Goal: Task Accomplishment & Management: Manage account settings

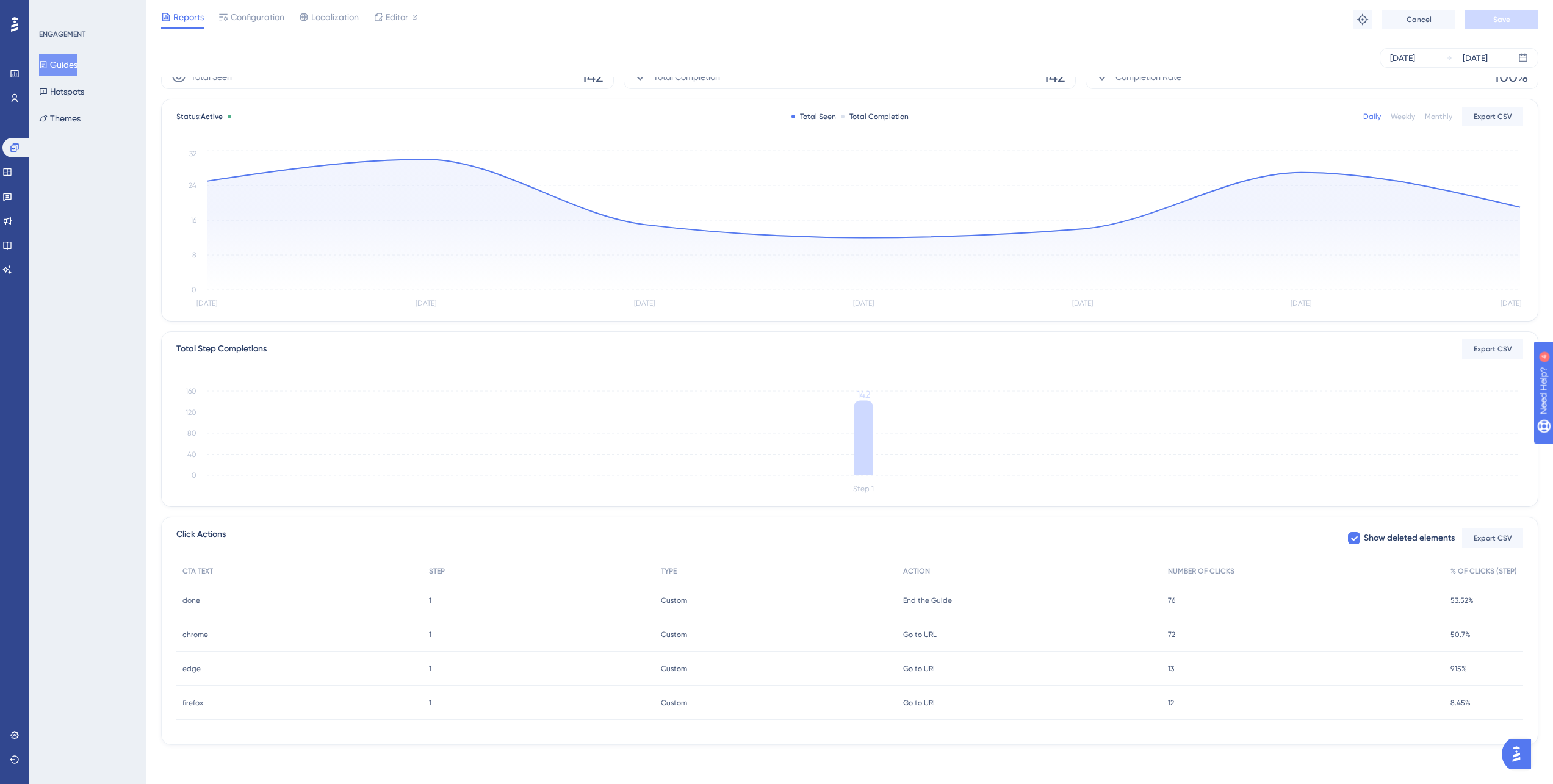
click at [70, 0] on html "✨ Save My Spot!✨" at bounding box center [782, 368] width 1562 height 793
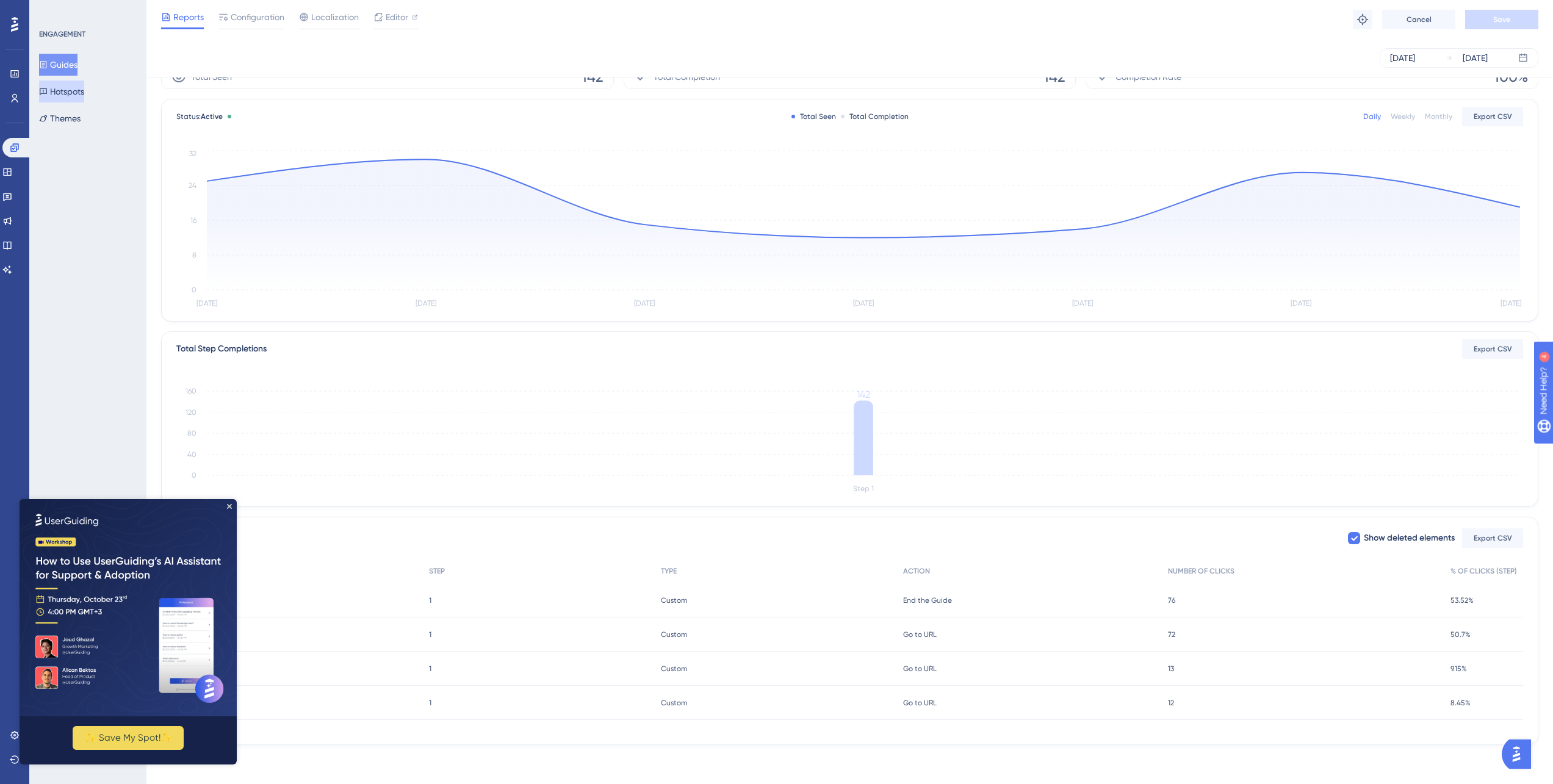
click at [70, 93] on button "Hotspots" at bounding box center [62, 91] width 45 height 22
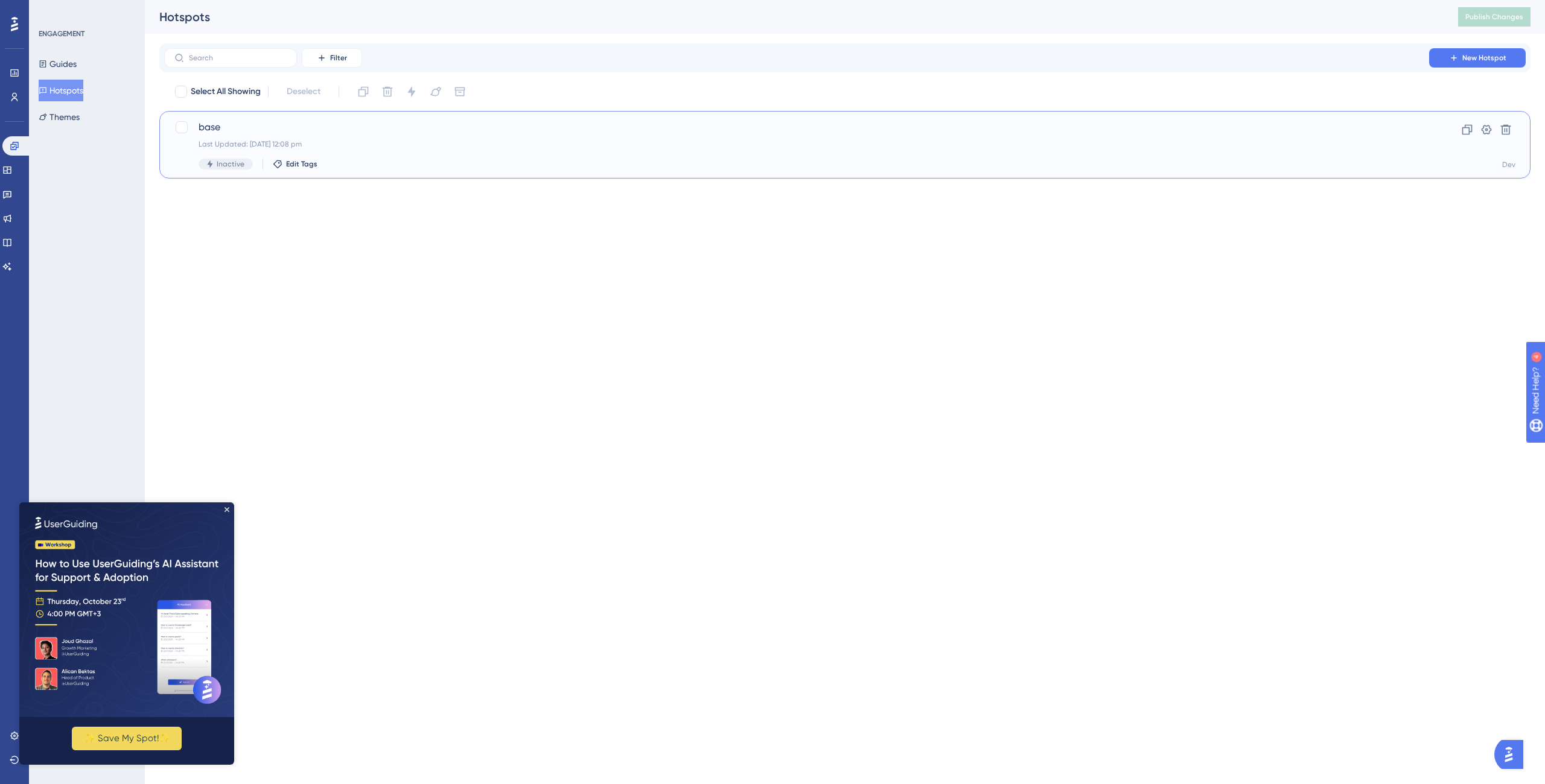
click at [424, 146] on div "Last Updated: 29 May 2025 12:08 pm" at bounding box center [796, 144] width 1196 height 9
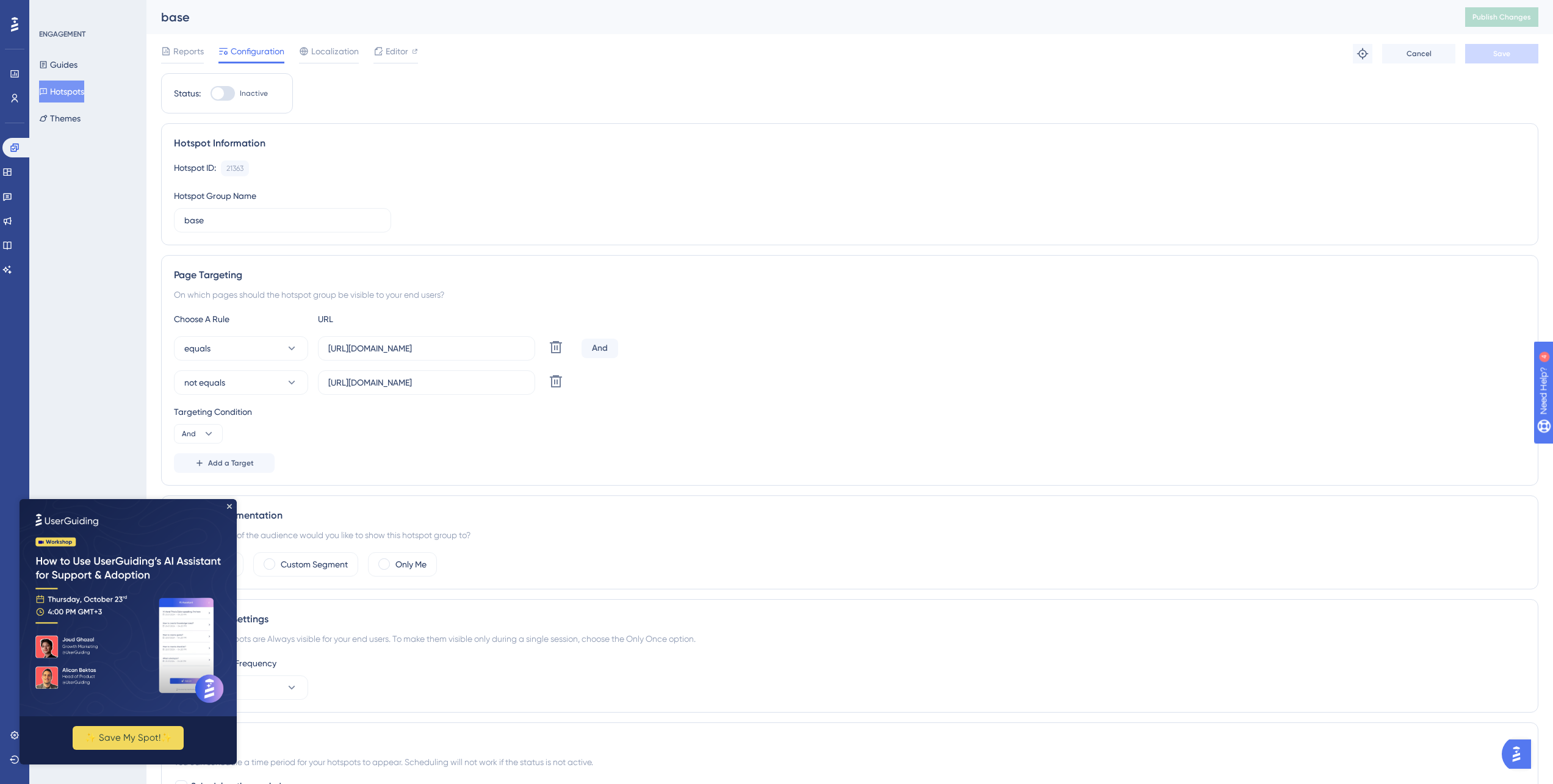
click at [226, 510] on img at bounding box center [128, 608] width 217 height 217
drag, startPoint x: 227, startPoint y: 507, endPoint x: 223, endPoint y: 998, distance: 491.0
click at [227, 507] on icon "Close Preview" at bounding box center [229, 507] width 5 height 5
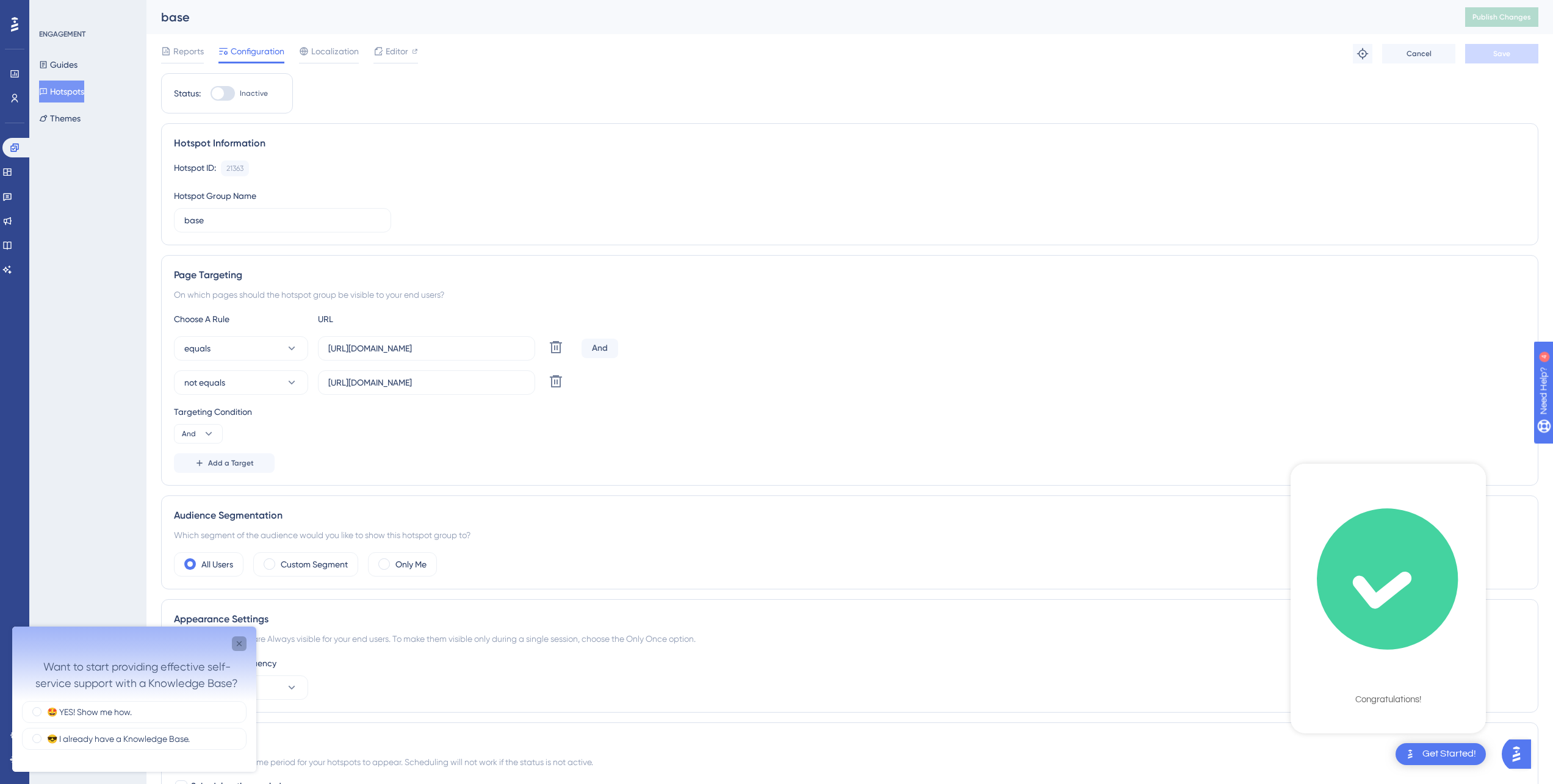
click at [236, 643] on icon "Close survey" at bounding box center [239, 643] width 10 height 10
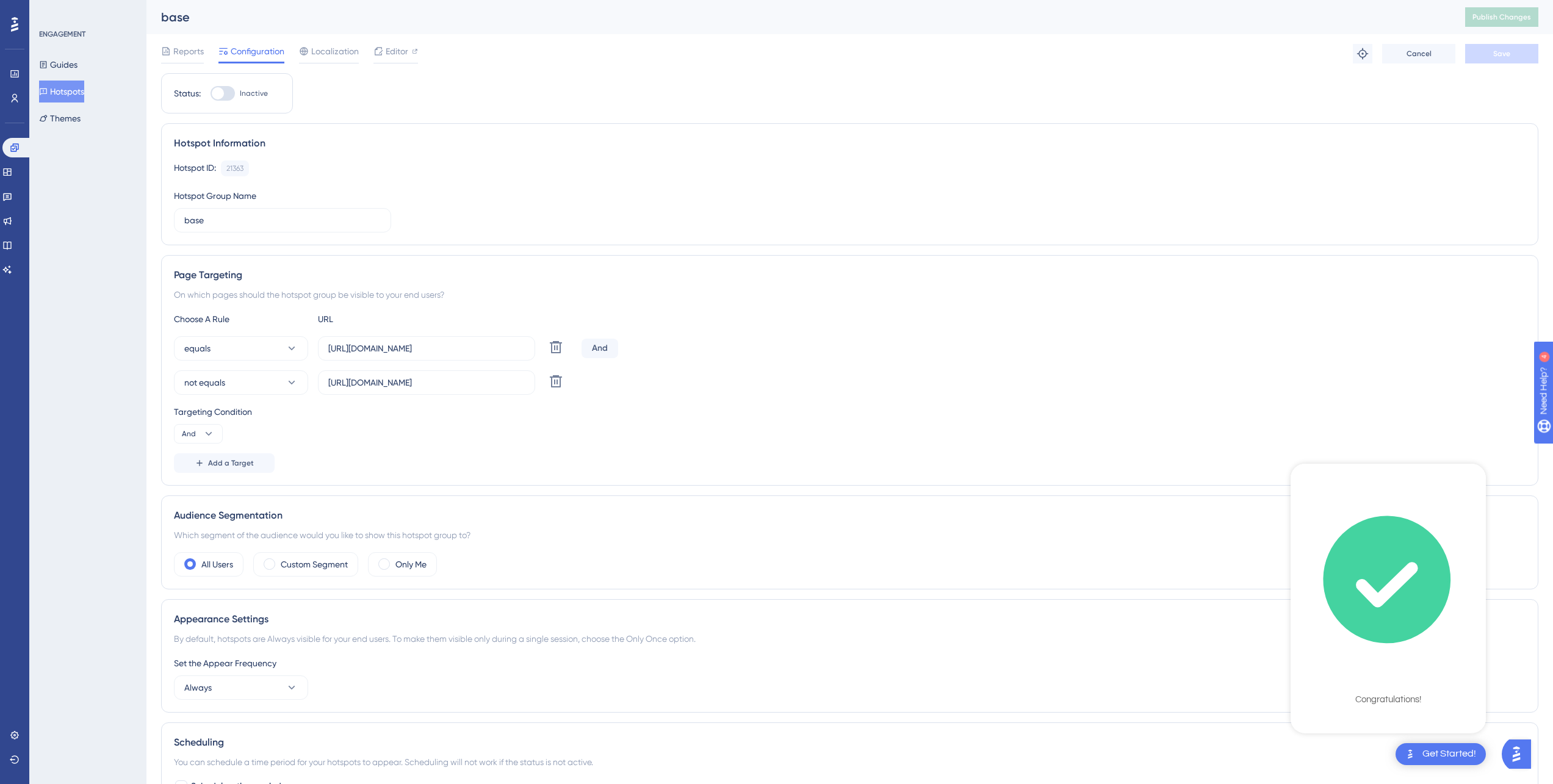
click at [126, 519] on div "ENGAGEMENT Guides Hotspots Themes" at bounding box center [88, 392] width 117 height 784
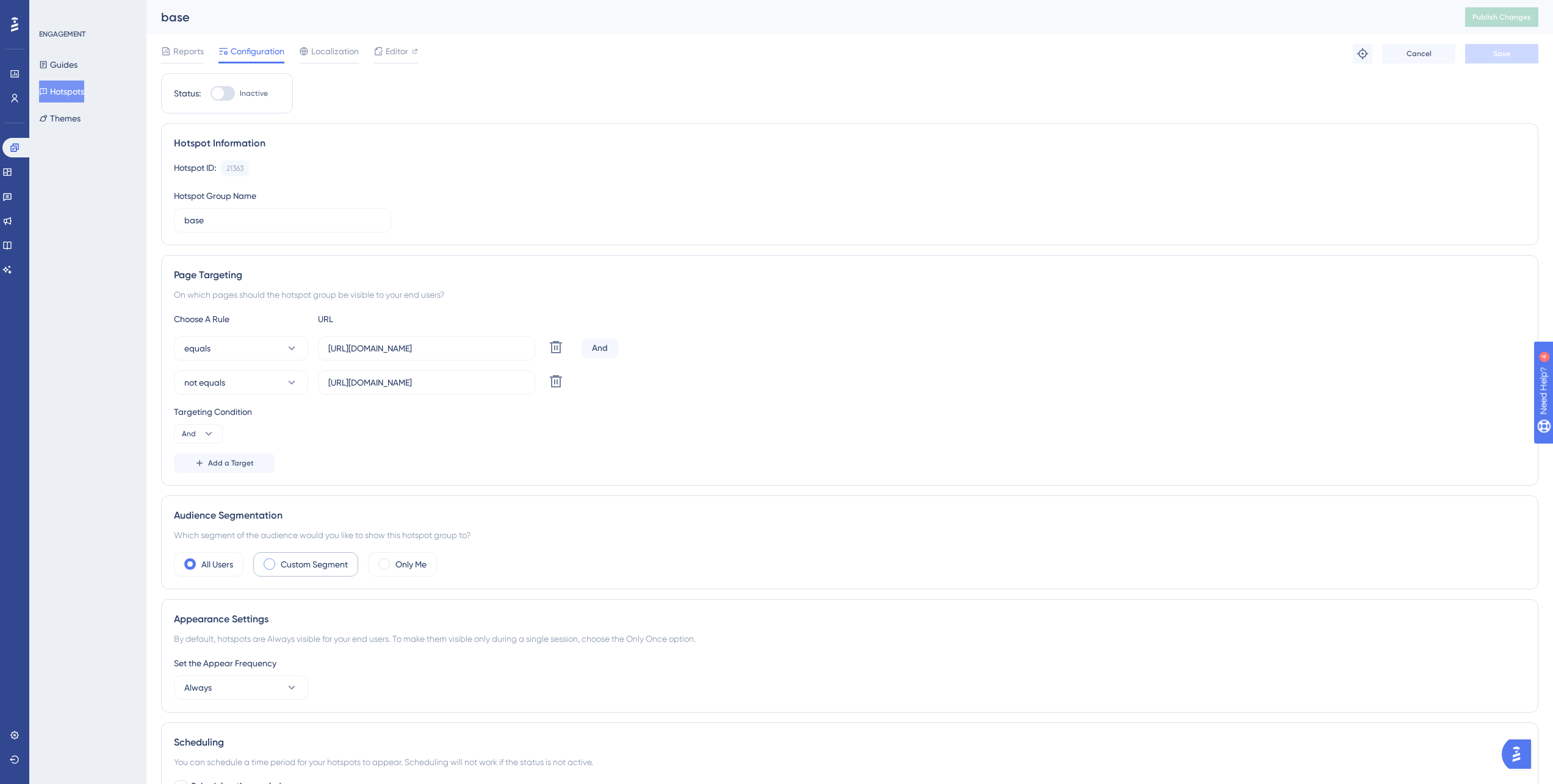
click at [343, 559] on label "Custom Segment" at bounding box center [314, 564] width 67 height 15
click at [230, 594] on button "matches" at bounding box center [241, 601] width 134 height 24
click at [210, 637] on span "matches" at bounding box center [209, 638] width 34 height 15
click at [434, 602] on button "Choose a segment" at bounding box center [440, 601] width 244 height 24
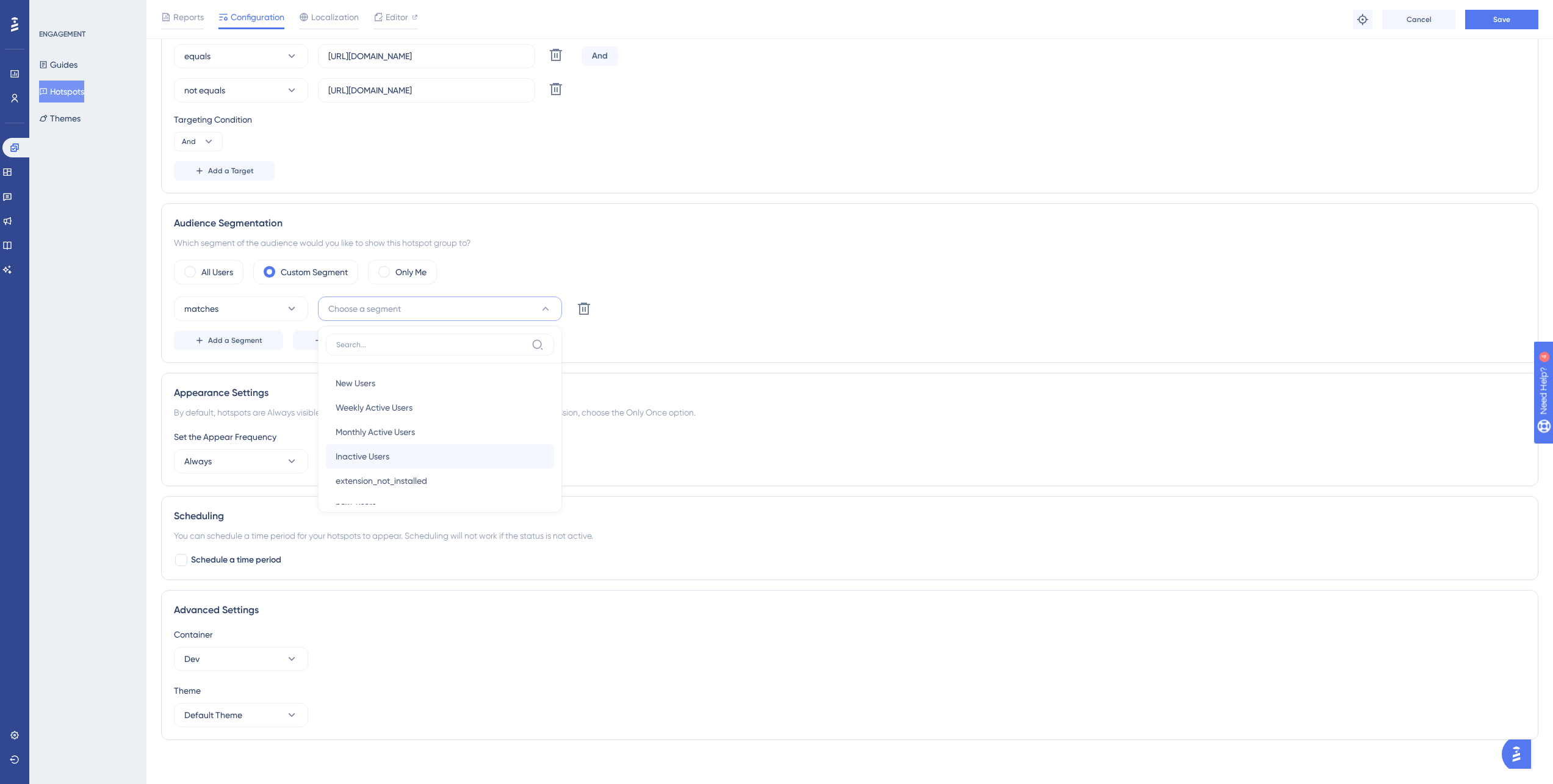
scroll to position [44, 0]
click at [445, 480] on div "not_onboarded not_onboarded" at bounding box center [440, 485] width 209 height 24
click at [98, 410] on div "ENGAGEMENT Guides Hotspots Themes" at bounding box center [88, 392] width 117 height 784
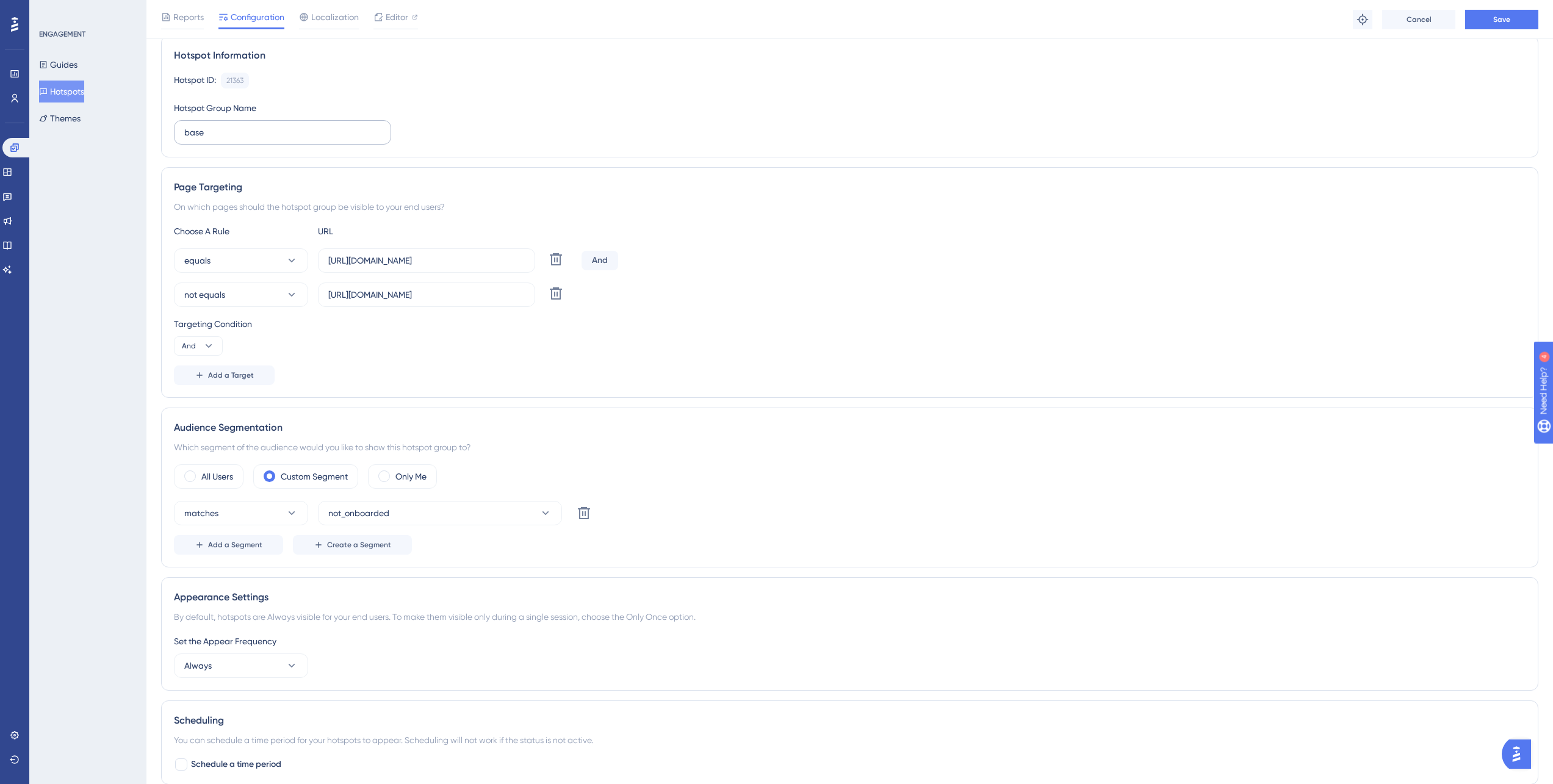
click at [248, 142] on label "base" at bounding box center [283, 132] width 217 height 24
click at [248, 139] on input "base" at bounding box center [282, 132] width 196 height 13
click at [248, 142] on label "base" at bounding box center [283, 132] width 217 height 24
click at [248, 139] on input "base" at bounding box center [282, 132] width 196 height 13
click at [248, 142] on label "base" at bounding box center [283, 132] width 217 height 24
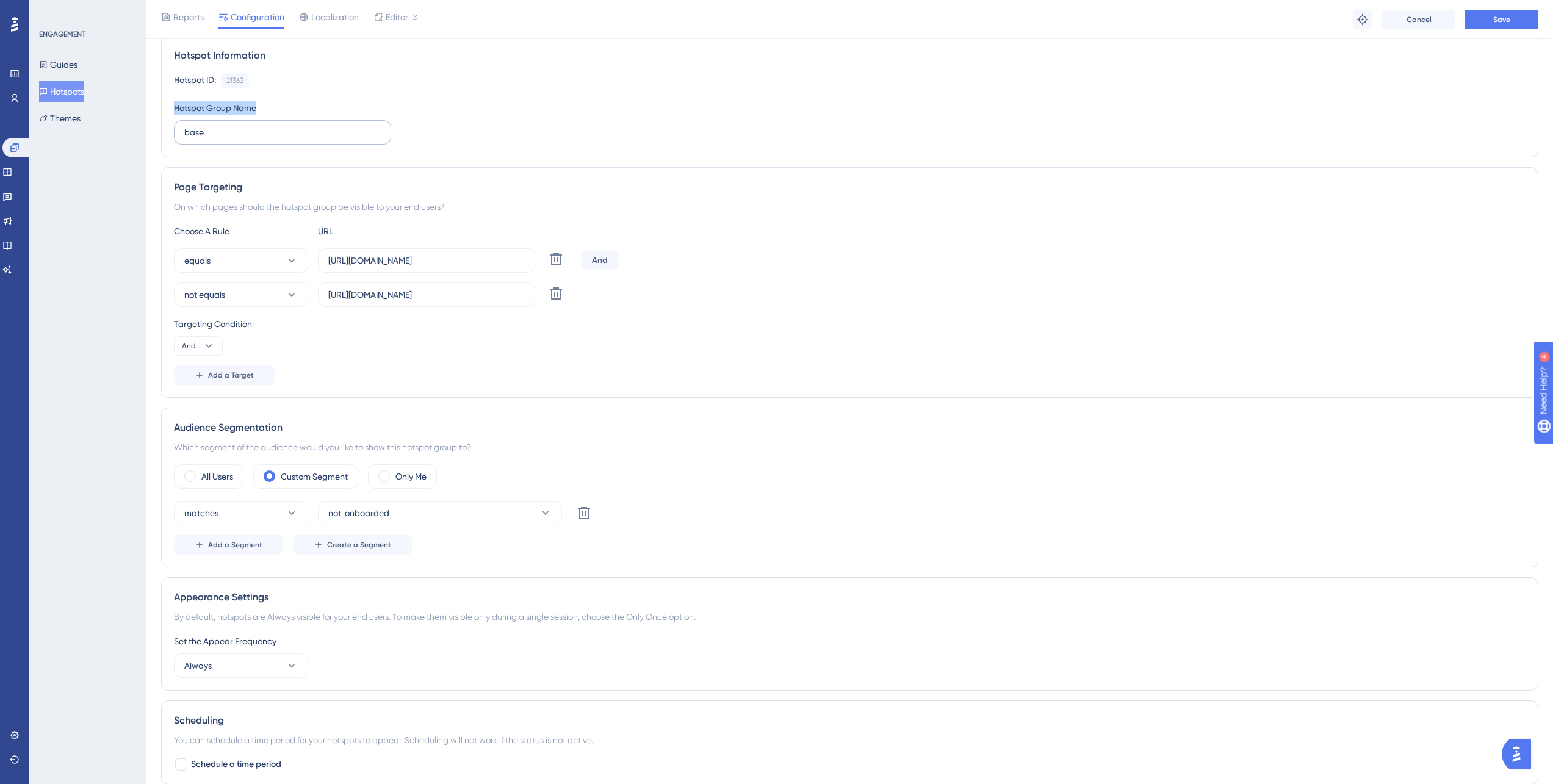
click at [248, 139] on input "base" at bounding box center [282, 132] width 196 height 13
click at [246, 135] on input "base" at bounding box center [282, 132] width 196 height 13
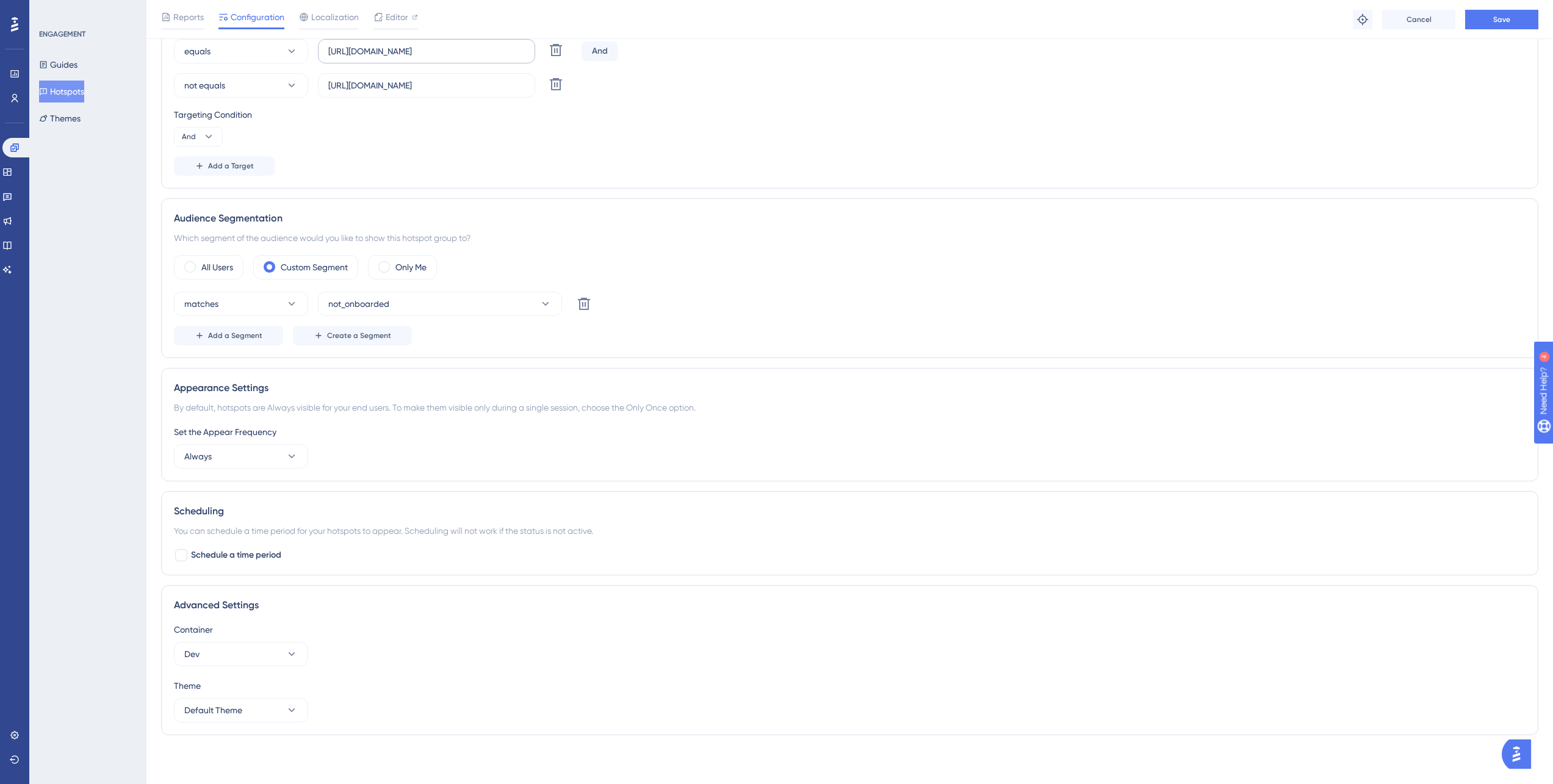
scroll to position [29, 0]
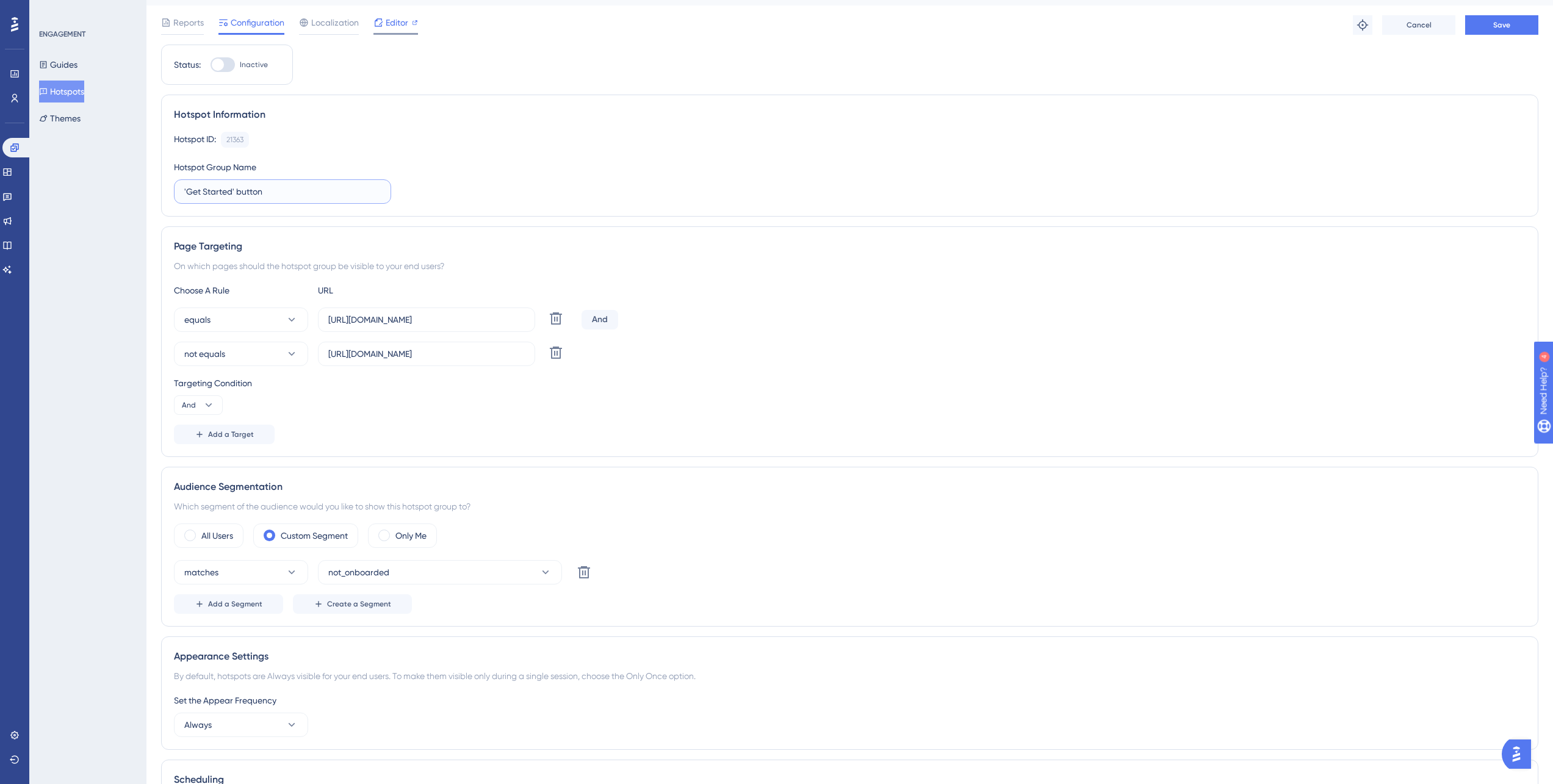
type input "'Get Started' button"
click at [388, 23] on span "Editor" at bounding box center [397, 22] width 23 height 15
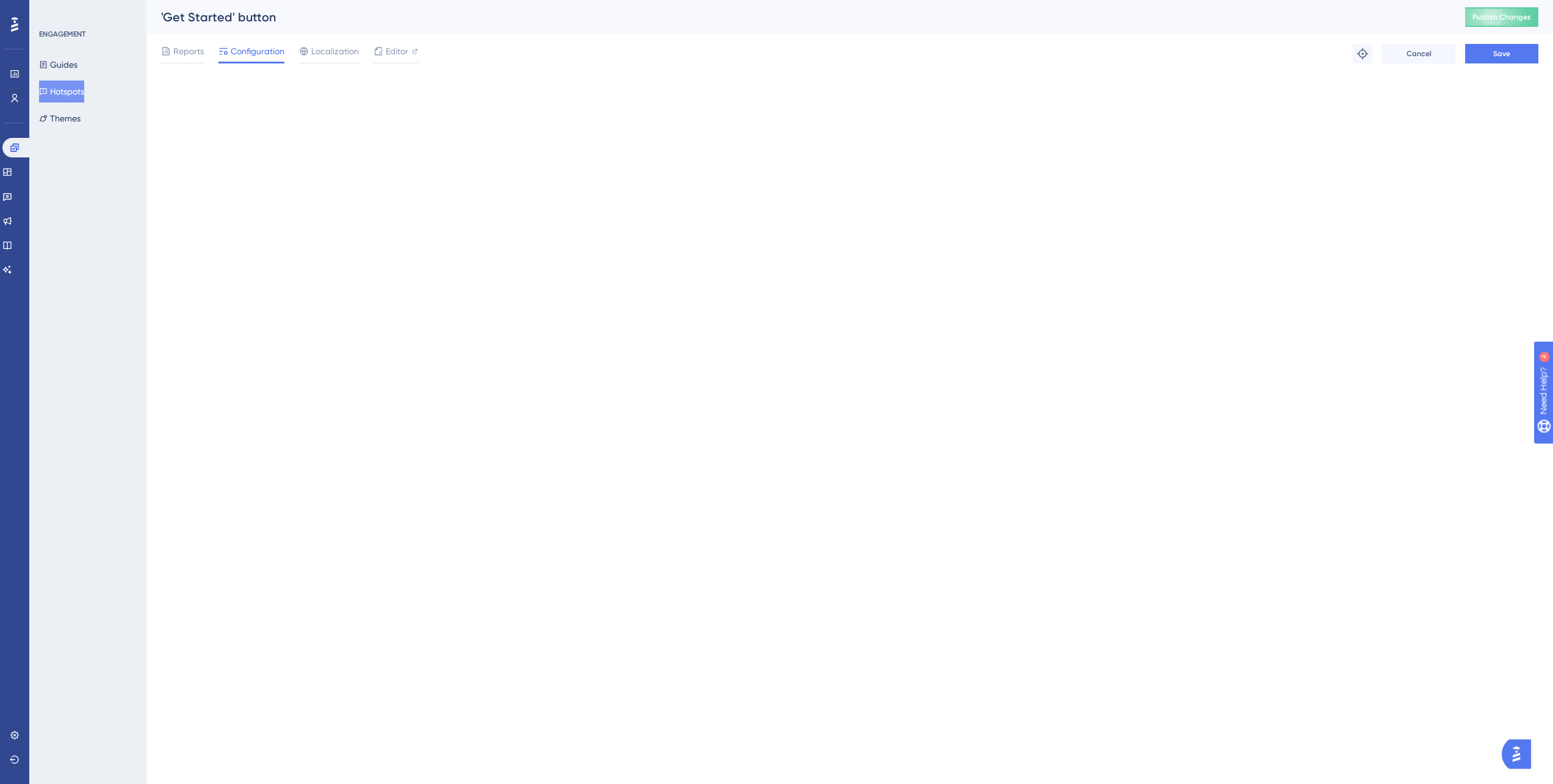
scroll to position [0, 0]
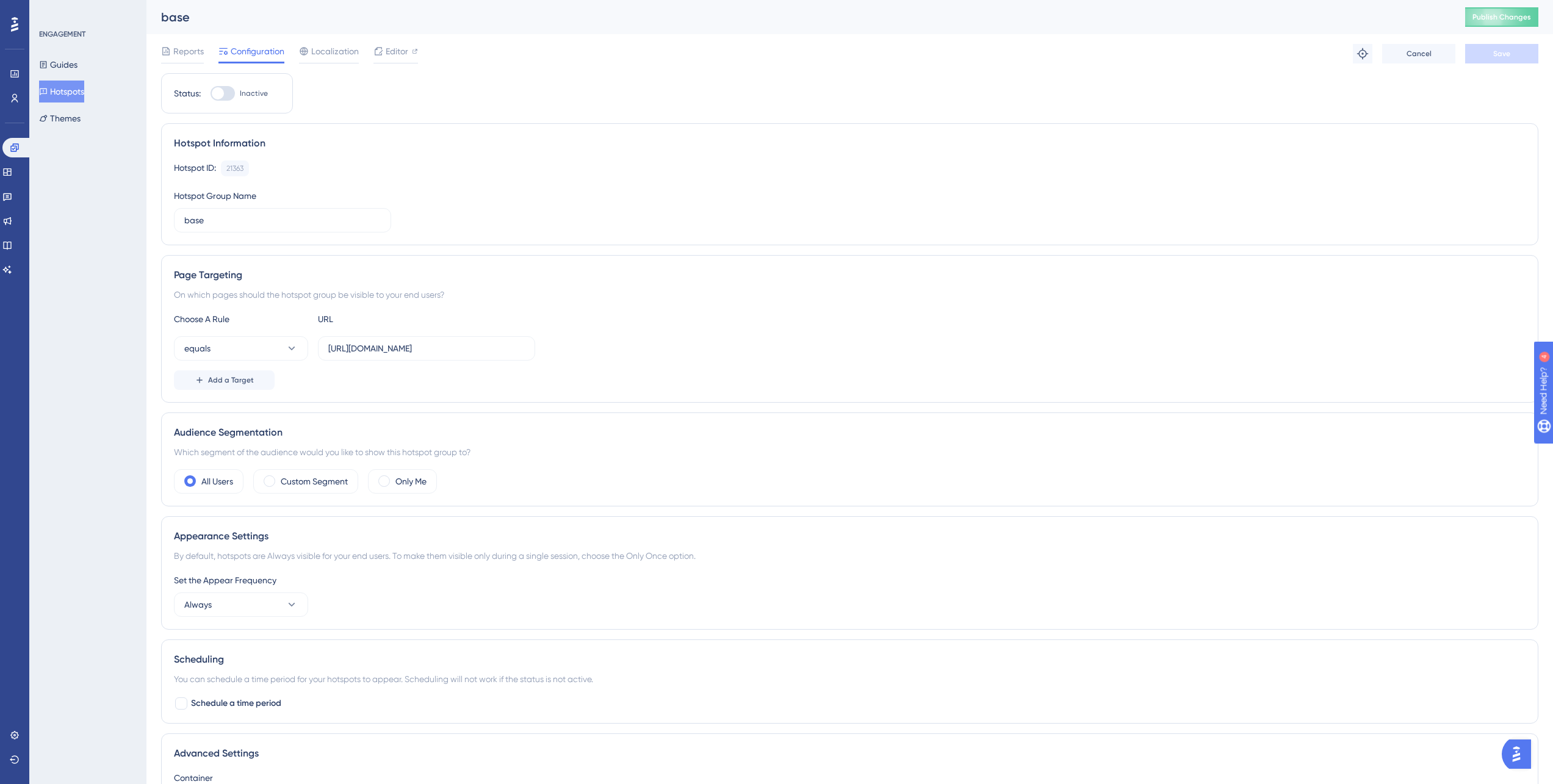
click at [160, 52] on div "Performance Users Engagement Widgets Feedback Product Updates Knowledge Base AI…" at bounding box center [850, 456] width 1406 height 913
click at [173, 54] on span "Reports" at bounding box center [189, 51] width 30 height 15
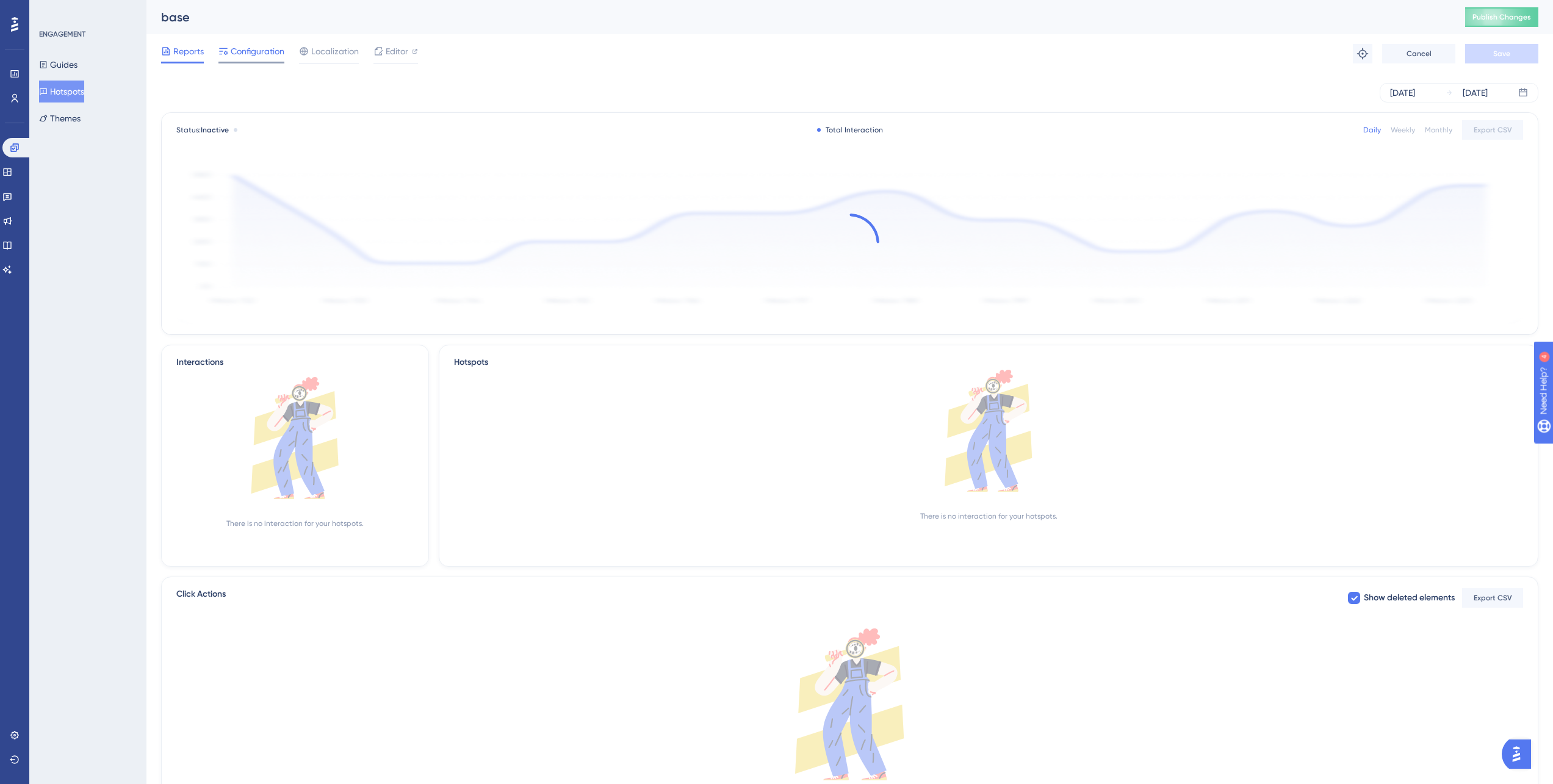
click at [236, 51] on span "Configuration" at bounding box center [257, 51] width 54 height 15
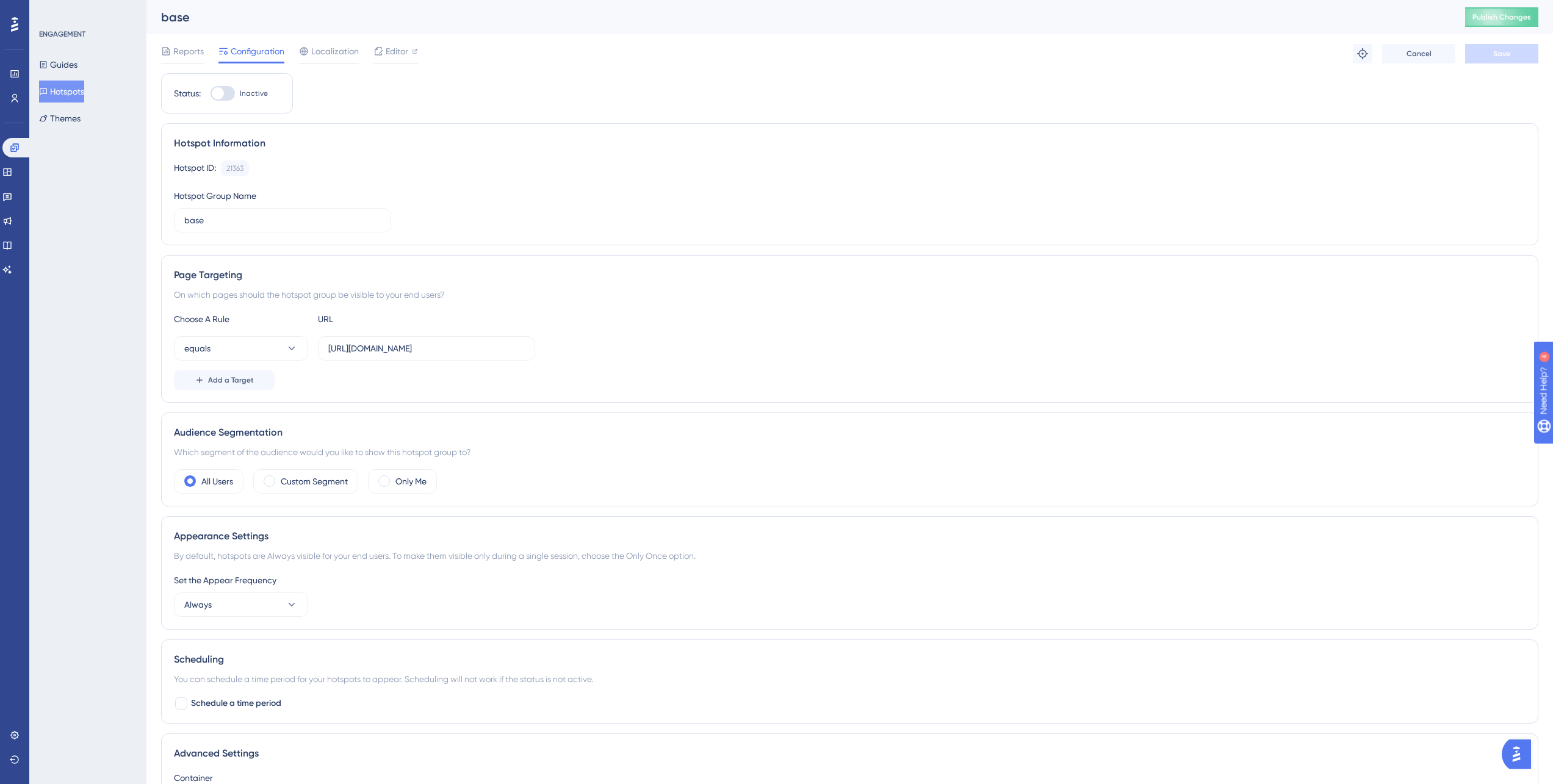
click at [269, 51] on span "Configuration" at bounding box center [257, 51] width 54 height 15
click at [273, 44] on div "Reports Configuration Localization Editor Troubleshoot Cancel Save" at bounding box center [850, 54] width 1377 height 39
click at [337, 55] on span "Localization" at bounding box center [335, 51] width 48 height 15
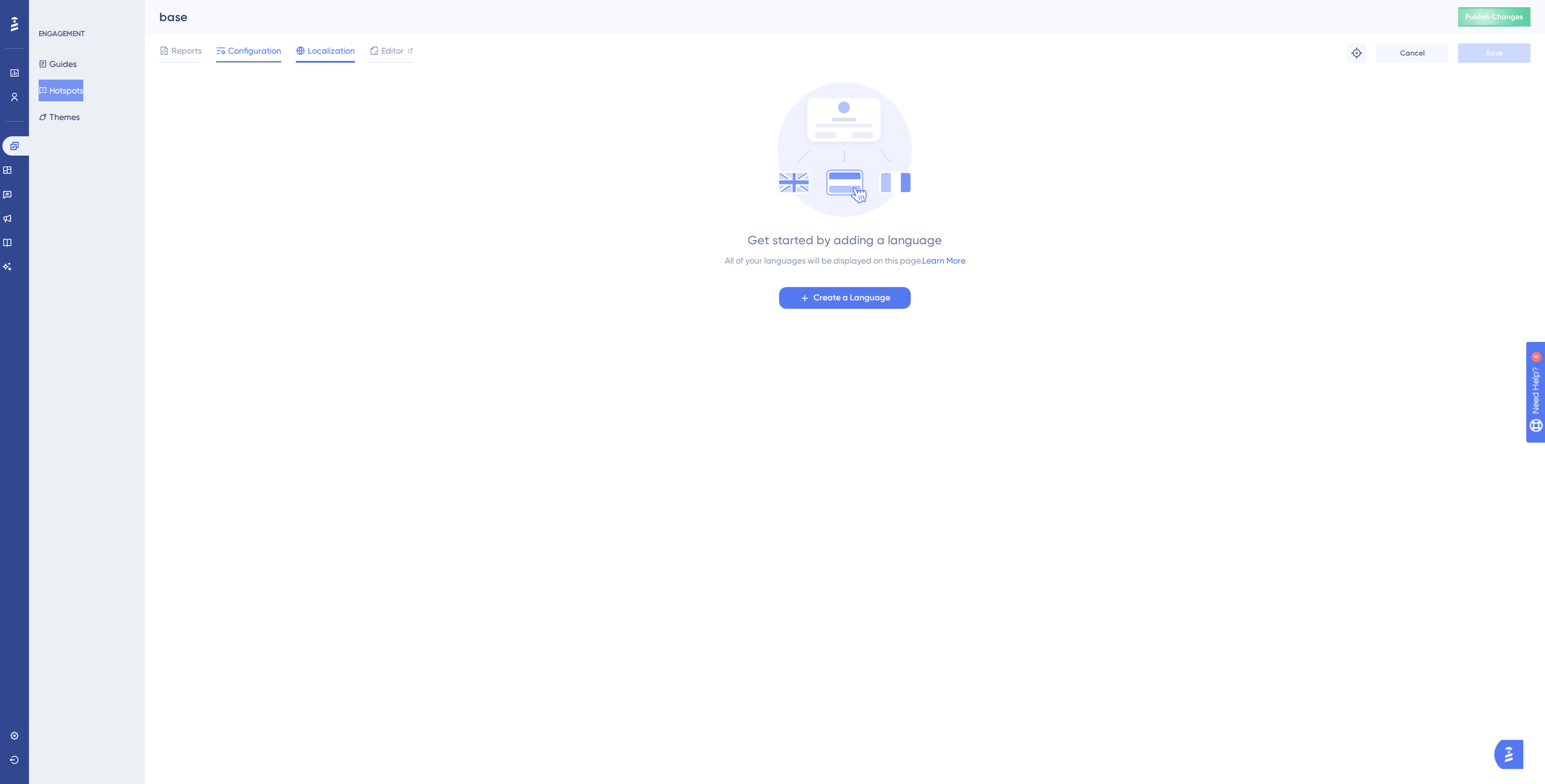
click at [232, 51] on span "Configuration" at bounding box center [254, 50] width 53 height 14
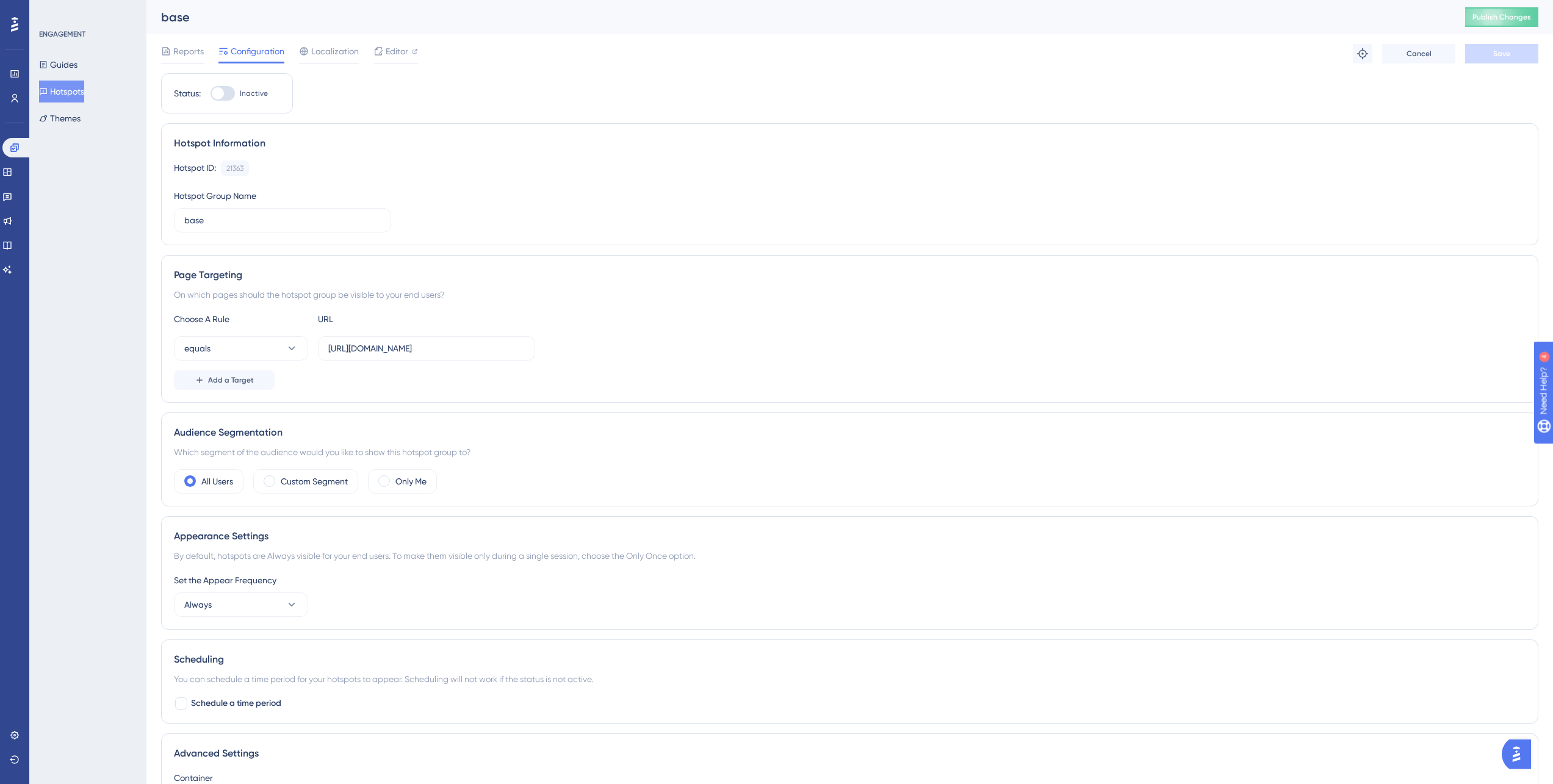
click at [204, 50] on div "Reports Configuration Localization Editor" at bounding box center [290, 53] width 257 height 20
click at [70, 60] on button "Guides" at bounding box center [58, 65] width 39 height 22
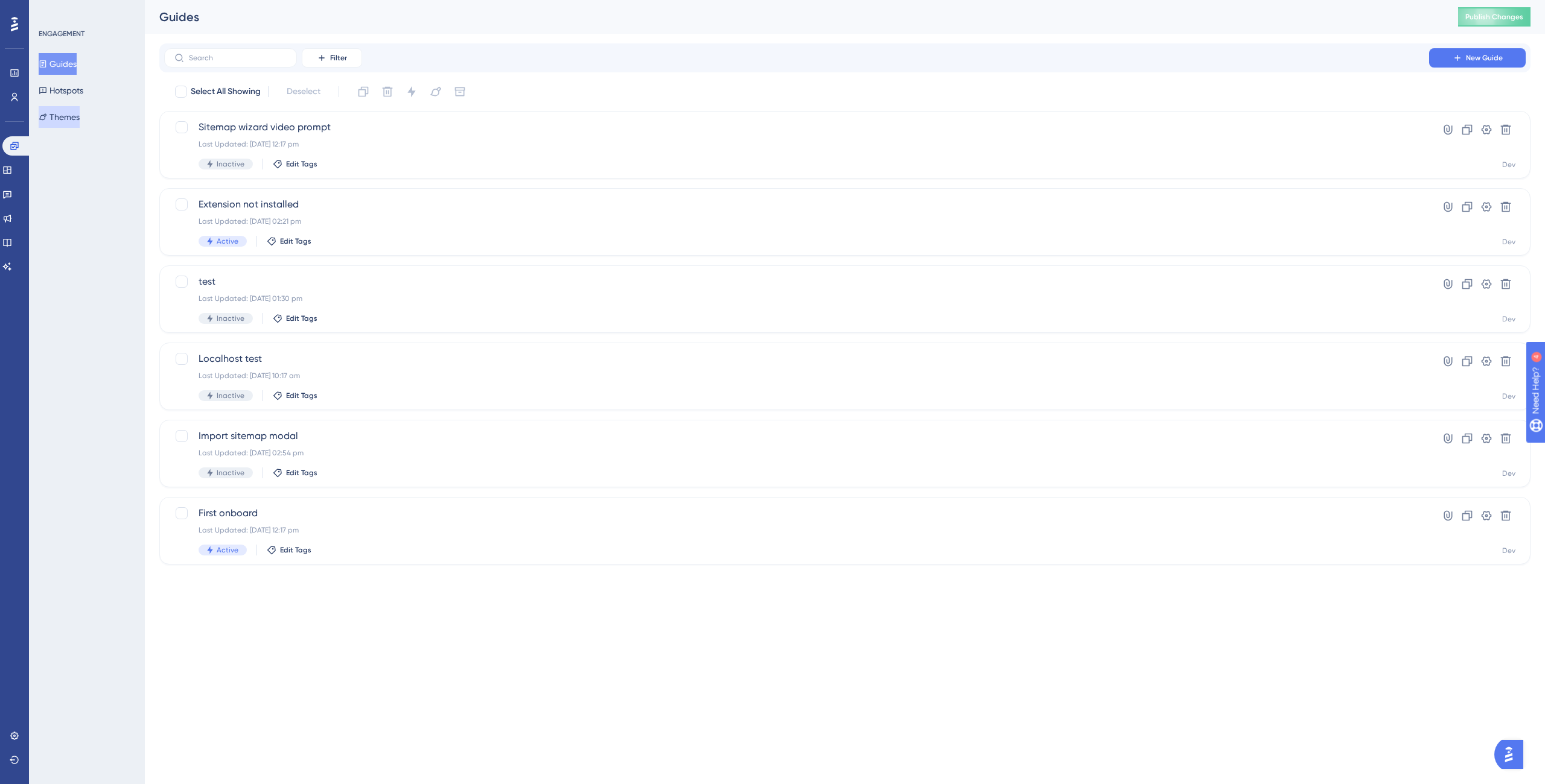
click at [63, 116] on button "Themes" at bounding box center [59, 117] width 41 height 22
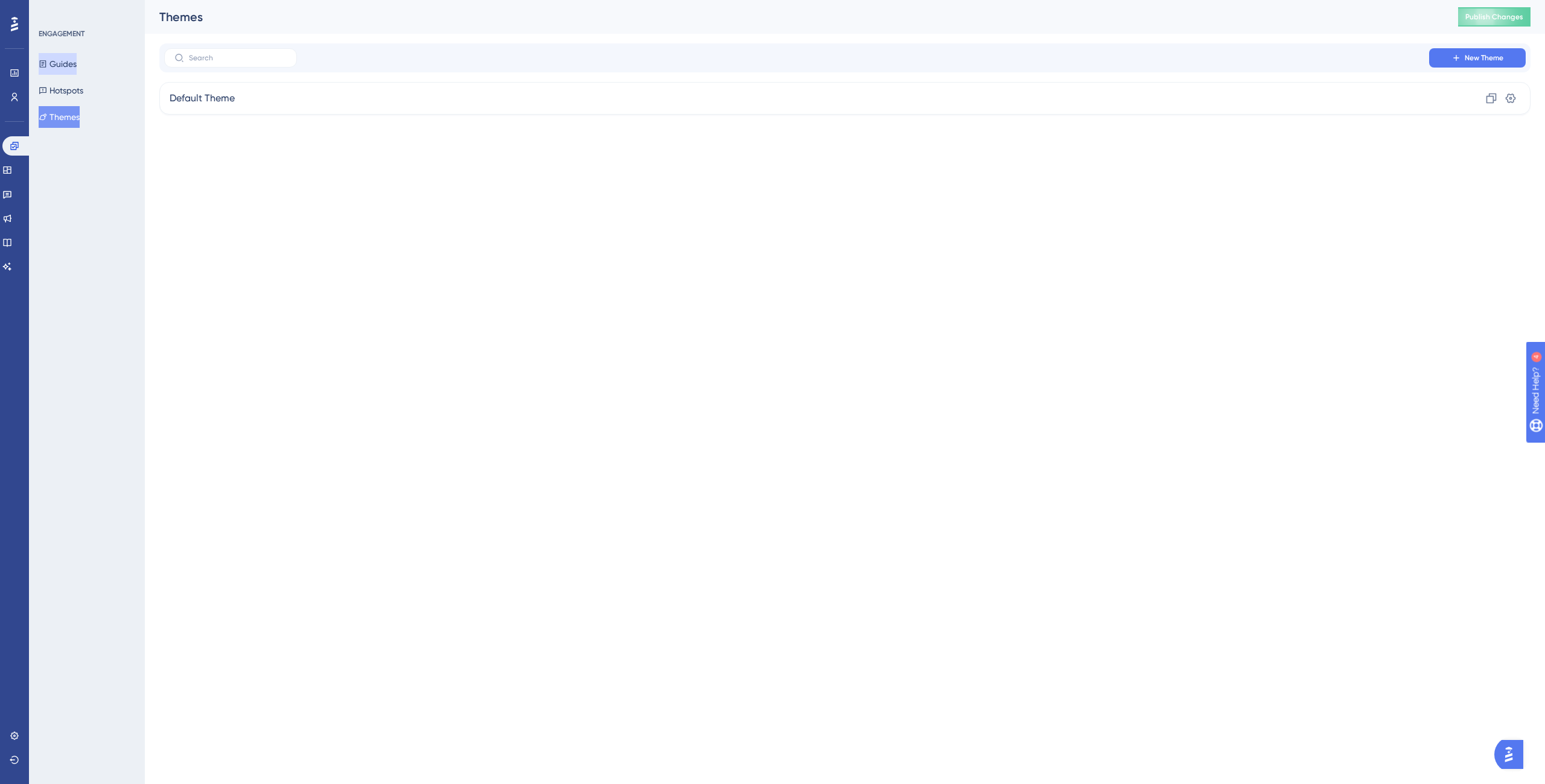
click at [55, 67] on button "Guides" at bounding box center [58, 64] width 38 height 22
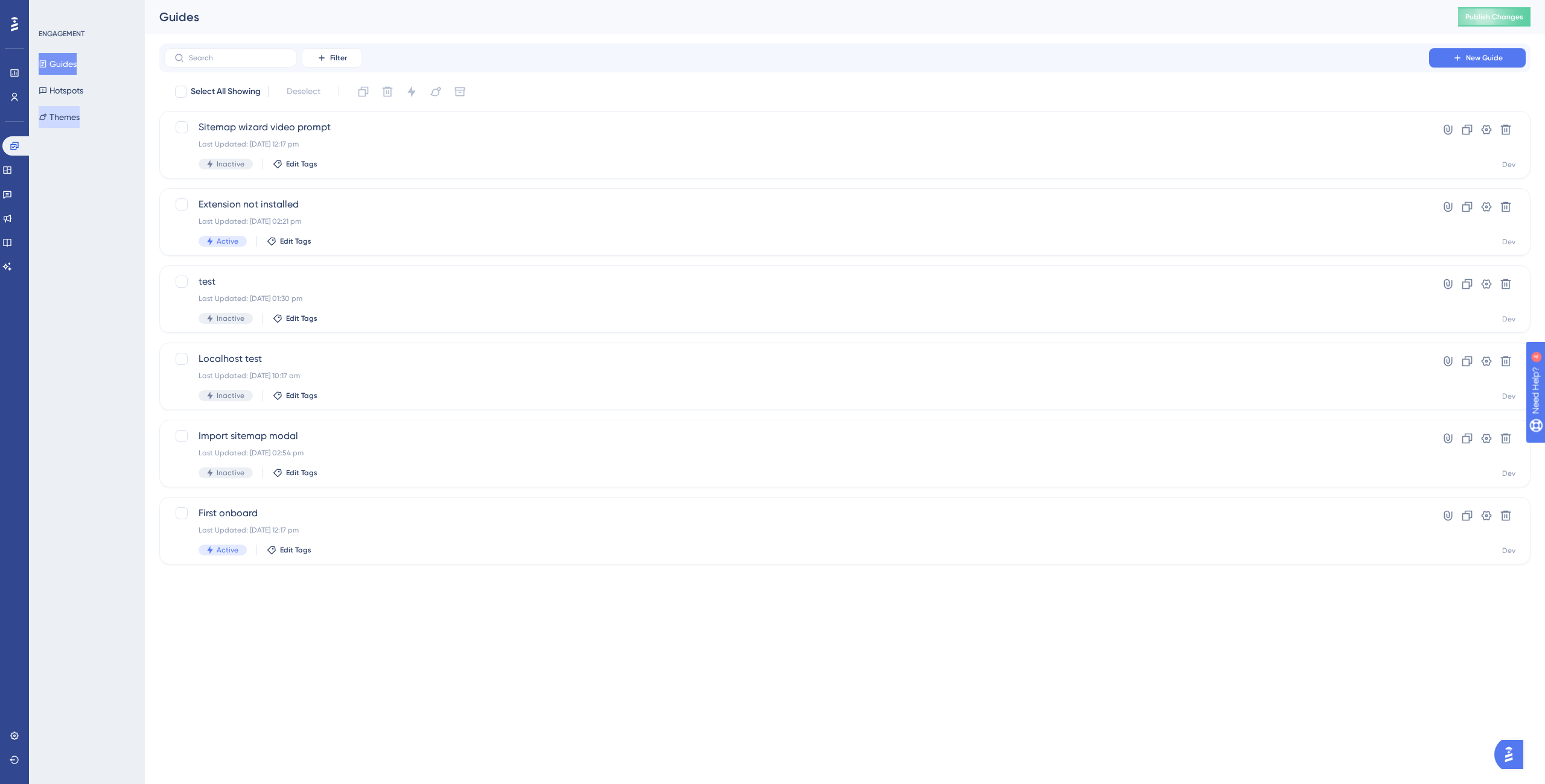
click at [65, 121] on button "Themes" at bounding box center [59, 117] width 41 height 22
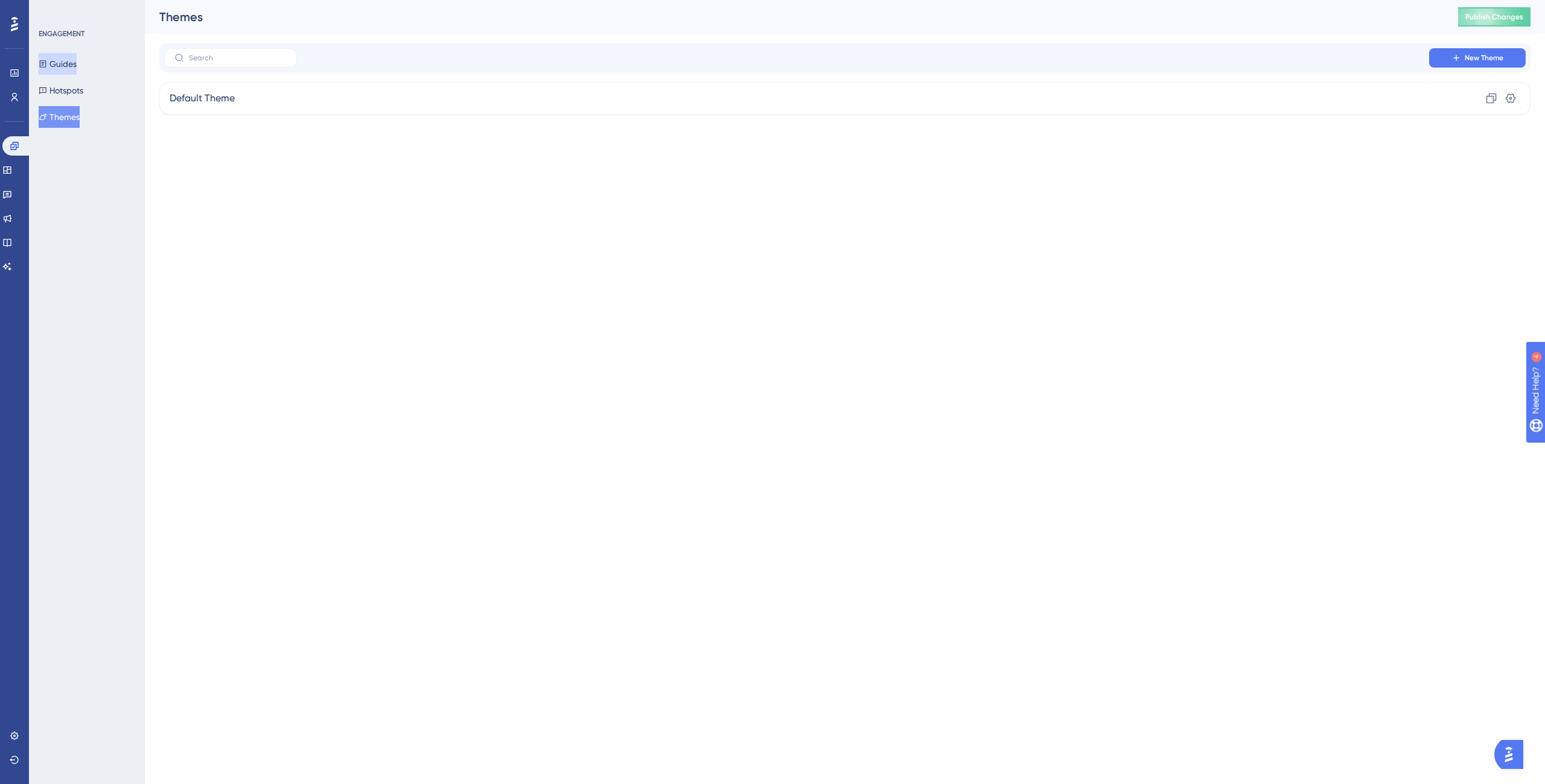
click at [74, 55] on button "Guides" at bounding box center [58, 64] width 38 height 22
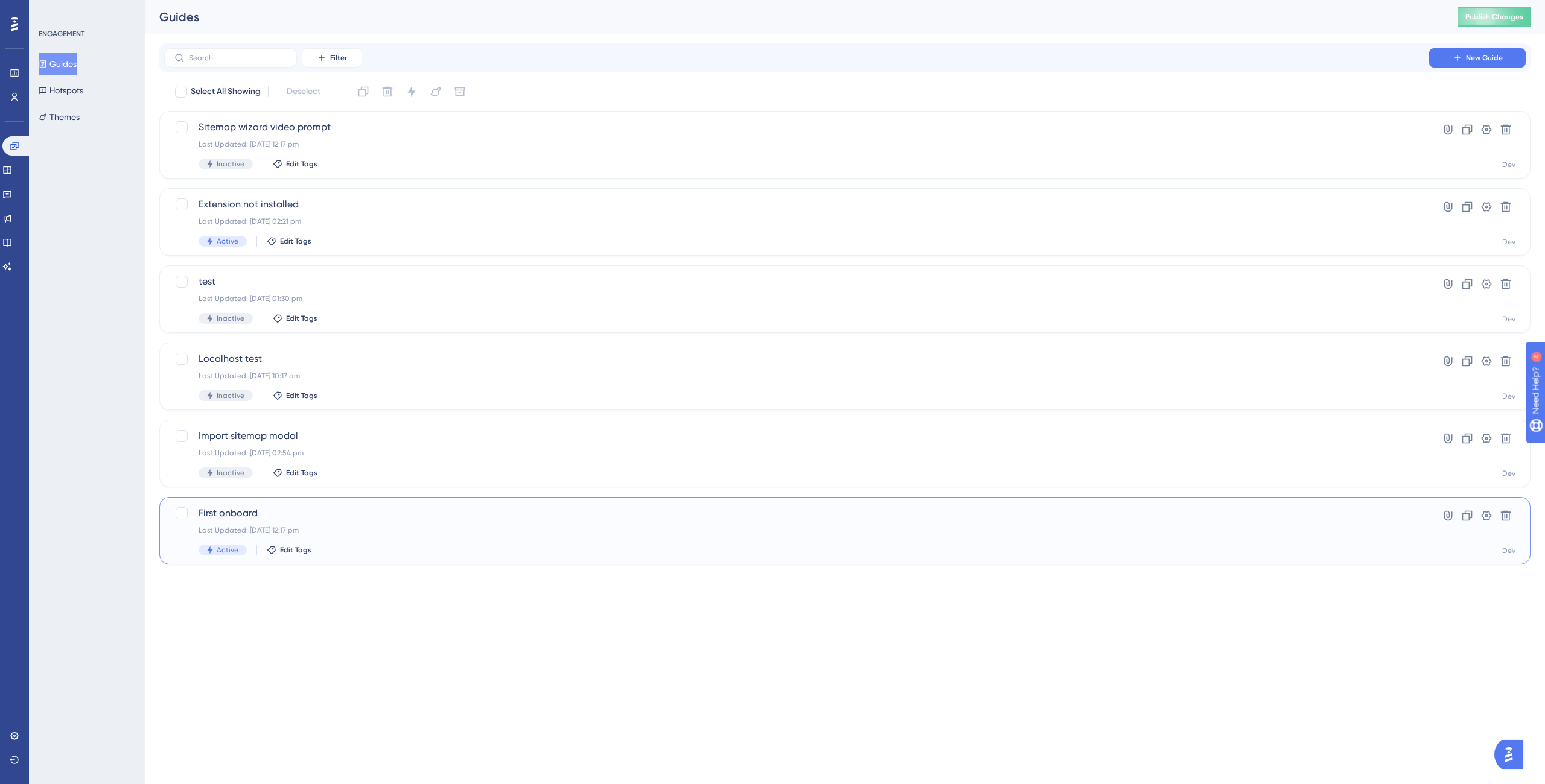
click at [1169, 529] on div "Last Updated: [DATE] 12:17 pm" at bounding box center [796, 530] width 1196 height 9
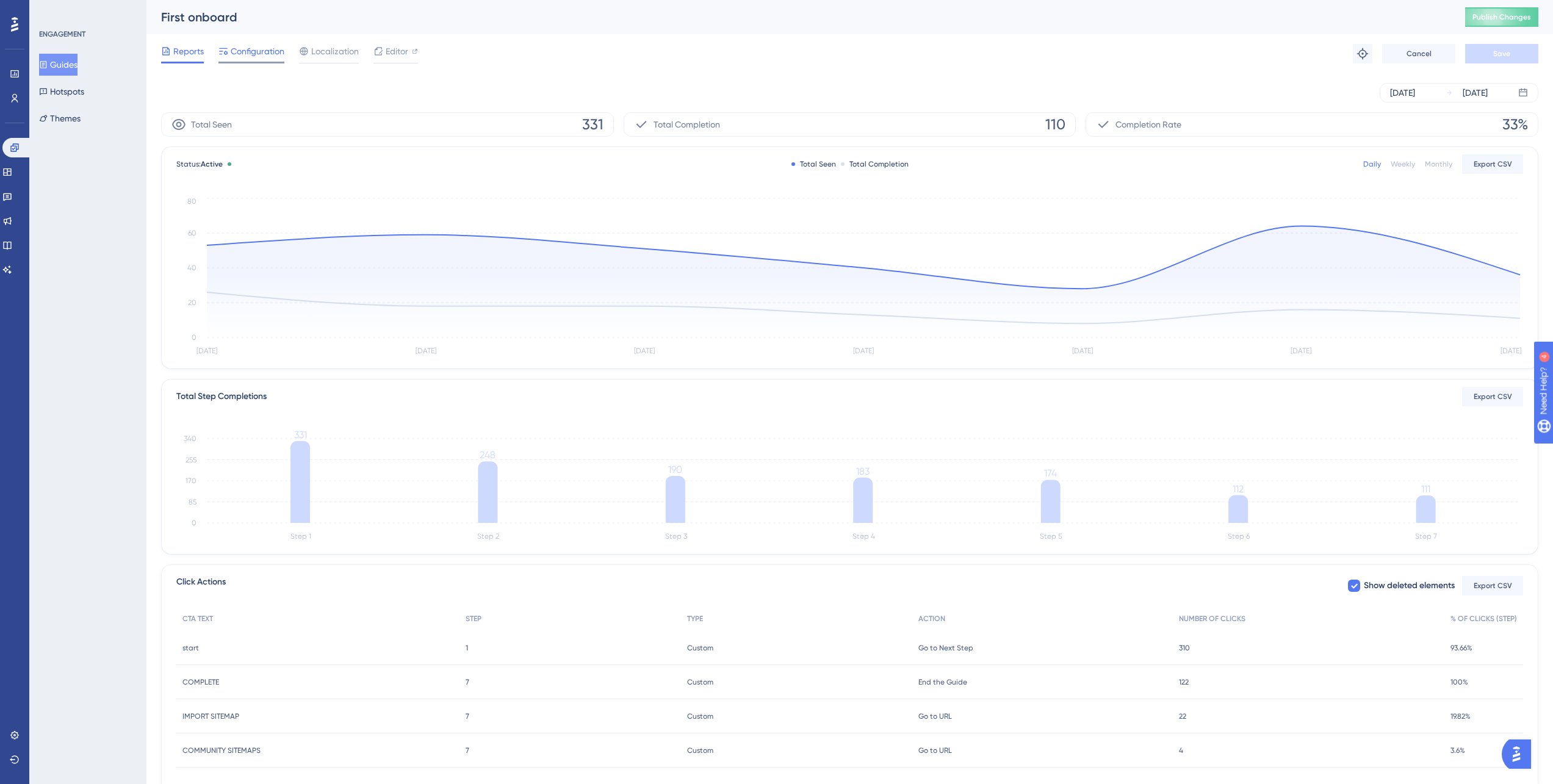
click at [234, 55] on span "Configuration" at bounding box center [257, 51] width 54 height 15
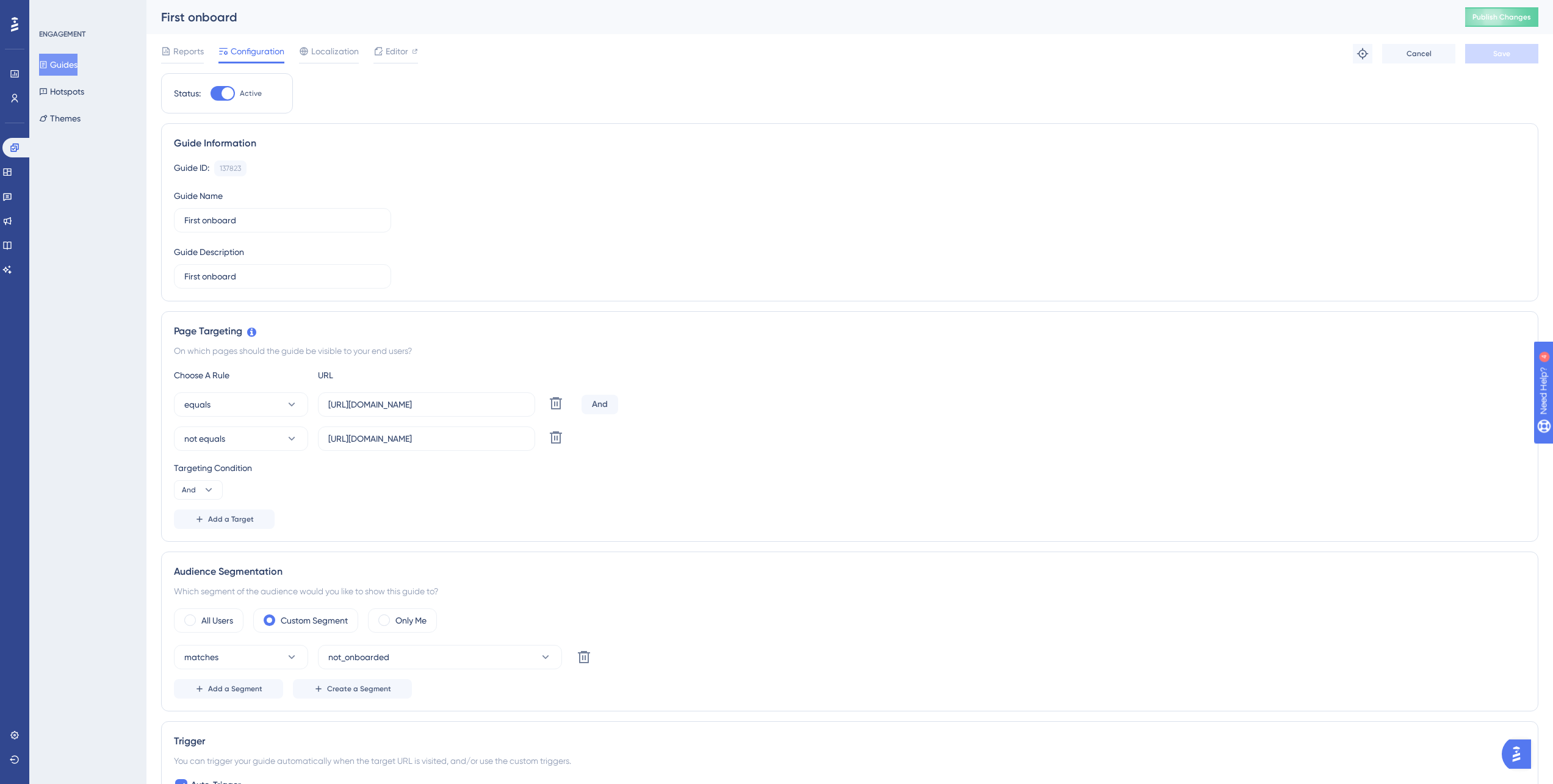
click at [236, 91] on label "Active" at bounding box center [236, 93] width 51 height 15
click at [223, 93] on div at bounding box center [227, 93] width 12 height 12
click at [211, 93] on input "Active" at bounding box center [210, 93] width 1 height 1
checkbox input "false"
click at [1519, 46] on button "Save" at bounding box center [1501, 53] width 73 height 20
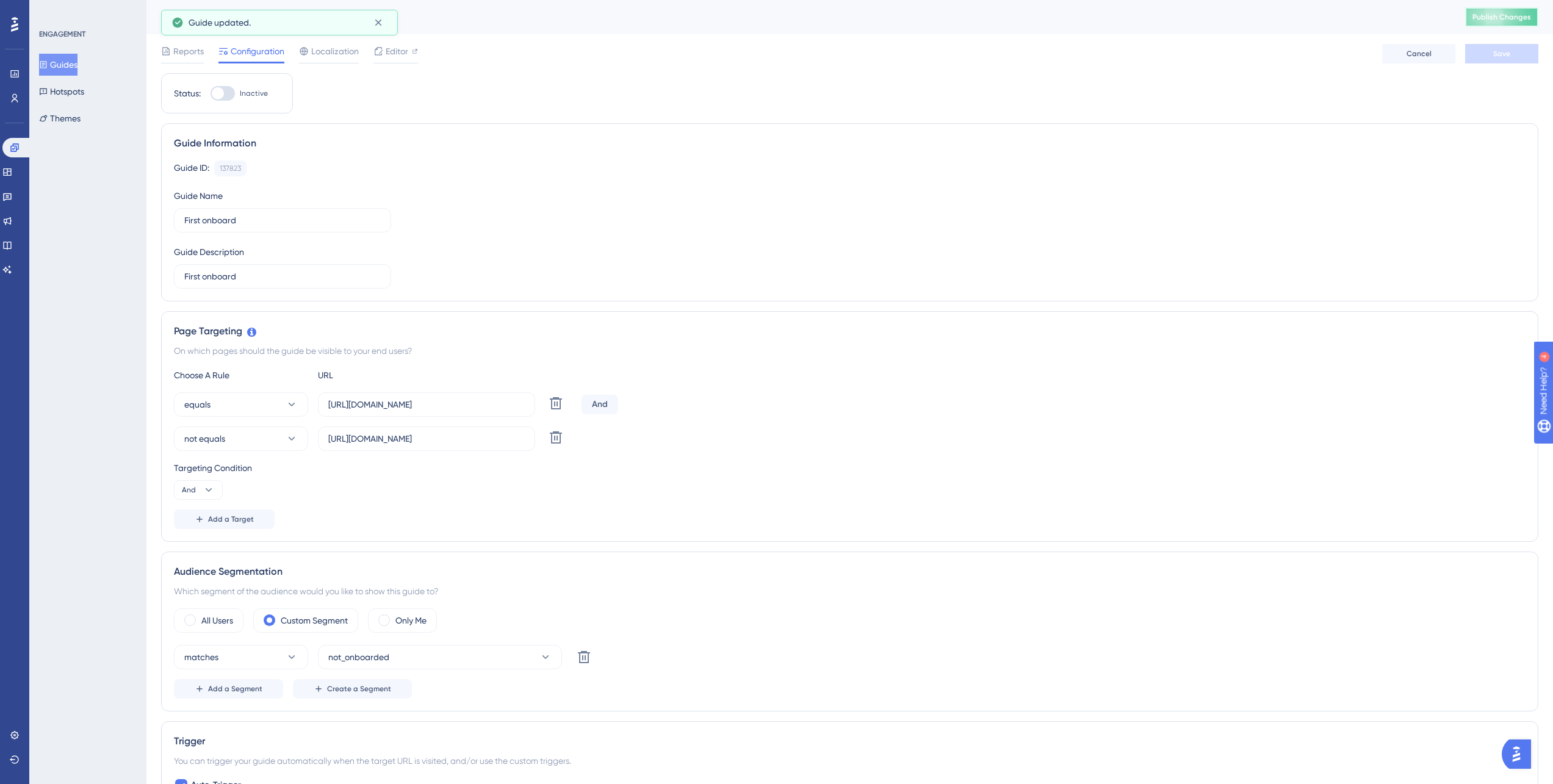
click at [1525, 15] on span "Publish Changes" at bounding box center [1502, 17] width 58 height 10
click at [510, 404] on input "https://cloud.webscraper.io/jobs" at bounding box center [426, 404] width 196 height 13
click at [512, 436] on input "https://cloud.webscraper.io/register/survey" at bounding box center [426, 438] width 196 height 13
click at [70, 86] on button "Hotspots" at bounding box center [62, 91] width 45 height 22
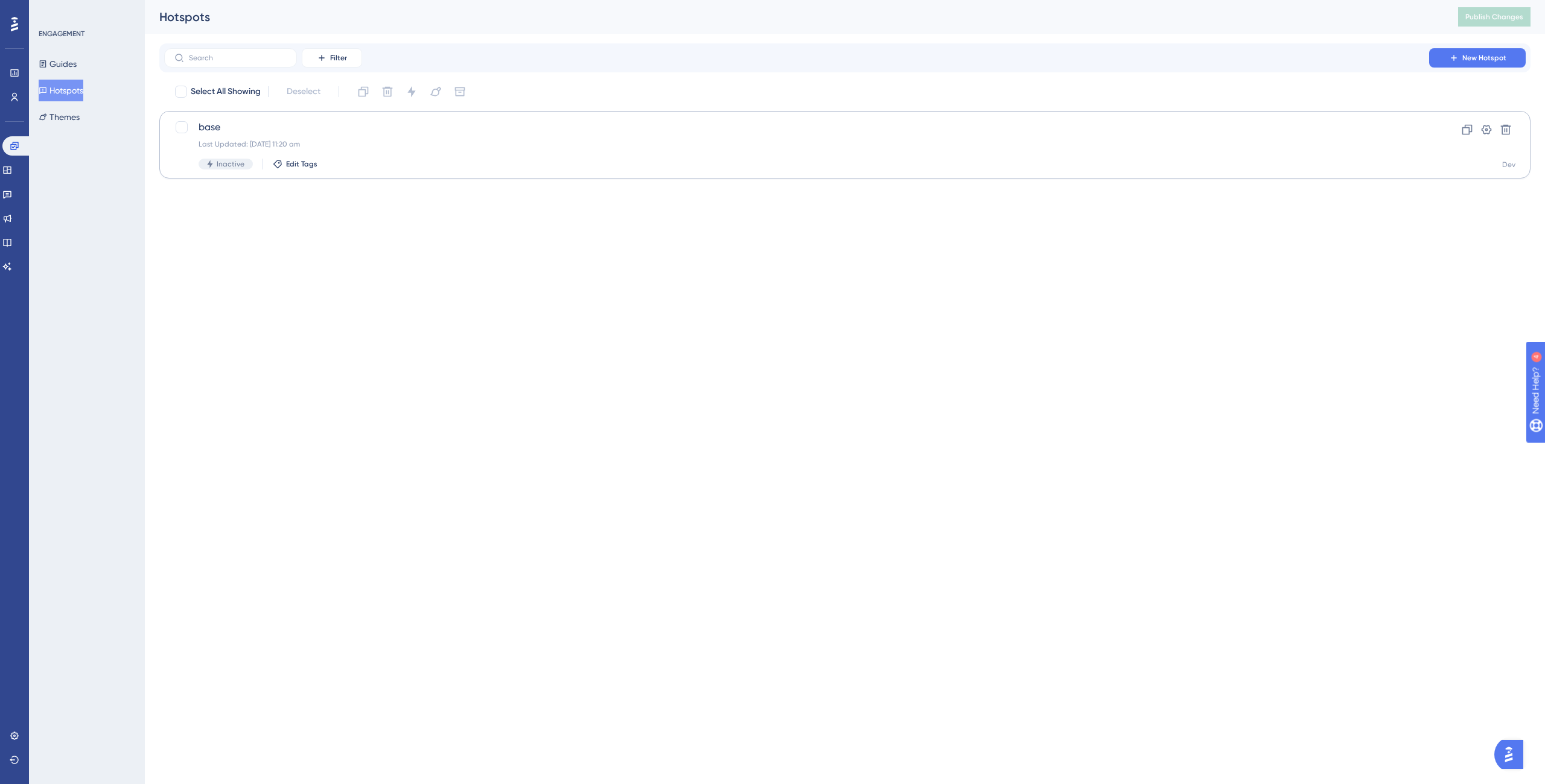
drag, startPoint x: 333, startPoint y: 257, endPoint x: 321, endPoint y: 137, distance: 120.6
click at [323, 0] on html "Performance Users Engagement Widgets Feedback Product Updates Knowledge Base AI…" at bounding box center [772, 0] width 1545 height 0
click at [1479, 58] on span "New Hotspot" at bounding box center [1484, 58] width 44 height 9
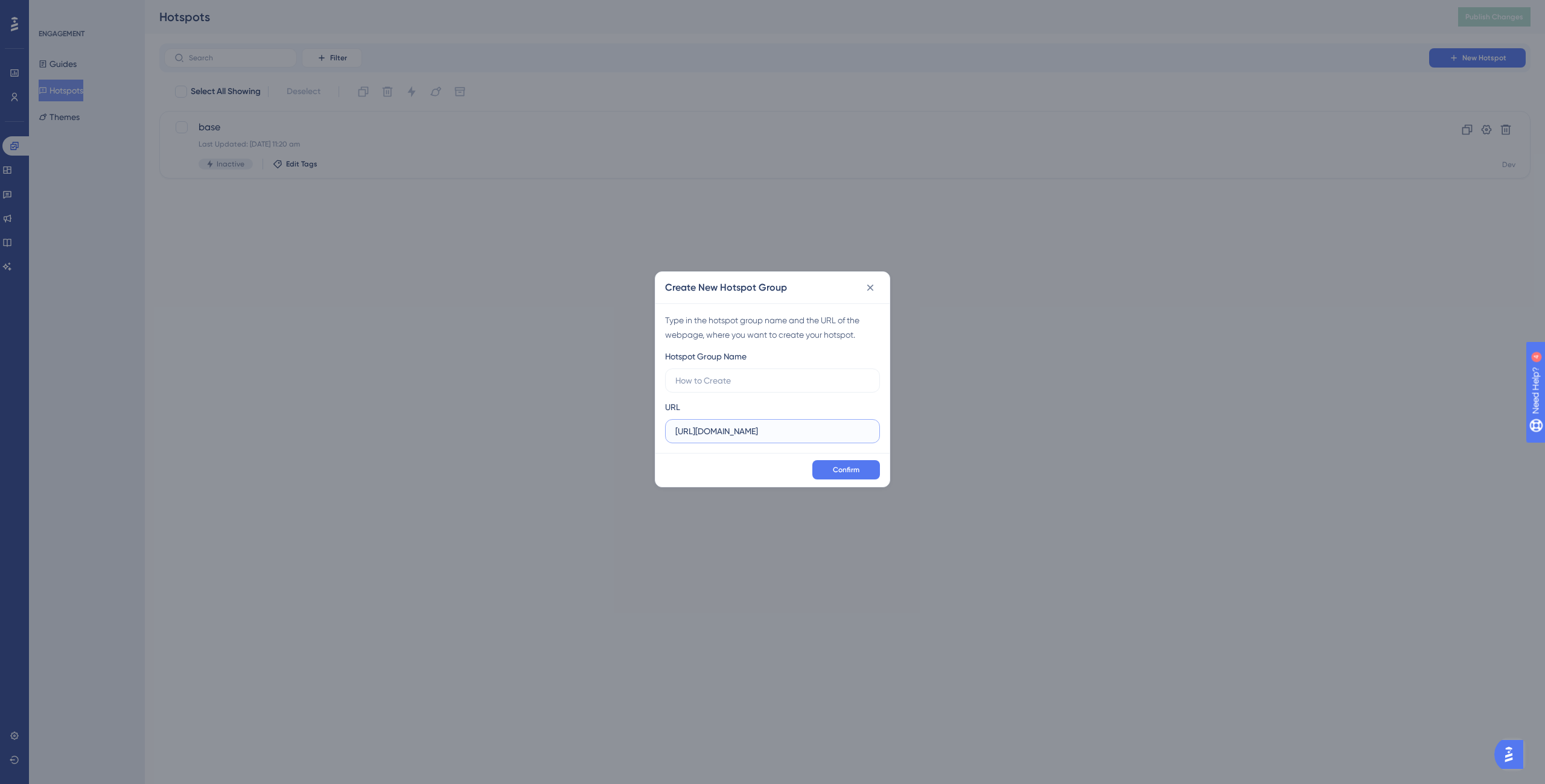
click at [797, 432] on input "https://dev.cloud.webscraper.io" at bounding box center [772, 431] width 194 height 13
paste input "cloud.webscraper.io/register/survey"
drag, startPoint x: 729, startPoint y: 424, endPoint x: 830, endPoint y: 439, distance: 102.1
click at [729, 424] on label "https://cloud.webscraper.io/register/survey" at bounding box center [772, 431] width 215 height 24
click at [729, 425] on input "https://cloud.webscraper.io/register/survey" at bounding box center [772, 431] width 194 height 13
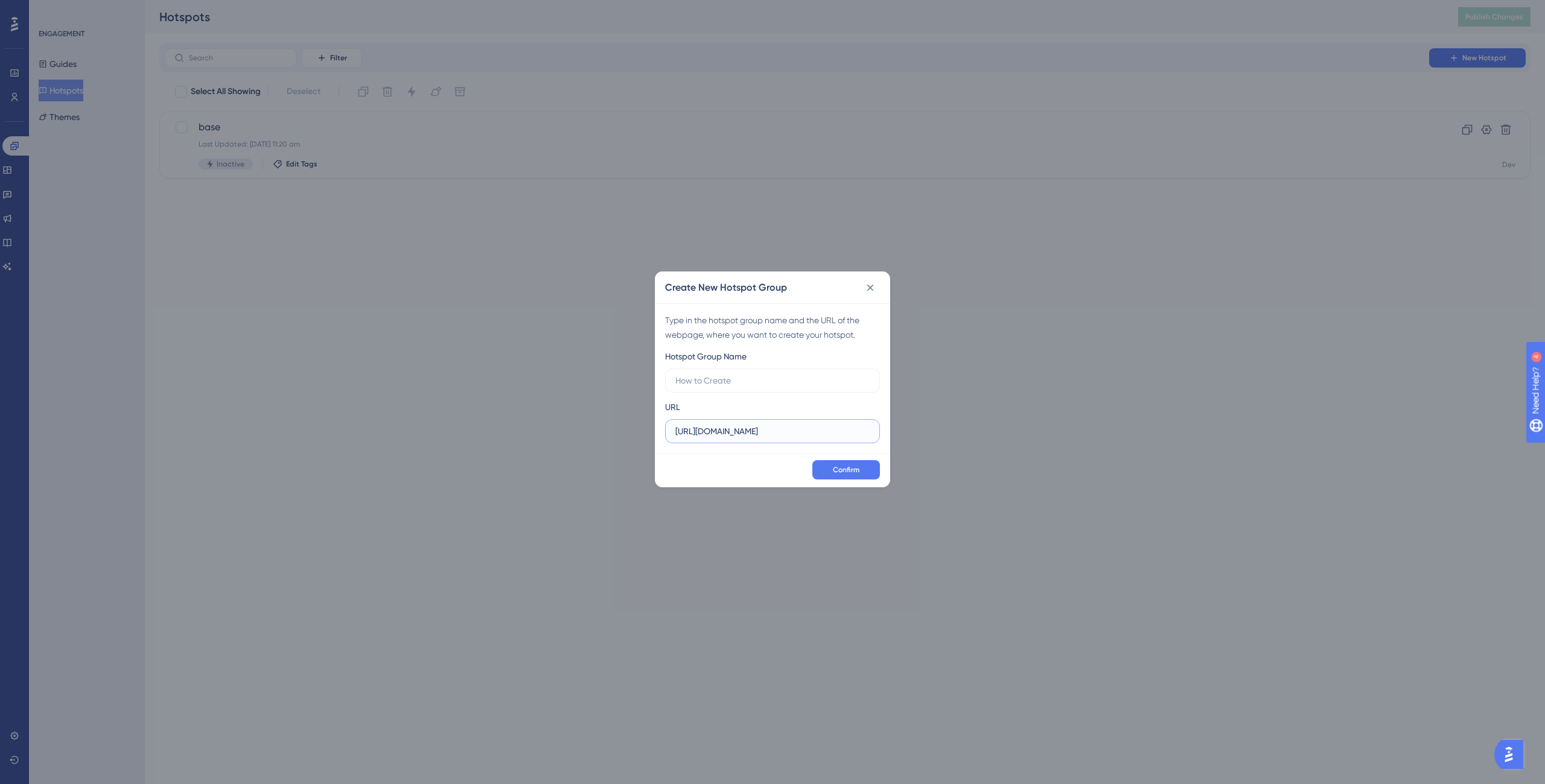
click at [762, 426] on input "https://cloud.webscraper.io/register/survey" at bounding box center [772, 431] width 194 height 13
drag, startPoint x: 785, startPoint y: 432, endPoint x: 870, endPoint y: 436, distance: 85.1
click at [870, 436] on label "https://cloud.webscraper.io/register/survey" at bounding box center [772, 431] width 215 height 24
type input "[URL][DOMAIN_NAME]"
click at [864, 467] on button "Confirm" at bounding box center [846, 470] width 68 height 19
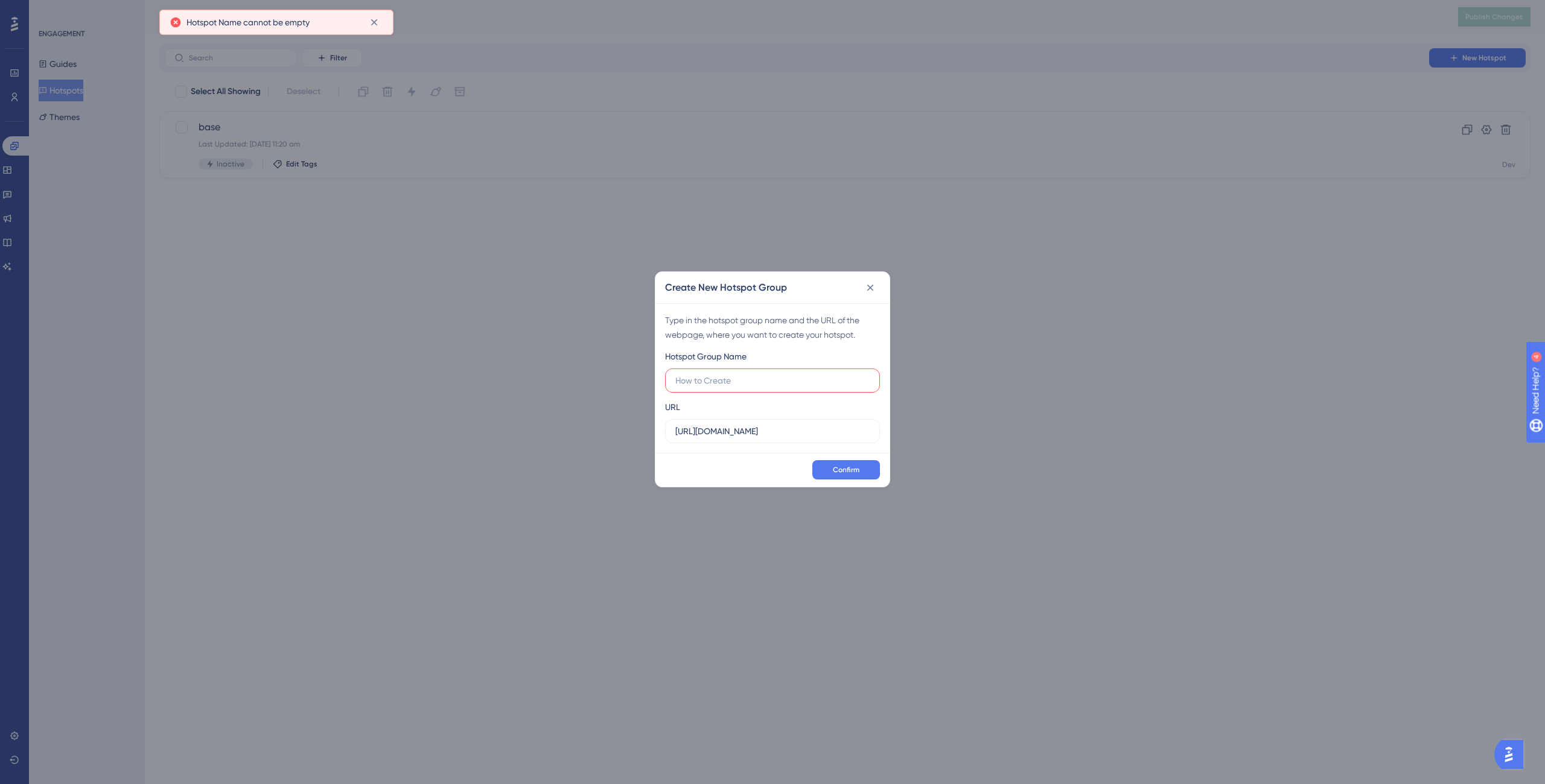
click at [683, 388] on label at bounding box center [772, 380] width 215 height 24
click at [683, 387] on input "text" at bounding box center [772, 380] width 194 height 13
type input "'Get Started' button"
click at [852, 461] on button "Confirm" at bounding box center [846, 470] width 68 height 19
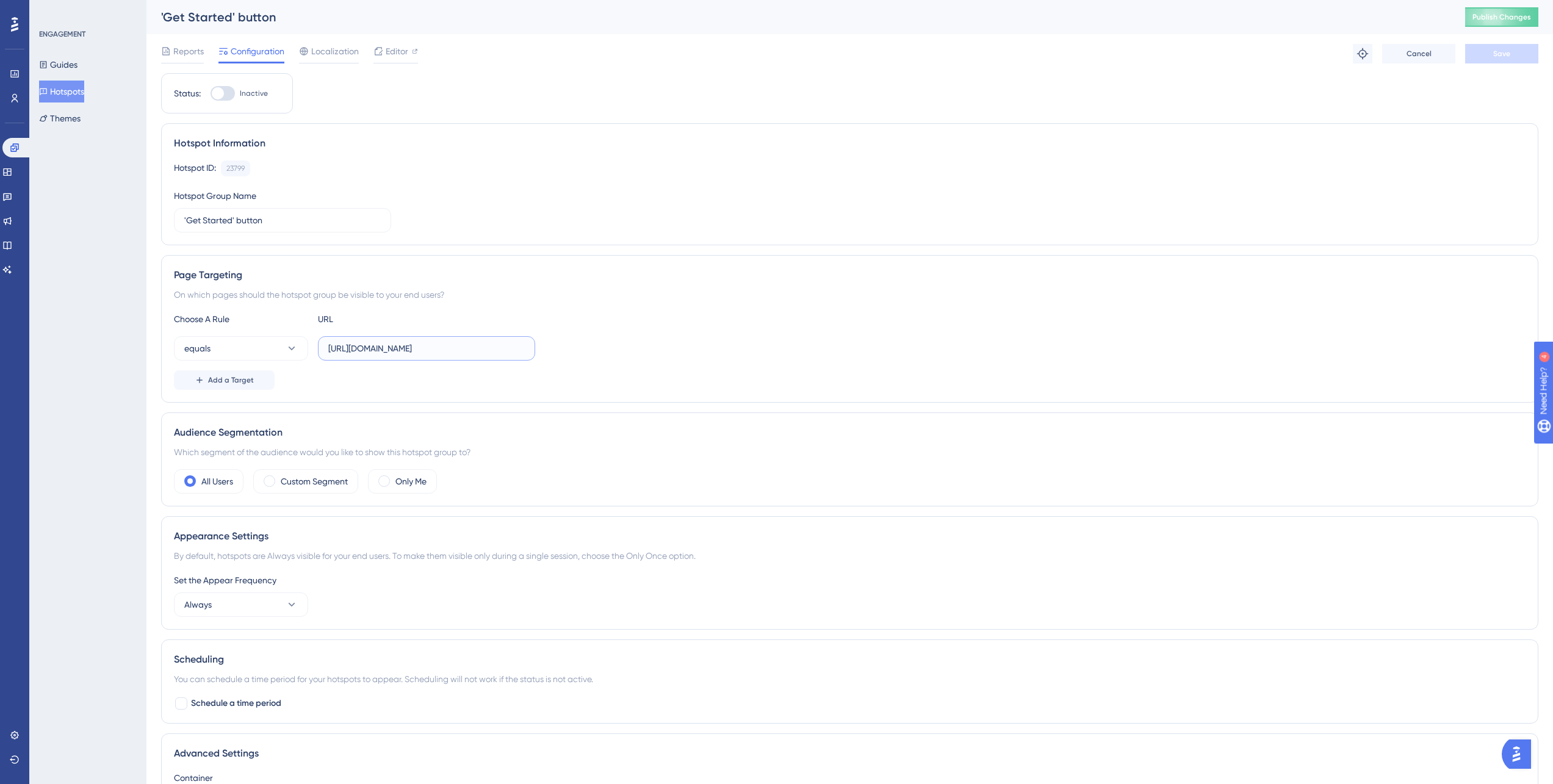
drag, startPoint x: 439, startPoint y: 348, endPoint x: 513, endPoint y: 358, distance: 74.7
click at [513, 358] on label "https://cloud.webscraper.io/jobs" at bounding box center [427, 349] width 217 height 24
type input "[URL][DOMAIN_NAME]"
click at [1523, 51] on button "Save" at bounding box center [1501, 53] width 73 height 20
click at [225, 355] on button "equals" at bounding box center [241, 349] width 134 height 24
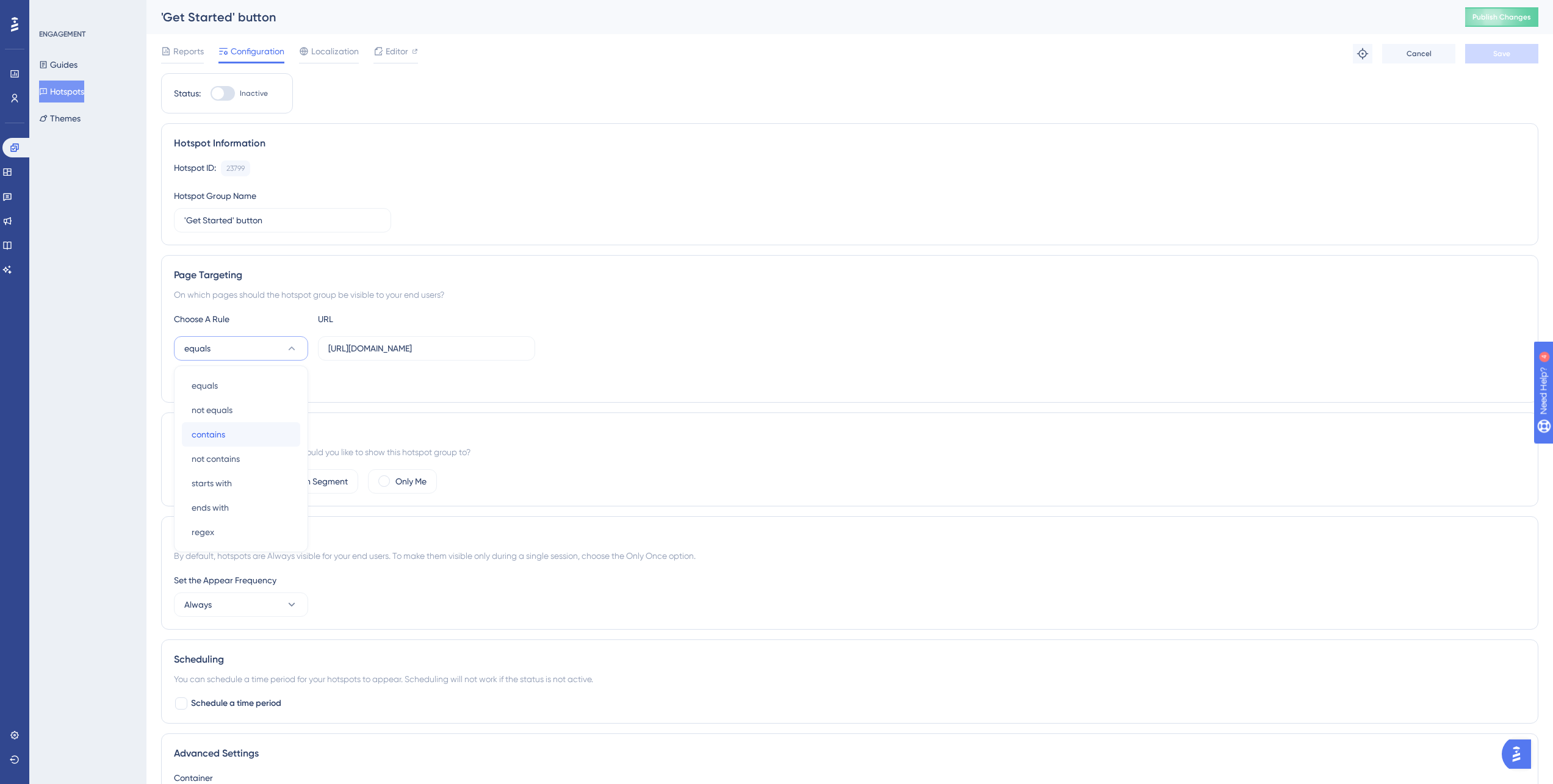
click at [227, 434] on div "contains contains" at bounding box center [241, 434] width 99 height 24
click at [1520, 55] on button "Save" at bounding box center [1501, 53] width 73 height 20
click at [243, 377] on span "Add a Target" at bounding box center [231, 380] width 46 height 10
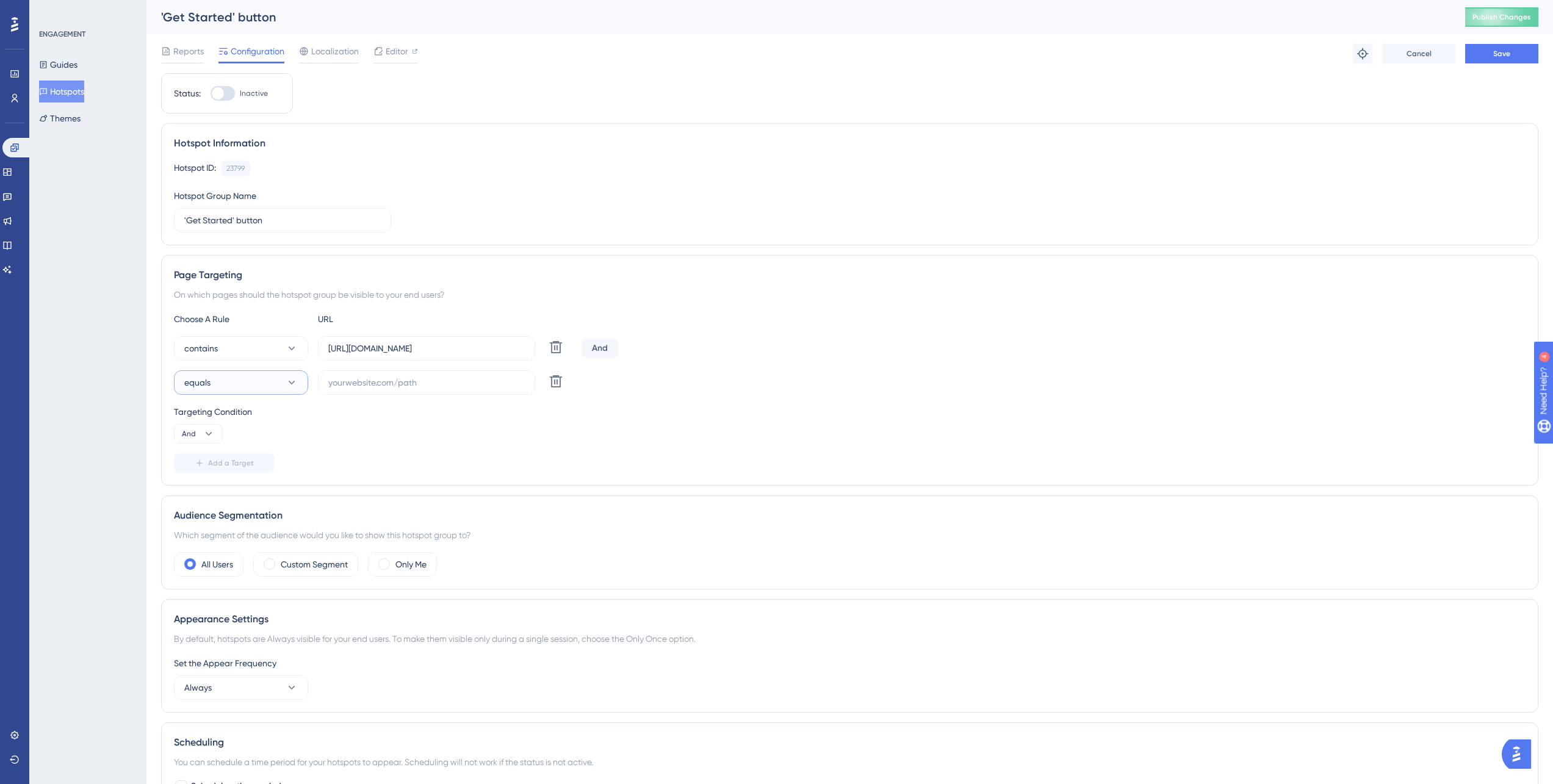
click at [234, 391] on button "equals" at bounding box center [241, 382] width 134 height 24
click at [243, 453] on div "not equals not equals" at bounding box center [241, 444] width 99 height 24
click at [457, 382] on input "text" at bounding box center [426, 382] width 196 height 13
click at [433, 382] on input "text" at bounding box center [426, 382] width 196 height 13
paste input "https://cloud.webscraper.io/register/survey"
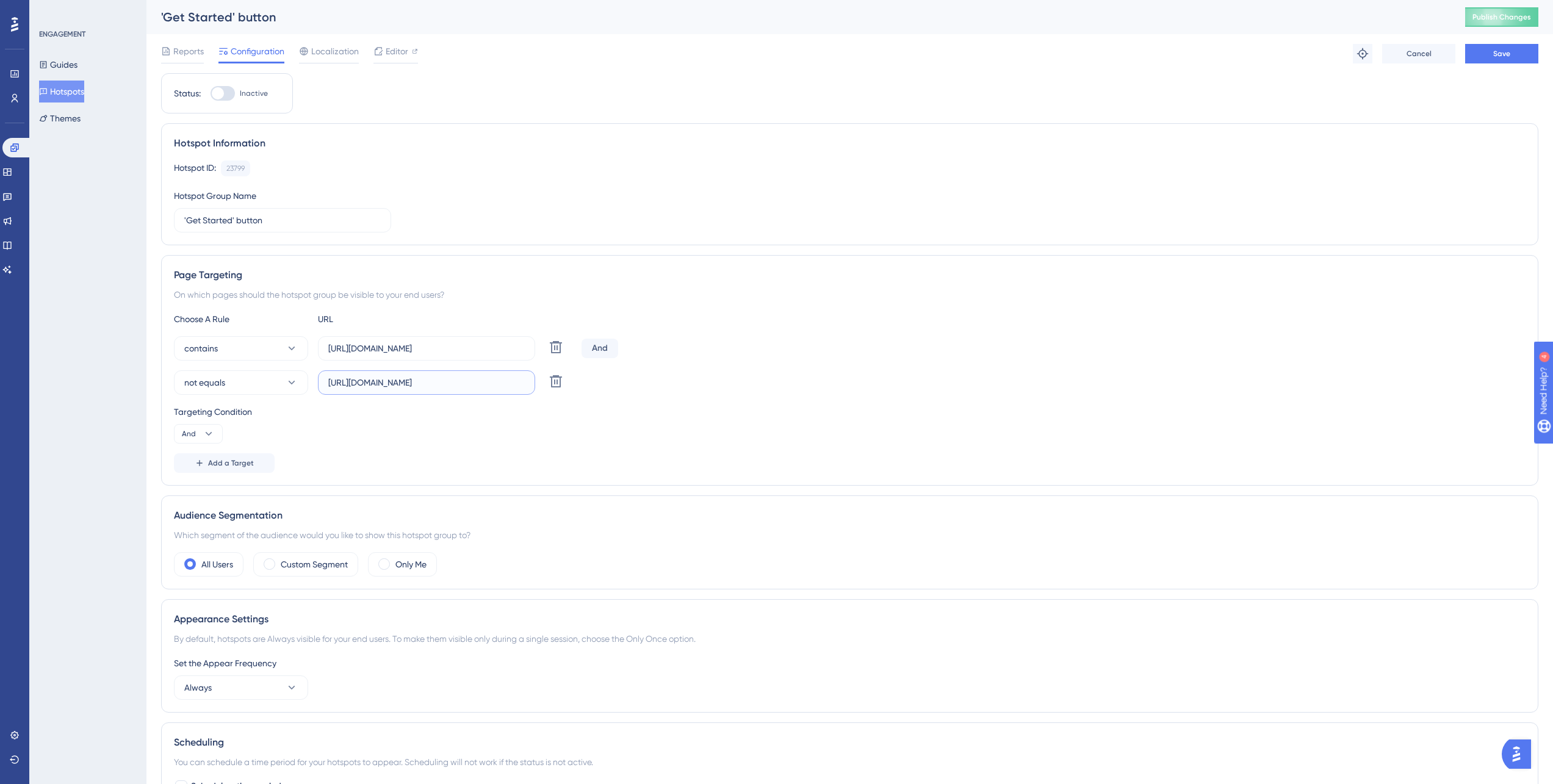
drag, startPoint x: 473, startPoint y: 384, endPoint x: 515, endPoint y: 395, distance: 43.4
click at [512, 394] on label "https://cloud.webscraper.io/register/survey" at bounding box center [427, 382] width 217 height 24
type input "[URL][DOMAIN_NAME]"
click at [270, 383] on button "not equals" at bounding box center [241, 382] width 134 height 24
click at [247, 493] on div "not contains not contains" at bounding box center [241, 493] width 99 height 24
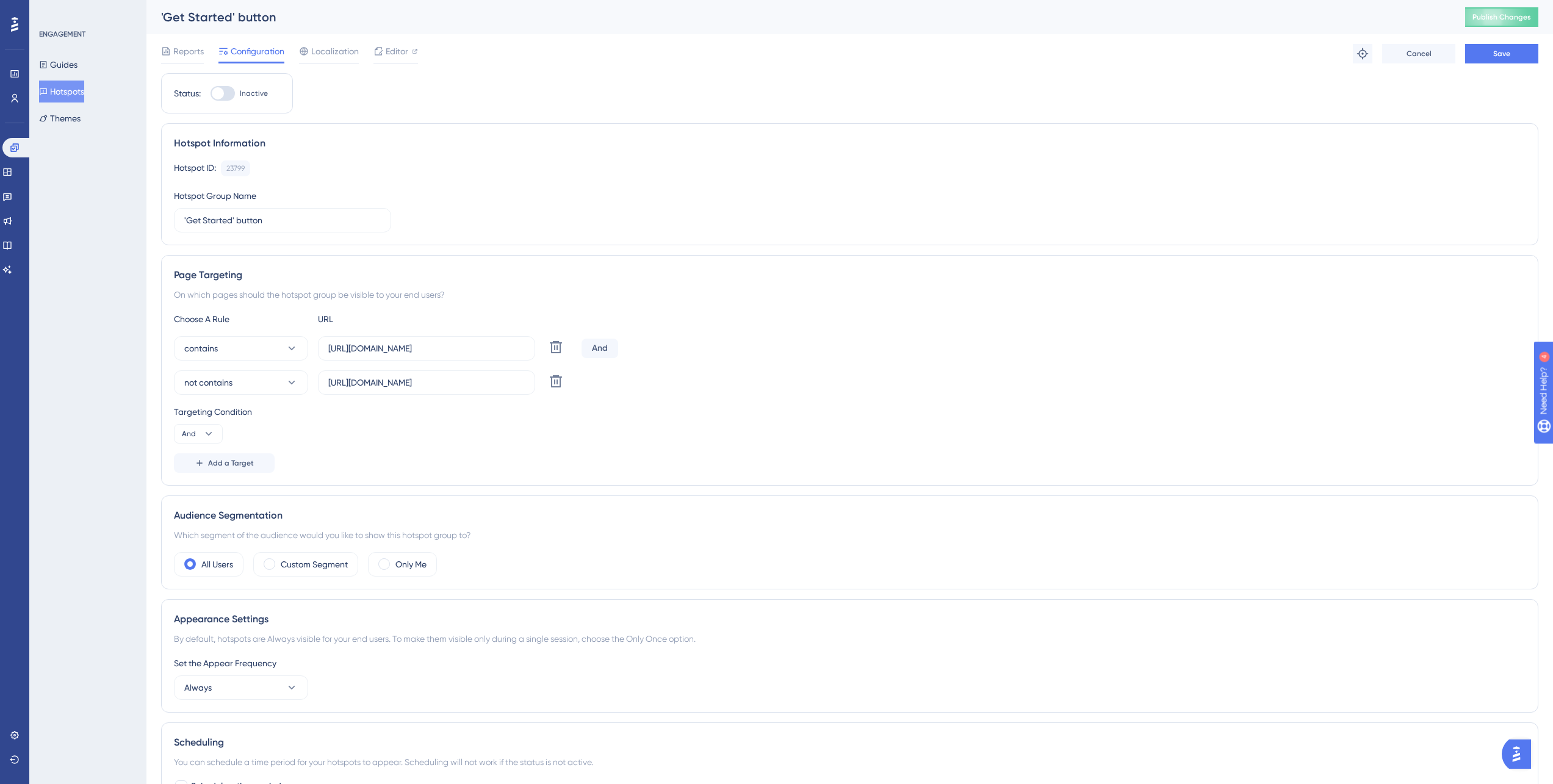
drag, startPoint x: 295, startPoint y: 567, endPoint x: 296, endPoint y: 586, distance: 19.0
click at [296, 568] on label "Custom Segment" at bounding box center [314, 564] width 67 height 15
click at [352, 601] on span "Choose a segment" at bounding box center [364, 601] width 72 height 15
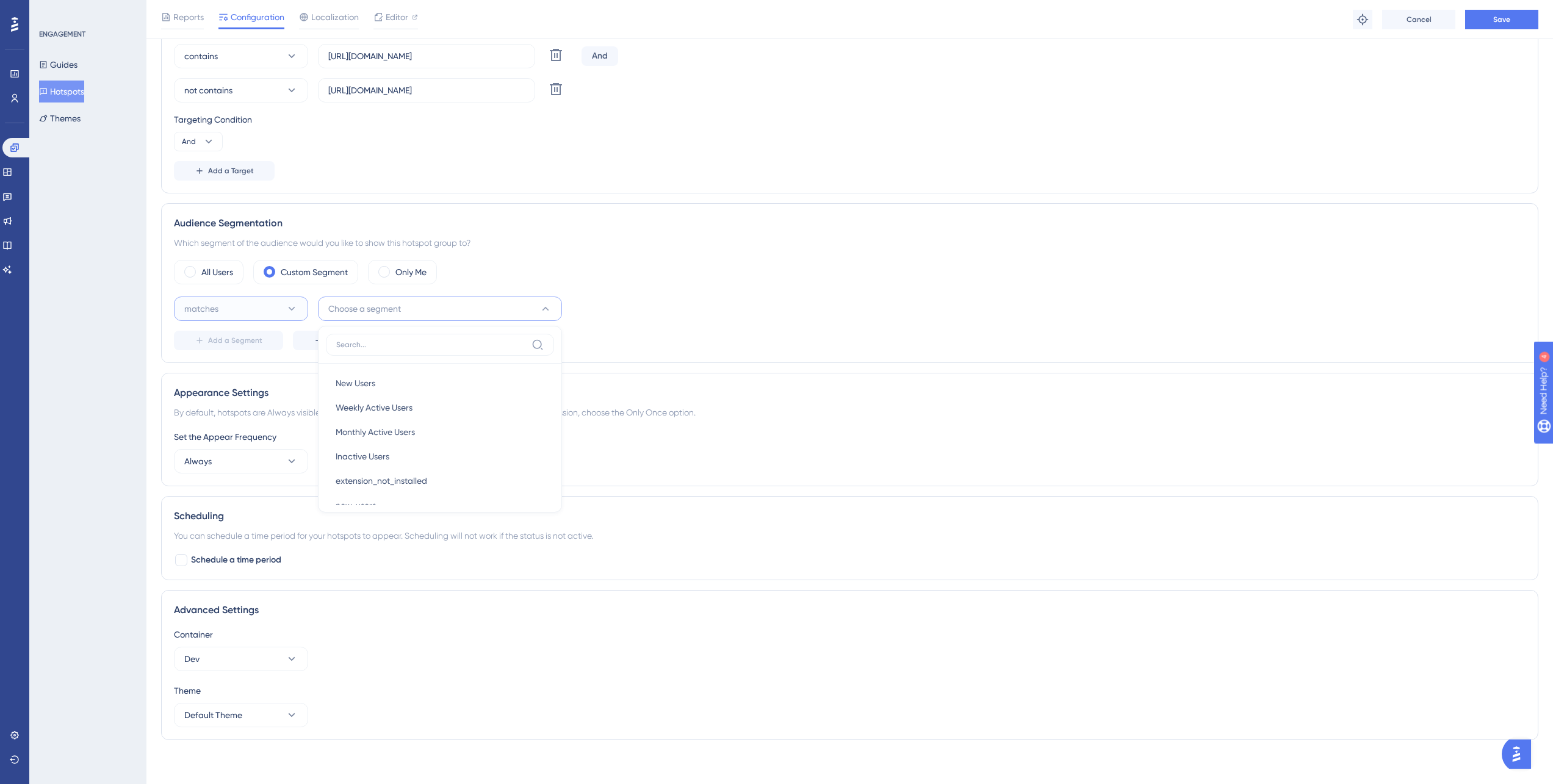
click at [243, 313] on button "matches" at bounding box center [241, 309] width 134 height 24
click at [227, 350] on div "matches matches" at bounding box center [241, 346] width 99 height 24
click at [394, 316] on button "Choose a segment" at bounding box center [440, 309] width 244 height 24
click at [377, 529] on span "not_onboarded" at bounding box center [366, 524] width 61 height 15
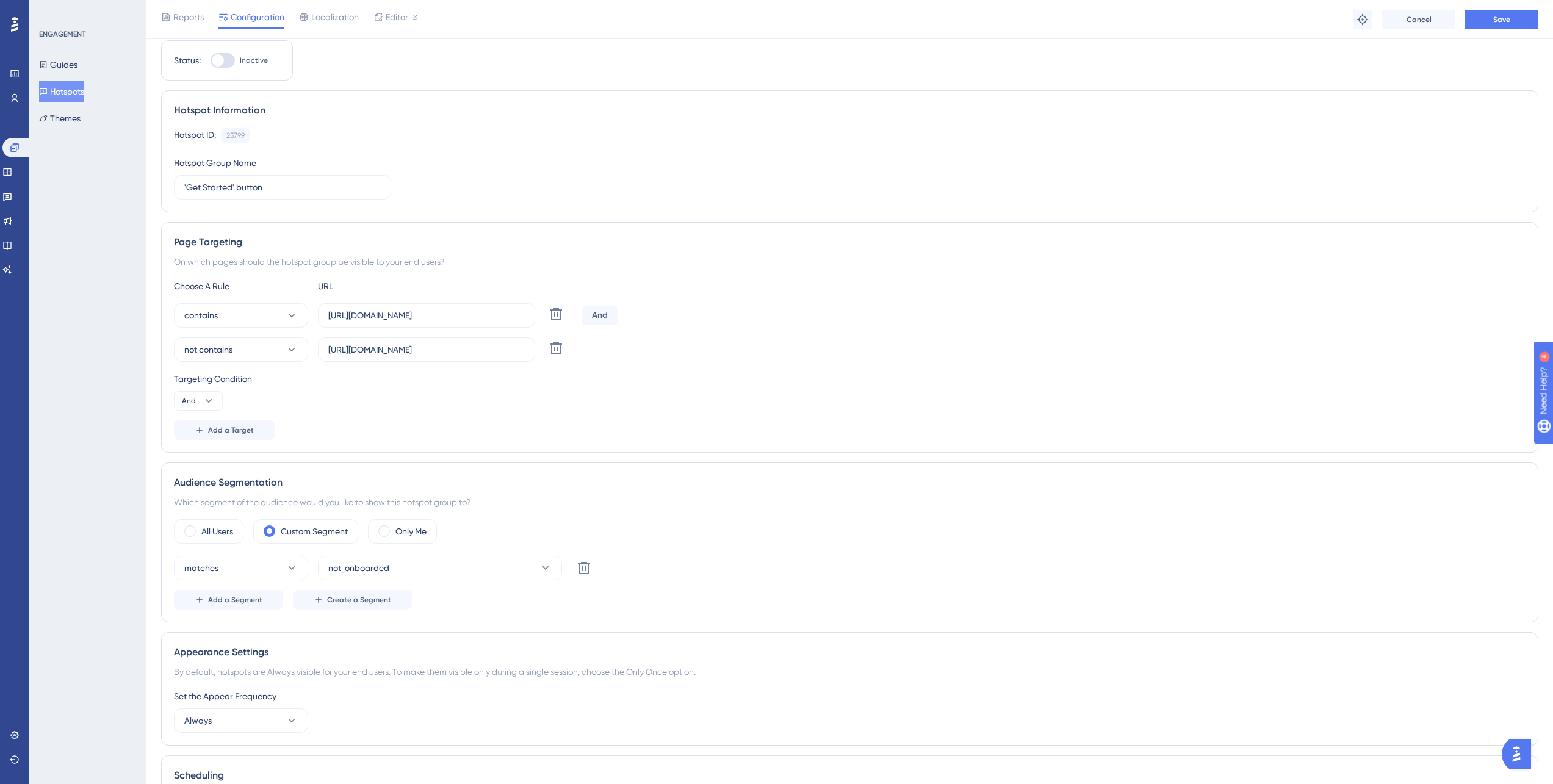
scroll to position [0, 0]
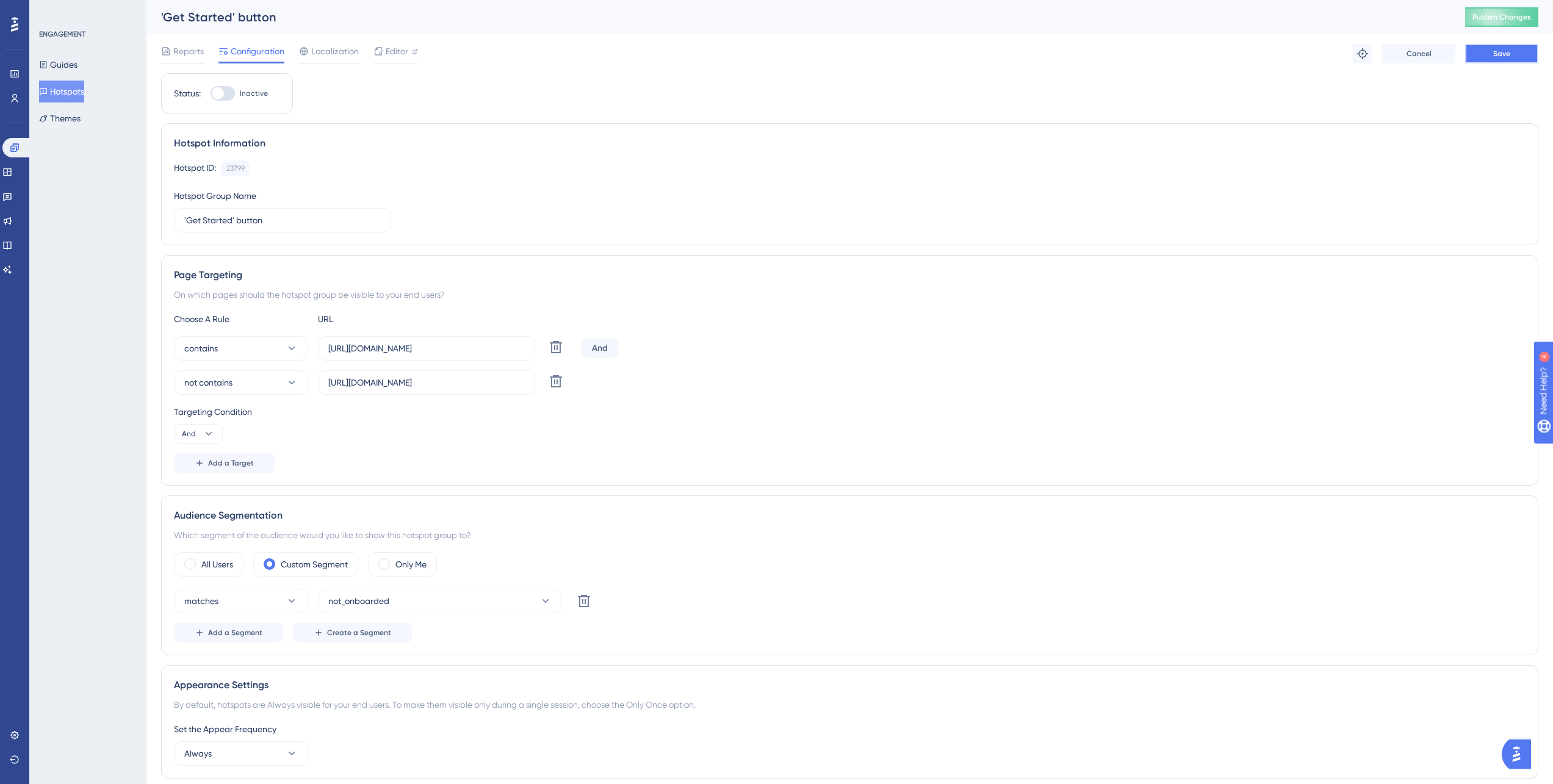
click at [1525, 56] on button "Save" at bounding box center [1501, 53] width 73 height 20
click at [221, 96] on div at bounding box center [217, 93] width 12 height 12
click at [211, 94] on input "Inactive" at bounding box center [210, 93] width 1 height 1
checkbox input "true"
click at [1517, 18] on button "Publish Changes" at bounding box center [1501, 17] width 73 height 20
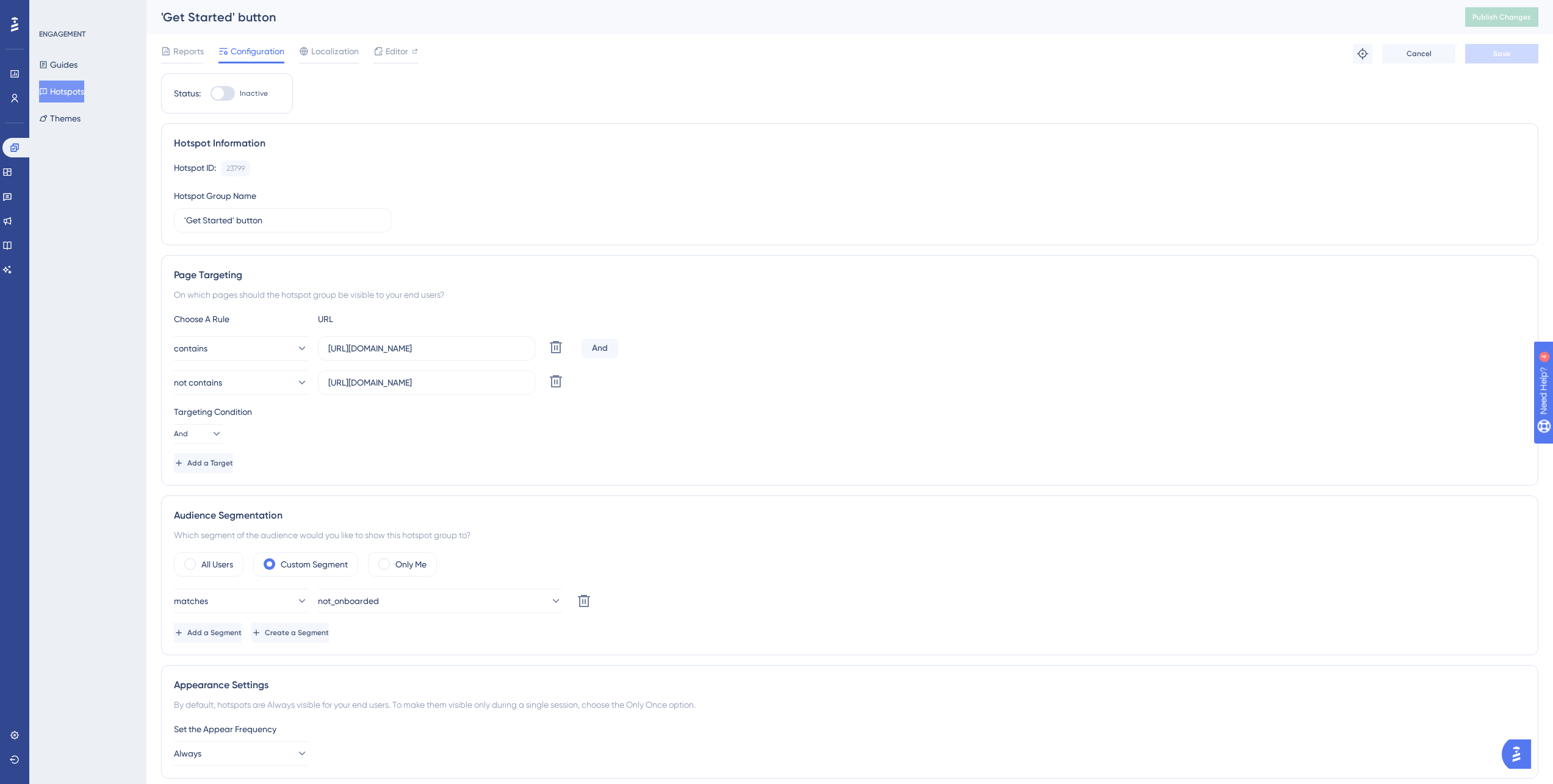
click at [111, 418] on div "ENGAGEMENT Guides Hotspots Themes" at bounding box center [88, 392] width 117 height 784
click at [121, 478] on div "ENGAGEMENT Guides Hotspots Themes" at bounding box center [88, 392] width 117 height 784
click at [991, 328] on div "Choose A Rule URL contains https://cloud.webscraper.io Delete And not contains …" at bounding box center [850, 392] width 1352 height 161
click at [215, 98] on div at bounding box center [217, 93] width 12 height 12
click at [211, 94] on input "Inactive" at bounding box center [210, 93] width 1 height 1
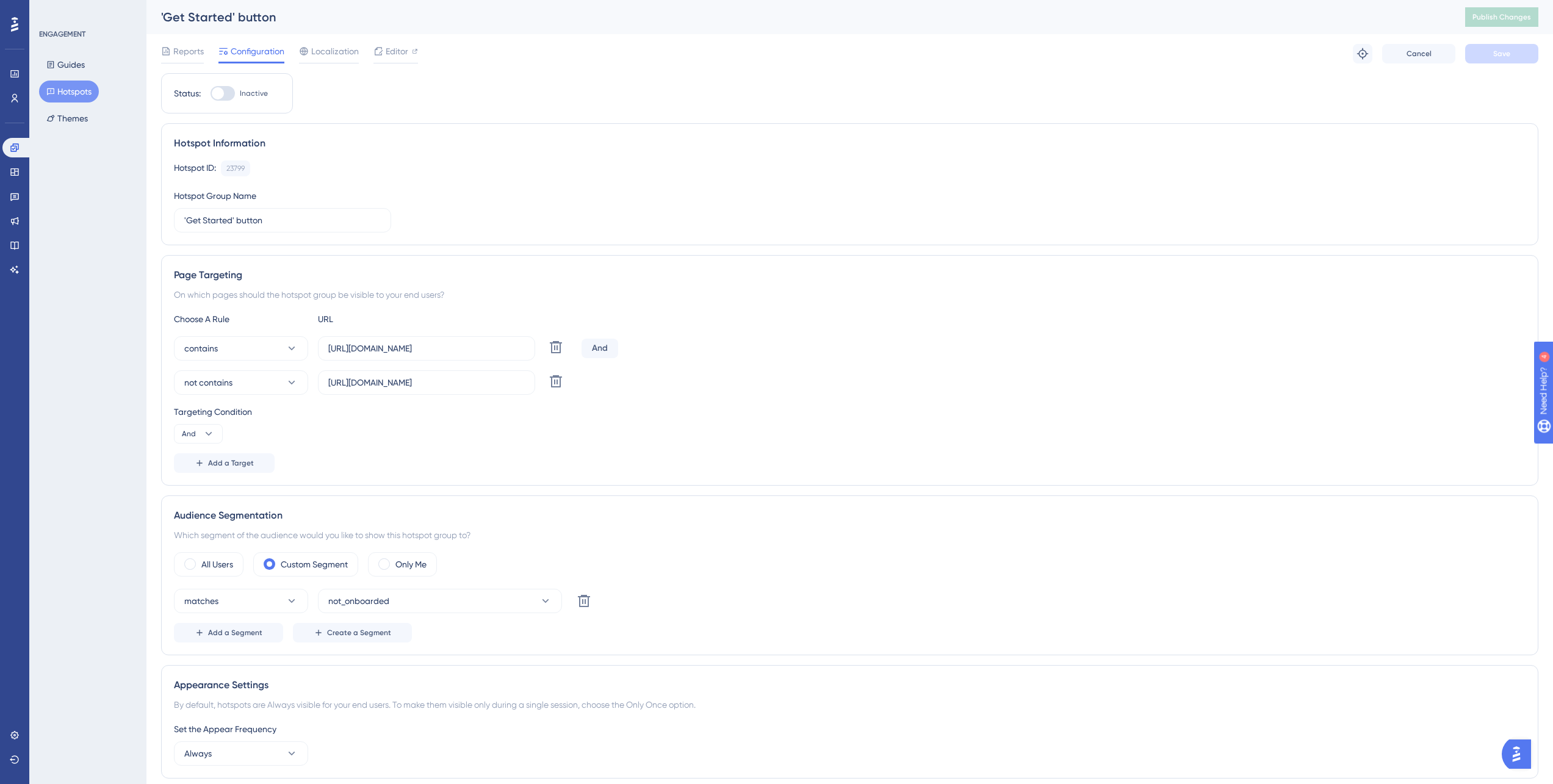
checkbox input "true"
click at [1521, 55] on button "Save" at bounding box center [1501, 53] width 73 height 20
click at [1519, 23] on button "Publish Changes" at bounding box center [1501, 17] width 73 height 20
click at [77, 69] on button "Guides" at bounding box center [66, 65] width 53 height 22
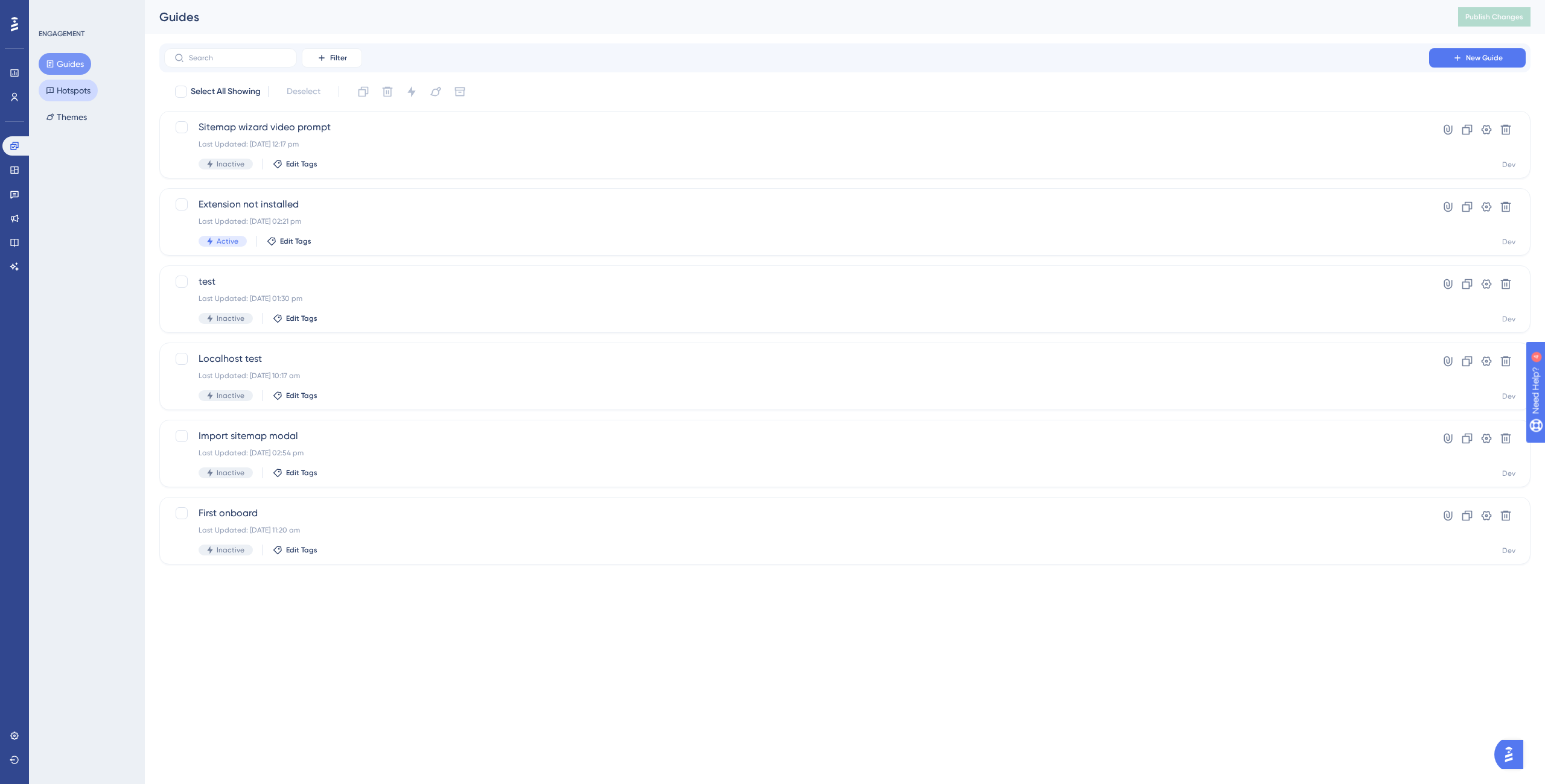
click at [70, 94] on button "Hotspots" at bounding box center [68, 90] width 59 height 22
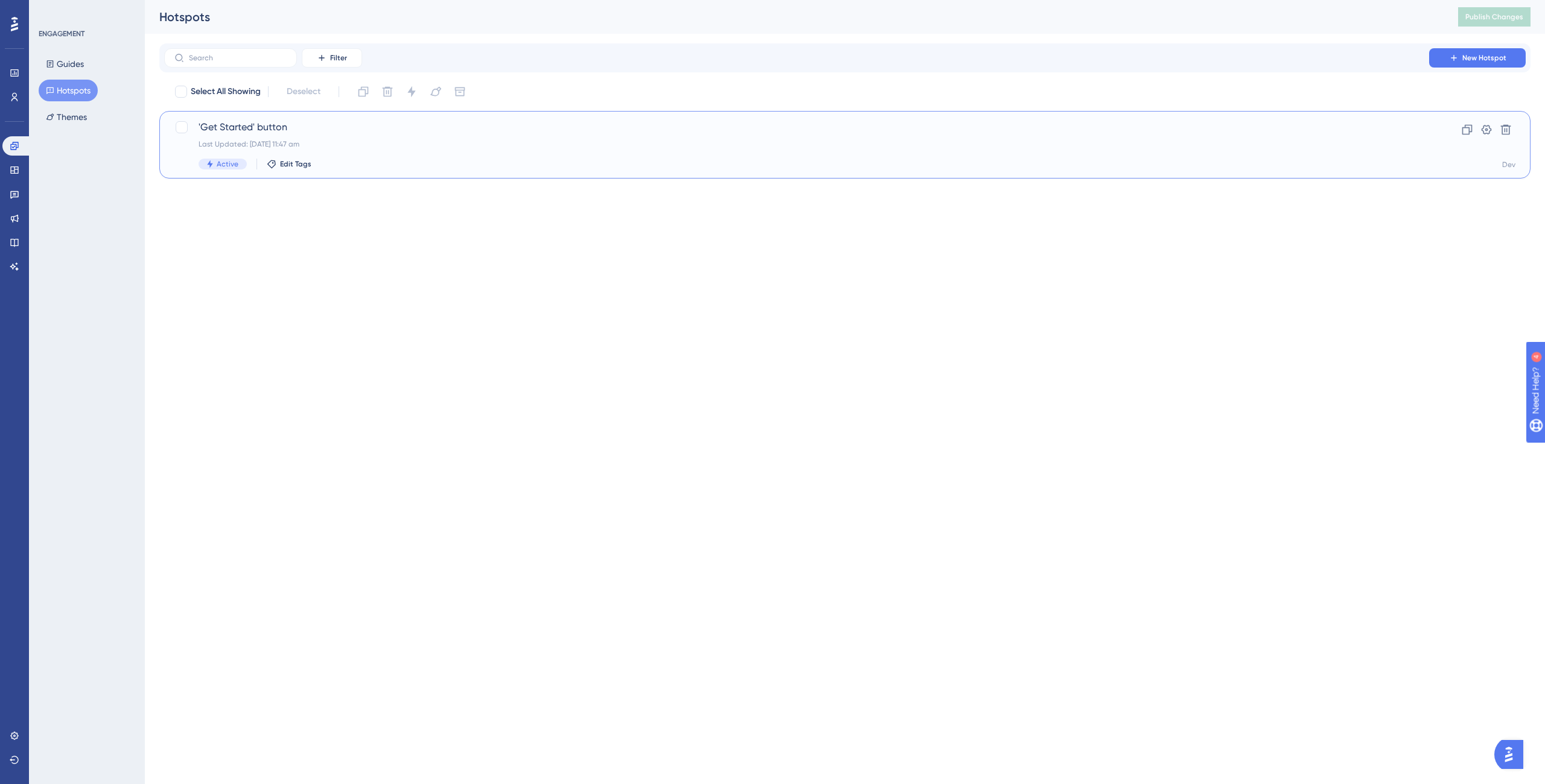
click at [646, 154] on div "'Get Started' button Last Updated: 07 Oct 2025 11:47 am Active Edit Tags" at bounding box center [796, 144] width 1196 height 50
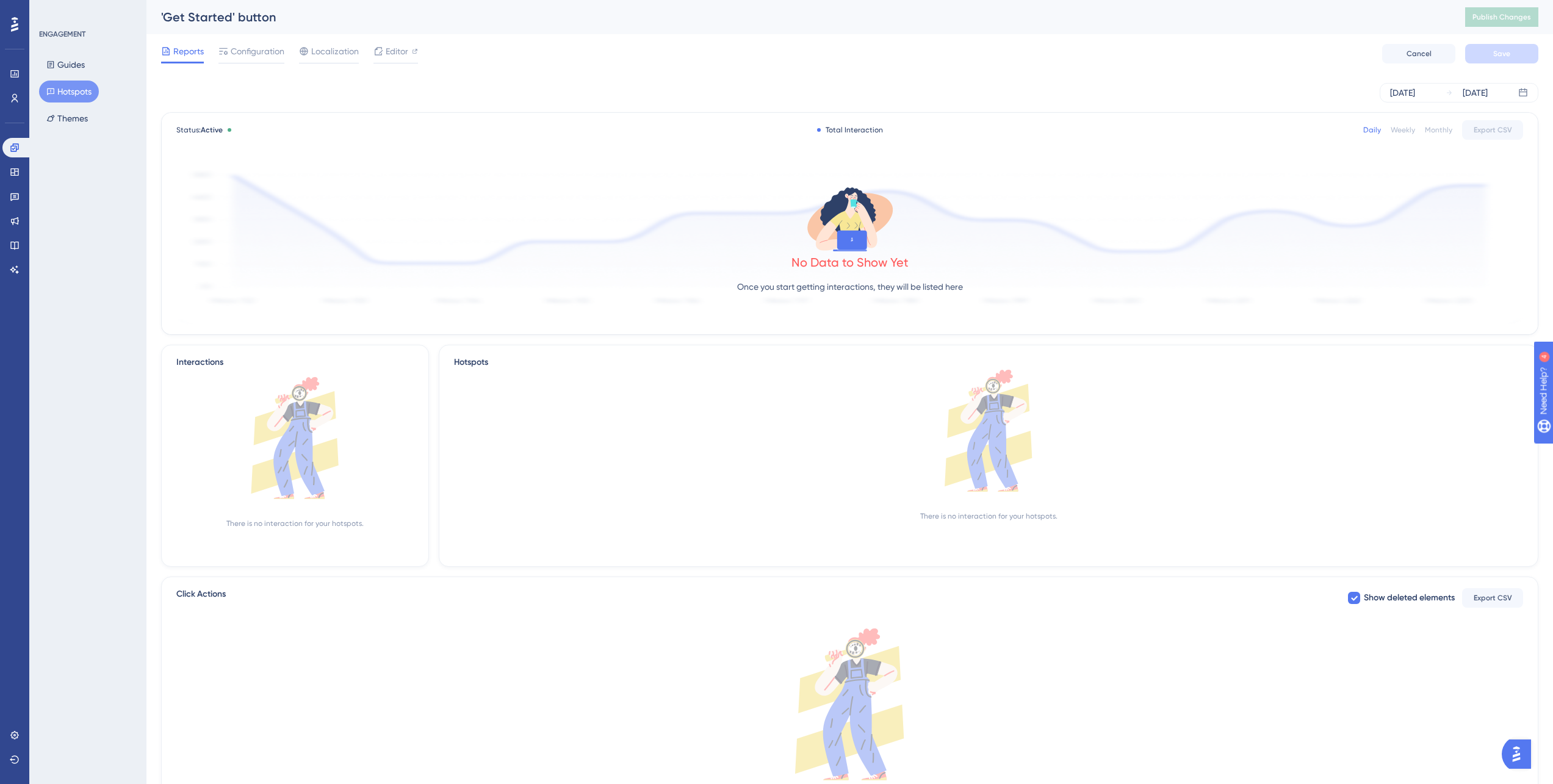
click at [81, 91] on button "Hotspots" at bounding box center [69, 91] width 60 height 22
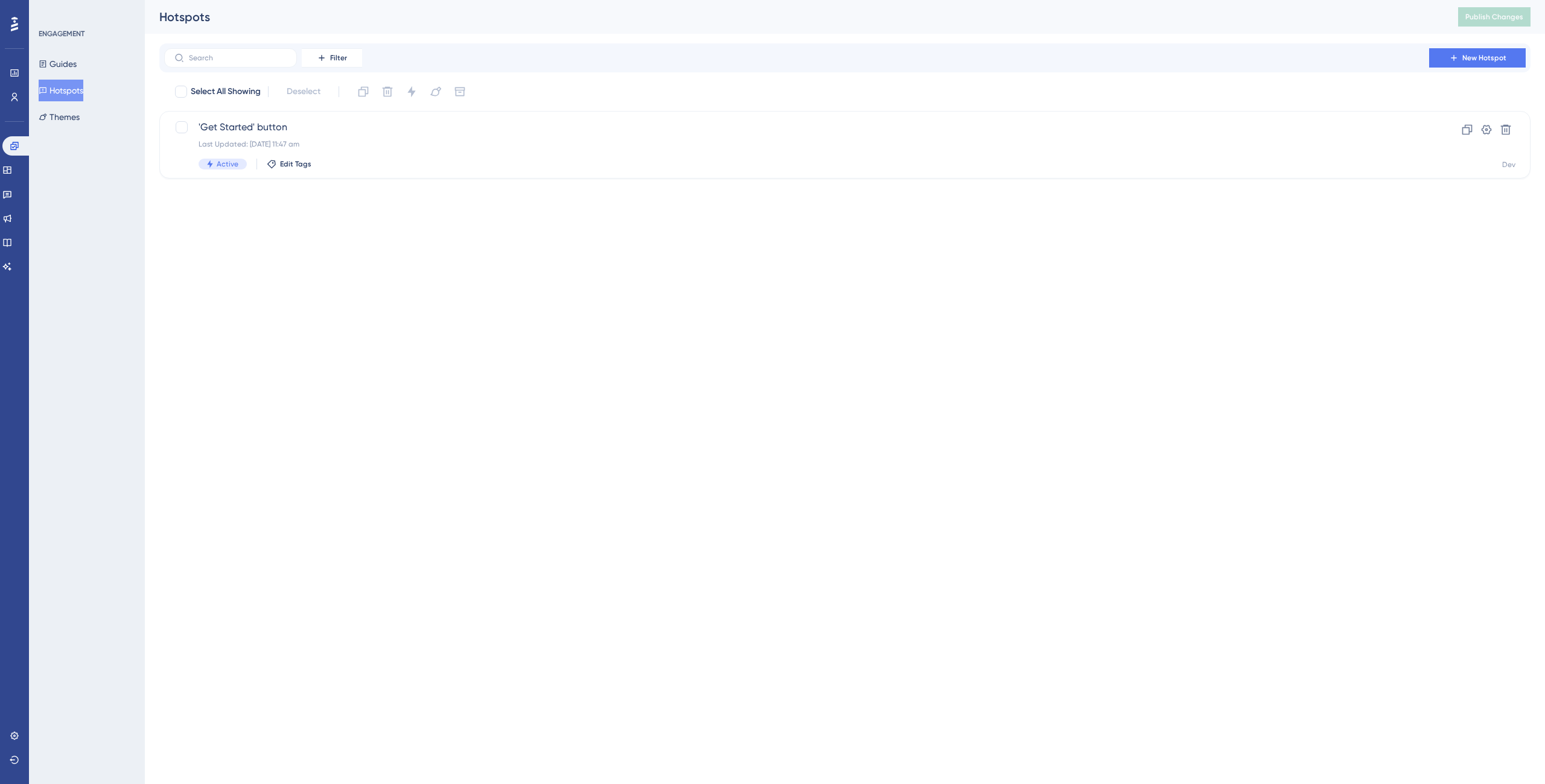
drag, startPoint x: 351, startPoint y: 357, endPoint x: 266, endPoint y: 193, distance: 184.7
click at [349, 0] on html "Performance Users Engagement Widgets Feedback Product Updates Knowledge Base AI…" at bounding box center [772, 0] width 1545 height 0
click at [442, 150] on div "'Get Started' button Last Updated: 07 Oct 2025 11:47 am Active Edit Tags" at bounding box center [796, 144] width 1196 height 50
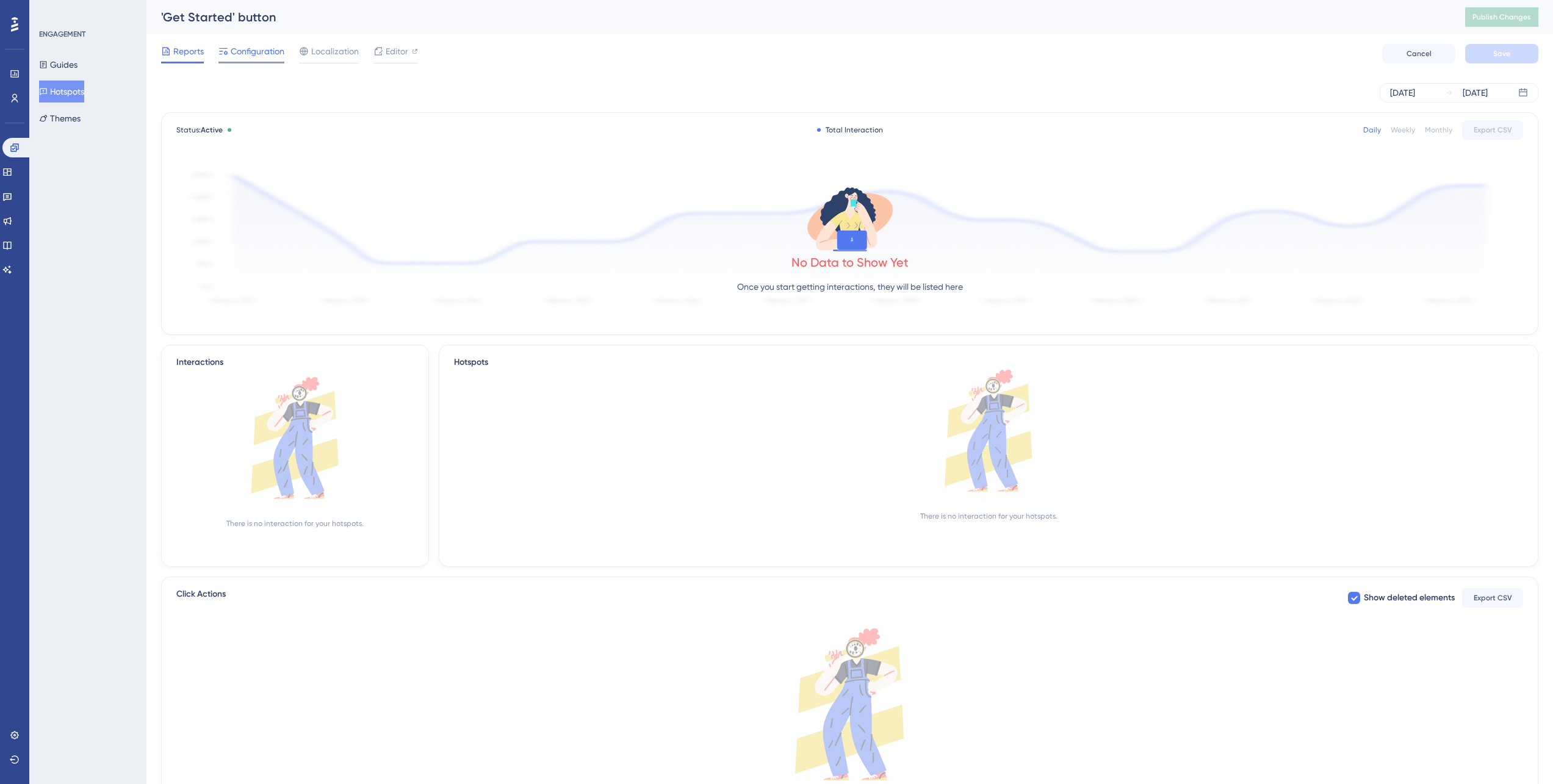
click at [250, 56] on span "Configuration" at bounding box center [257, 51] width 54 height 15
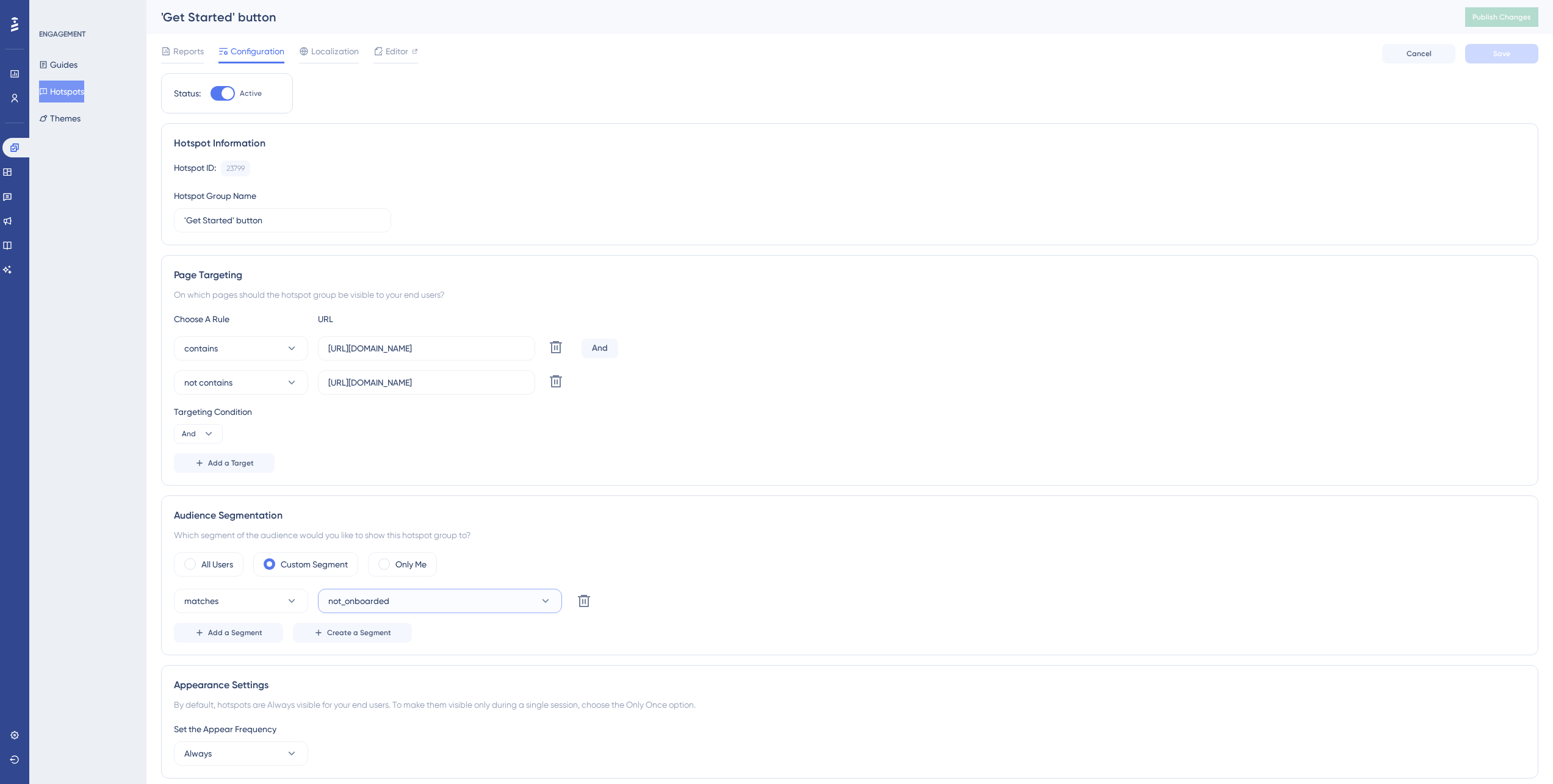
click at [356, 603] on span "not_onboarded" at bounding box center [359, 601] width 61 height 15
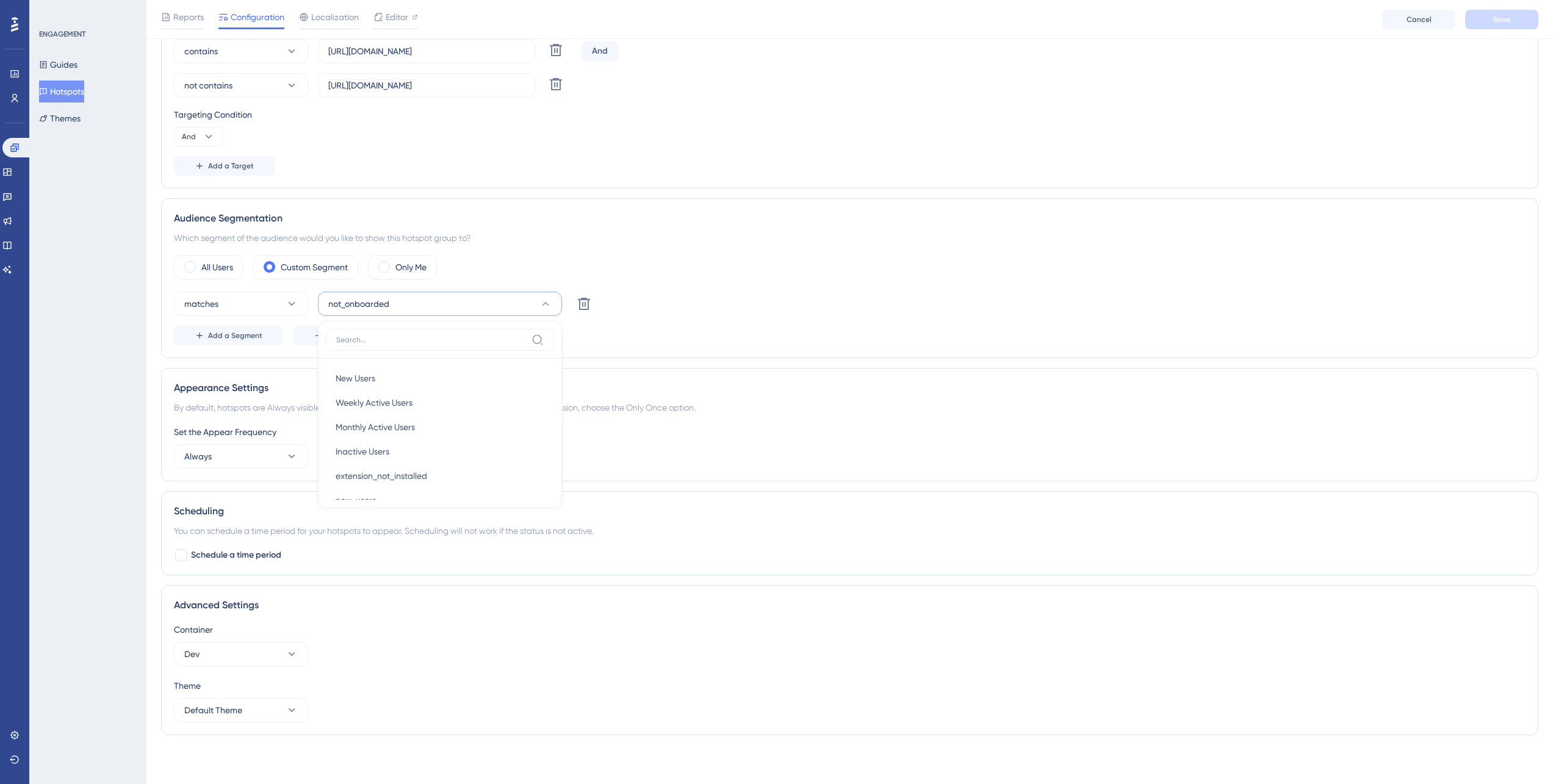
click at [712, 307] on div "matches not_onboarded New Users New Users Weekly Active Users Weekly Active Use…" at bounding box center [850, 303] width 1352 height 24
click at [270, 296] on button "matches" at bounding box center [241, 303] width 134 height 24
click at [183, 464] on button "Always" at bounding box center [241, 456] width 134 height 24
click at [182, 460] on button "Always" at bounding box center [241, 456] width 134 height 24
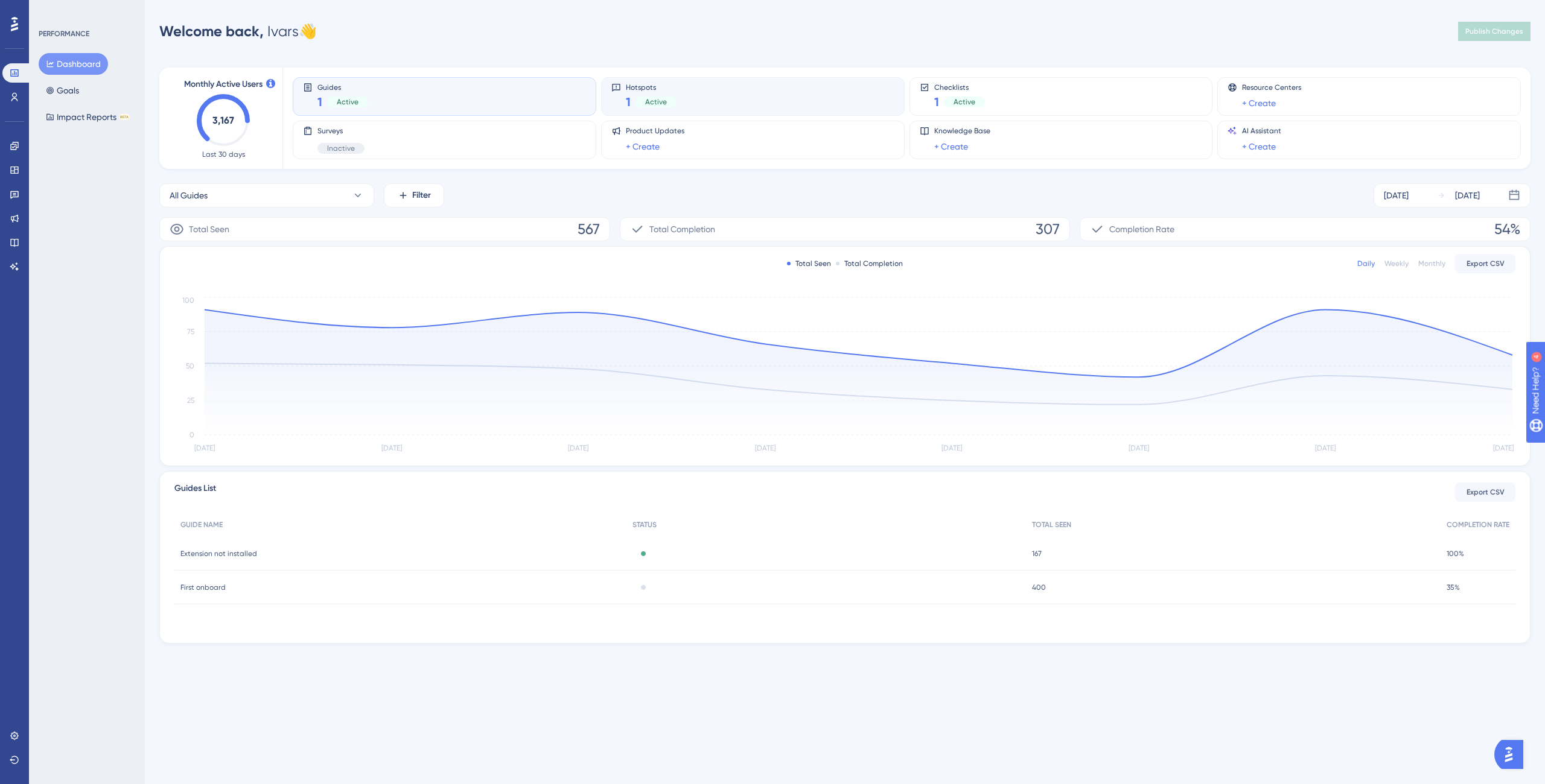
click at [662, 87] on span "Hotspots" at bounding box center [651, 87] width 51 height 8
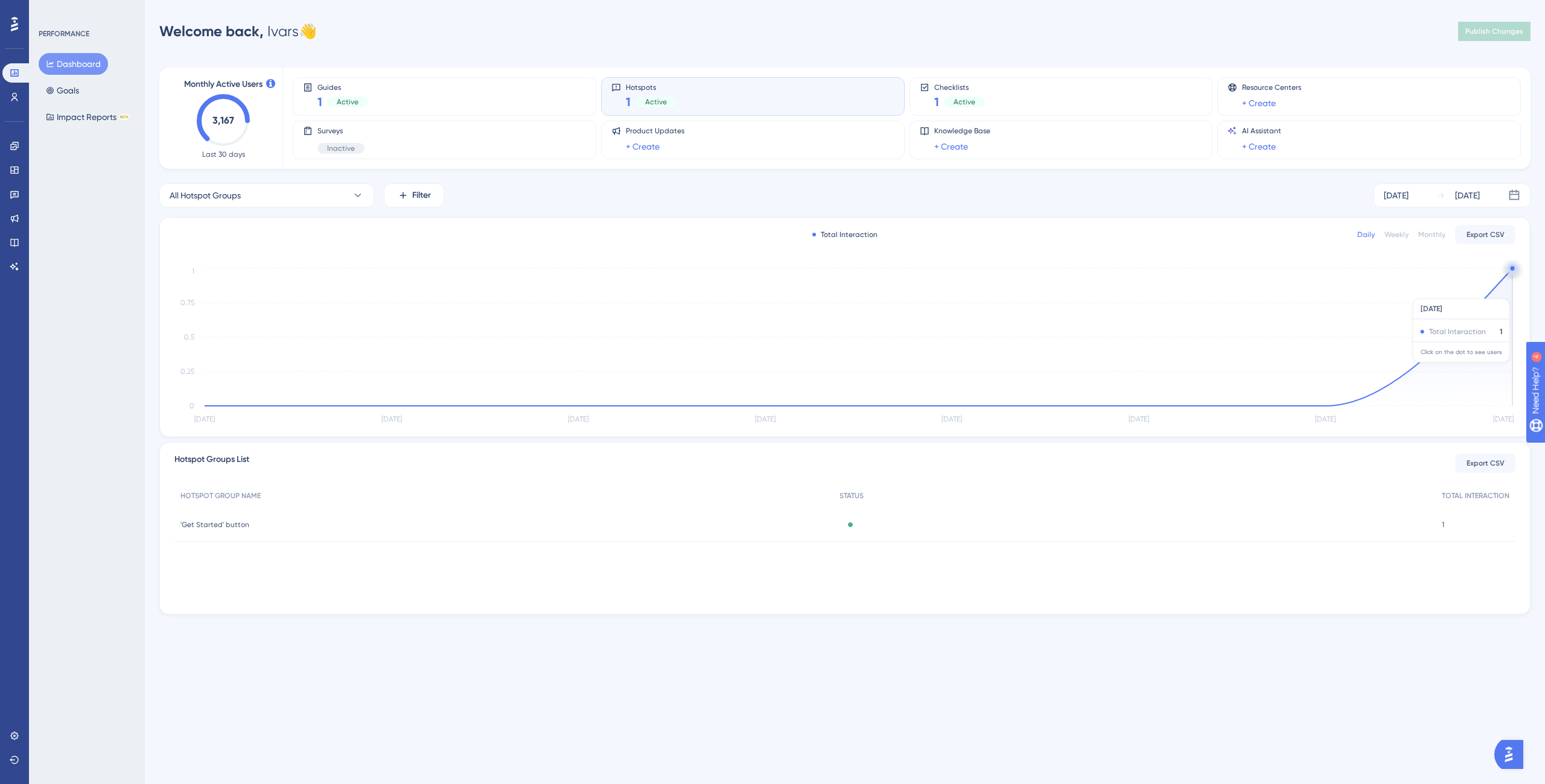
click at [1515, 272] on div "Total Interaction Daily Weekly Monthly Export CSV [DATE] [DATE] [DATE] [DATE] […" at bounding box center [845, 327] width 1370 height 219
click at [1512, 274] on icon "[DATE] [DATE] [DATE] [DATE] [DATE] [DATE] [DATE] [DATE] 0 0.25 0.5 0.75 1" at bounding box center [845, 346] width 1341 height 162
click at [1512, 272] on circle at bounding box center [1512, 268] width 9 height 9
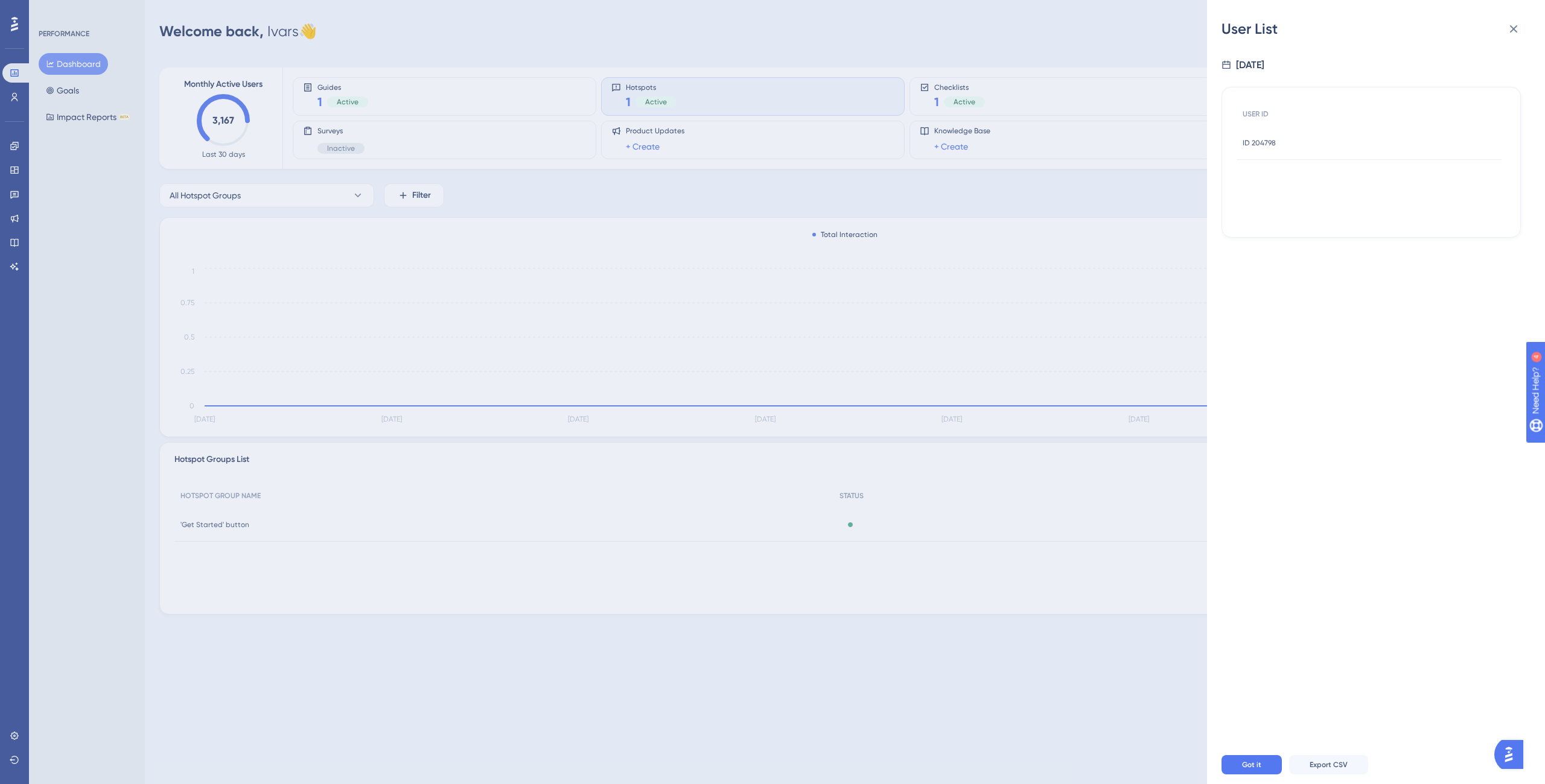
click at [1261, 139] on span "ID 204798" at bounding box center [1259, 142] width 33 height 9
click at [1357, 163] on span "# 204798" at bounding box center [1371, 159] width 212 height 14
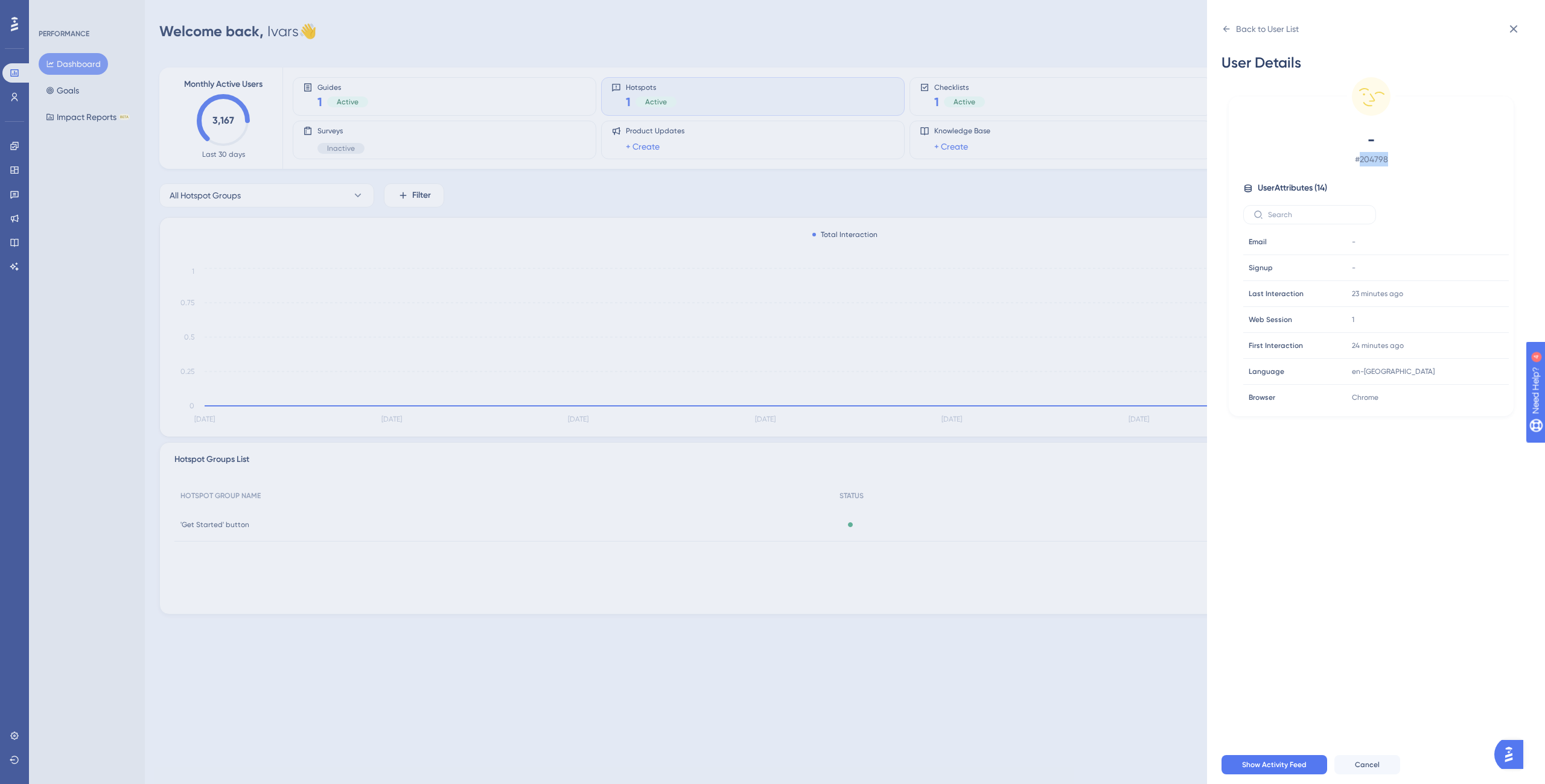
click at [1358, 161] on span "# 204798" at bounding box center [1371, 159] width 212 height 14
copy span "204798"
click at [1510, 25] on icon at bounding box center [1514, 29] width 14 height 14
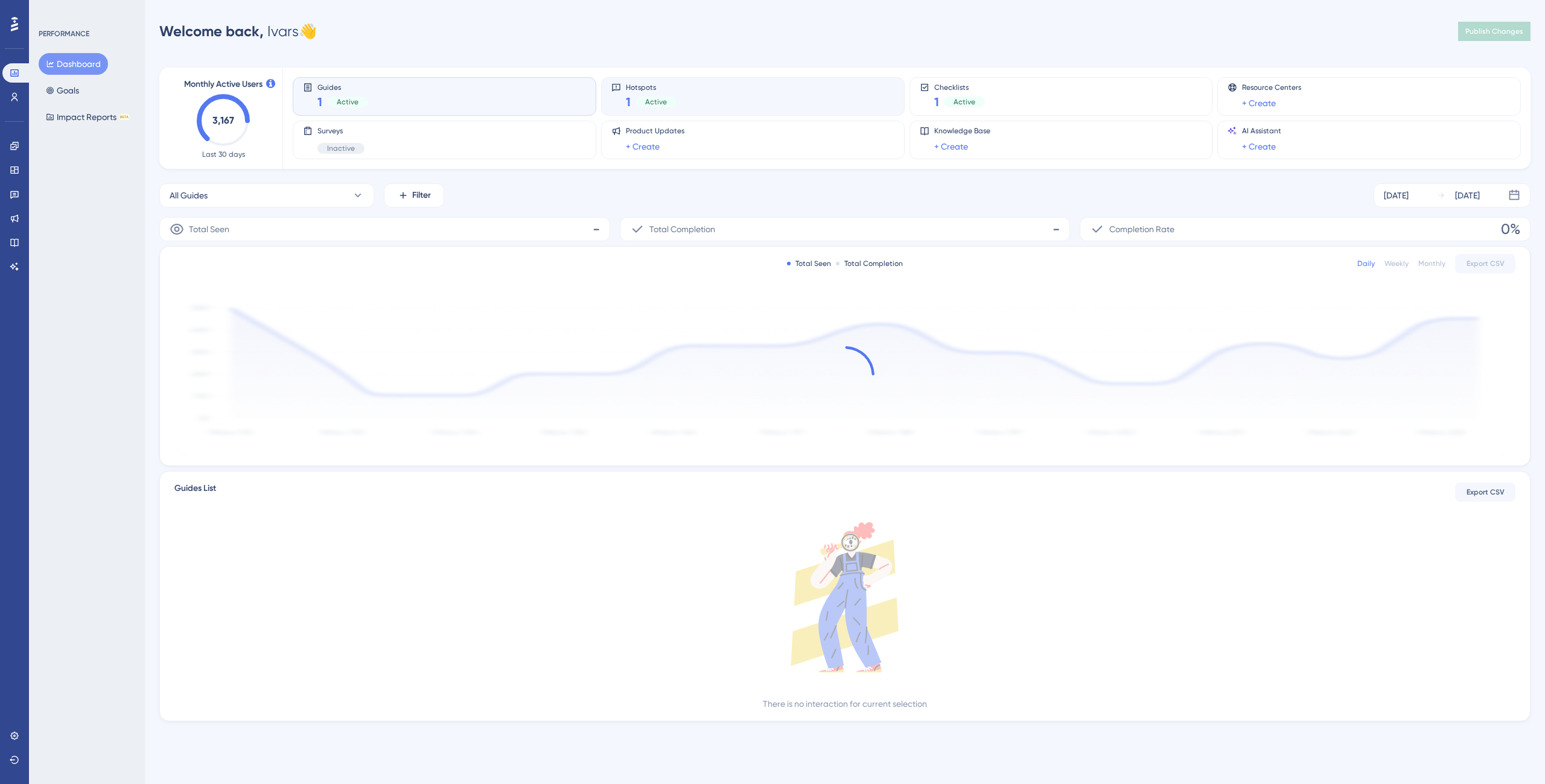
click at [703, 91] on div "Hotspots 1 Active" at bounding box center [752, 97] width 283 height 28
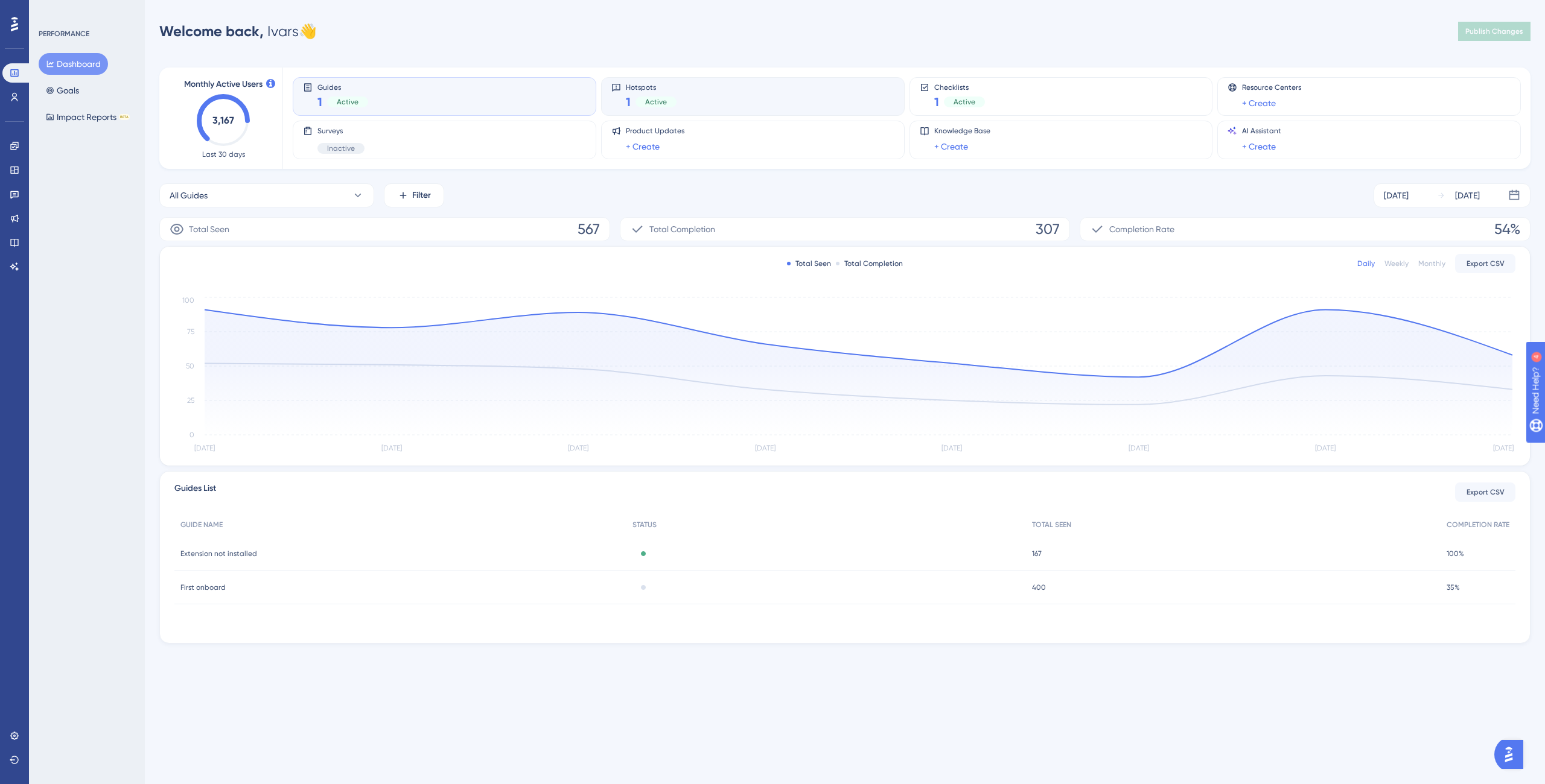
click at [815, 104] on div "Hotspots 1 Active" at bounding box center [752, 97] width 283 height 28
click at [715, 89] on div "Hotspots 1 Active" at bounding box center [752, 97] width 283 height 28
click at [452, 91] on div "Guides 1 Active" at bounding box center [444, 97] width 283 height 28
click at [717, 97] on div "Hotspots 1 Active" at bounding box center [752, 97] width 283 height 28
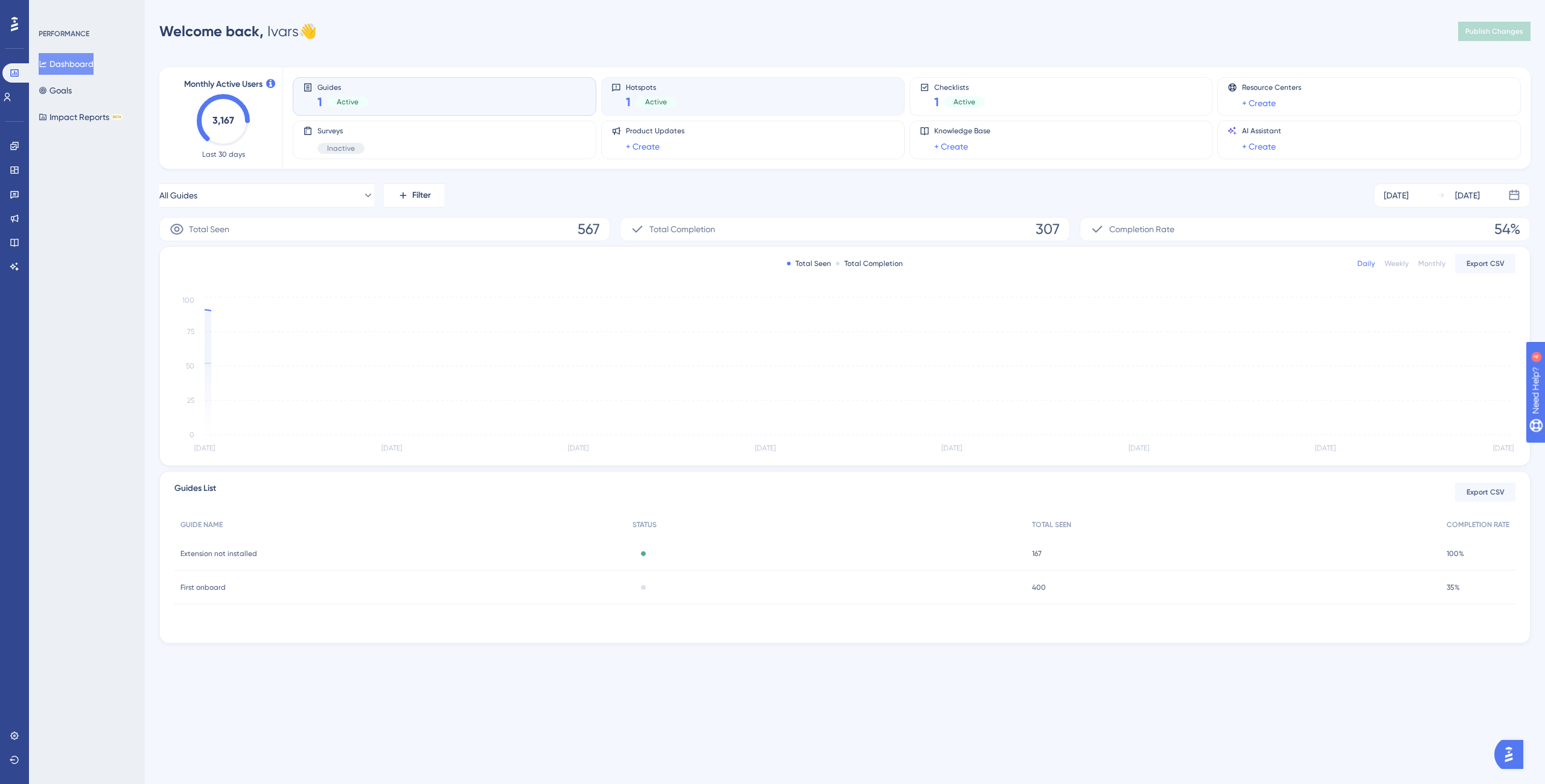
click at [732, 94] on div "Hotspots 1 Active" at bounding box center [752, 97] width 283 height 28
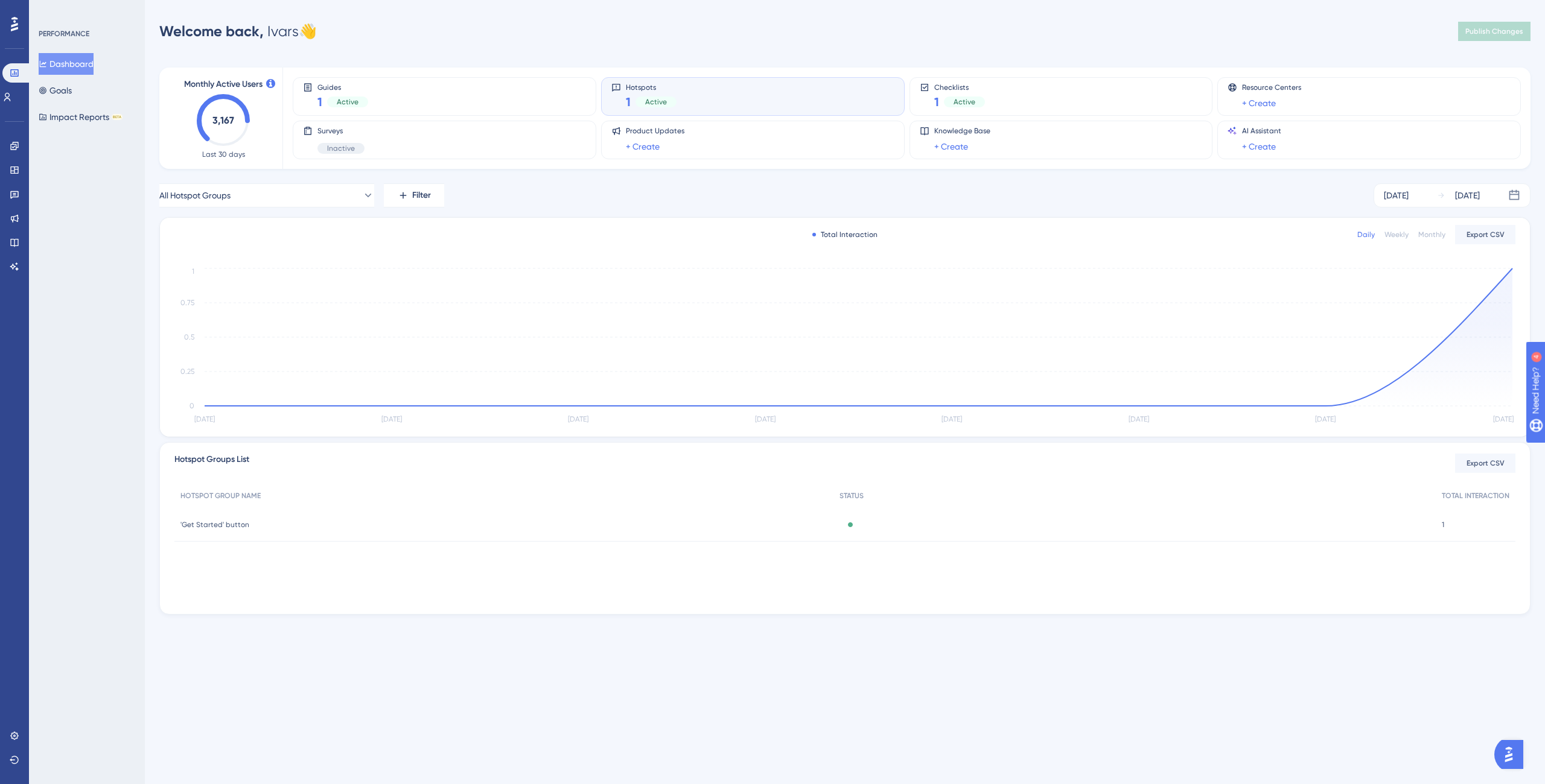
click at [847, 85] on div "Hotspots 1 Active" at bounding box center [752, 97] width 283 height 28
click at [772, 531] on div "'Get Started' button 'Get Started' button" at bounding box center [504, 525] width 659 height 34
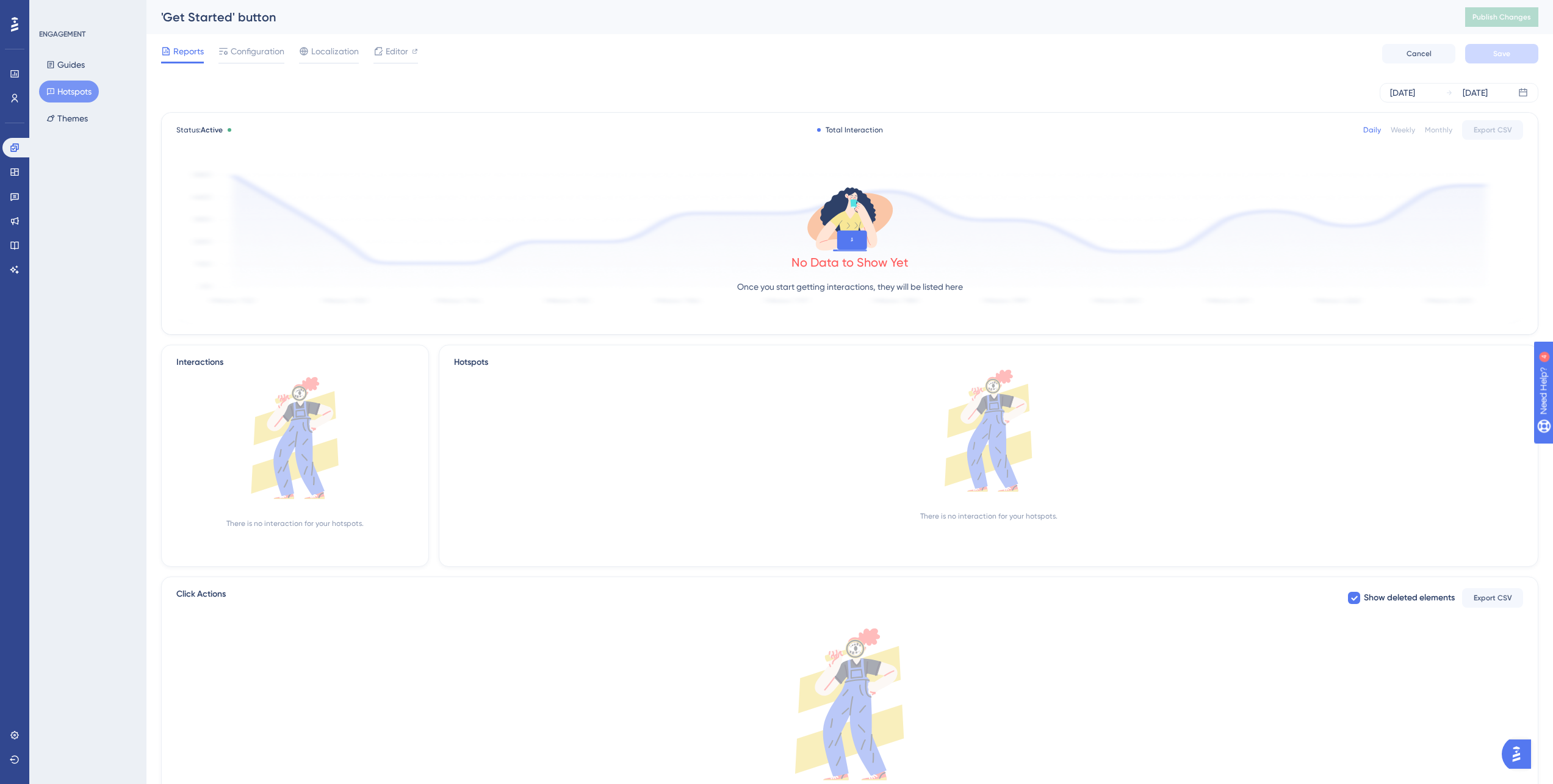
click at [950, 128] on div "Status: Active Total Interaction Daily Weekly Monthly Export CSV" at bounding box center [850, 130] width 1347 height 15
click at [180, 46] on span "Reports" at bounding box center [189, 51] width 30 height 15
click at [75, 95] on button "Hotspots" at bounding box center [69, 91] width 60 height 22
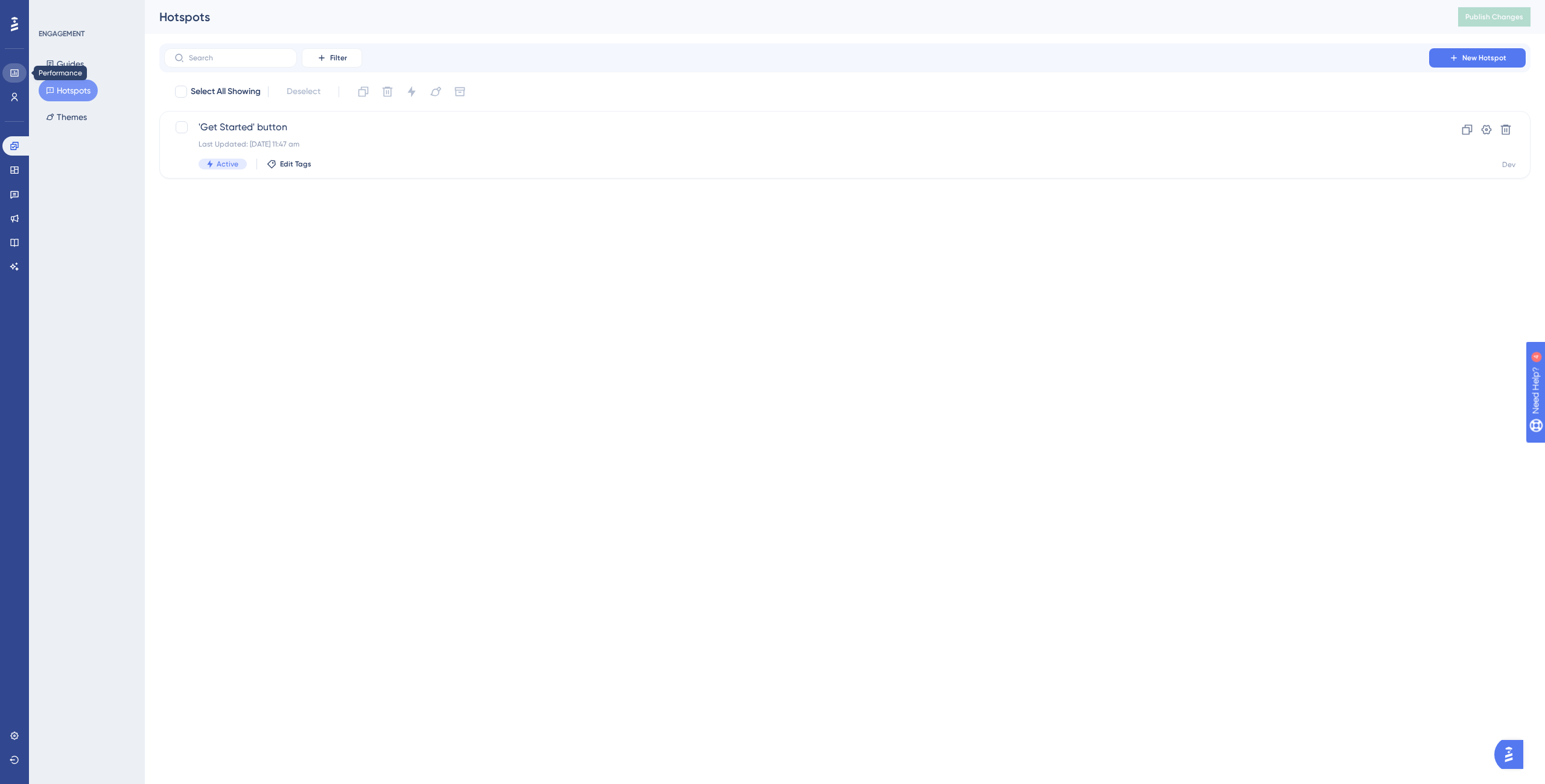
click at [12, 70] on icon at bounding box center [14, 73] width 9 height 9
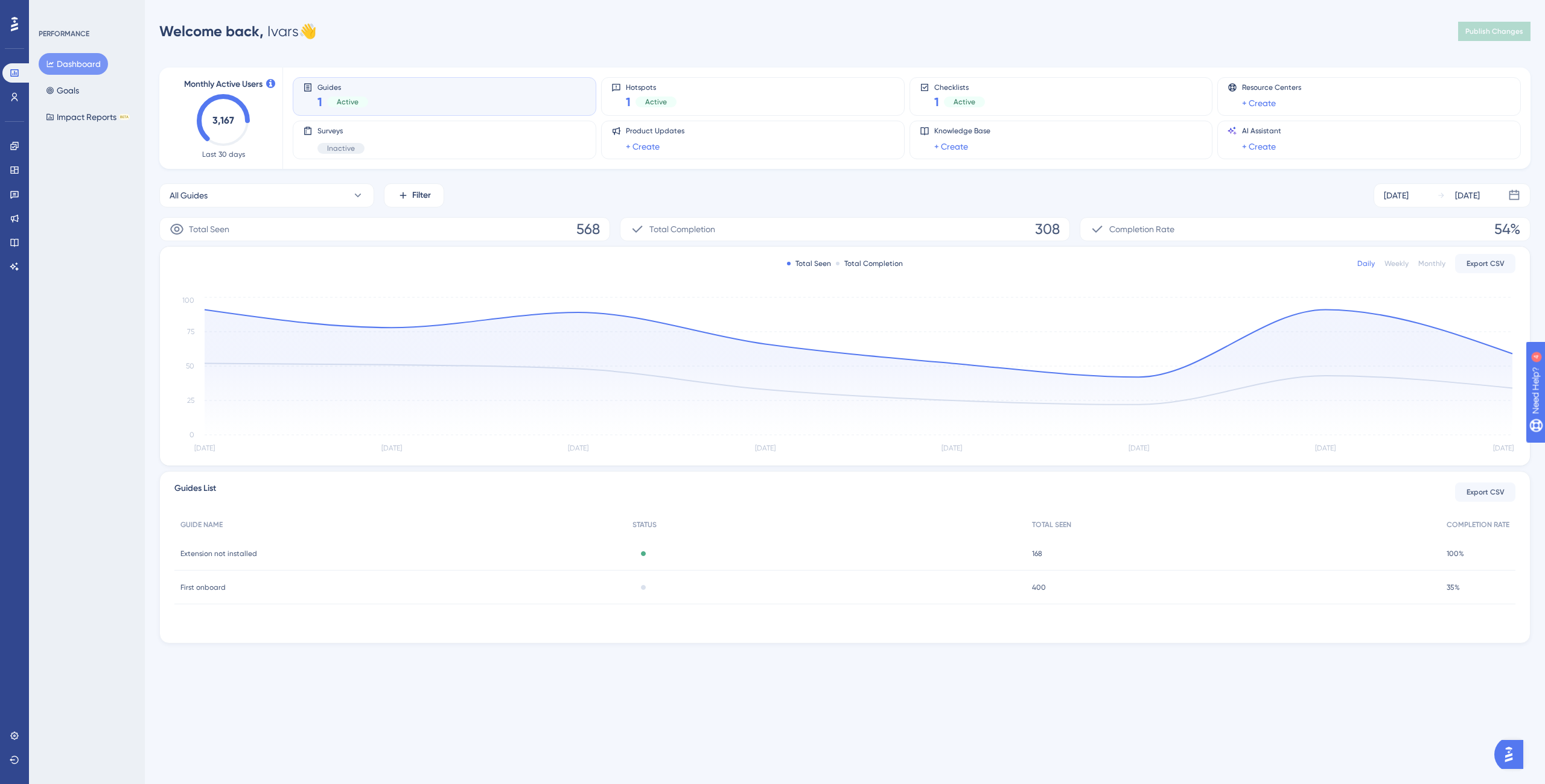
click at [395, 95] on div "Guides 1 Active" at bounding box center [444, 97] width 283 height 28
click at [802, 88] on div "Hotspots 1 Active" at bounding box center [752, 97] width 283 height 28
click at [675, 95] on div "Hotspots 1 Active" at bounding box center [752, 97] width 283 height 28
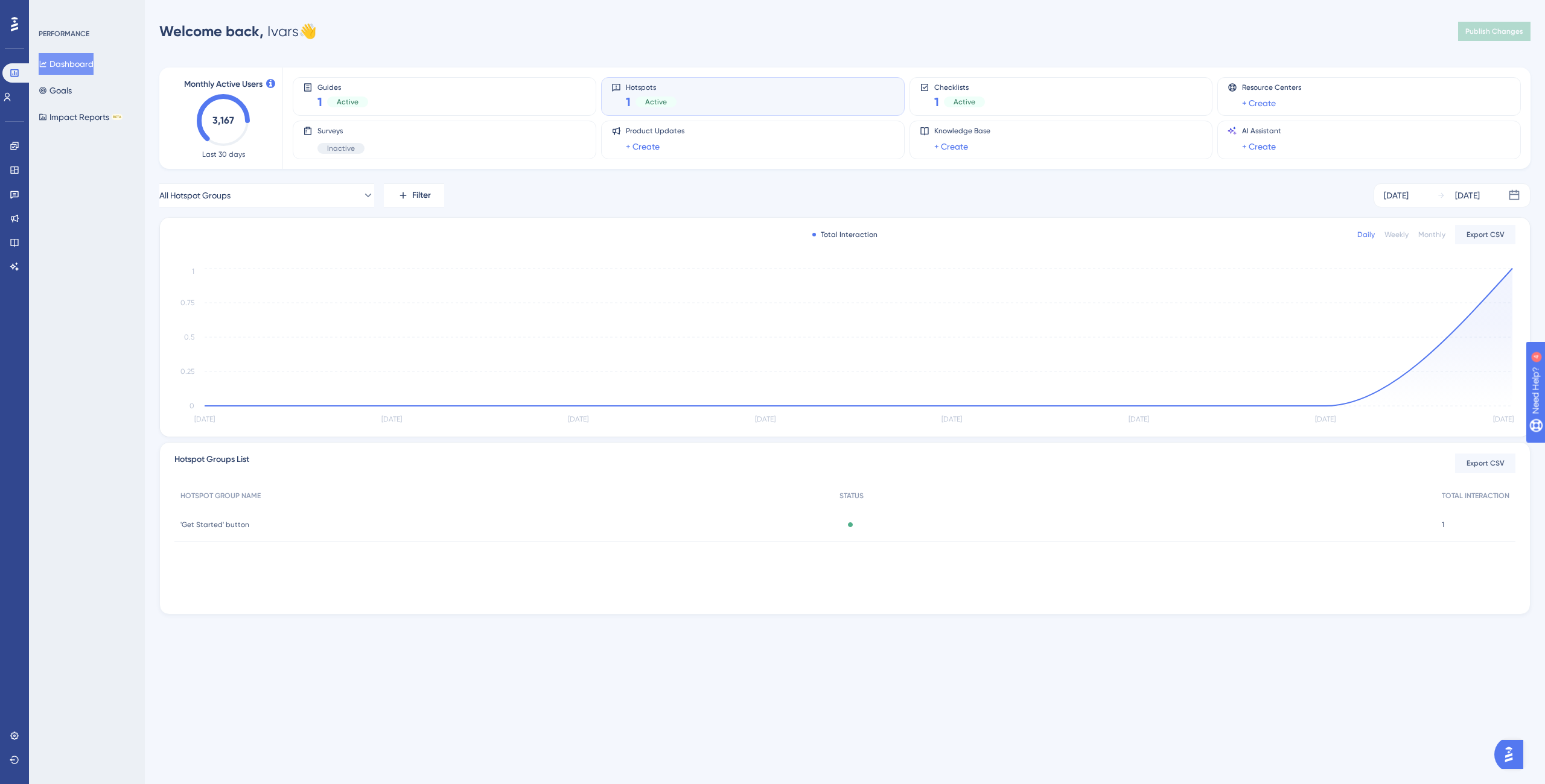
click at [308, 581] on div "HOTSPOT GROUP NAME STATUS TOTAL INTERACTION 'Get Started' button 'Get Started' …" at bounding box center [845, 544] width 1341 height 121
click at [19, 167] on link at bounding box center [14, 170] width 9 height 19
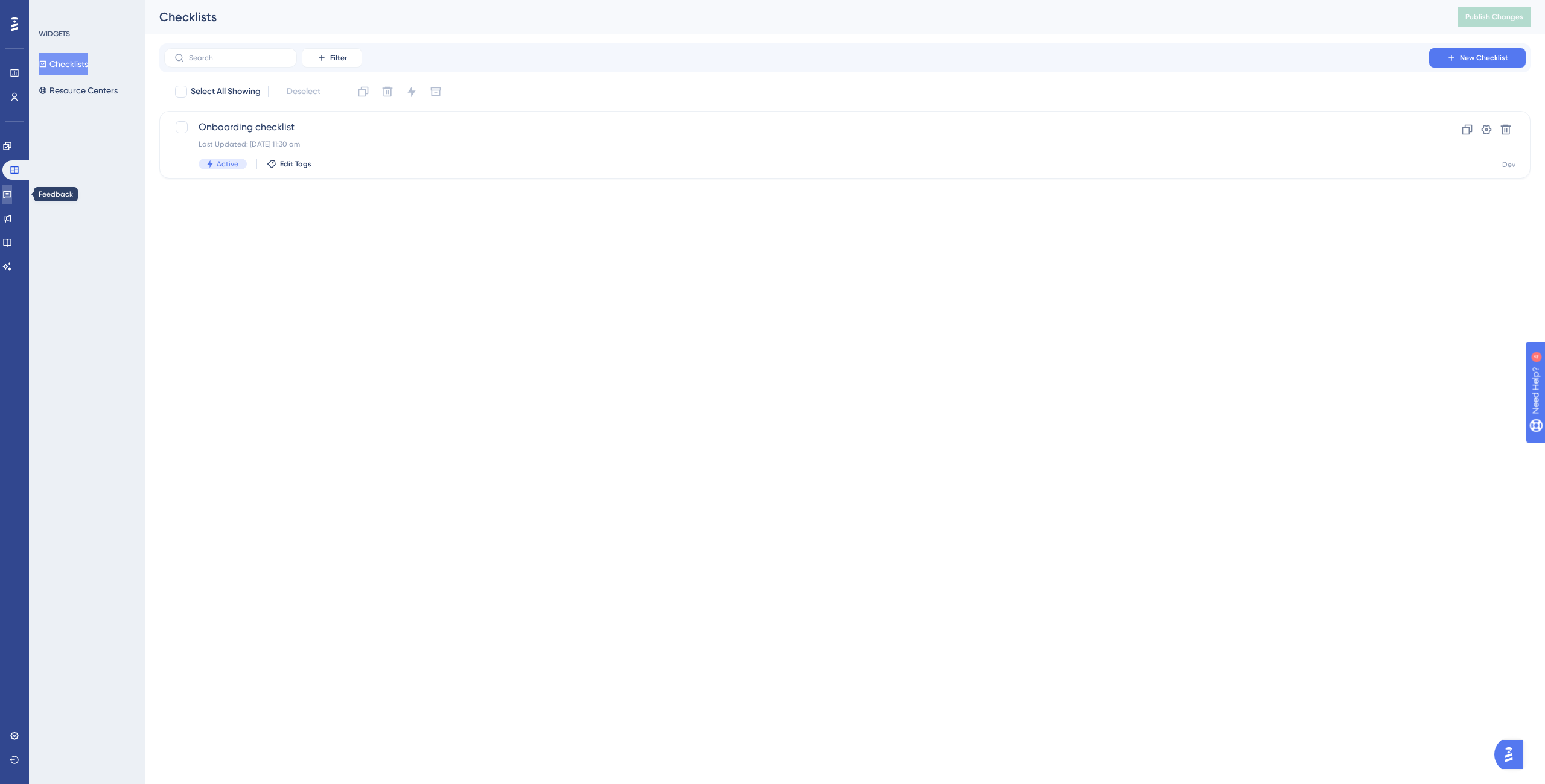
click at [12, 198] on link at bounding box center [7, 194] width 9 height 19
click at [12, 163] on link at bounding box center [7, 170] width 9 height 19
click at [11, 146] on icon at bounding box center [7, 146] width 9 height 9
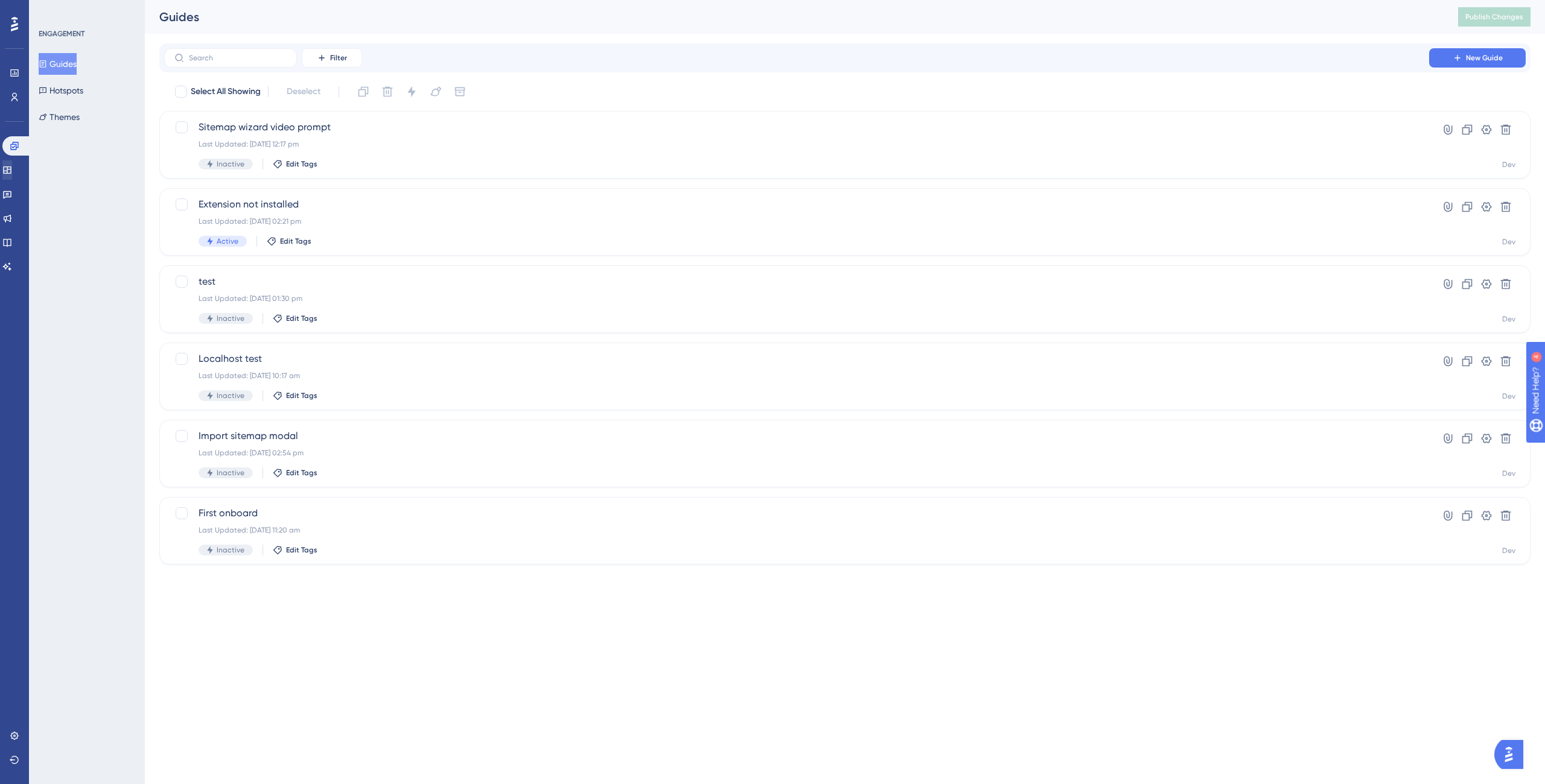
drag, startPoint x: 29, startPoint y: 164, endPoint x: 19, endPoint y: 171, distance: 12.2
click at [29, 164] on div "ENGAGEMENT Guides Hotspots Themes" at bounding box center [87, 392] width 116 height 784
click at [12, 171] on link at bounding box center [7, 170] width 9 height 19
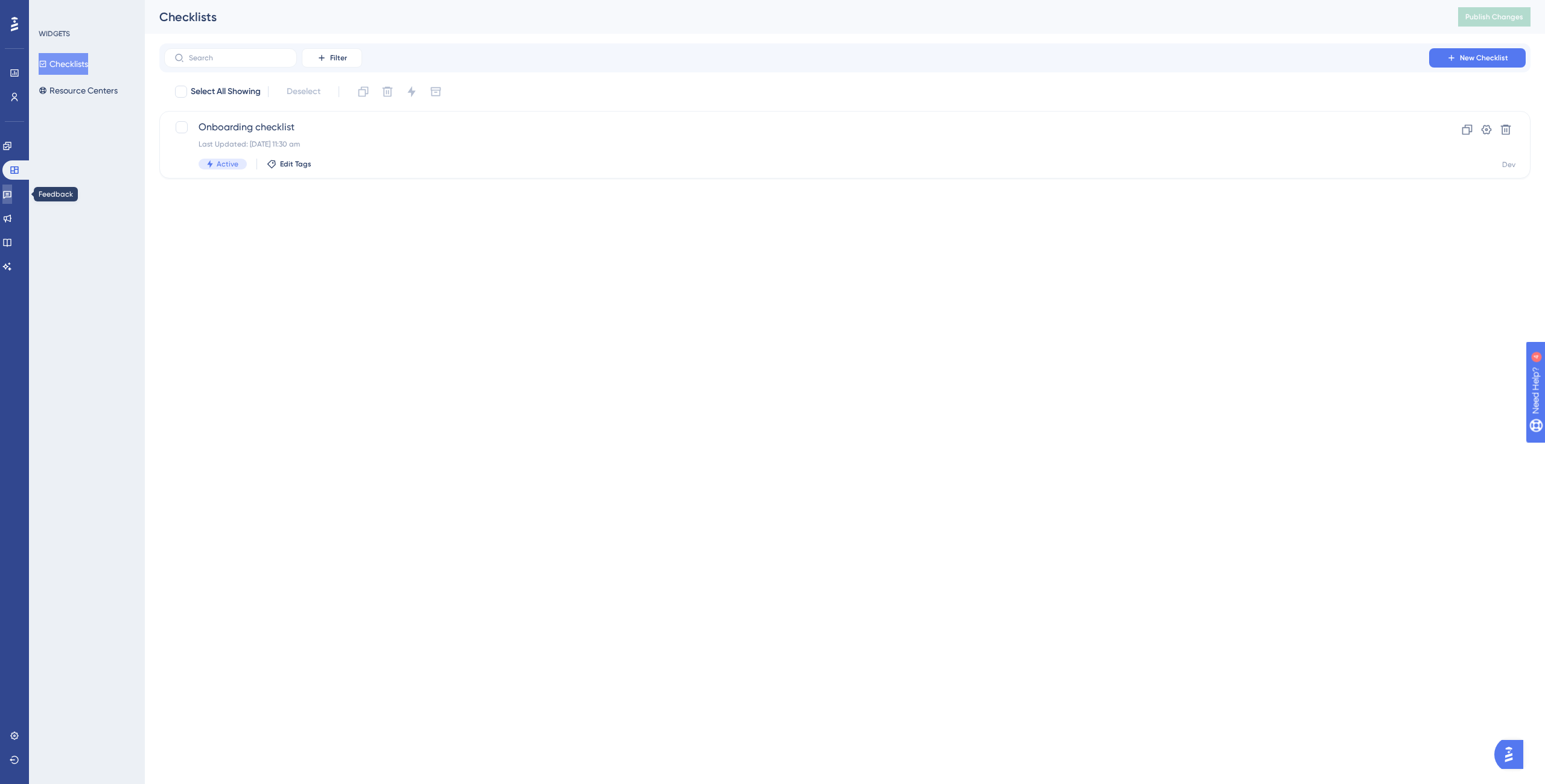
click at [12, 193] on icon at bounding box center [7, 194] width 9 height 9
click at [12, 225] on link at bounding box center [7, 218] width 9 height 19
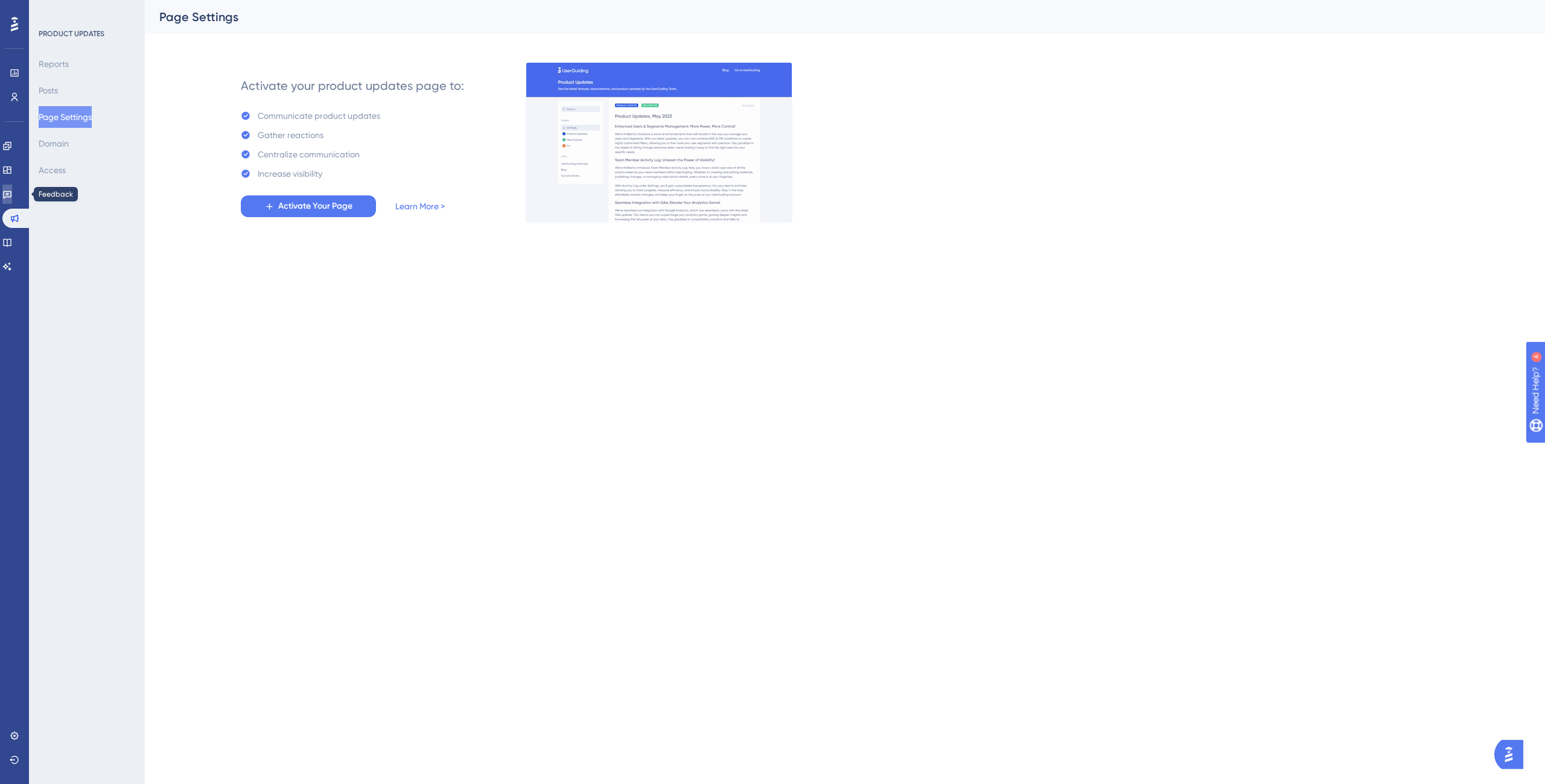
click at [9, 185] on link at bounding box center [7, 194] width 9 height 19
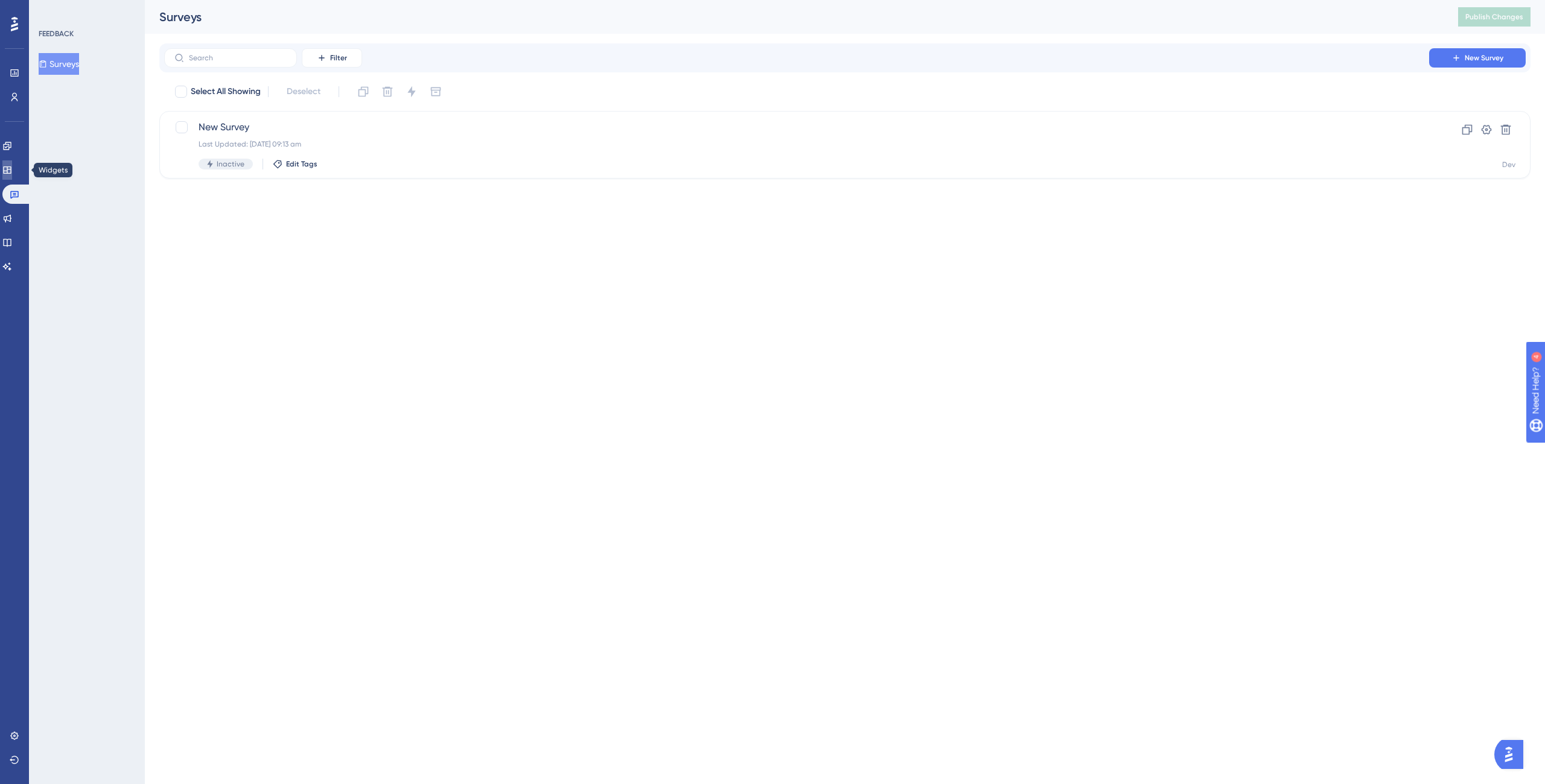
click at [8, 171] on link at bounding box center [7, 170] width 9 height 19
click at [330, 146] on div "Last Updated: [DATE] 11:30 am" at bounding box center [796, 144] width 1196 height 9
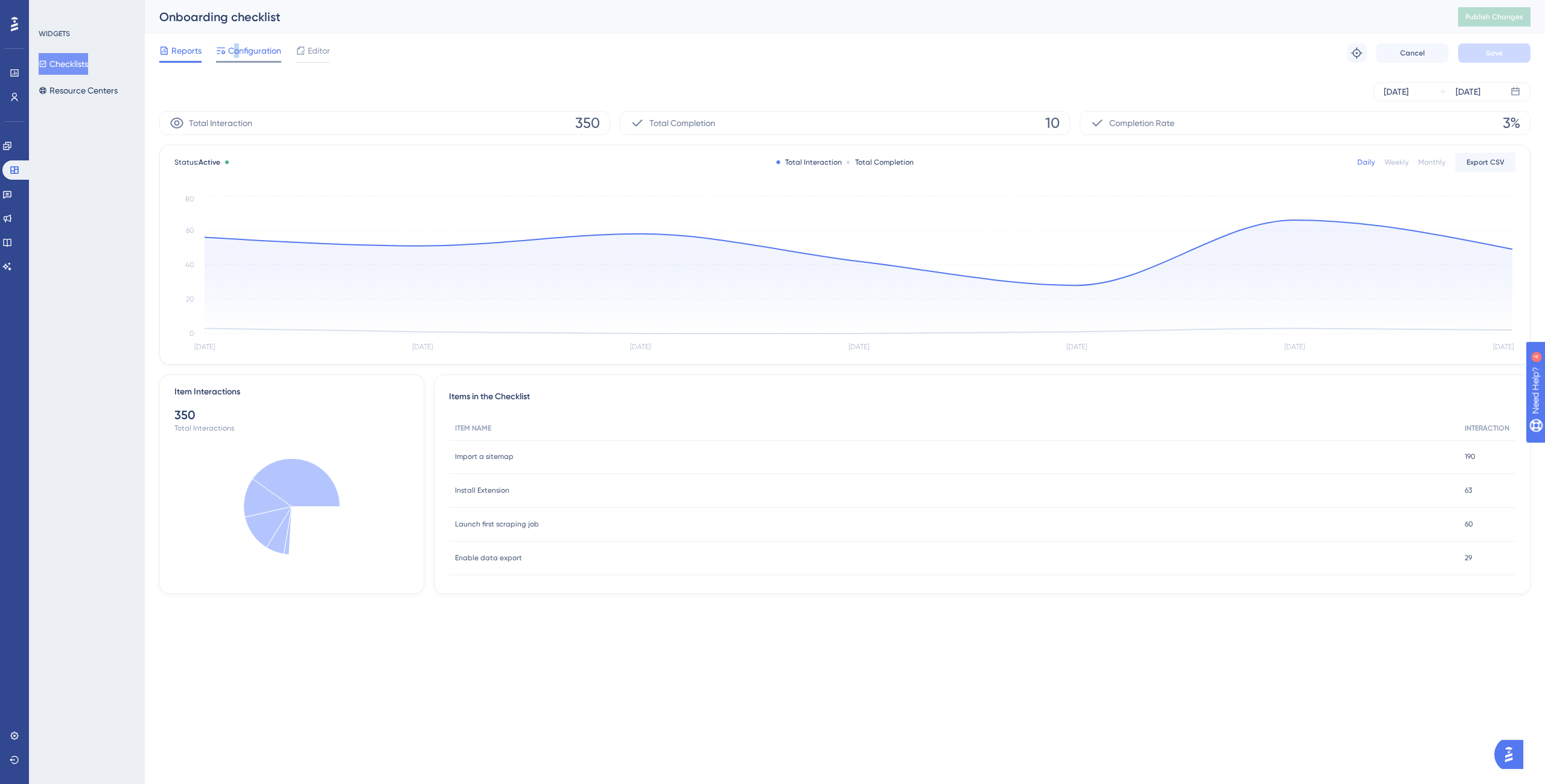
click at [237, 45] on span "Configuration" at bounding box center [254, 50] width 53 height 14
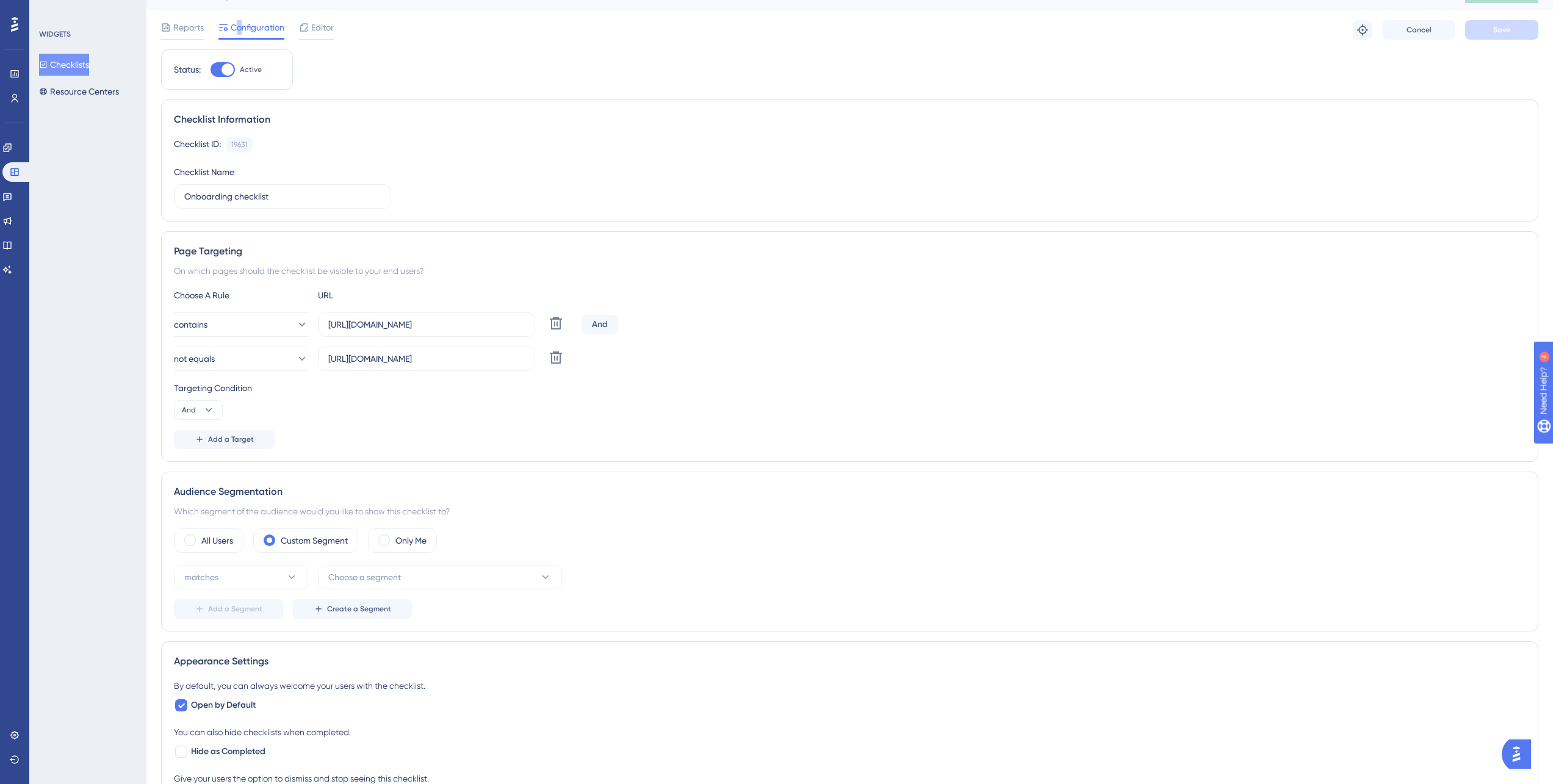
scroll to position [244, 0]
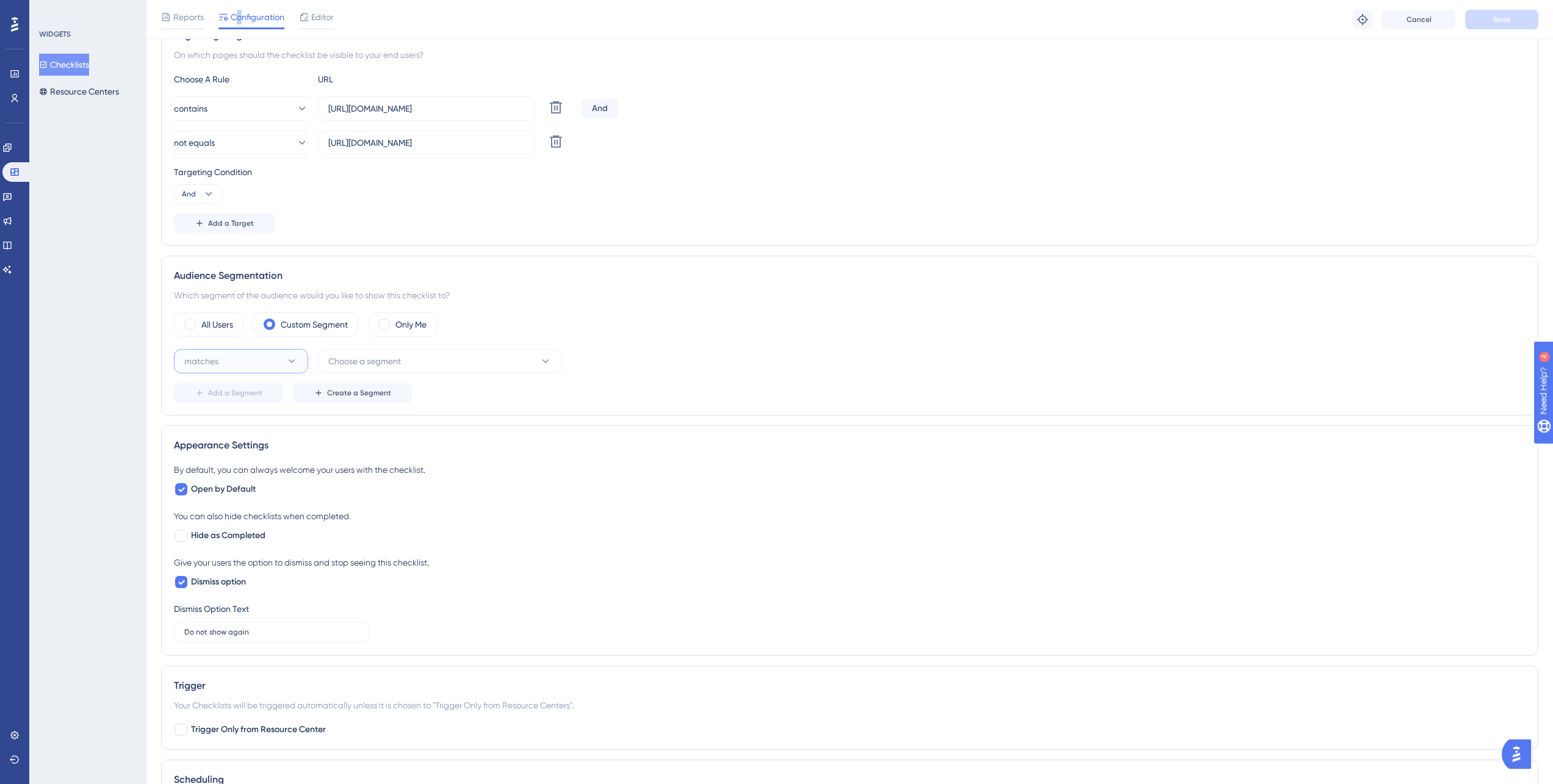
click at [239, 359] on button "matches" at bounding box center [241, 361] width 134 height 24
click at [540, 298] on div "Which segment of the audience would you like to show this checklist to?" at bounding box center [850, 295] width 1352 height 15
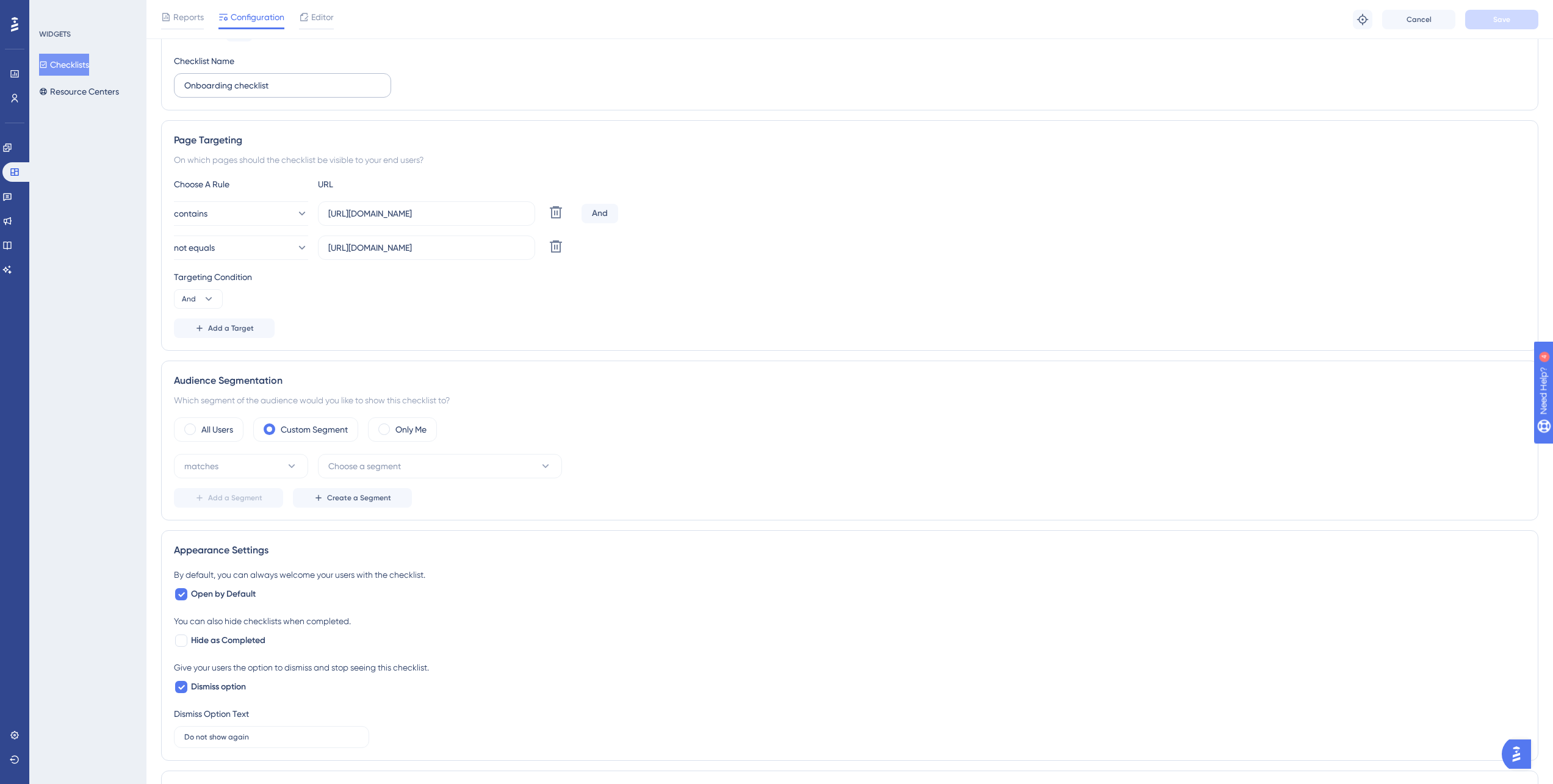
scroll to position [0, 0]
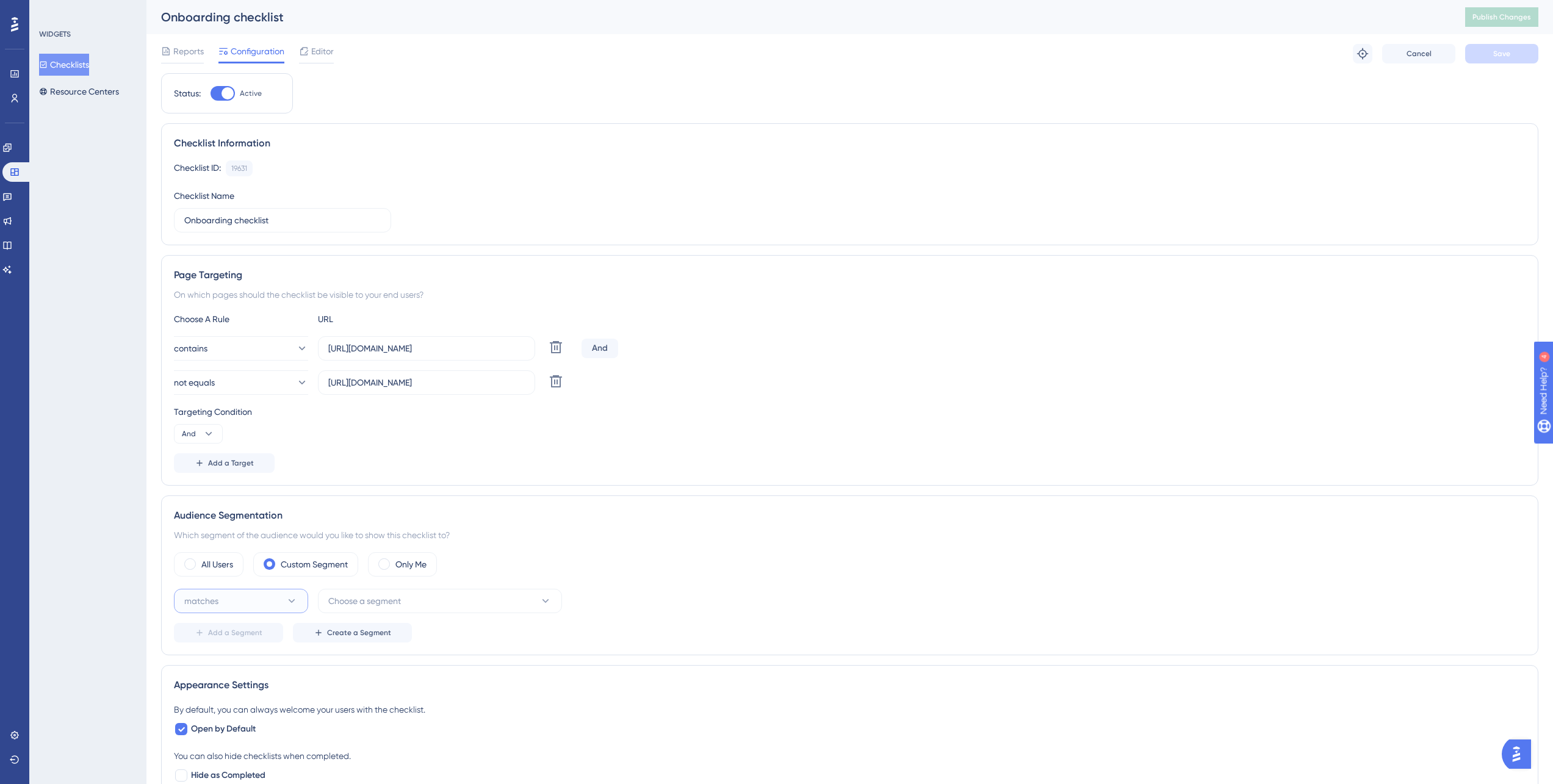
click at [223, 605] on button "matches" at bounding box center [241, 601] width 134 height 24
click at [376, 600] on span "Choose a segment" at bounding box center [364, 601] width 72 height 15
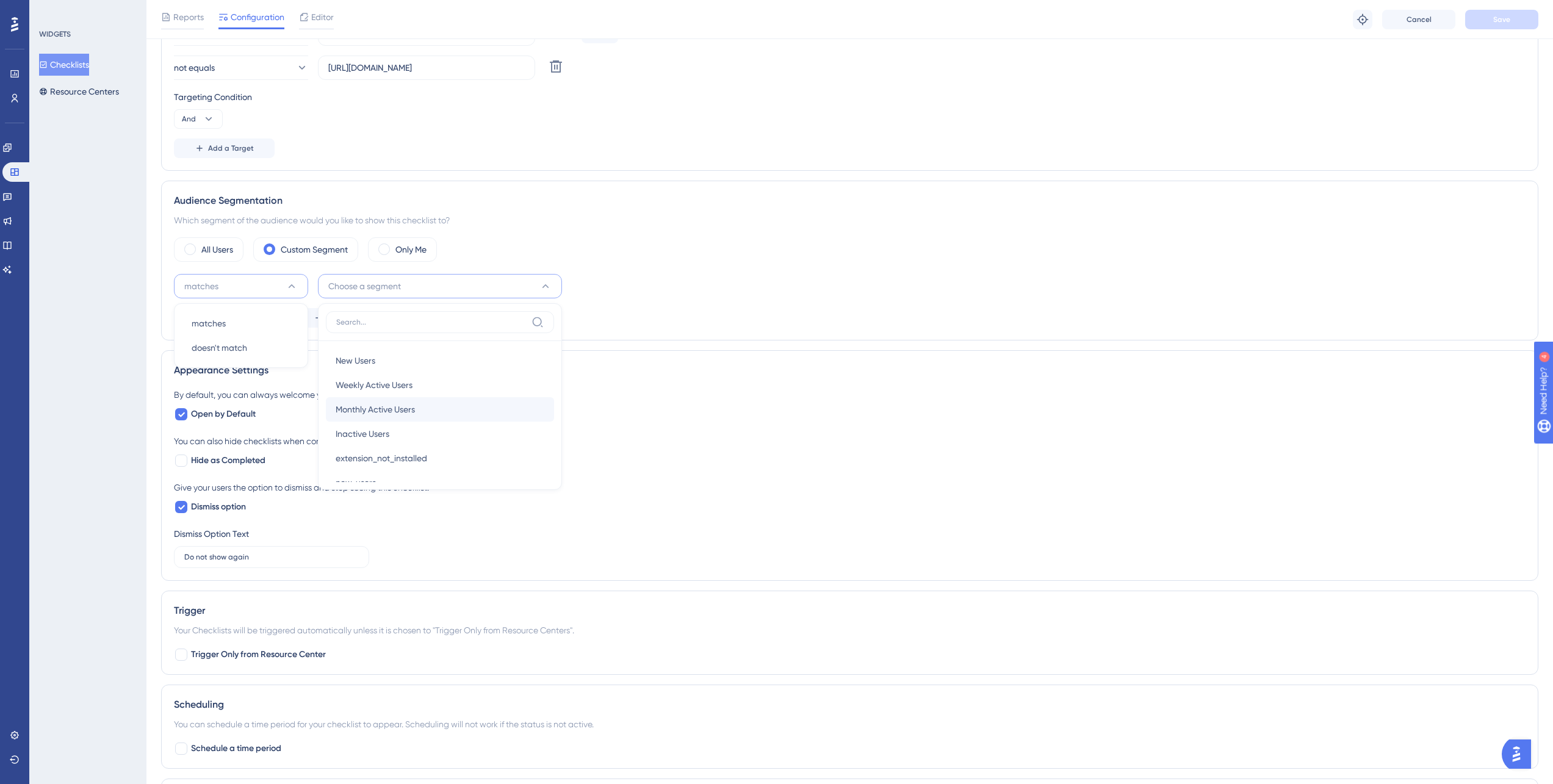
scroll to position [43, 0]
click at [731, 239] on div "All Users Custom Segment Only Me" at bounding box center [850, 249] width 1352 height 24
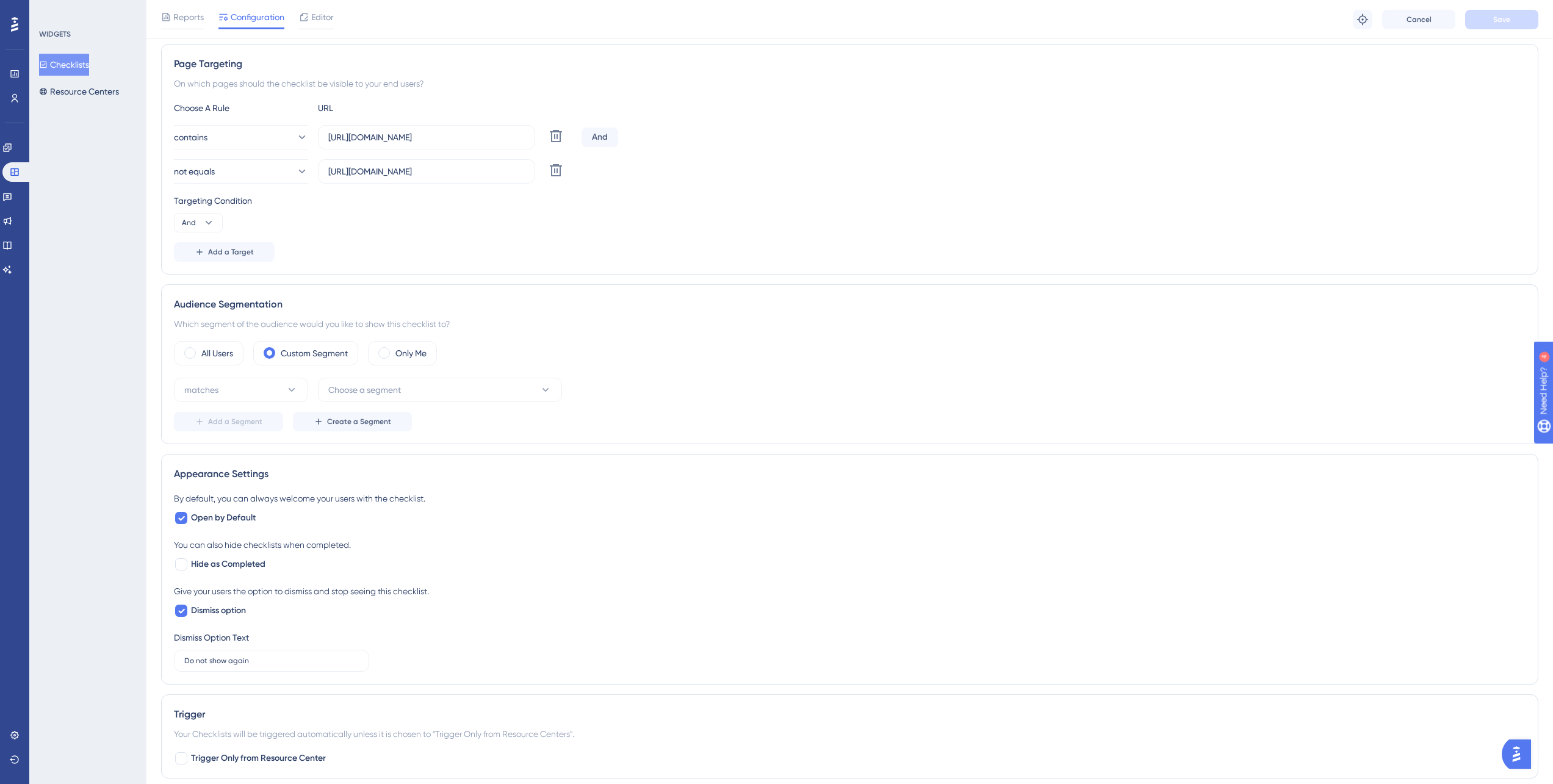
scroll to position [0, 0]
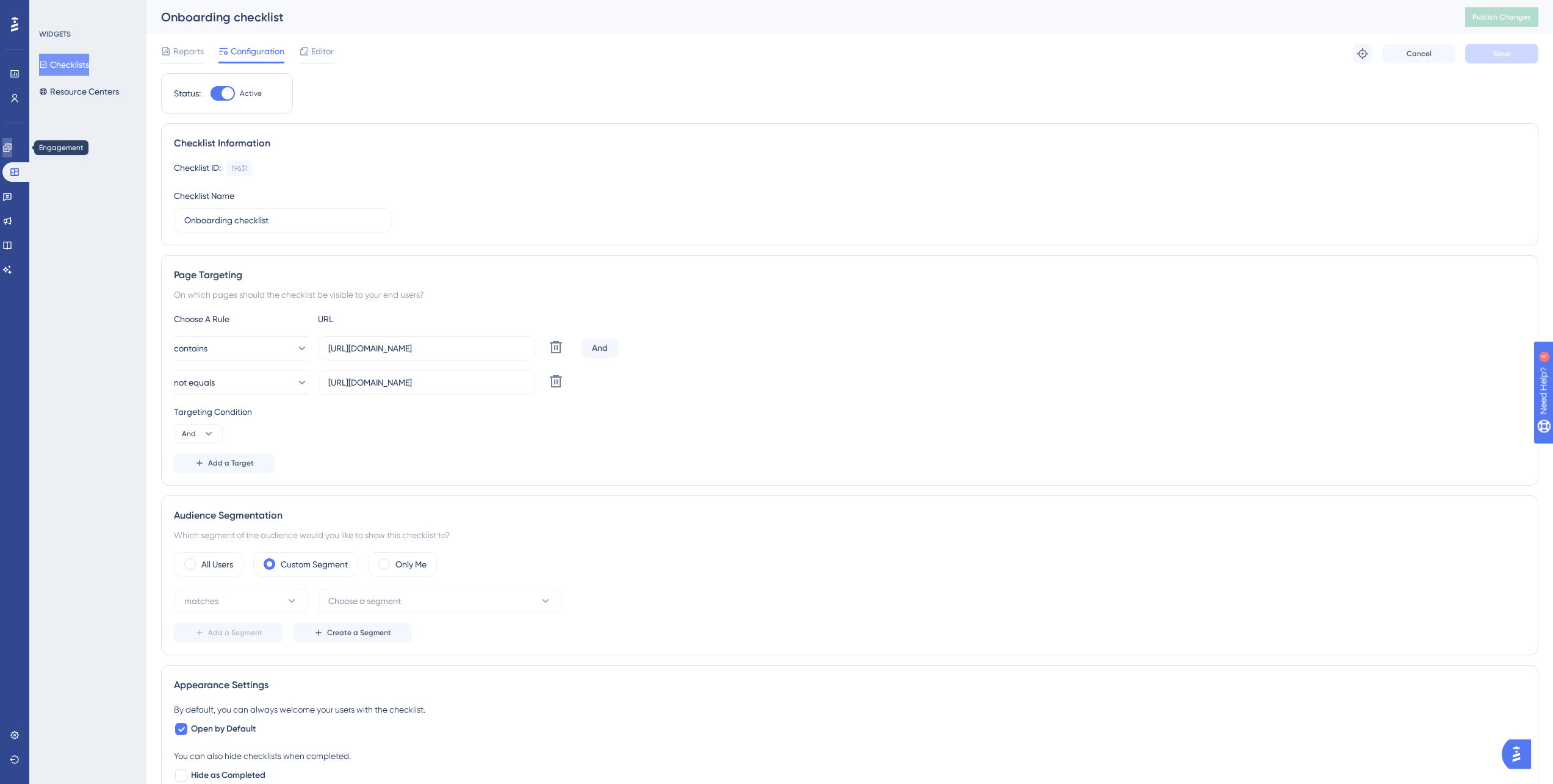
click at [11, 146] on icon at bounding box center [7, 147] width 8 height 8
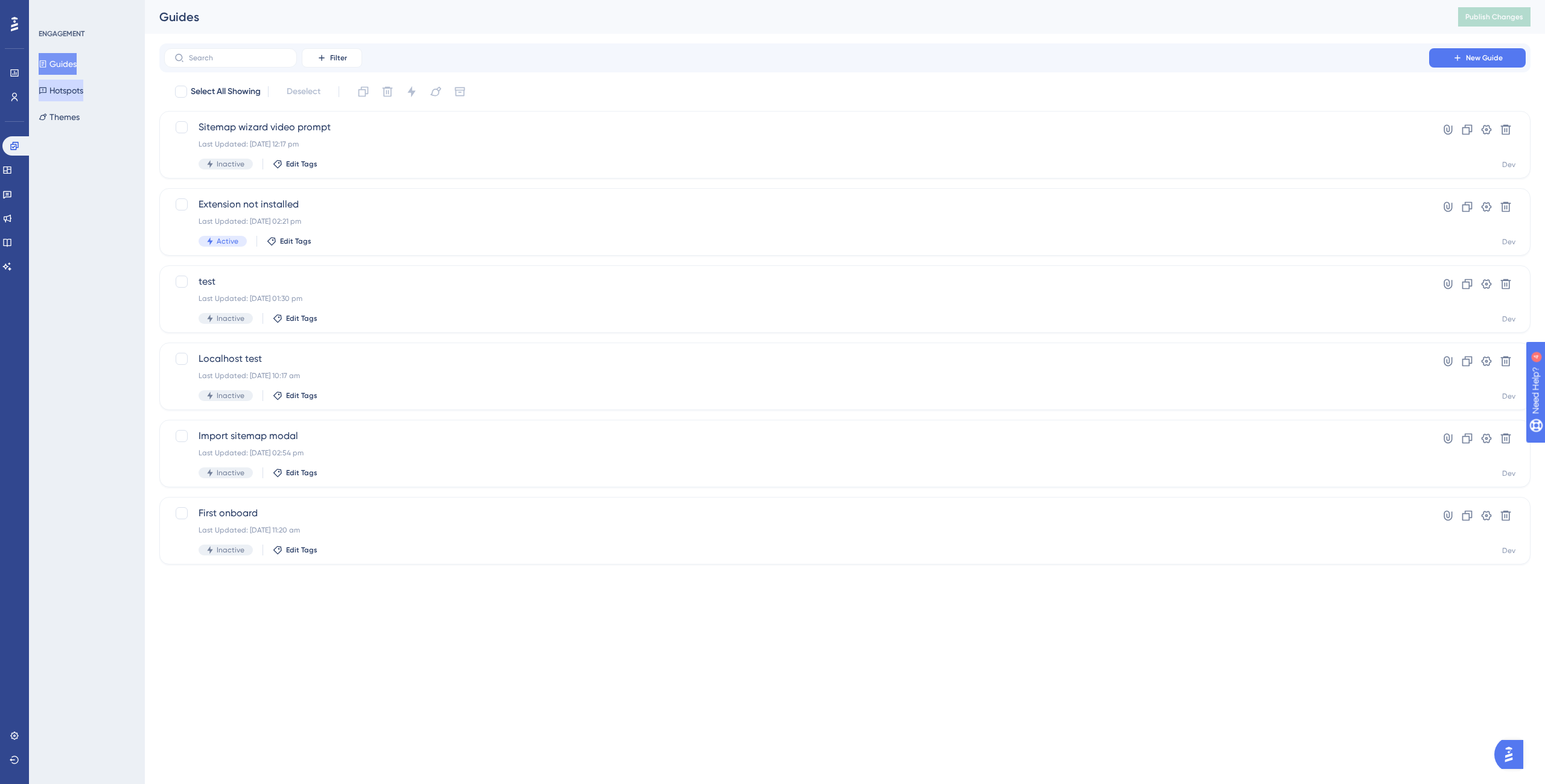
click at [84, 89] on button "Hotspots" at bounding box center [61, 90] width 45 height 22
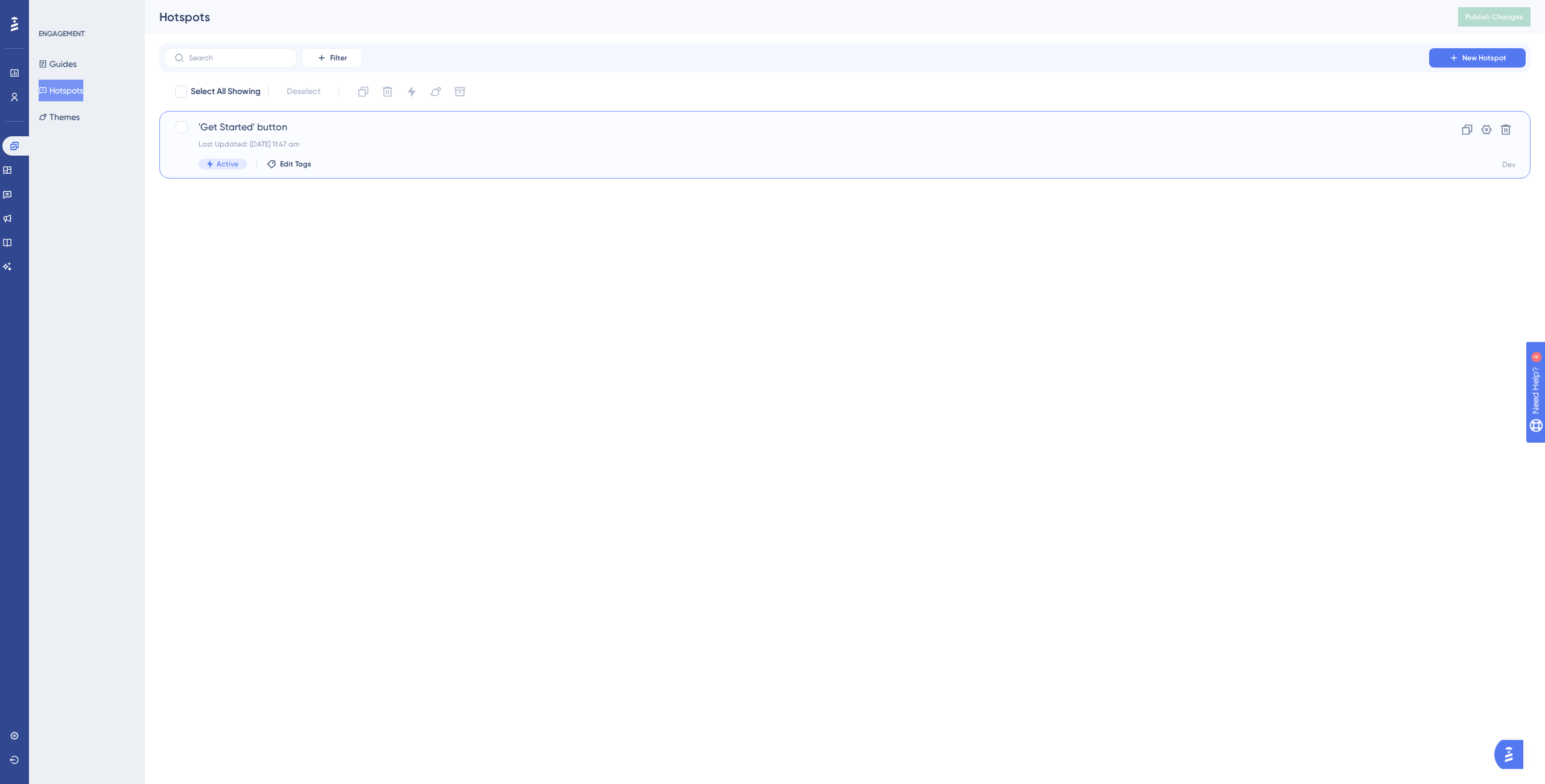
click at [382, 136] on div "'Get Started' button Last Updated: 07 Oct 2025 11:47 am Active Edit Tags" at bounding box center [796, 144] width 1196 height 50
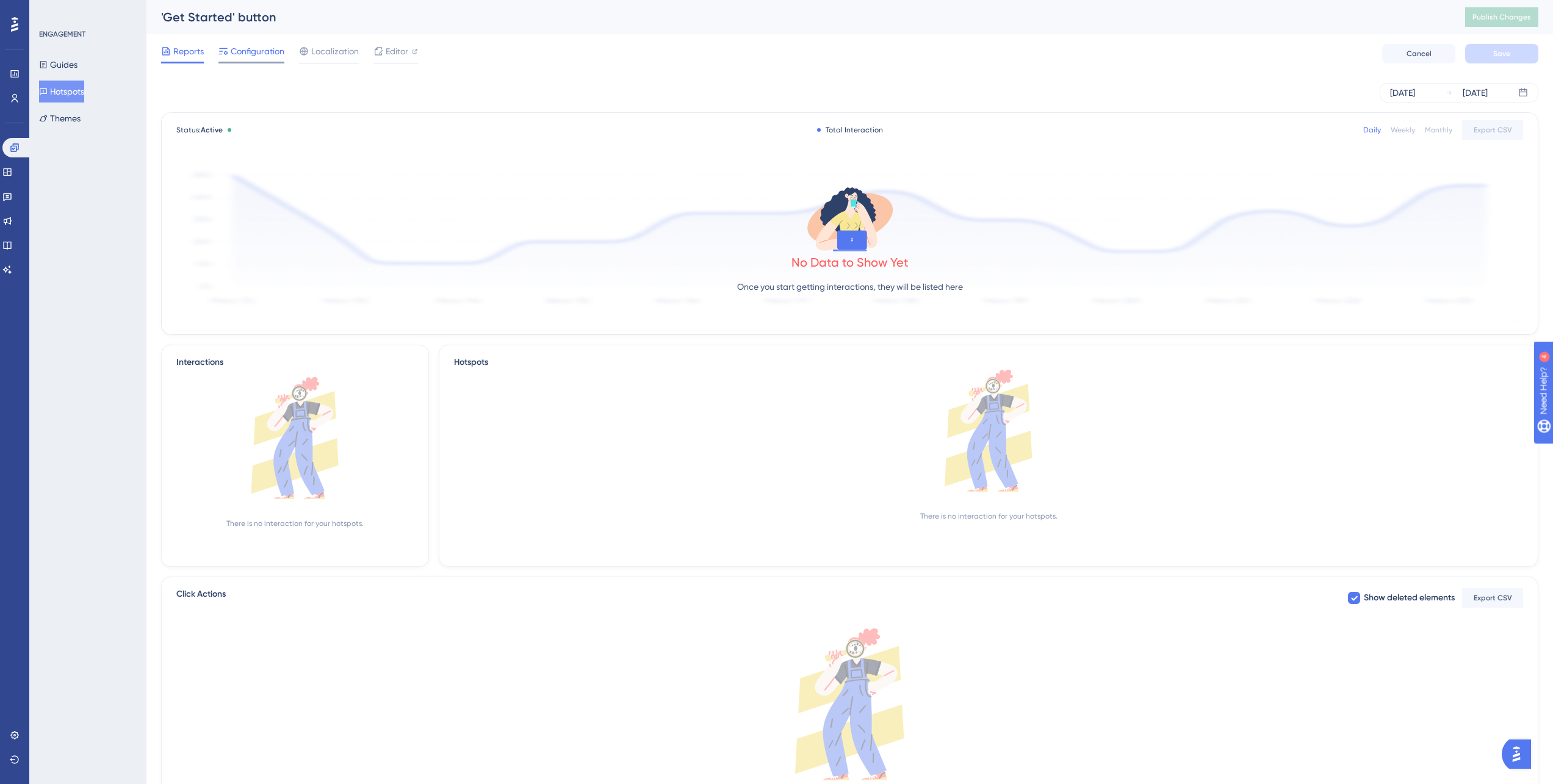
click at [258, 50] on span "Configuration" at bounding box center [257, 51] width 54 height 15
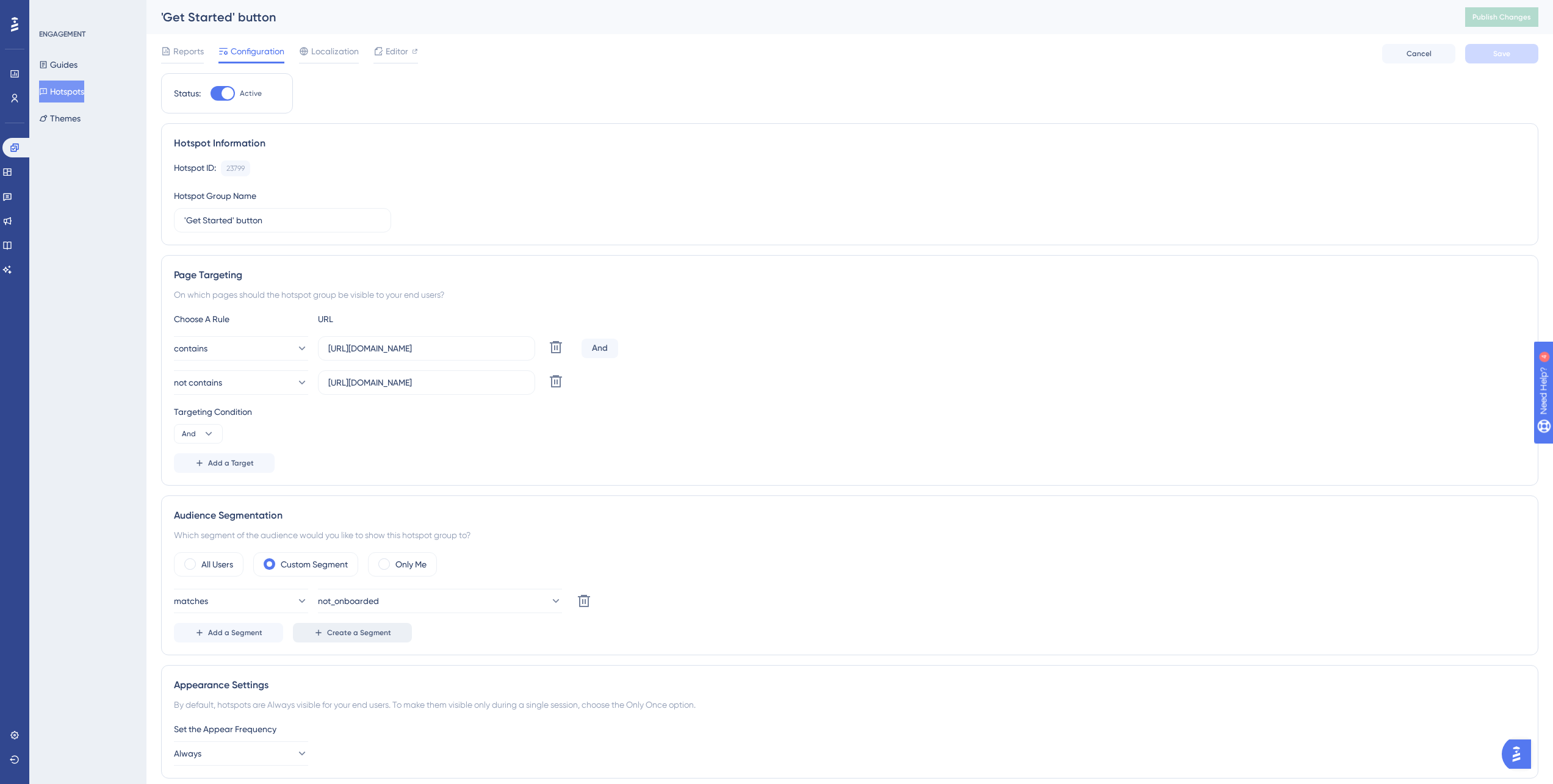
scroll to position [272, 0]
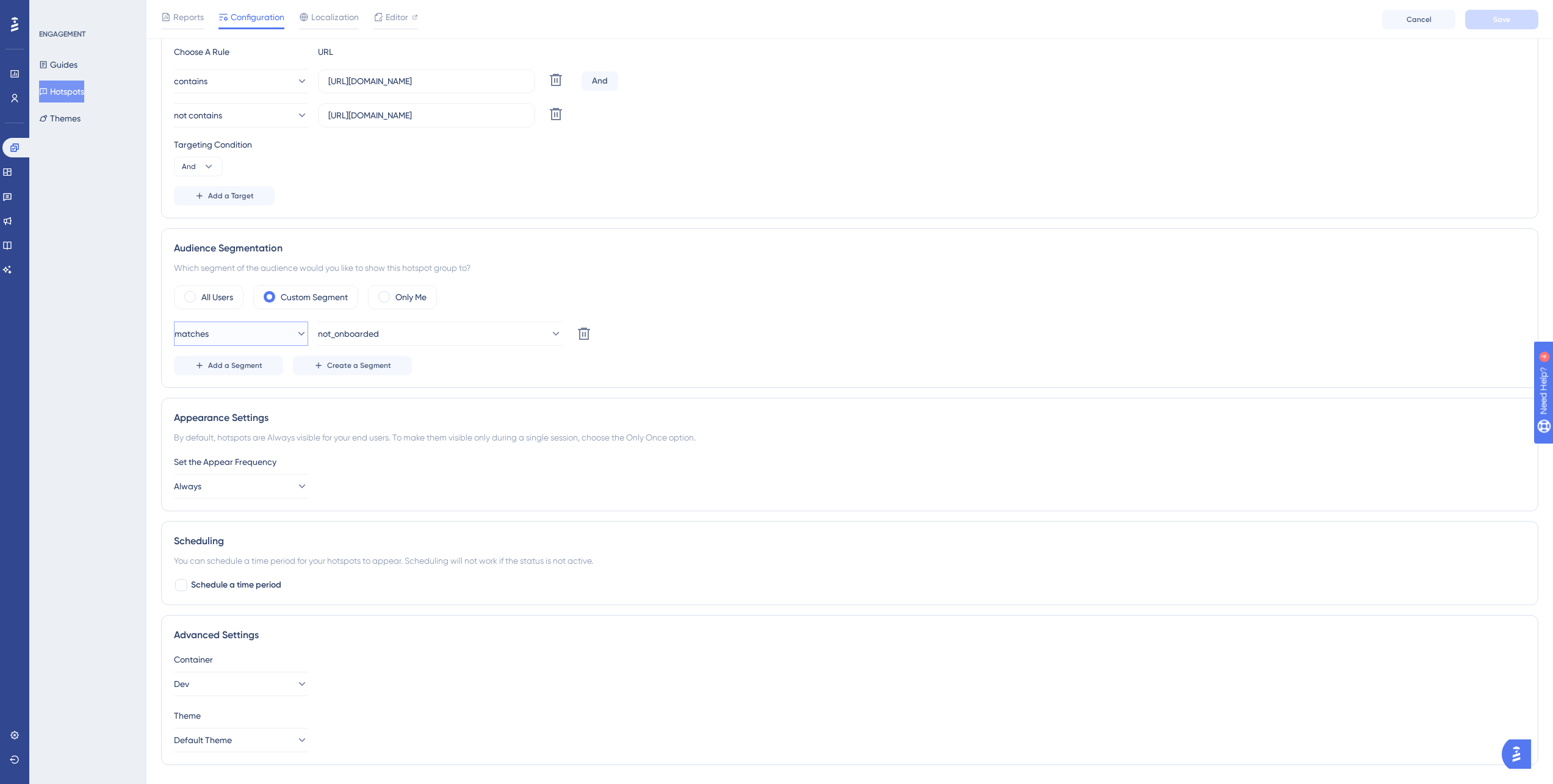
click at [236, 328] on button "matches" at bounding box center [241, 333] width 134 height 24
click at [236, 328] on button "matches" at bounding box center [241, 333] width 134 height 24
click at [337, 295] on label "Custom Segment" at bounding box center [314, 296] width 67 height 15
click at [371, 336] on span "not_onboarded" at bounding box center [349, 333] width 61 height 15
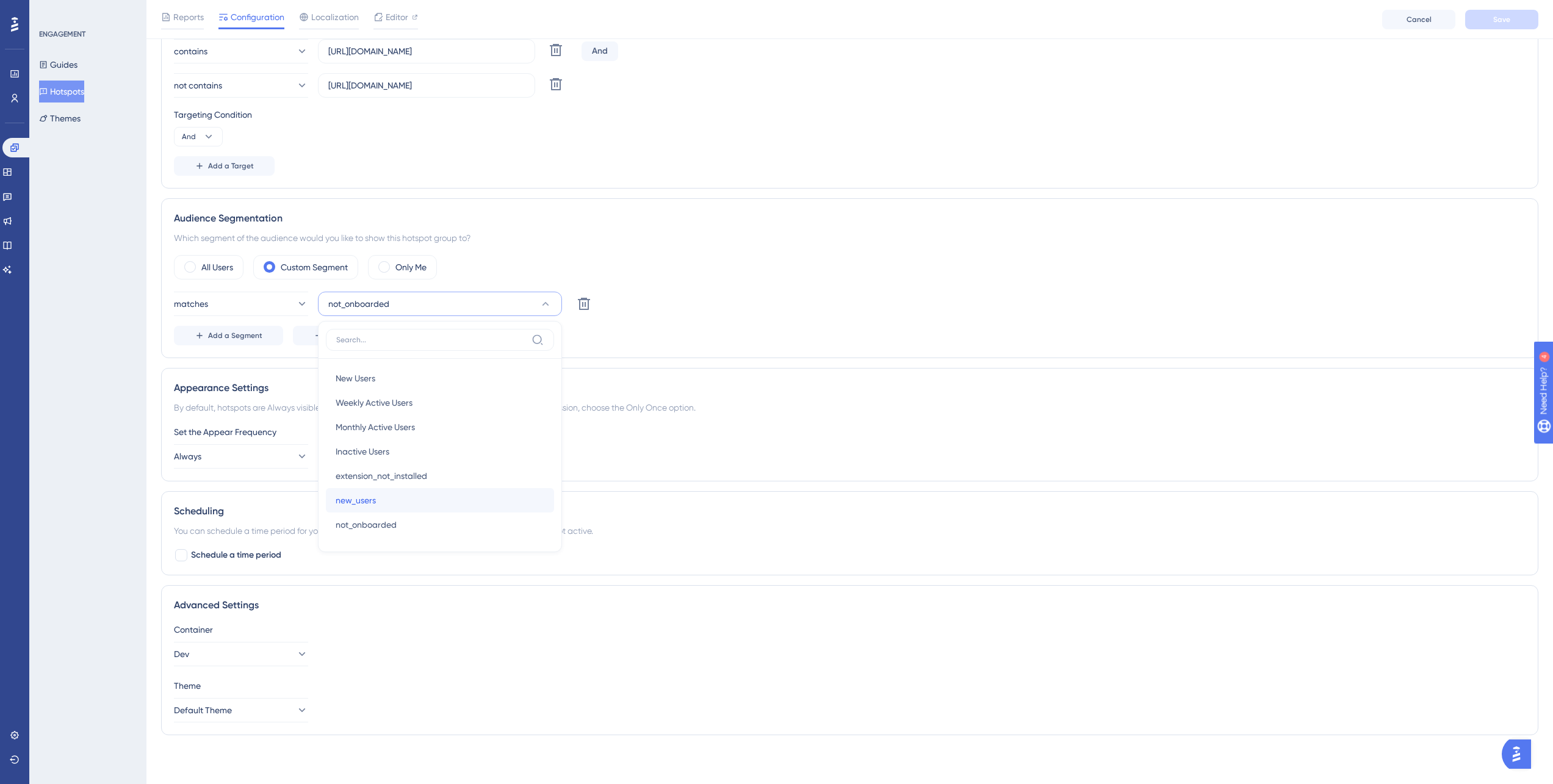
click at [436, 494] on div "new_users new_users" at bounding box center [440, 500] width 209 height 24
click at [232, 307] on button "matches" at bounding box center [241, 303] width 134 height 24
click at [222, 343] on span "matches" at bounding box center [209, 341] width 34 height 15
click at [133, 330] on div "ENGAGEMENT Guides Hotspots Themes" at bounding box center [88, 392] width 117 height 784
click at [235, 447] on button "Always" at bounding box center [241, 456] width 134 height 24
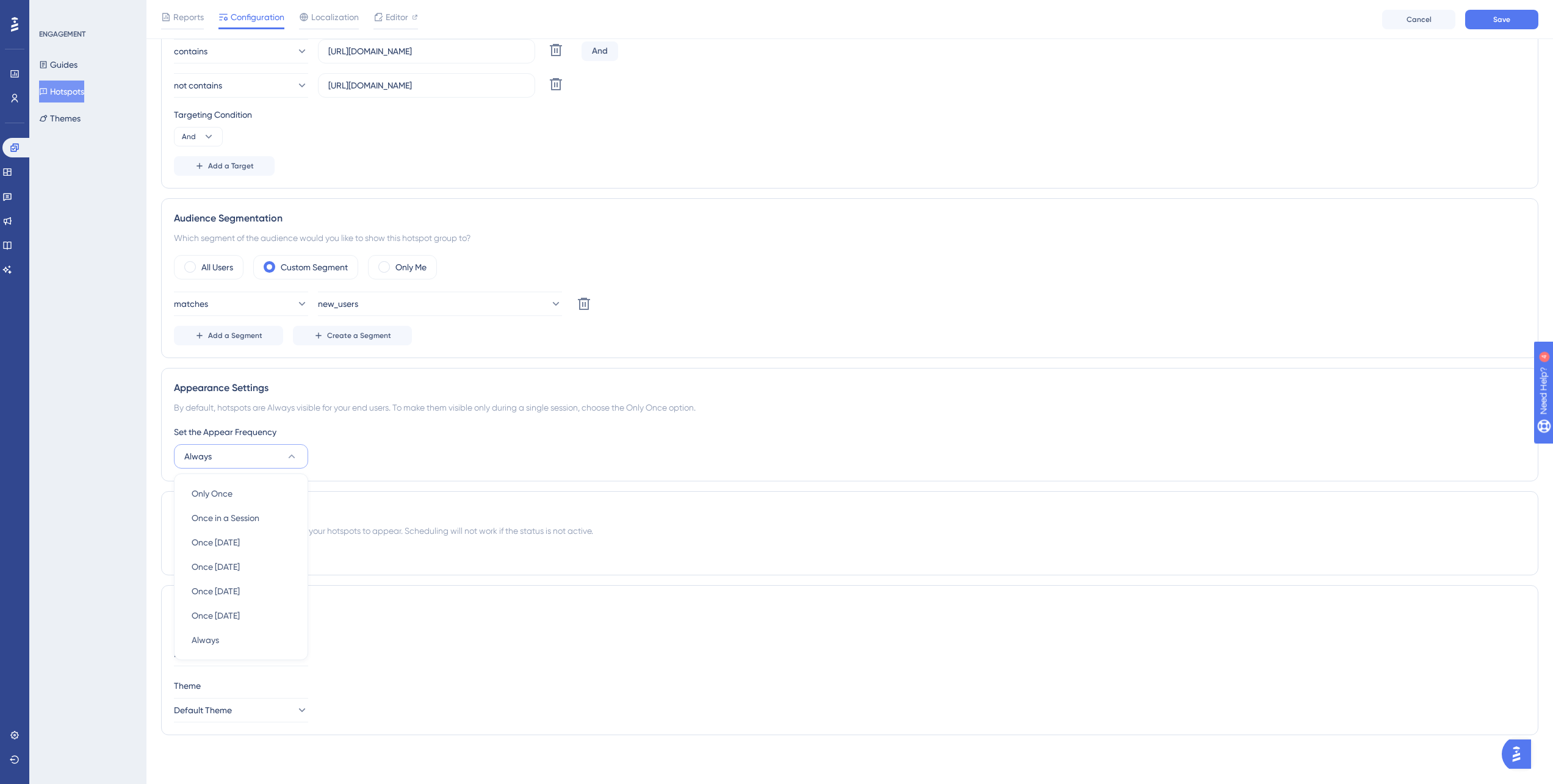
click at [448, 366] on div "Status: Active Hotspot Information Hotspot ID: 23799 Copy Hotspot Group Name 'G…" at bounding box center [850, 260] width 1377 height 969
click at [108, 376] on div "ENGAGEMENT Guides Hotspots Themes" at bounding box center [88, 392] width 117 height 784
click at [258, 303] on button "matches" at bounding box center [241, 303] width 134 height 24
click at [578, 300] on icon at bounding box center [583, 303] width 12 height 12
click at [235, 312] on button "matches" at bounding box center [241, 303] width 134 height 24
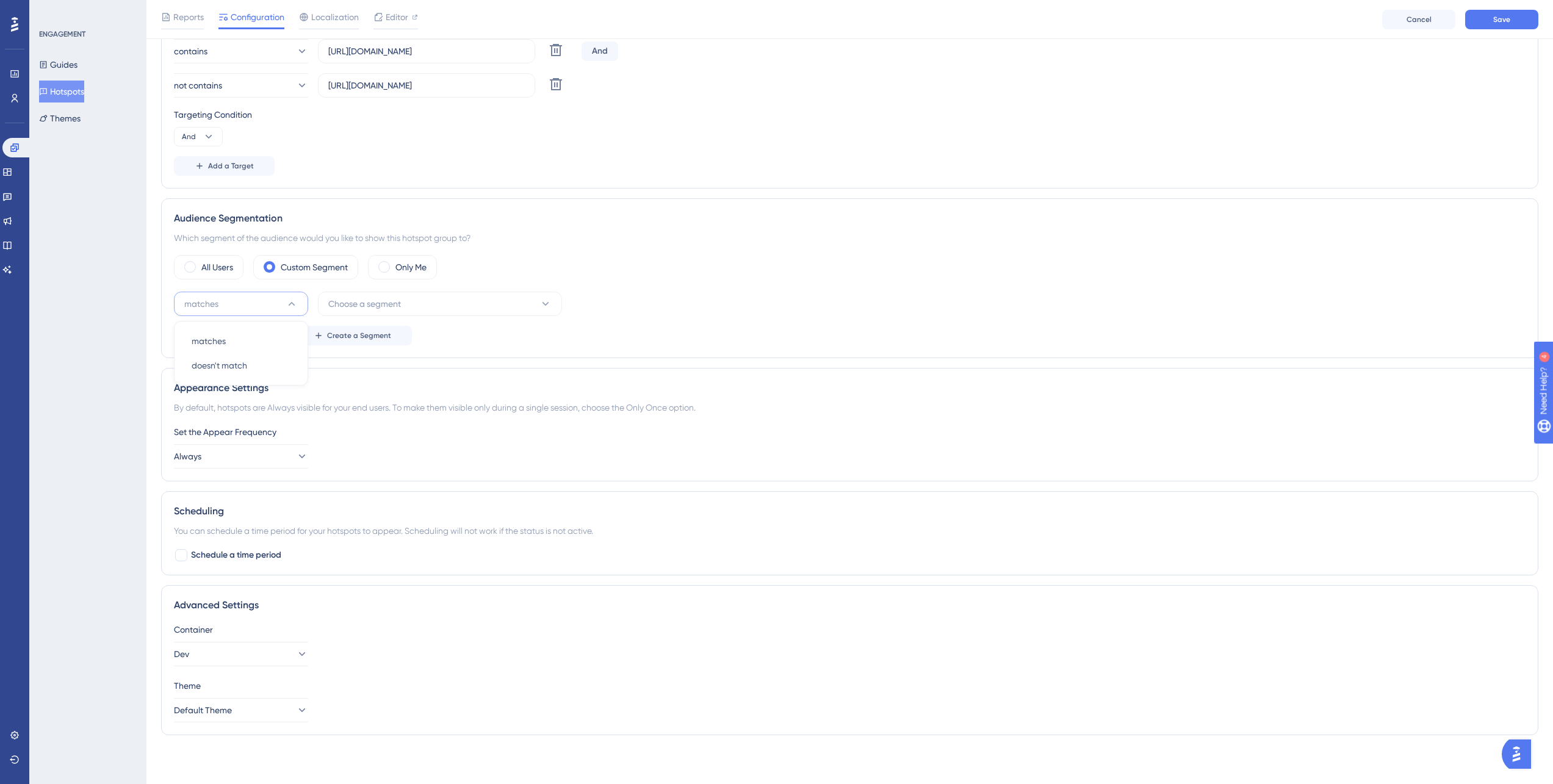
click at [230, 303] on button "matches" at bounding box center [241, 303] width 134 height 24
click at [364, 296] on span "Choose a segment" at bounding box center [364, 303] width 72 height 15
click at [393, 387] on div "New Users New Users" at bounding box center [440, 378] width 209 height 24
click at [228, 308] on button "matches" at bounding box center [241, 303] width 134 height 24
click at [228, 305] on button "matches" at bounding box center [241, 303] width 134 height 24
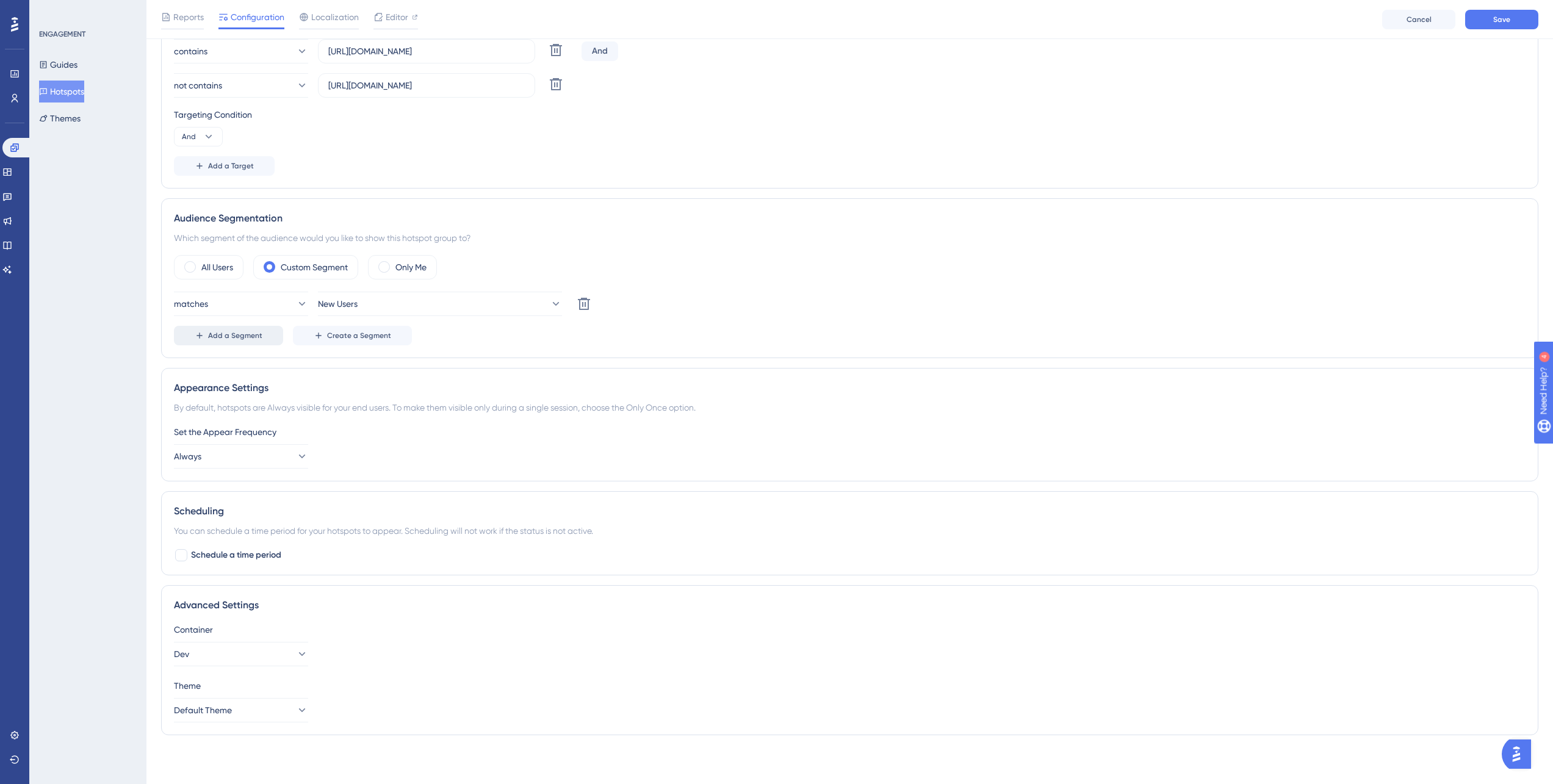
click at [268, 339] on button "Add a Segment" at bounding box center [229, 335] width 109 height 20
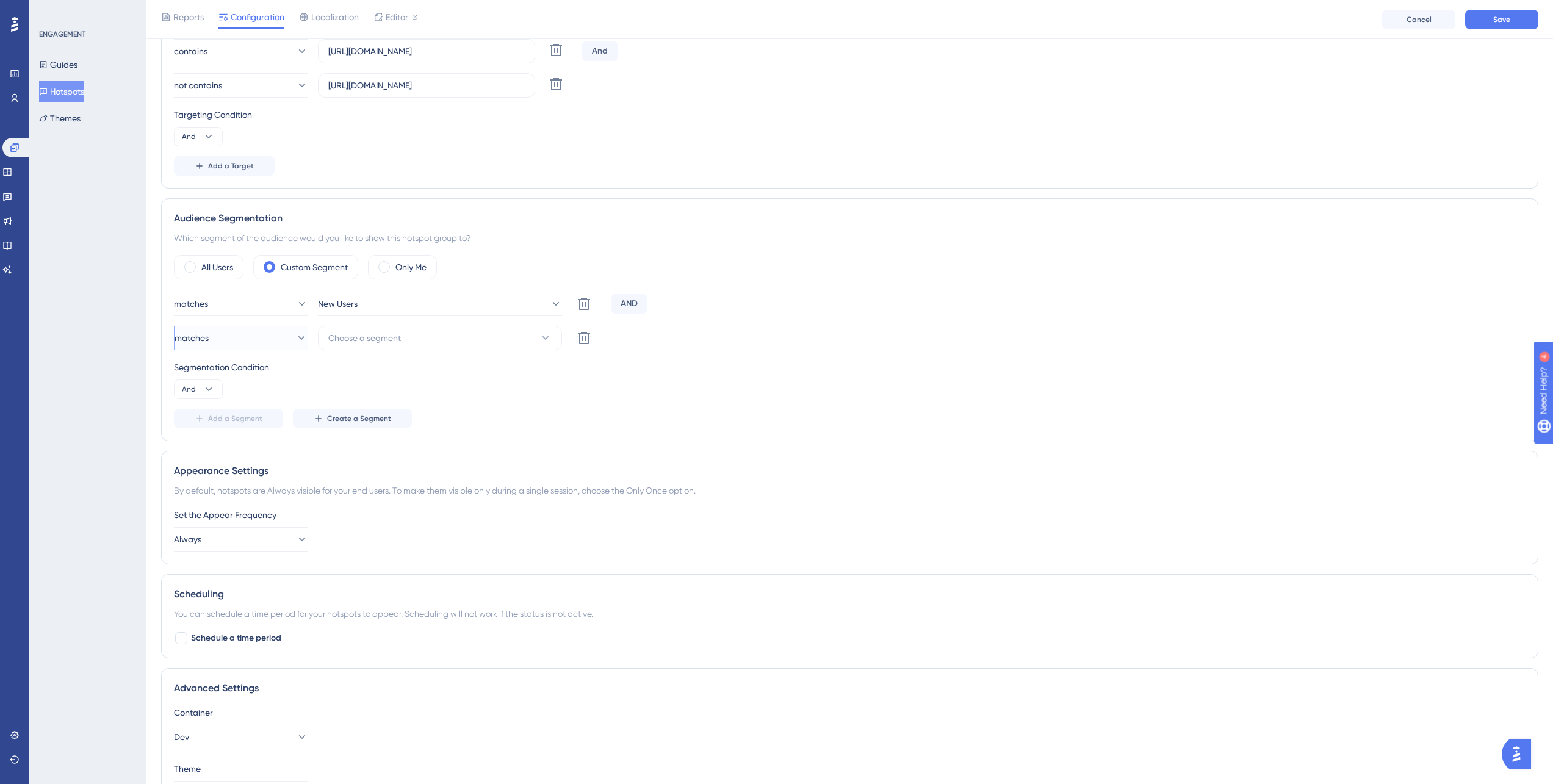
click at [252, 343] on button "matches" at bounding box center [241, 338] width 134 height 24
click at [370, 338] on span "Choose a segment" at bounding box center [364, 338] width 72 height 15
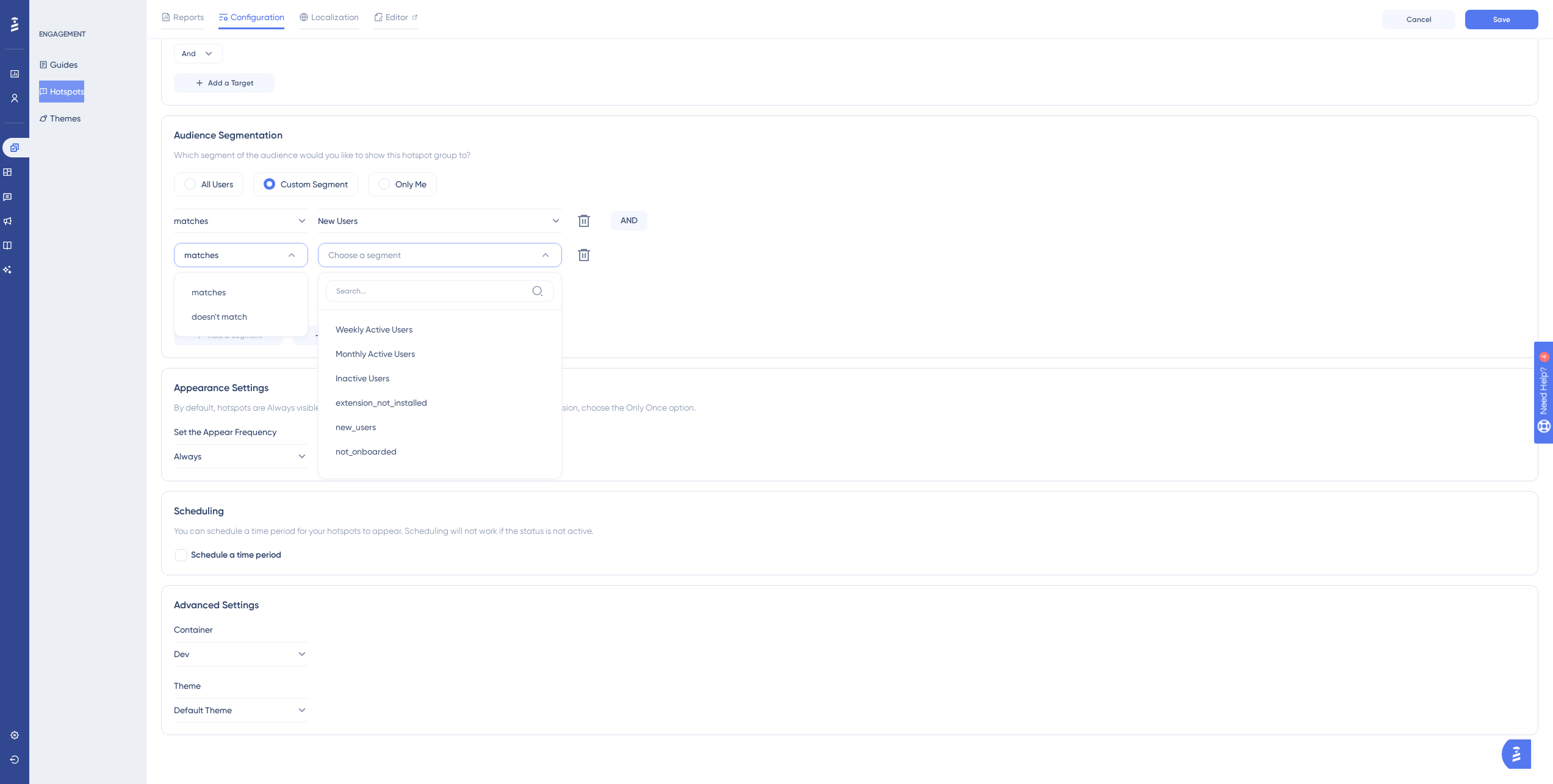
click at [752, 313] on div "Segmentation Condition And" at bounding box center [850, 296] width 1352 height 39
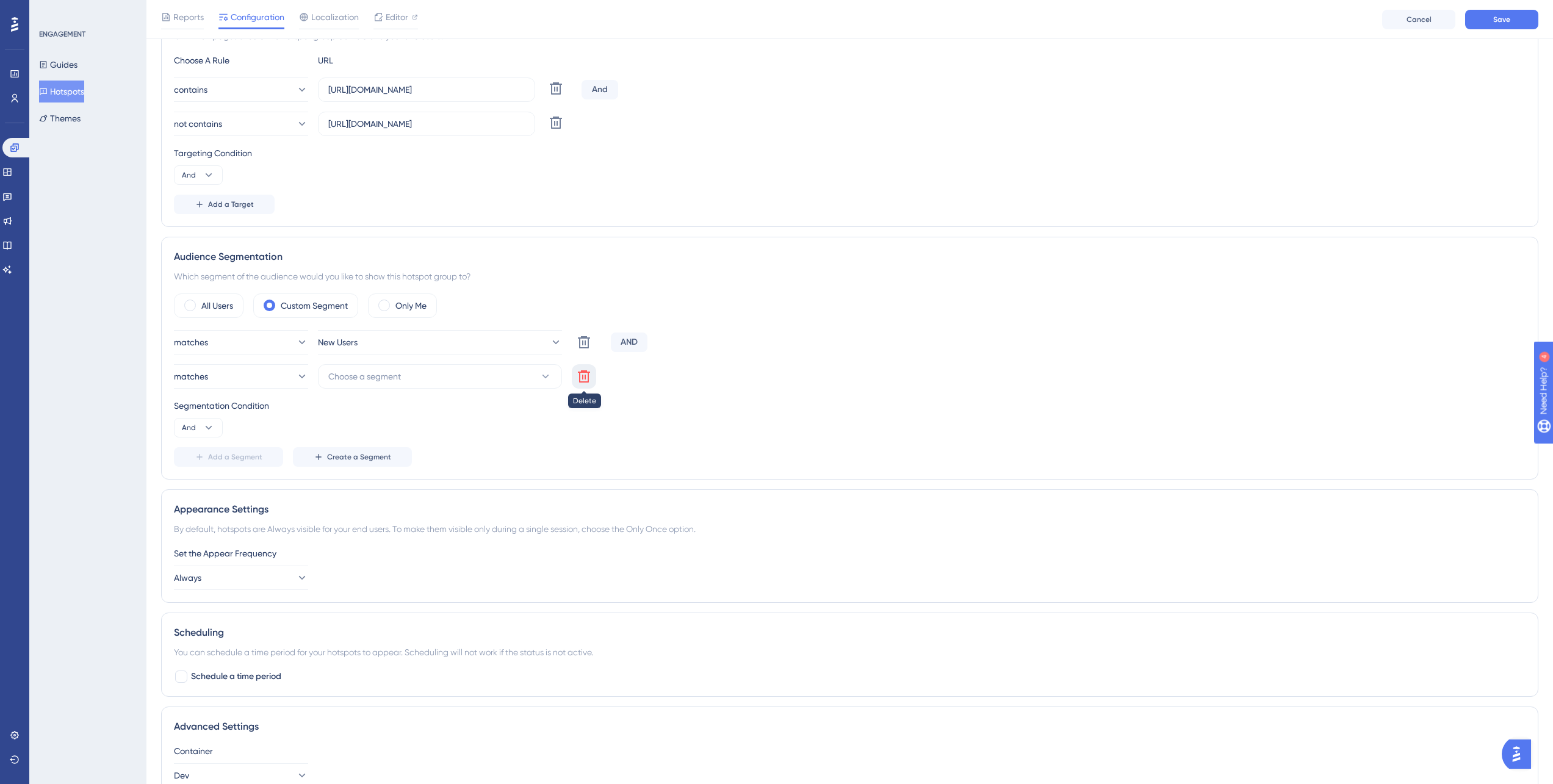
click at [582, 371] on icon at bounding box center [583, 376] width 12 height 12
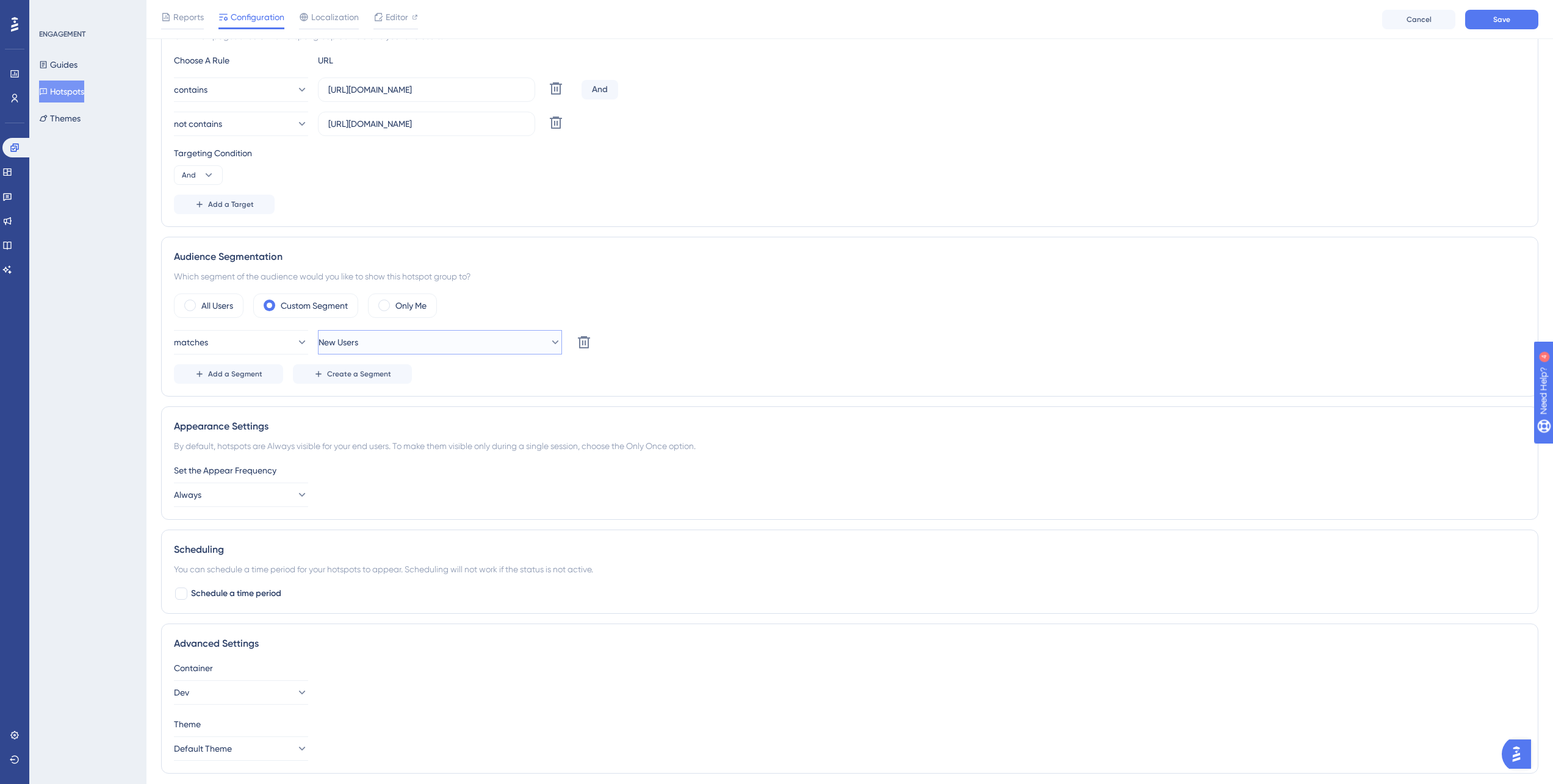
click at [389, 331] on button "New Users" at bounding box center [440, 342] width 244 height 24
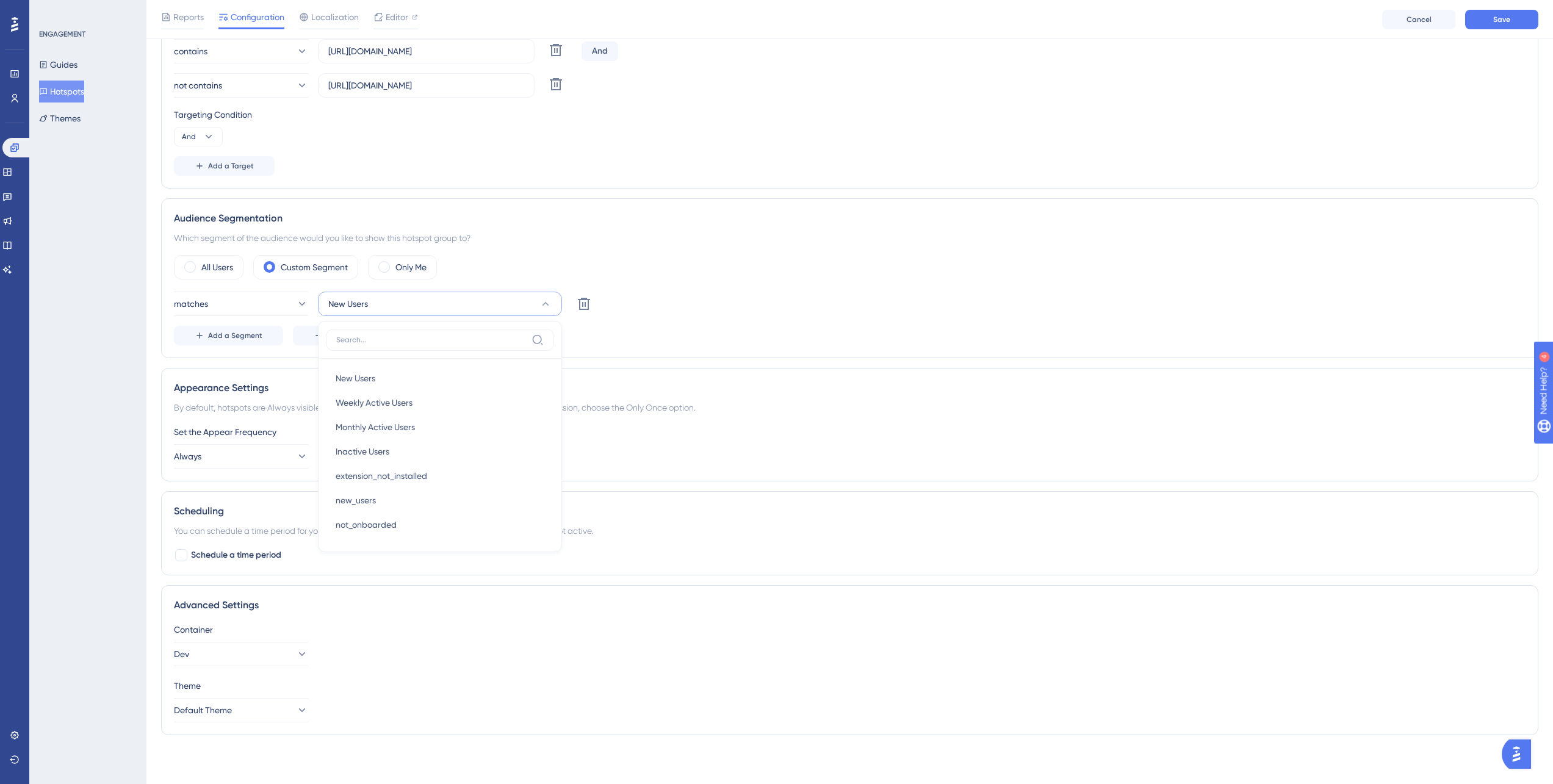
click at [891, 337] on div "Add a Segment Create a Segment" at bounding box center [850, 335] width 1352 height 20
click at [283, 450] on button "Always" at bounding box center [241, 456] width 134 height 24
click at [86, 491] on div "ENGAGEMENT Guides Hotspots Themes" at bounding box center [88, 392] width 117 height 784
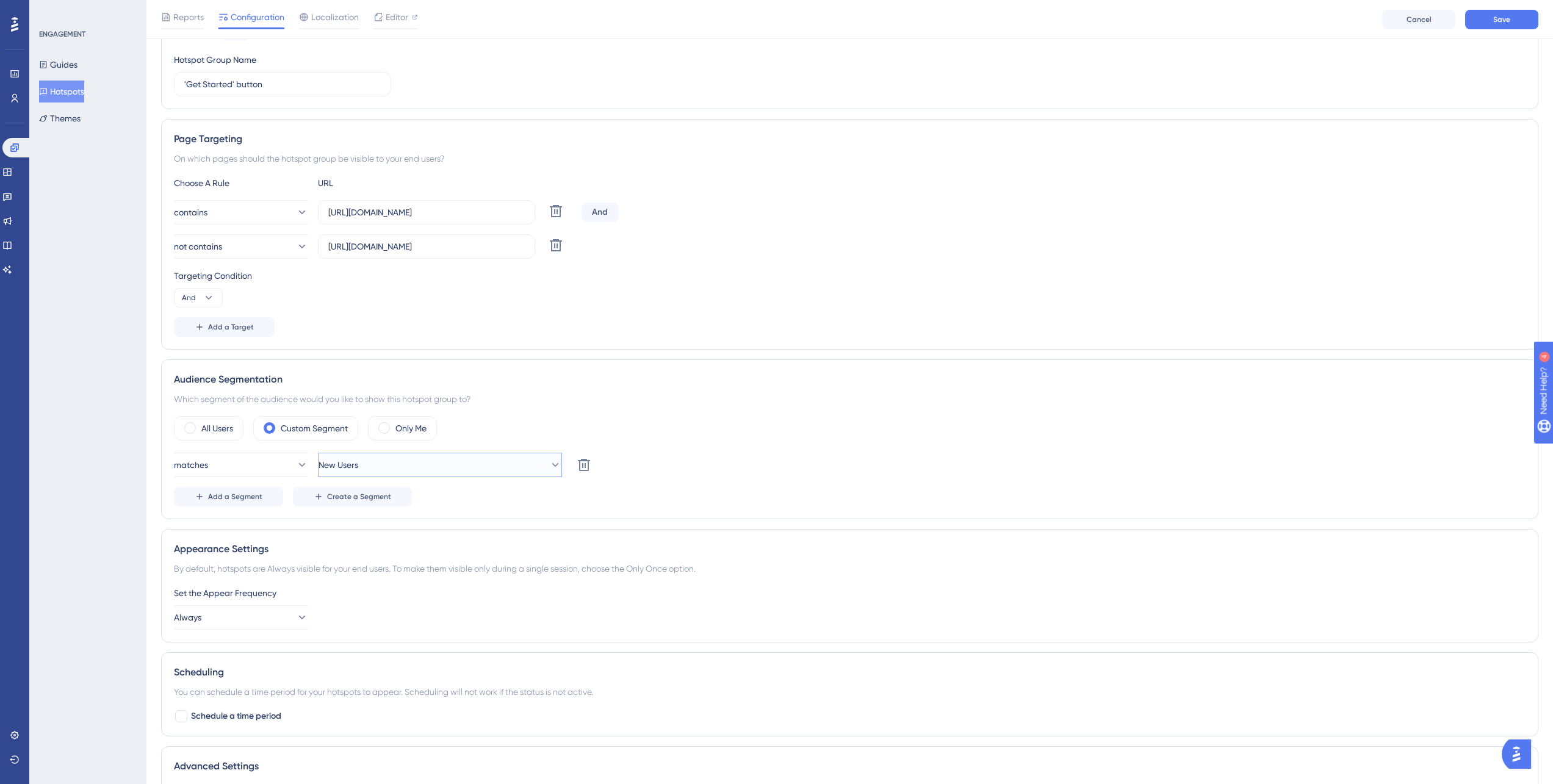
click at [419, 470] on button "New Users" at bounding box center [440, 465] width 244 height 24
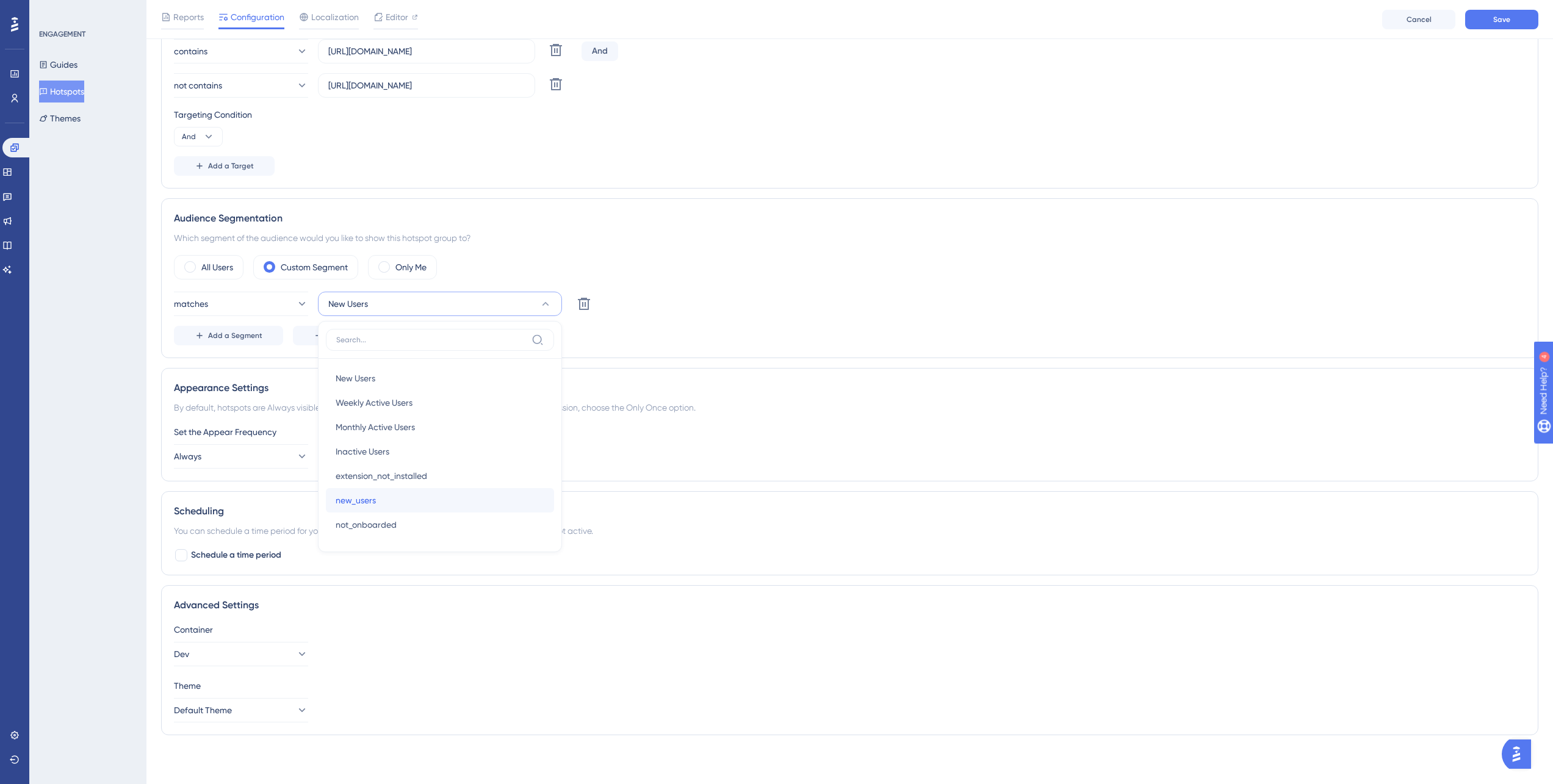
click at [423, 499] on div "new_users new_users" at bounding box center [440, 500] width 209 height 24
click at [243, 554] on span "Schedule a time period" at bounding box center [236, 555] width 90 height 15
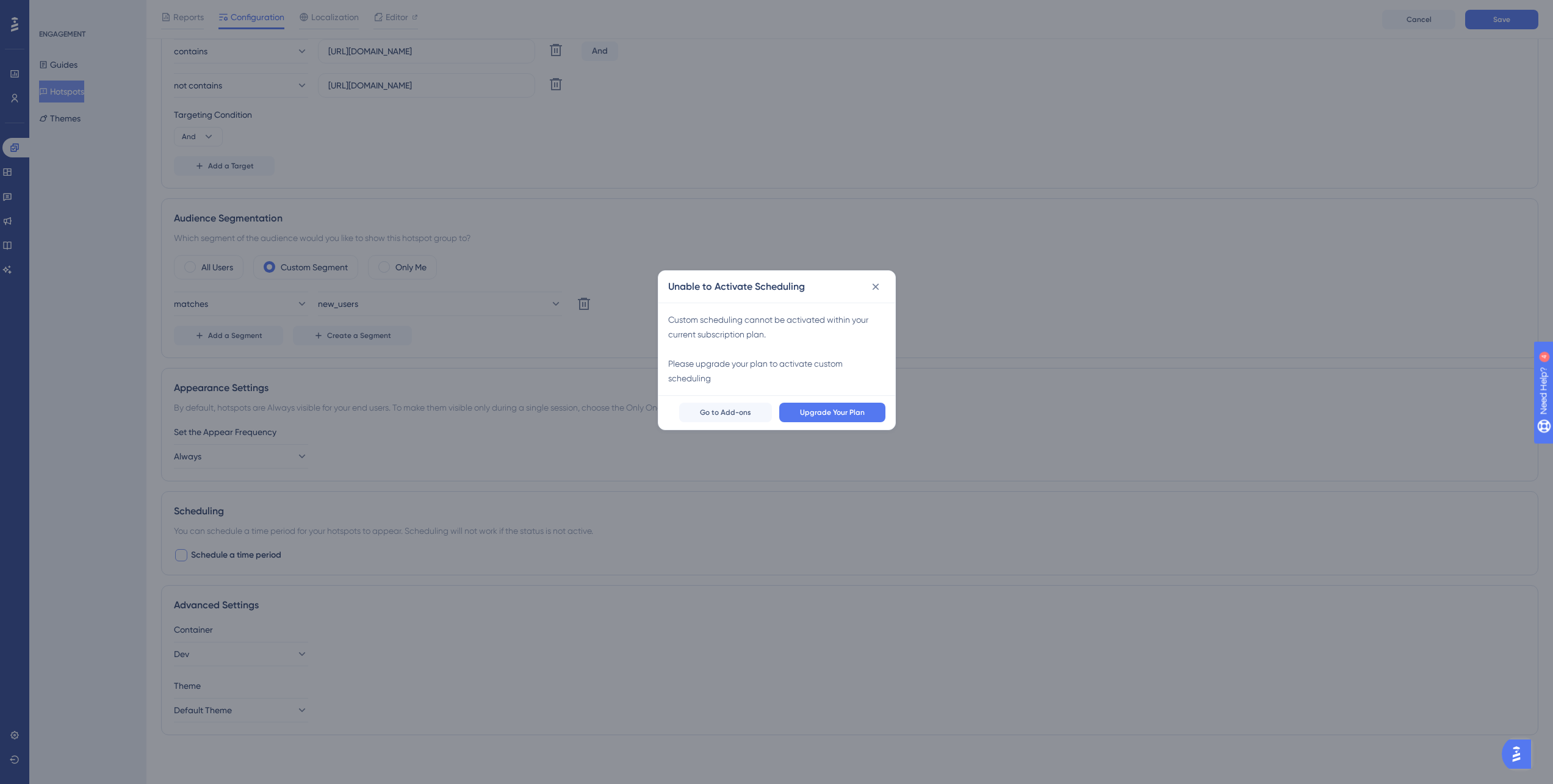
scroll to position [293, 0]
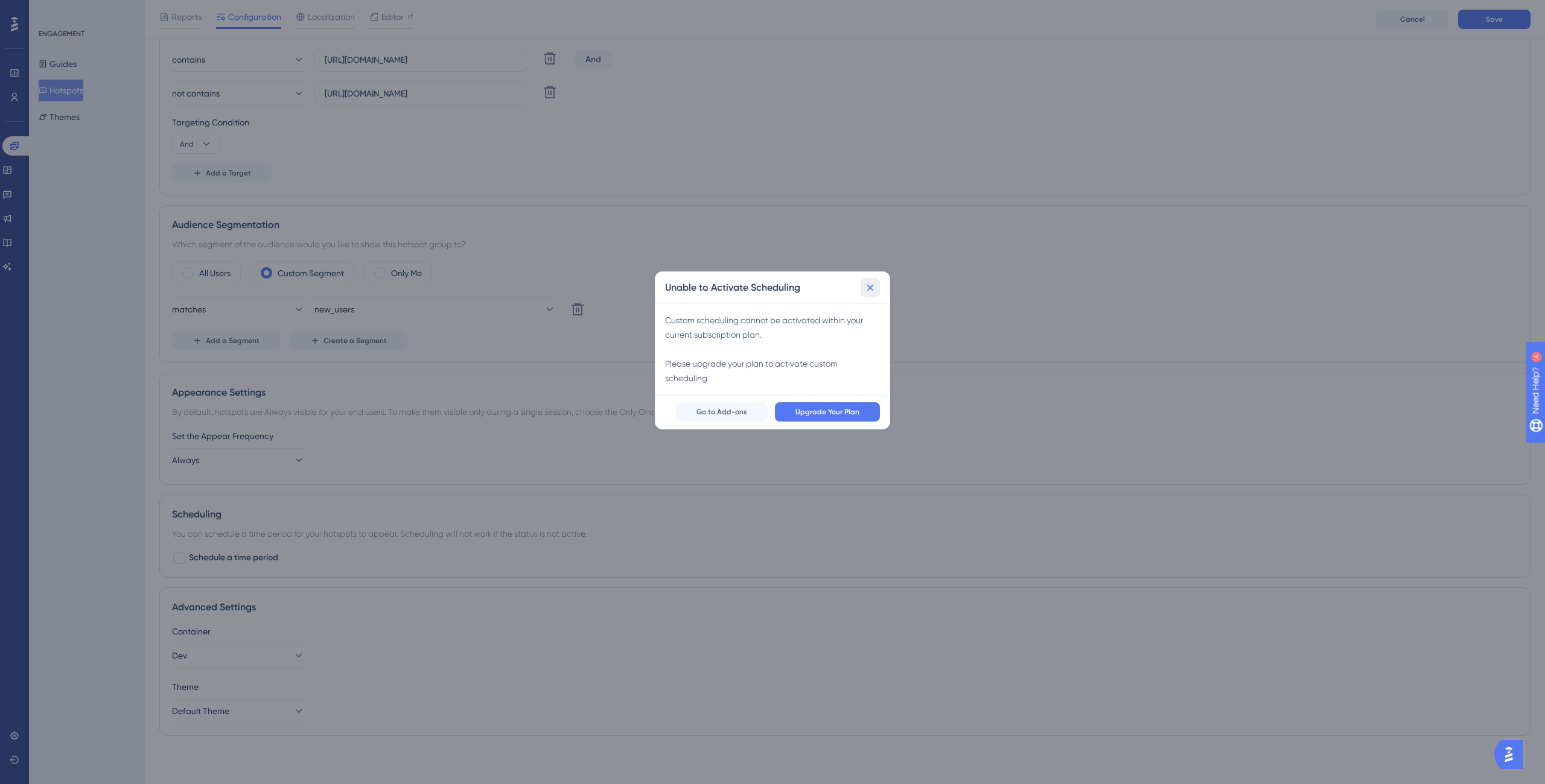
click at [872, 291] on icon at bounding box center [870, 287] width 12 height 12
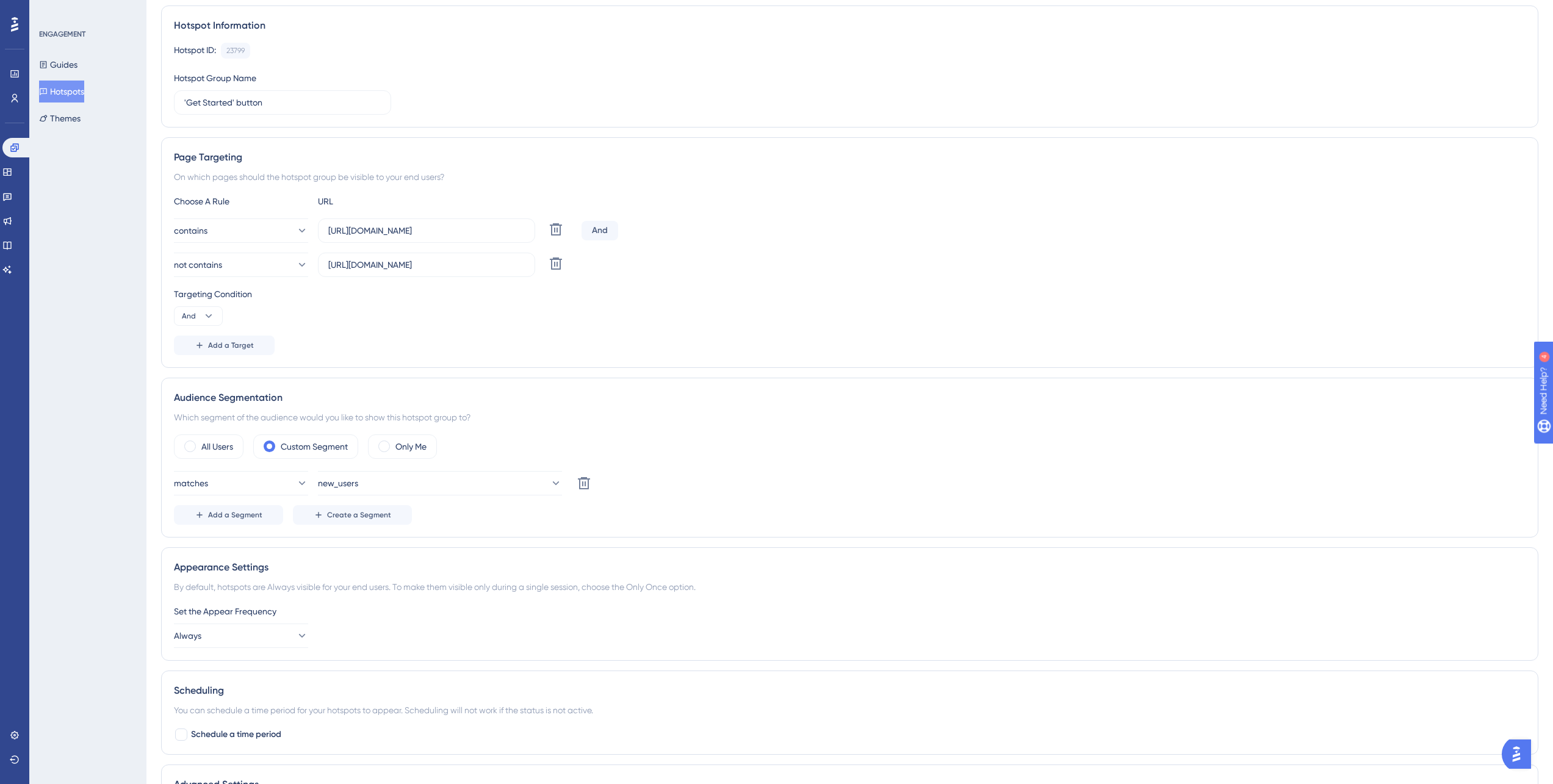
scroll to position [0, 0]
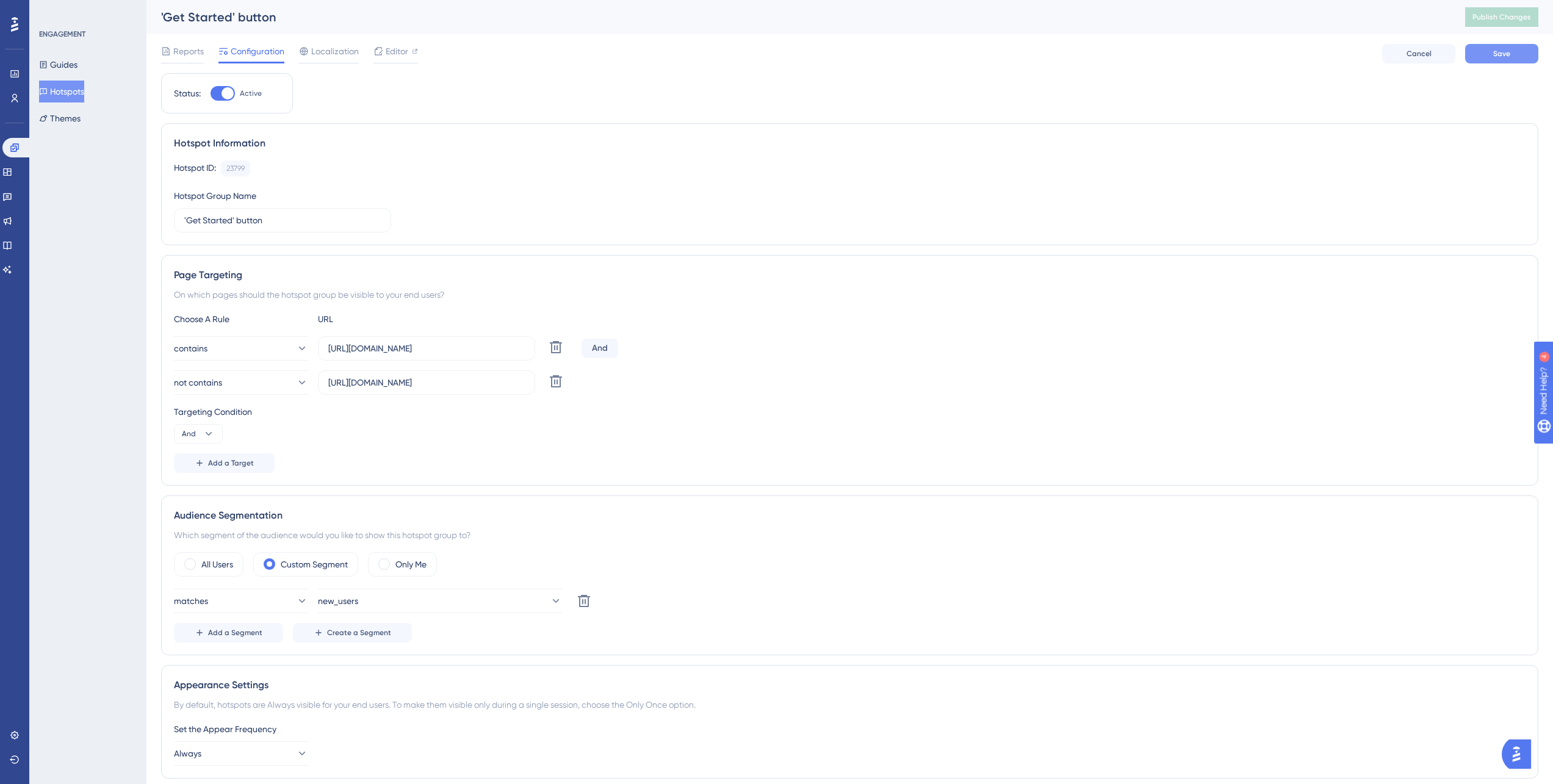
click at [1523, 53] on button "Save" at bounding box center [1501, 53] width 73 height 20
click at [1520, 17] on span "Publish Changes" at bounding box center [1502, 17] width 58 height 10
click at [243, 599] on button "matches" at bounding box center [241, 601] width 134 height 24
click at [394, 601] on button "new_users" at bounding box center [440, 601] width 244 height 24
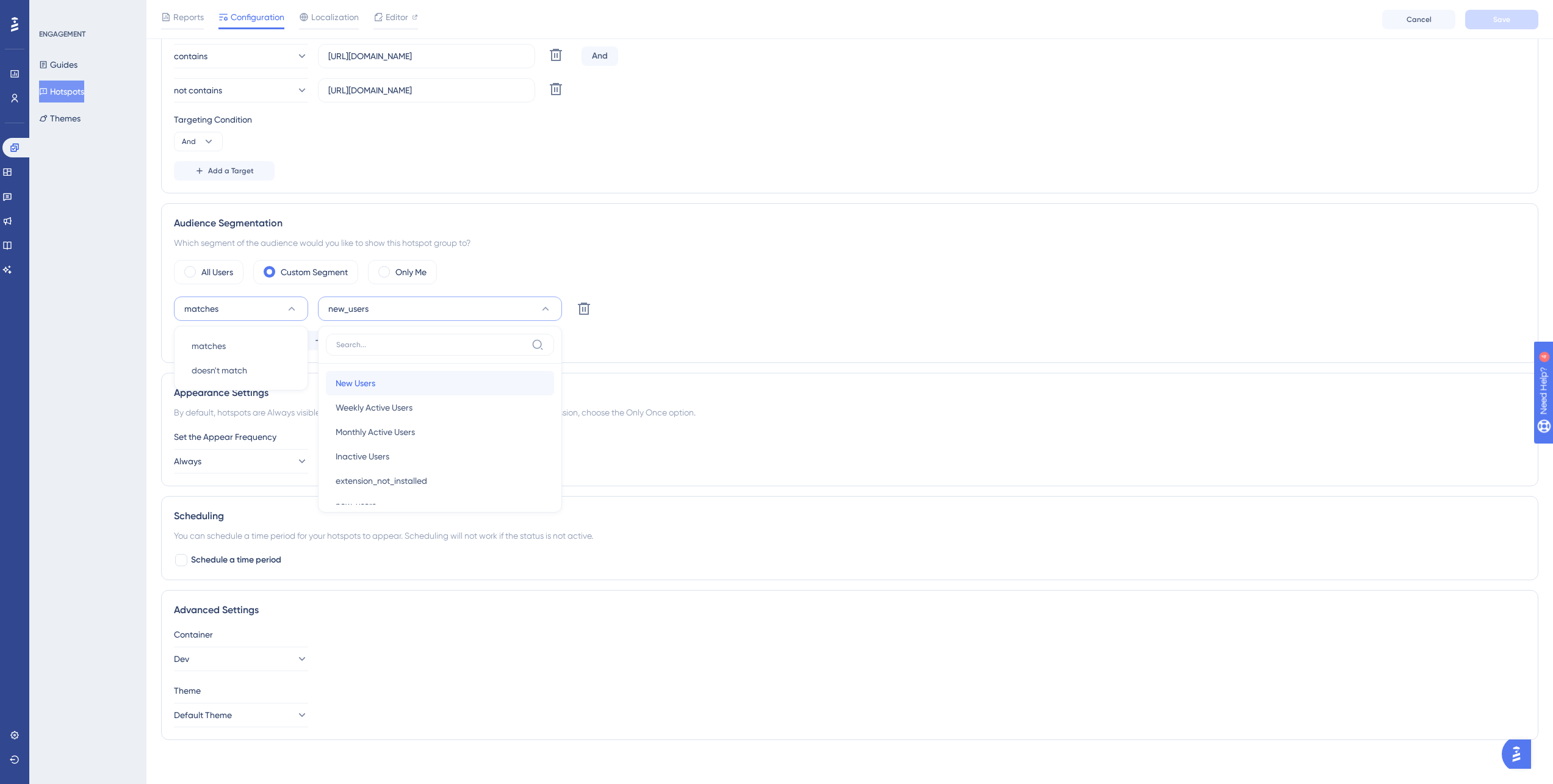
click at [429, 386] on div "New Users New Users" at bounding box center [440, 383] width 209 height 24
click at [1483, 18] on button "Save" at bounding box center [1501, 19] width 73 height 20
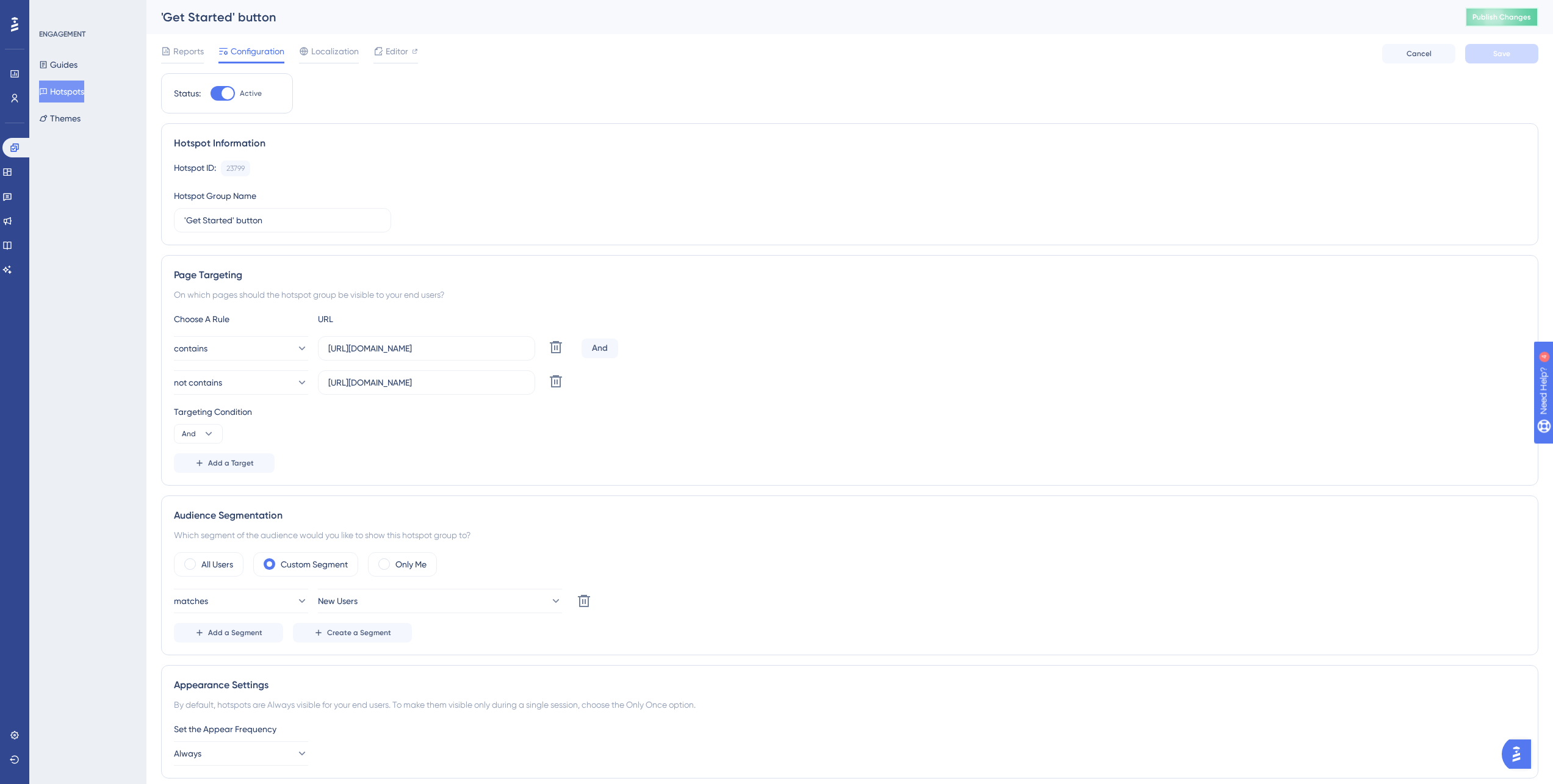
click at [1497, 10] on button "Publish Changes" at bounding box center [1501, 17] width 73 height 20
click at [77, 62] on button "Guides" at bounding box center [58, 65] width 39 height 22
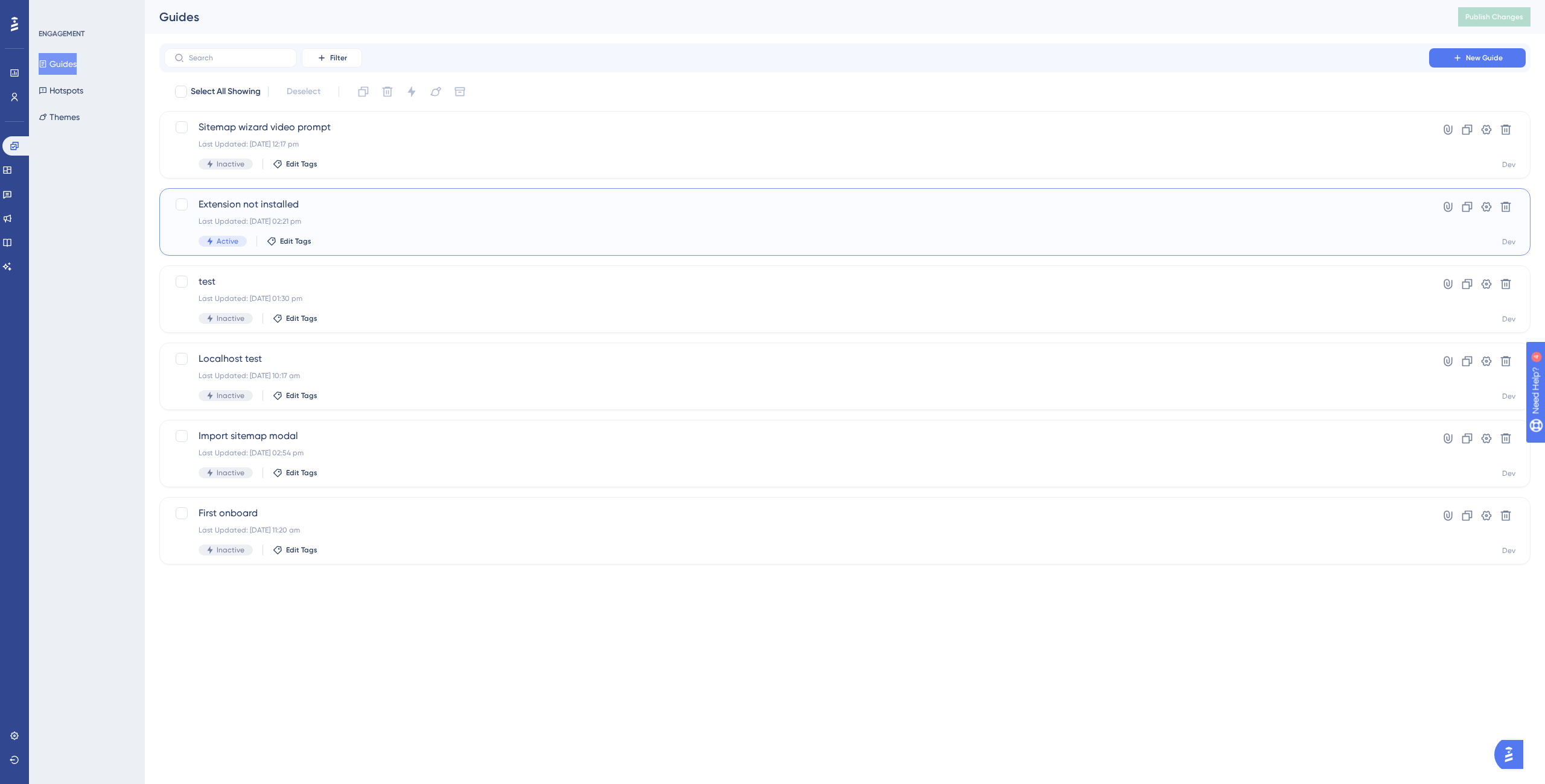
click at [420, 227] on div "Extension not installed Last Updated: 30 May 2025 02:21 pm Active Edit Tags" at bounding box center [796, 222] width 1196 height 50
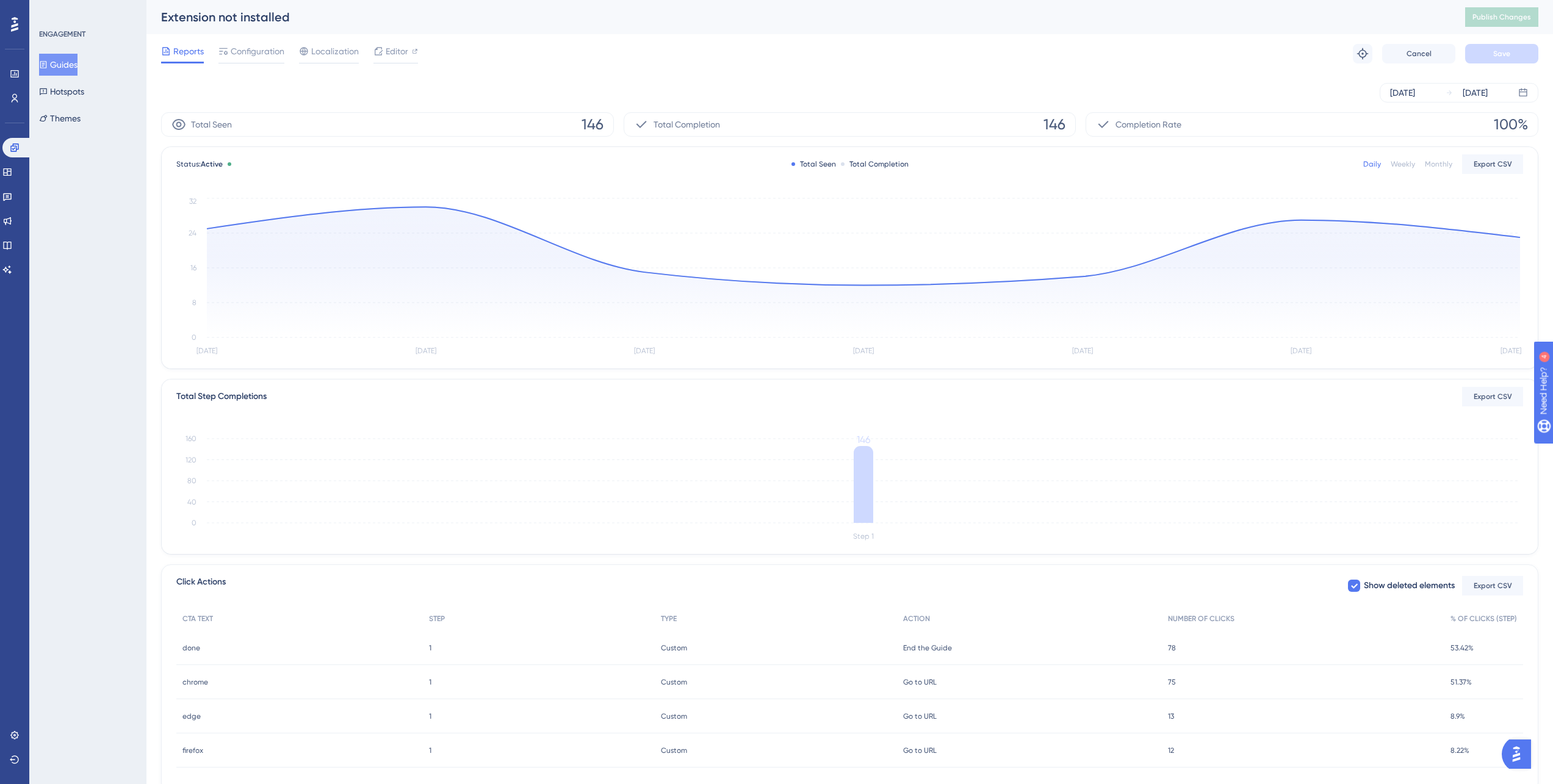
click at [263, 43] on div "Reports Configuration Localization Editor Troubleshoot Cancel Save" at bounding box center [850, 54] width 1377 height 39
click at [255, 59] on div "Configuration" at bounding box center [251, 53] width 66 height 20
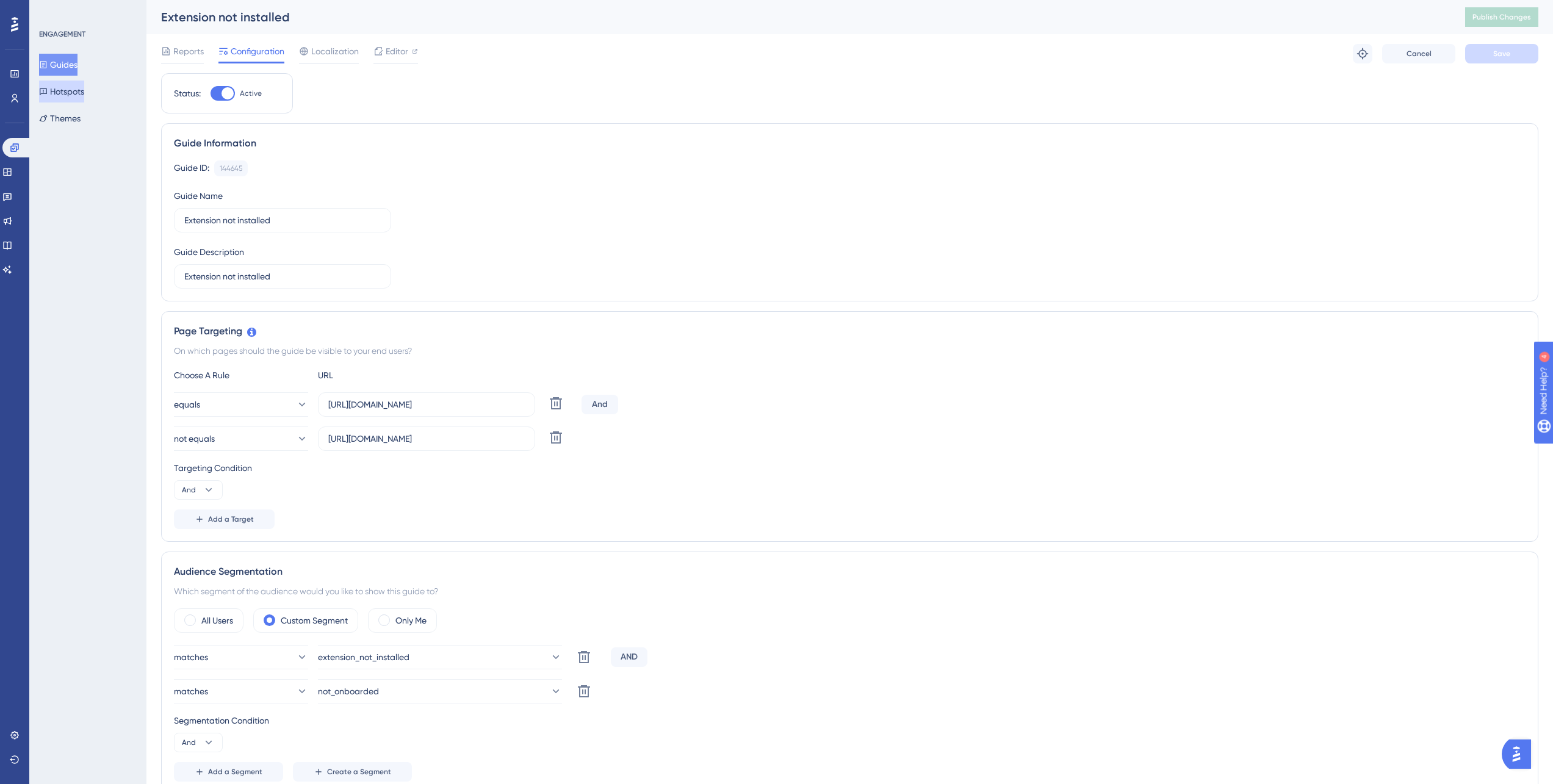
click at [73, 91] on button "Hotspots" at bounding box center [62, 91] width 45 height 22
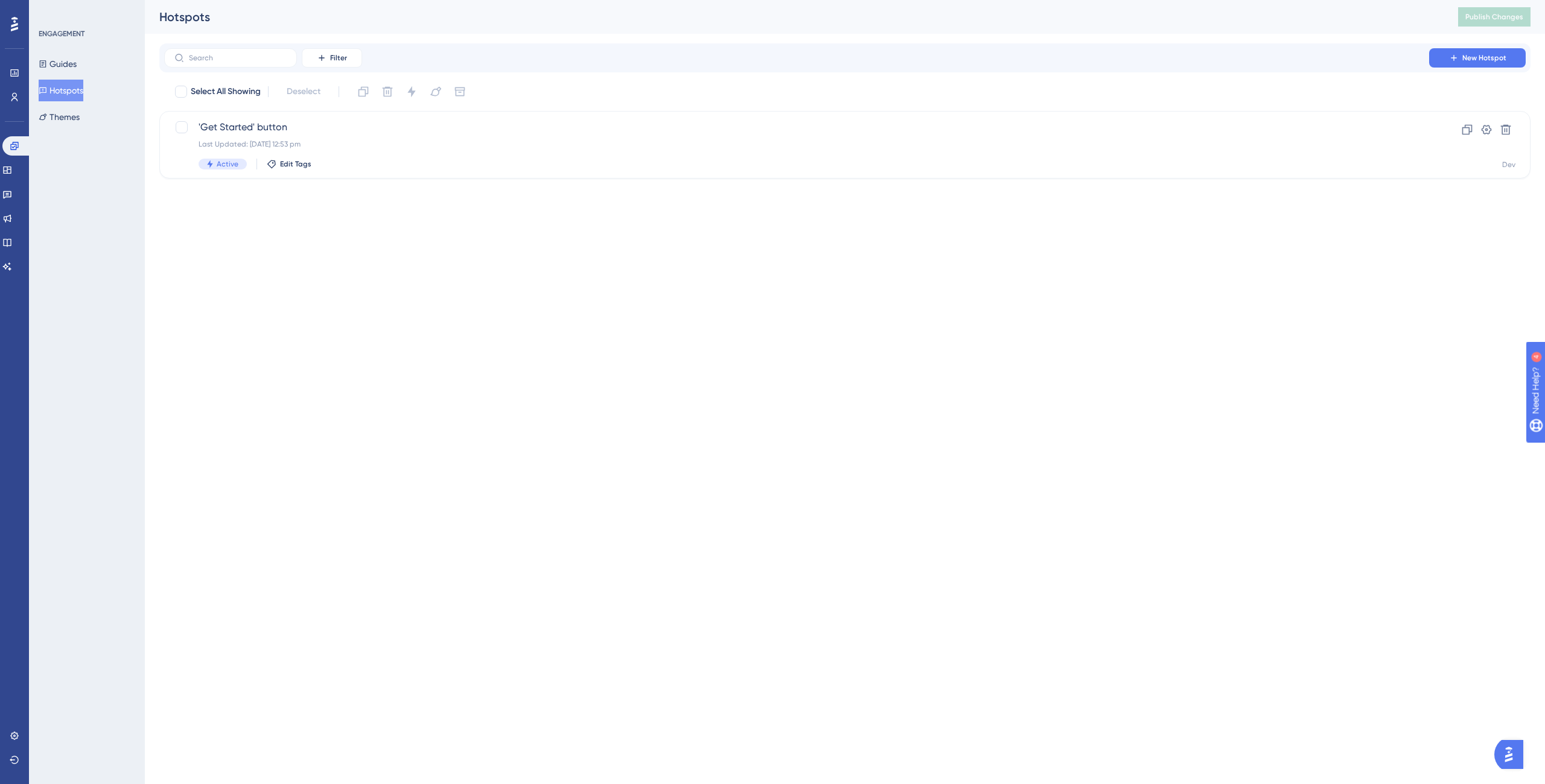
click at [521, 0] on html "Performance Users Engagement Widgets Feedback Product Updates Knowledge Base AI…" at bounding box center [772, 0] width 1545 height 0
click at [379, 129] on span "'Get Started' button" at bounding box center [796, 127] width 1196 height 14
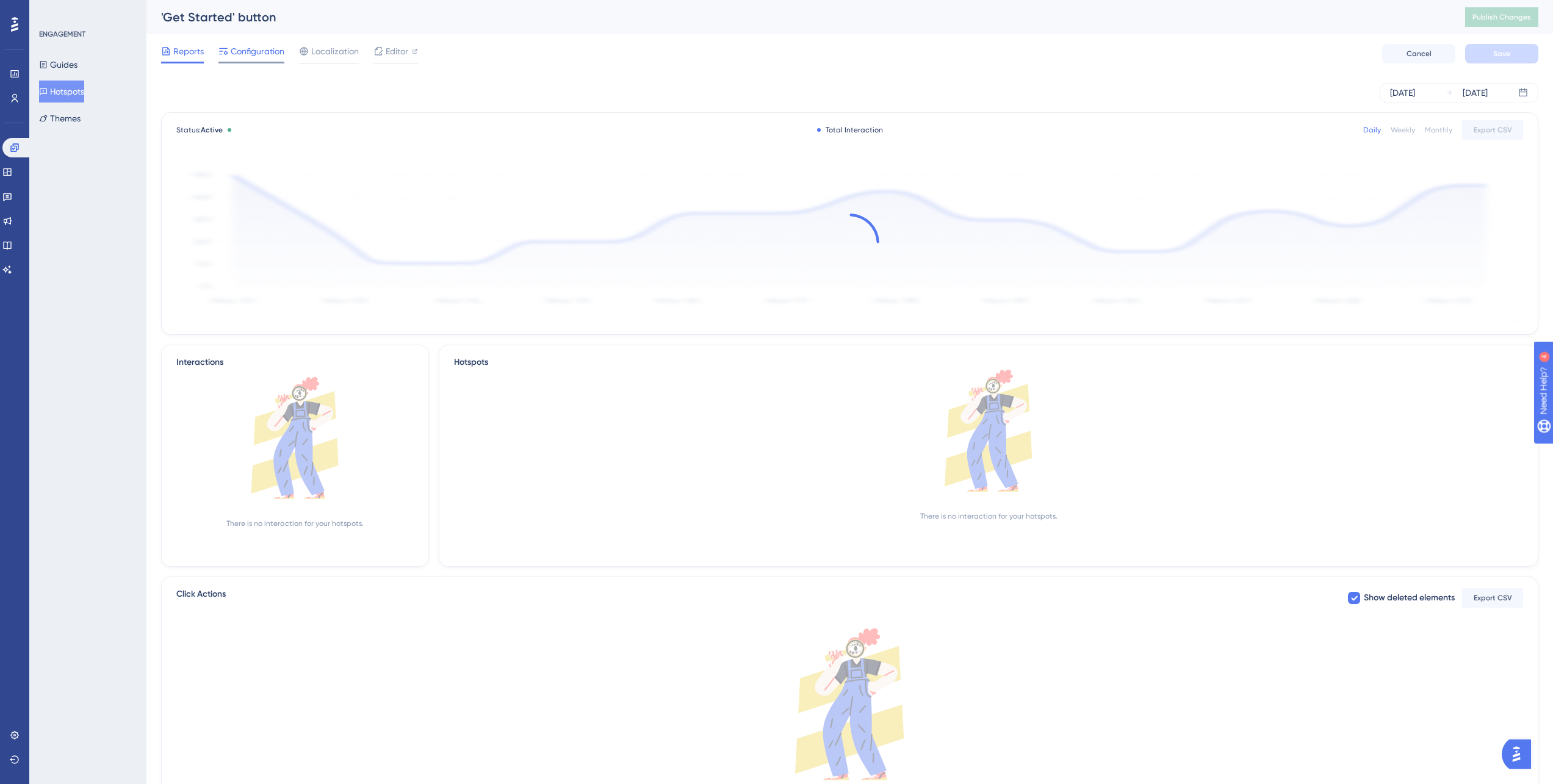
click at [244, 55] on span "Configuration" at bounding box center [257, 51] width 54 height 15
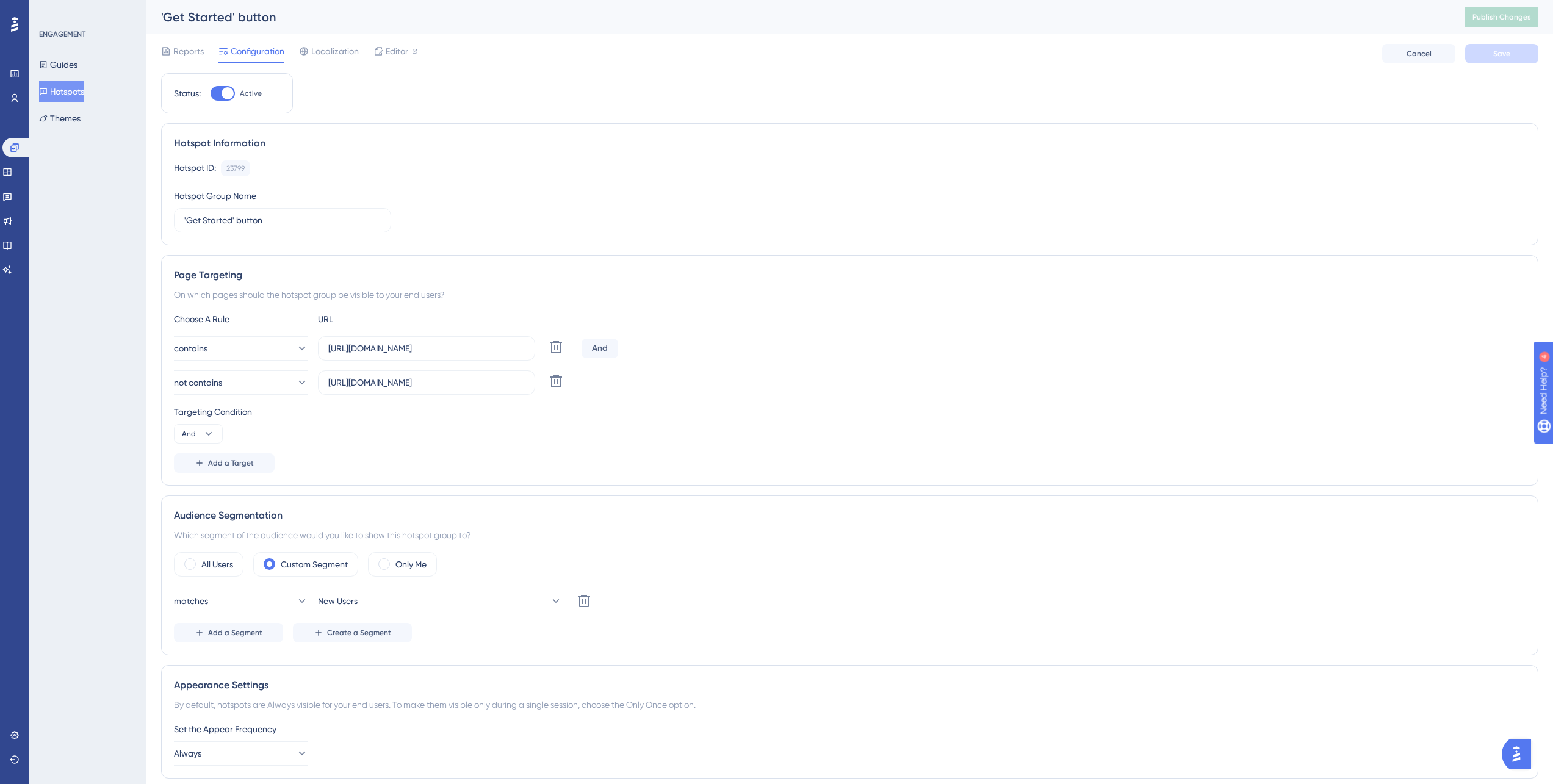
scroll to position [288, 0]
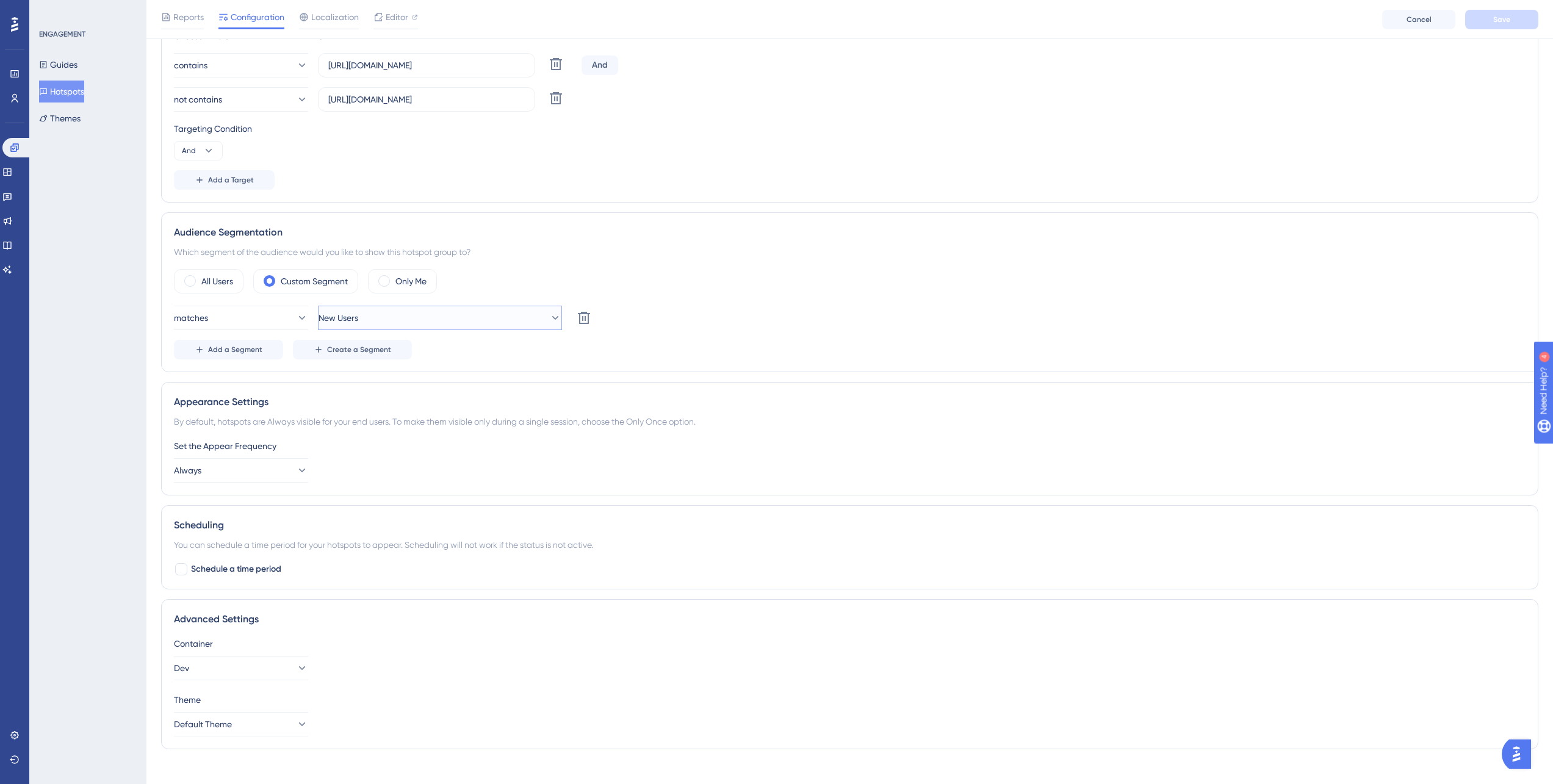
click at [387, 321] on button "New Users" at bounding box center [440, 317] width 244 height 24
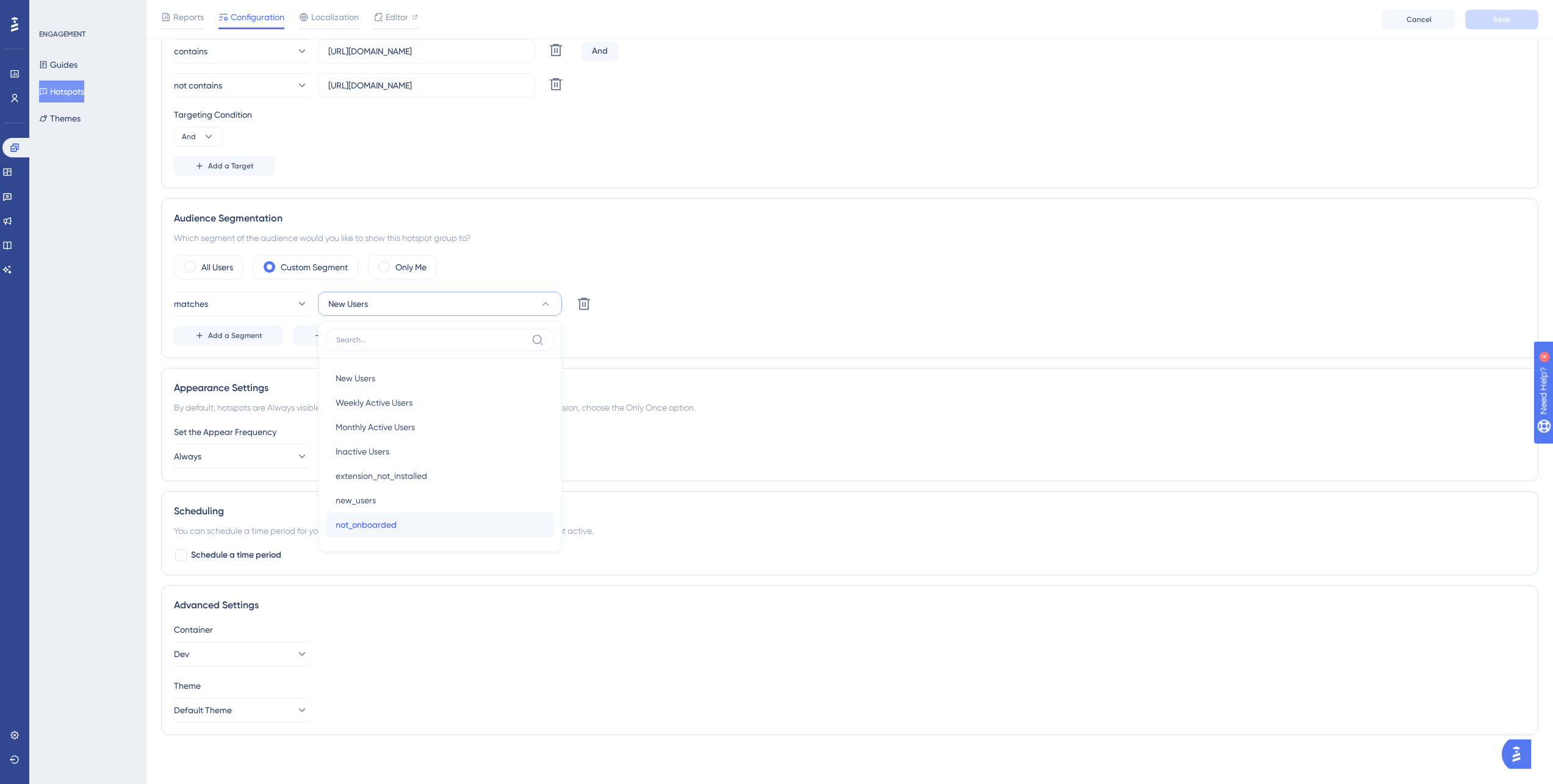
click at [401, 517] on div "not_onboarded not_onboarded" at bounding box center [440, 524] width 209 height 24
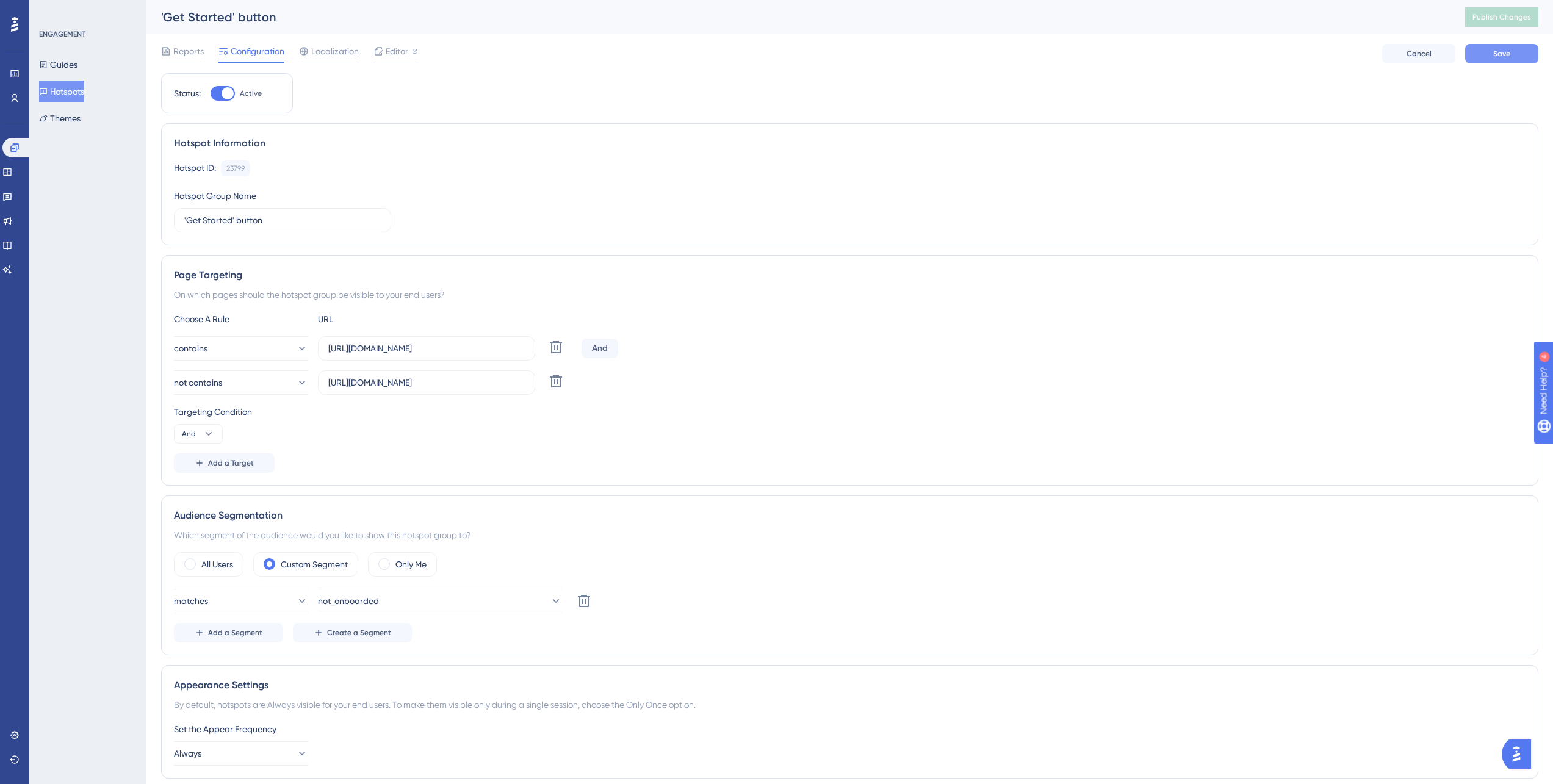
click at [1525, 57] on button "Save" at bounding box center [1501, 53] width 73 height 20
click at [1490, 27] on div "'Get Started' button Publish Changes" at bounding box center [850, 17] width 1406 height 34
drag, startPoint x: 1470, startPoint y: 29, endPoint x: 1485, endPoint y: 23, distance: 16.2
click at [1471, 29] on div "'Get Started' button Publish Changes" at bounding box center [850, 17] width 1406 height 34
click at [1496, 20] on span "Publish Changes" at bounding box center [1502, 17] width 58 height 10
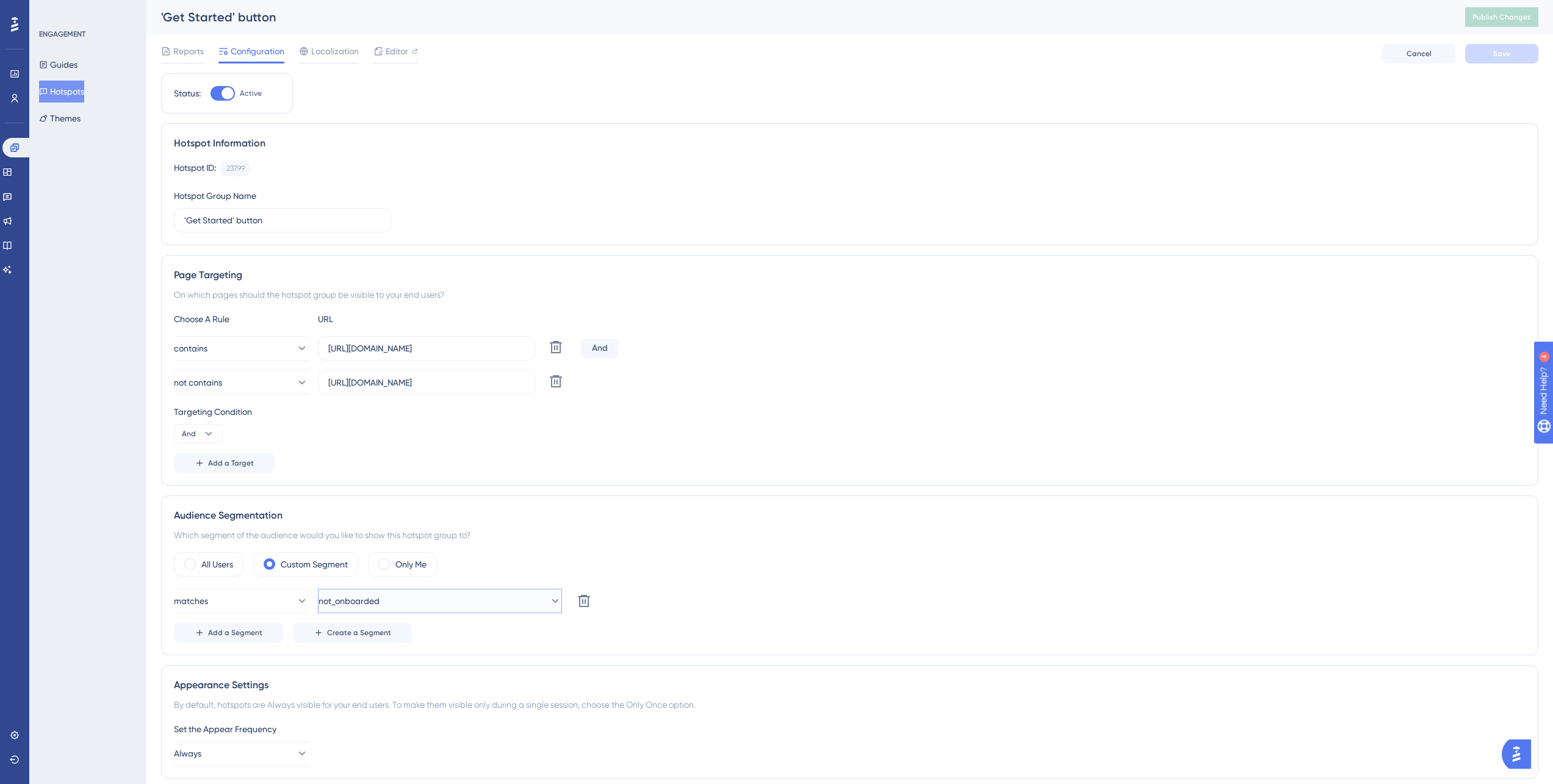
click at [427, 603] on button "not_onboarded" at bounding box center [440, 601] width 244 height 24
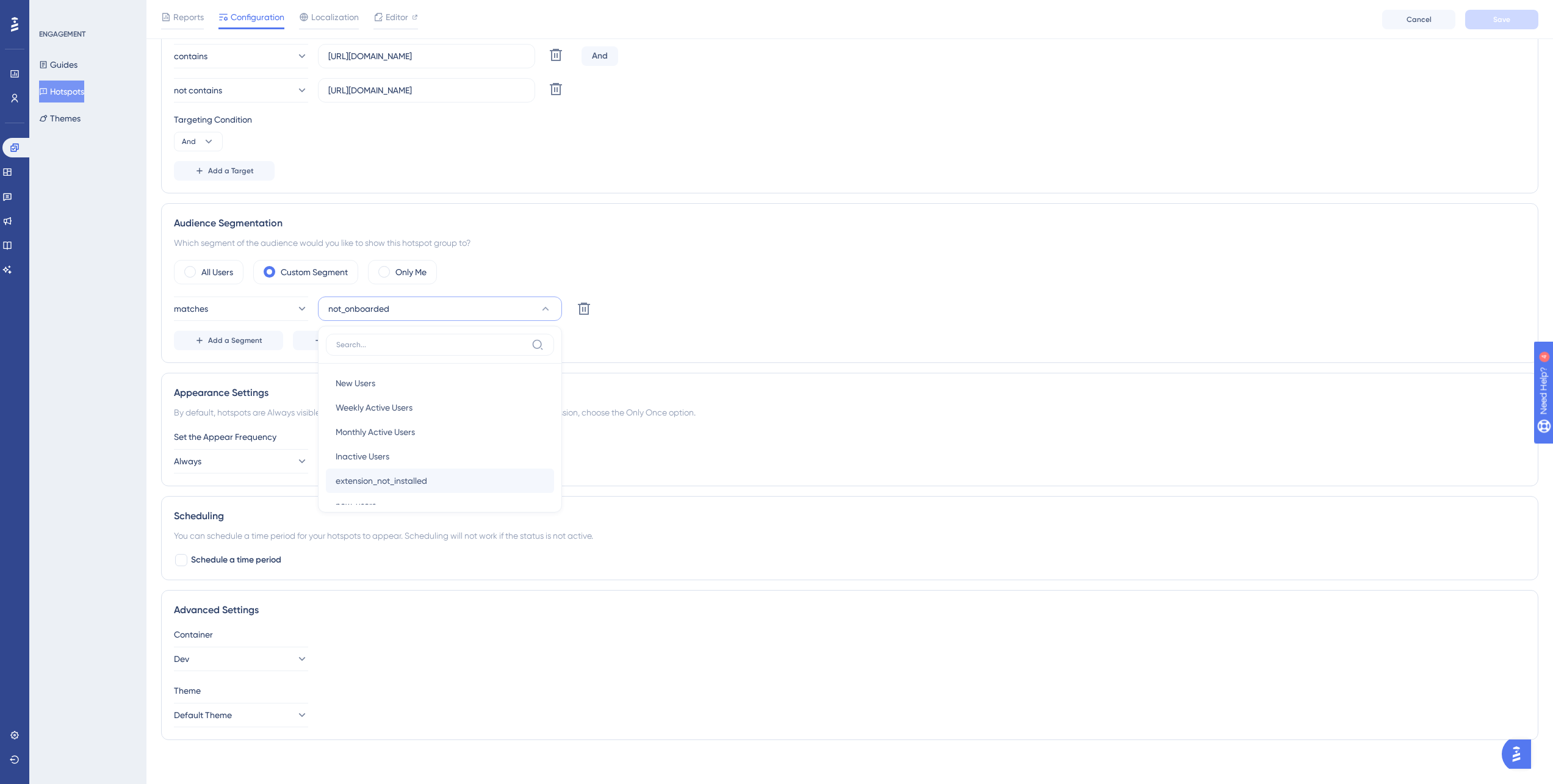
scroll to position [44, 0]
click at [404, 467] on div "new_users new_users" at bounding box center [440, 460] width 209 height 24
click at [1523, 22] on button "Save" at bounding box center [1501, 19] width 73 height 20
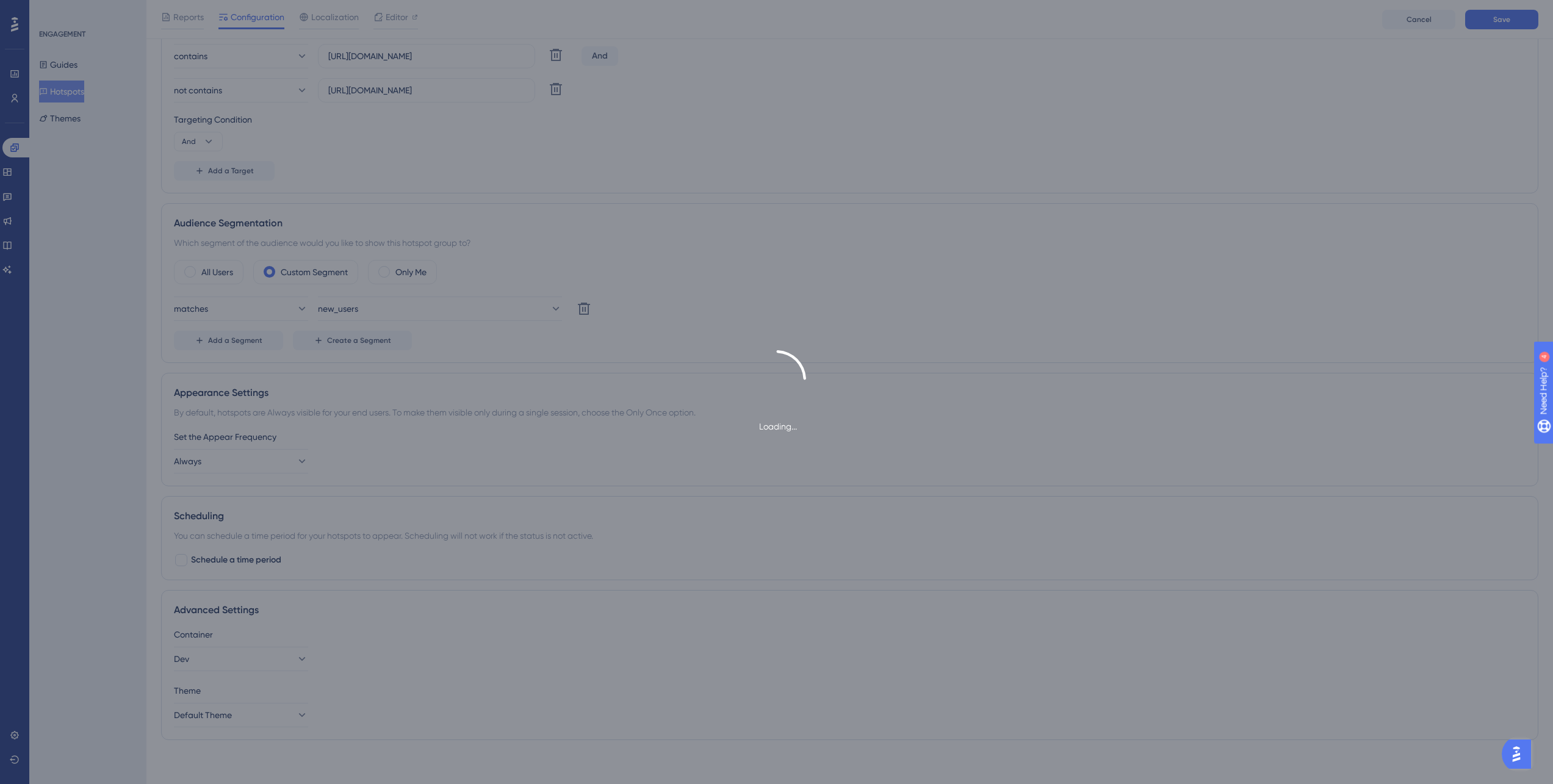
scroll to position [0, 0]
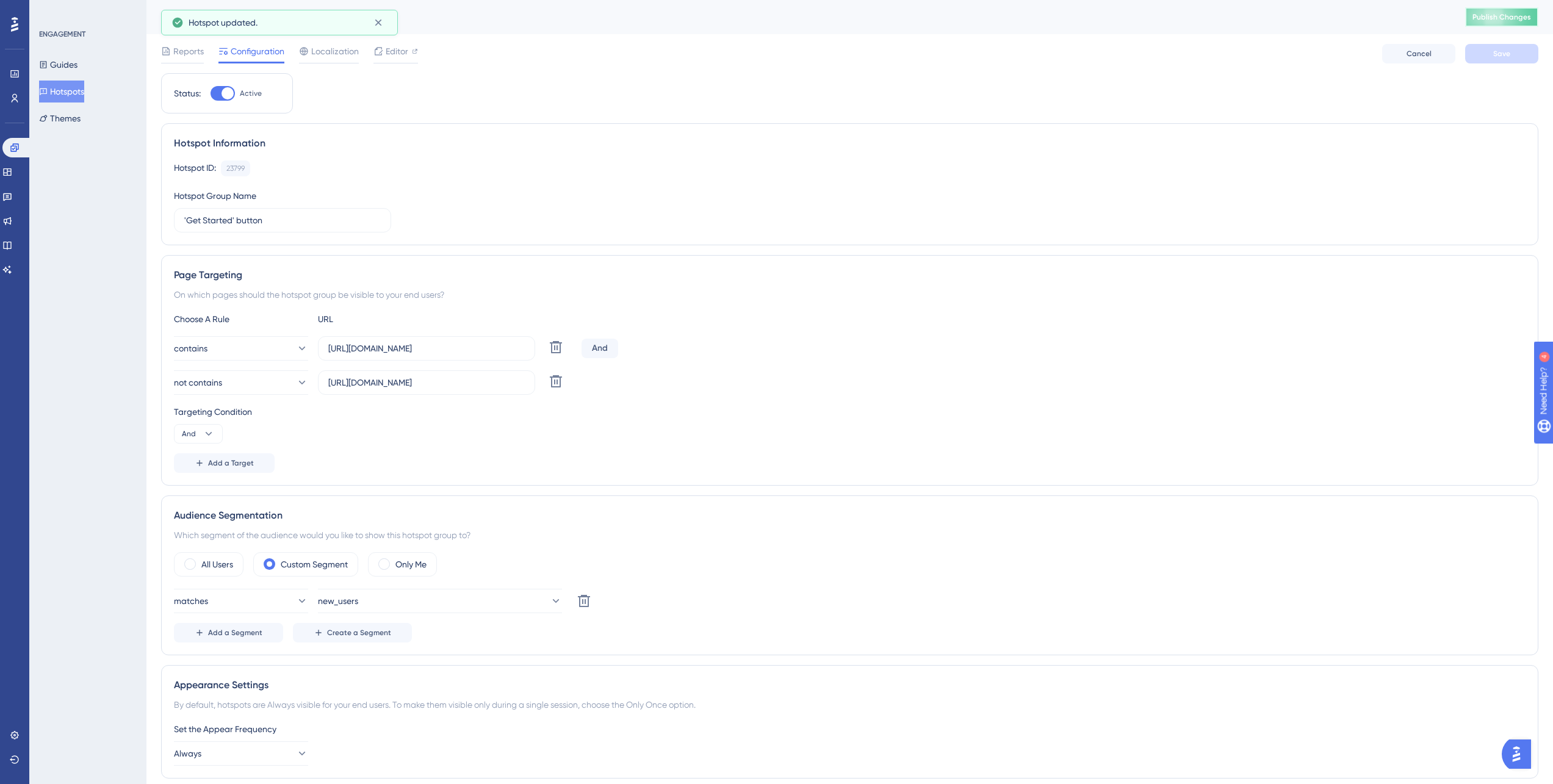
click at [1520, 12] on span "Publish Changes" at bounding box center [1502, 17] width 58 height 10
click at [409, 602] on button "new_users" at bounding box center [440, 601] width 244 height 24
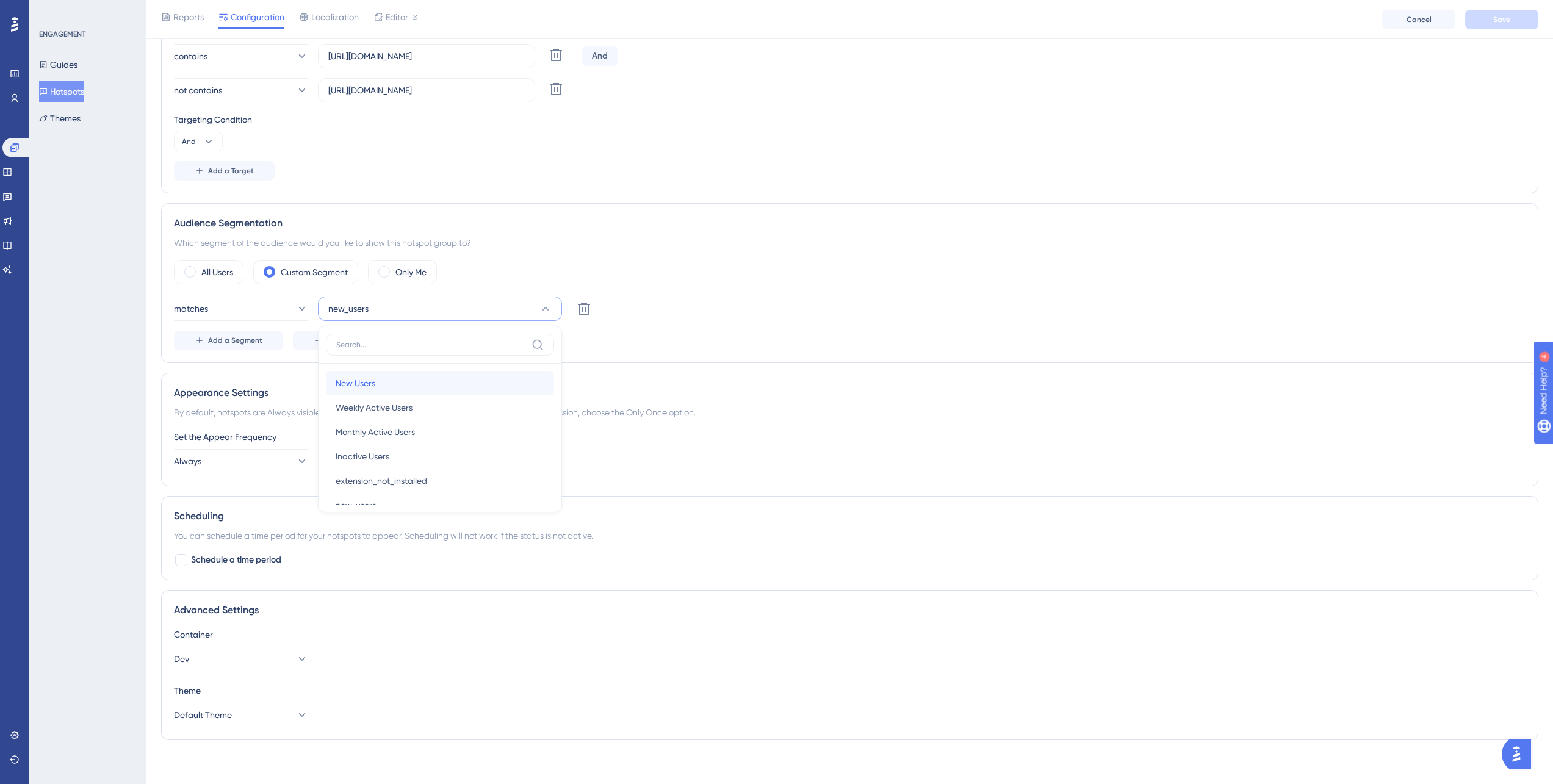
click at [389, 383] on div "New Users New Users" at bounding box center [440, 383] width 209 height 24
click at [1515, 23] on button "Save" at bounding box center [1501, 19] width 73 height 20
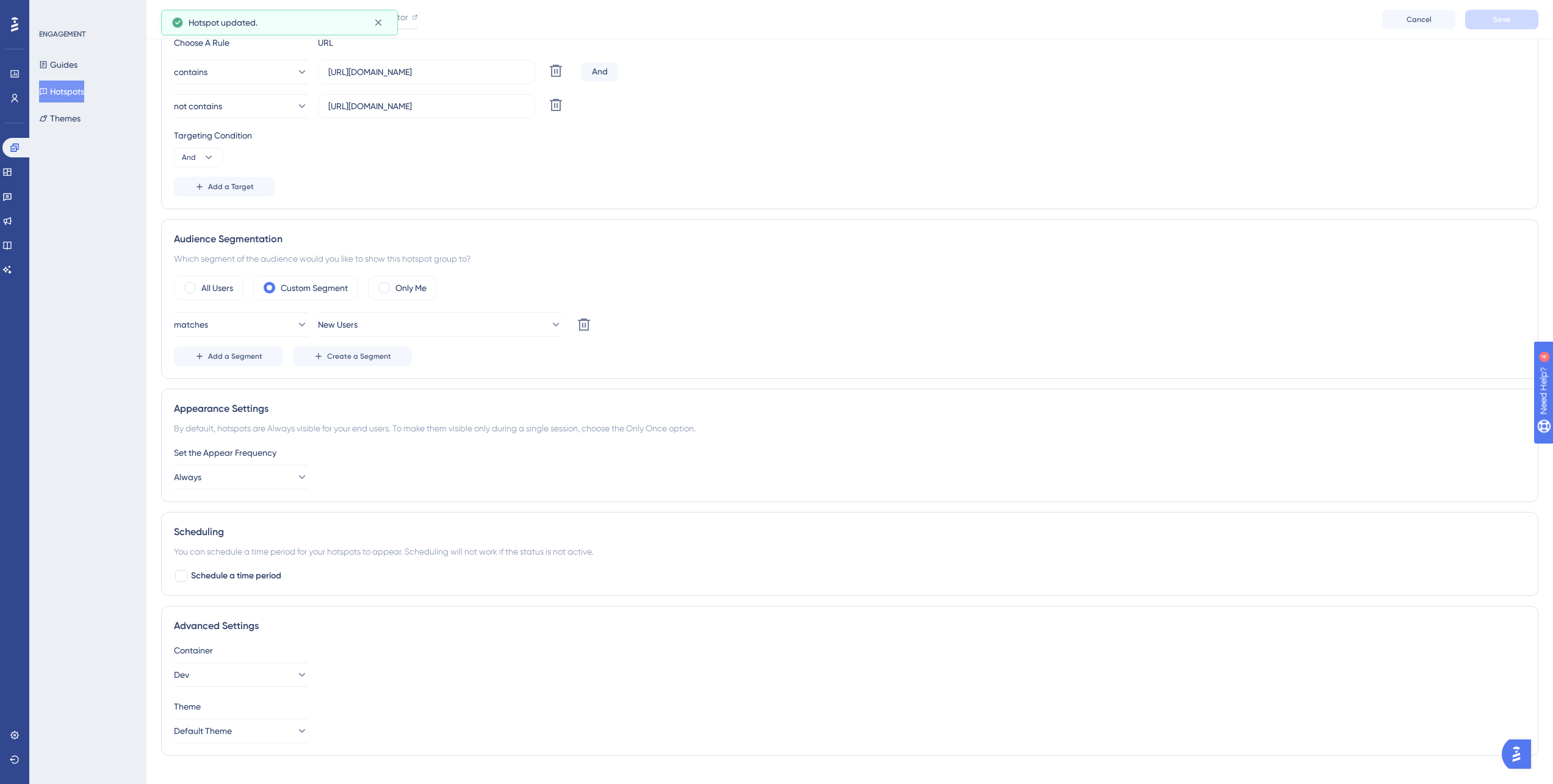
scroll to position [0, 0]
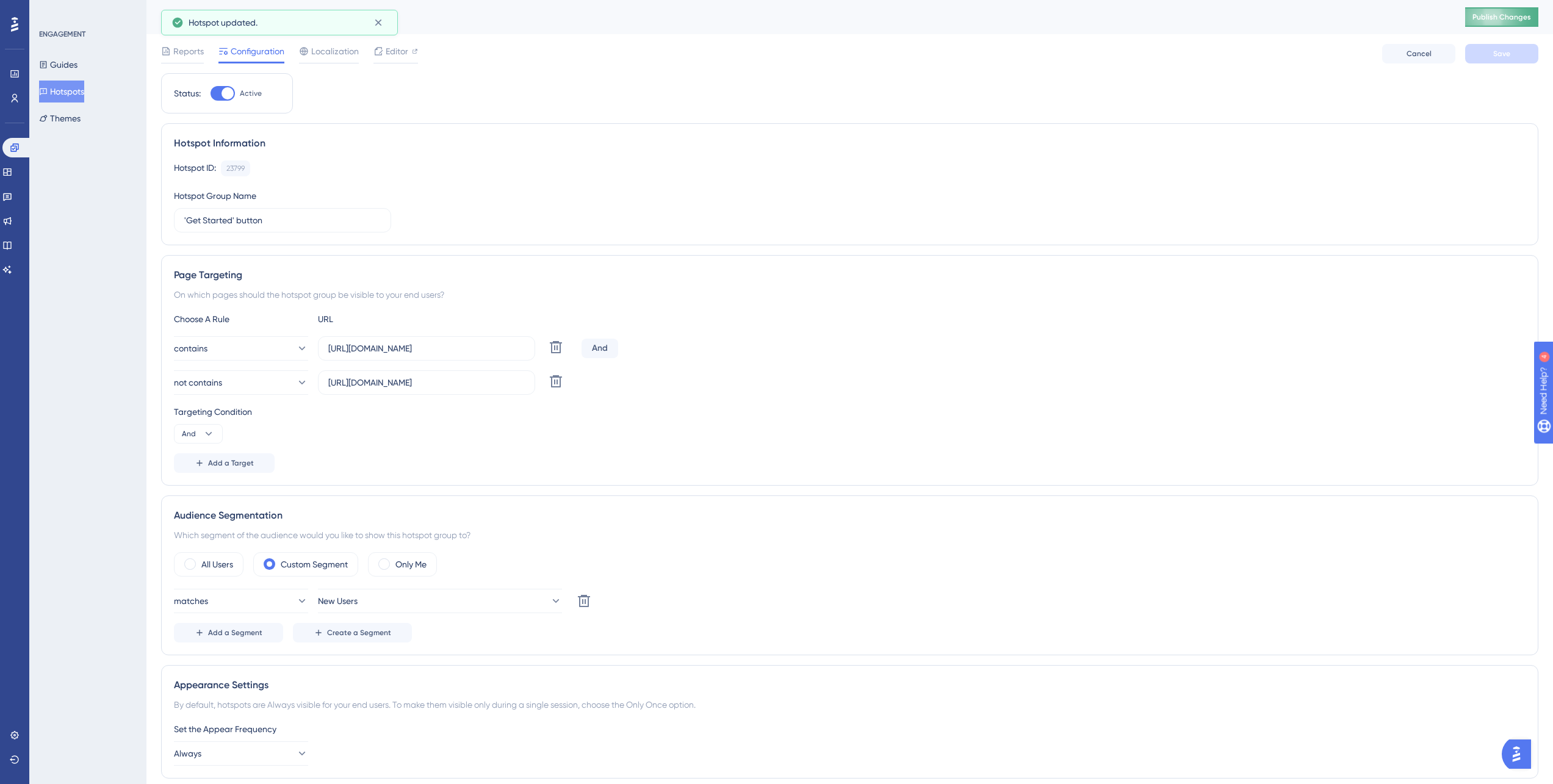
click at [1512, 9] on button "Publish Changes" at bounding box center [1501, 17] width 73 height 20
click at [334, 49] on span "Localization" at bounding box center [335, 51] width 48 height 15
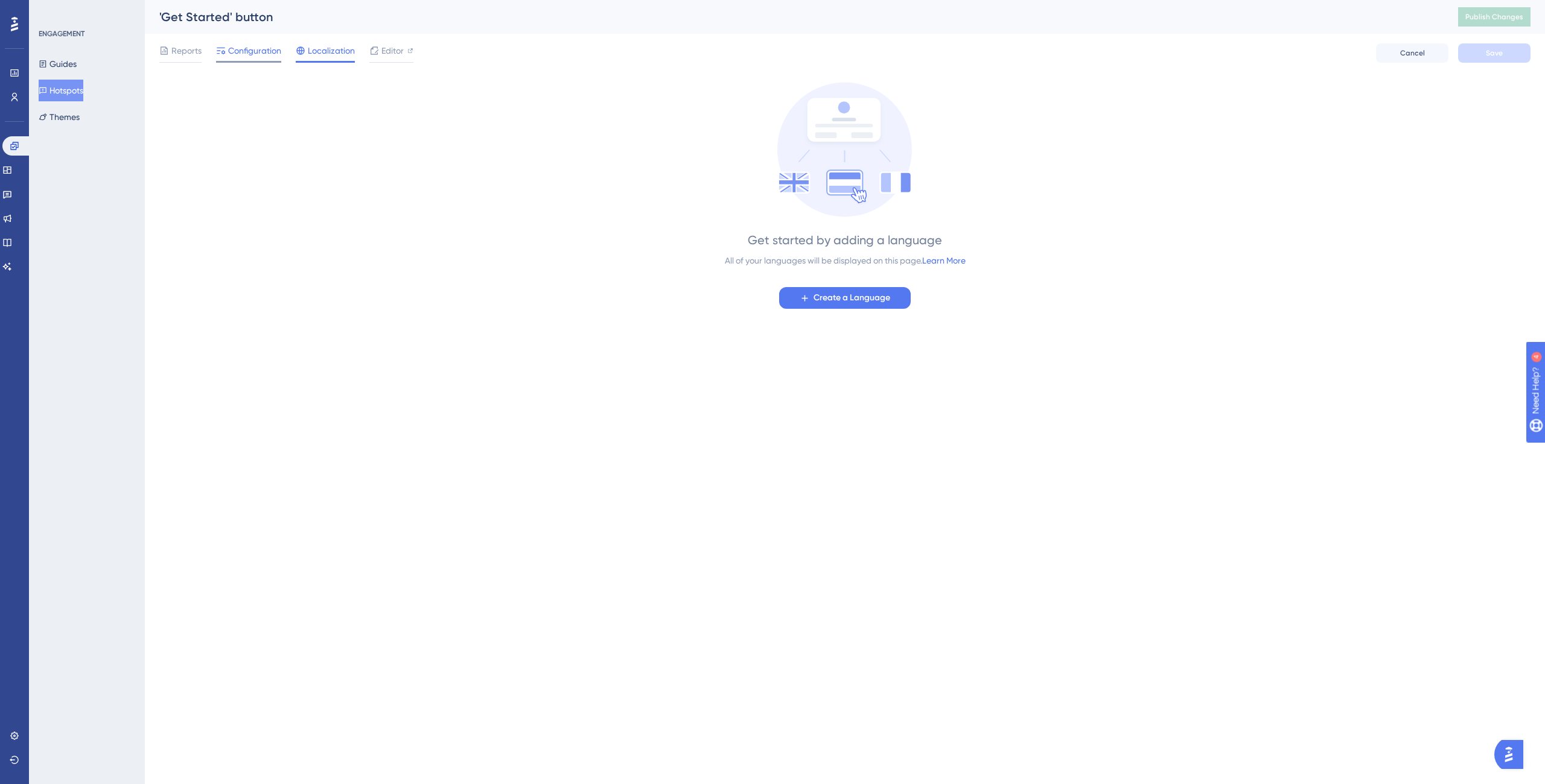
click at [258, 53] on span "Configuration" at bounding box center [254, 50] width 53 height 14
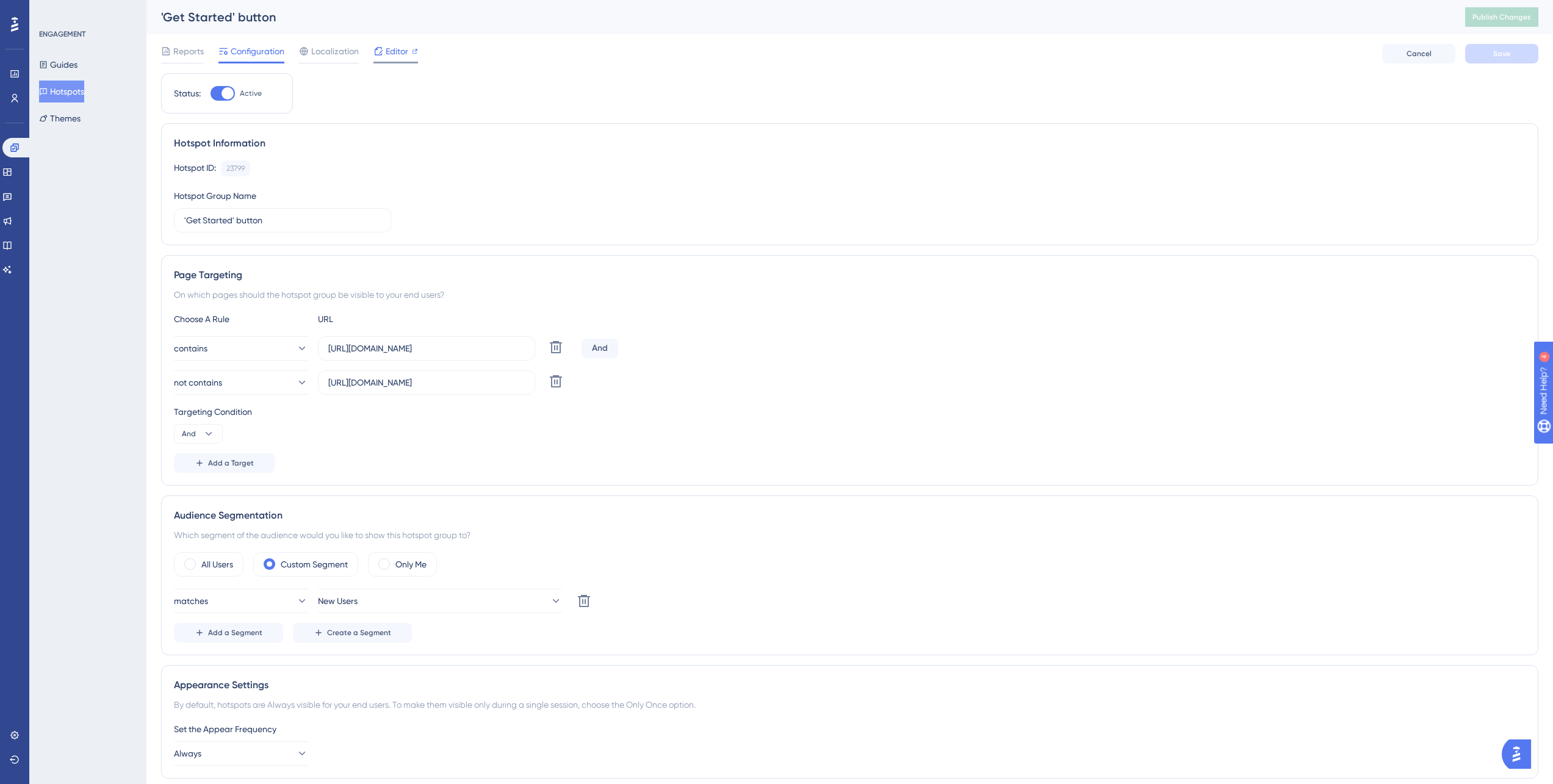
click at [391, 50] on span "Editor" at bounding box center [397, 51] width 23 height 15
click at [472, 602] on button "New Users" at bounding box center [440, 601] width 244 height 24
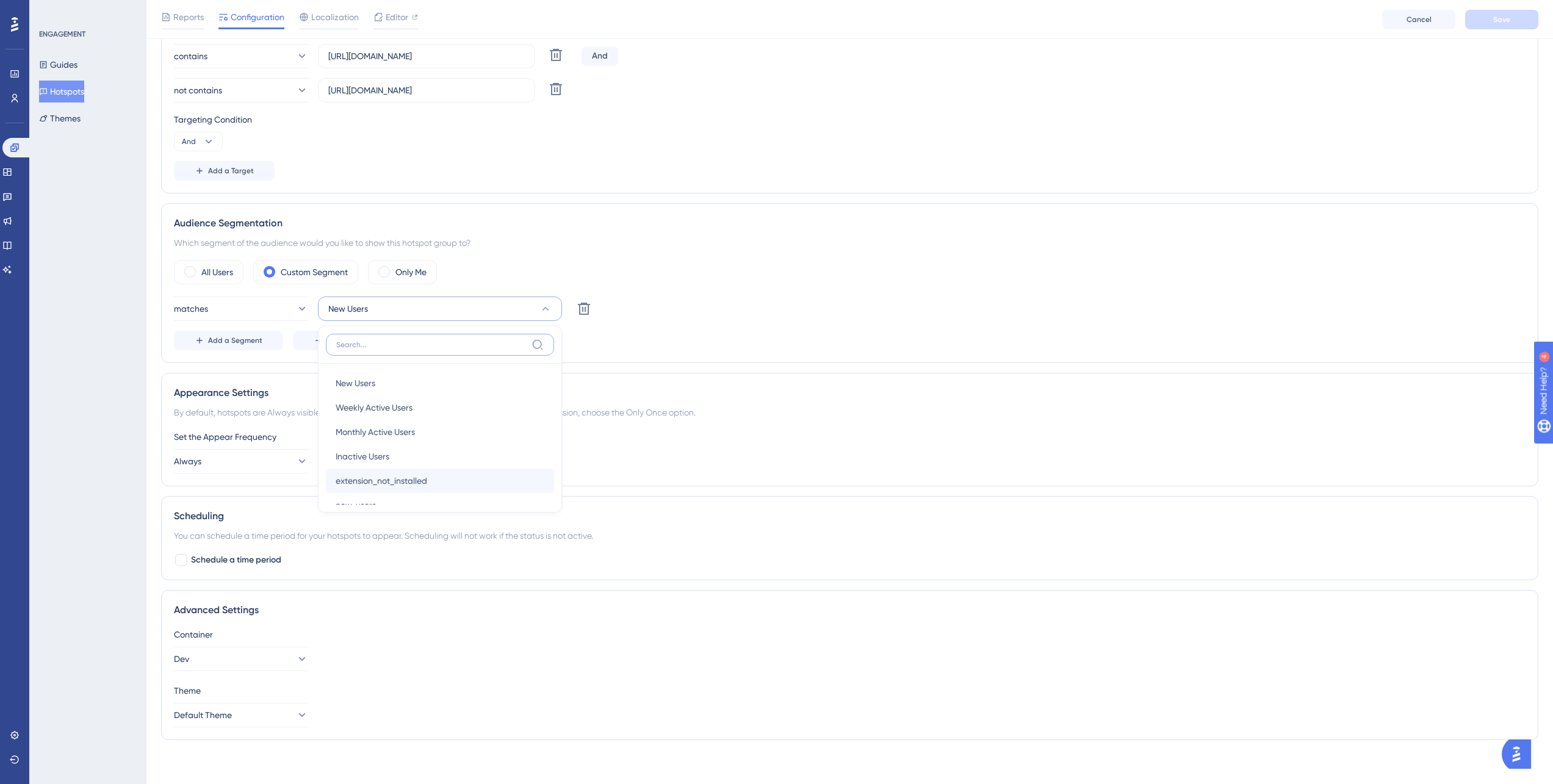
scroll to position [44, 0]
click at [126, 383] on div "ENGAGEMENT Guides Hotspots Themes" at bounding box center [88, 392] width 117 height 784
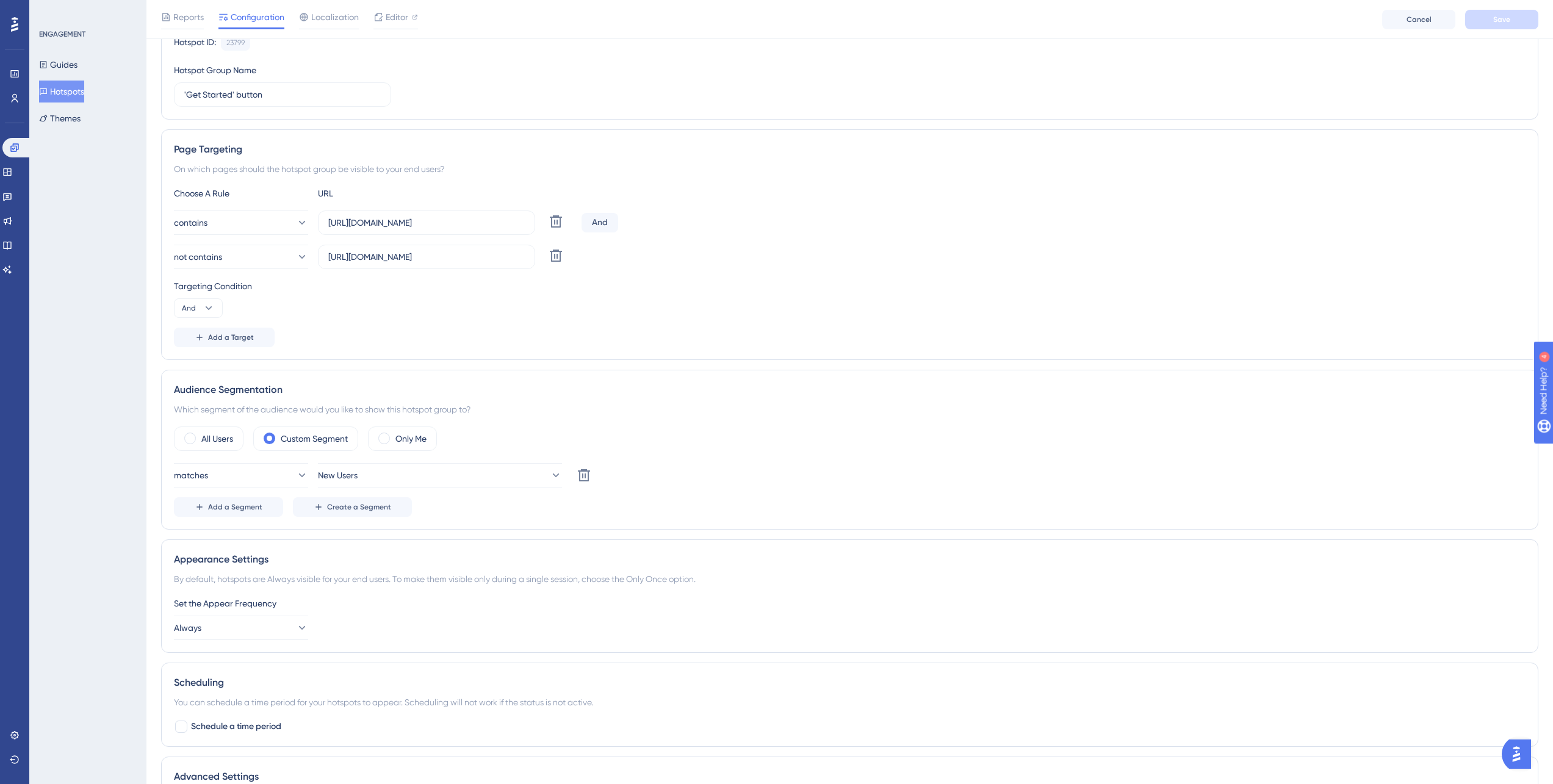
scroll to position [300, 0]
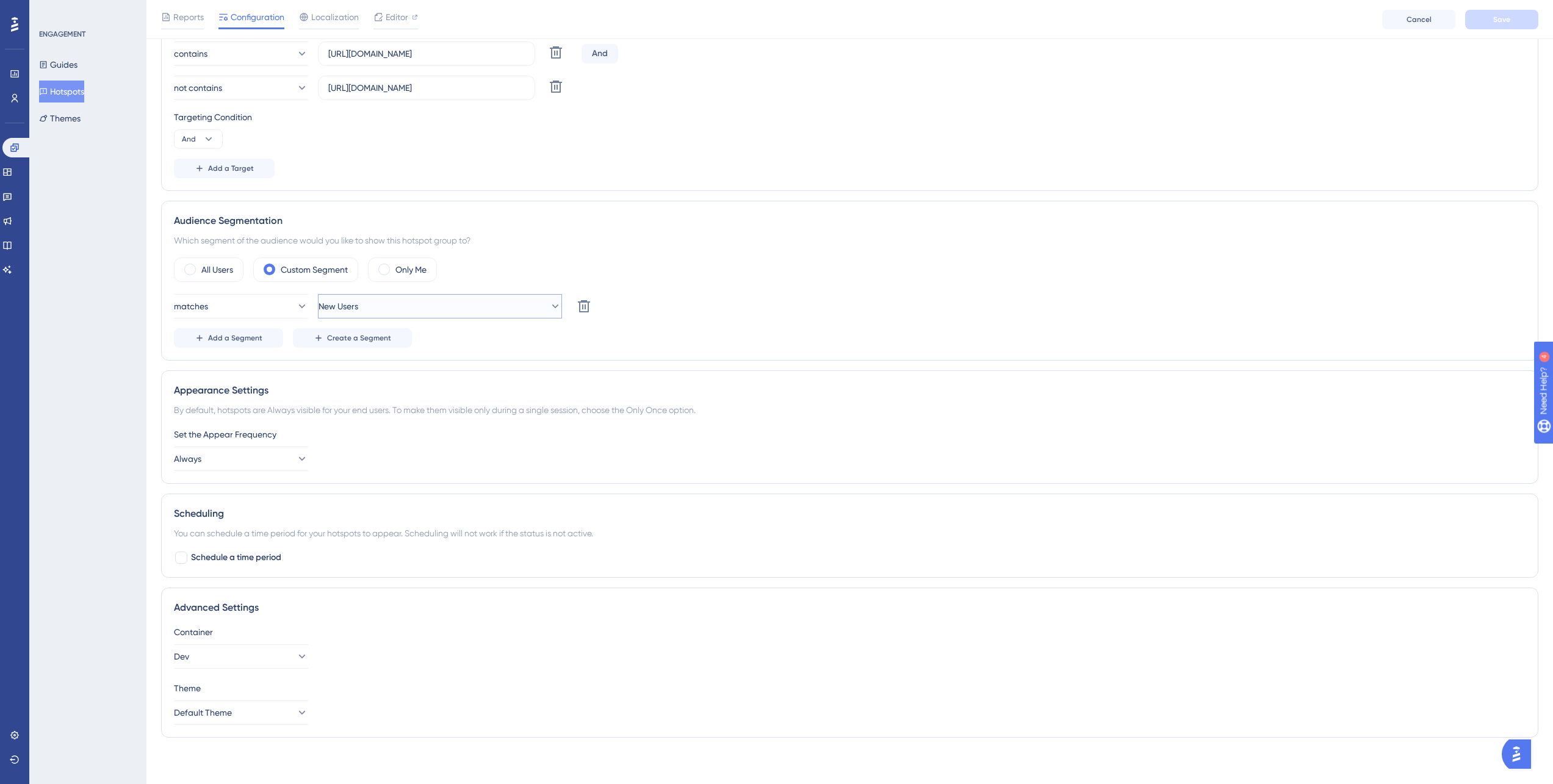
click at [377, 303] on button "New Users" at bounding box center [440, 306] width 244 height 24
click at [434, 523] on div "not_onboarded not_onboarded" at bounding box center [440, 527] width 209 height 24
click at [432, 300] on button "not_onboarded" at bounding box center [440, 306] width 244 height 24
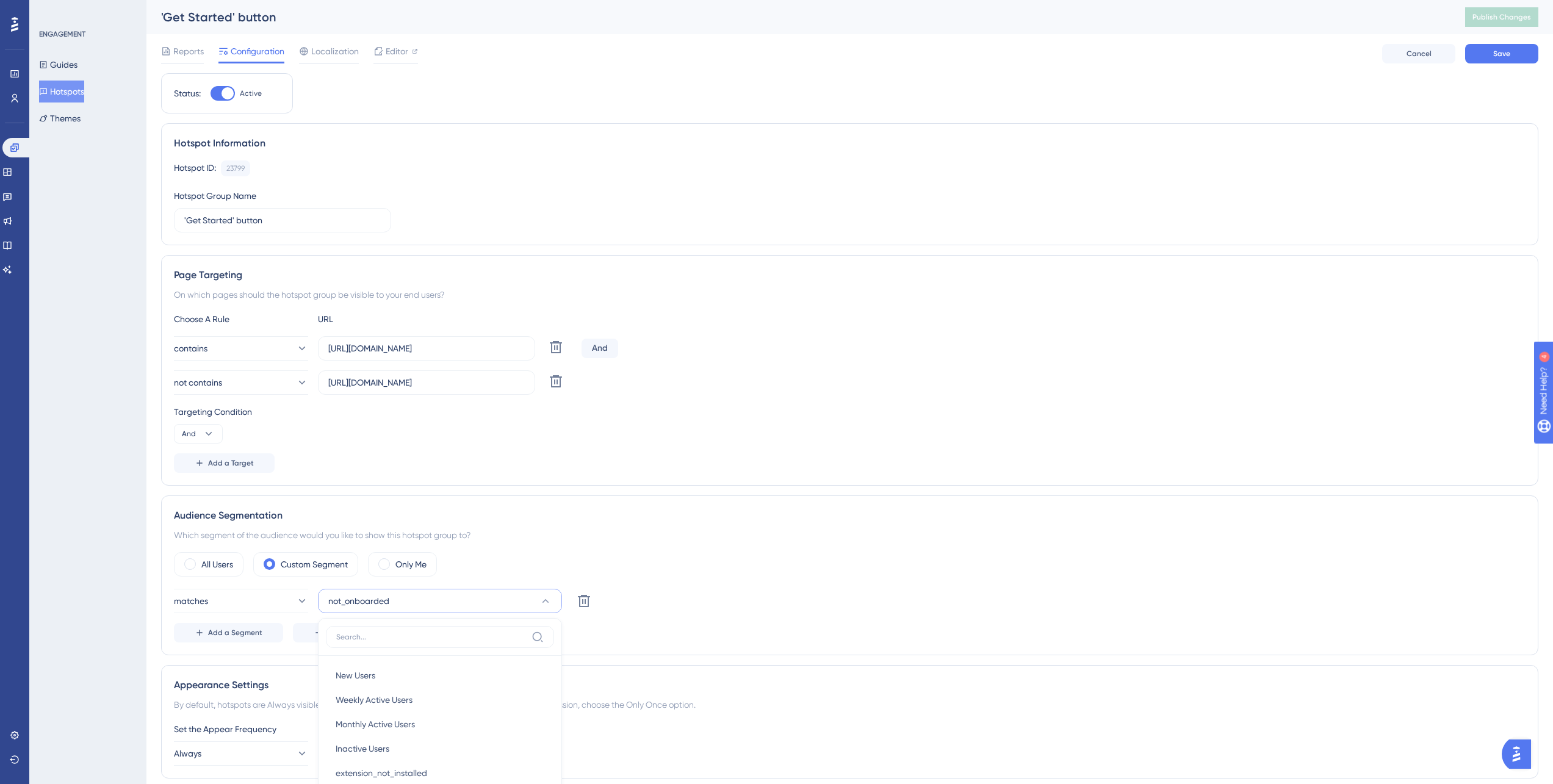
scroll to position [229, 0]
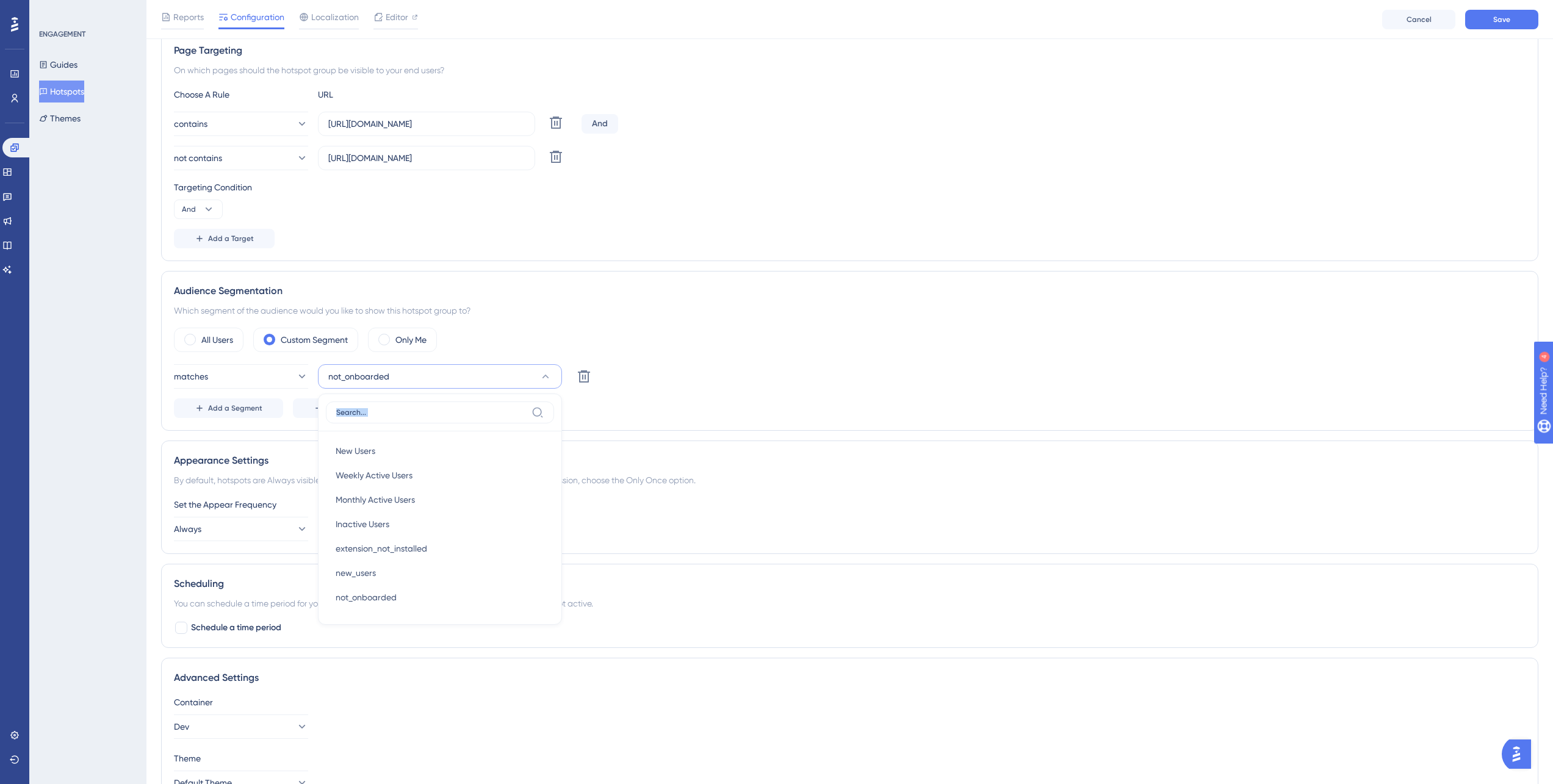
drag, startPoint x: 170, startPoint y: 423, endPoint x: 695, endPoint y: 355, distance: 529.4
click at [695, 355] on div "Audience Segmentation Which segment of the audience would you like to show this…" at bounding box center [850, 351] width 1377 height 160
click at [360, 383] on span "not_onboarded" at bounding box center [349, 376] width 61 height 15
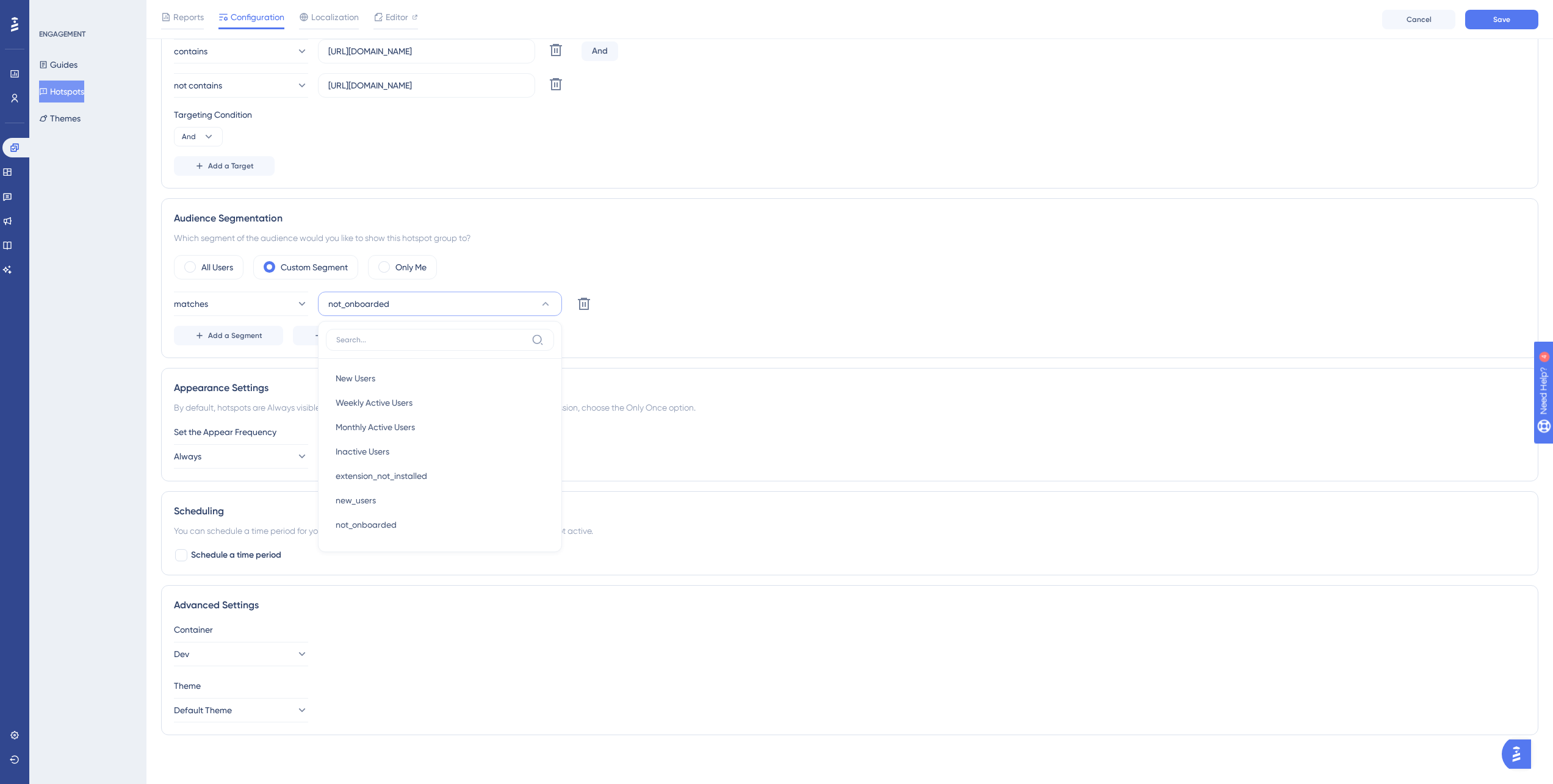
click at [411, 300] on button "not_onboarded" at bounding box center [440, 303] width 244 height 24
click at [410, 303] on button "not_onboarded" at bounding box center [440, 303] width 244 height 24
click at [407, 304] on button "not_onboarded" at bounding box center [440, 303] width 244 height 24
click at [759, 203] on div "Audience Segmentation Which segment of the audience would you like to show this…" at bounding box center [850, 278] width 1377 height 160
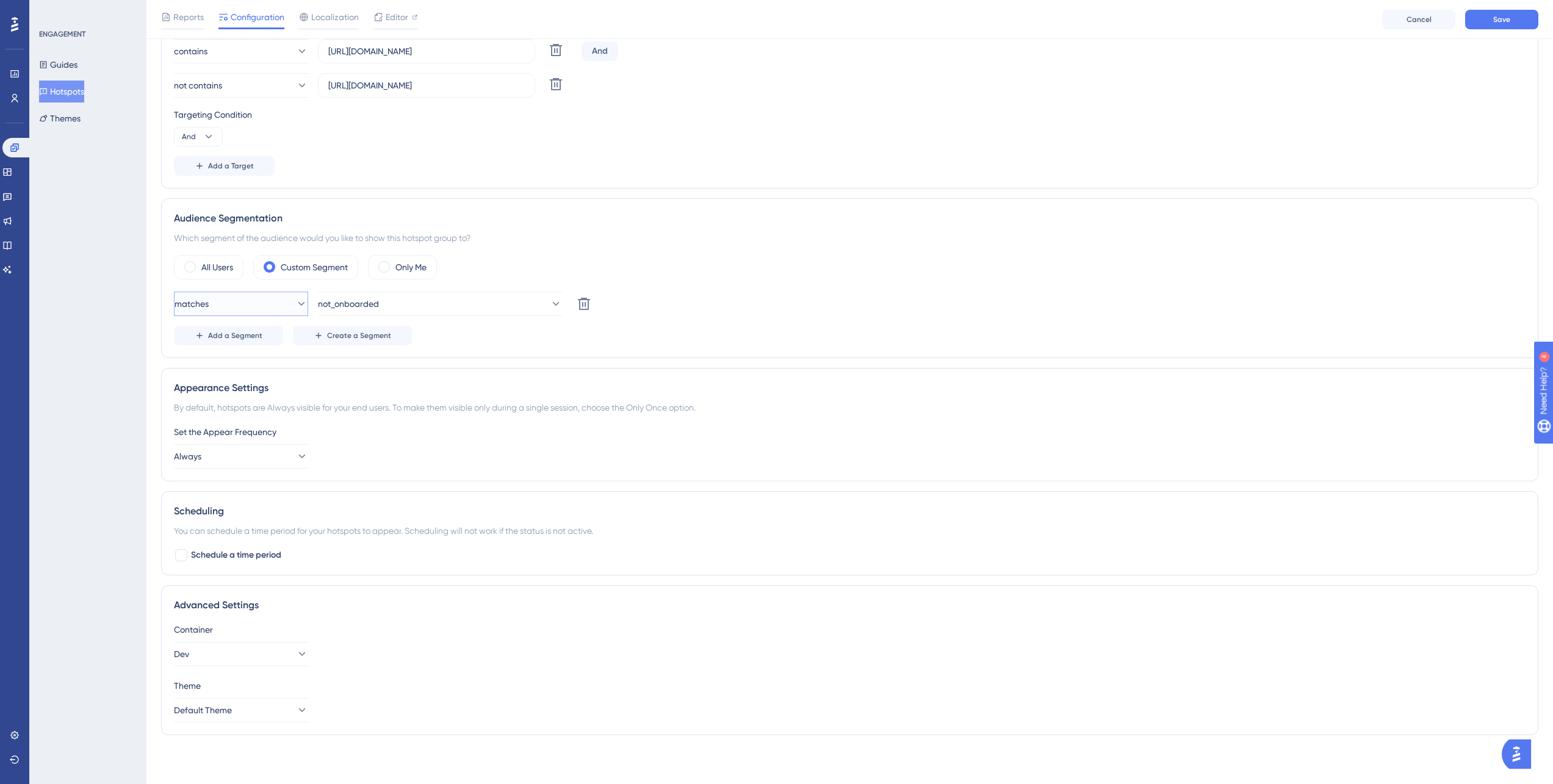
click at [243, 310] on button "matches" at bounding box center [241, 303] width 134 height 24
click at [244, 366] on span "doesn't match" at bounding box center [219, 365] width 55 height 15
click at [260, 307] on button "doesn't match" at bounding box center [241, 303] width 134 height 24
click at [262, 309] on button "doesn't match" at bounding box center [241, 303] width 134 height 24
click at [409, 305] on button "not_onboarded" at bounding box center [440, 303] width 244 height 24
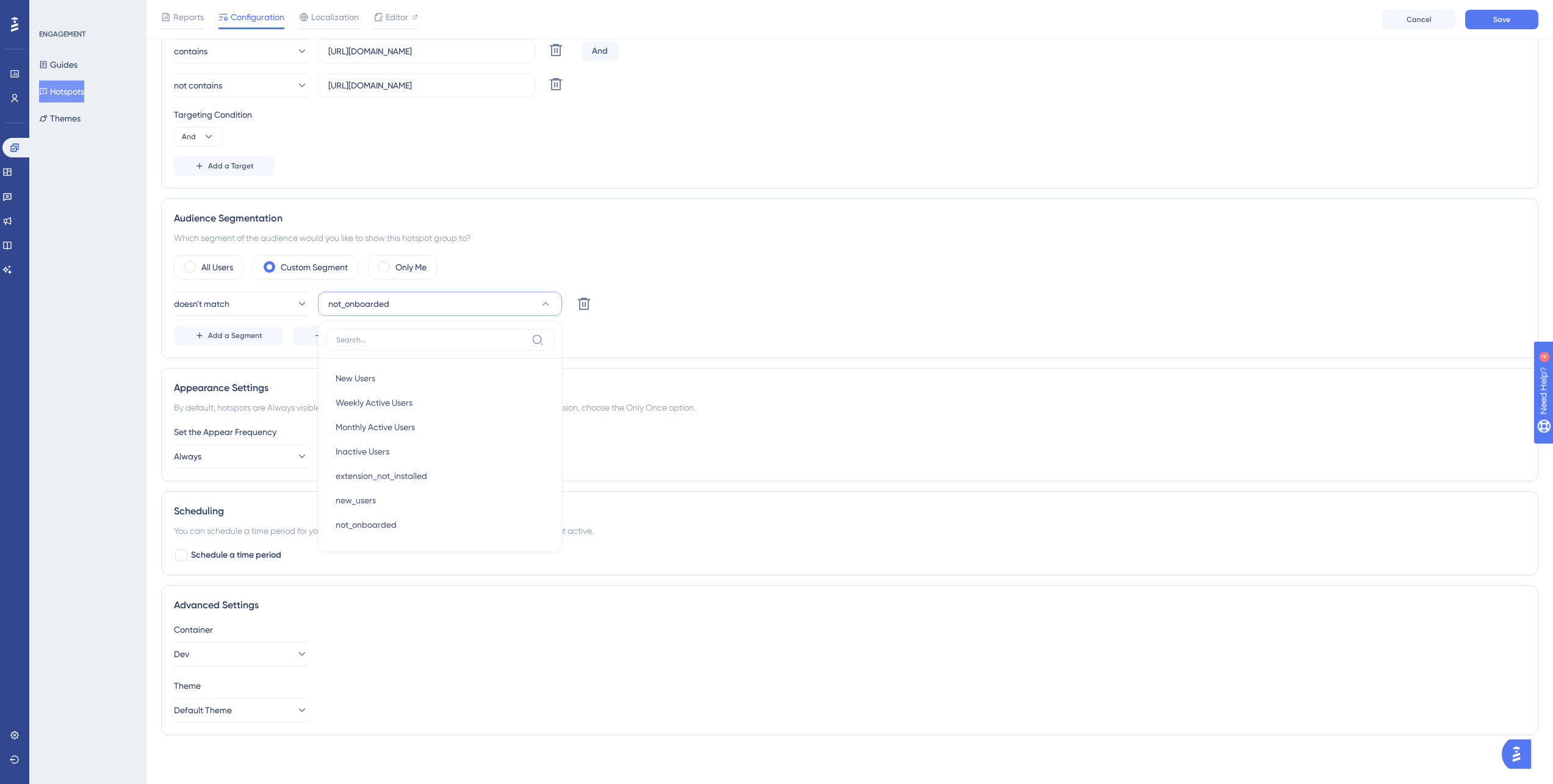
click at [98, 214] on div "ENGAGEMENT Guides Hotspots Themes" at bounding box center [88, 392] width 117 height 784
click at [424, 300] on button "not_onboarded" at bounding box center [440, 303] width 244 height 24
click at [110, 197] on div "ENGAGEMENT Guides Hotspots Themes" at bounding box center [88, 392] width 117 height 784
click at [10, 72] on icon at bounding box center [14, 74] width 10 height 10
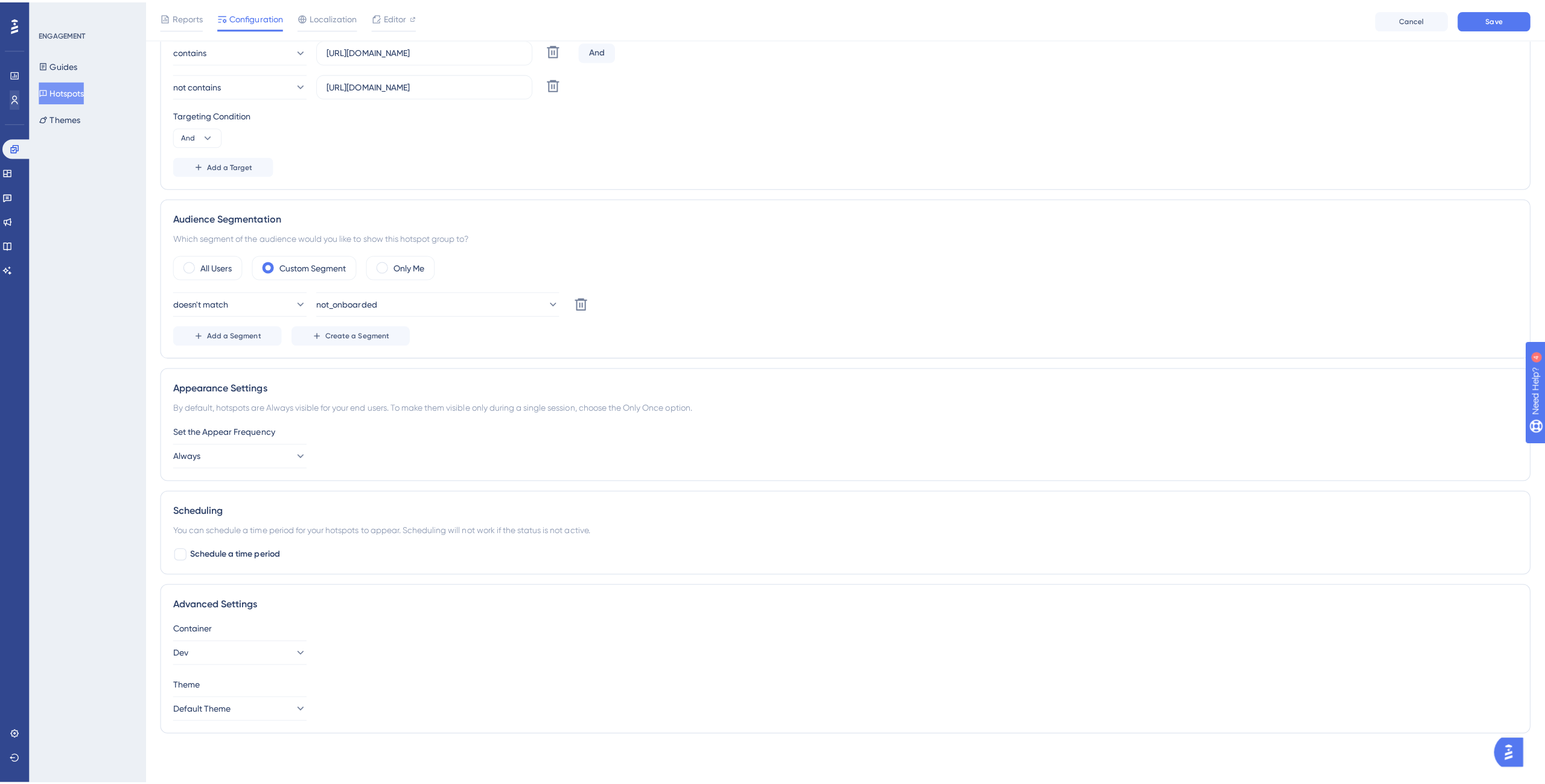
scroll to position [9, 0]
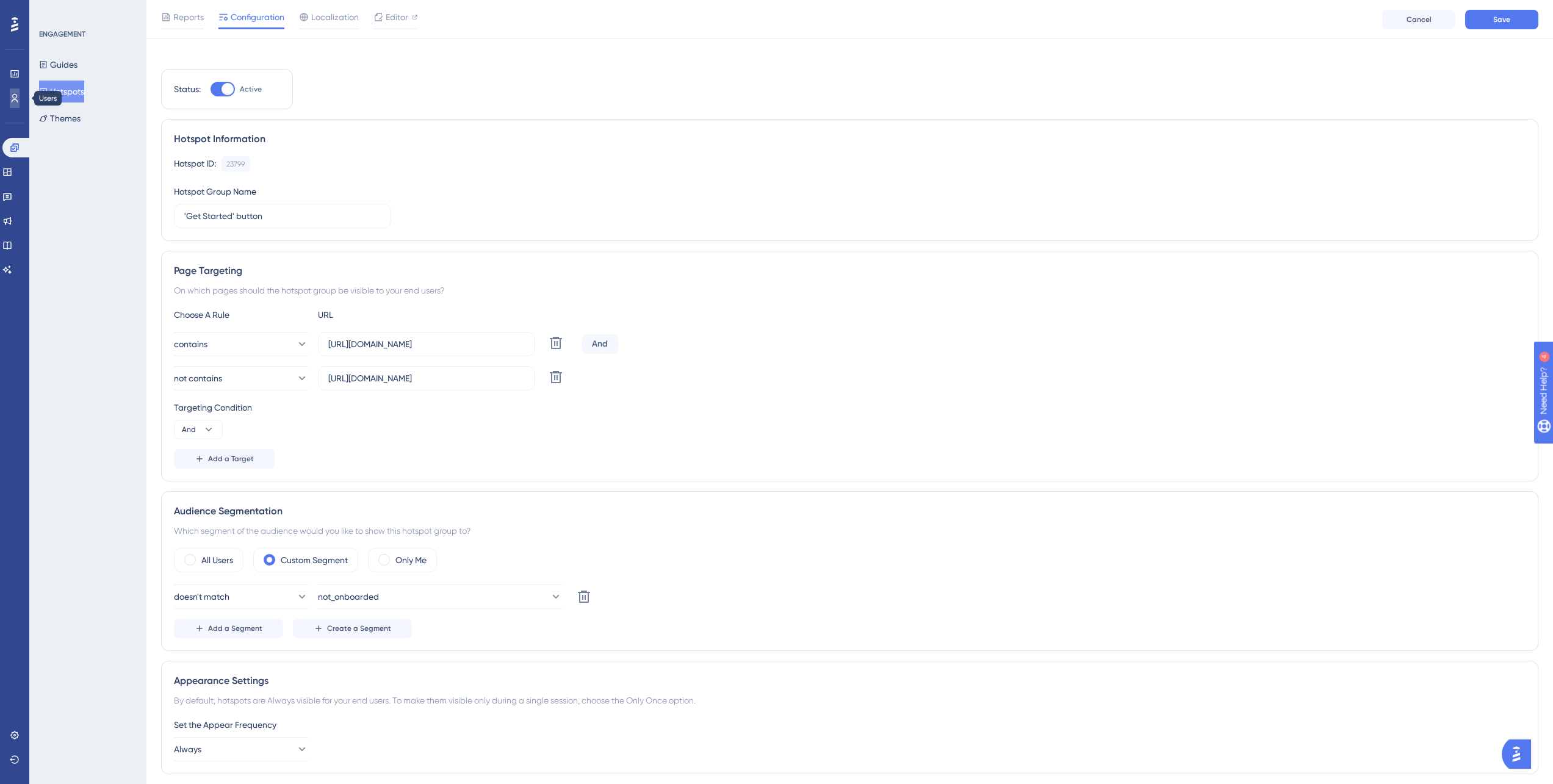
click at [20, 102] on link at bounding box center [14, 98] width 10 height 20
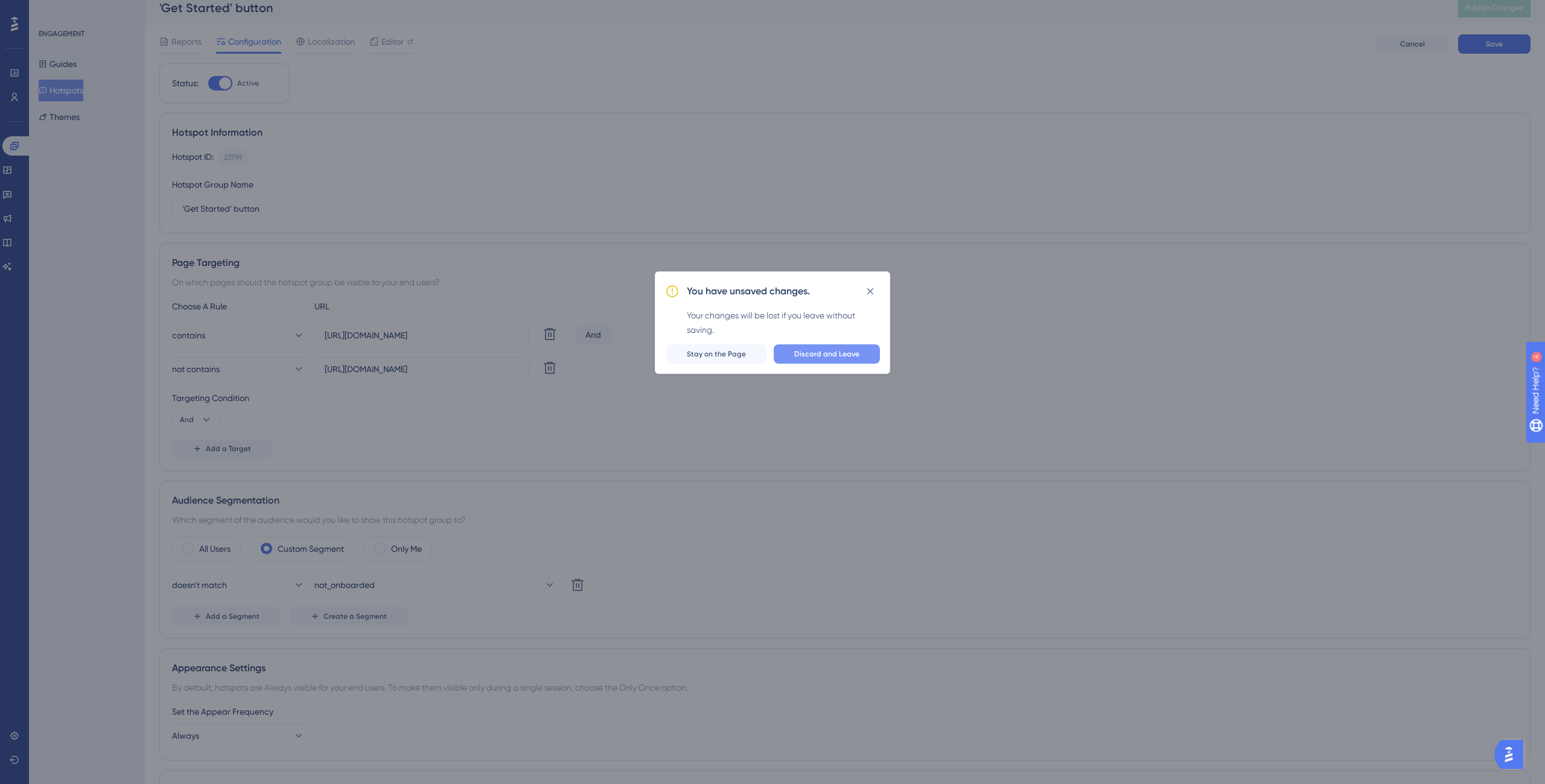
click at [813, 354] on span "Discard and Leave" at bounding box center [827, 353] width 65 height 9
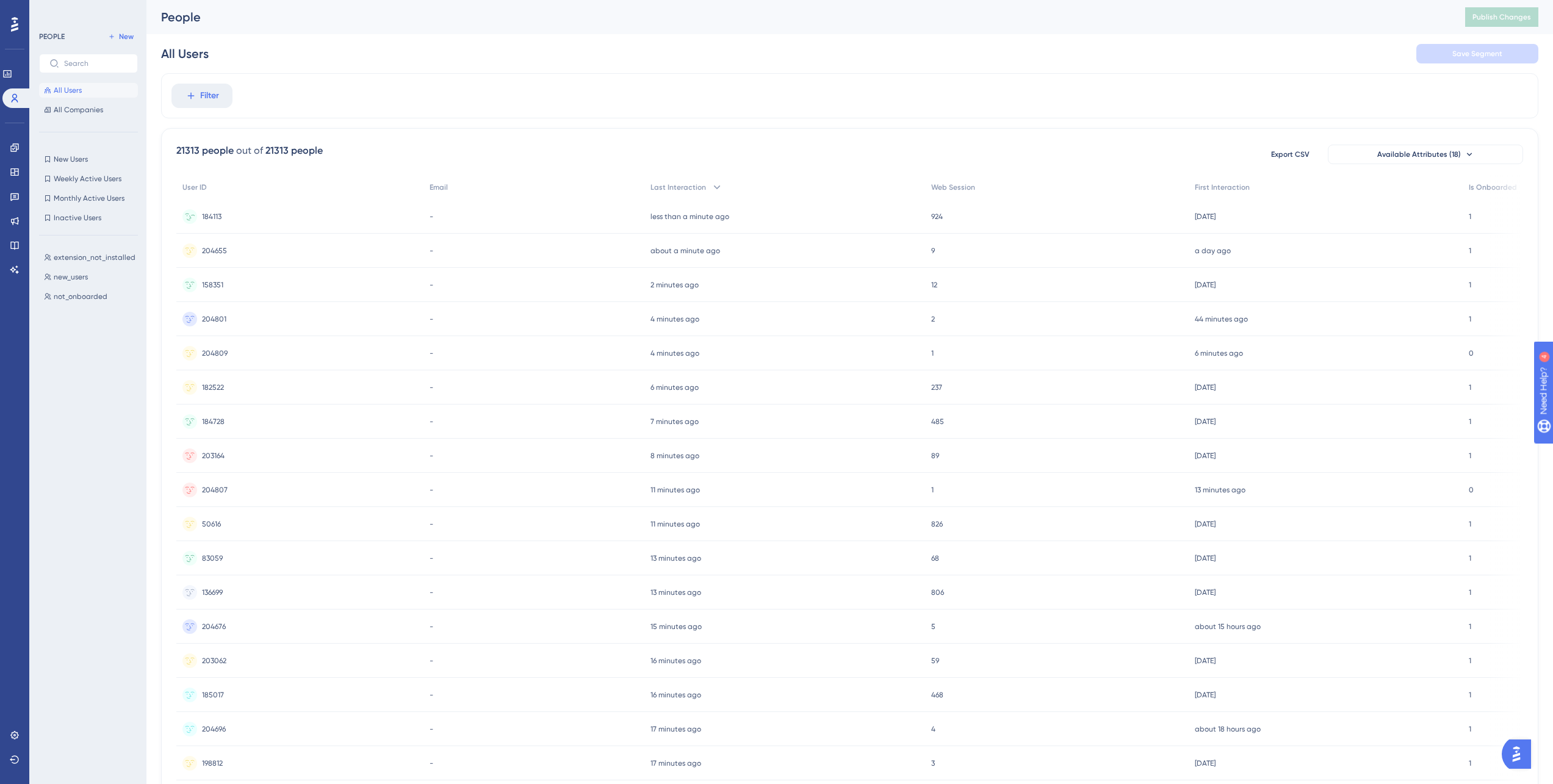
click at [241, 204] on div "184113 184113" at bounding box center [300, 216] width 247 height 34
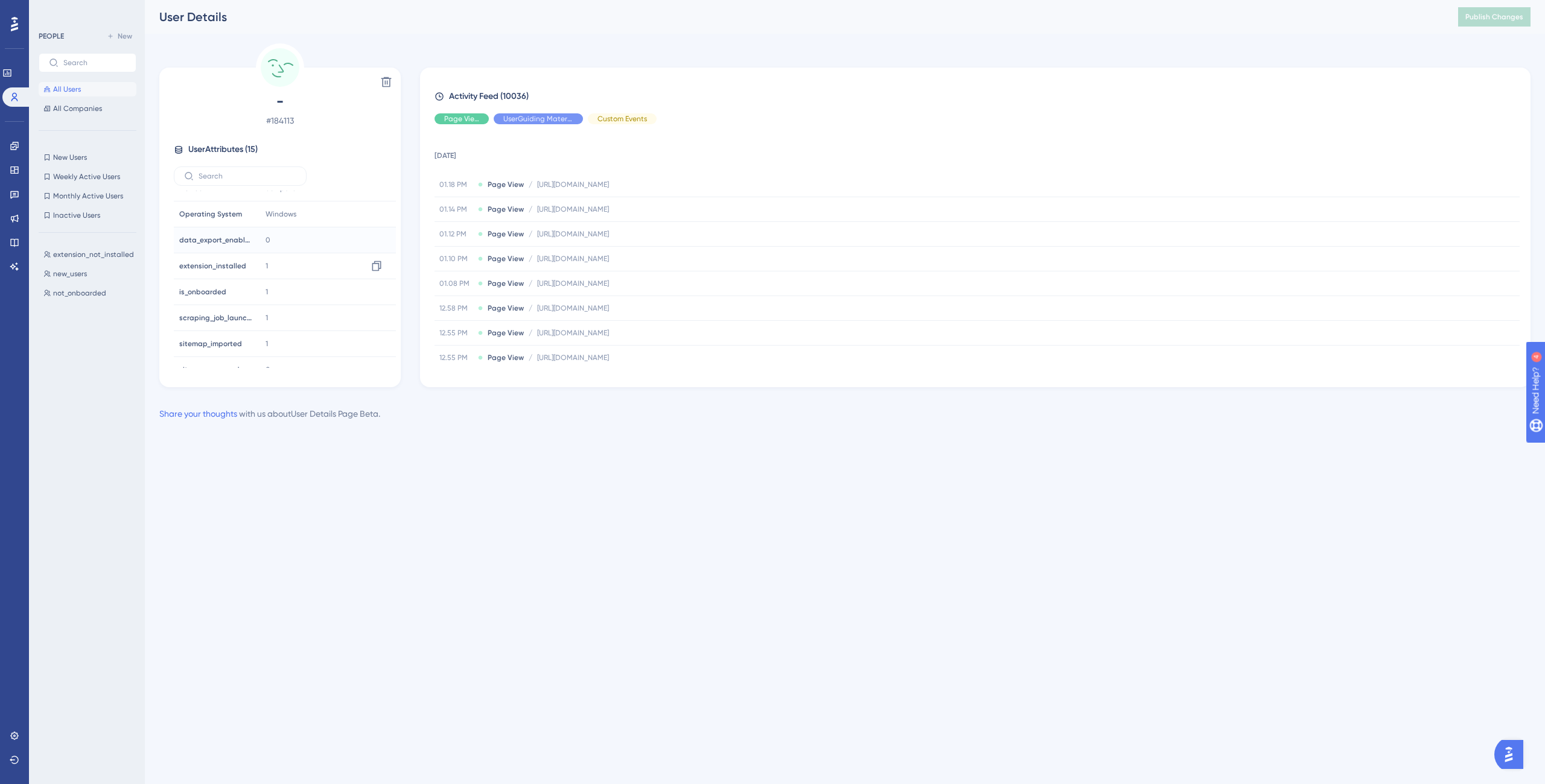
scroll to position [181, 0]
click at [261, 301] on div "1 Copy 1" at bounding box center [326, 308] width 131 height 24
click at [276, 311] on div "1 Copy 1" at bounding box center [326, 308] width 131 height 24
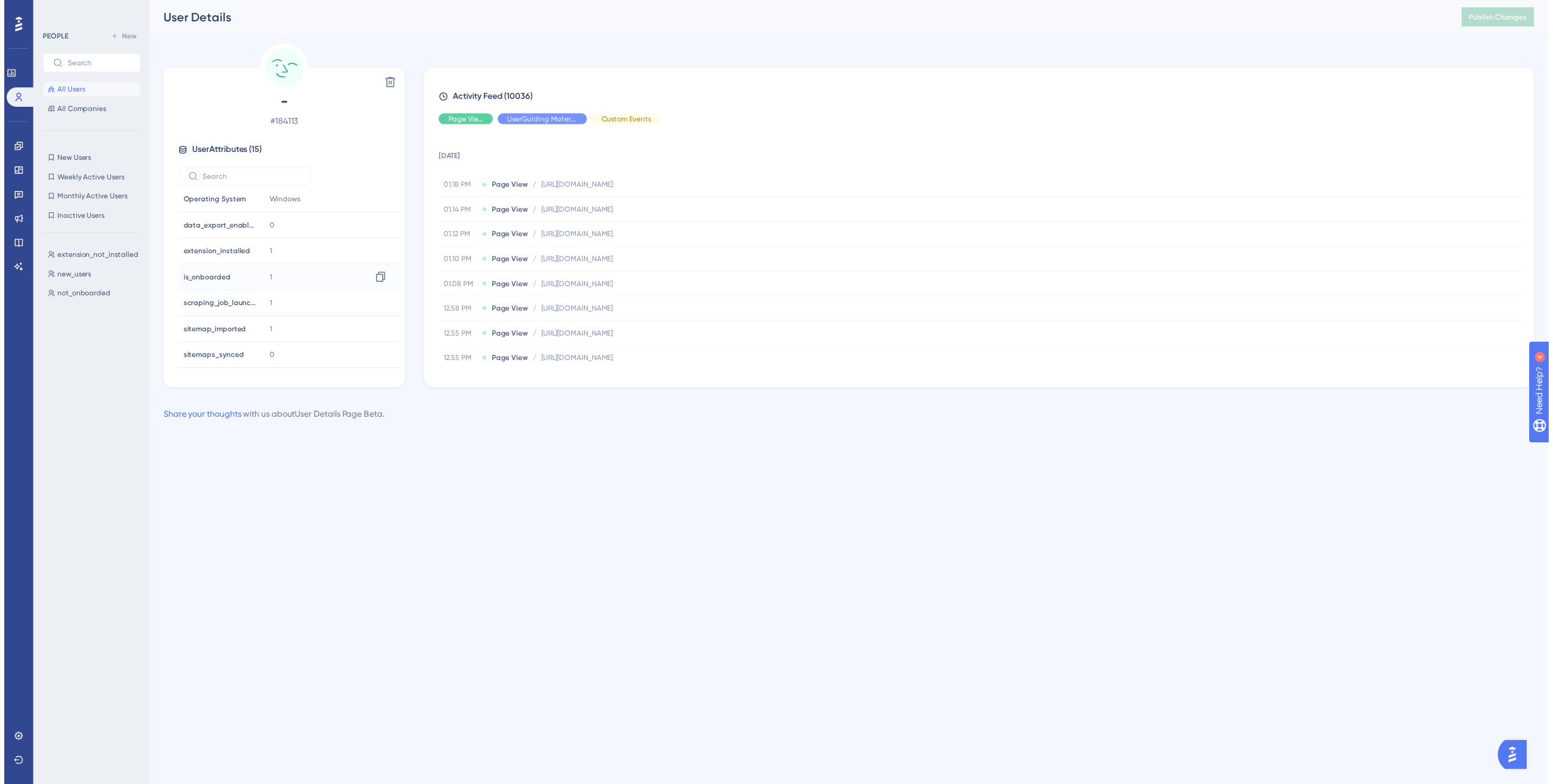
scroll to position [89, 0]
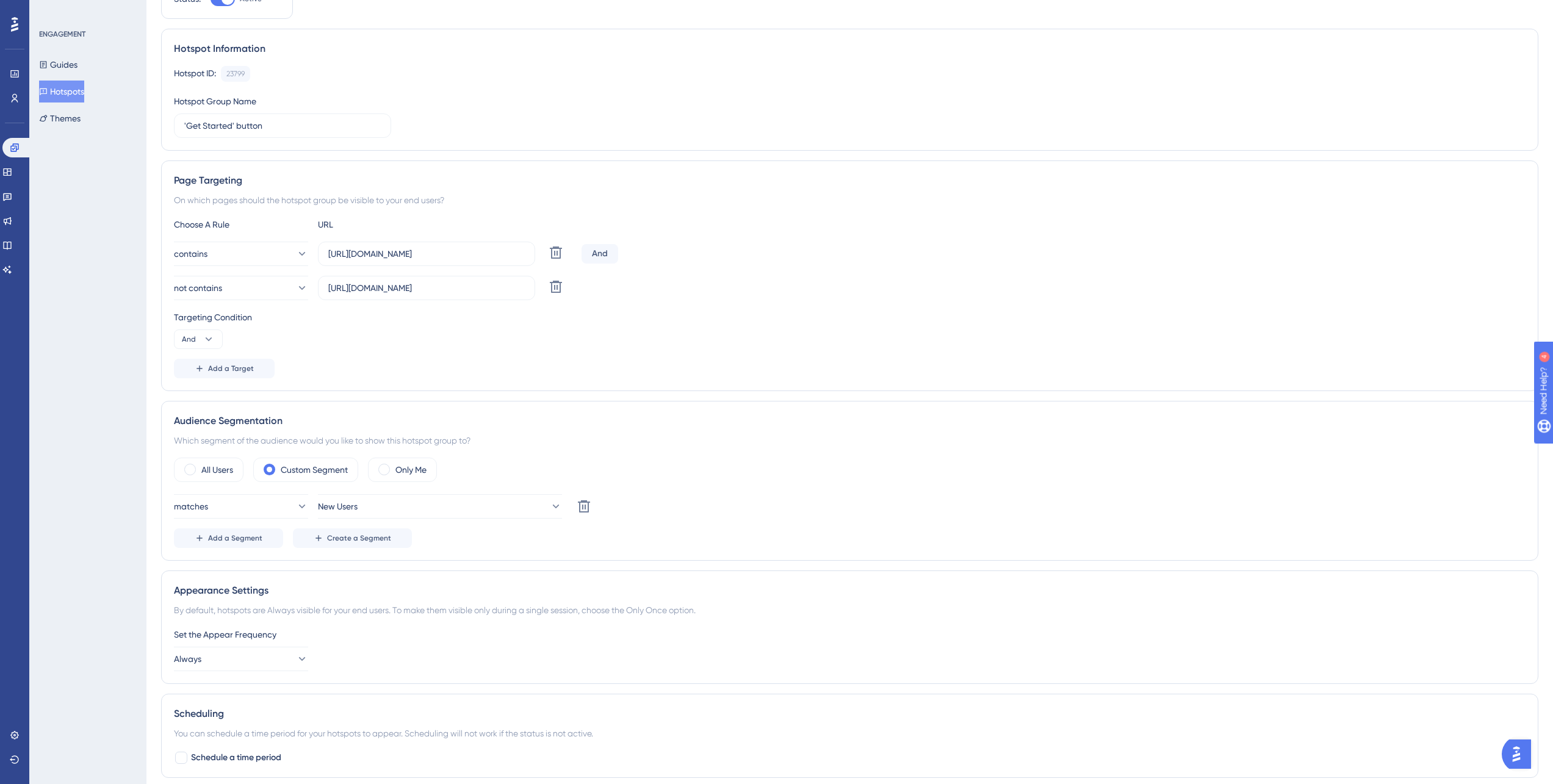
scroll to position [300, 0]
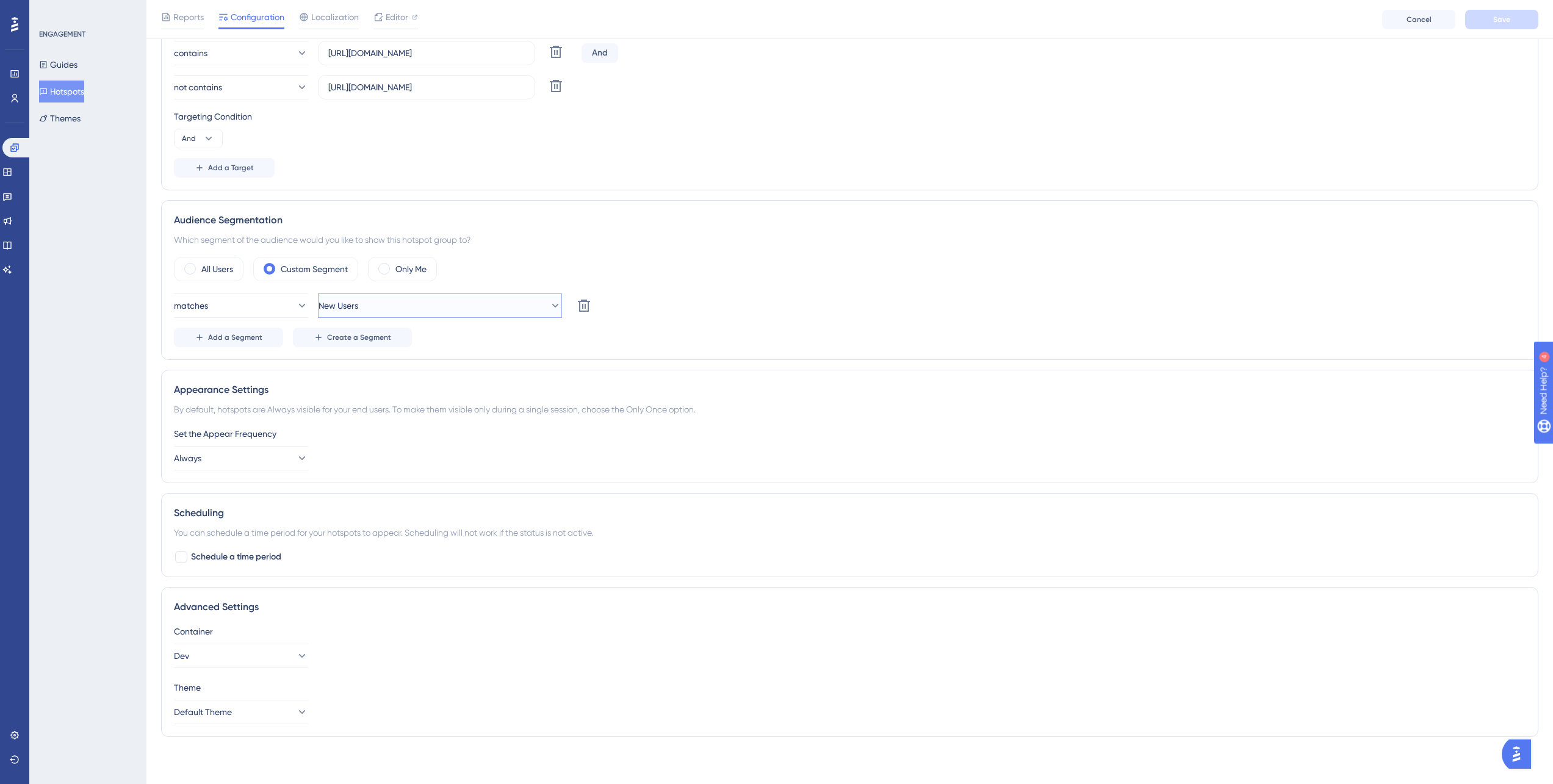
click at [430, 317] on button "New Users" at bounding box center [440, 305] width 244 height 24
drag, startPoint x: 121, startPoint y: 260, endPoint x: 92, endPoint y: 212, distance: 56.1
click at [121, 260] on div "ENGAGEMENT Guides Hotspots Themes" at bounding box center [88, 392] width 117 height 784
click at [15, 76] on icon at bounding box center [14, 74] width 8 height 8
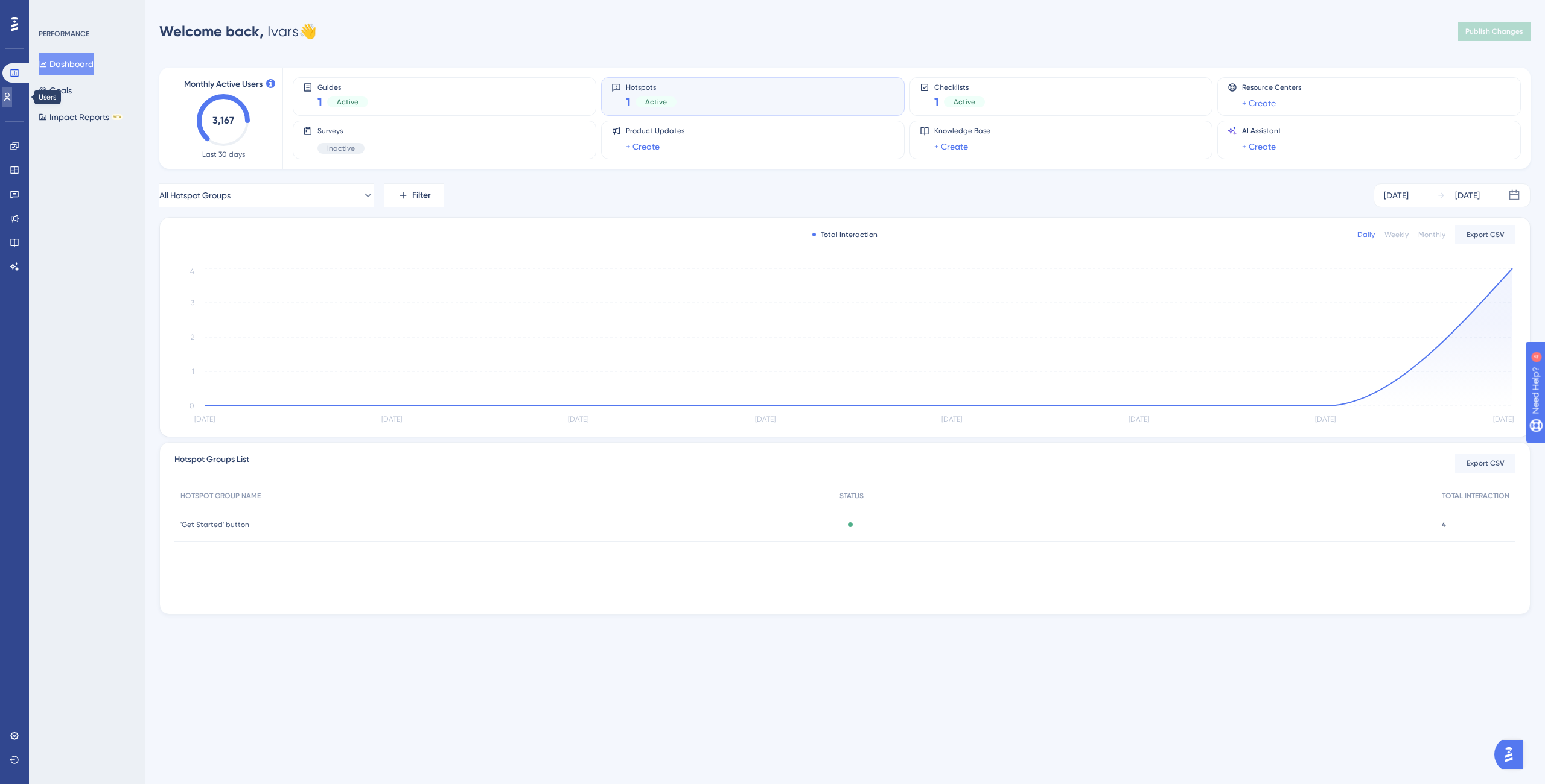
click at [12, 94] on icon at bounding box center [7, 97] width 9 height 9
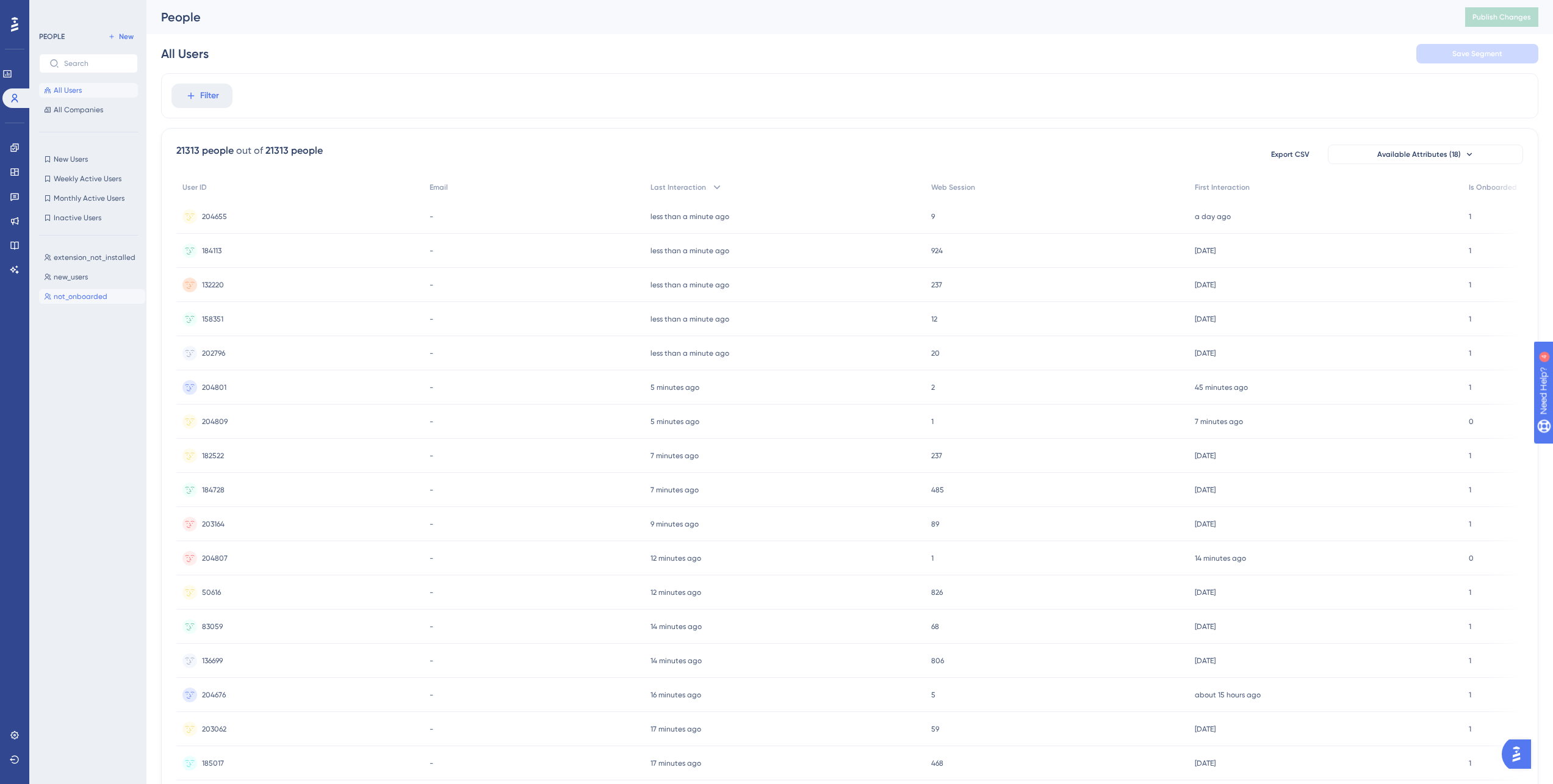
click at [86, 300] on span "not_onboarded" at bounding box center [81, 296] width 54 height 10
click at [71, 272] on span "new_users" at bounding box center [71, 277] width 34 height 10
click at [76, 258] on span "extension_not_installed" at bounding box center [95, 257] width 82 height 10
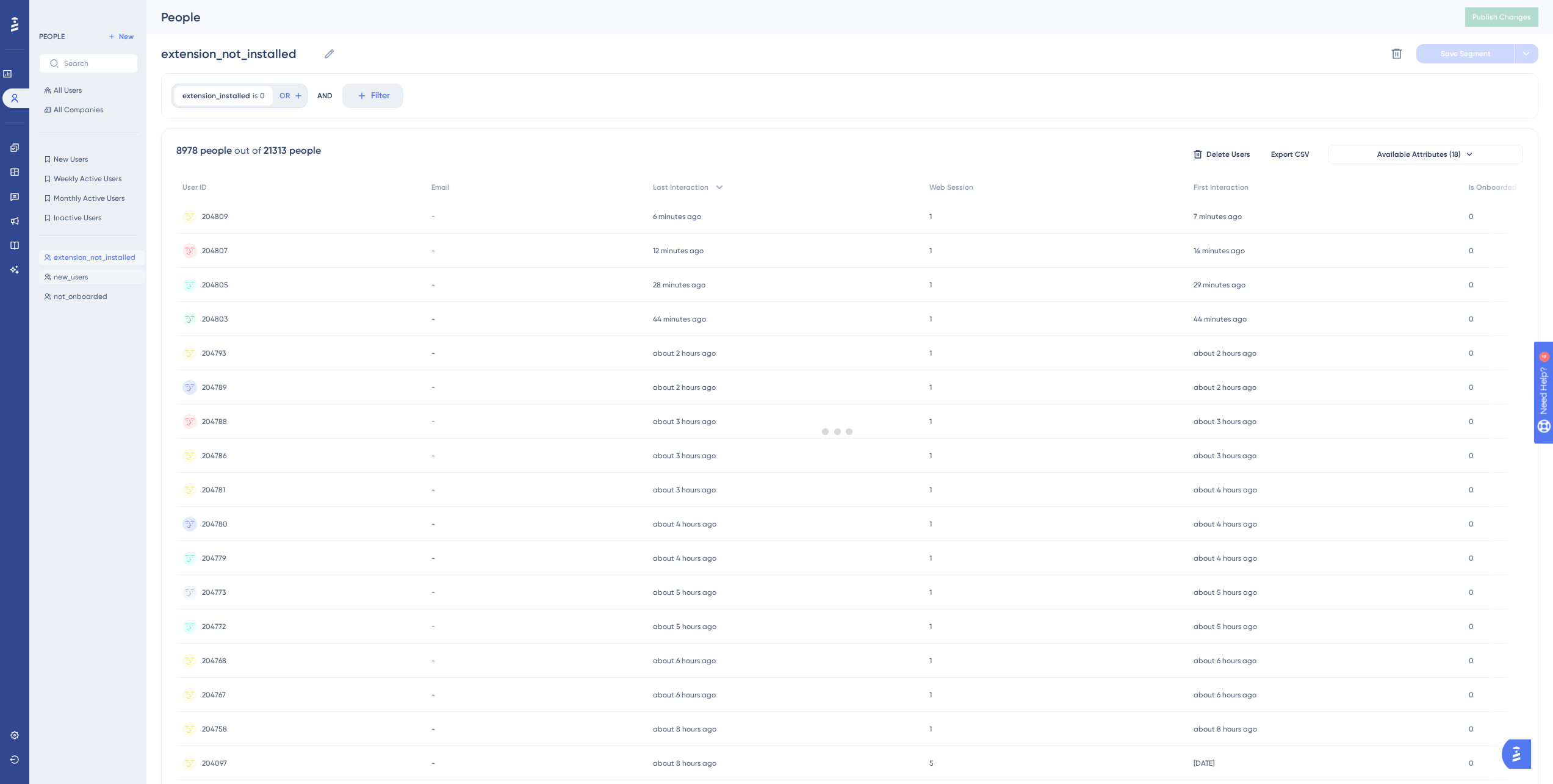
click at [74, 274] on span "new_users" at bounding box center [71, 277] width 34 height 10
click at [72, 250] on button "extension_not_installed extension_not_installed" at bounding box center [92, 257] width 106 height 15
click at [76, 267] on div "extension_not_installed extension_not_installed new_users new_users not_onboard…" at bounding box center [92, 503] width 106 height 517
click at [76, 273] on span "new_users" at bounding box center [71, 277] width 34 height 10
click at [82, 253] on span "extension_not_installed" at bounding box center [95, 257] width 82 height 10
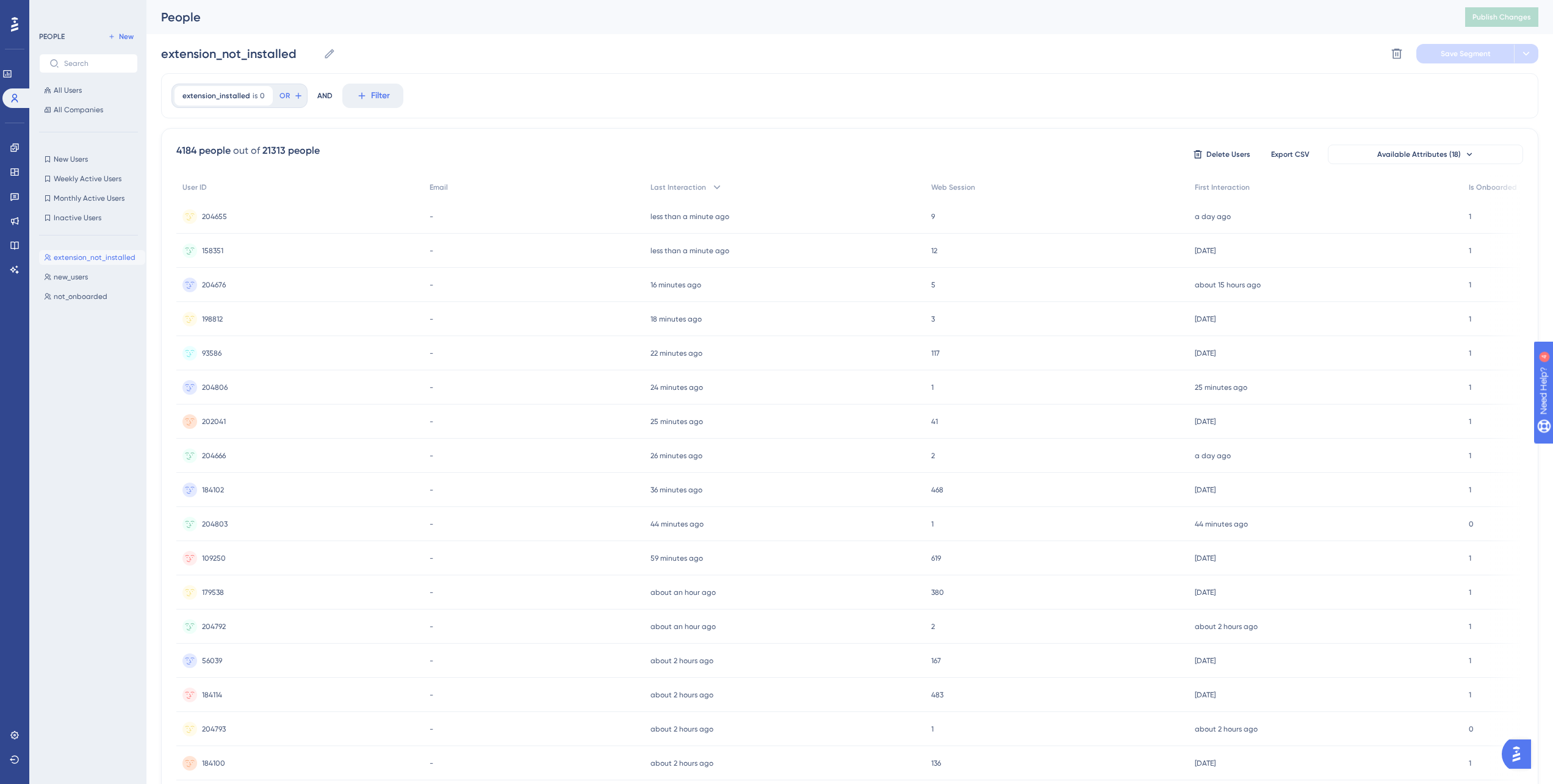
click at [51, 305] on div "extension_not_installed extension_not_installed new_users new_users not_onboard…" at bounding box center [92, 503] width 106 height 517
click at [54, 293] on span "not_onboarded" at bounding box center [81, 296] width 54 height 10
click at [77, 280] on span "new_users" at bounding box center [71, 277] width 34 height 10
click at [72, 297] on span "not_onboarded" at bounding box center [81, 296] width 54 height 10
type input "not_onboarded"
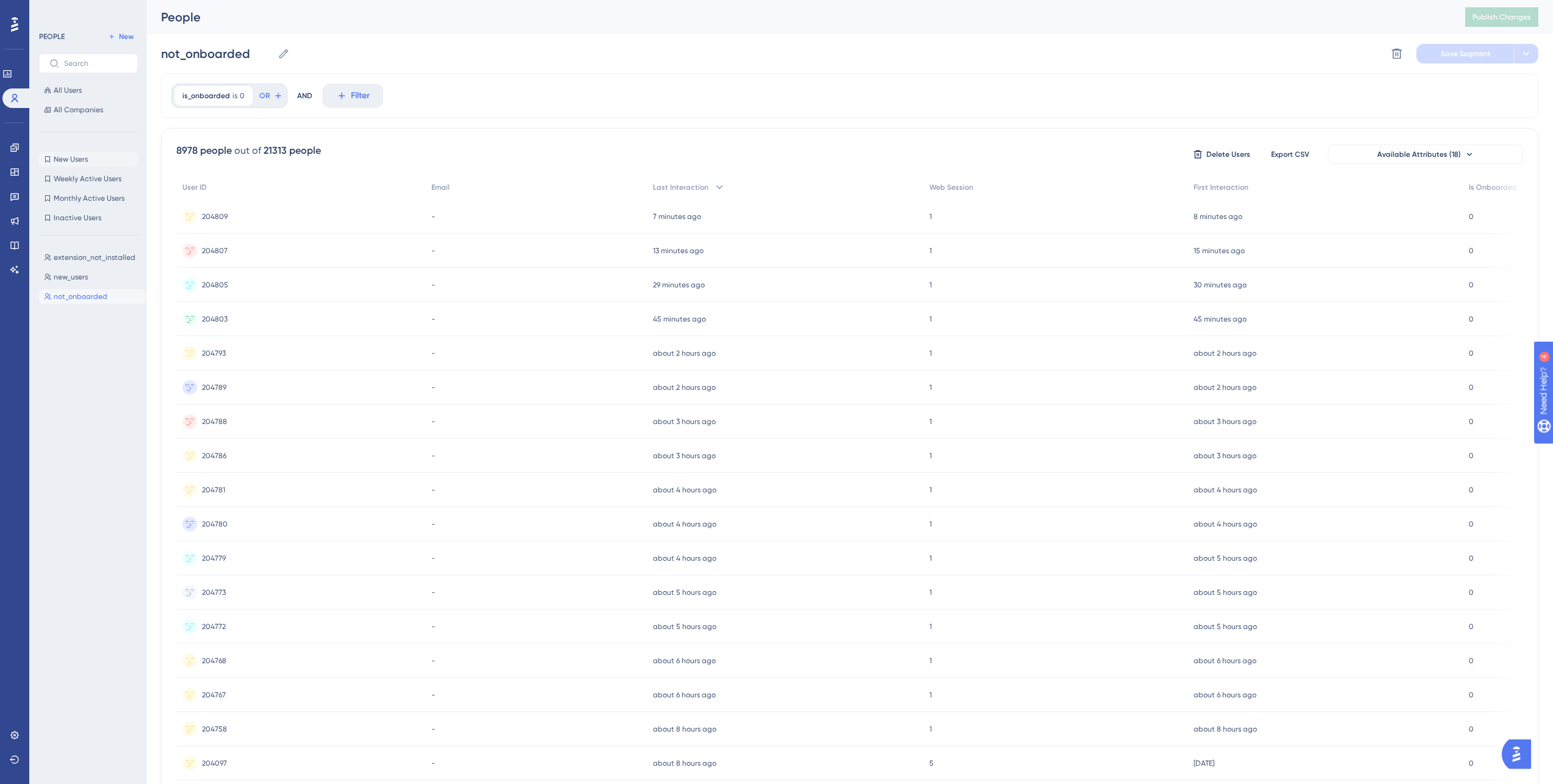
click at [81, 159] on span "New Users" at bounding box center [71, 159] width 34 height 10
click at [263, 102] on div "First Interaction less than 10 days ago 10 days ago Remove" at bounding box center [238, 96] width 127 height 20
click at [599, 94] on div "First Interaction less than 10 days ago 10 days ago Remove Relative less than 1…" at bounding box center [850, 95] width 1377 height 45
click at [267, 102] on div "First Interaction less than 10 days ago 10 days ago Remove" at bounding box center [238, 96] width 127 height 20
drag, startPoint x: 585, startPoint y: 86, endPoint x: 524, endPoint y: 92, distance: 61.3
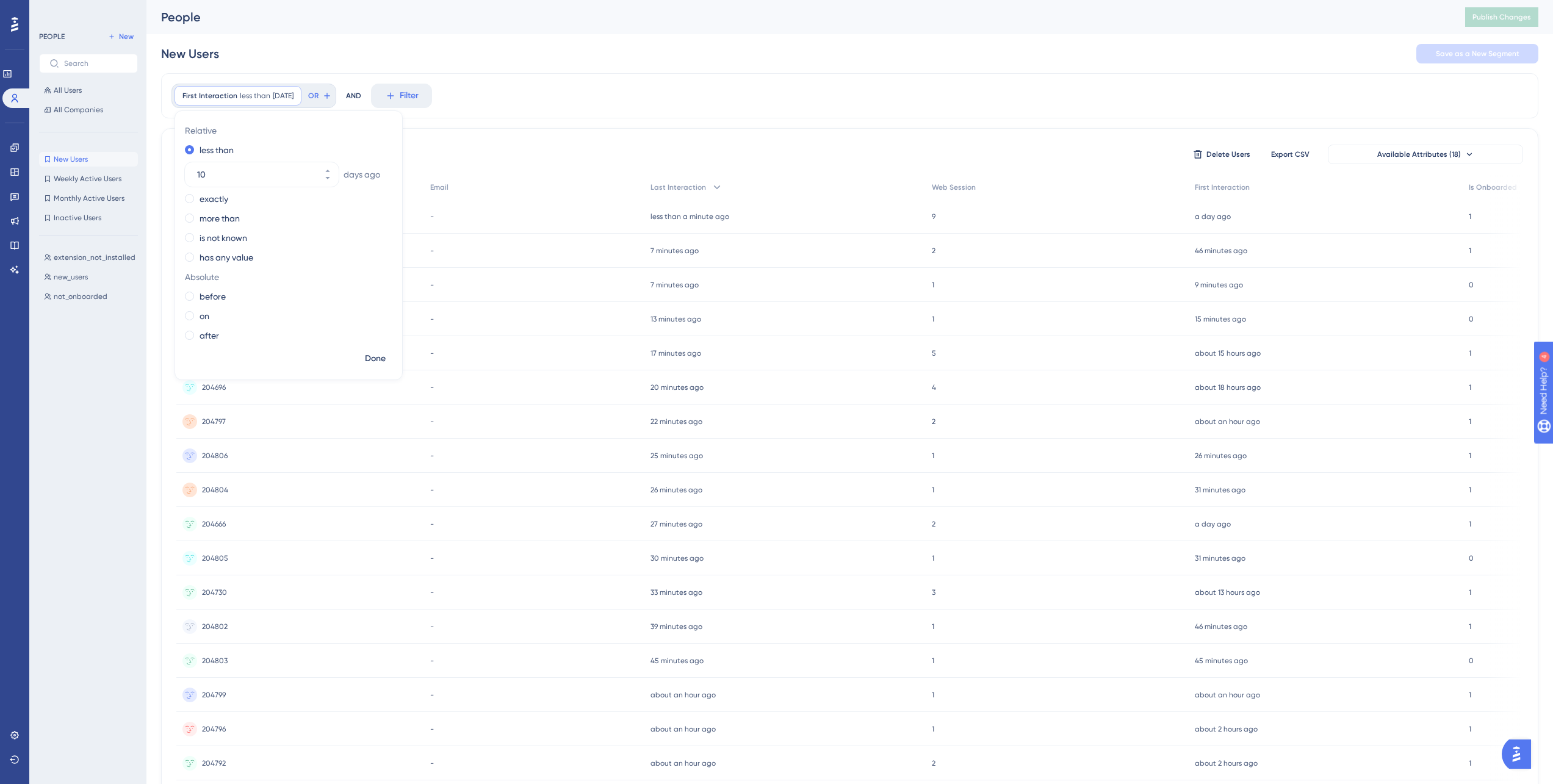
click at [583, 88] on div "First Interaction less than 10 days ago 10 days ago Remove Relative less than 1…" at bounding box center [850, 95] width 1377 height 45
drag, startPoint x: 162, startPoint y: 53, endPoint x: 314, endPoint y: 55, distance: 152.0
click at [309, 54] on div "New Users Save as a New Segment" at bounding box center [850, 54] width 1377 height 39
drag, startPoint x: 314, startPoint y: 55, endPoint x: 300, endPoint y: 86, distance: 34.0
click at [314, 55] on div "New Users Save as a New Segment" at bounding box center [850, 54] width 1377 height 39
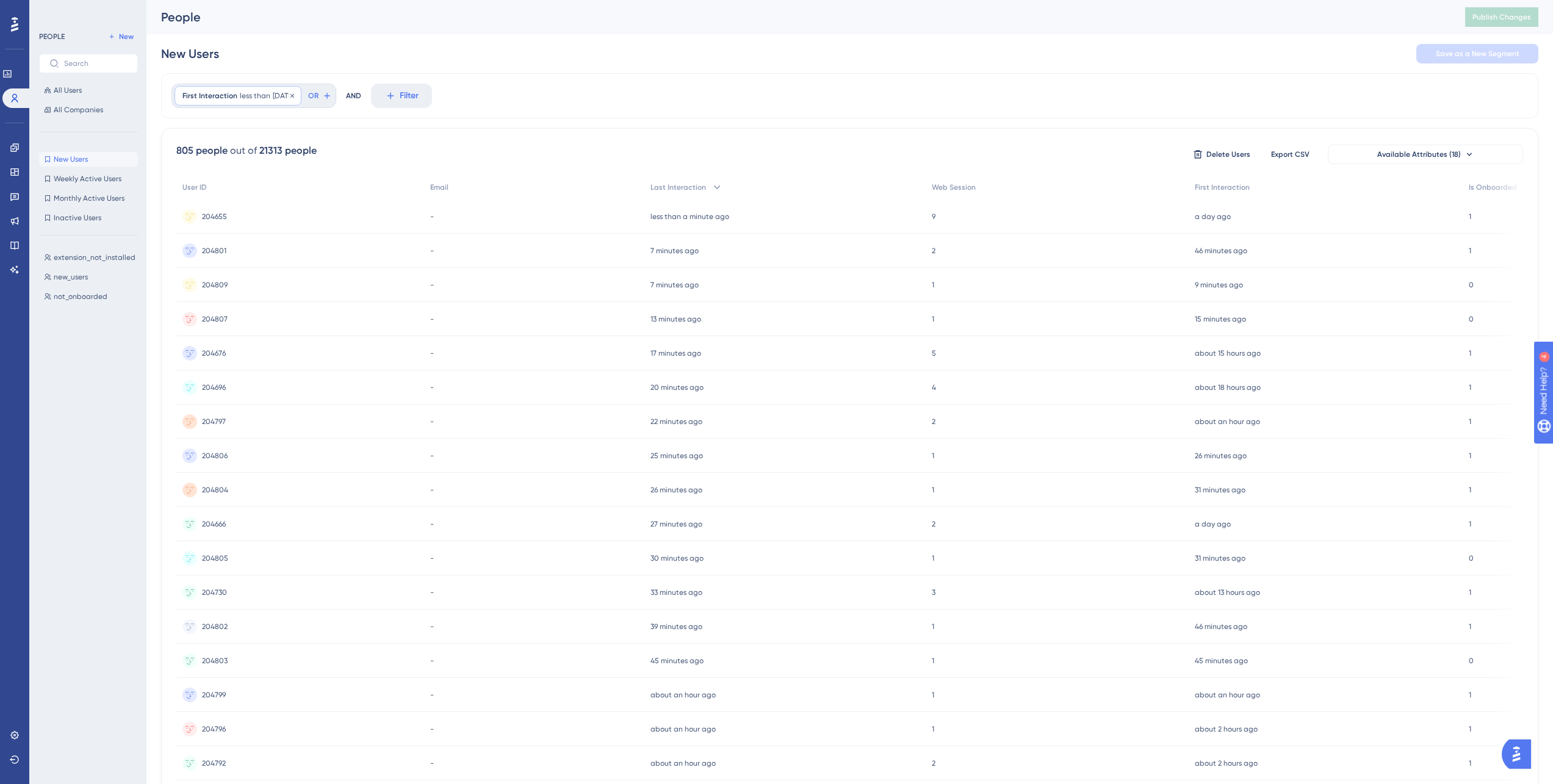
drag, startPoint x: 269, startPoint y: 93, endPoint x: 267, endPoint y: 102, distance: 9.2
click at [273, 93] on span "10 days ago" at bounding box center [283, 95] width 21 height 10
click at [243, 100] on span "less than" at bounding box center [255, 95] width 30 height 10
click at [243, 99] on span "less than" at bounding box center [255, 95] width 30 height 10
drag, startPoint x: 412, startPoint y: 91, endPoint x: 418, endPoint y: 90, distance: 6.1
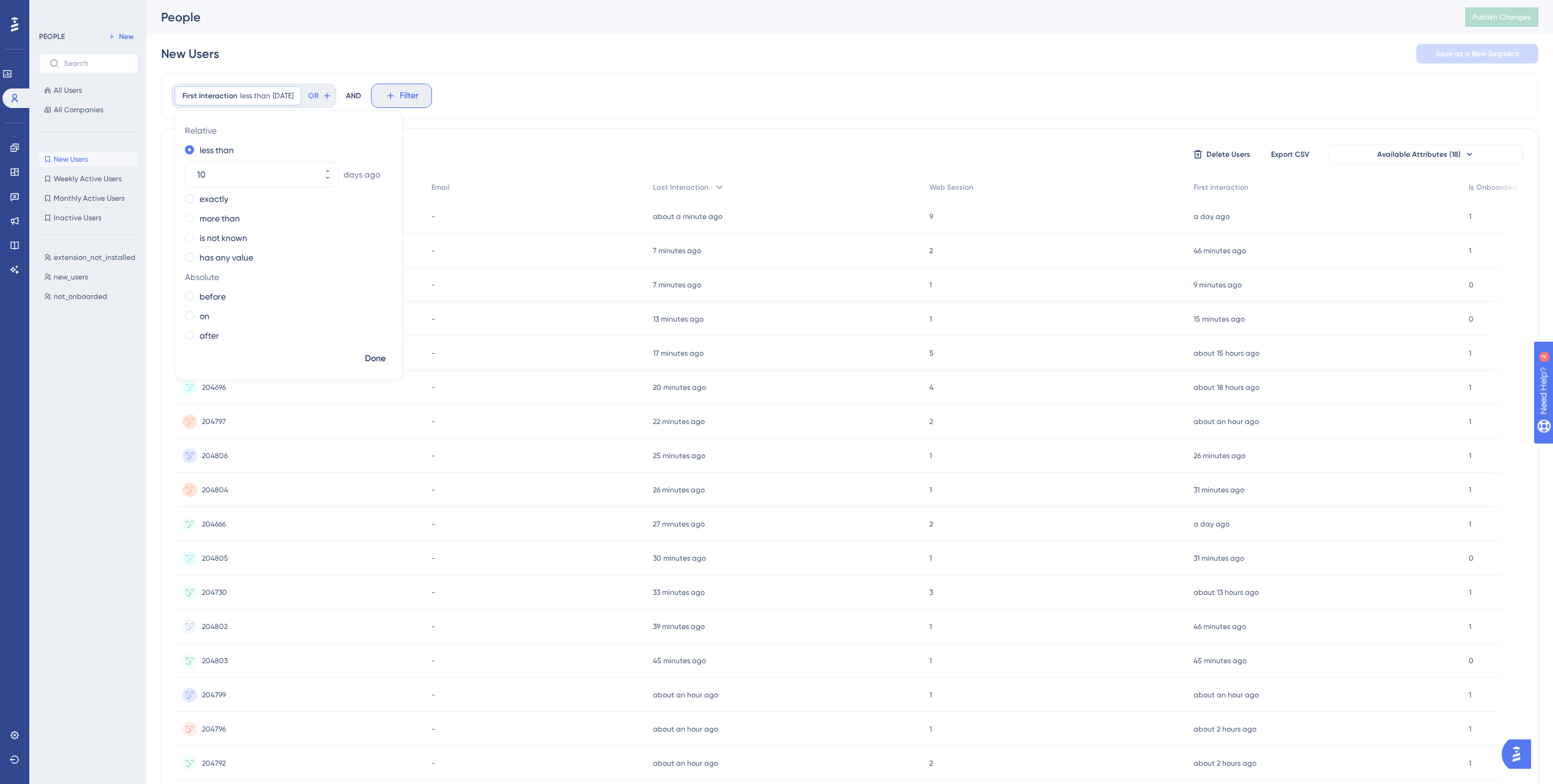
click at [412, 91] on button "Filter" at bounding box center [401, 96] width 61 height 24
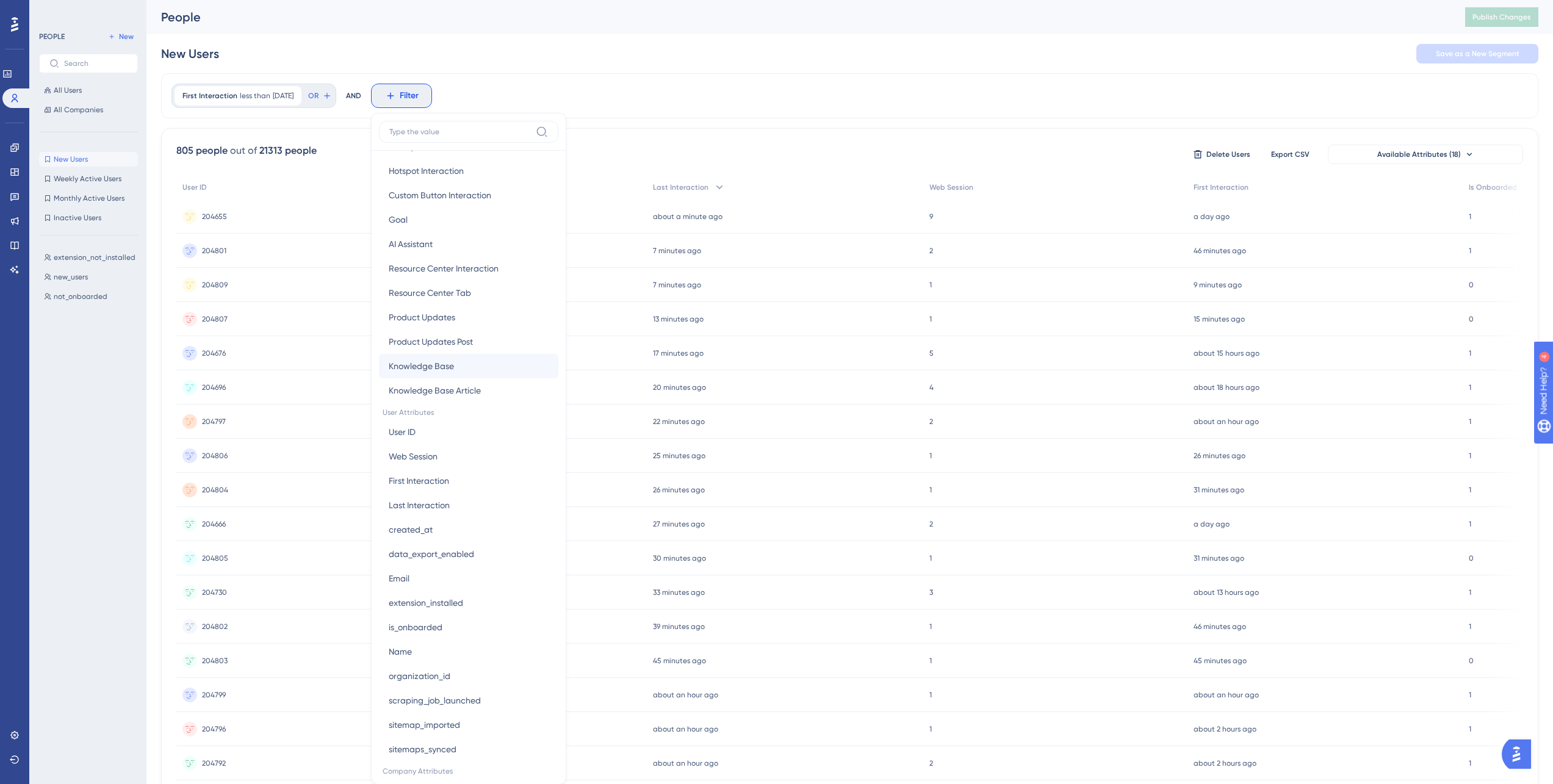
scroll to position [409, 0]
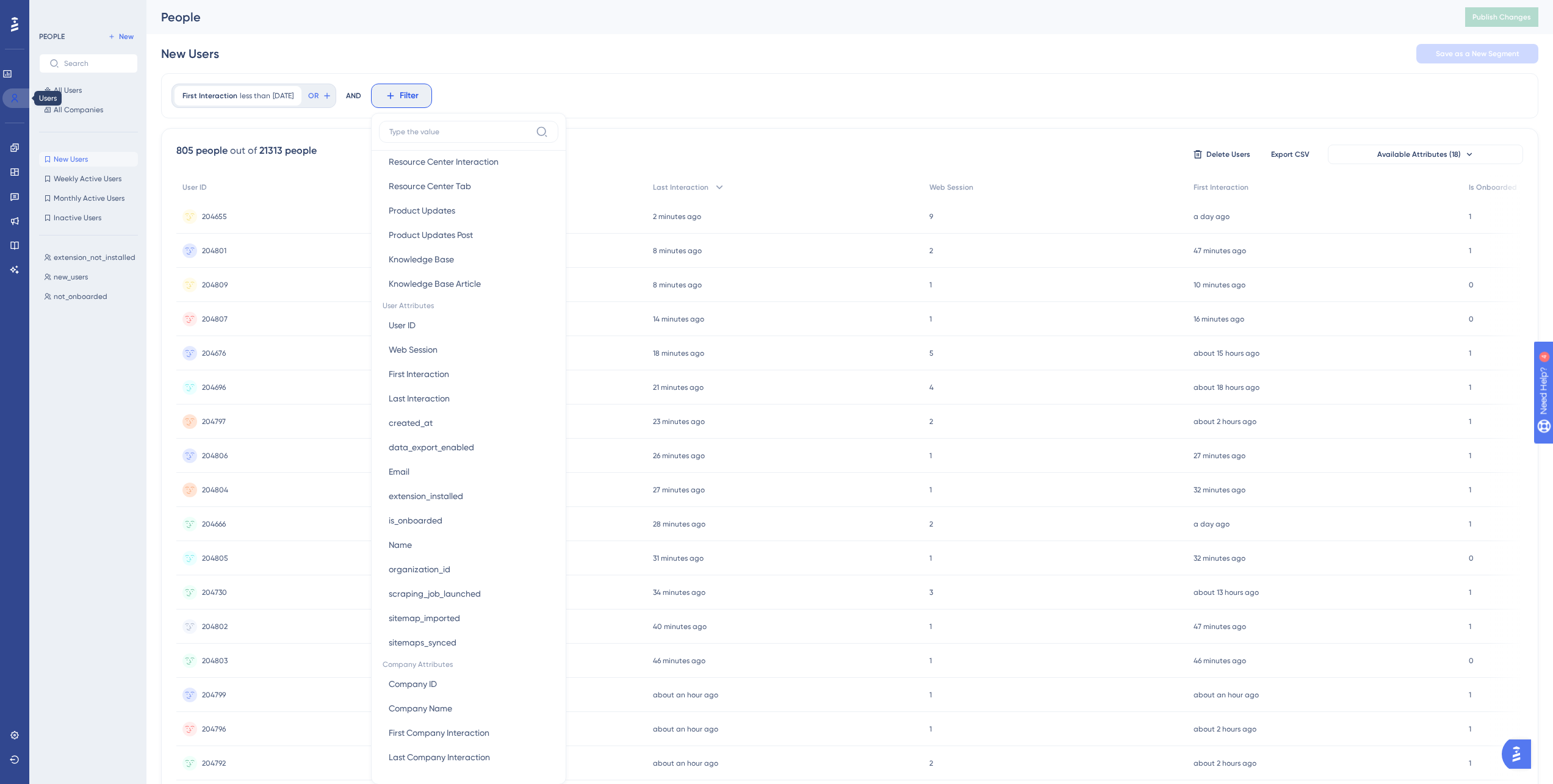
click at [10, 96] on icon at bounding box center [14, 98] width 10 height 10
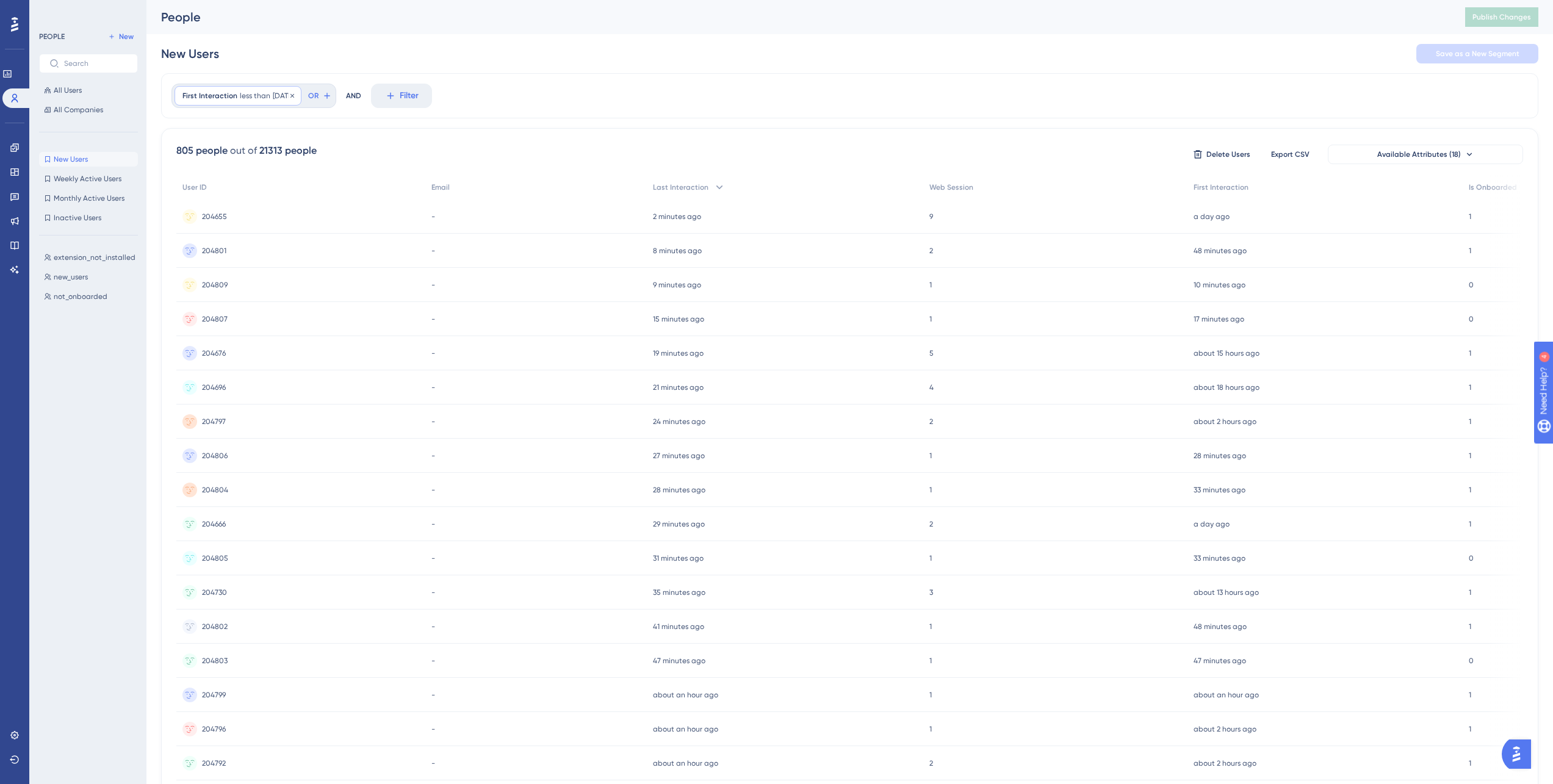
click at [248, 95] on span "less than" at bounding box center [255, 95] width 30 height 10
type input "7"
click at [371, 354] on span "Done" at bounding box center [375, 359] width 21 height 15
click at [547, 128] on div "555 people out of 21313 people Delete Users Export CSV Available Attributes (18…" at bounding box center [850, 533] width 1377 height 809
click at [1465, 60] on button "Save as a New Segment" at bounding box center [1477, 53] width 122 height 20
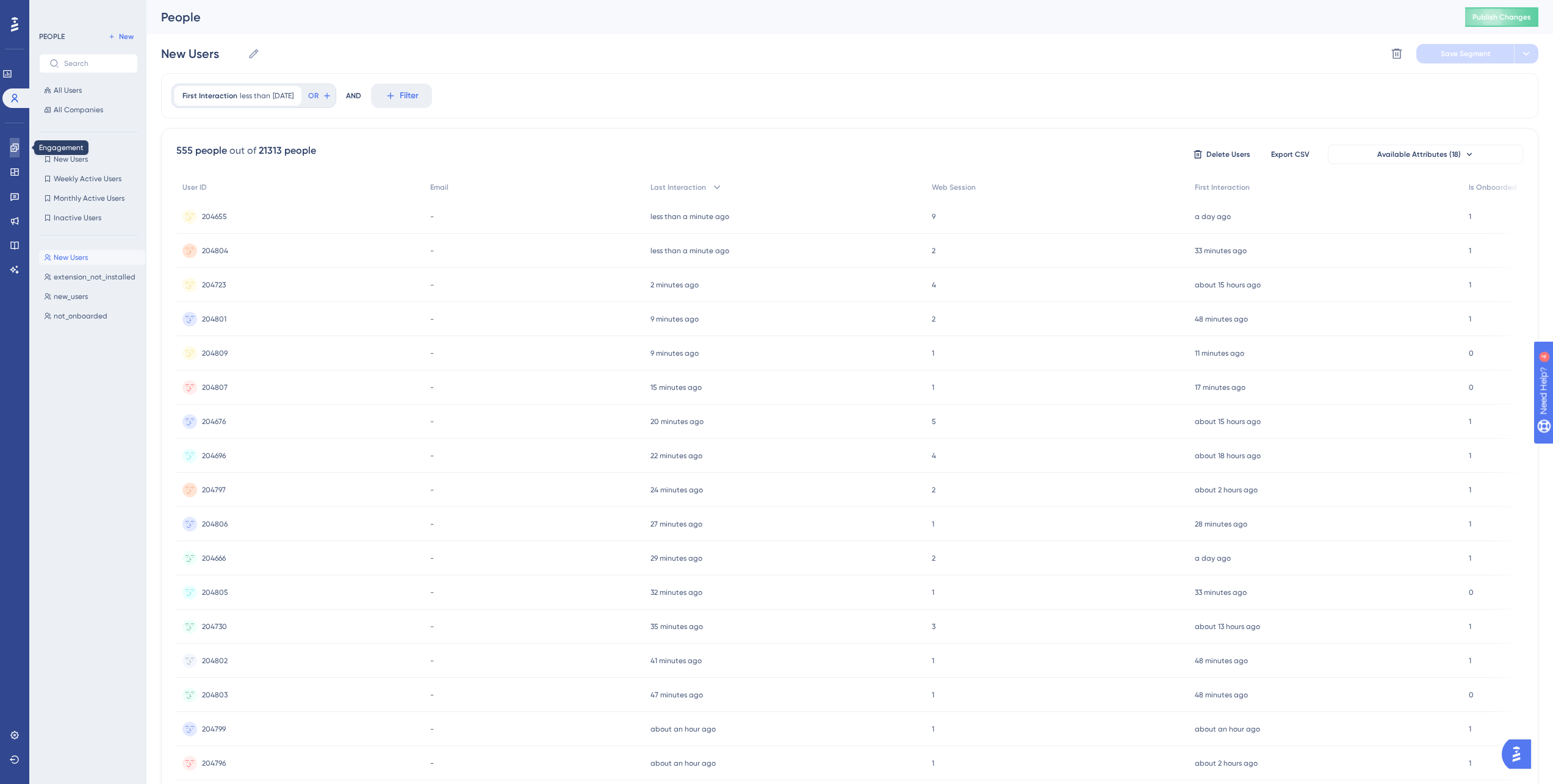
click at [10, 140] on link at bounding box center [14, 147] width 10 height 20
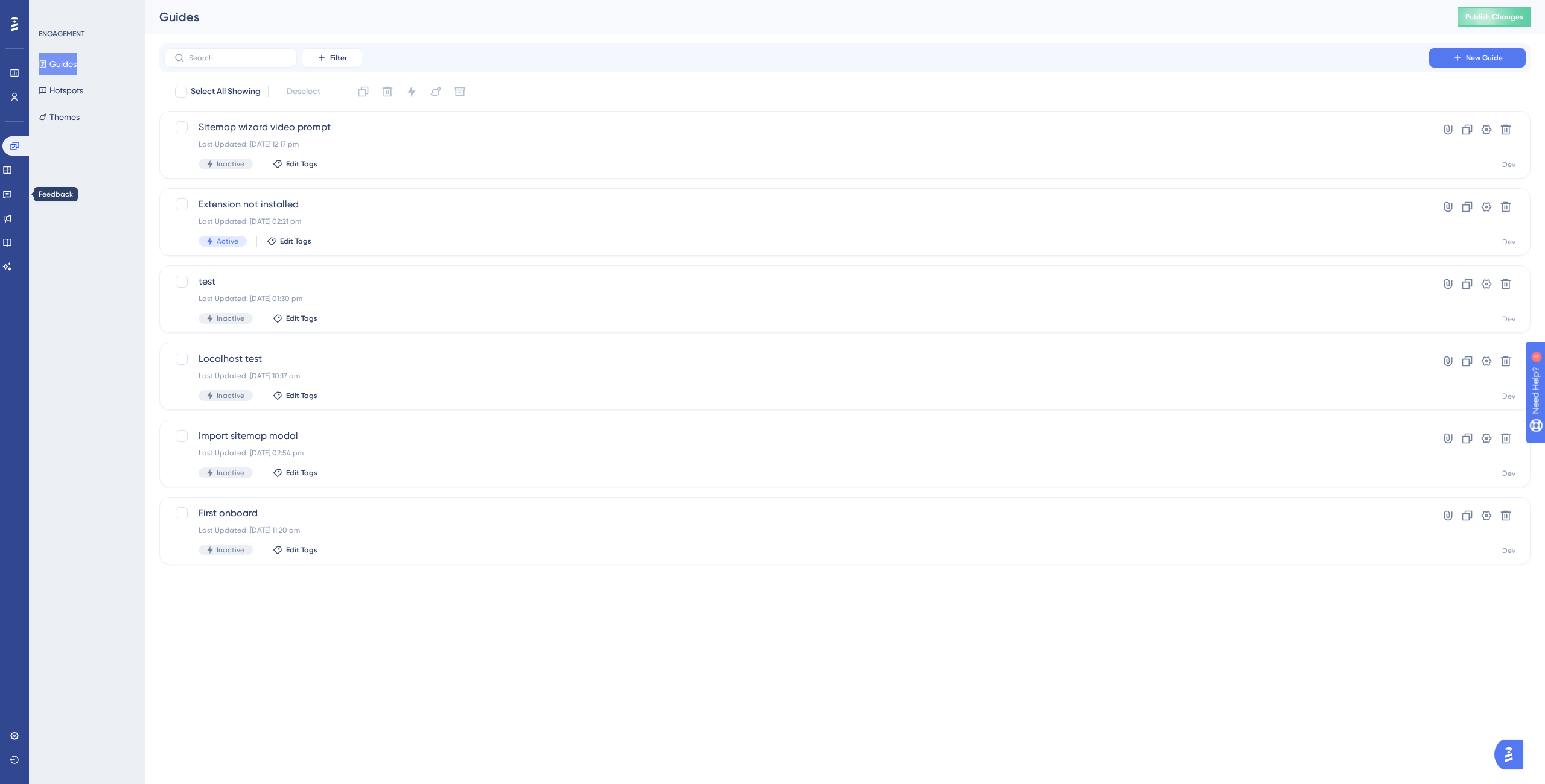
click at [25, 176] on div "Widgets" at bounding box center [14, 170] width 24 height 19
click at [12, 171] on link at bounding box center [7, 170] width 9 height 19
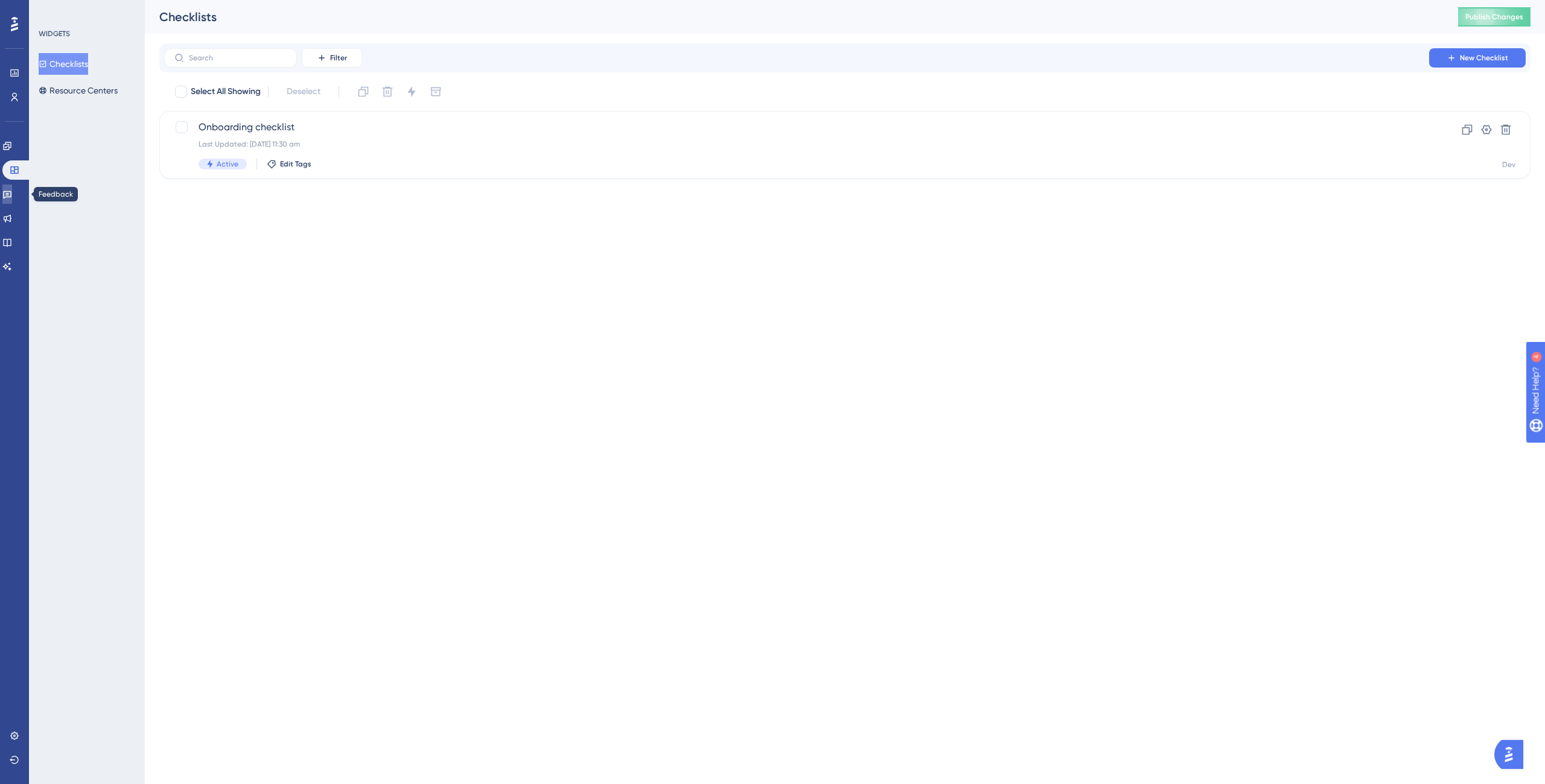
click at [11, 192] on icon at bounding box center [7, 195] width 8 height 8
click at [11, 166] on icon at bounding box center [7, 170] width 8 height 8
click at [0, 221] on div "Performance Users Engagement Widgets Feedback Product Updates Knowledge Base AI…" at bounding box center [14, 392] width 29 height 784
click at [10, 220] on icon at bounding box center [7, 218] width 9 height 9
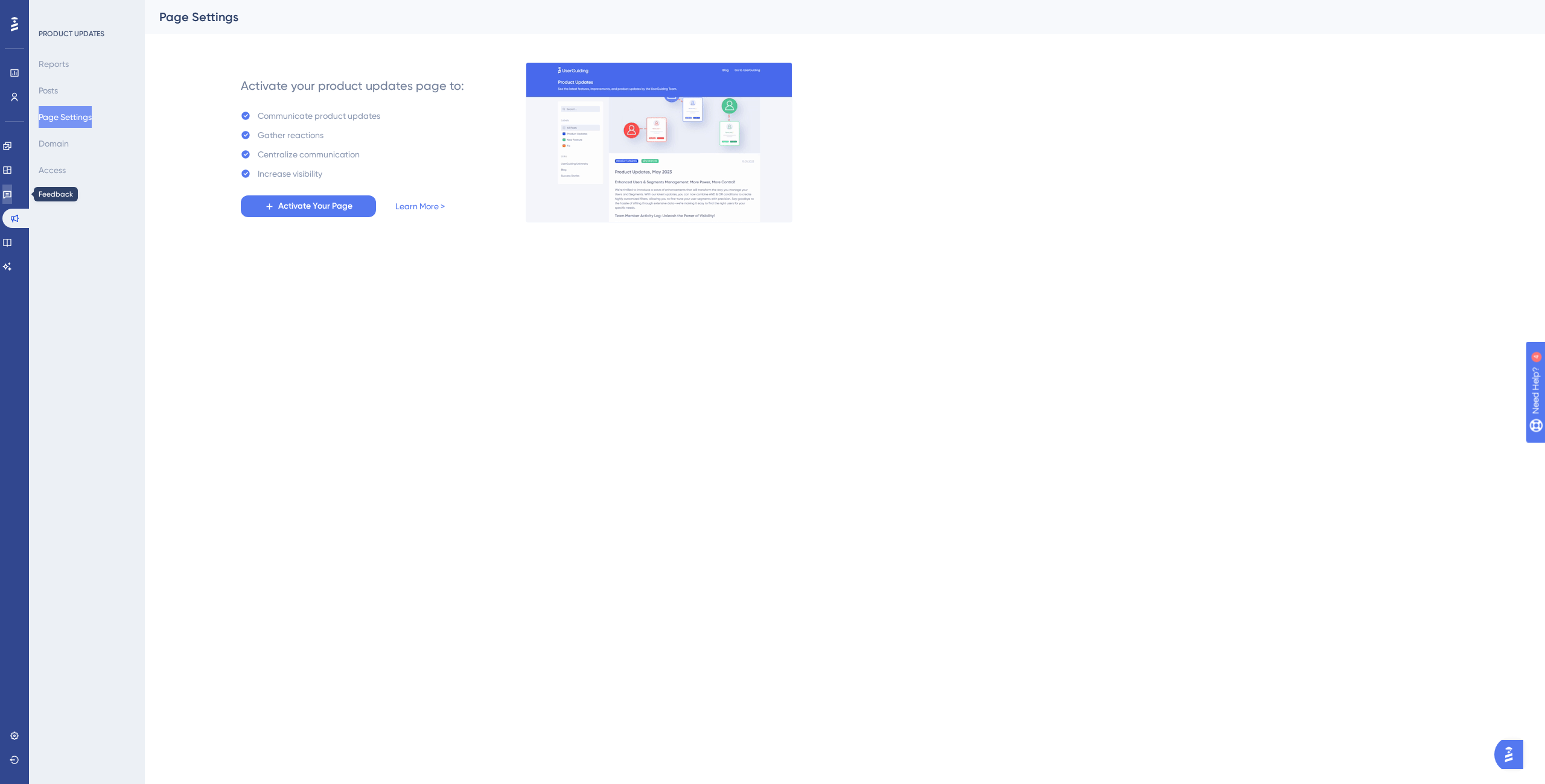
click at [6, 195] on link at bounding box center [7, 194] width 9 height 19
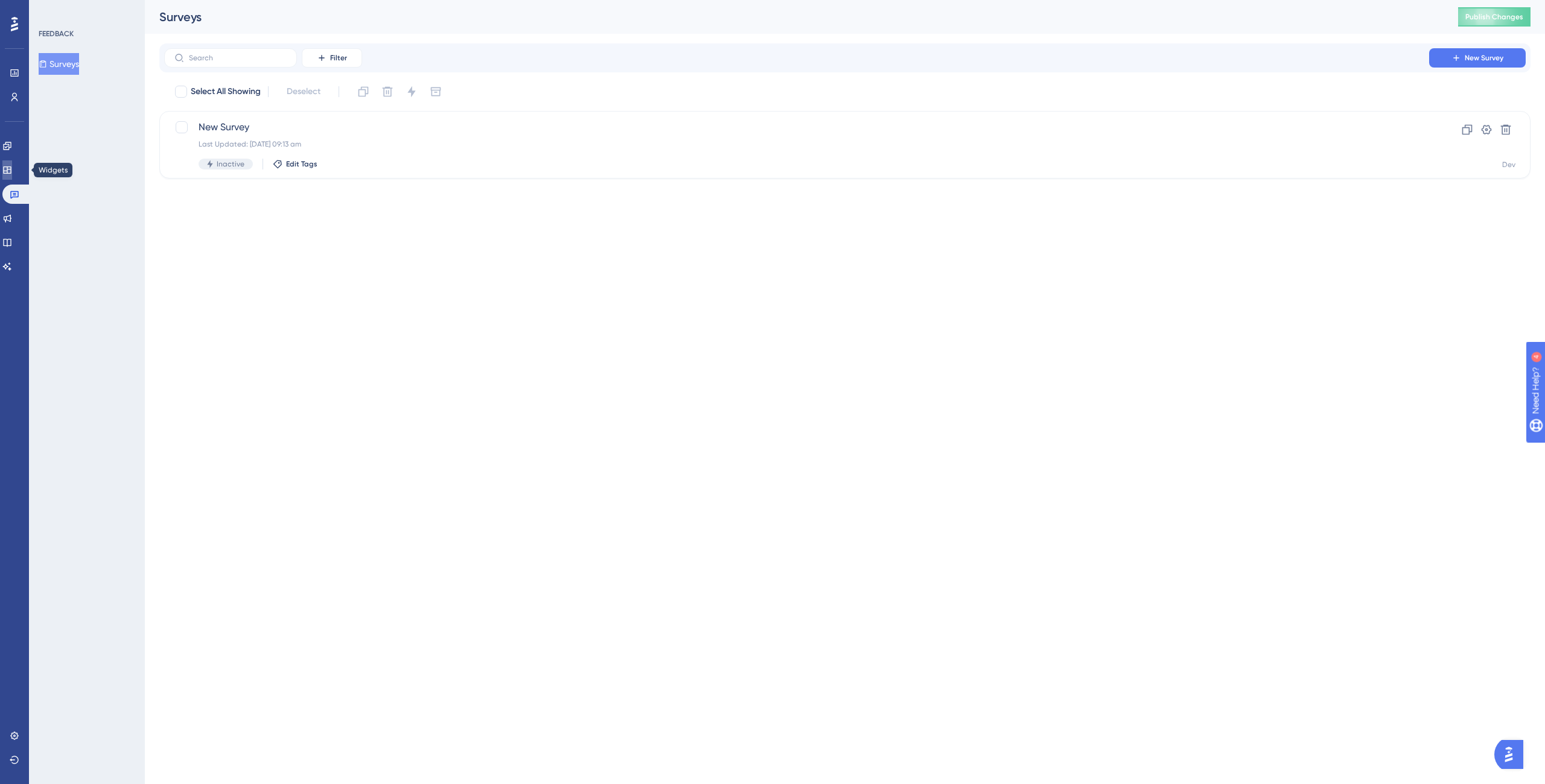
click at [9, 173] on icon at bounding box center [7, 169] width 9 height 9
click at [381, 155] on div "Onboarding checklist Last Updated: 27 May 2025 11:30 am Active Edit Tags" at bounding box center [796, 144] width 1196 height 50
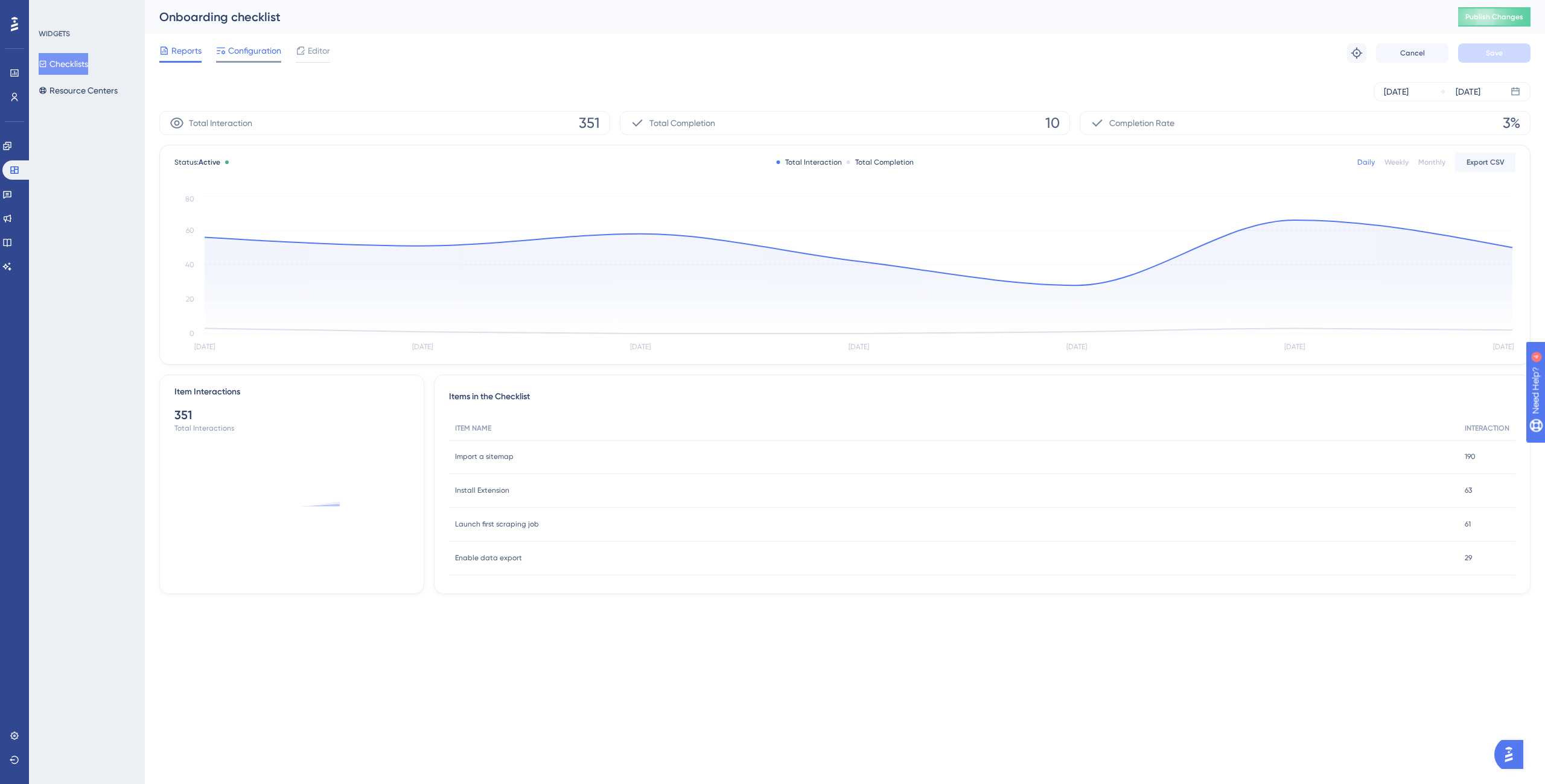
click at [246, 62] on div at bounding box center [249, 62] width 65 height 2
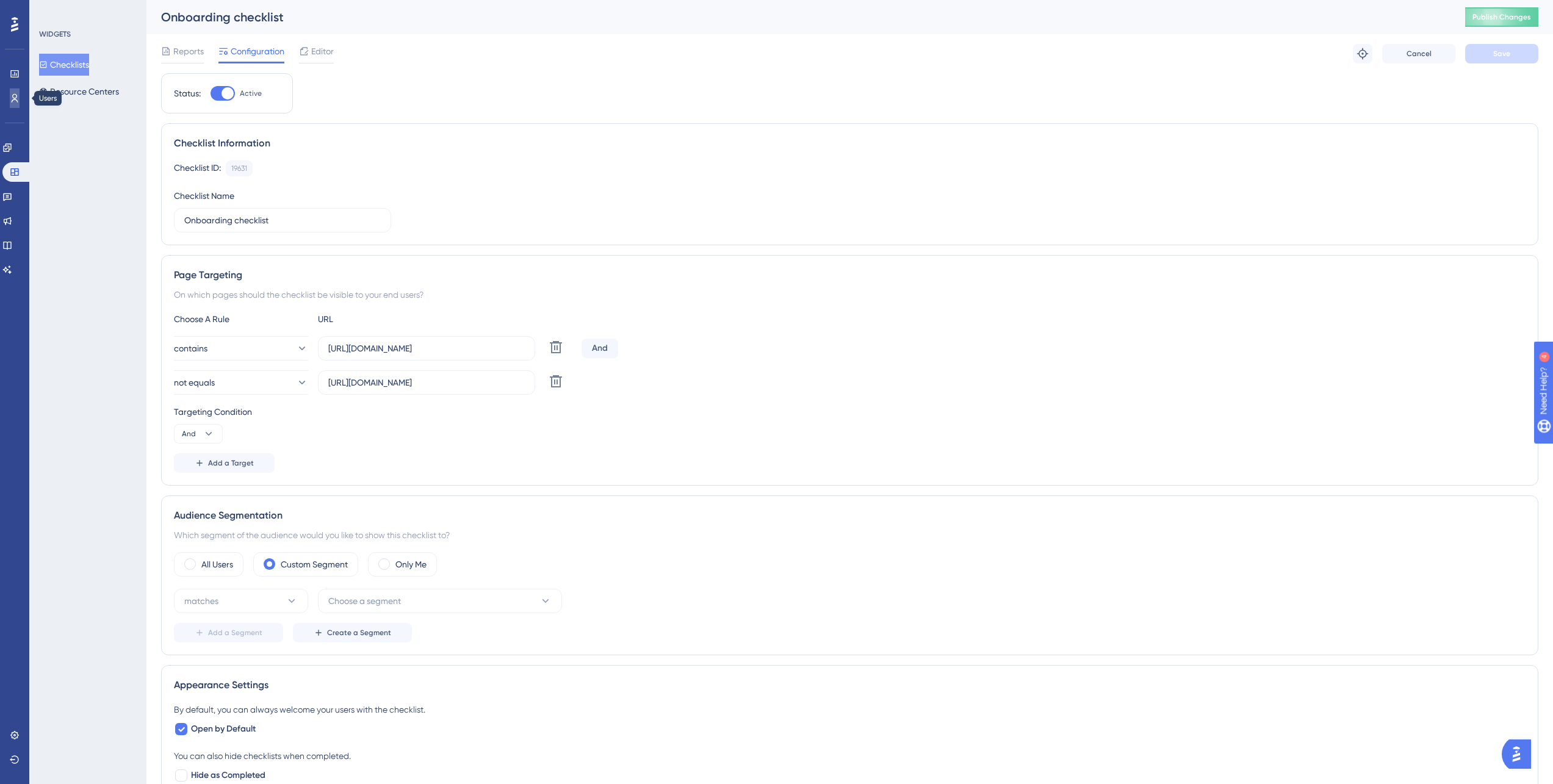
click at [10, 102] on link at bounding box center [14, 98] width 10 height 20
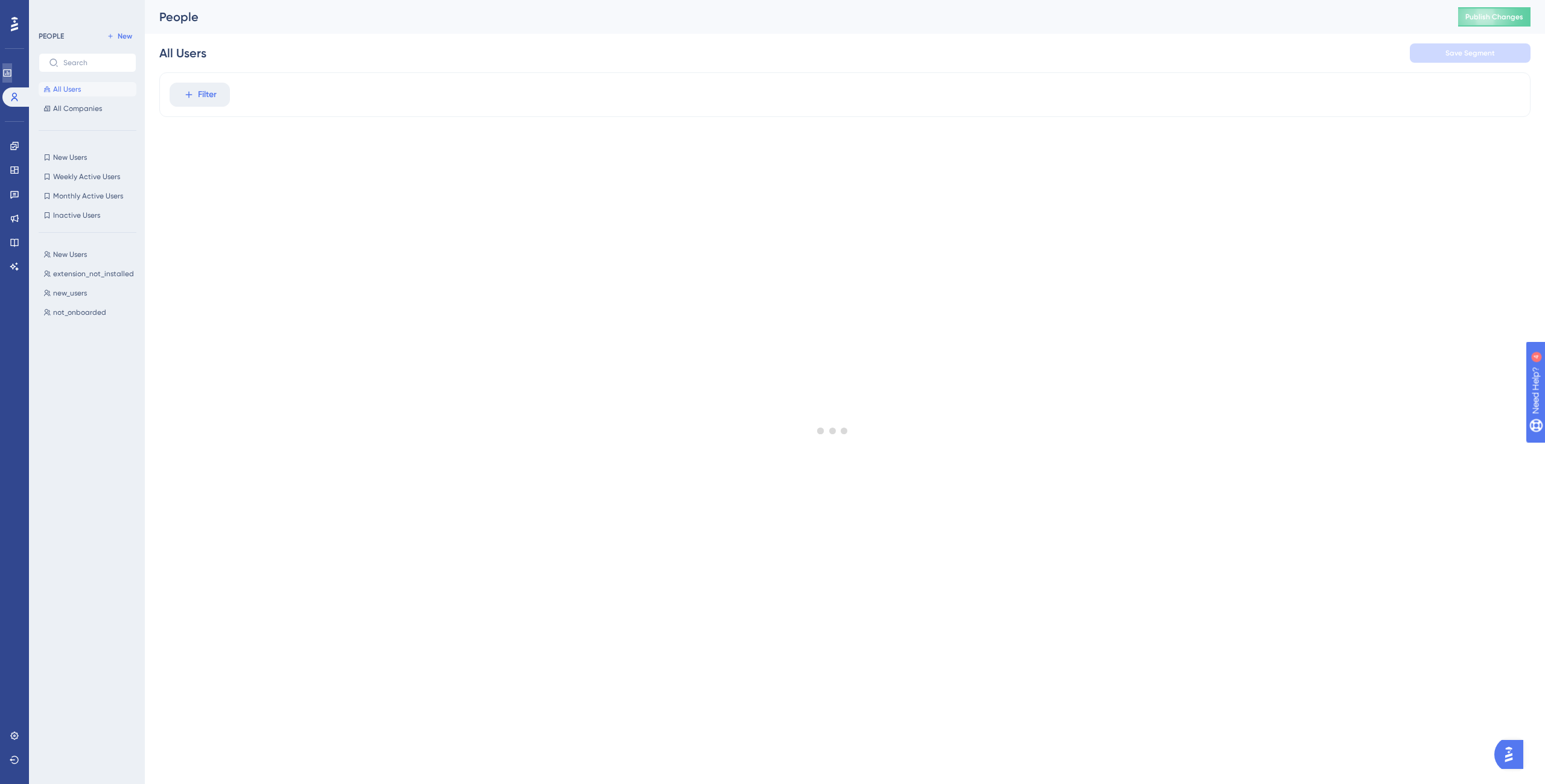
click at [11, 70] on icon at bounding box center [7, 73] width 8 height 8
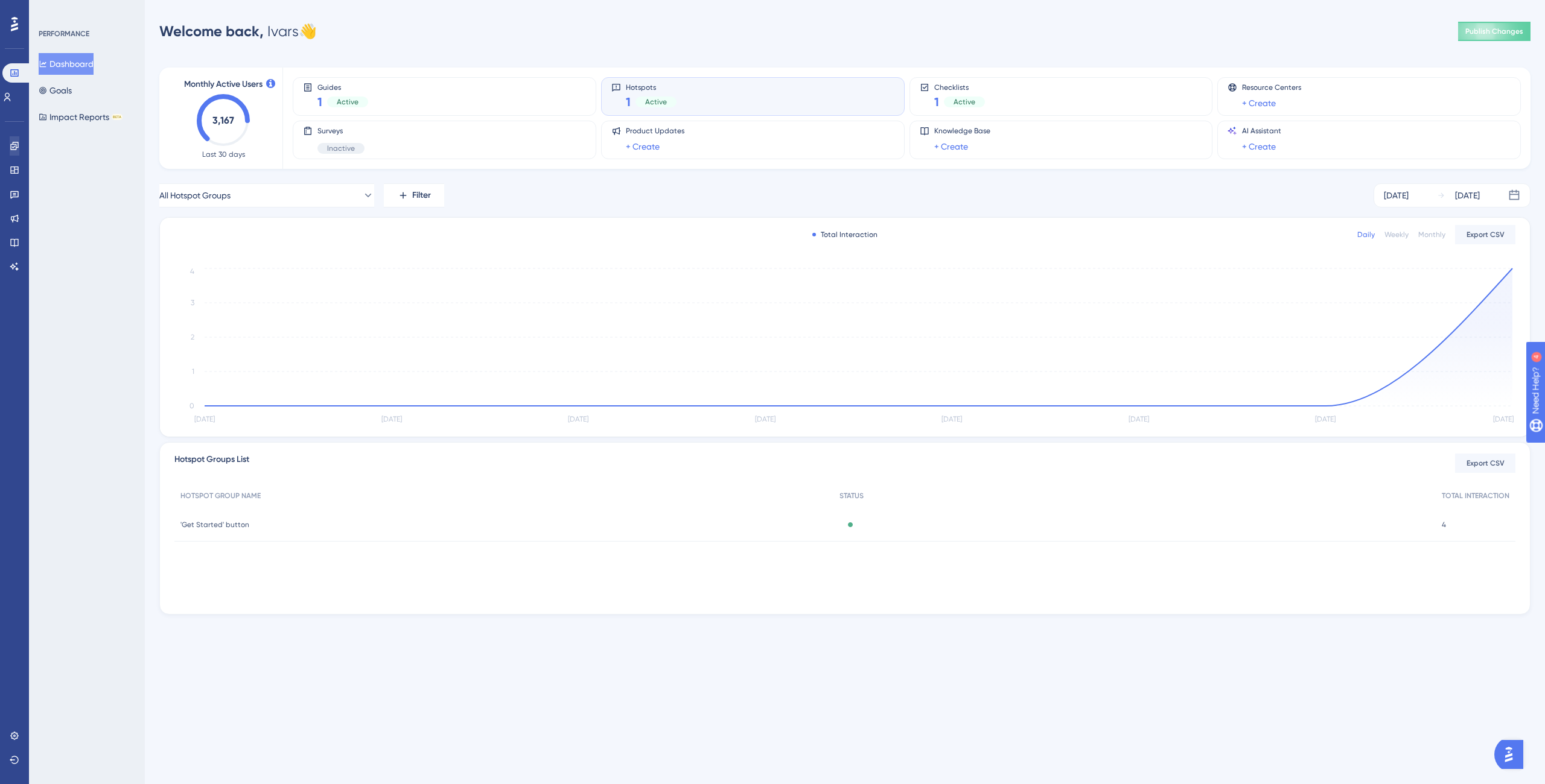
click at [23, 133] on div "Engagement Widgets Feedback Product Updates Knowledge Base AI Assistant" at bounding box center [14, 191] width 19 height 169
click at [19, 147] on link at bounding box center [14, 146] width 9 height 19
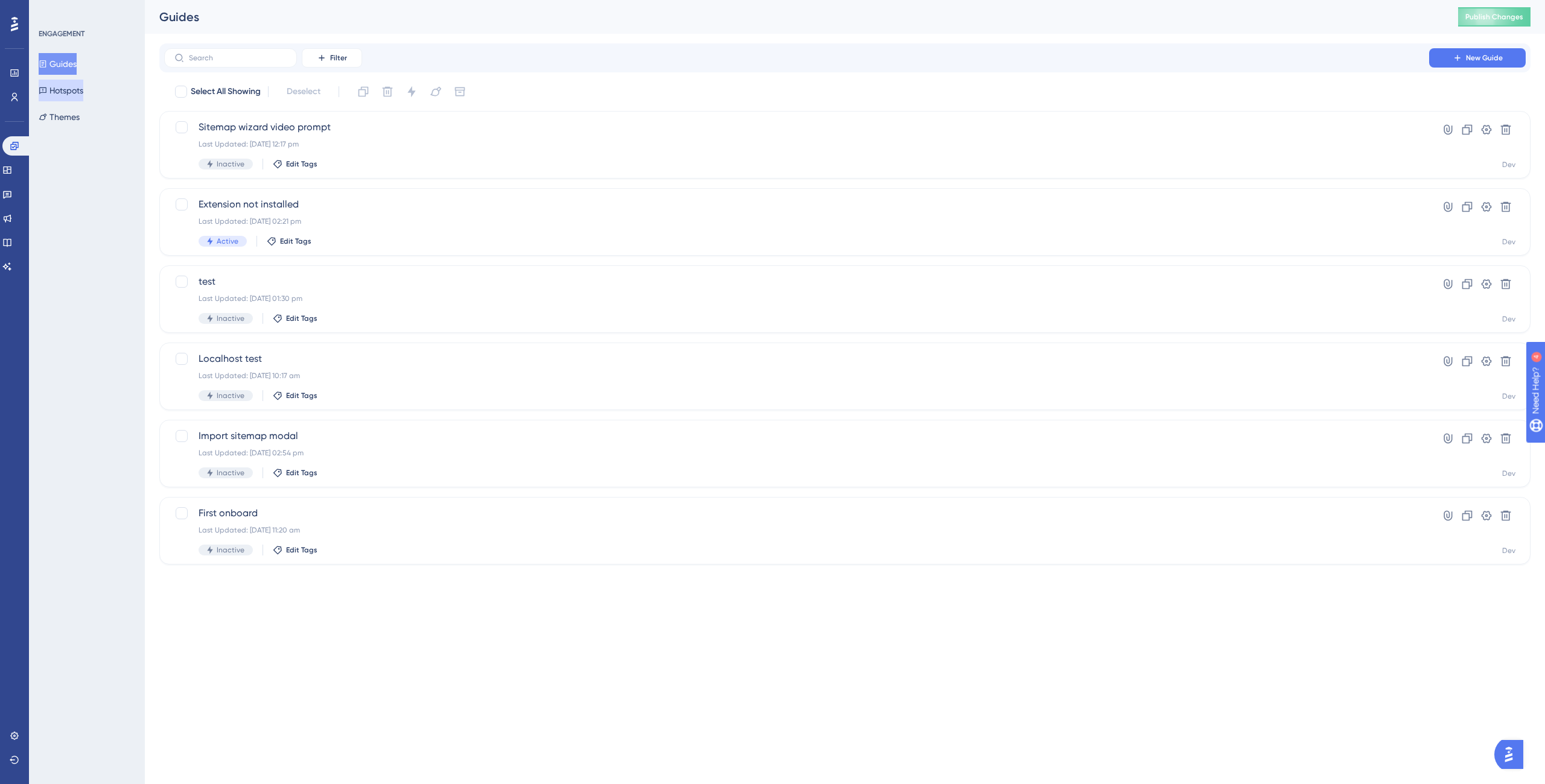
click at [81, 100] on button "Hotspots" at bounding box center [61, 90] width 45 height 22
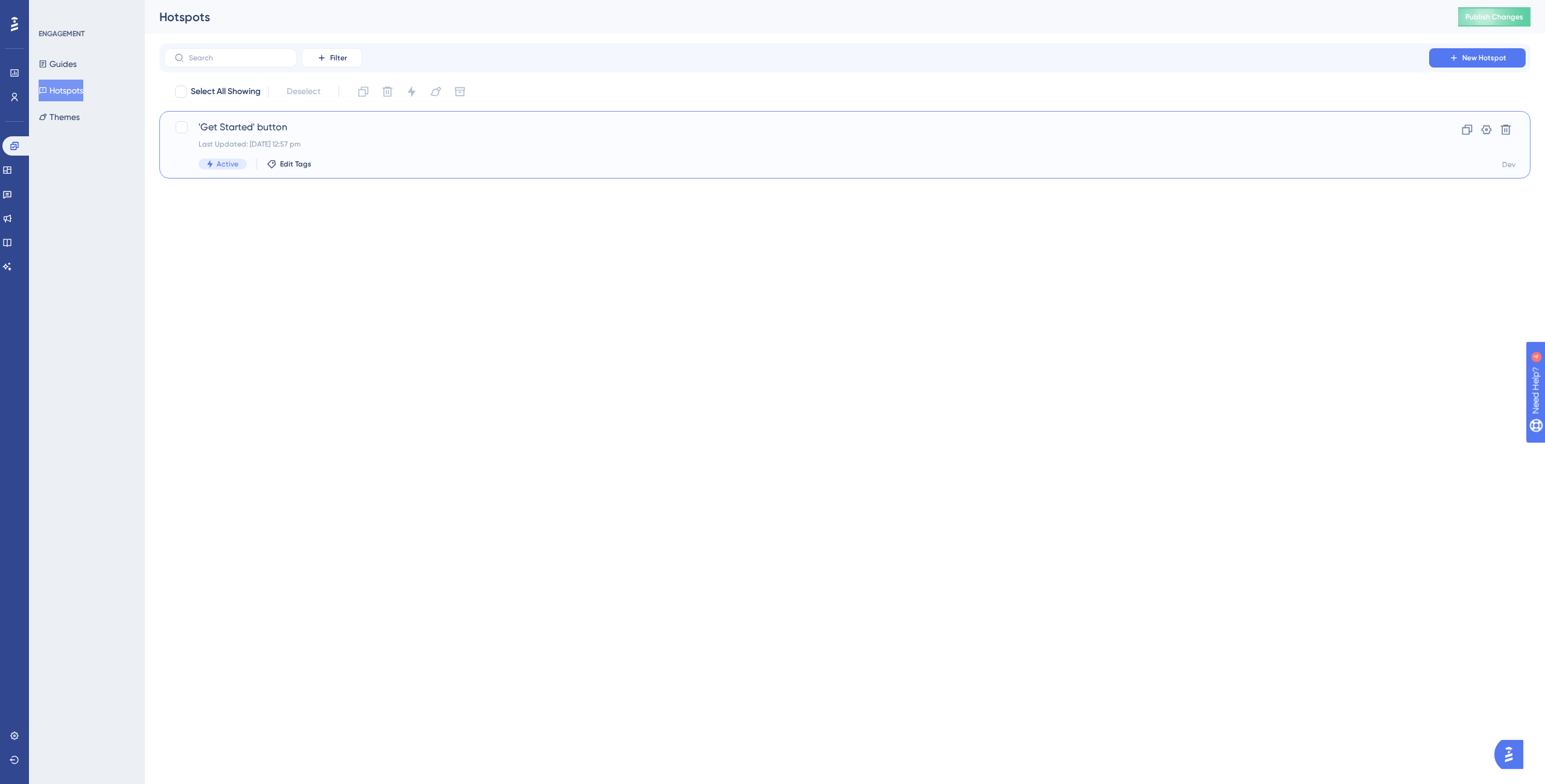
click at [472, 153] on div "'Get Started' button Last Updated: 07 Oct 2025 12:57 pm Active Edit Tags" at bounding box center [796, 144] width 1196 height 50
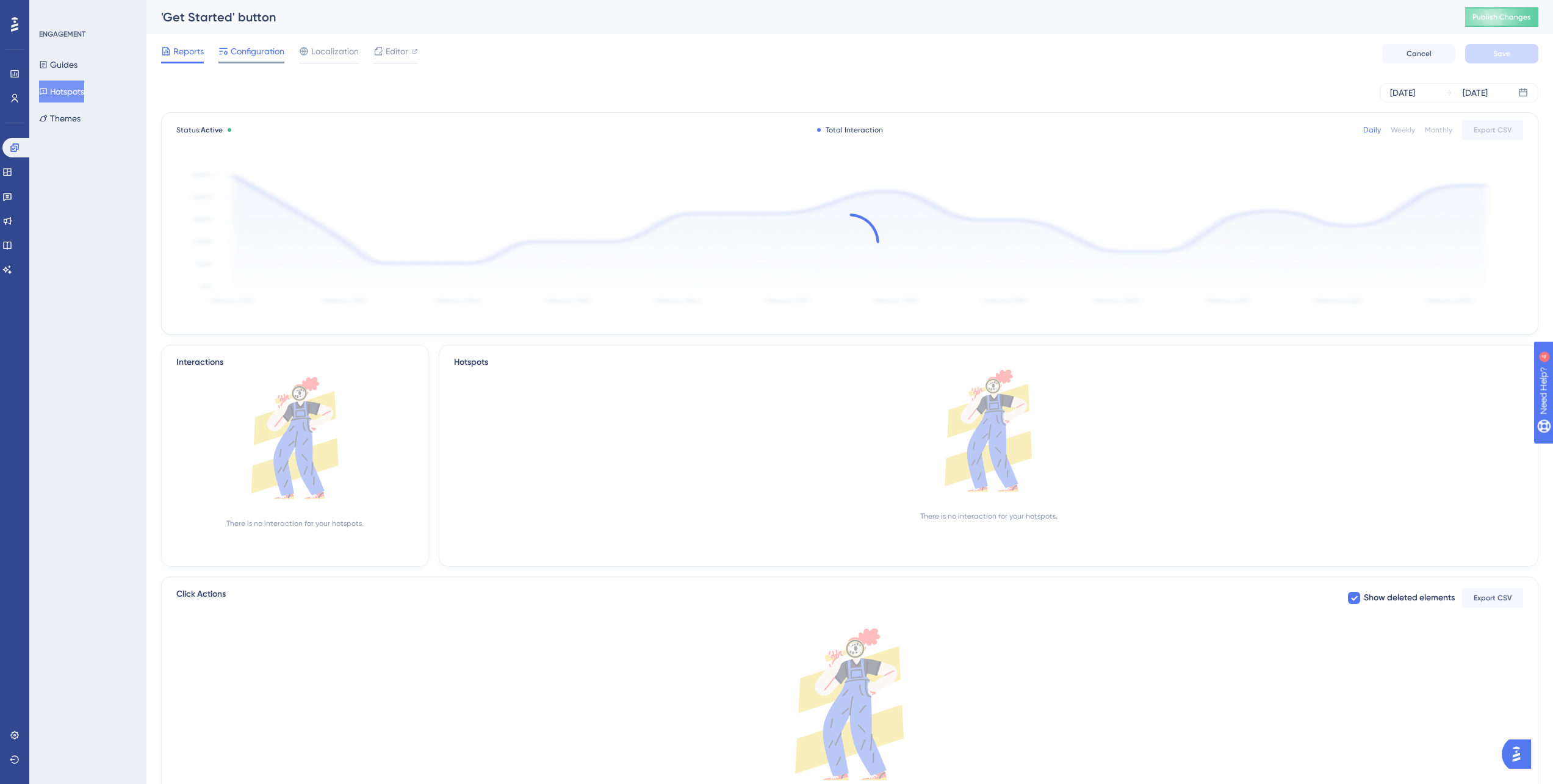
click at [248, 55] on span "Configuration" at bounding box center [257, 51] width 54 height 15
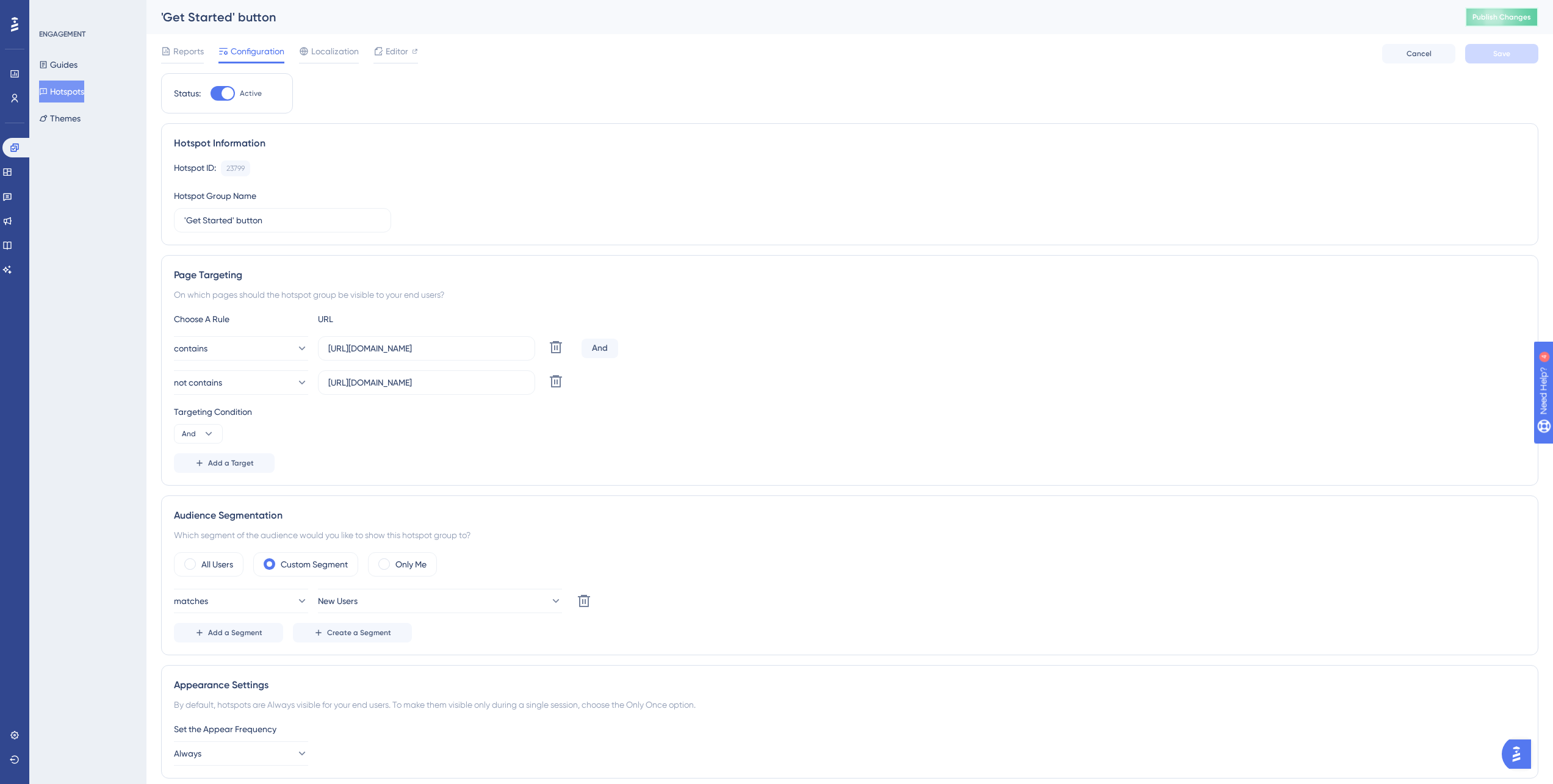
click at [1519, 12] on span "Publish Changes" at bounding box center [1502, 17] width 58 height 10
click at [18, 96] on icon at bounding box center [14, 98] width 10 height 10
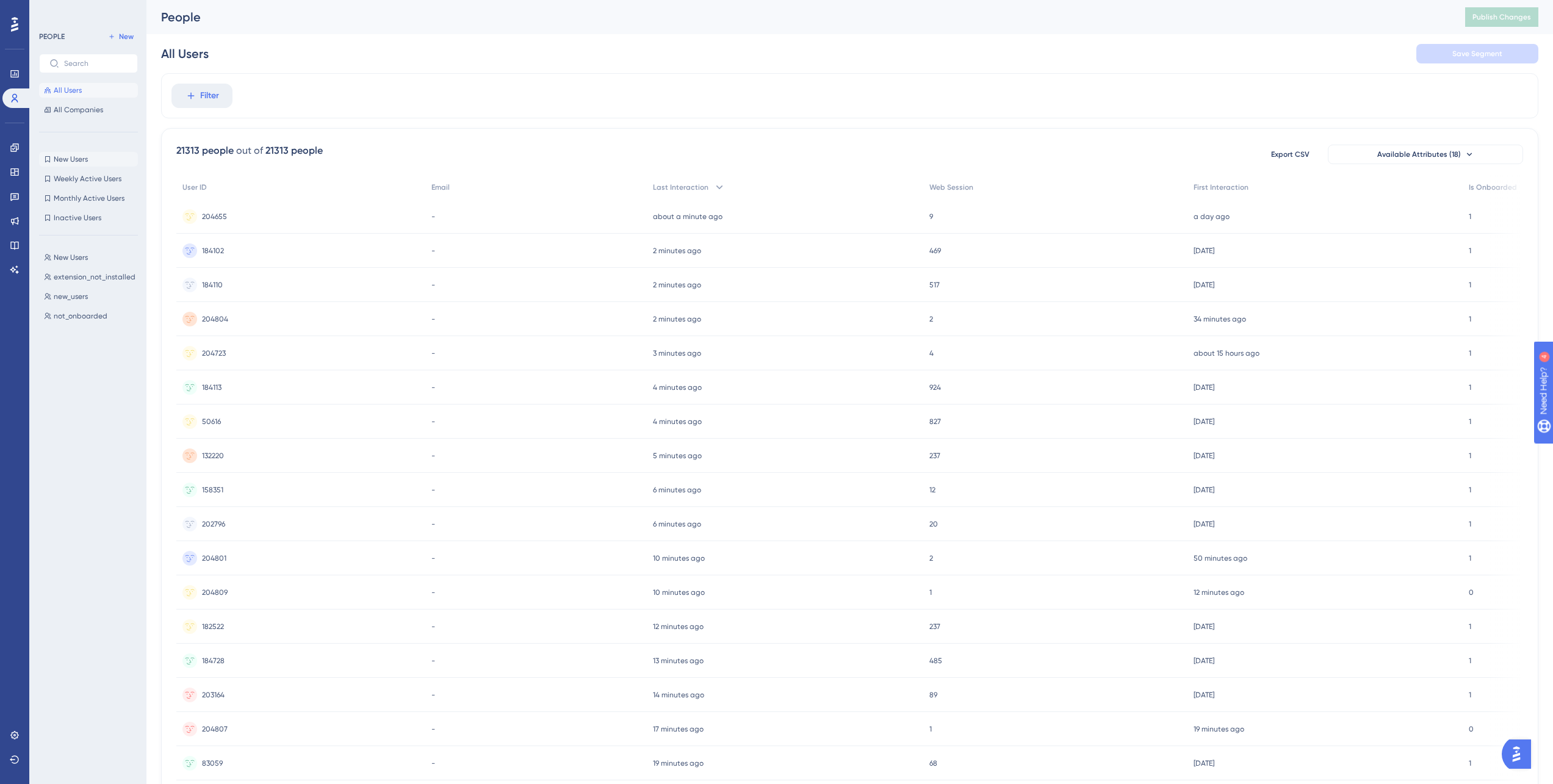
click at [80, 162] on span "New Users" at bounding box center [71, 159] width 34 height 10
click at [210, 98] on span "First Interaction" at bounding box center [210, 95] width 55 height 10
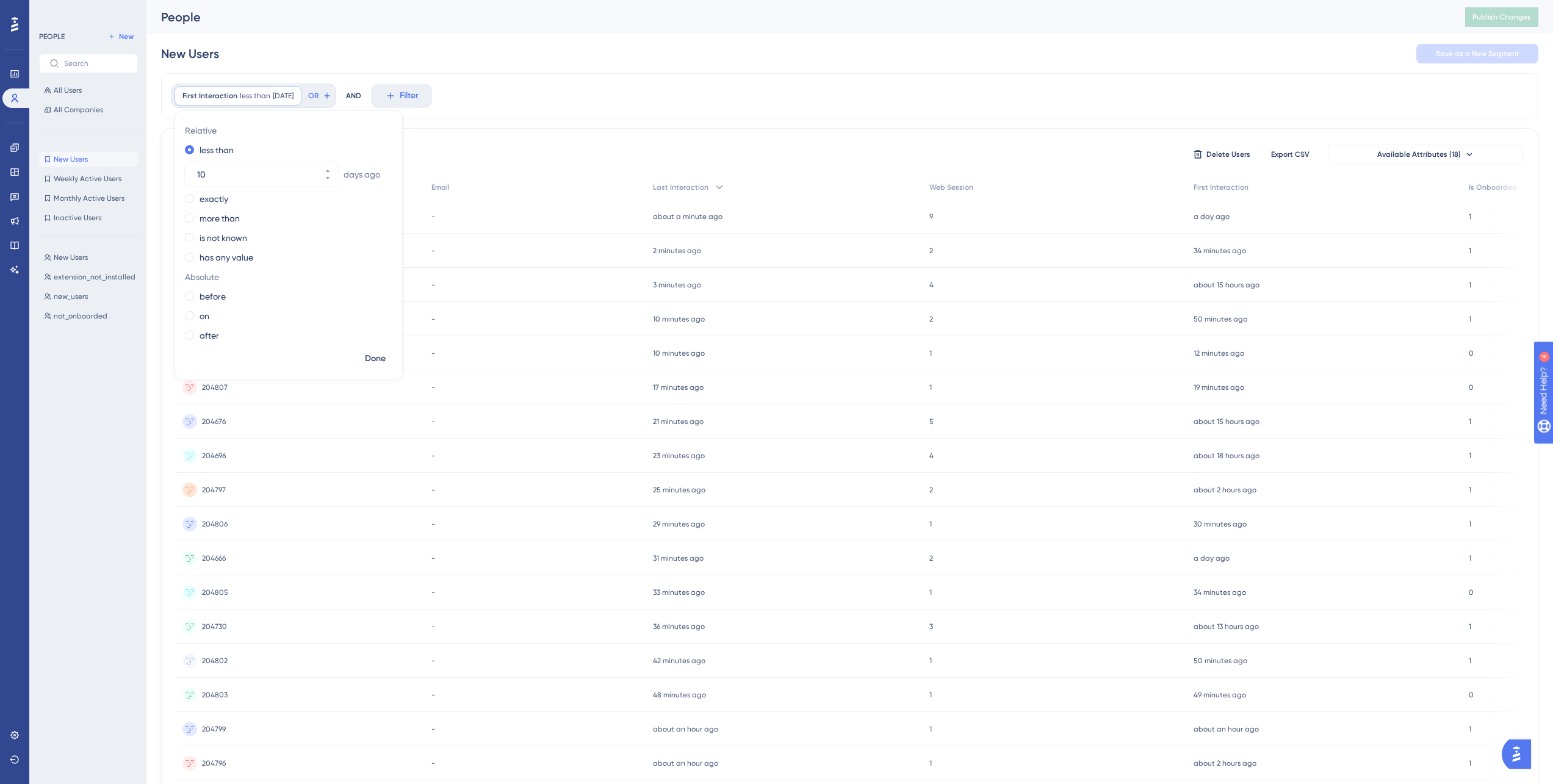
drag, startPoint x: 227, startPoint y: 173, endPoint x: 162, endPoint y: 168, distance: 65.2
click at [162, 168] on div "First Interaction less than [DATE] [DATE] Remove Relative less than [DATE] exac…" at bounding box center [850, 505] width 1377 height 864
click at [224, 96] on span "First Interaction" at bounding box center [210, 95] width 55 height 10
click at [323, 183] on button "10" at bounding box center [328, 180] width 22 height 12
click at [323, 183] on button "9" at bounding box center [328, 180] width 22 height 12
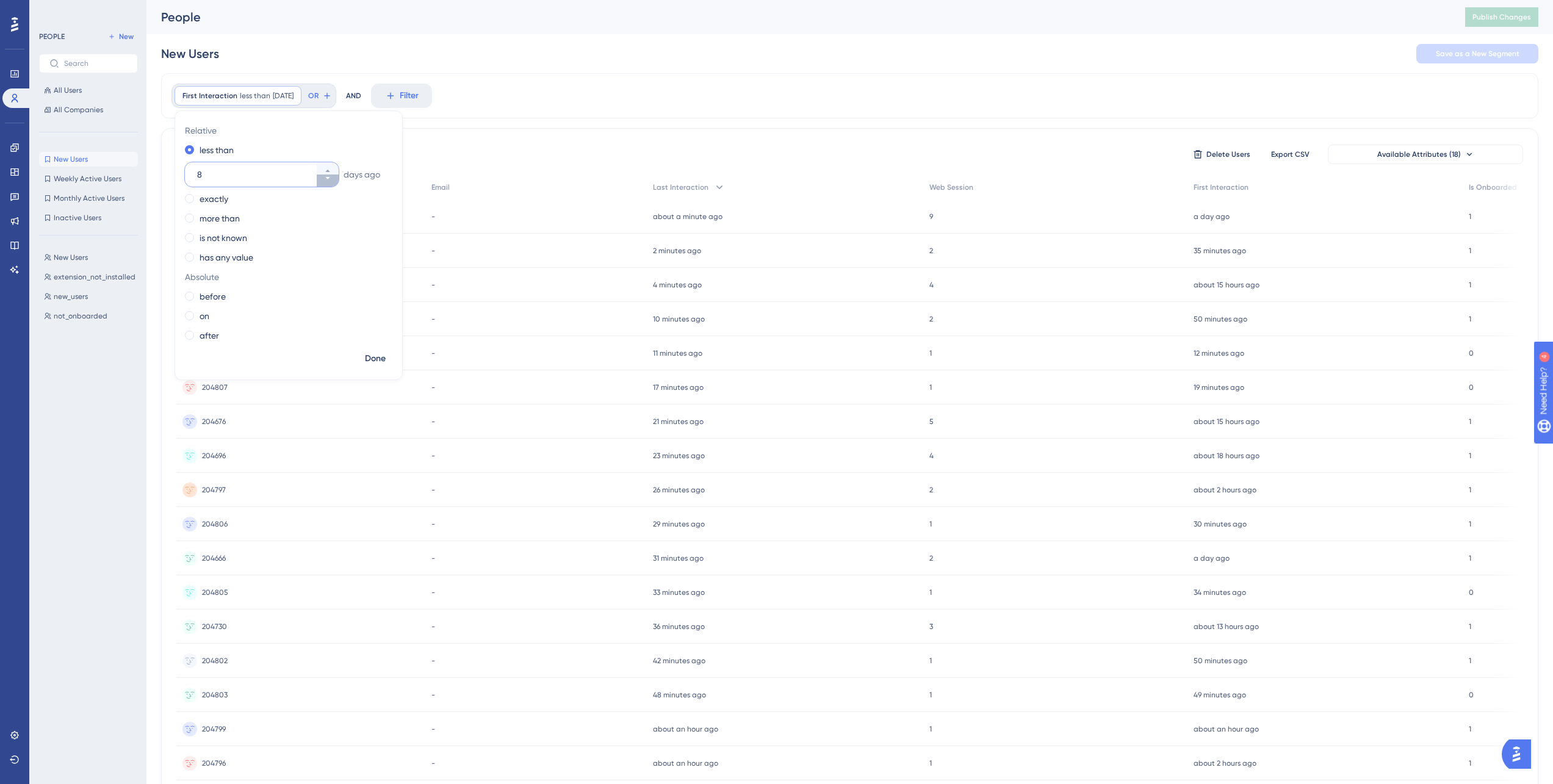
click at [323, 183] on button "8" at bounding box center [328, 180] width 22 height 12
type input "7"
click at [377, 361] on span "Done" at bounding box center [375, 359] width 21 height 15
click at [1445, 59] on button "Save as a New Segment" at bounding box center [1477, 53] width 122 height 20
click at [267, 54] on icon at bounding box center [264, 53] width 12 height 12
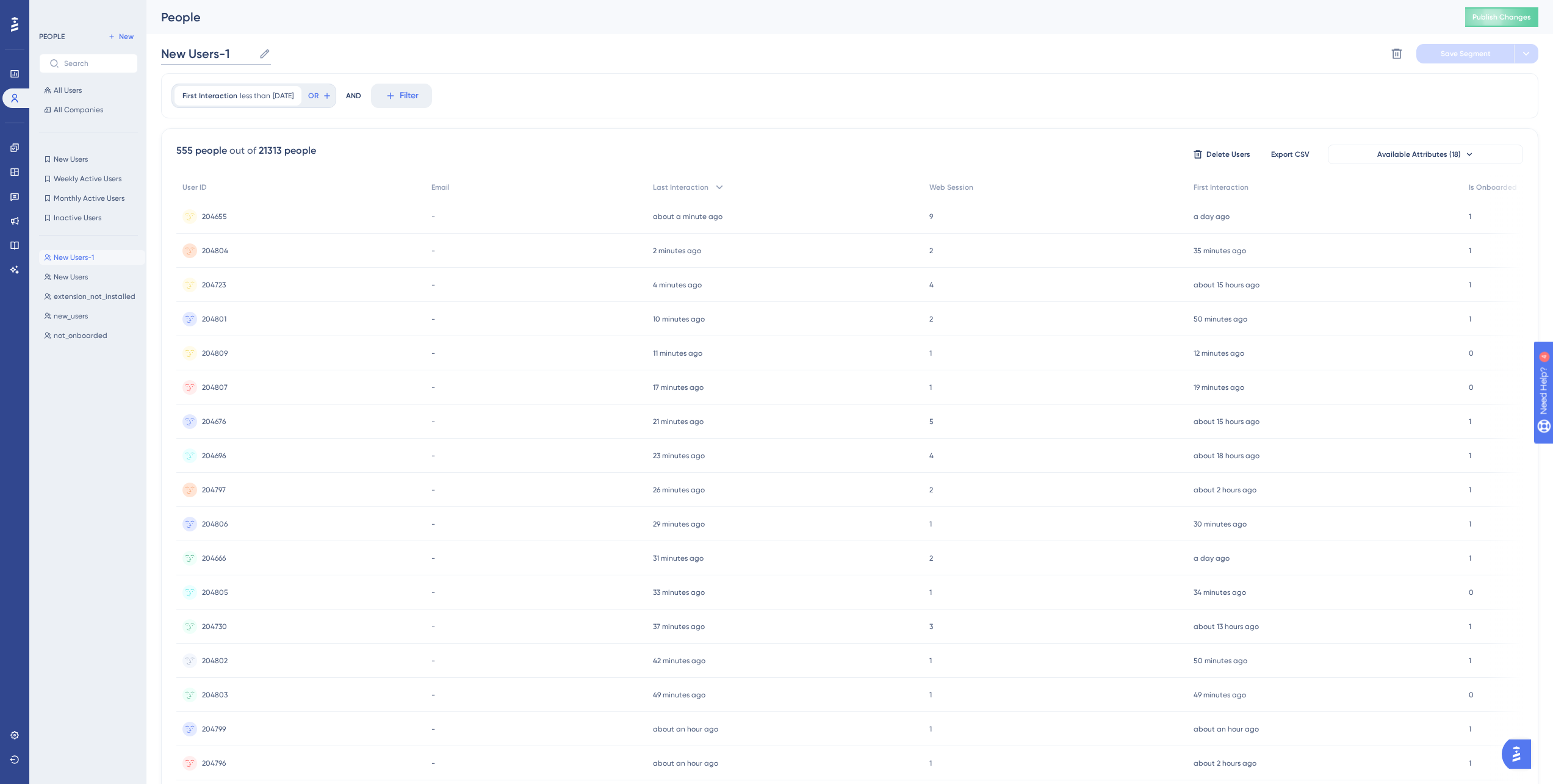
click at [254, 54] on input "New Users-1" at bounding box center [208, 53] width 93 height 17
drag, startPoint x: 246, startPoint y: 53, endPoint x: 129, endPoint y: 52, distance: 117.0
click at [147, 58] on div "Performance Users Engagement Widgets Feedback Product Updates Knowledge Base AI…" at bounding box center [850, 478] width 1406 height 957
type input "First interaction less than 7 days ago"
click at [831, 47] on div "First interaction less than 7 days ago First interaction less than 7 days ago D…" at bounding box center [850, 54] width 1377 height 39
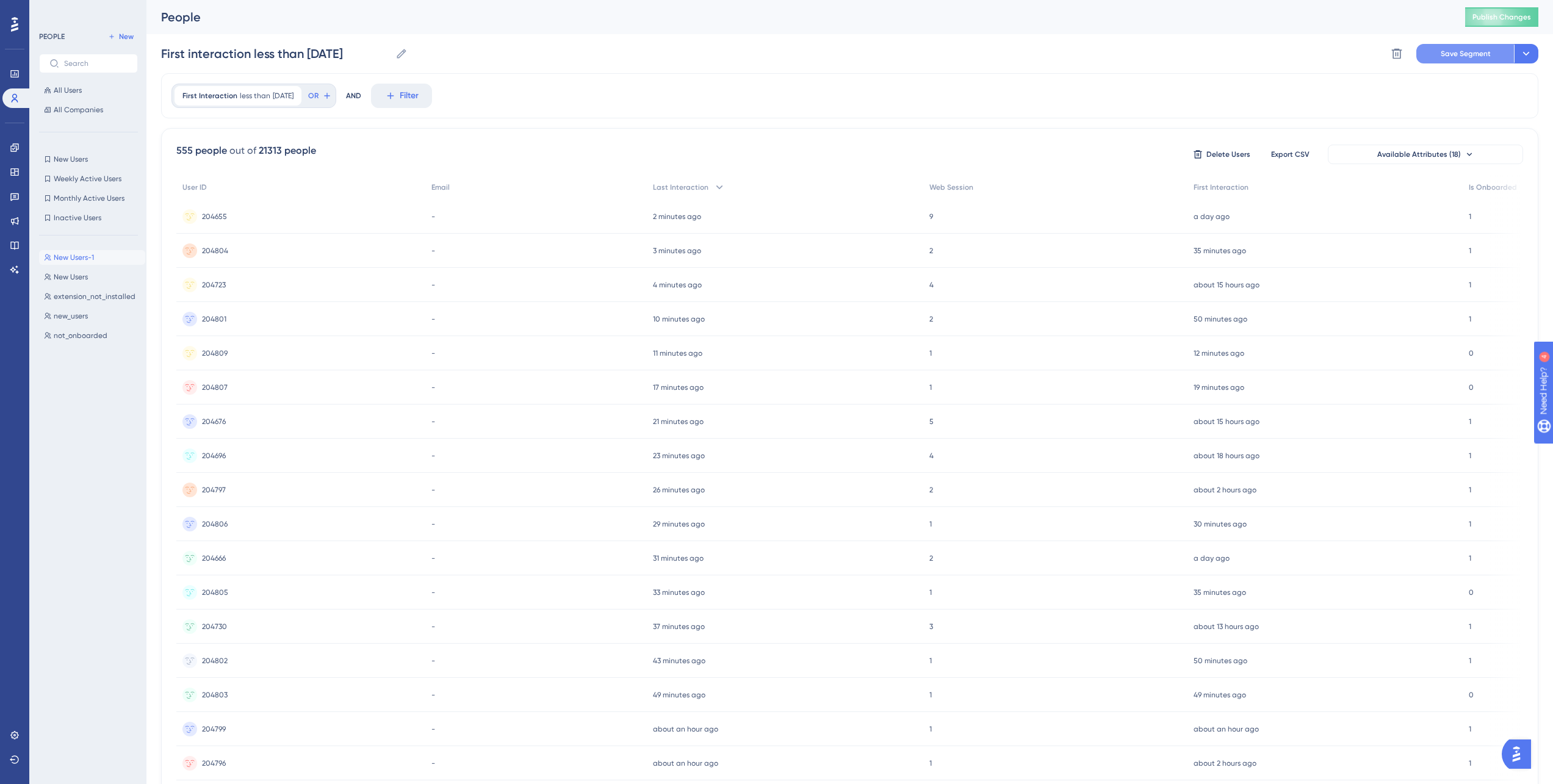
click at [1455, 52] on span "Save Segment" at bounding box center [1465, 53] width 50 height 10
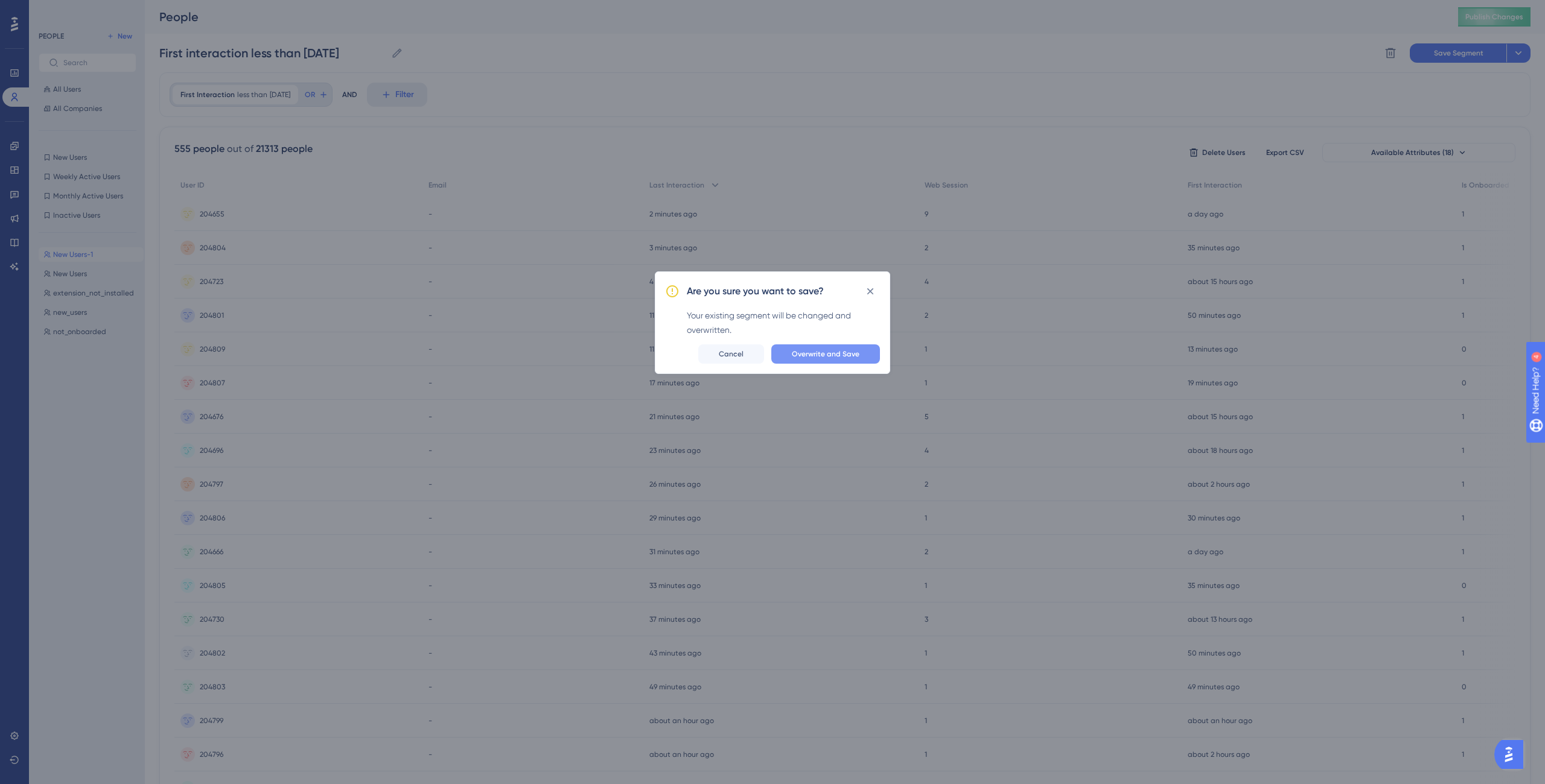
click at [852, 359] on button "Overwrite and Save" at bounding box center [825, 354] width 109 height 19
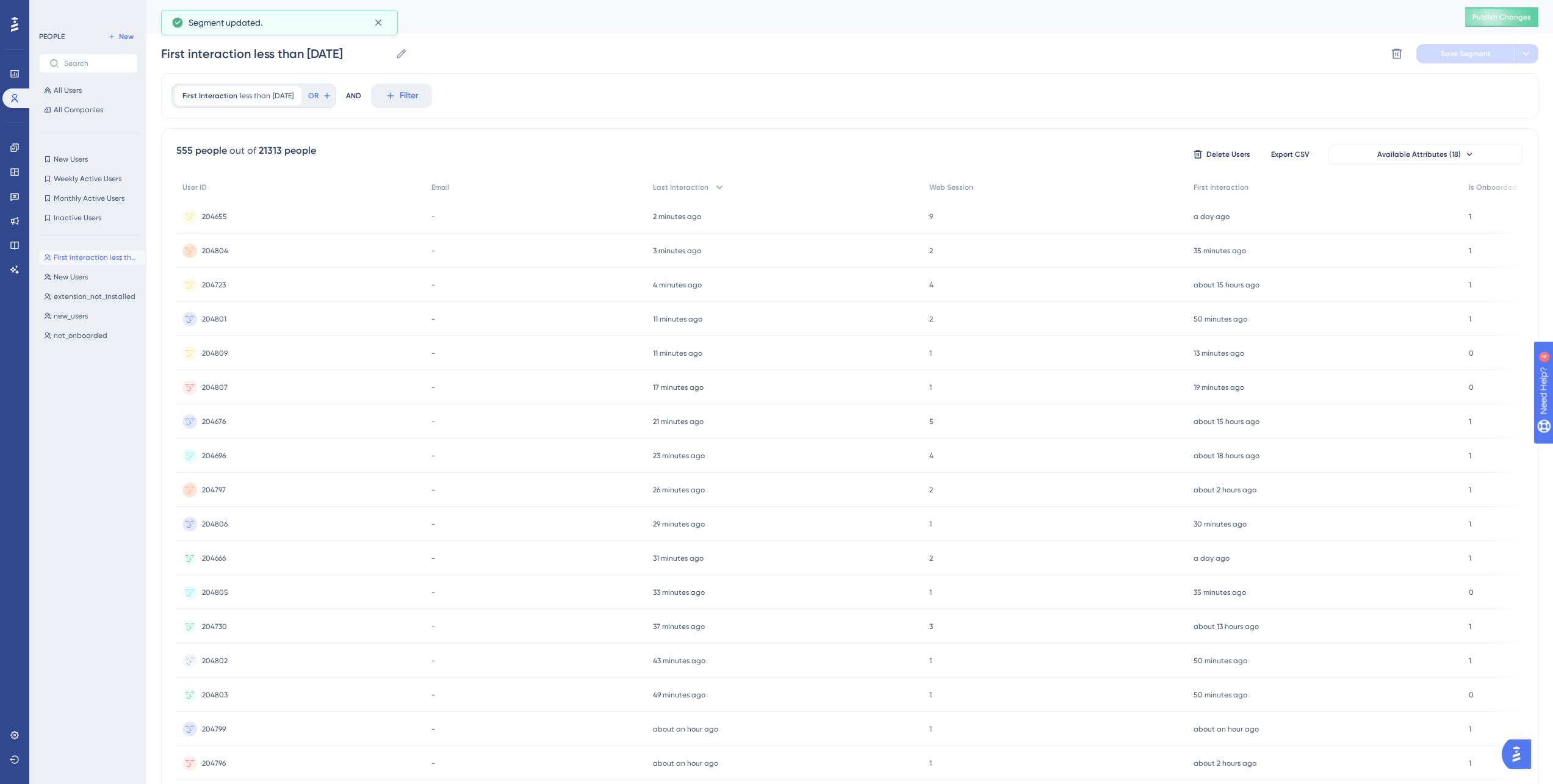
click at [497, 67] on div "First interaction less than 7 days ago First interaction less than 7 days ago D…" at bounding box center [850, 54] width 1377 height 39
click at [18, 160] on div "Engagement Widgets Feedback Product Updates Knowledge Base AI Assistant" at bounding box center [15, 208] width 24 height 142
click at [11, 169] on icon at bounding box center [14, 171] width 10 height 10
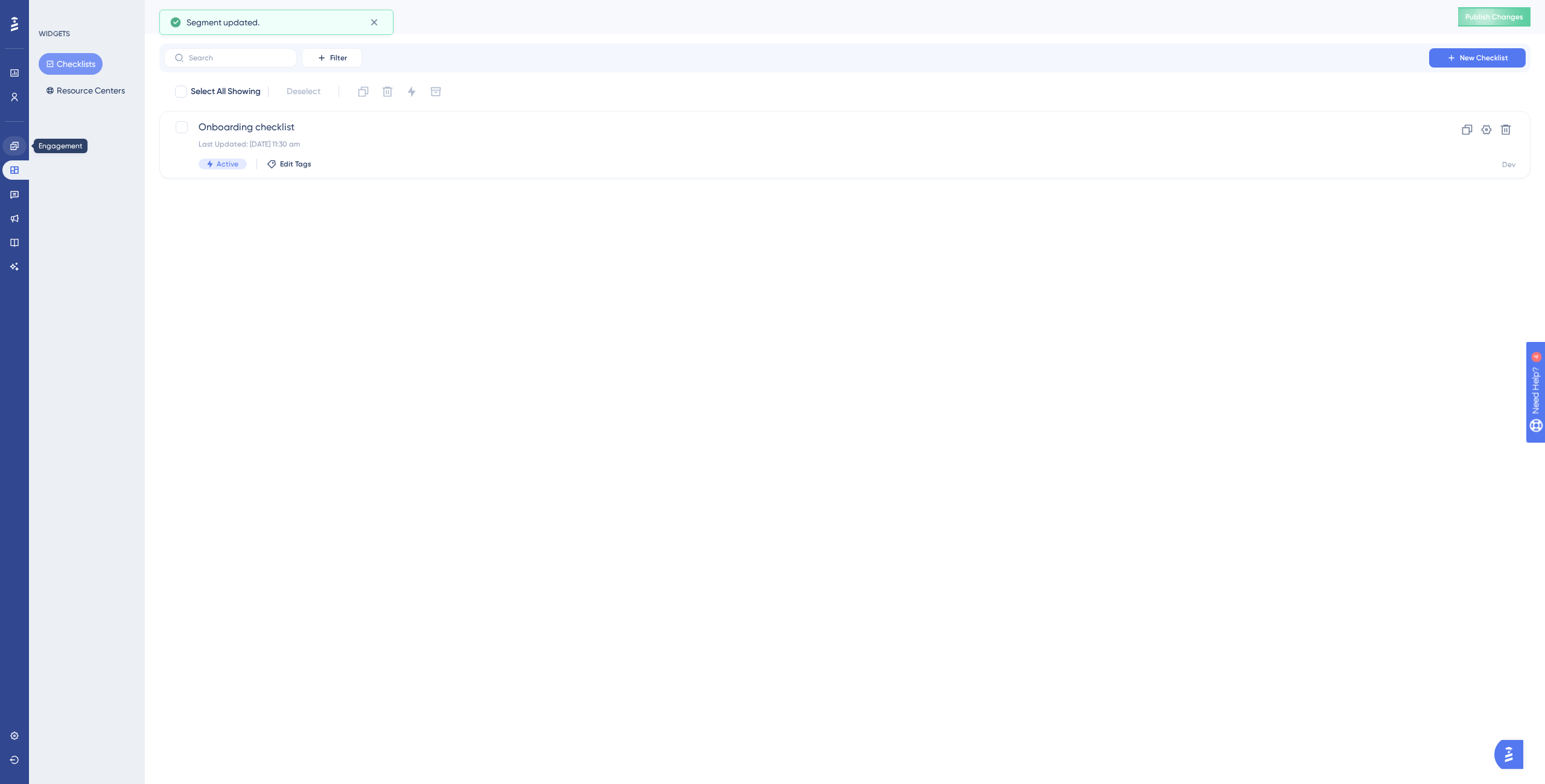
click at [22, 147] on div "Engagement Widgets Feedback Product Updates Knowledge Base AI Assistant" at bounding box center [14, 191] width 24 height 169
click at [22, 147] on link at bounding box center [14, 146] width 24 height 19
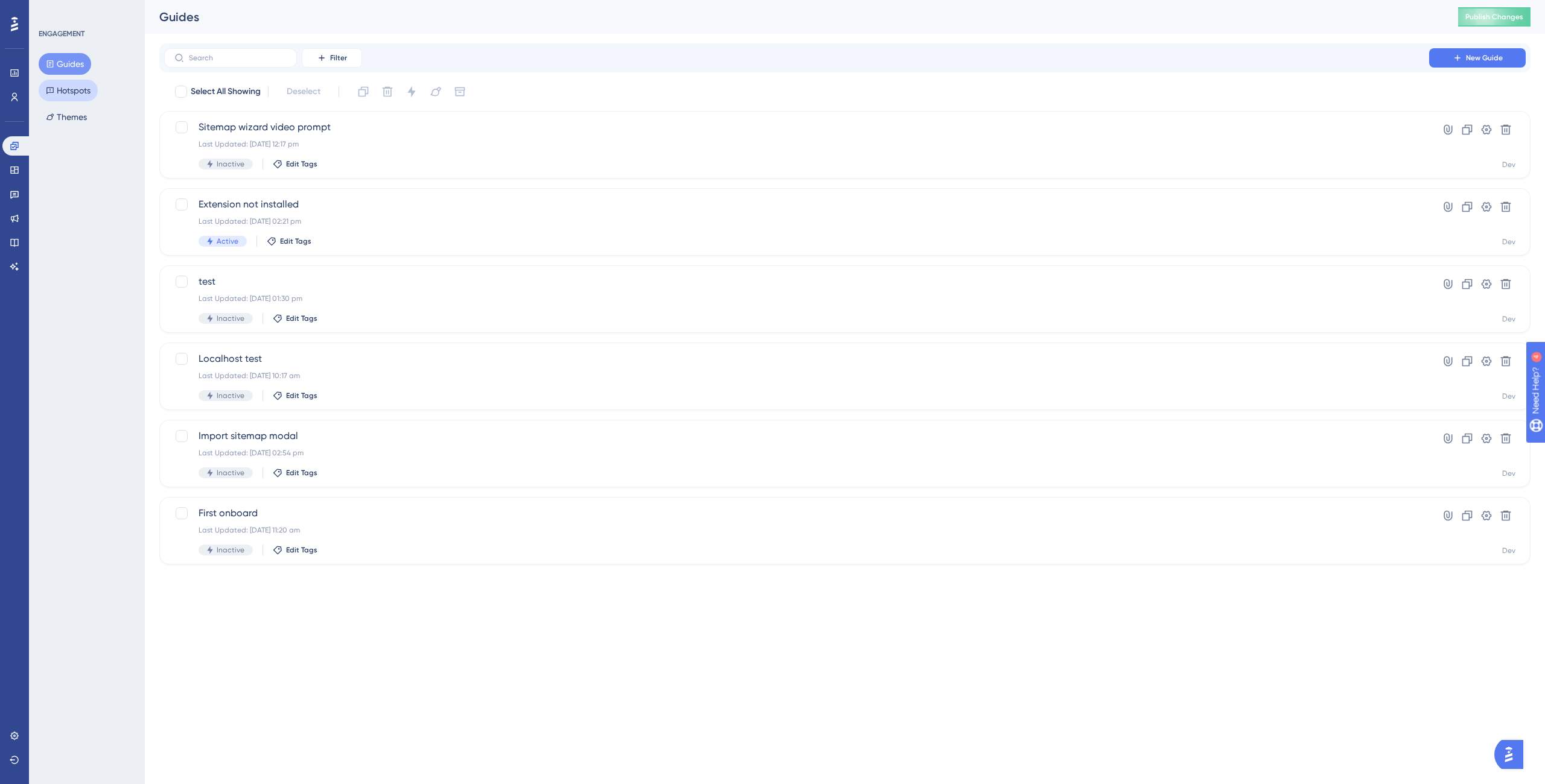
click at [77, 99] on button "Hotspots" at bounding box center [68, 90] width 59 height 22
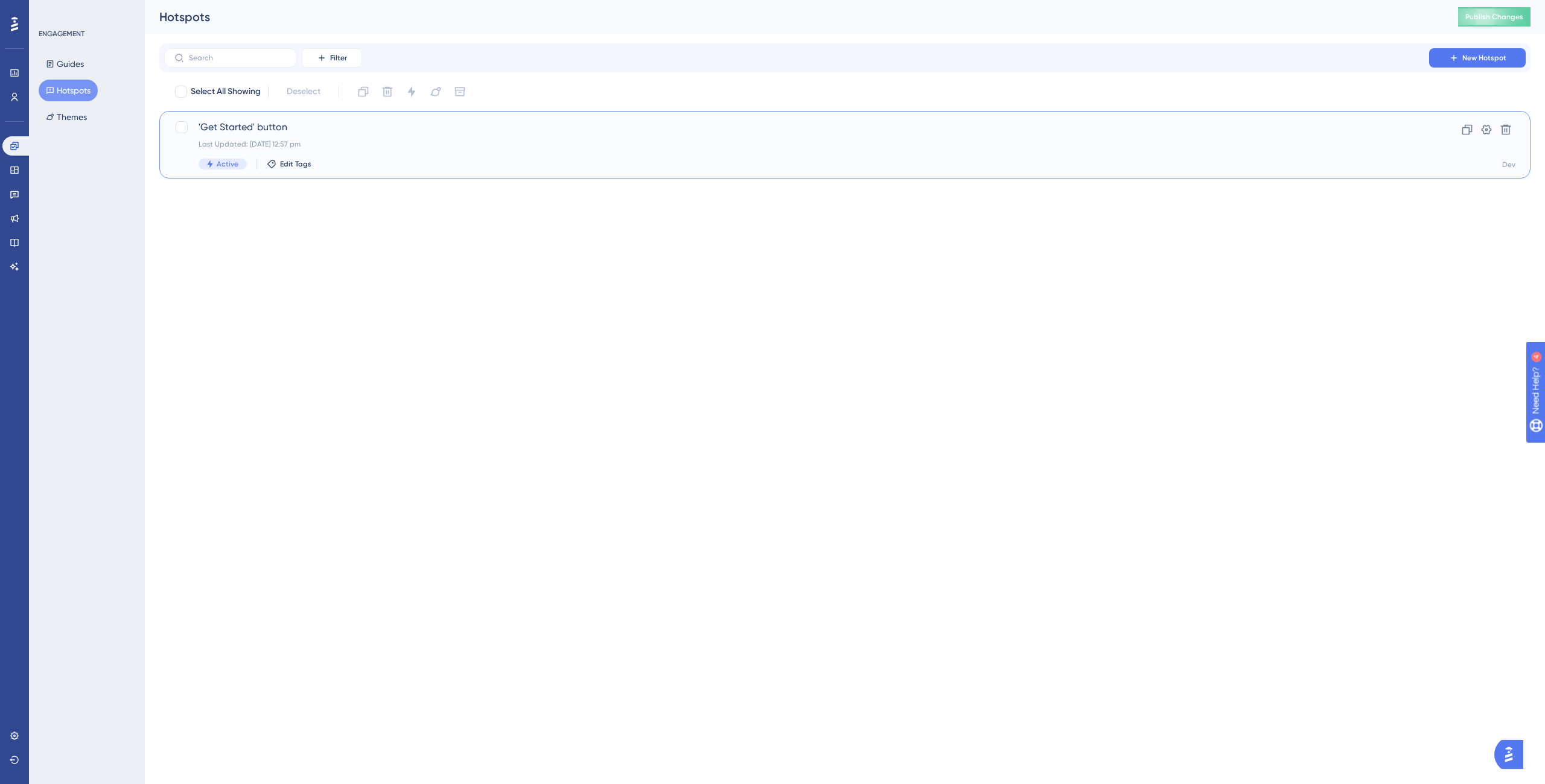
click at [423, 141] on div "Last Updated: 07 Oct 2025 12:57 pm" at bounding box center [796, 144] width 1196 height 9
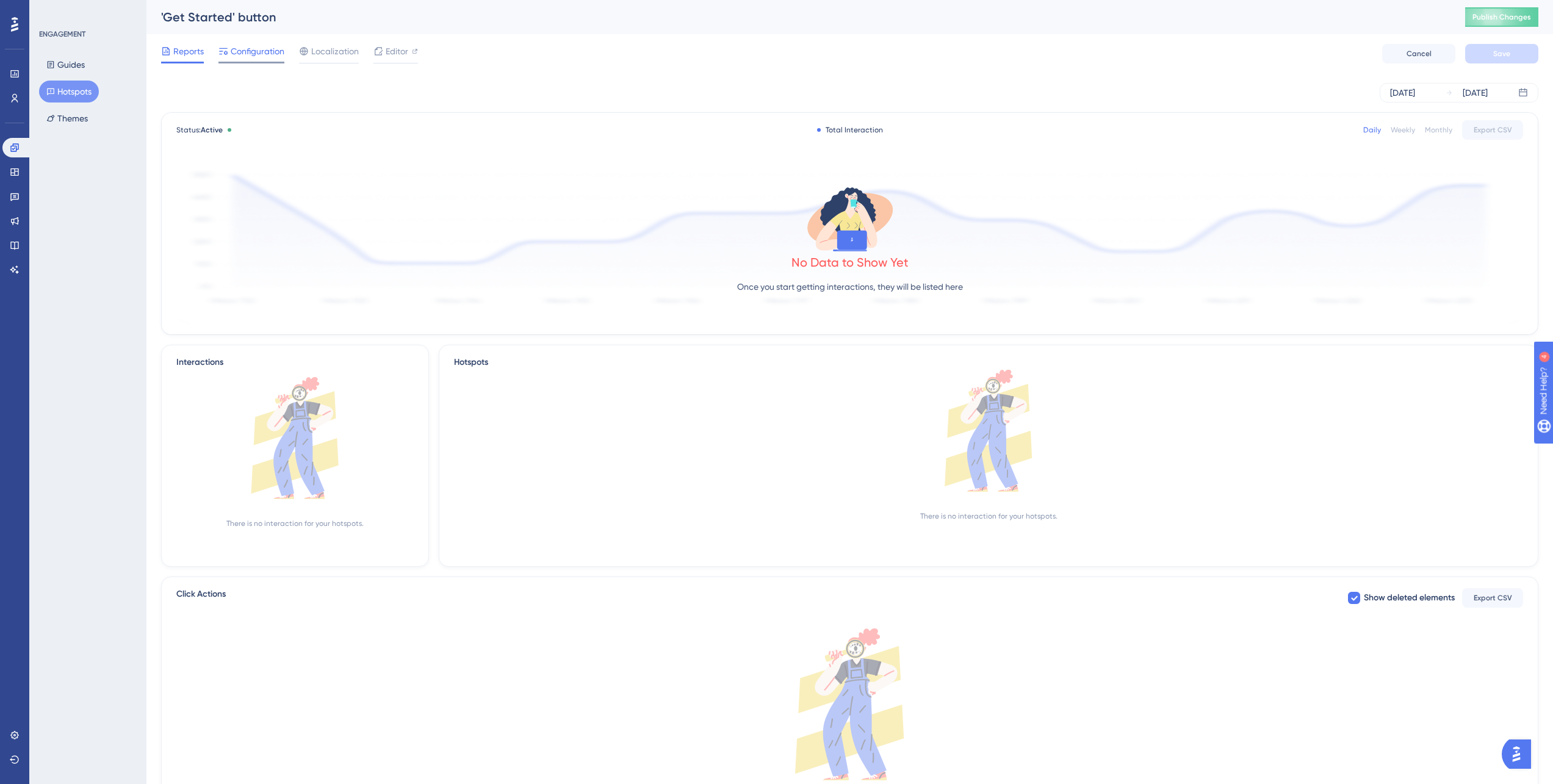
click at [274, 59] on div "Configuration" at bounding box center [251, 53] width 66 height 20
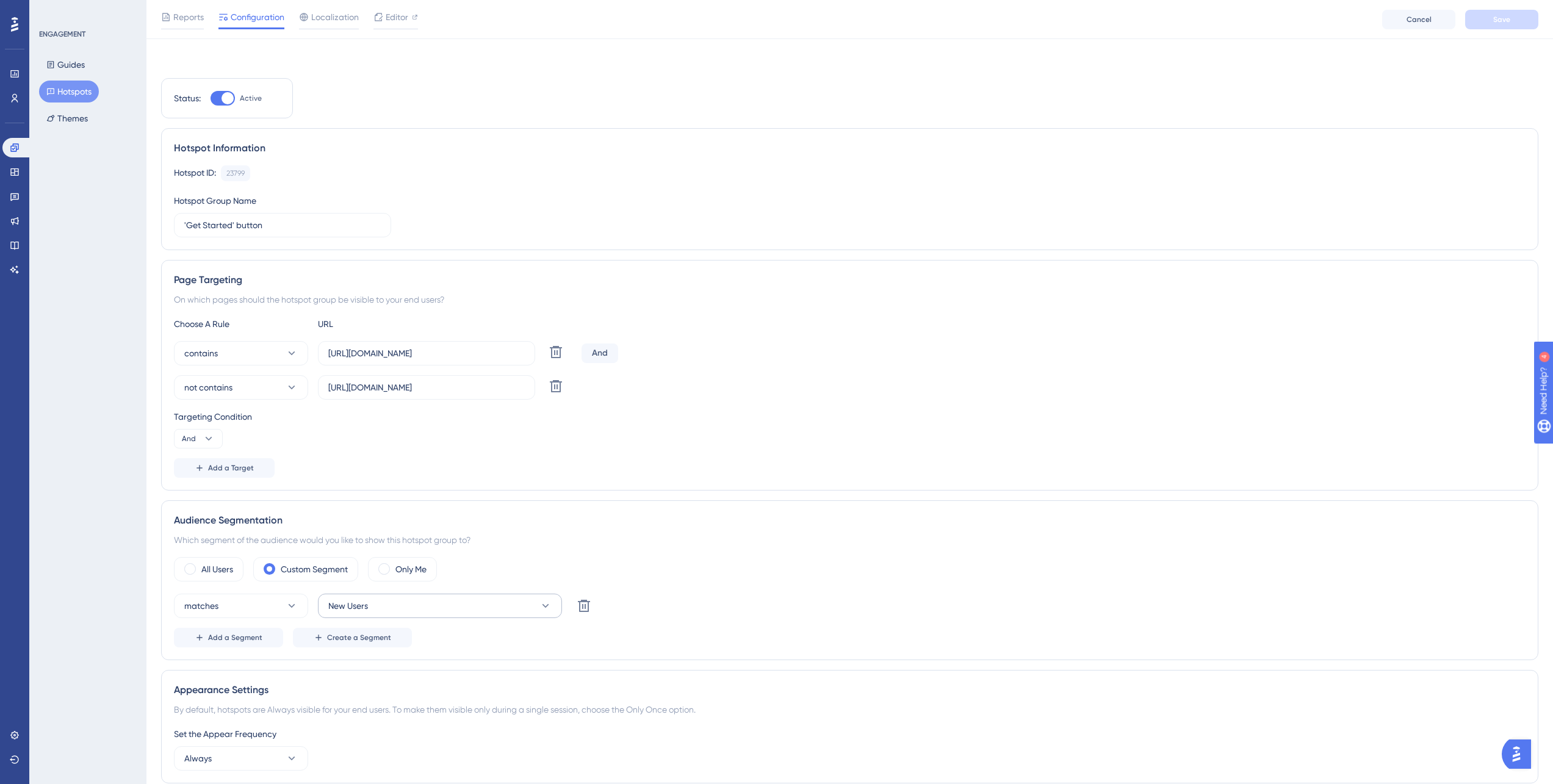
scroll to position [265, 0]
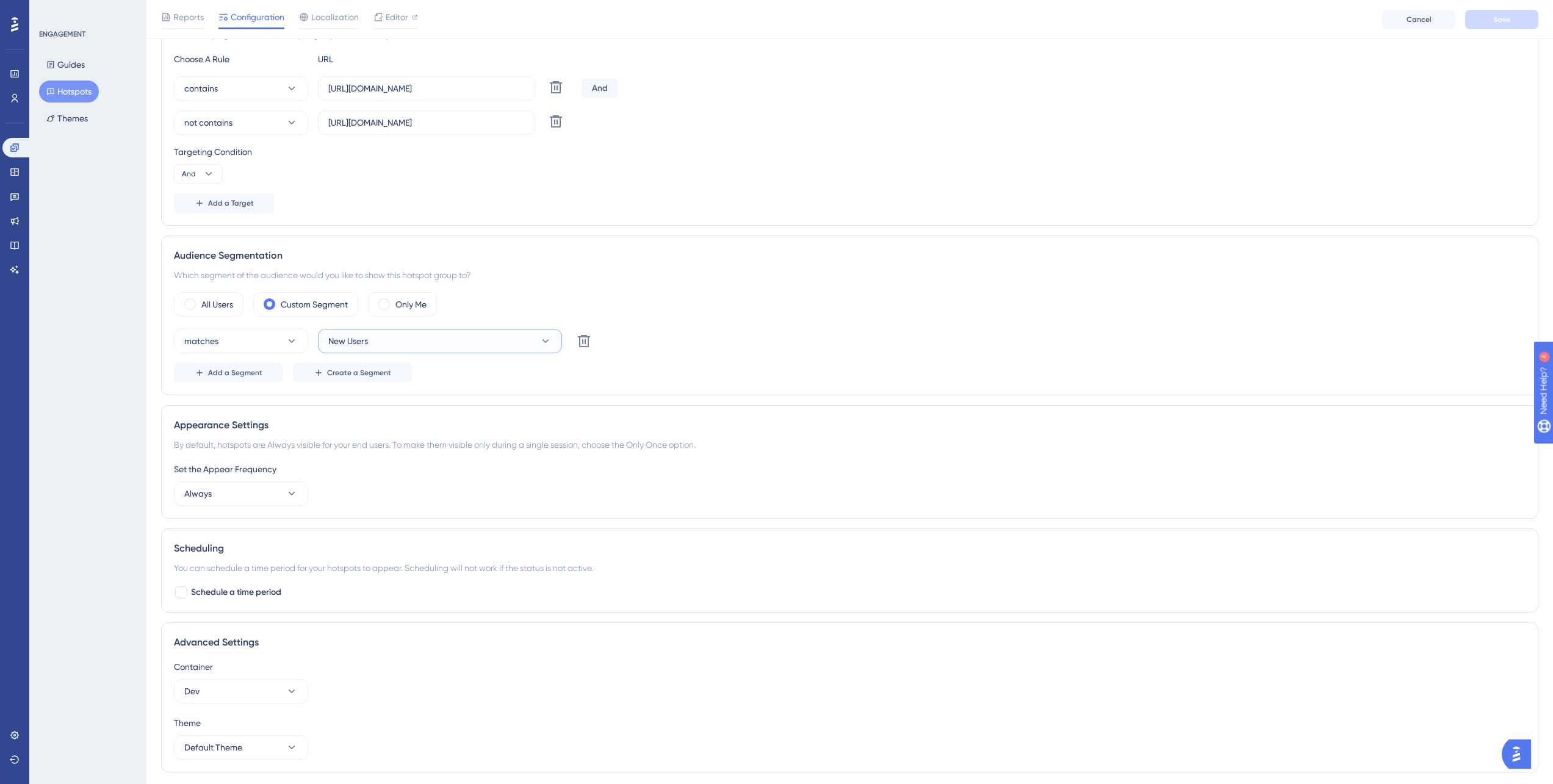
click at [363, 341] on span "New Users" at bounding box center [348, 341] width 39 height 15
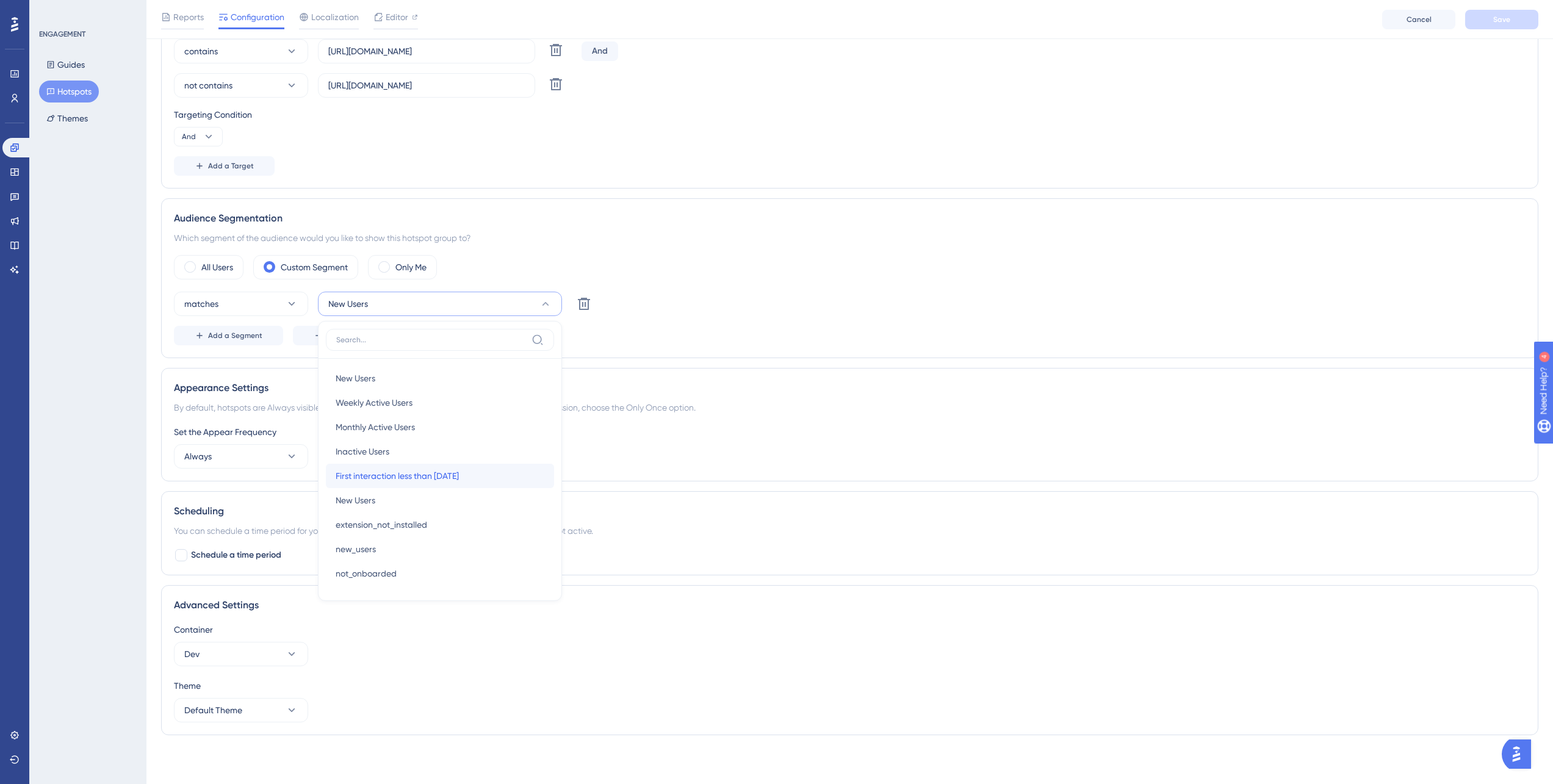
click at [446, 481] on span "First interaction less than 7 days ago" at bounding box center [397, 475] width 123 height 15
click at [1491, 25] on button "Save" at bounding box center [1501, 19] width 73 height 20
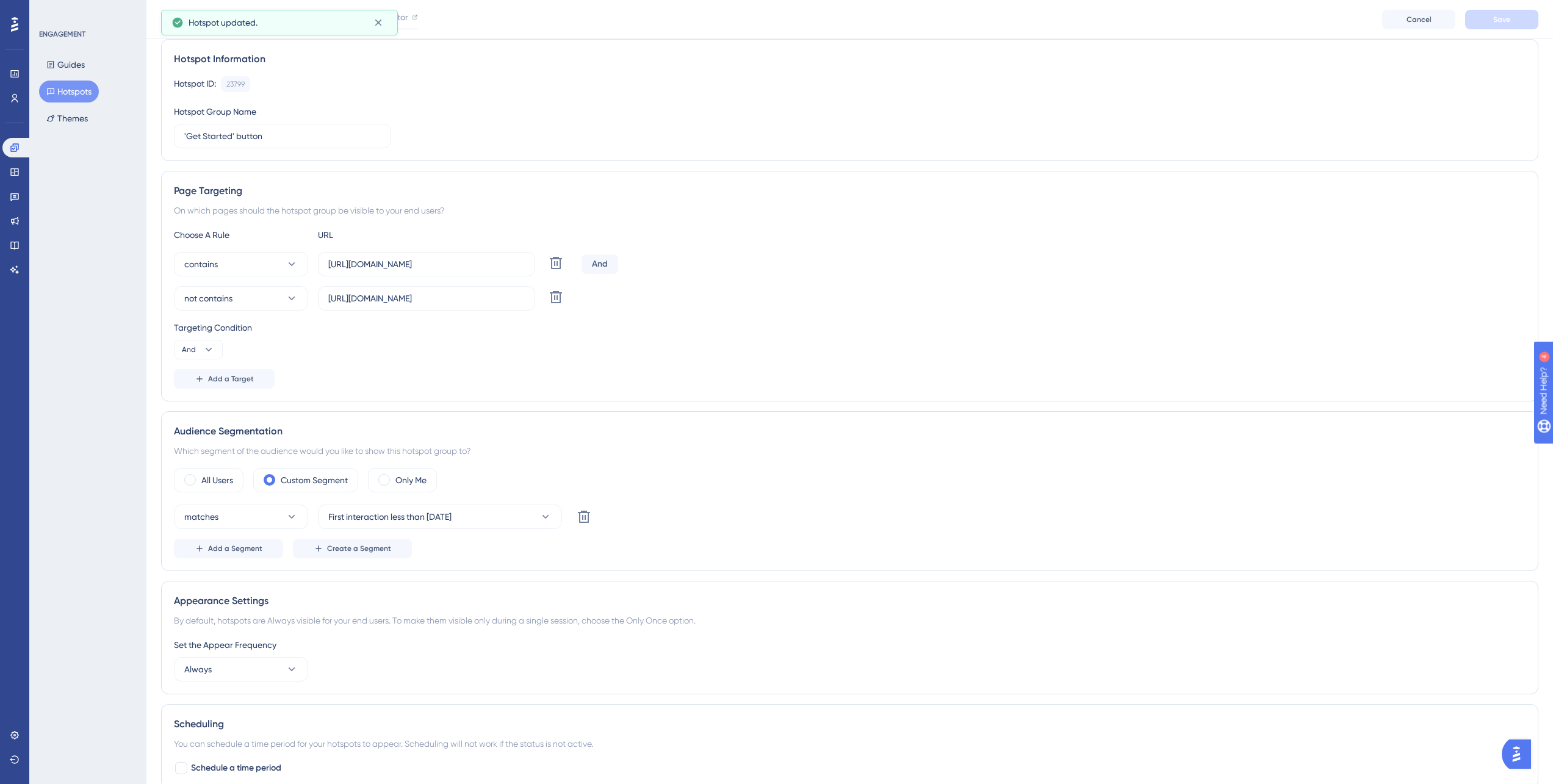
scroll to position [0, 0]
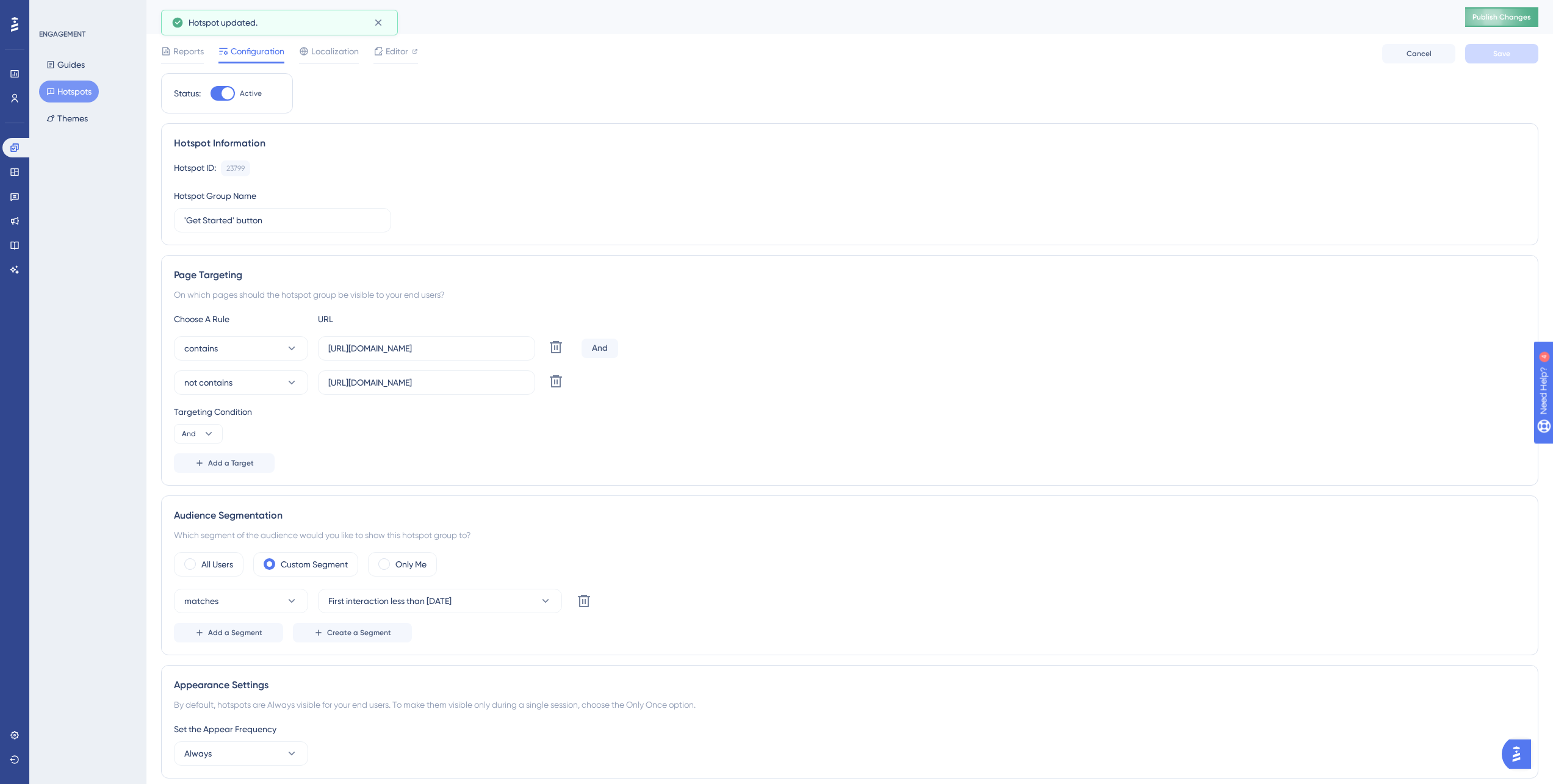
click at [1490, 24] on button "Publish Changes" at bounding box center [1501, 17] width 73 height 20
drag, startPoint x: 1015, startPoint y: 74, endPoint x: 853, endPoint y: 102, distance: 164.4
click at [1014, 74] on div "Status: Active Hotspot Information Hotspot ID: 23799 Copy Hotspot Group Name 'G…" at bounding box center [850, 557] width 1377 height 969
drag, startPoint x: 877, startPoint y: 59, endPoint x: 1255, endPoint y: 33, distance: 378.9
click at [900, 57] on div "Reports Configuration Localization Editor Cancel Save" at bounding box center [850, 54] width 1377 height 39
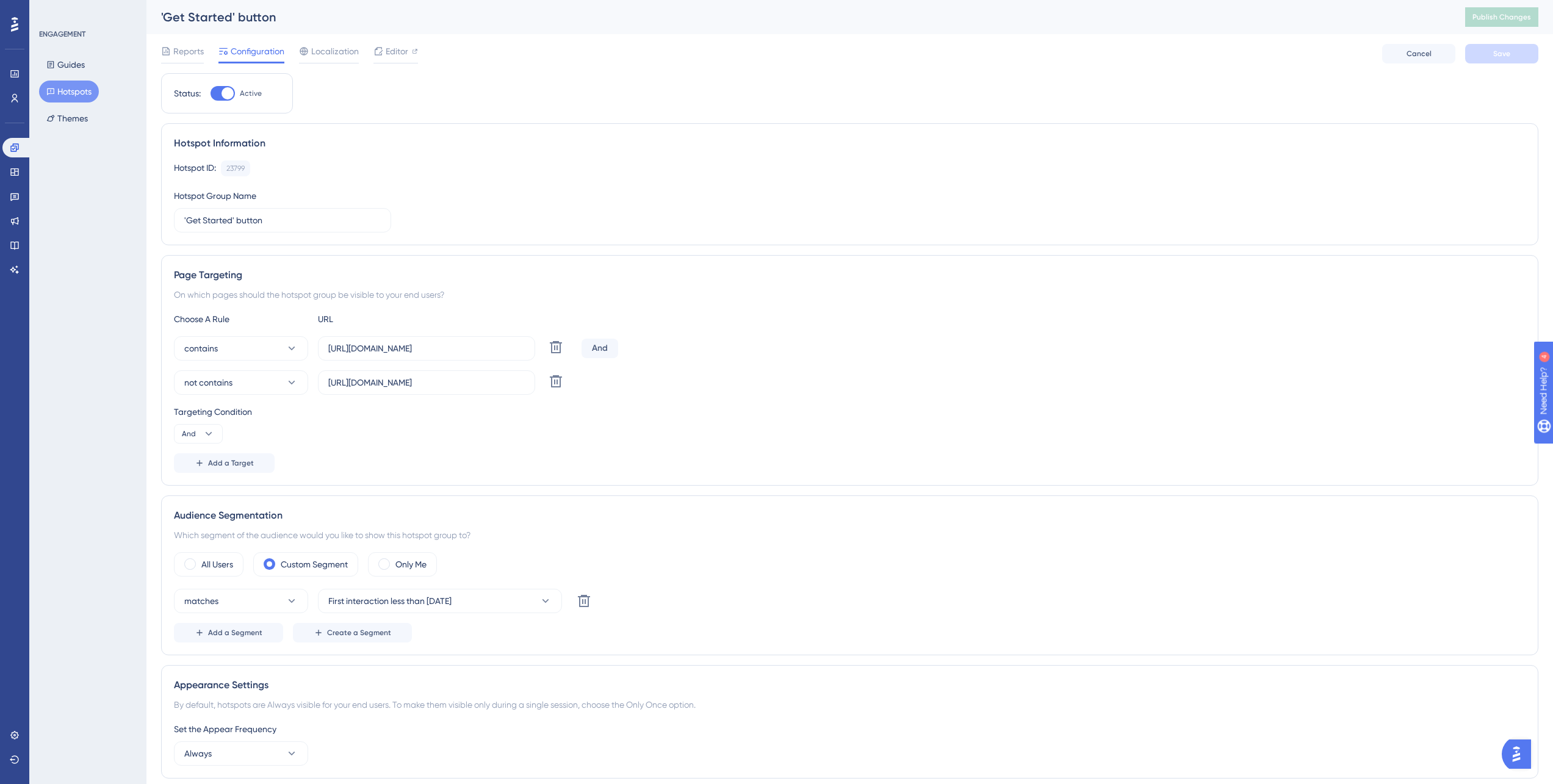
click at [1335, 23] on div "'Get Started' button" at bounding box center [798, 17] width 1274 height 17
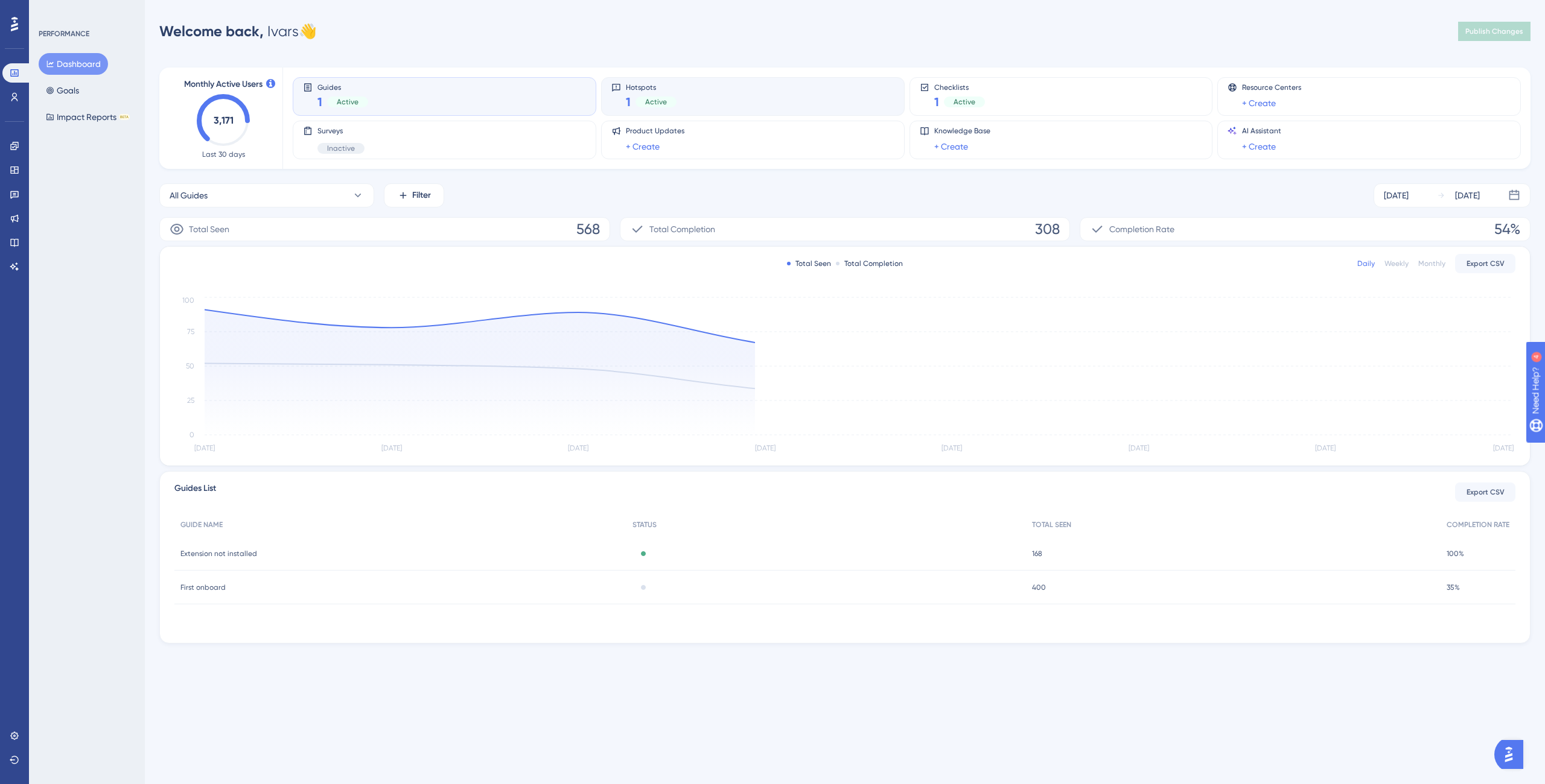
click at [700, 95] on div "Hotspots 1 Active" at bounding box center [752, 97] width 283 height 28
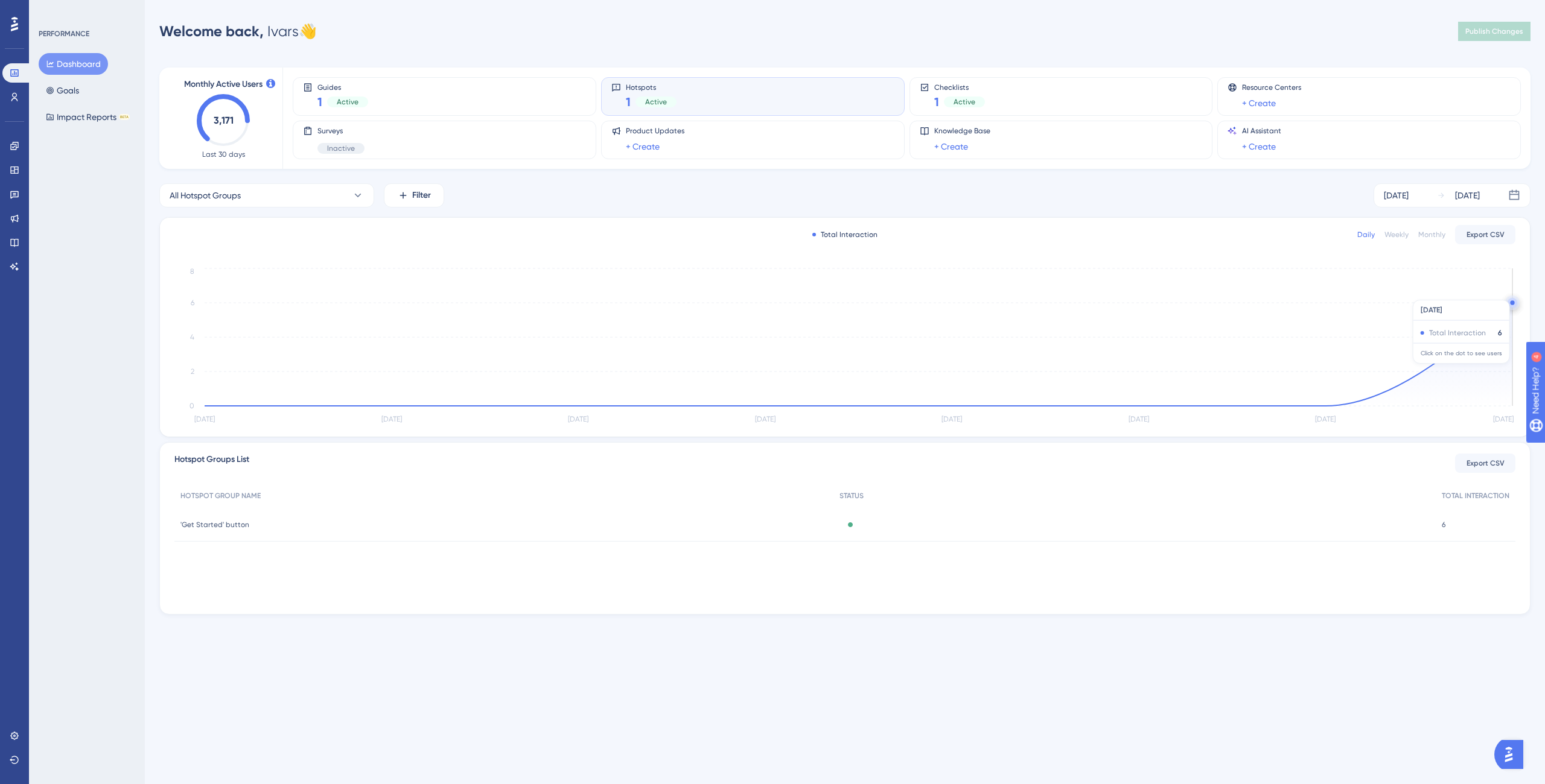
click at [1470, 294] on icon "[DATE] [DATE] [DATE] [DATE] [DATE] [DATE] [DATE] [DATE] 0 2 4 6 8" at bounding box center [845, 346] width 1341 height 162
click at [1490, 307] on icon "[DATE] [DATE] [DATE] [DATE] [DATE] [DATE] [DATE] [DATE] 0 2 4 6 8" at bounding box center [845, 346] width 1341 height 162
click at [1517, 304] on div "Total Interaction Daily Weekly Monthly Export CSV [DATE] [DATE] [DATE] [DATE] […" at bounding box center [845, 327] width 1370 height 219
click at [1507, 303] on icon "[DATE] [DATE] [DATE] [DATE] [DATE] [DATE] [DATE] [DATE] 0 2 4 6 8" at bounding box center [845, 346] width 1341 height 162
click at [1507, 303] on circle at bounding box center [1512, 303] width 13 height 13
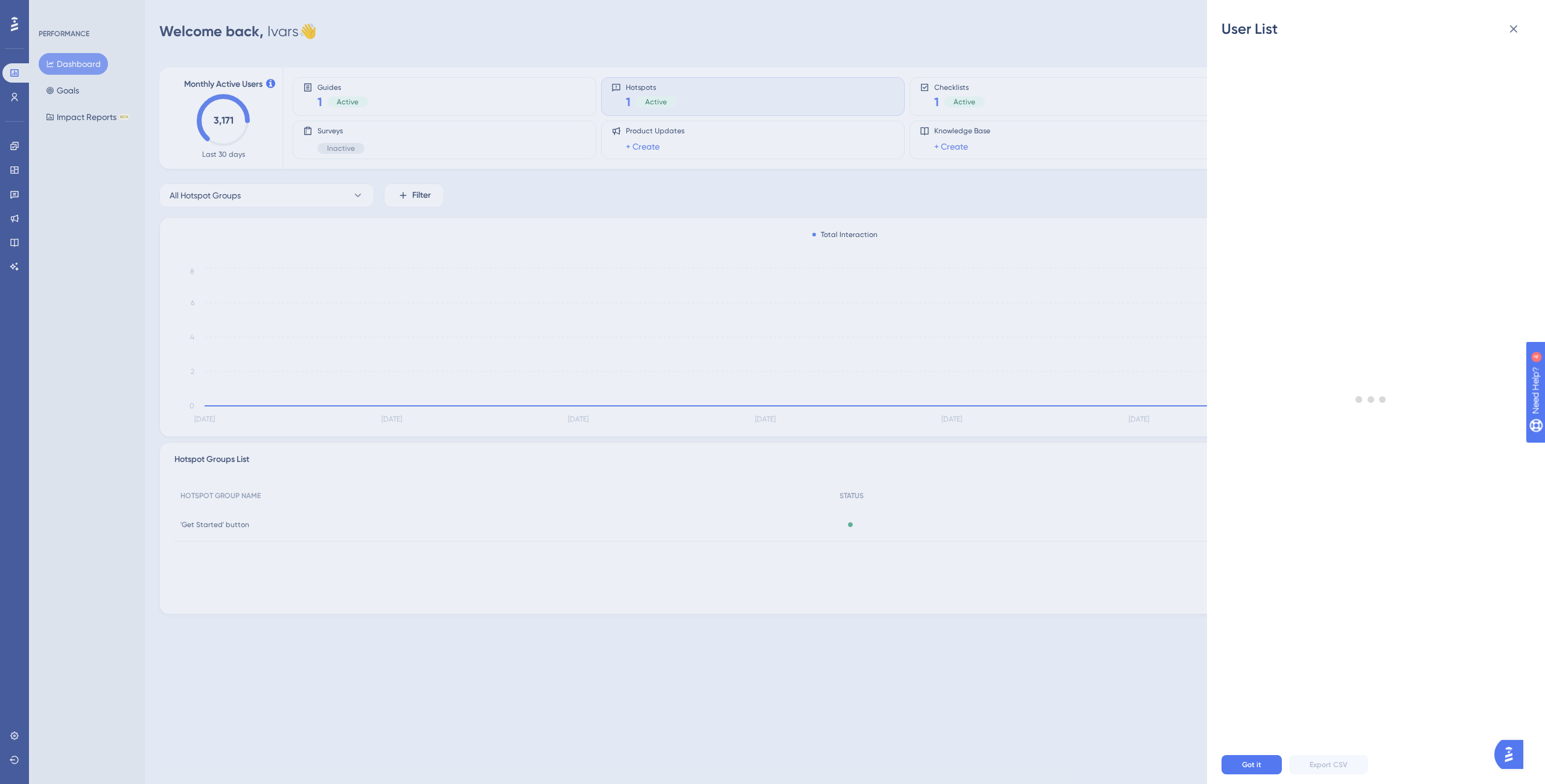
click at [1507, 303] on div "User List Got it Export CSV" at bounding box center [772, 392] width 1545 height 784
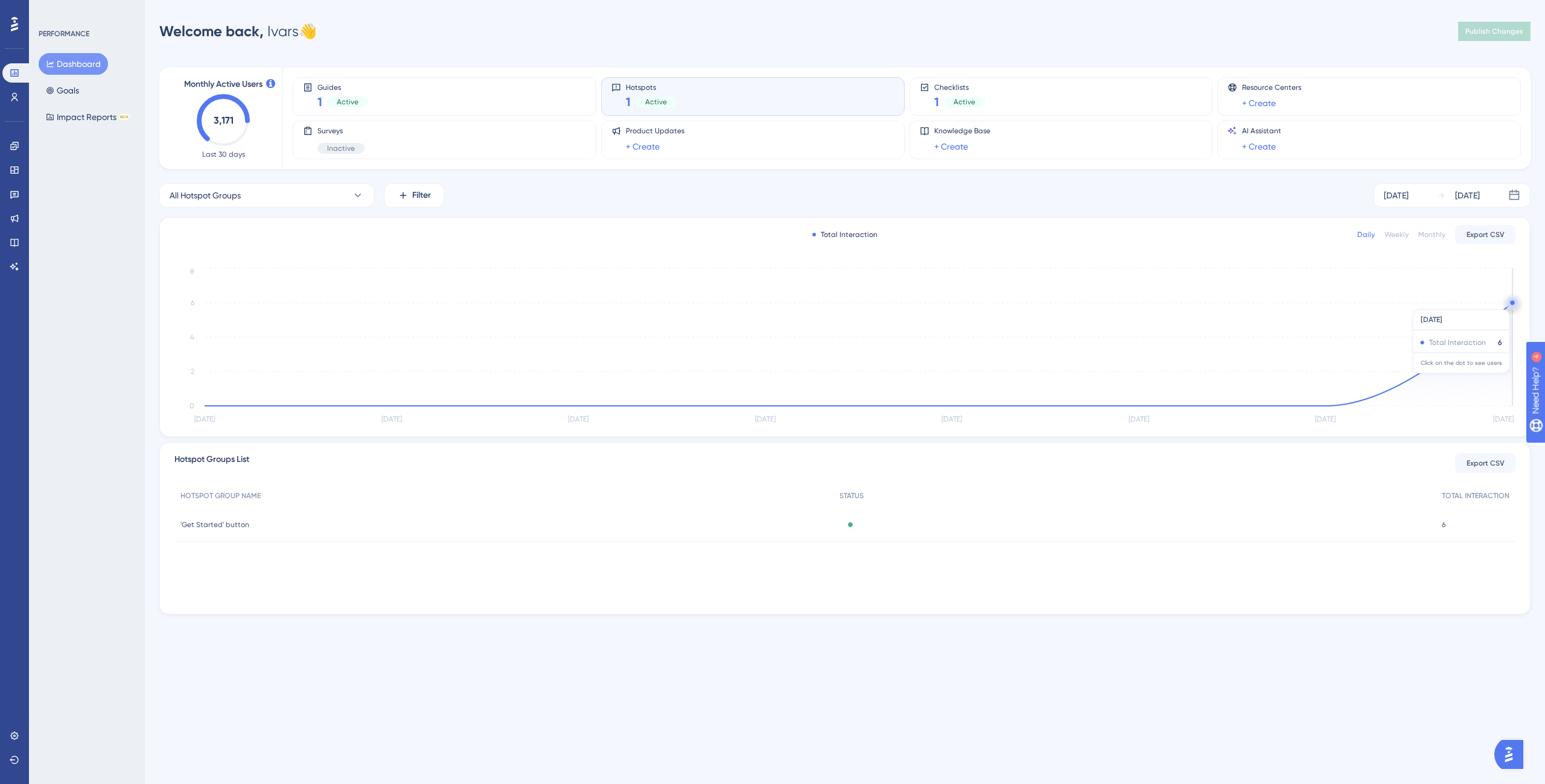
click at [1511, 303] on circle at bounding box center [1512, 304] width 3 height 3
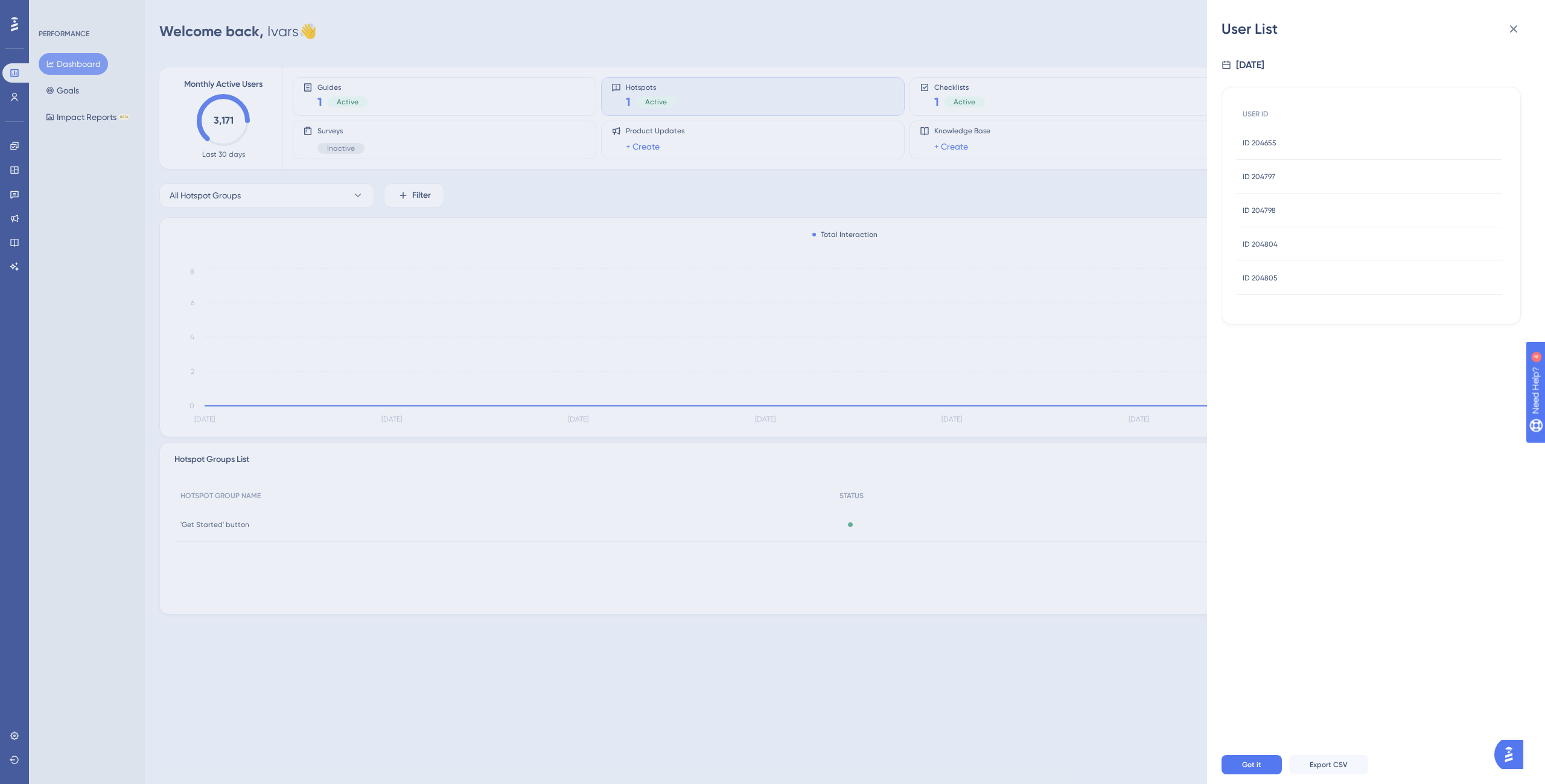
click at [1286, 143] on div "ID 204655 ID 204655" at bounding box center [1369, 143] width 265 height 34
click at [1286, 144] on div at bounding box center [1371, 399] width 300 height 692
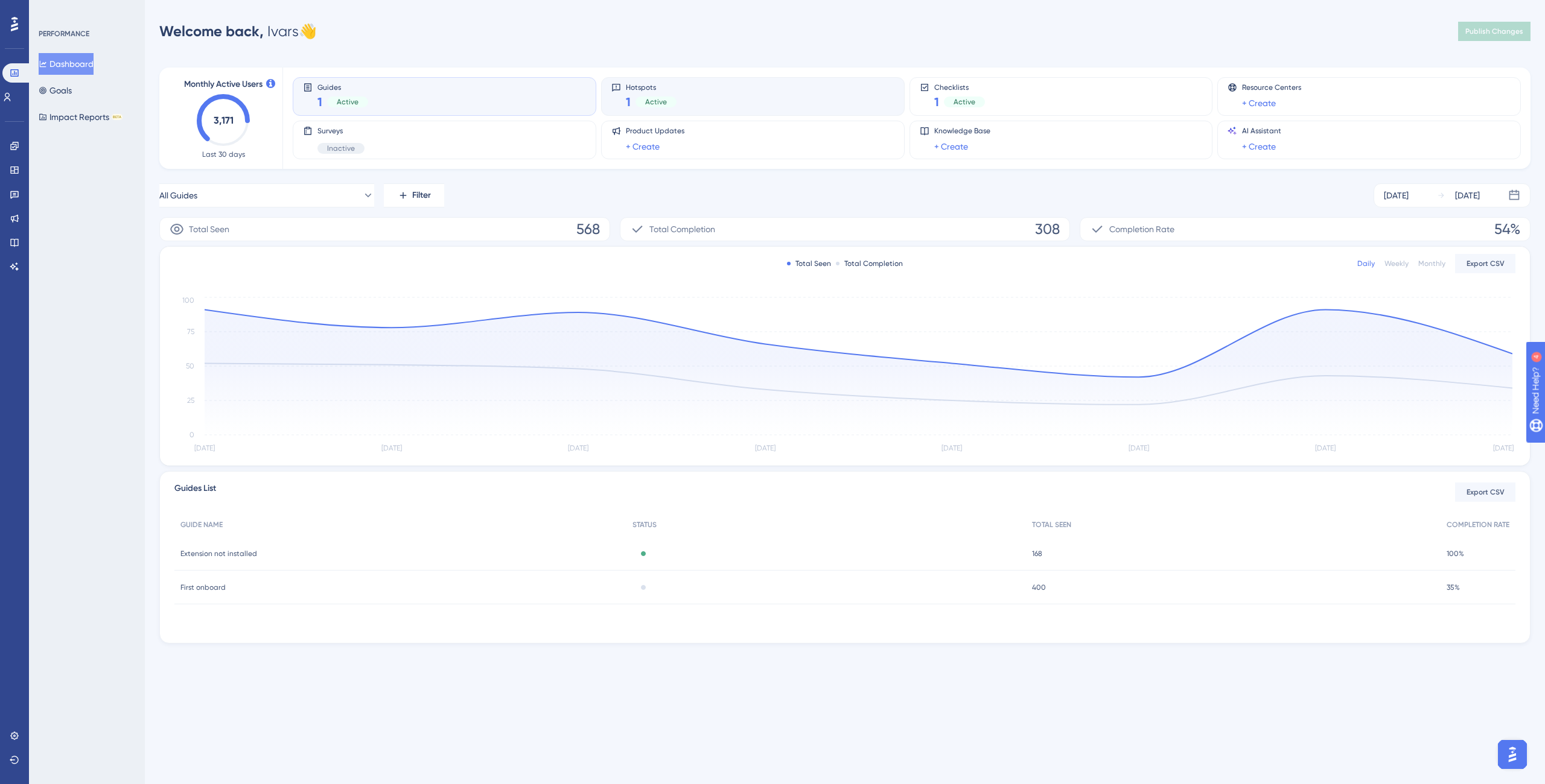
click at [653, 97] on span "Active" at bounding box center [656, 102] width 22 height 9
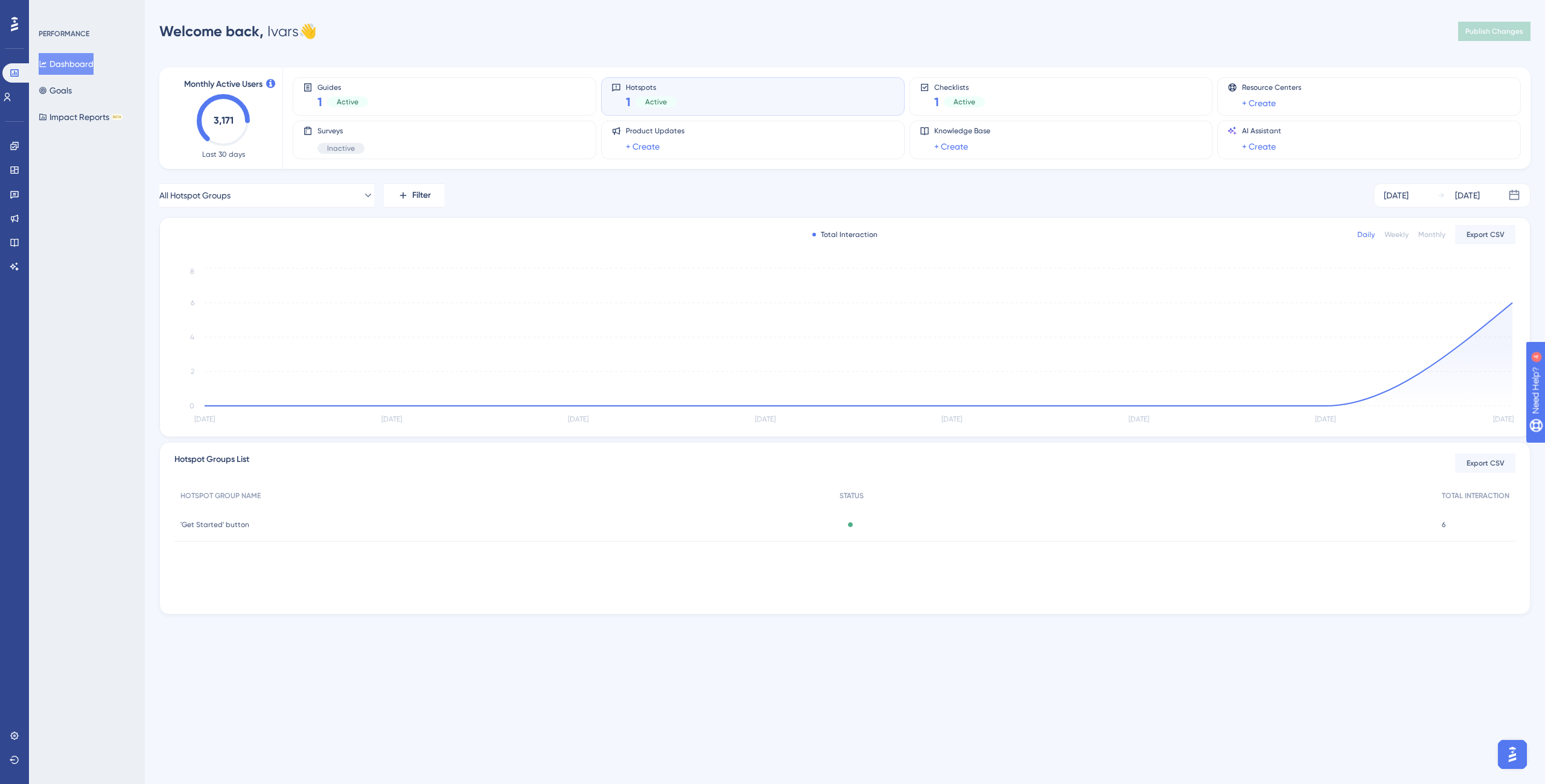
click at [1438, 525] on div "6 6" at bounding box center [1475, 525] width 80 height 34
click at [1467, 308] on icon "[DATE] [DATE] [DATE] [DATE] [DATE] [DATE] [DATE] [DATE] 0 2 4 6 8" at bounding box center [845, 346] width 1341 height 162
click at [1497, 309] on icon "[DATE] [DATE] [DATE] [DATE] [DATE] [DATE] [DATE] [DATE] 0 2 4 6 8" at bounding box center [845, 346] width 1341 height 162
click at [1513, 313] on icon "[DATE] [DATE] [DATE] [DATE] [DATE] [DATE] [DATE] [DATE] 0 2 4 6 8" at bounding box center [845, 346] width 1341 height 162
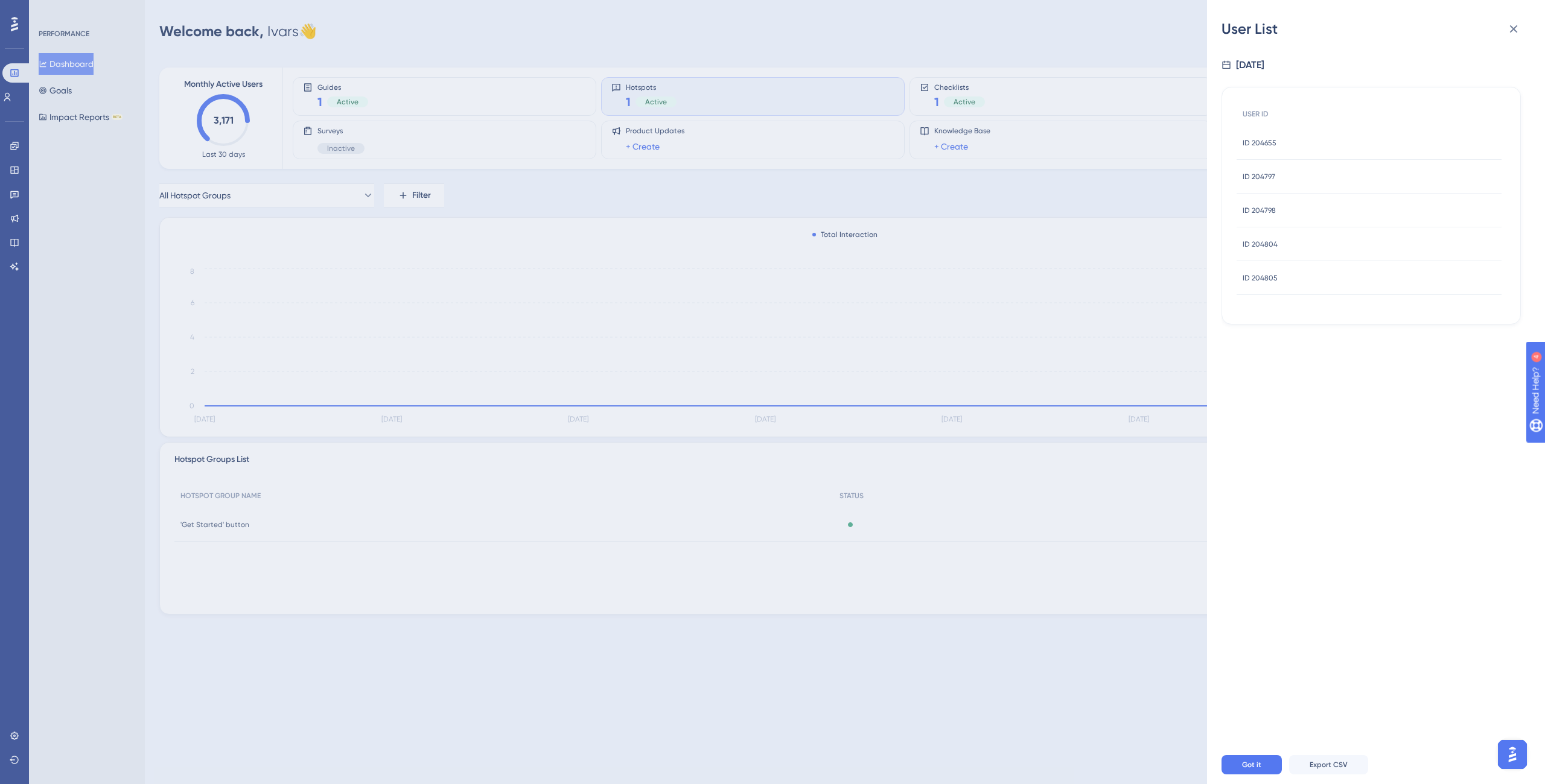
click at [1334, 269] on div "ID 204805 ID 204805" at bounding box center [1369, 278] width 265 height 34
click at [1367, 153] on span "# 204805" at bounding box center [1371, 159] width 212 height 14
click at [1367, 154] on span "# 204805" at bounding box center [1371, 159] width 212 height 14
copy span "204805"
click at [1505, 31] on button at bounding box center [1514, 29] width 24 height 24
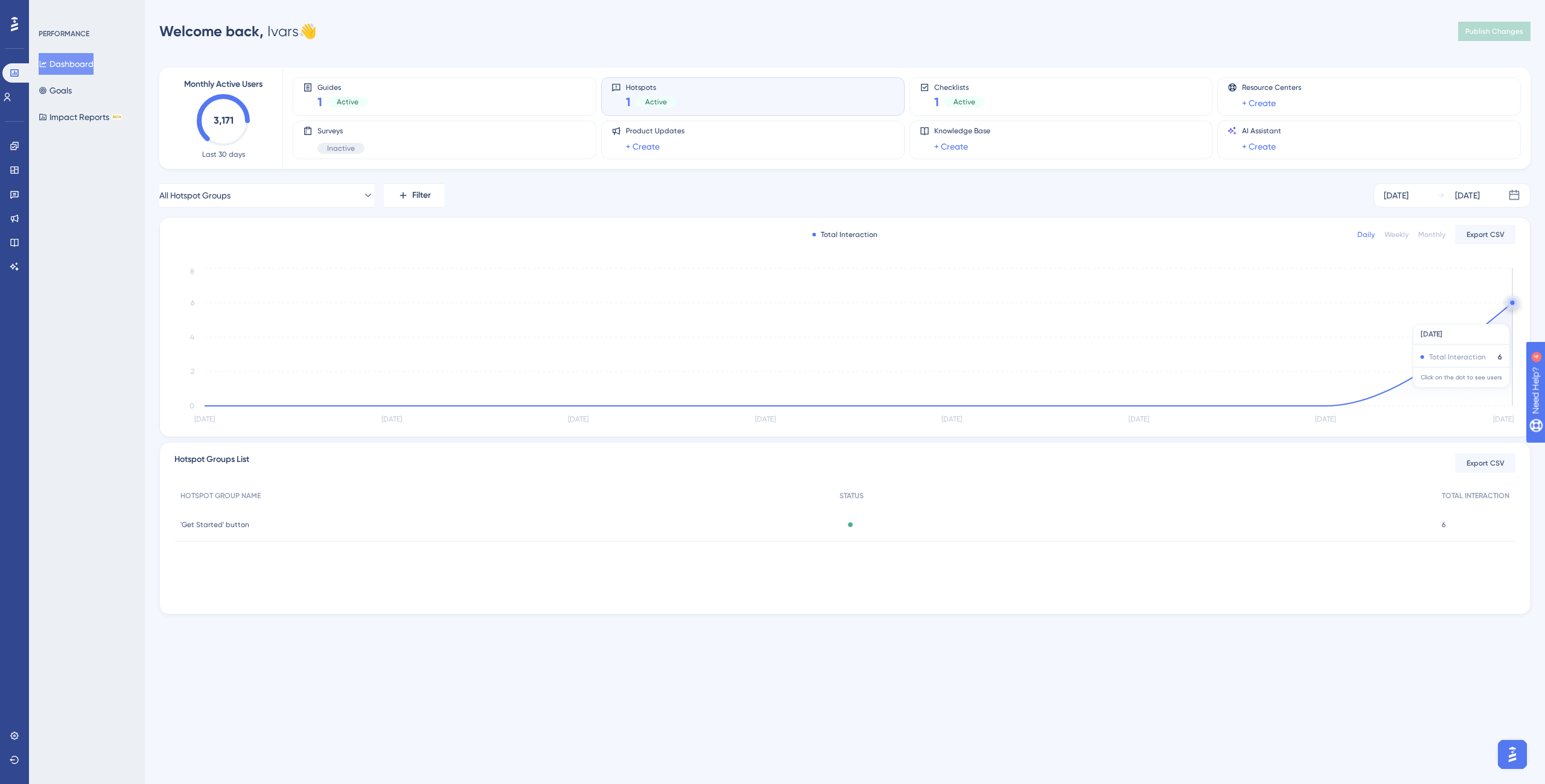
click at [1509, 318] on icon at bounding box center [859, 354] width 1308 height 103
click at [1509, 304] on circle at bounding box center [1512, 304] width 7 height 7
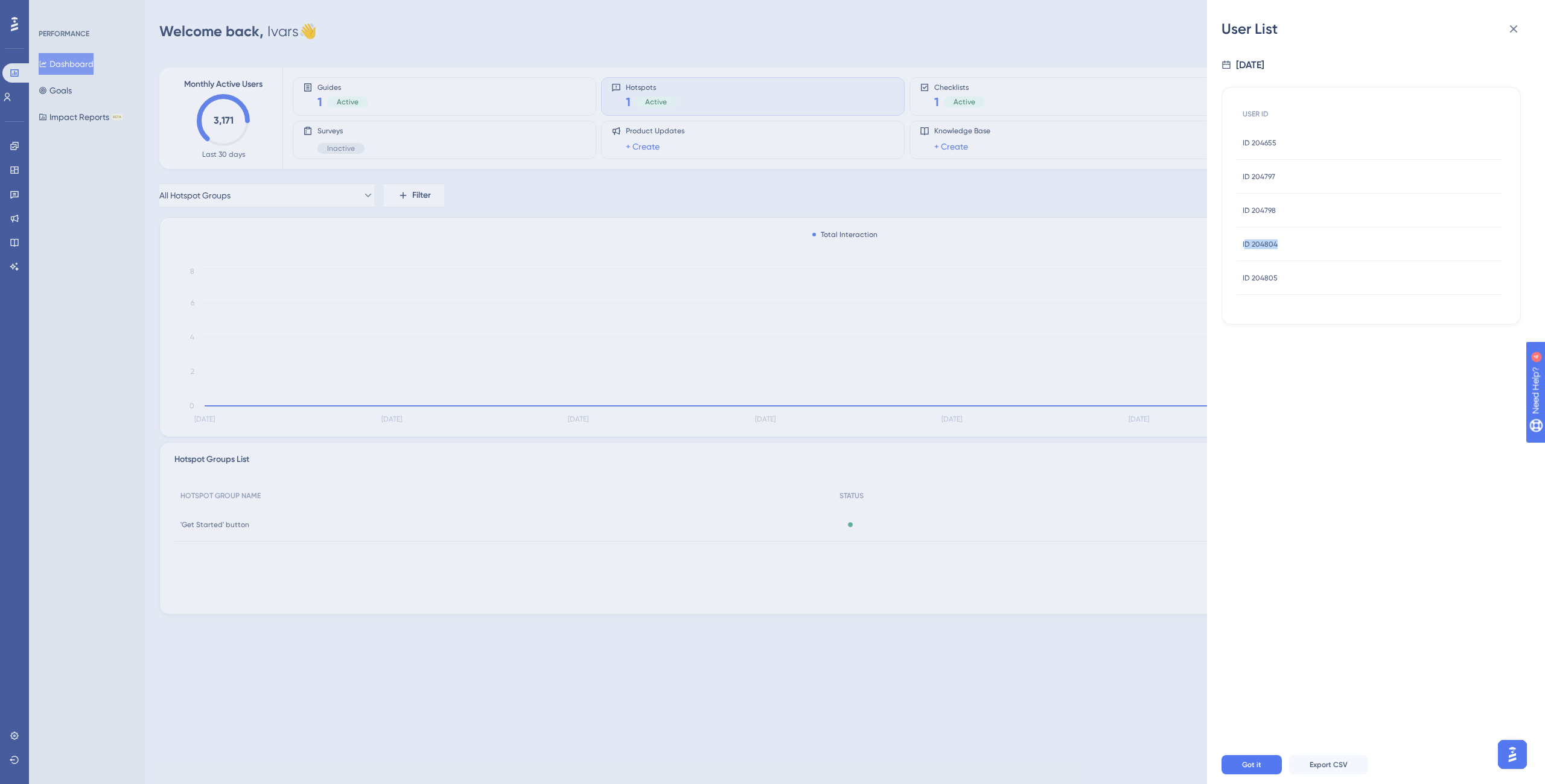
drag, startPoint x: 1298, startPoint y: 245, endPoint x: 1245, endPoint y: 240, distance: 53.2
click at [1245, 240] on div "ID 204804 ID 204804" at bounding box center [1369, 244] width 265 height 34
copy span "204804"
drag, startPoint x: 1284, startPoint y: 246, endPoint x: 1252, endPoint y: 248, distance: 32.1
click at [1252, 248] on div "ID 204804 ID 204804" at bounding box center [1369, 244] width 265 height 34
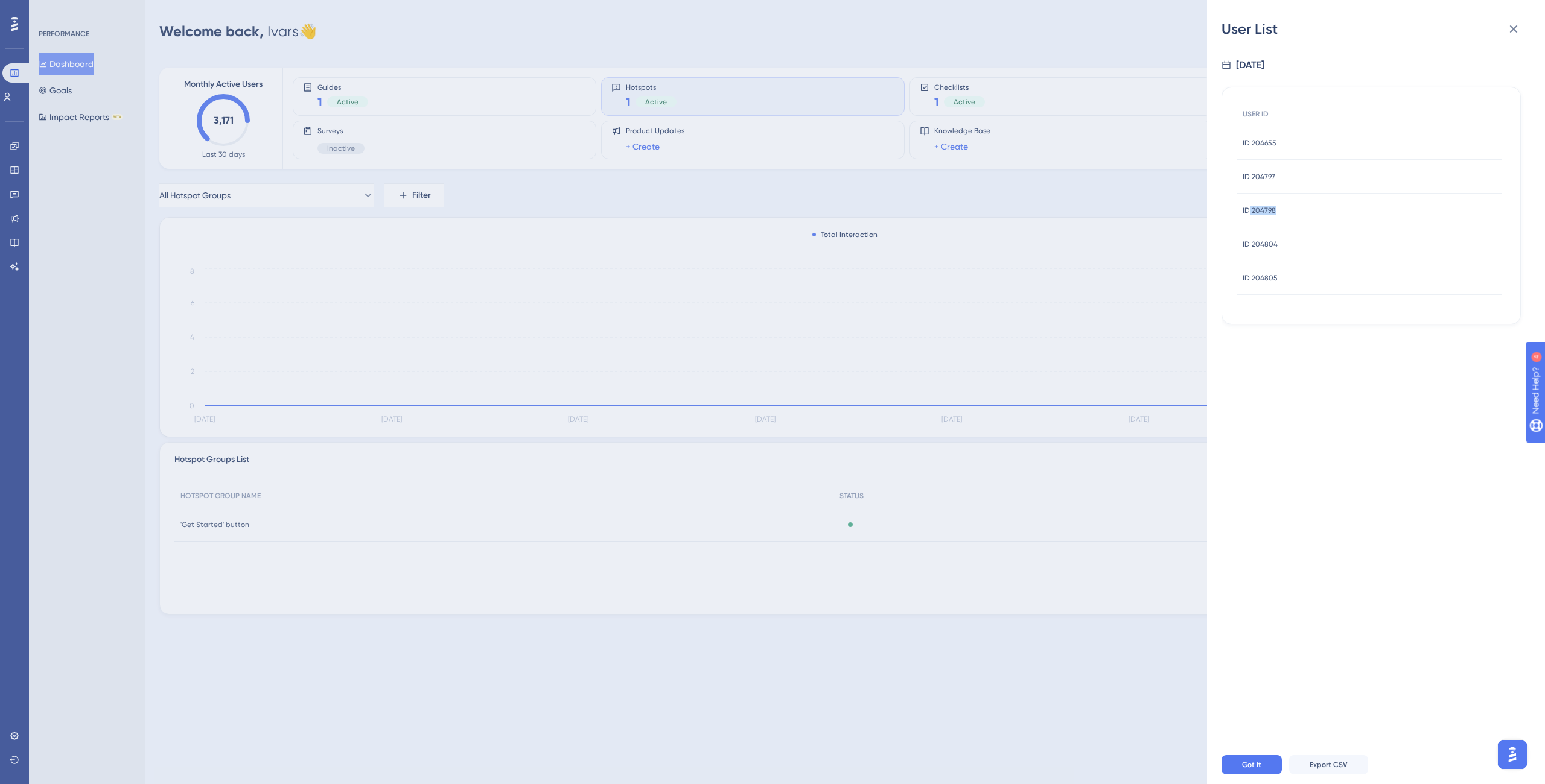
drag, startPoint x: 1299, startPoint y: 217, endPoint x: 1247, endPoint y: 213, distance: 52.2
click at [1247, 213] on div "ID 204798 ID 204798" at bounding box center [1369, 210] width 265 height 34
copy span "204798"
drag, startPoint x: 1301, startPoint y: 178, endPoint x: 1250, endPoint y: 180, distance: 51.0
click at [1250, 180] on div "ID 204797 ID 204797" at bounding box center [1369, 177] width 265 height 34
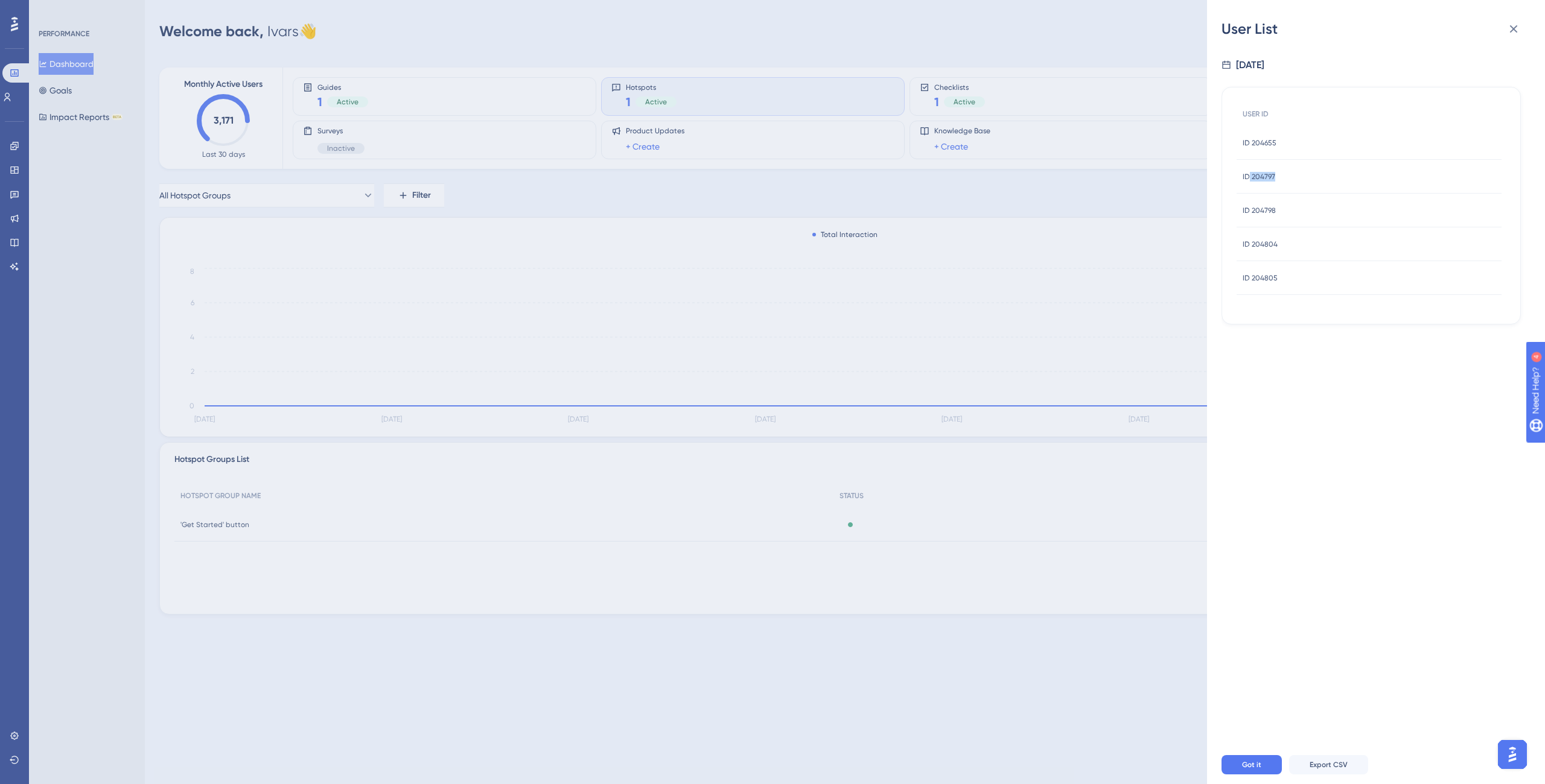
copy span "204797"
drag, startPoint x: 1320, startPoint y: 149, endPoint x: 1252, endPoint y: 144, distance: 68.2
click at [1252, 144] on div "ID 204655 ID 204655" at bounding box center [1369, 143] width 265 height 34
copy span "204655"
click at [1365, 153] on div "ID 204655 ID 204655" at bounding box center [1369, 143] width 265 height 34
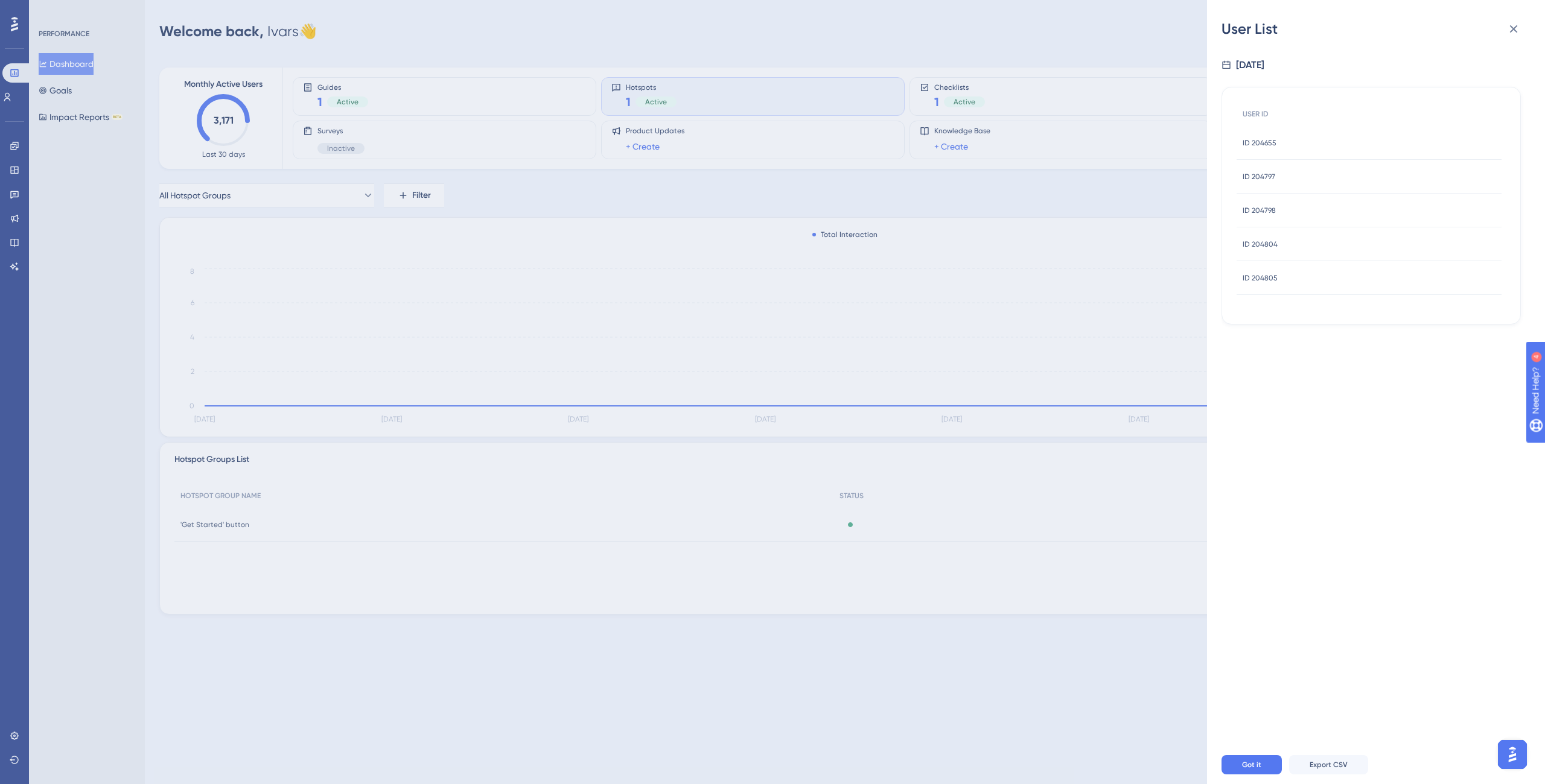
click at [1267, 146] on span "ID 204655" at bounding box center [1260, 142] width 34 height 9
click at [1267, 144] on span "-" at bounding box center [1371, 140] width 212 height 19
click at [924, 333] on div "Back to User List User Details - # 204655 User Attributes ( 14 ) Email Email - …" at bounding box center [772, 392] width 1545 height 784
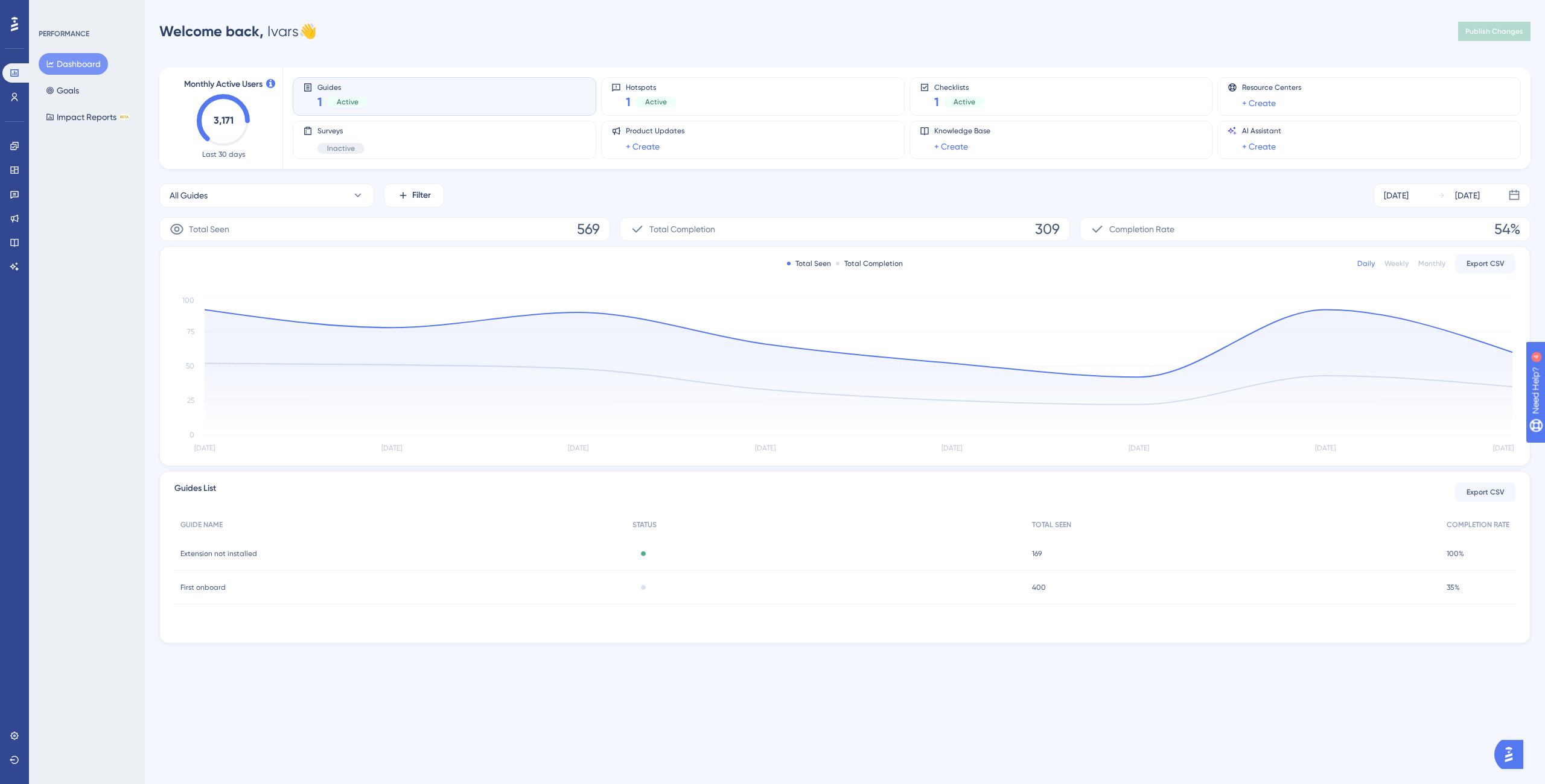
click at [433, 95] on div "Guides 1 Active" at bounding box center [444, 97] width 283 height 28
click at [667, 99] on div "Active" at bounding box center [656, 102] width 41 height 11
click at [460, 102] on div "Guides 1 Active" at bounding box center [444, 97] width 283 height 28
drag, startPoint x: 656, startPoint y: 93, endPoint x: 653, endPoint y: 99, distance: 6.7
click at [656, 94] on div "1 Active" at bounding box center [651, 102] width 51 height 17
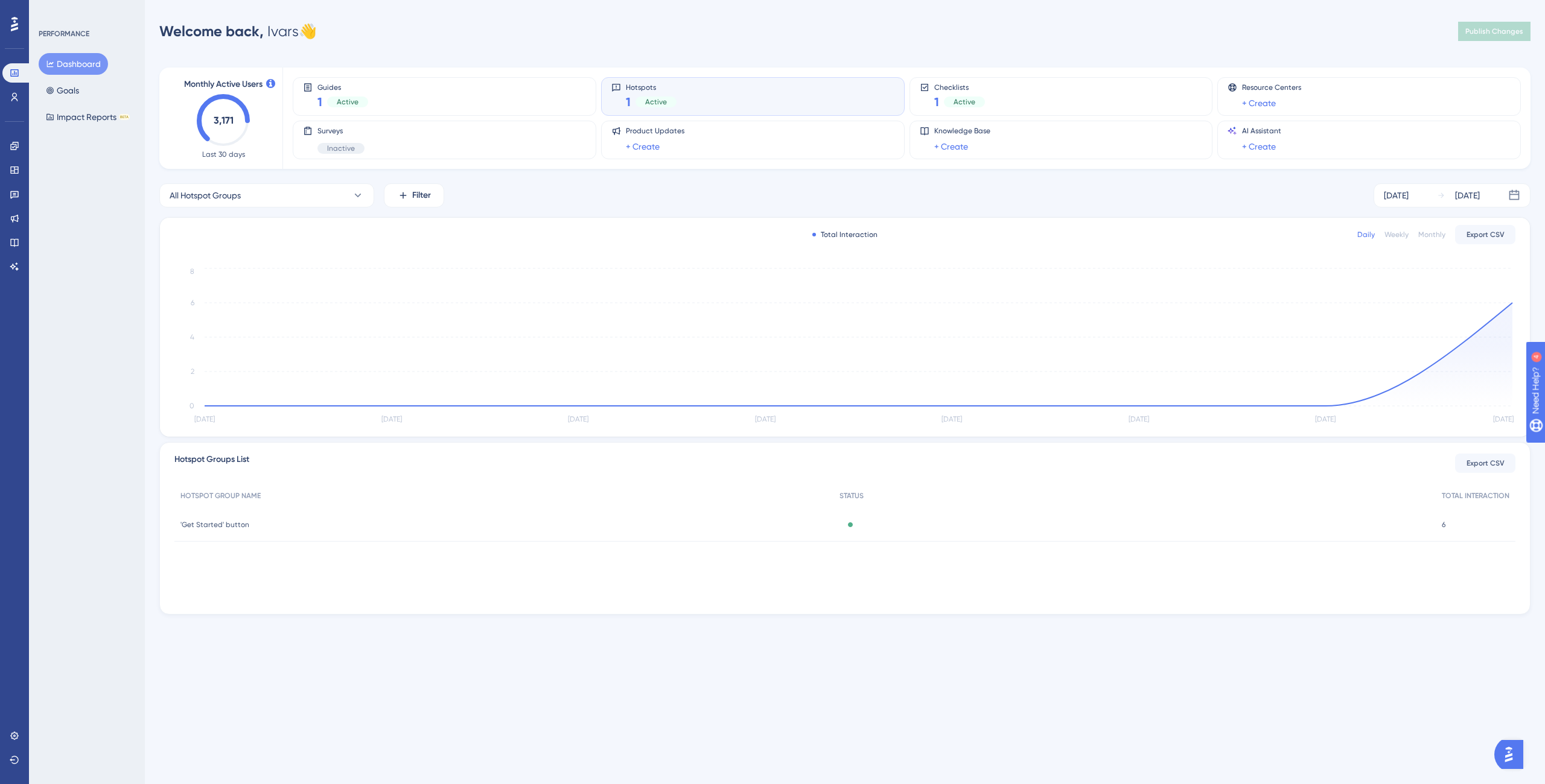
click at [700, 107] on div "Hotspots 1 Active" at bounding box center [752, 97] width 283 height 28
click at [702, 108] on div "Hotspots 1 Active" at bounding box center [752, 97] width 283 height 28
click at [703, 109] on div "Hotspots 1 Active" at bounding box center [752, 97] width 283 height 28
click at [703, 109] on div "Hotspots 1 Active" at bounding box center [752, 97] width 283 height 28
click at [703, 109] on div "Hotspots 1 Active" at bounding box center [752, 97] width 283 height 28
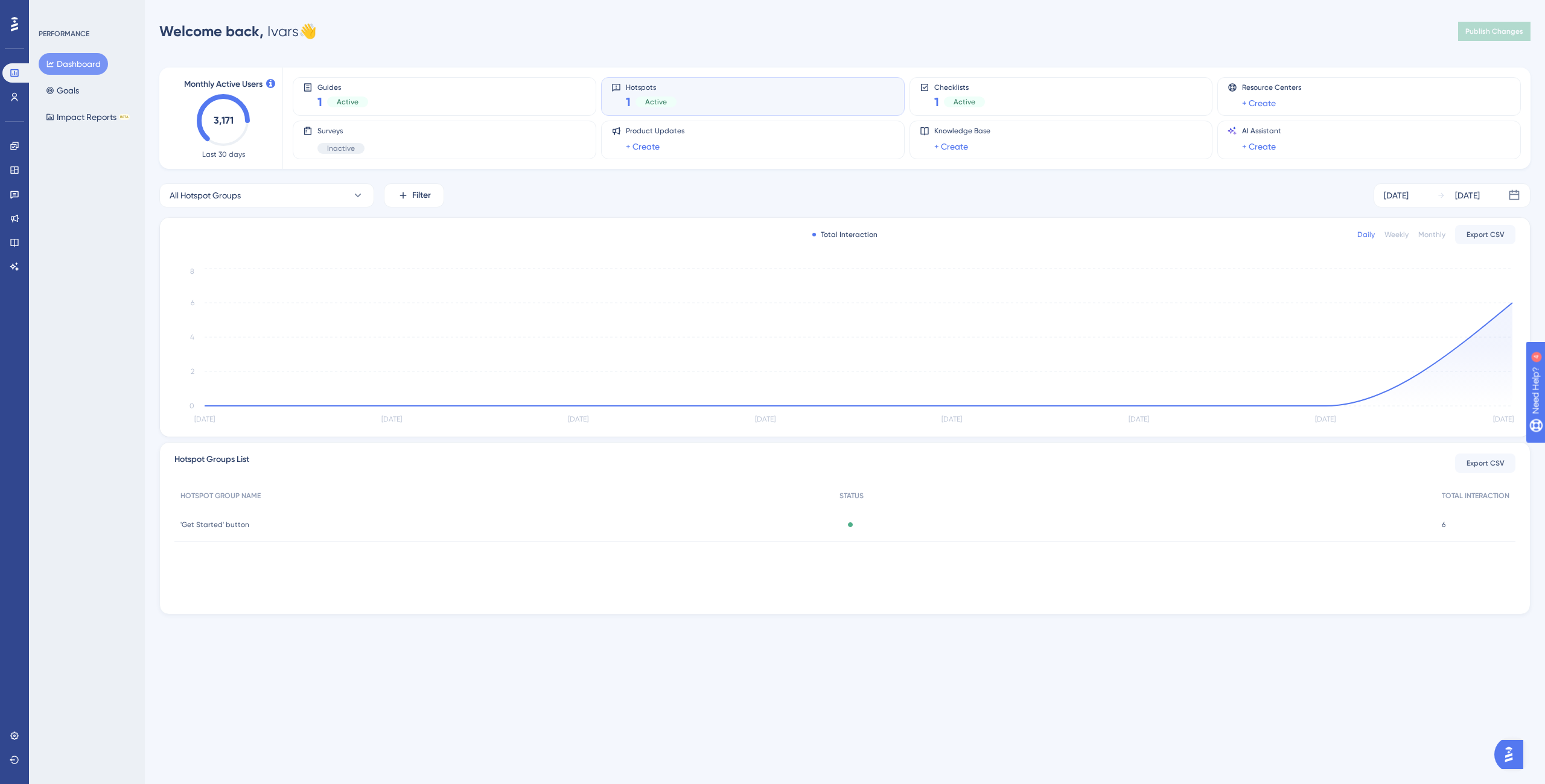
click at [703, 109] on div "Hotspots 1 Active" at bounding box center [752, 97] width 283 height 28
click at [695, 107] on div at bounding box center [695, 107] width 0 height 0
click at [704, 109] on div "Hotspots 1 Active" at bounding box center [752, 97] width 283 height 28
click at [702, 97] on div "Hotspots 1 Active" at bounding box center [752, 97] width 283 height 28
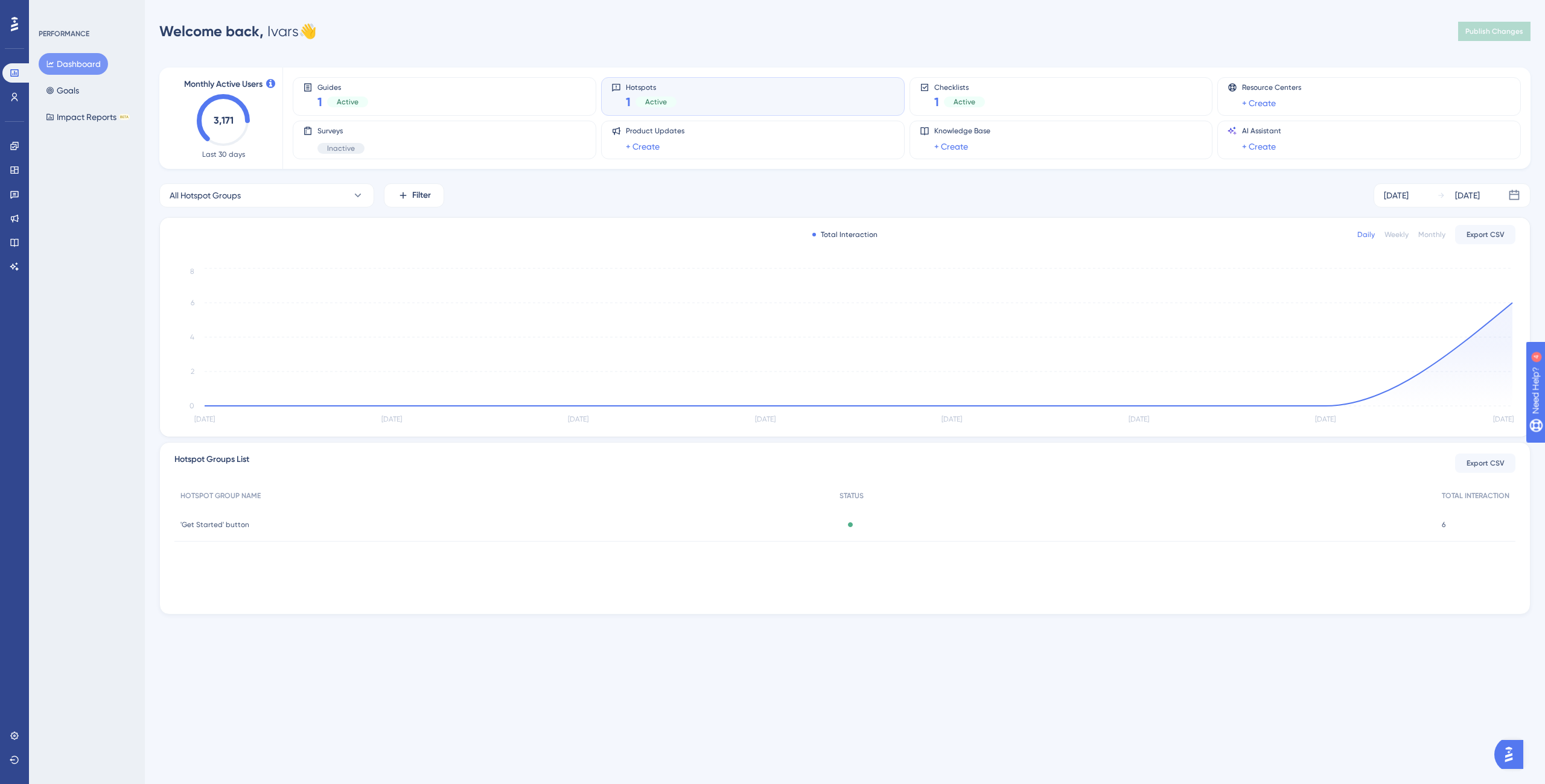
click at [524, 163] on div "Guides 1 Active Hotspots 1 Active Checklists 1 Active Resource Centers + Create…" at bounding box center [899, 118] width 1214 height 101
click at [616, 180] on div "Monthly Active Users 3,171 Last 30 days Guides 1 Active Hotspots 1 Active Check…" at bounding box center [845, 334] width 1371 height 562
click at [384, 78] on div "Guides 1 Active" at bounding box center [444, 97] width 303 height 39
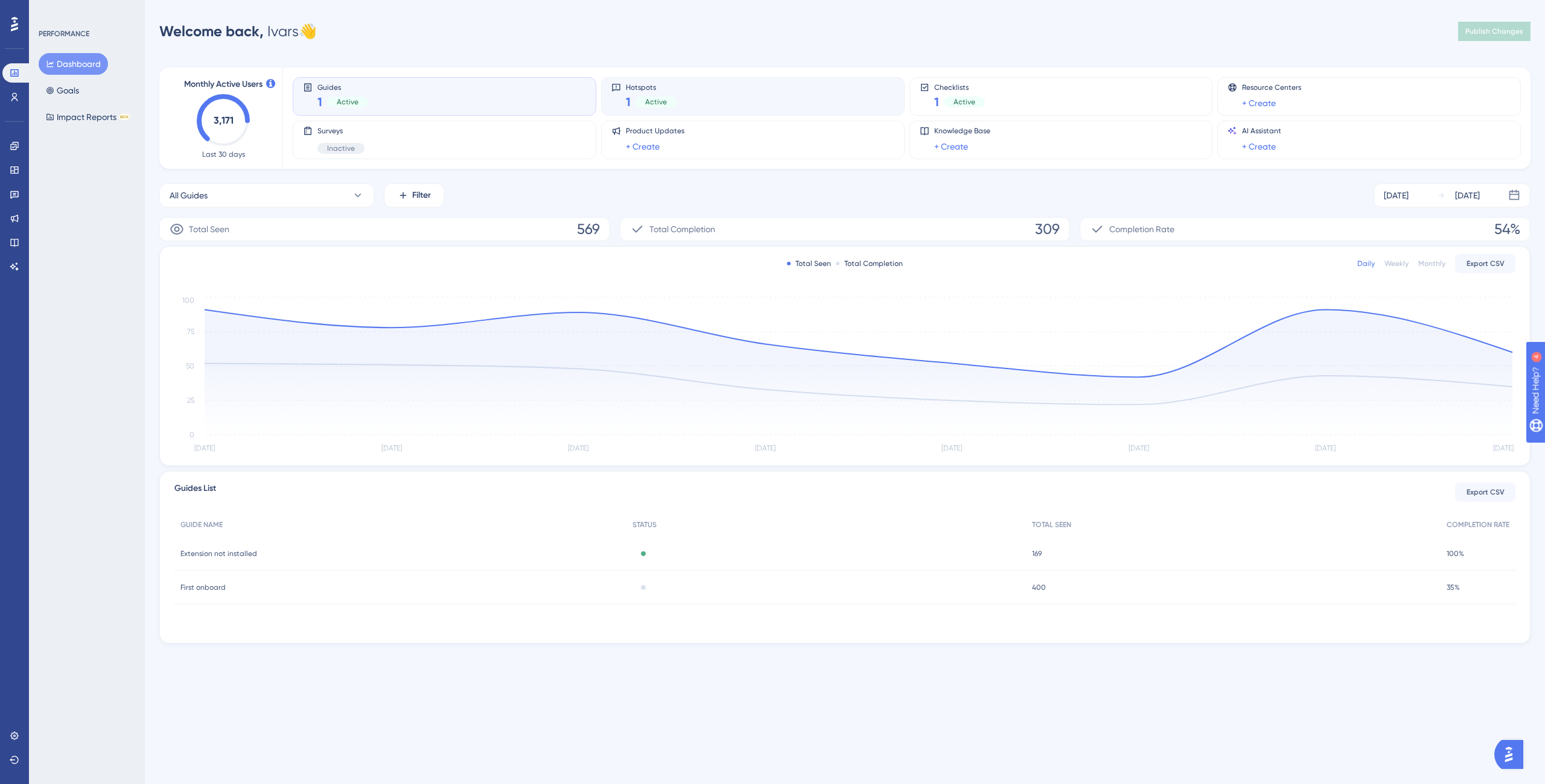
click at [661, 92] on div "Hotspots 1 Active" at bounding box center [651, 97] width 51 height 28
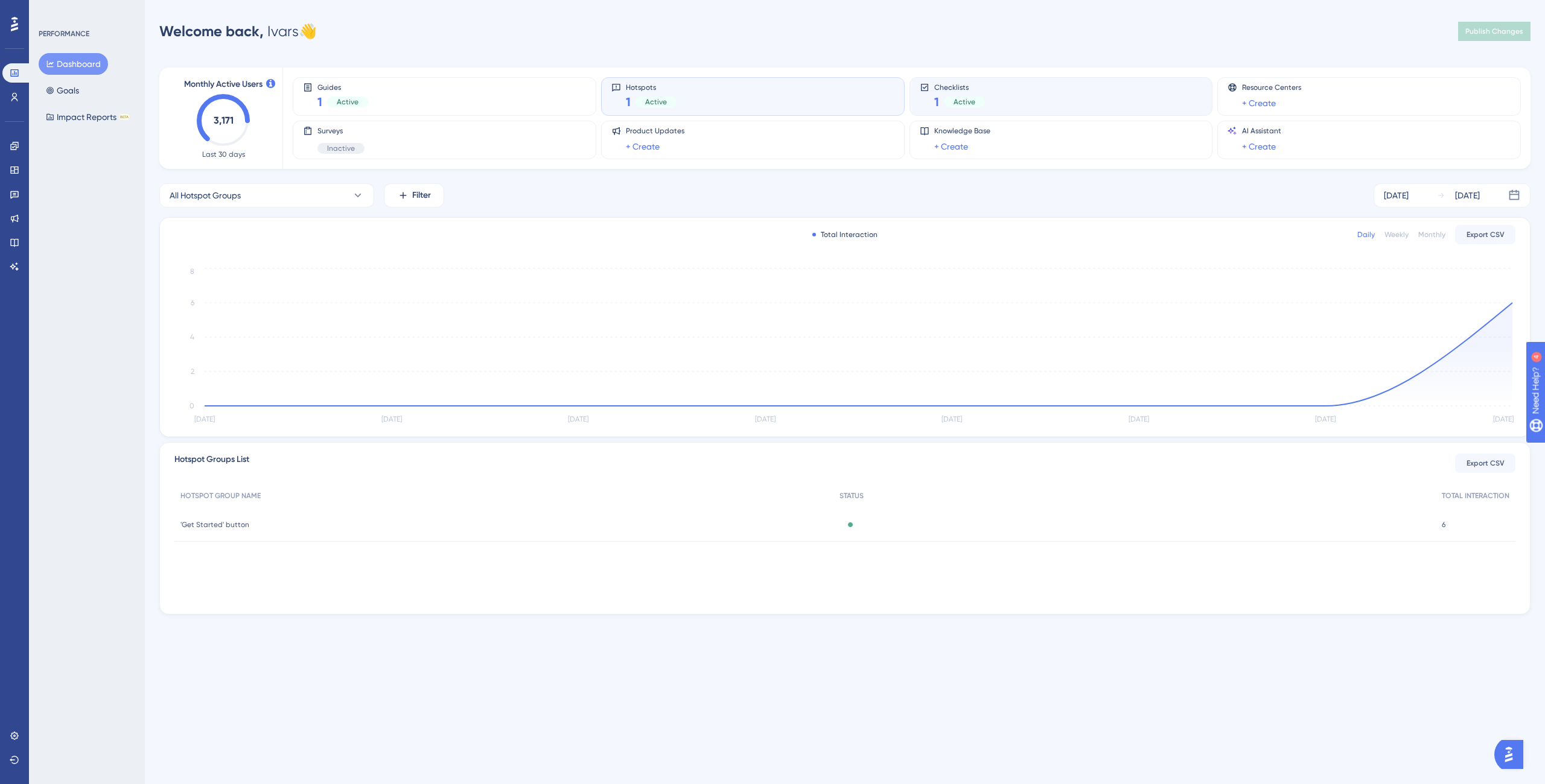
click at [931, 95] on div "Checklists 1 Active" at bounding box center [1061, 97] width 283 height 28
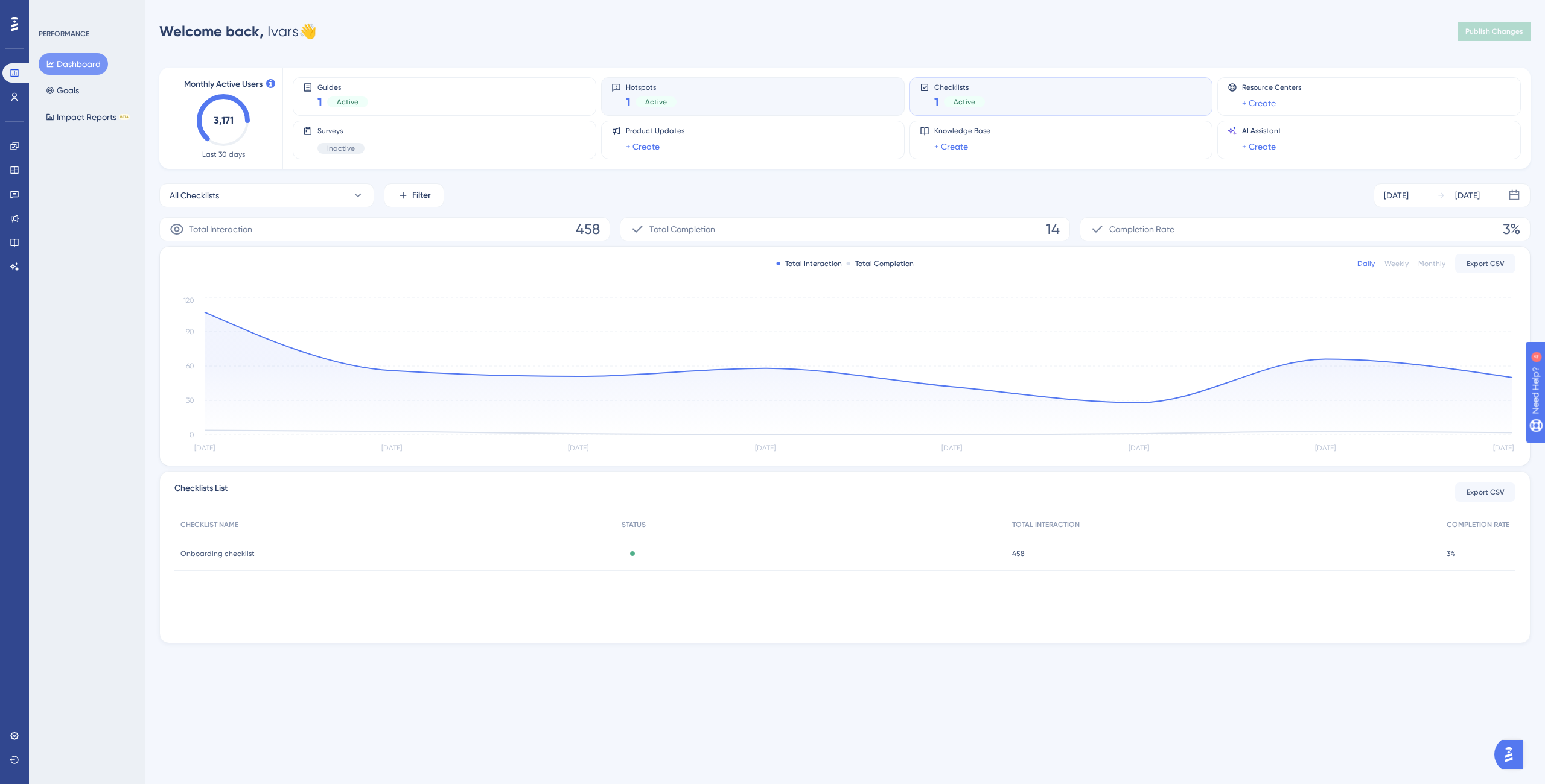
click at [787, 104] on div "Hotspots 1 Active" at bounding box center [752, 97] width 283 height 28
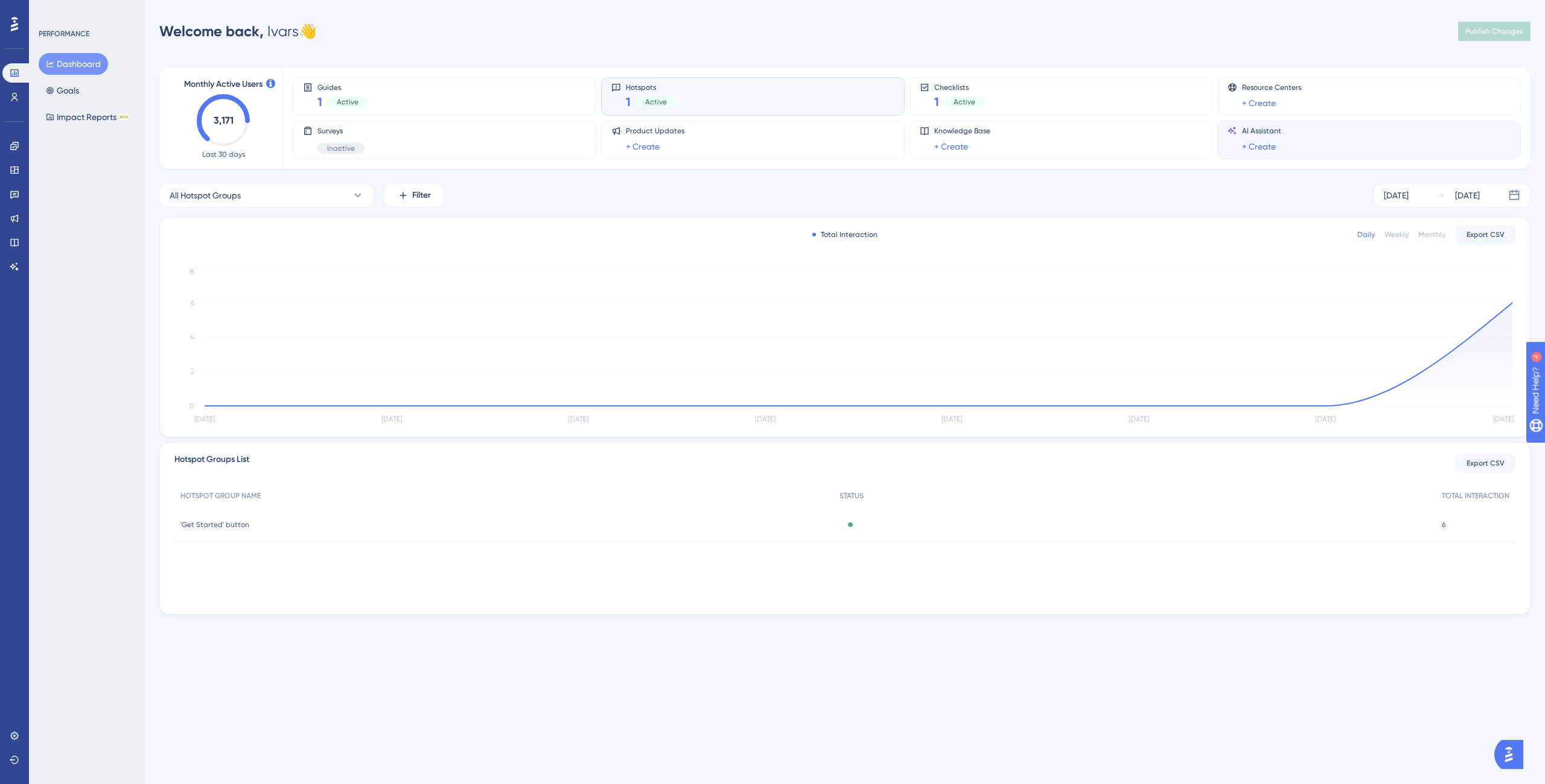
click at [1329, 146] on div "AI Assistant + Create" at bounding box center [1369, 140] width 283 height 28
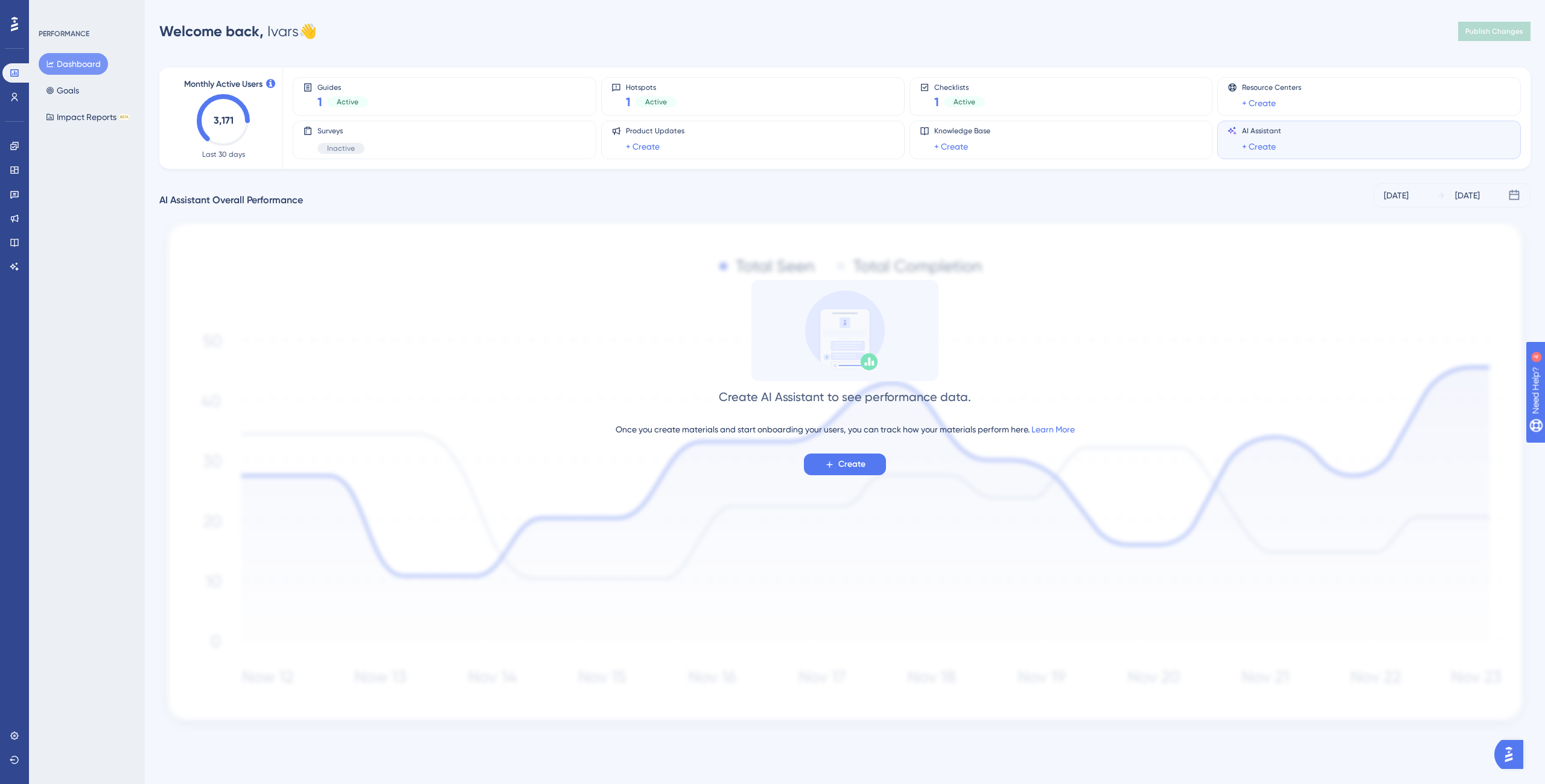
click at [821, 470] on button "Create" at bounding box center [845, 464] width 82 height 22
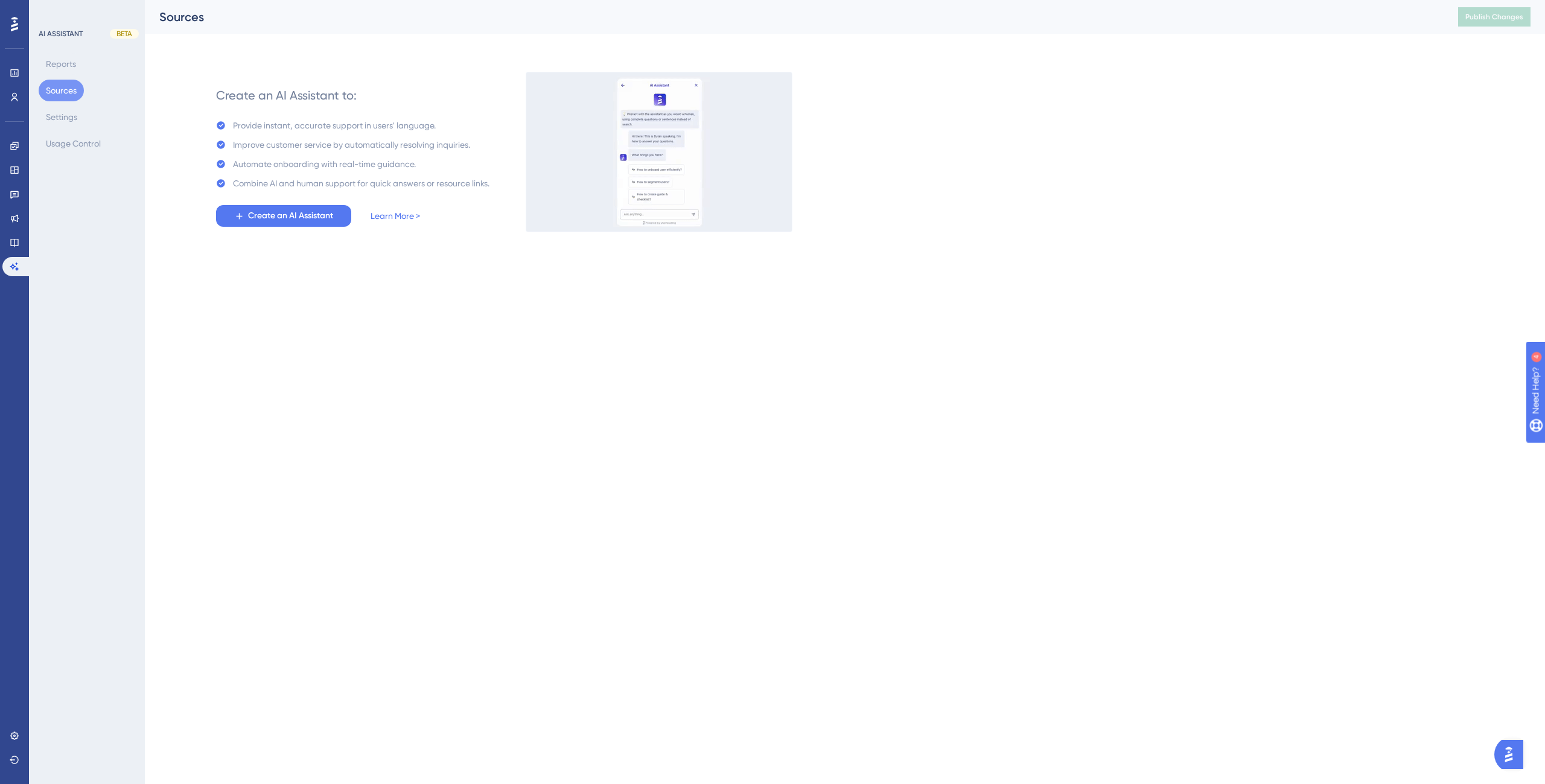
click at [697, 146] on img at bounding box center [659, 152] width 267 height 161
click at [447, 0] on html "Performance Users Engagement Widgets Feedback Product Updates Knowledge Base AI…" at bounding box center [772, 0] width 1545 height 0
click at [347, 0] on html "Performance Users Engagement Widgets Feedback Product Updates Knowledge Base AI…" at bounding box center [772, 0] width 1545 height 0
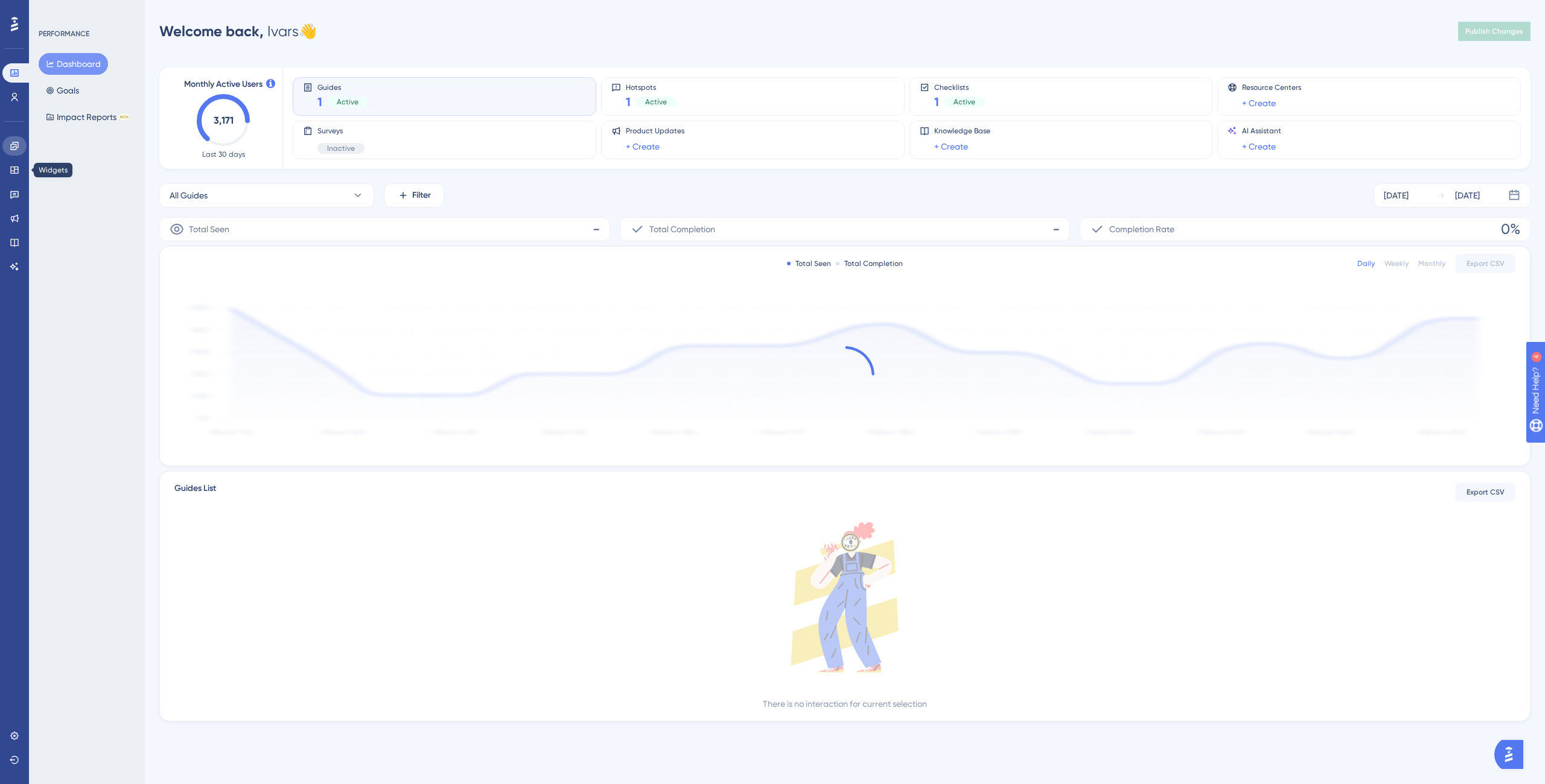
click at [7, 154] on link at bounding box center [14, 146] width 24 height 19
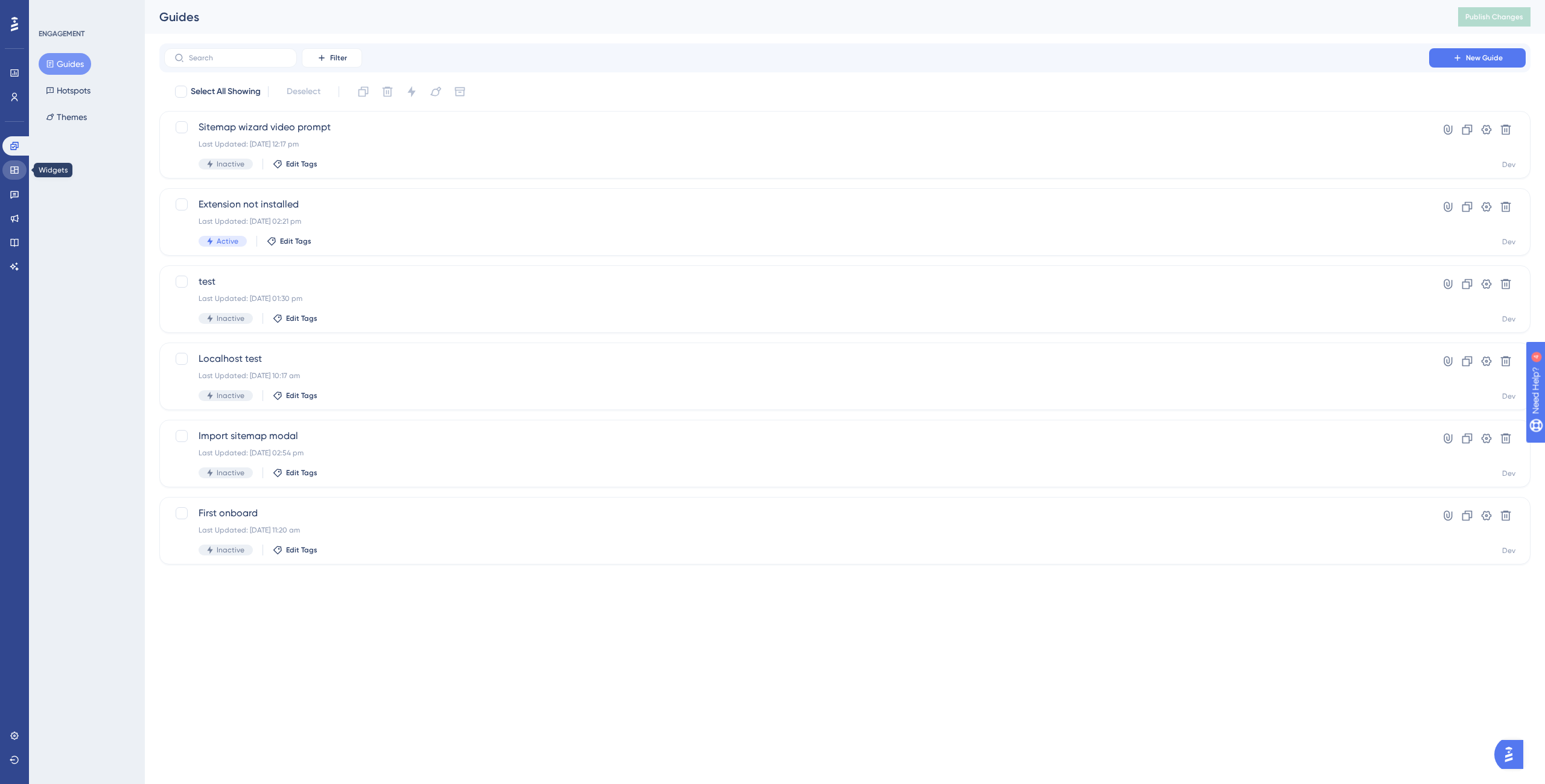
click at [11, 166] on icon at bounding box center [14, 169] width 9 height 9
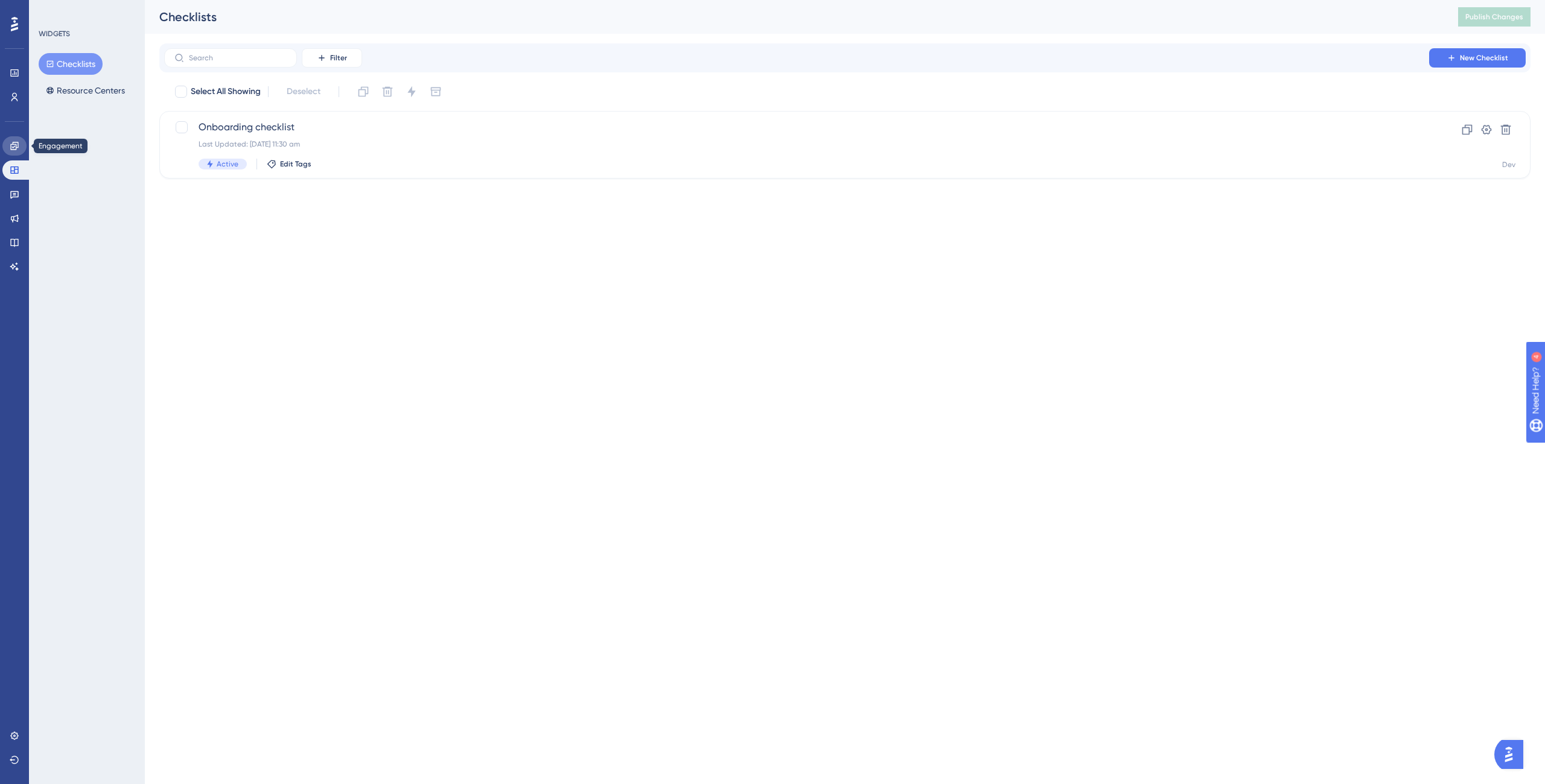
click at [21, 142] on link at bounding box center [14, 146] width 24 height 19
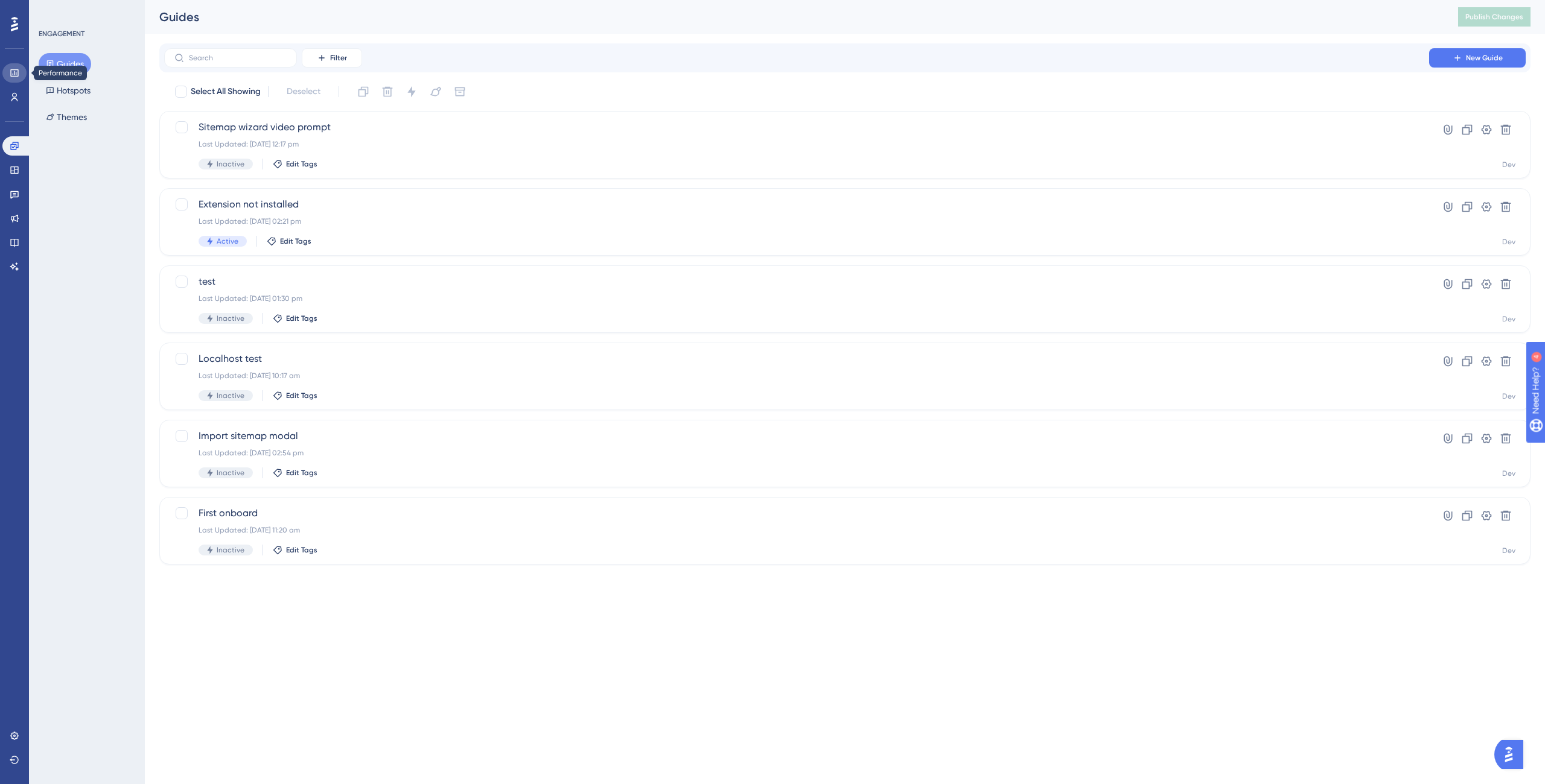
click at [11, 75] on icon at bounding box center [14, 73] width 8 height 8
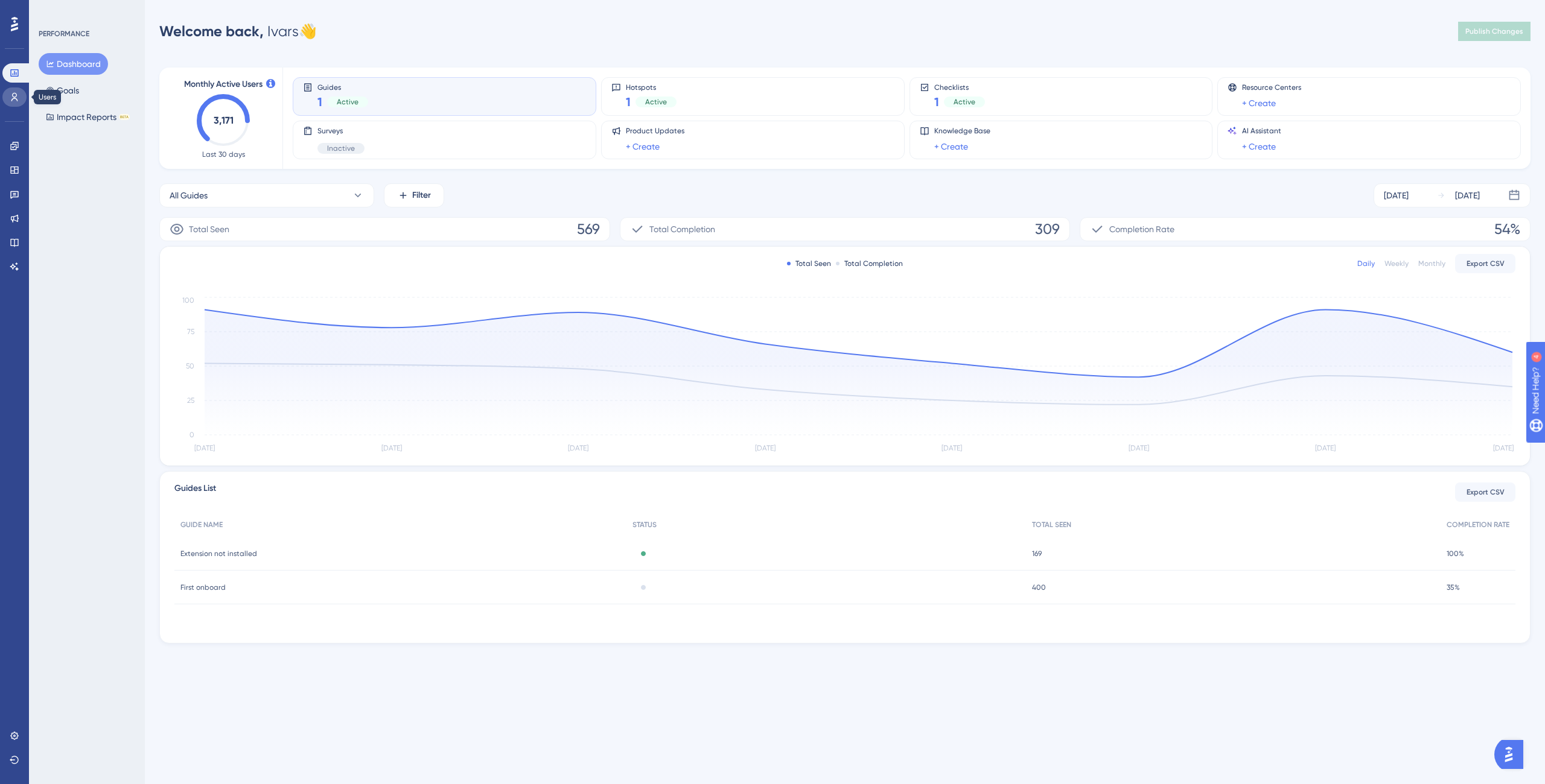
click at [11, 99] on icon at bounding box center [14, 97] width 9 height 9
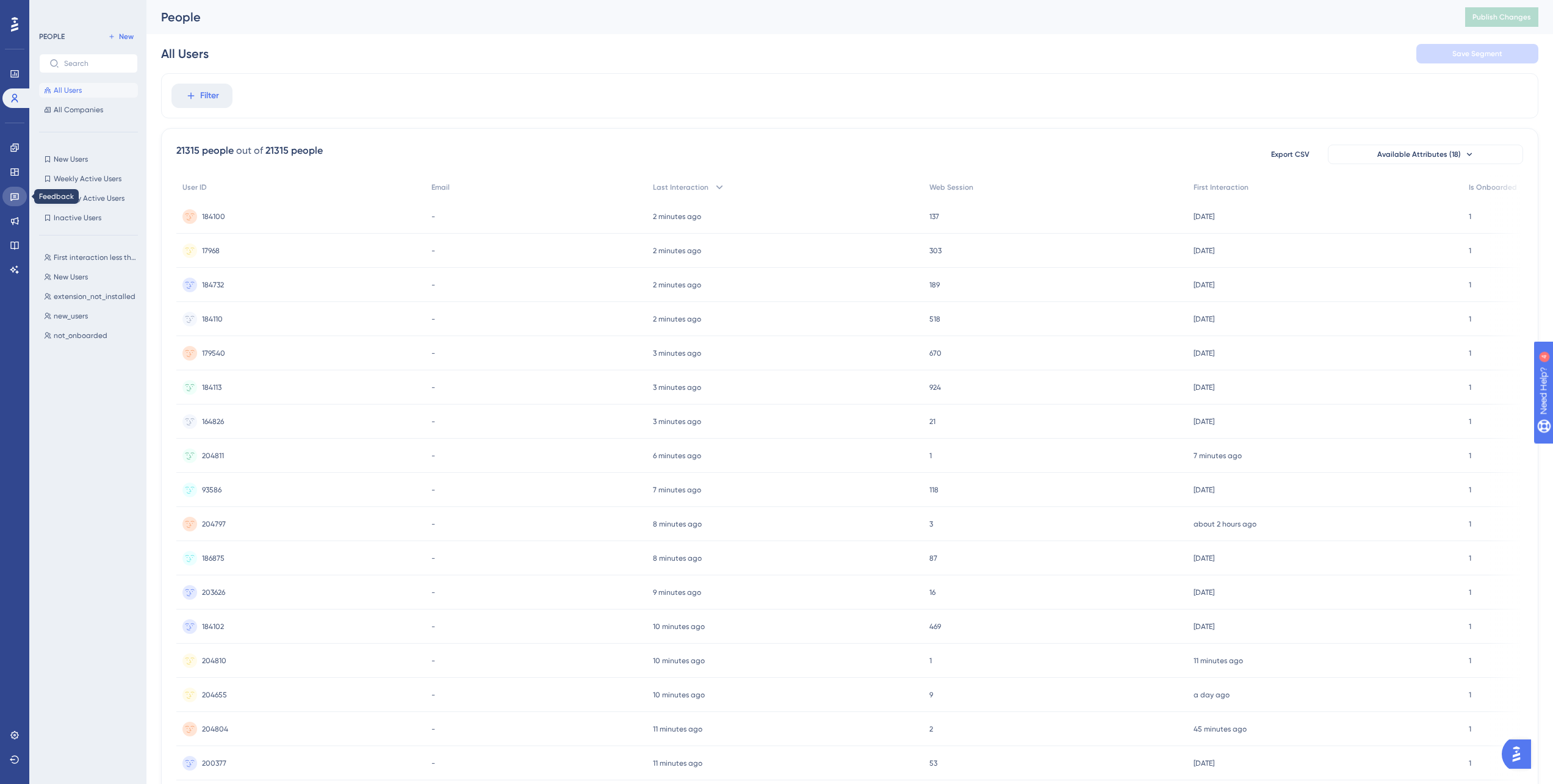
click at [15, 194] on icon at bounding box center [14, 196] width 10 height 10
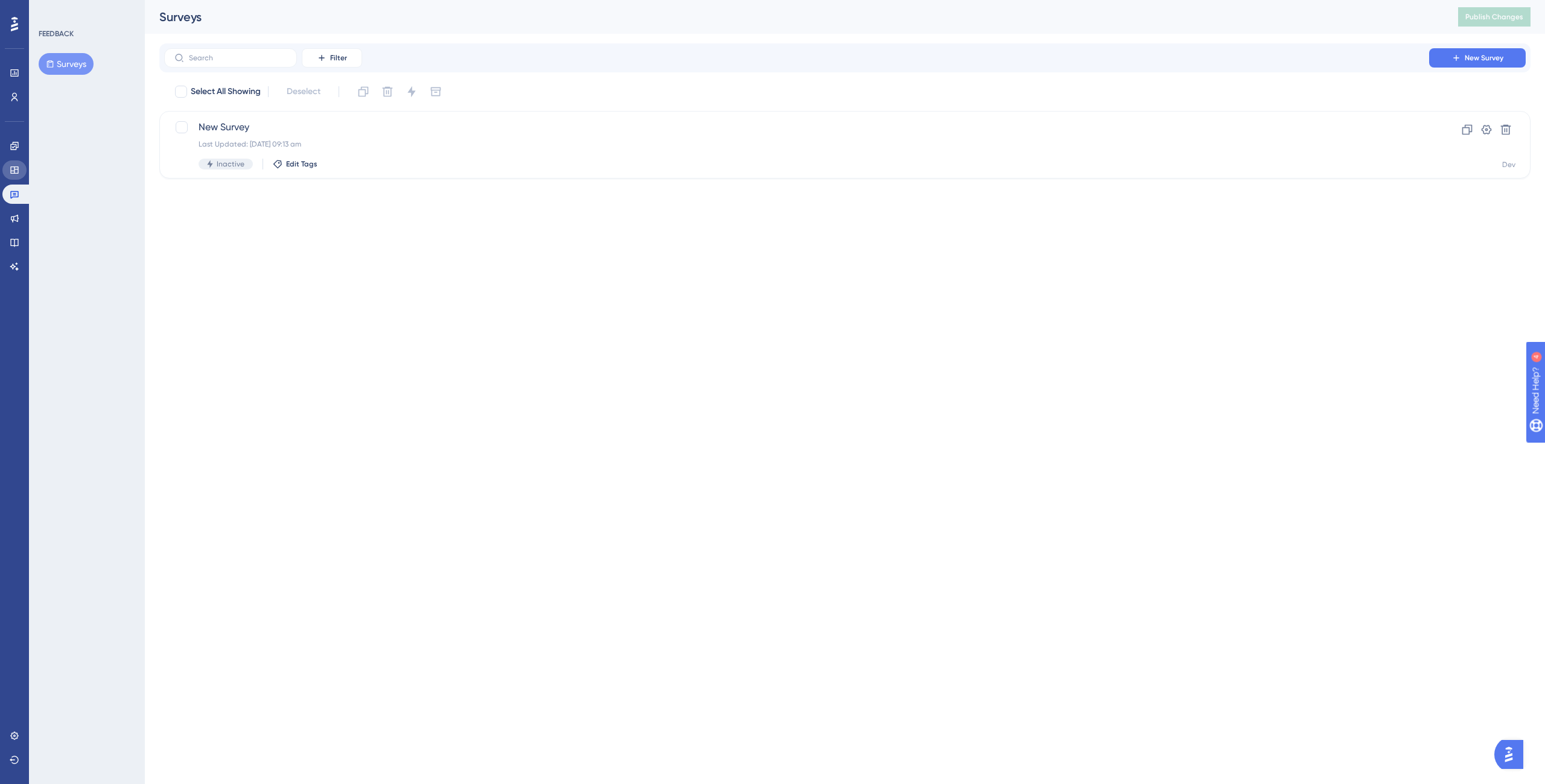
click at [11, 170] on icon at bounding box center [14, 170] width 8 height 8
click at [14, 148] on icon at bounding box center [14, 146] width 9 height 9
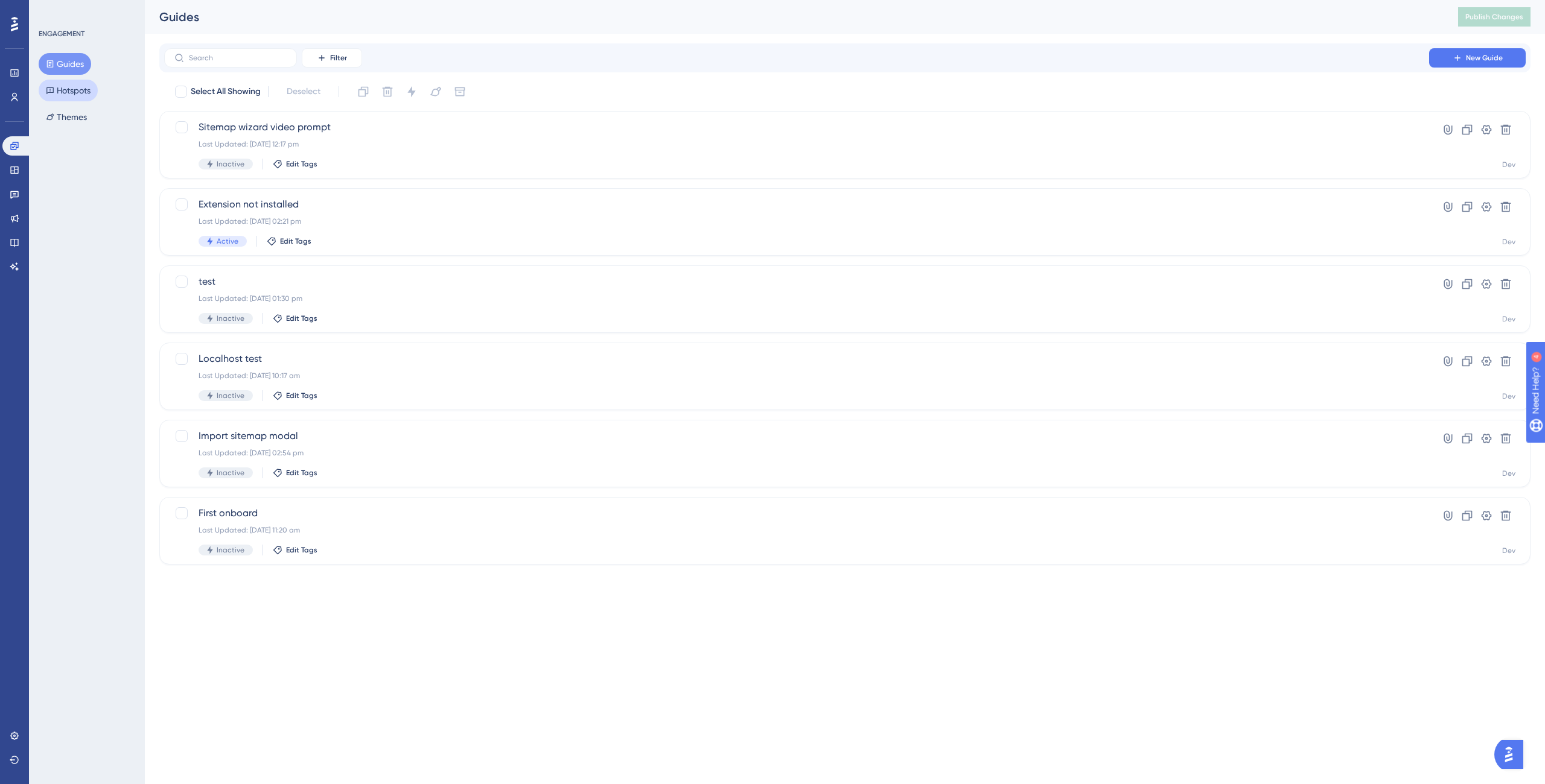
click at [62, 95] on button "Hotspots" at bounding box center [68, 90] width 59 height 22
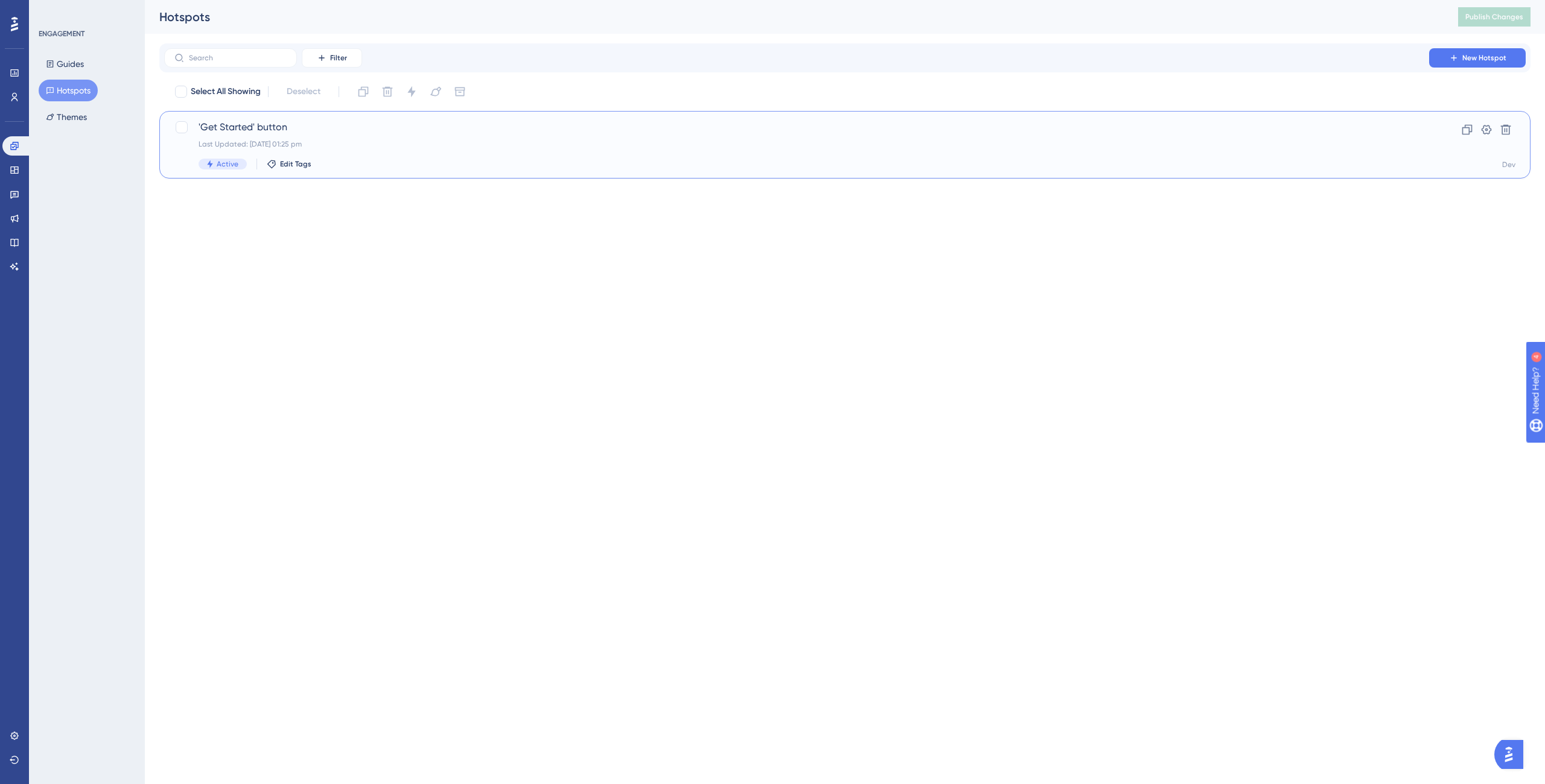
click at [381, 135] on div "'Get Started' button Last Updated: [DATE] 01:25 pm Active Edit Tags" at bounding box center [796, 144] width 1196 height 50
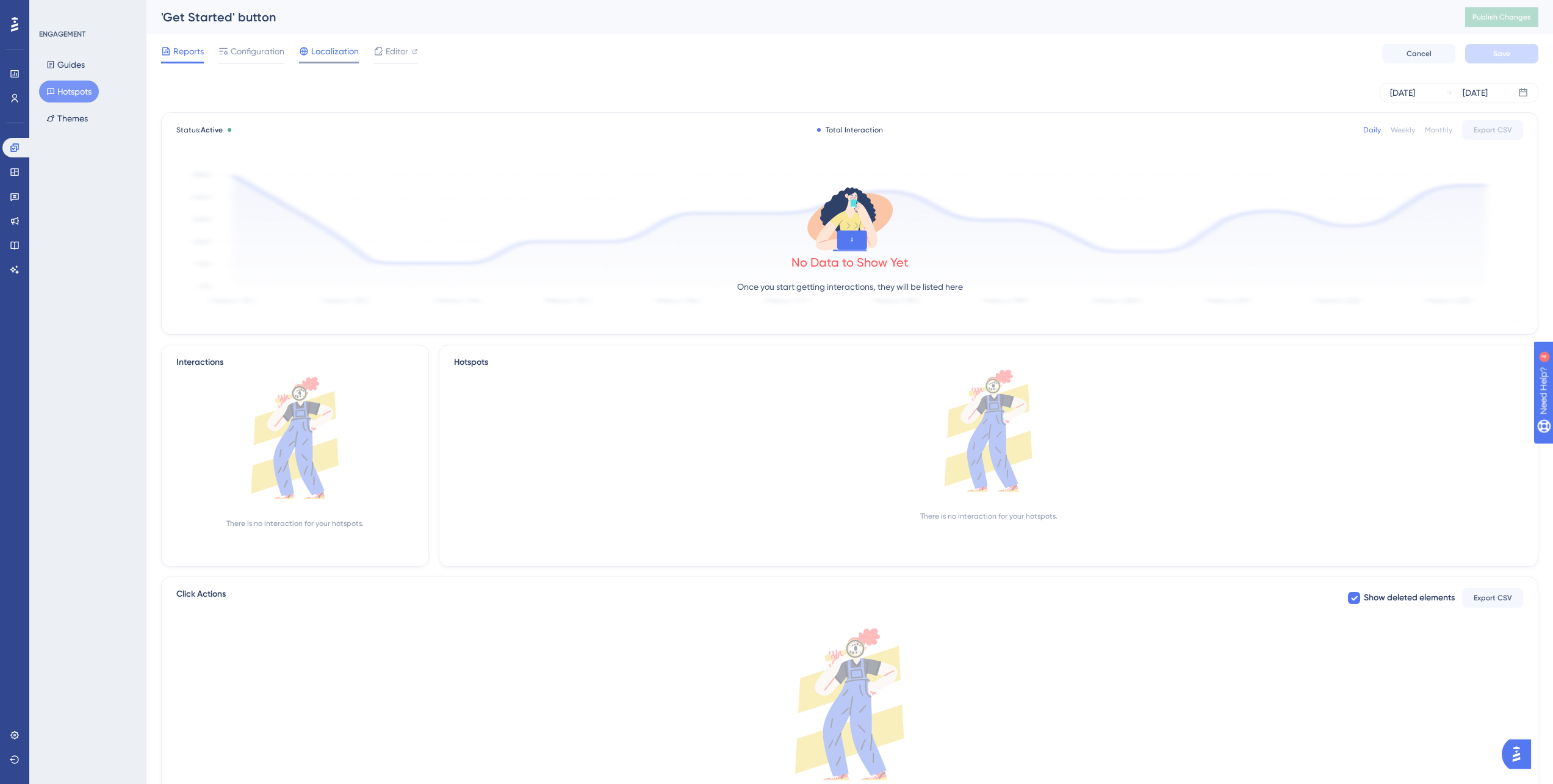
click at [300, 50] on icon at bounding box center [303, 51] width 8 height 8
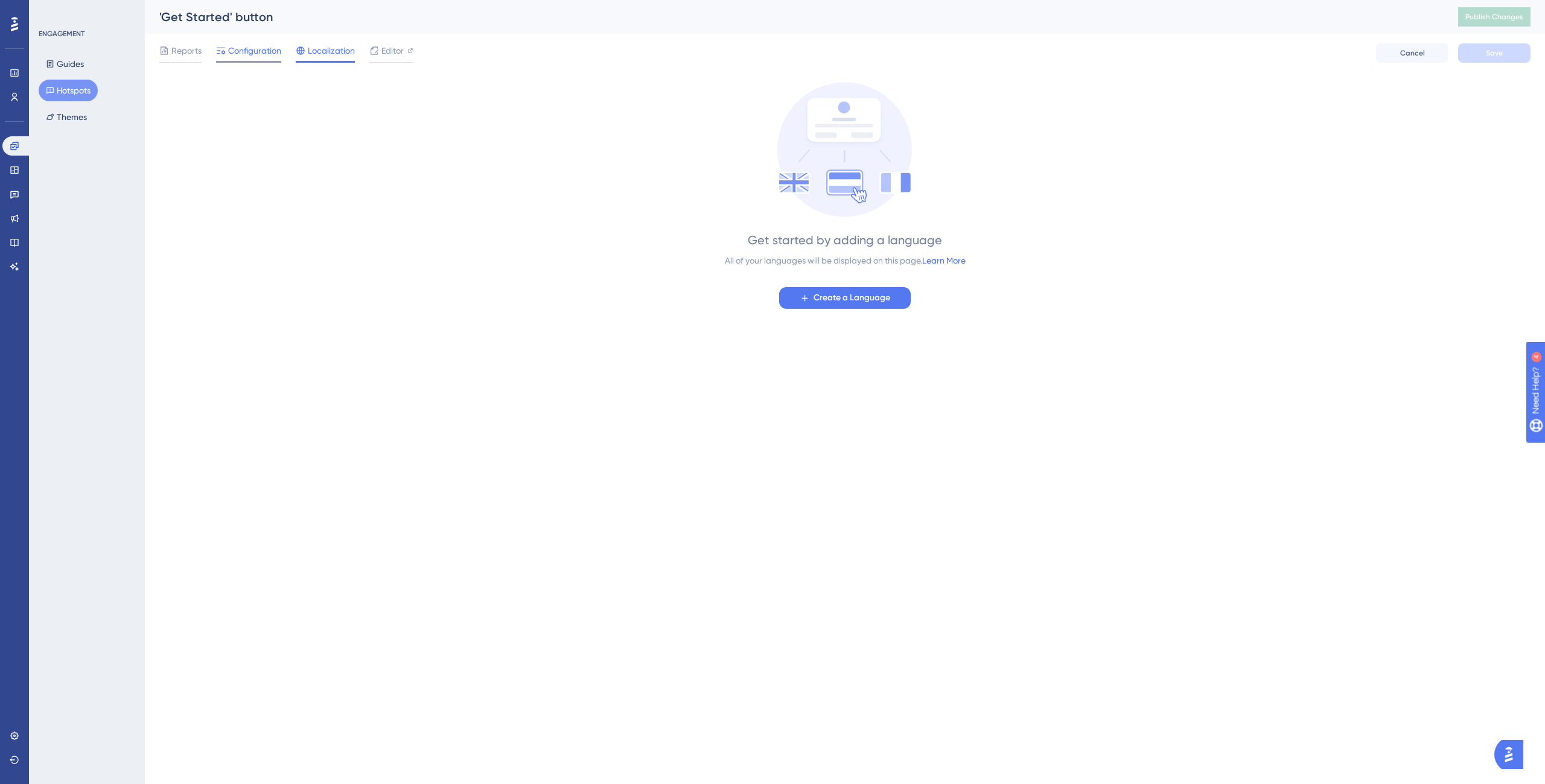
click at [256, 45] on span "Configuration" at bounding box center [254, 50] width 53 height 14
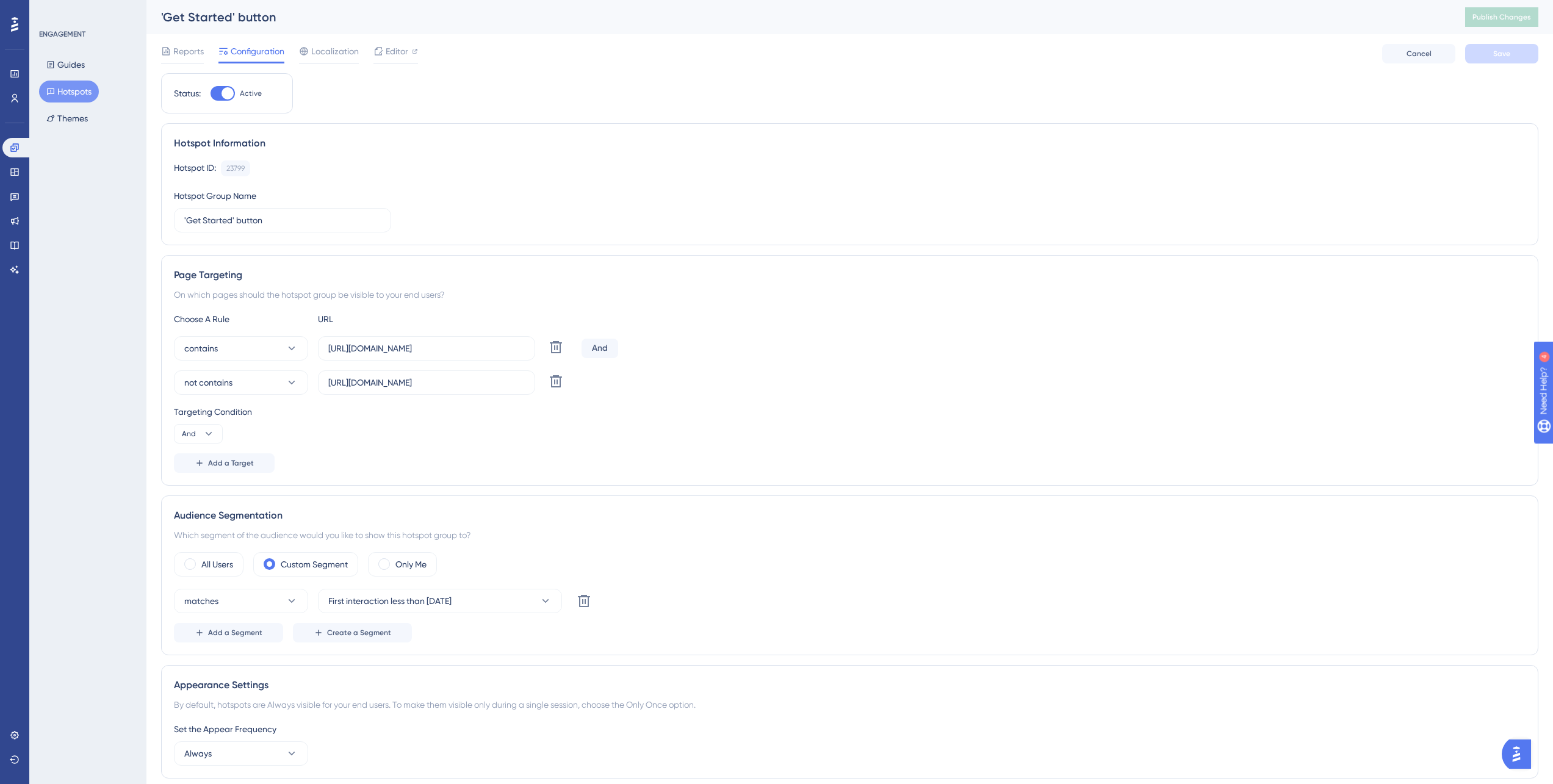
click at [204, 56] on div "Reports Configuration Localization Editor" at bounding box center [290, 53] width 257 height 20
click at [194, 54] on span "Reports" at bounding box center [189, 51] width 30 height 15
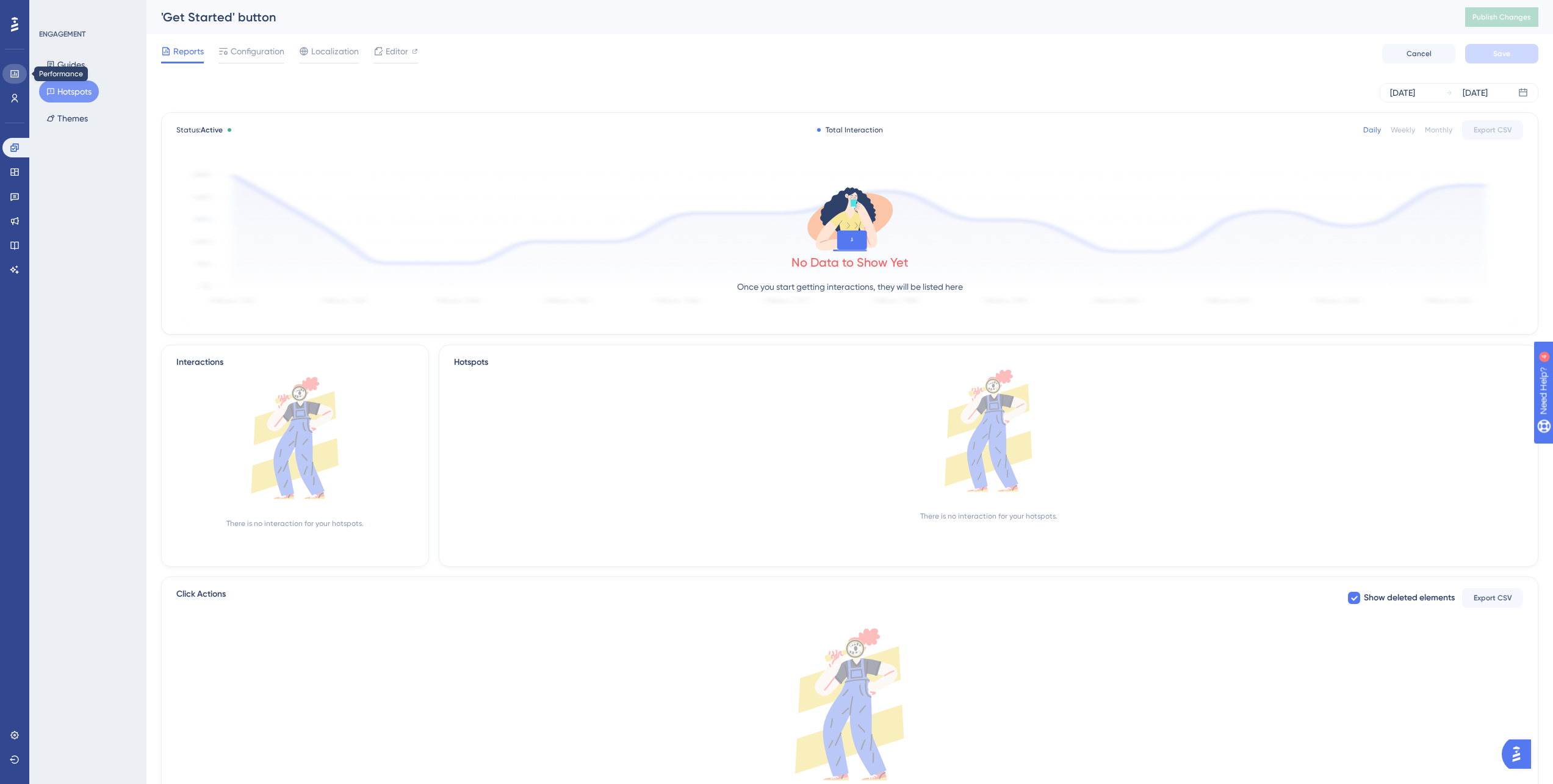
click at [16, 76] on icon at bounding box center [14, 74] width 8 height 8
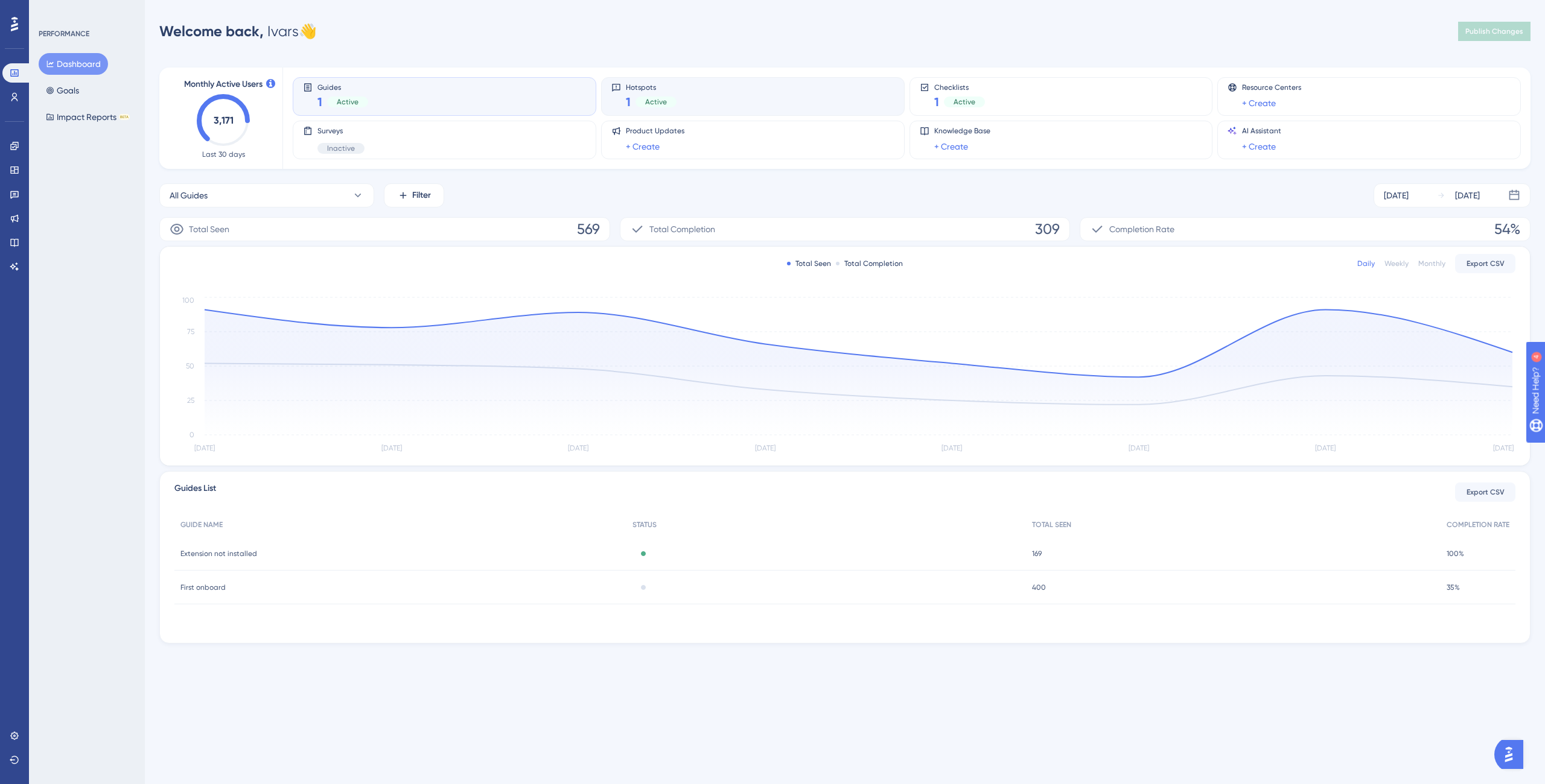
click at [762, 102] on div "Hotspots 1 Active" at bounding box center [752, 97] width 283 height 28
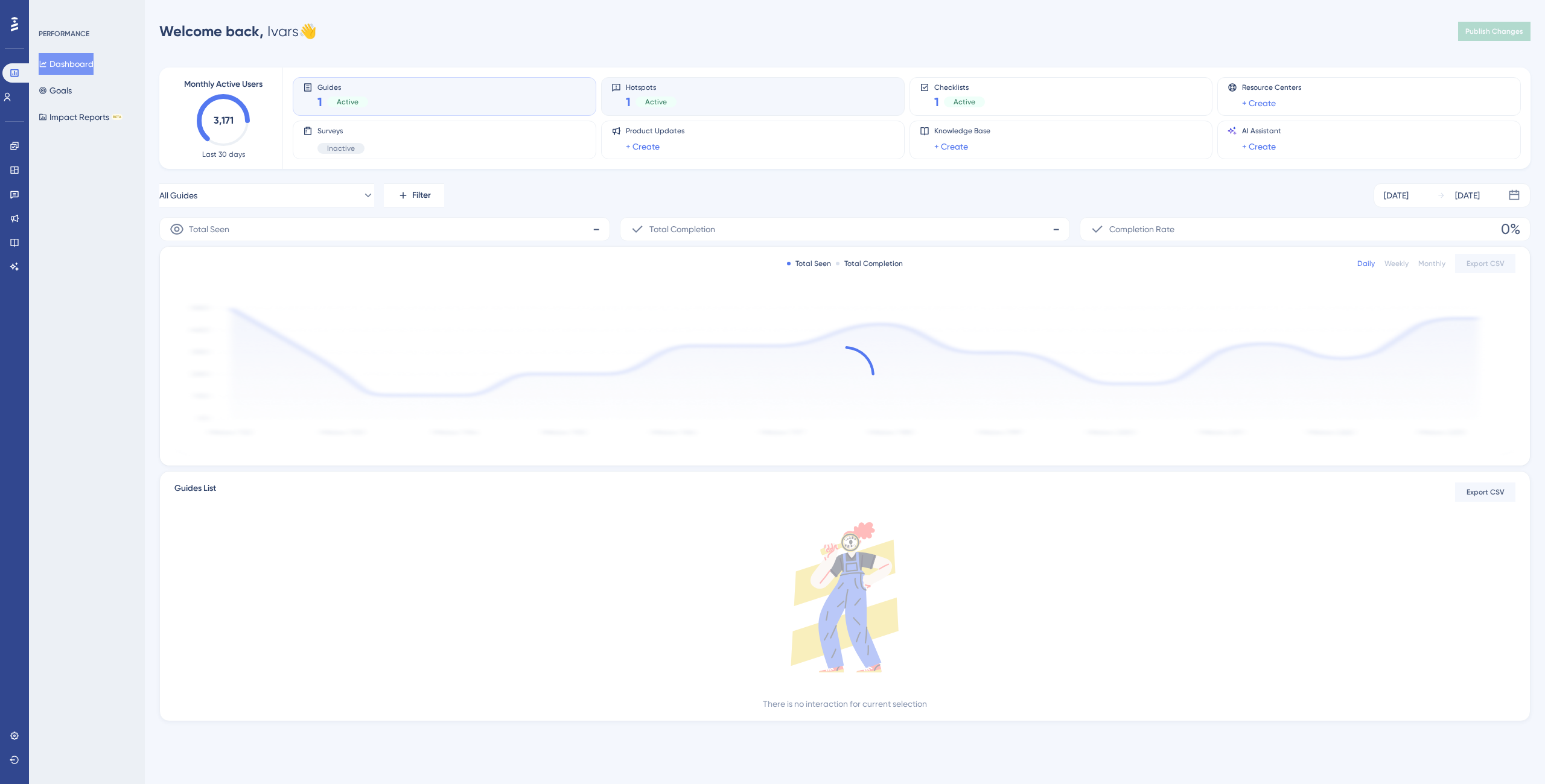
click at [703, 101] on div "Hotspots 1 Active" at bounding box center [752, 97] width 283 height 28
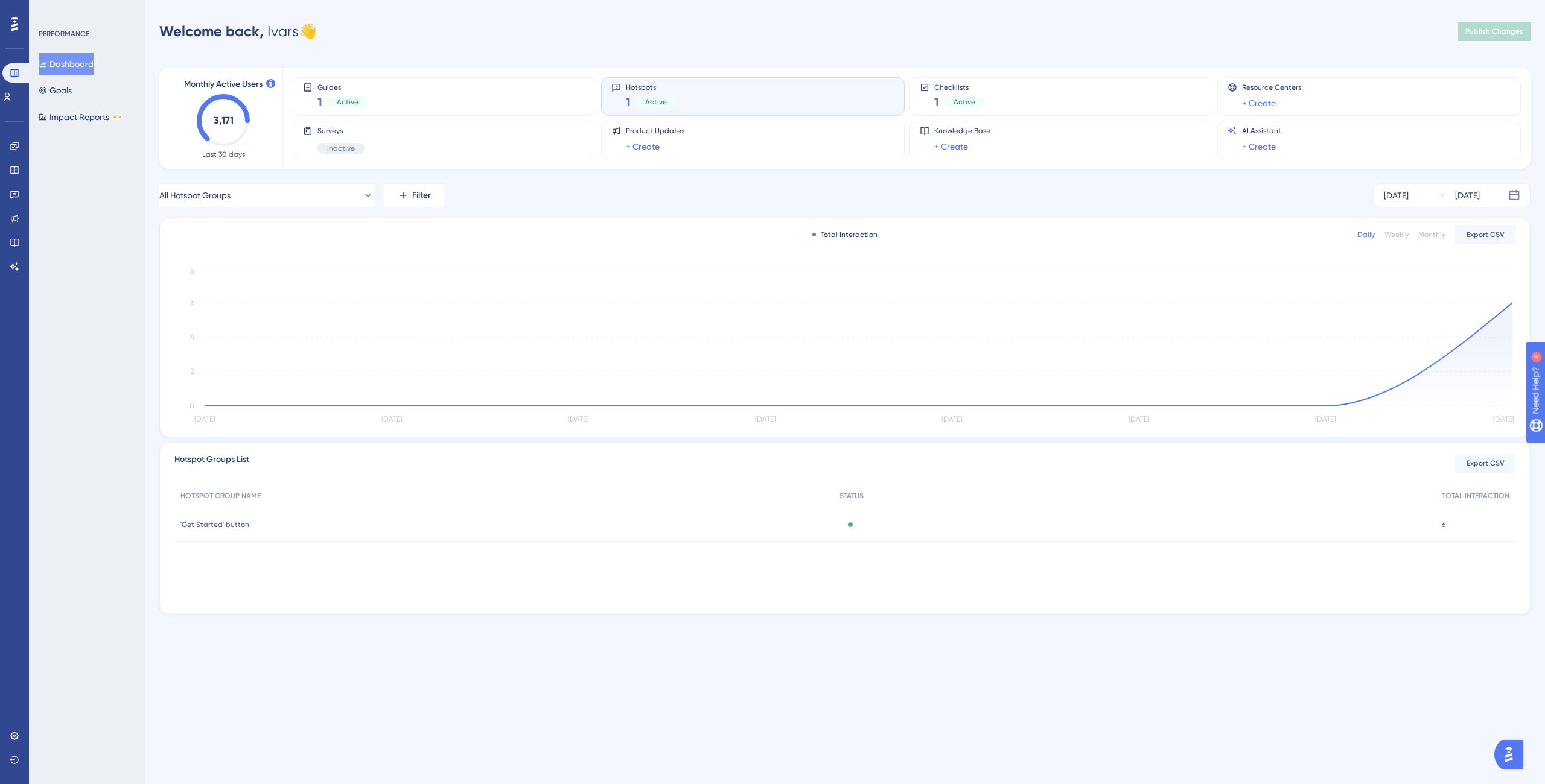
click at [1466, 527] on div "6 6" at bounding box center [1475, 525] width 80 height 34
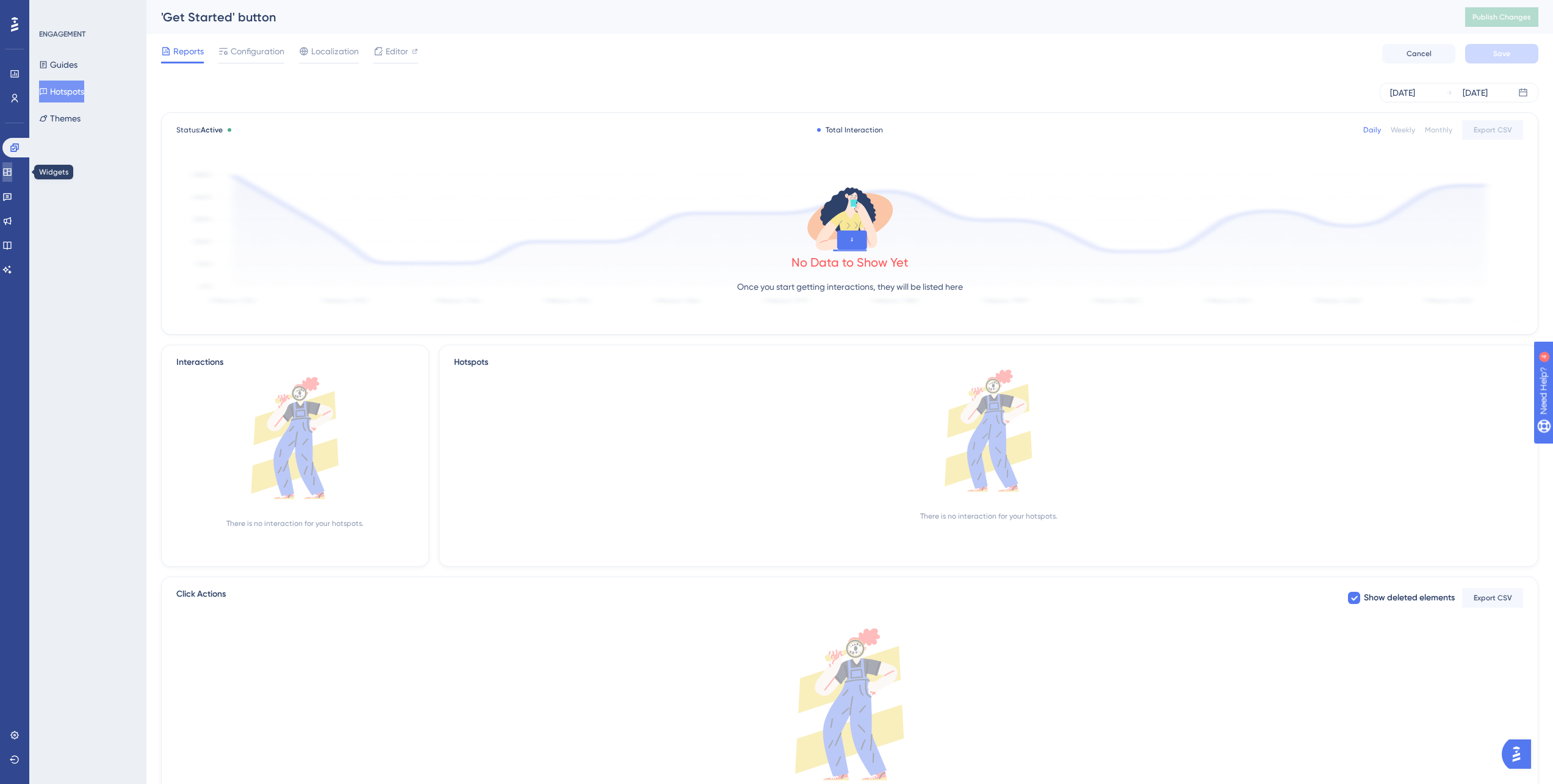
click at [8, 171] on link at bounding box center [7, 172] width 10 height 20
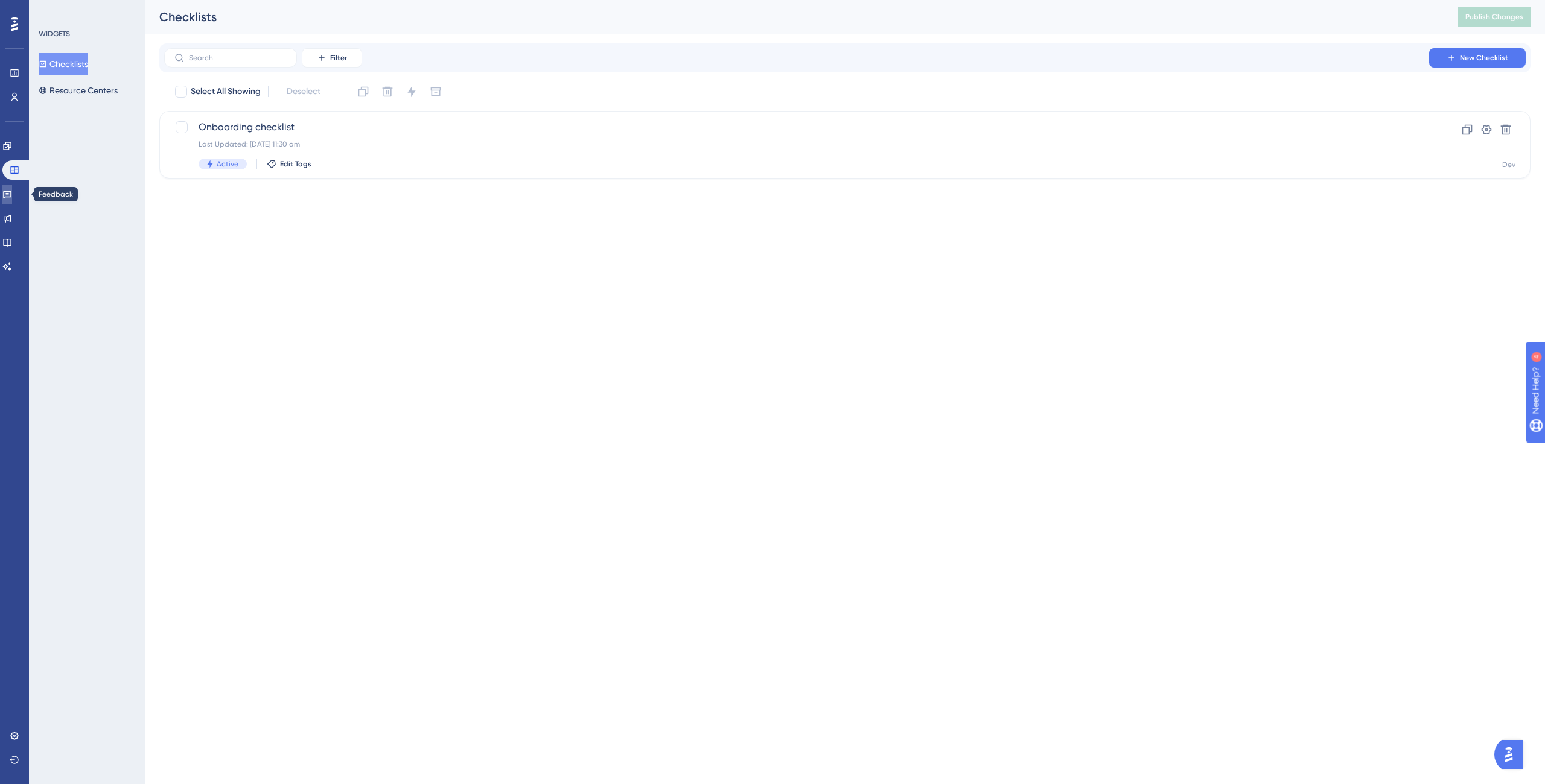
click at [12, 197] on icon at bounding box center [7, 194] width 9 height 9
click at [12, 218] on icon at bounding box center [7, 218] width 9 height 9
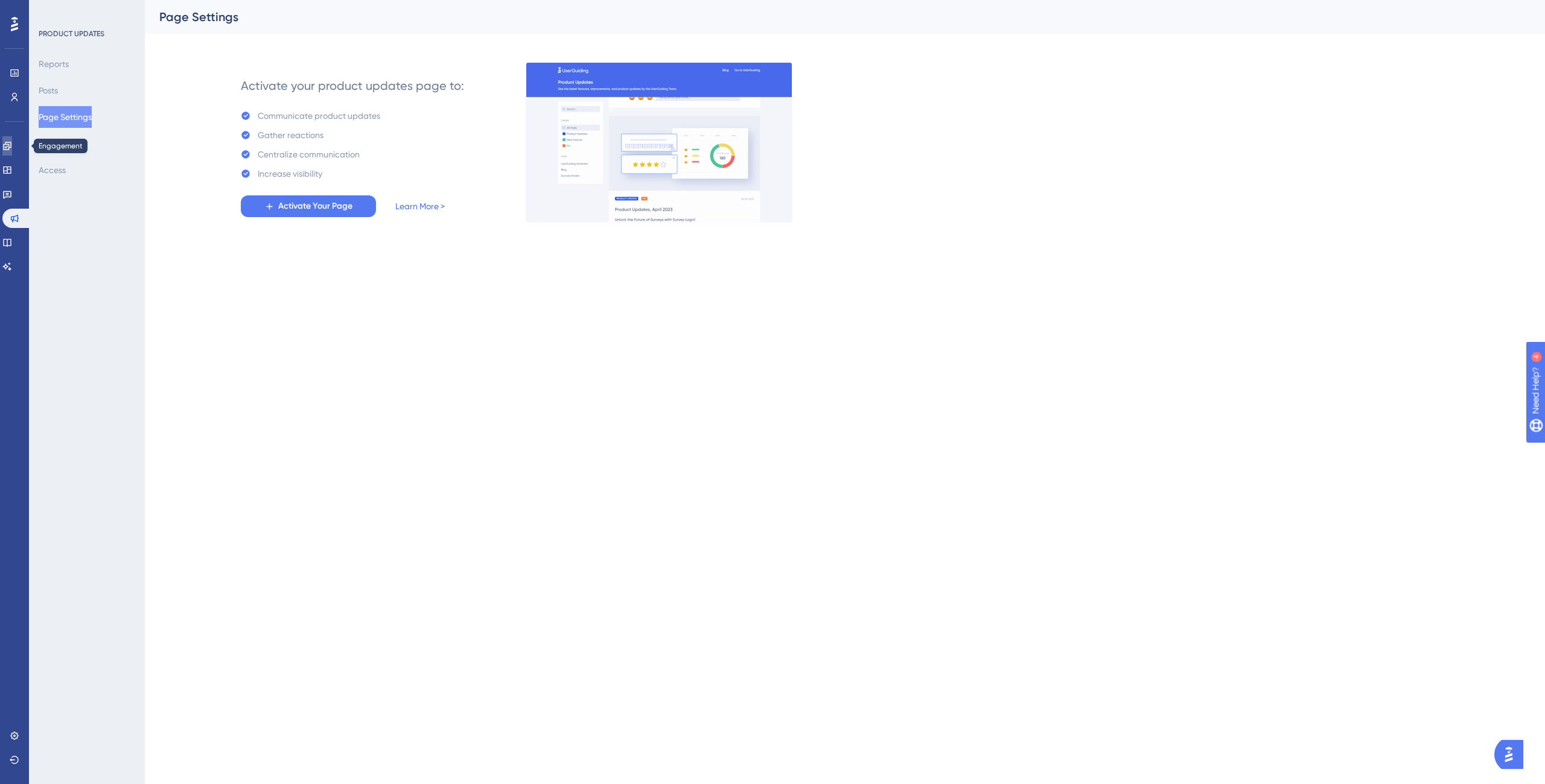
click at [12, 146] on link at bounding box center [7, 146] width 9 height 19
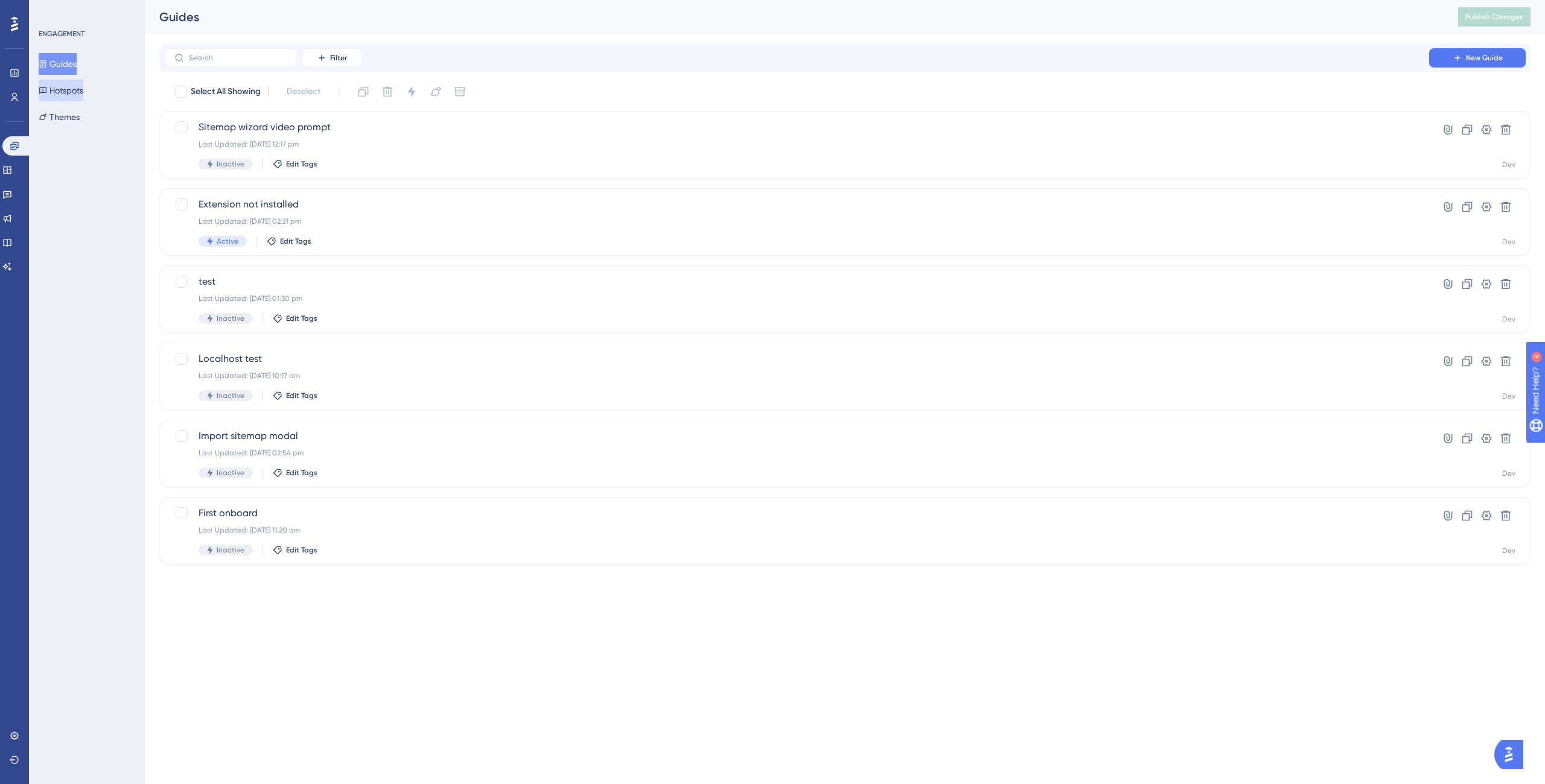
click at [67, 99] on button "Hotspots" at bounding box center [61, 90] width 45 height 22
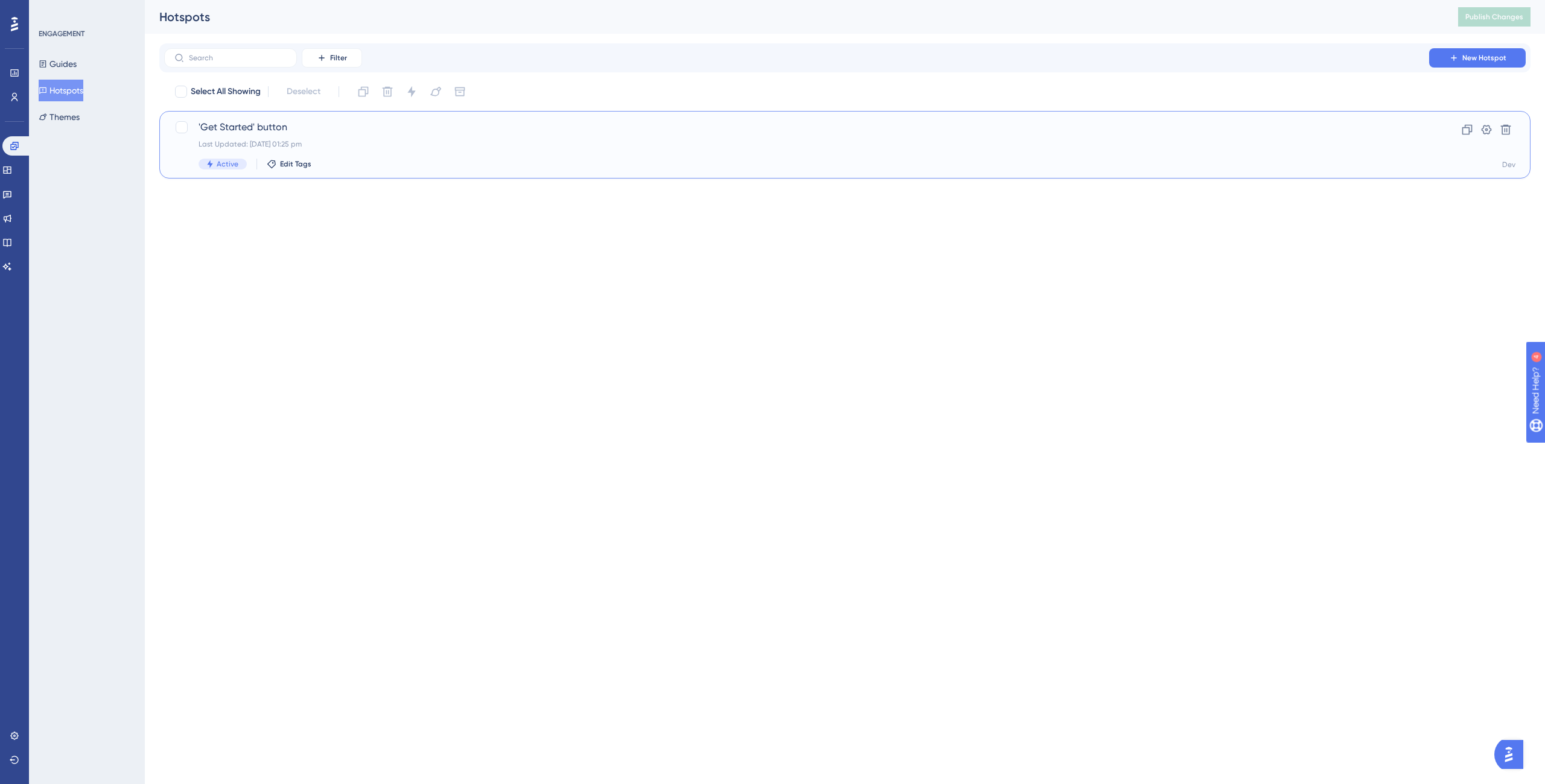
click at [391, 144] on div "Last Updated: [DATE] 01:25 pm" at bounding box center [796, 144] width 1196 height 9
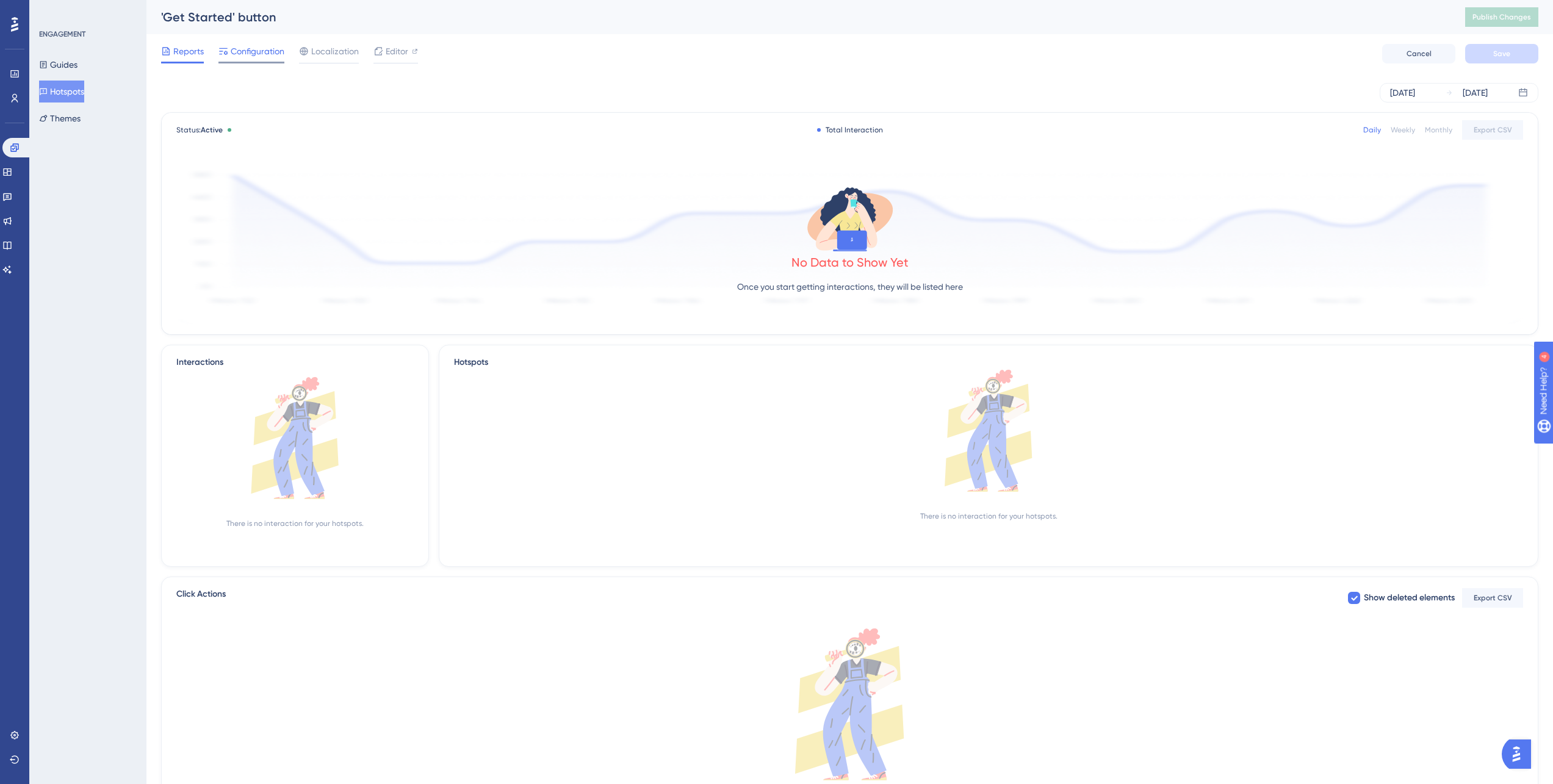
click at [238, 59] on div "Configuration" at bounding box center [251, 53] width 66 height 20
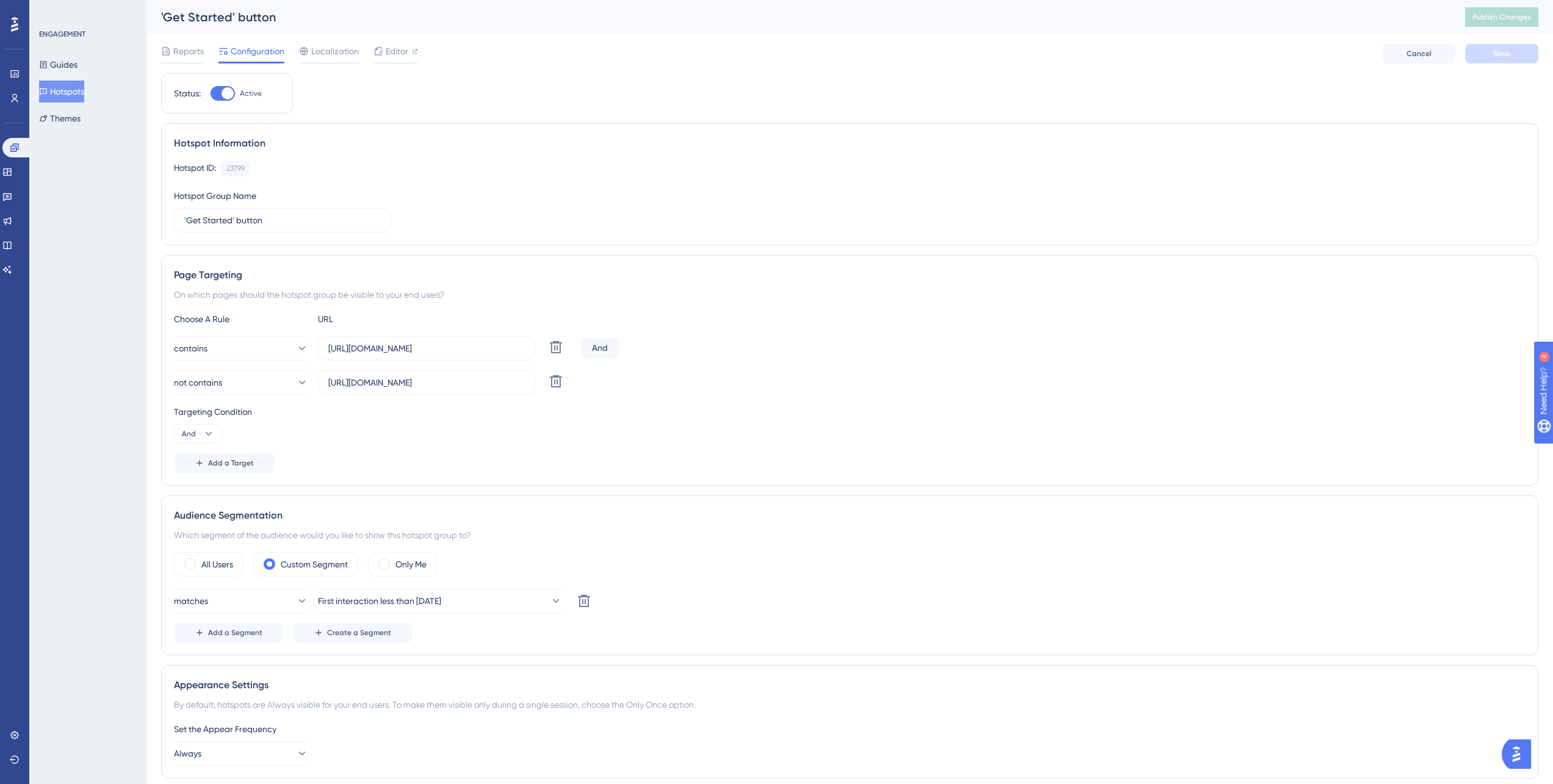
click at [22, 183] on div "Engagement Widgets Feedback Product Updates Knowledge Base AI Assistant" at bounding box center [15, 208] width 24 height 142
click at [12, 166] on link at bounding box center [7, 172] width 10 height 20
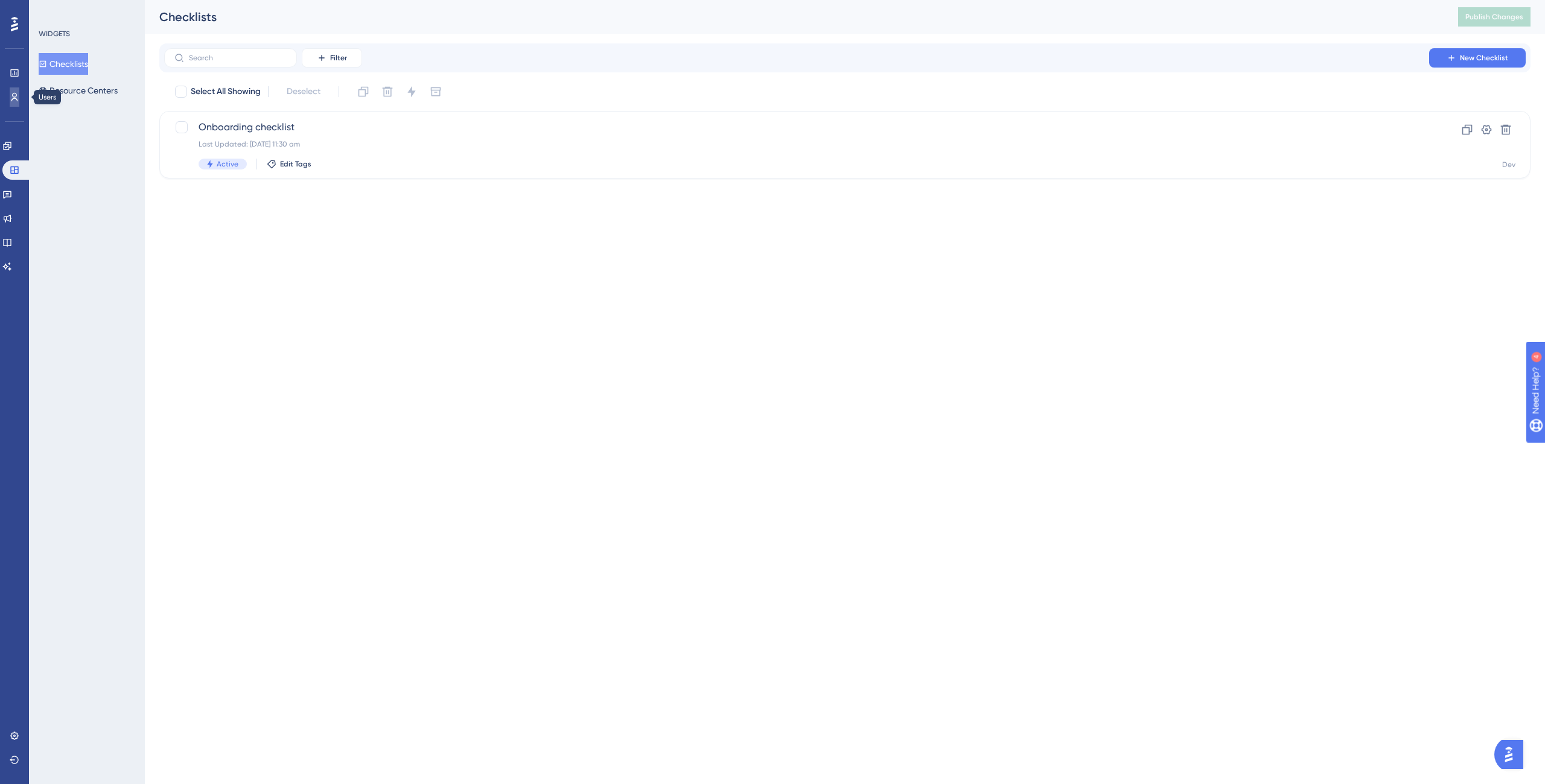
click at [11, 98] on icon at bounding box center [14, 97] width 9 height 9
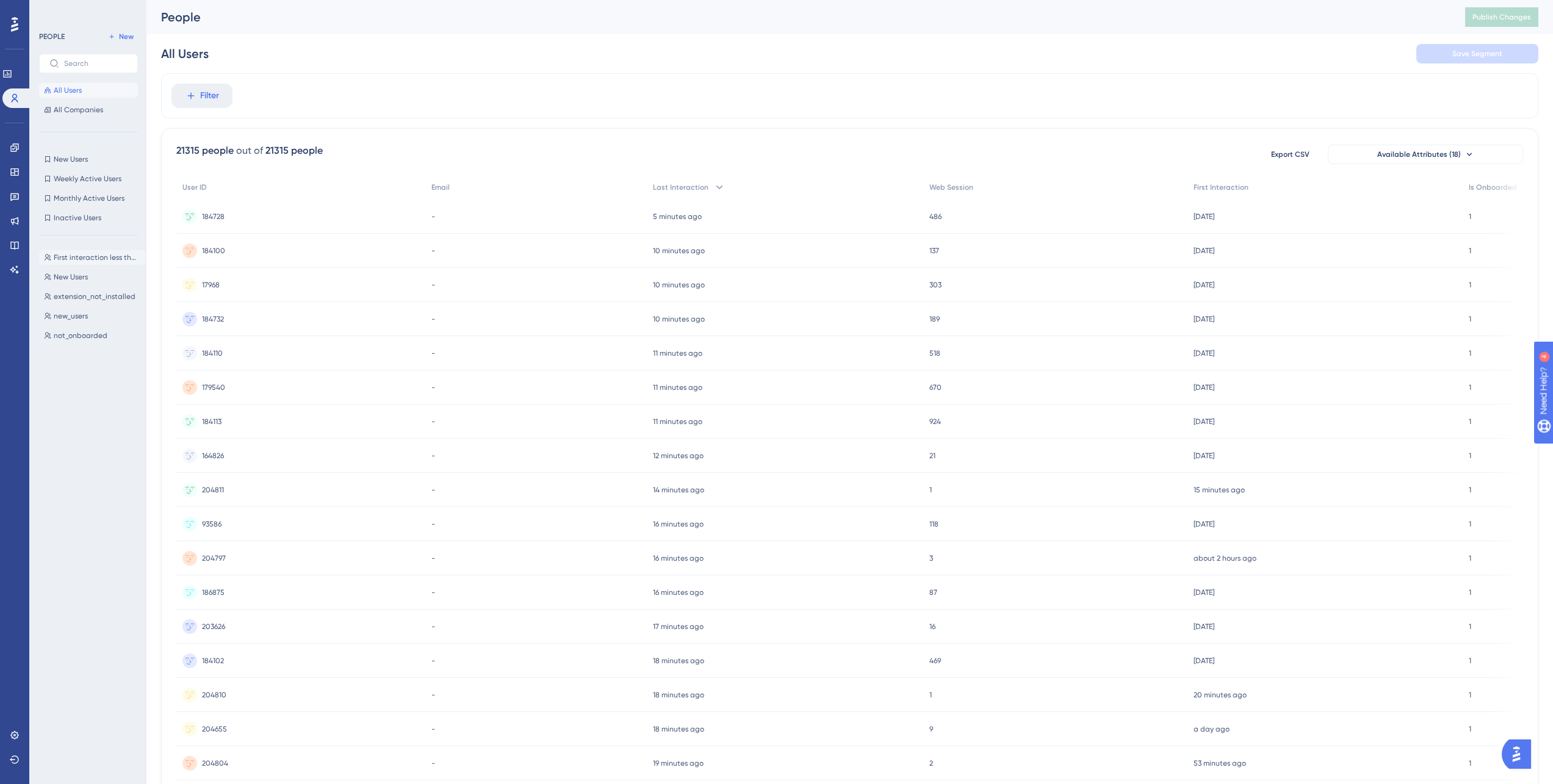
click at [78, 250] on button "First interaction less than 7 days ago First interaction less than 7 days ago" at bounding box center [92, 257] width 106 height 15
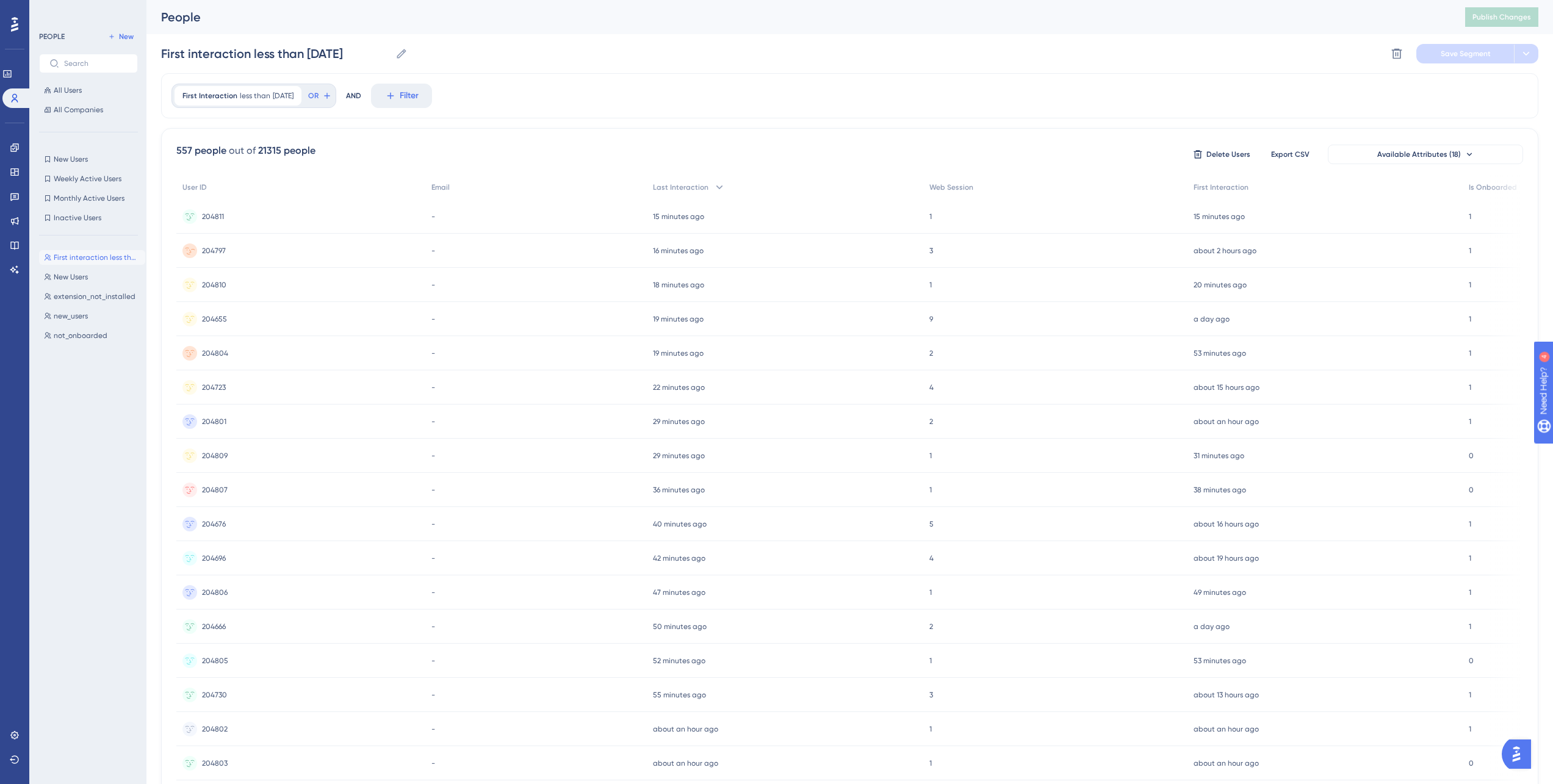
scroll to position [0, 9]
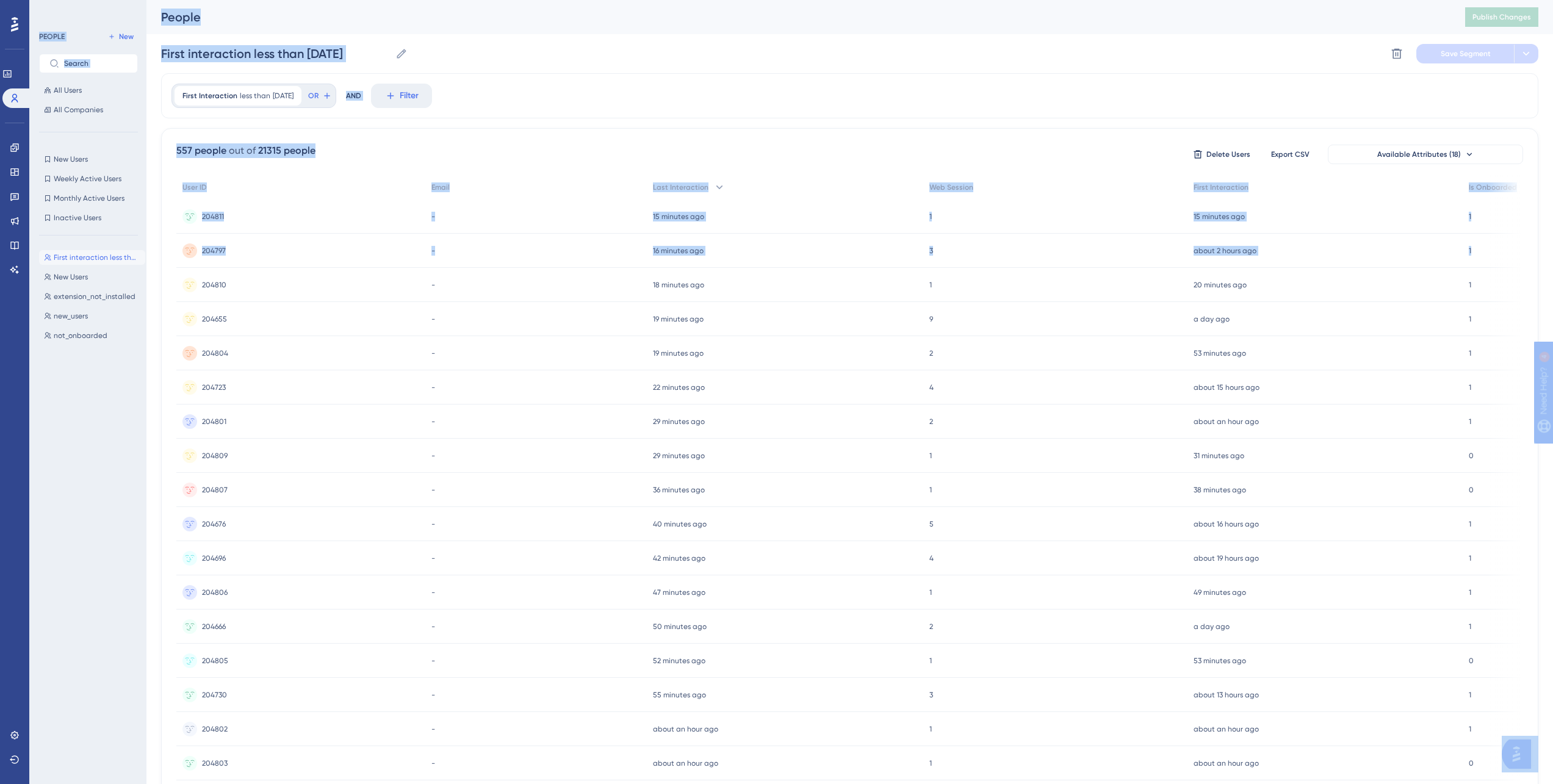
drag, startPoint x: 1510, startPoint y: 261, endPoint x: 1561, endPoint y: 260, distance: 51.0
click at [1553, 0] on html "Performance Users Engagement Widgets Feedback Product Updates Knowledge Base AI…" at bounding box center [776, 0] width 1553 height 0
drag, startPoint x: 1371, startPoint y: 265, endPoint x: 1553, endPoint y: 274, distance: 182.2
click at [1553, 0] on html "Performance Users Engagement Widgets Feedback Product Updates Knowledge Base AI…" at bounding box center [776, 0] width 1553 height 0
click at [608, 128] on div "557 people out of 21315 people Delete Users Export CSV Available Attributes (18…" at bounding box center [850, 533] width 1377 height 809
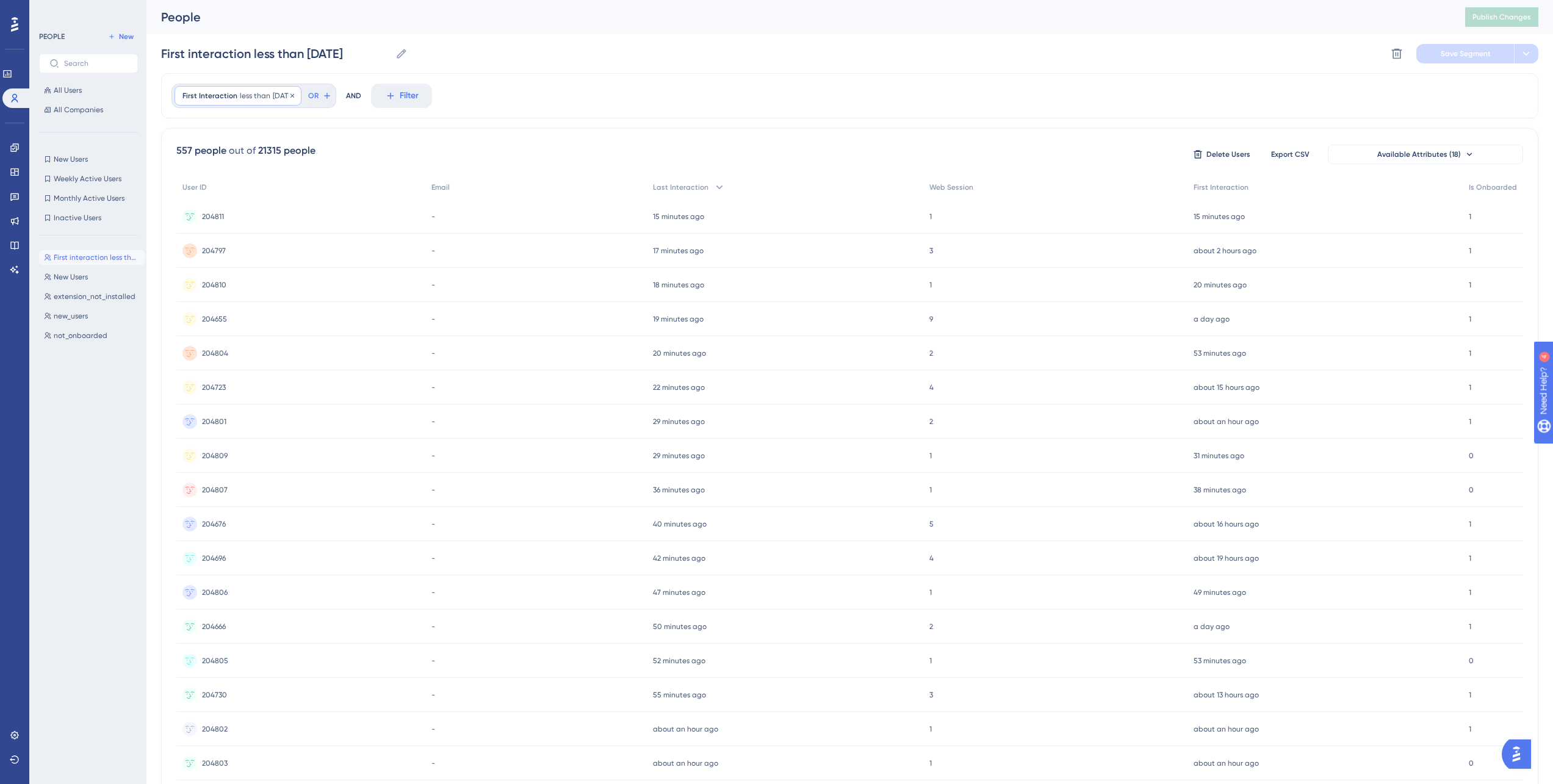
click at [210, 89] on div "First Interaction less than 7 days ago 7 days ago Remove" at bounding box center [238, 96] width 127 height 20
click at [742, 51] on div "First interaction less than 7 days ago First interaction less than 7 days ago D…" at bounding box center [850, 54] width 1377 height 39
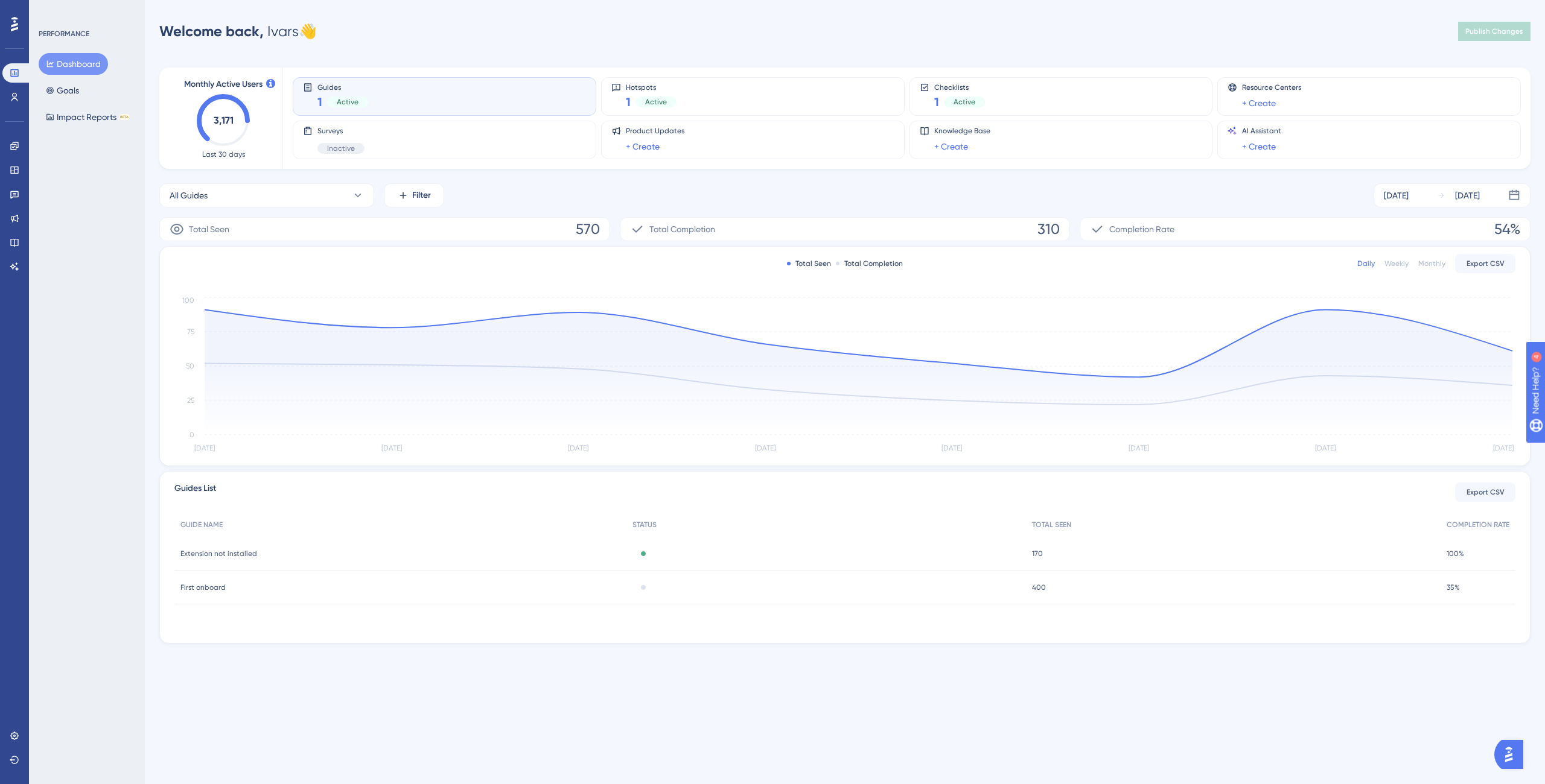
click at [842, 47] on div "Performance Users Engagement Widgets Feedback Product Updates Knowledge Base AI…" at bounding box center [845, 341] width 1401 height 643
click at [698, 100] on div "Hotspots 1 Active" at bounding box center [752, 97] width 283 height 28
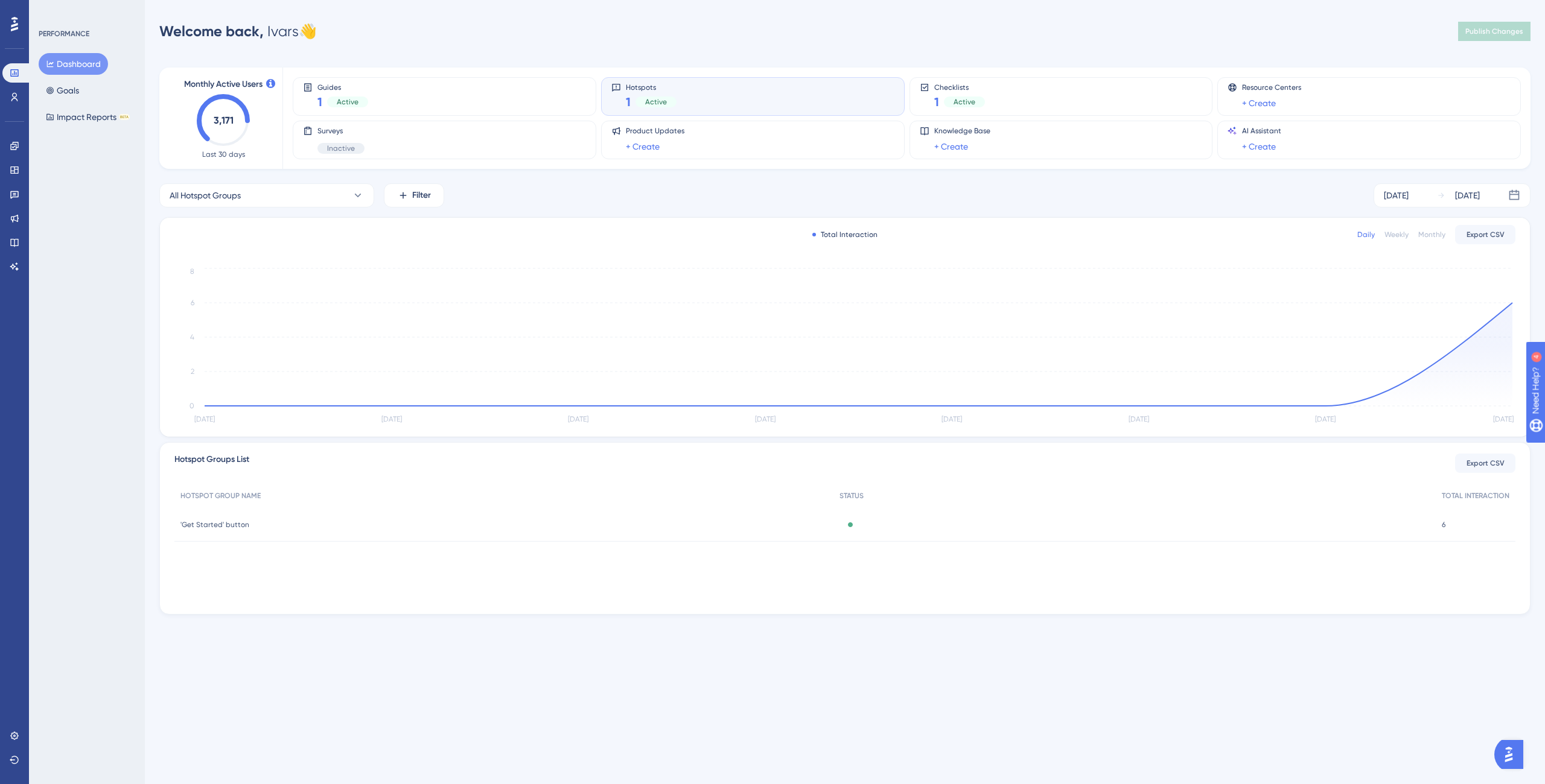
click at [19, 161] on div "Widgets" at bounding box center [14, 170] width 24 height 19
click at [16, 169] on icon at bounding box center [14, 169] width 9 height 9
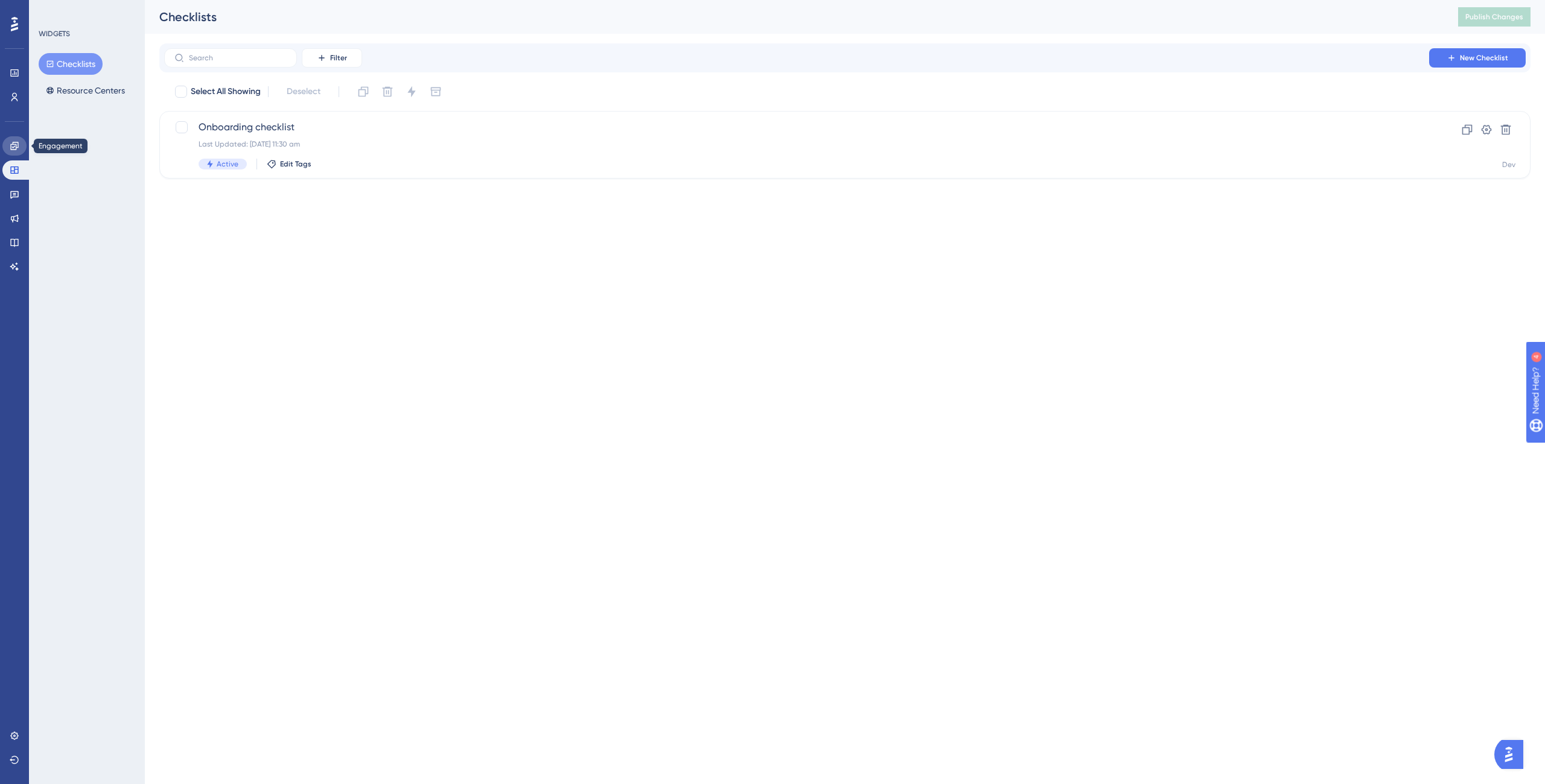
click at [8, 144] on link at bounding box center [14, 146] width 24 height 19
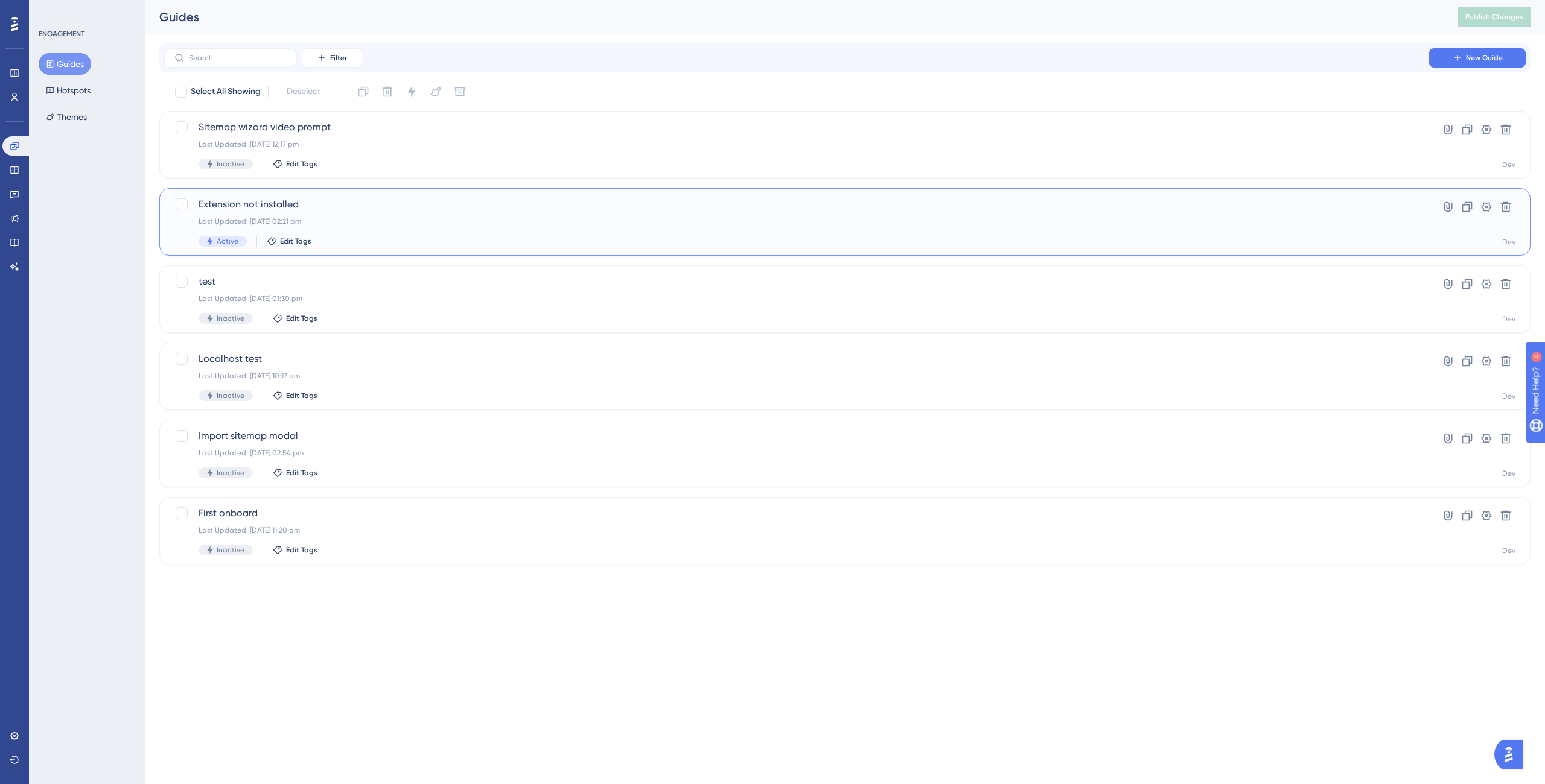
click at [480, 223] on div "Last Updated: 30 May 2025 02:21 pm" at bounding box center [796, 221] width 1196 height 9
click at [75, 86] on button "Hotspots" at bounding box center [68, 90] width 59 height 22
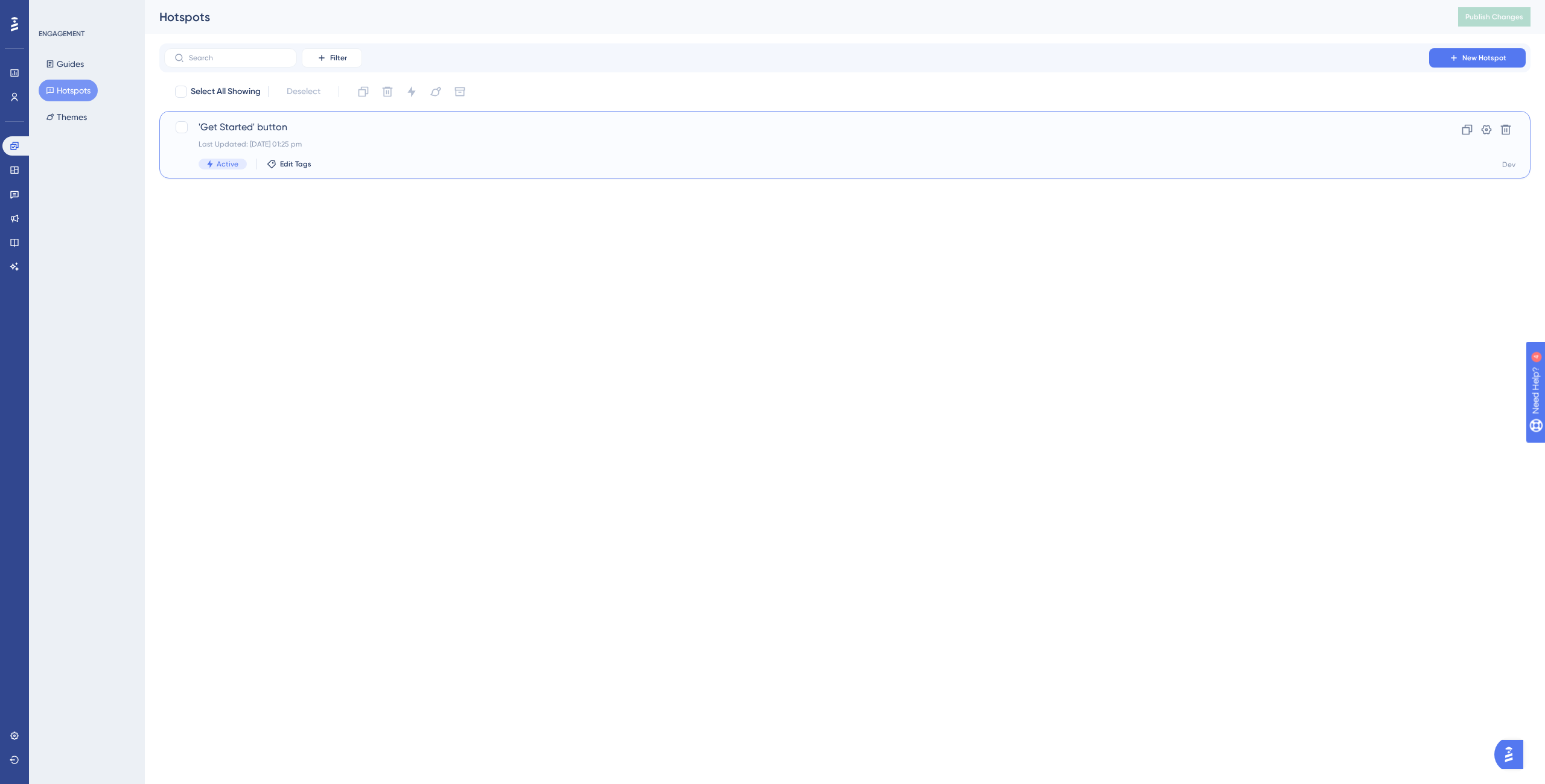
click at [402, 151] on div "'Get Started' button Last Updated: 07 Oct 2025 01:25 pm Active Edit Tags" at bounding box center [796, 144] width 1196 height 50
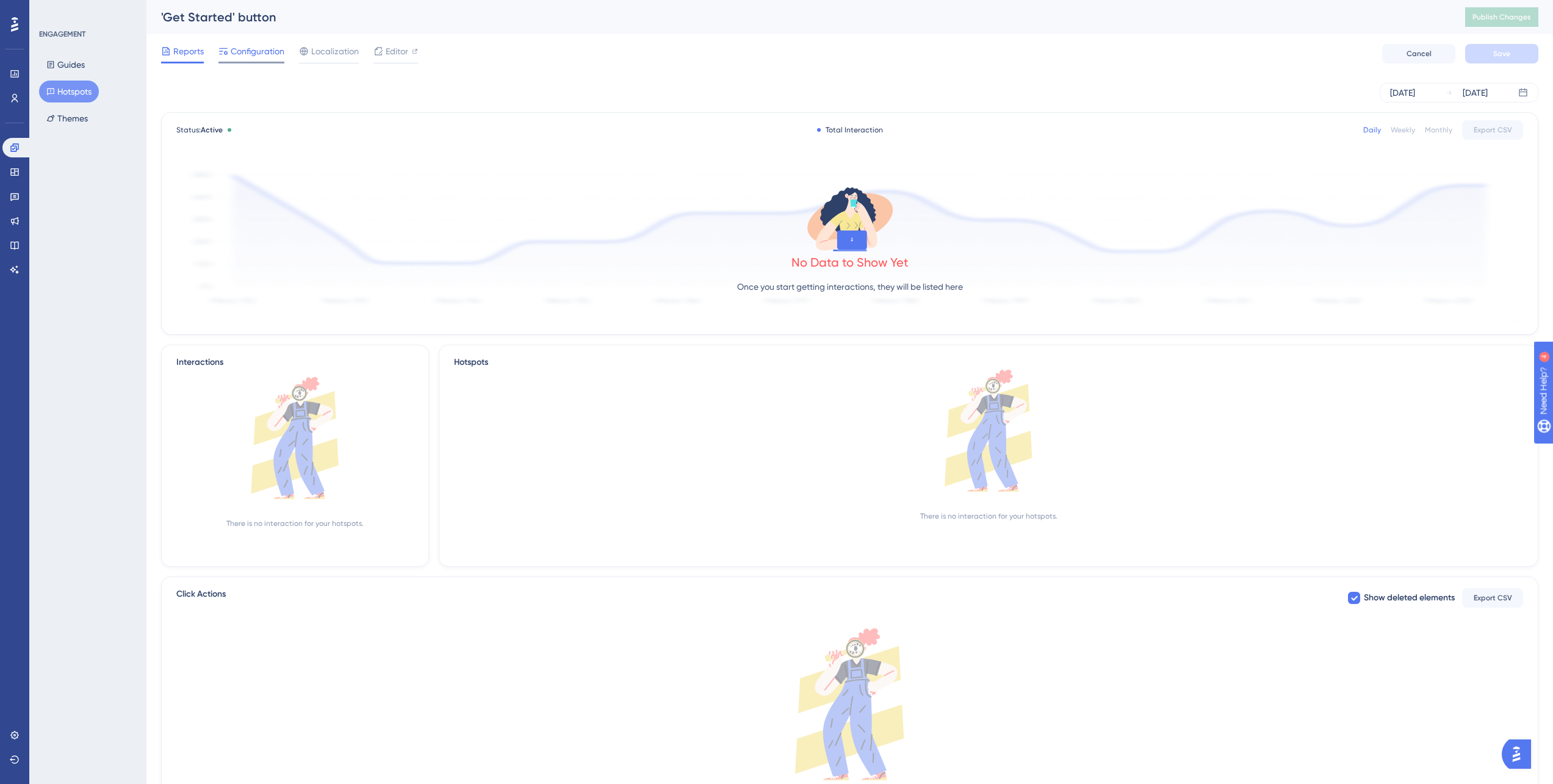
click at [227, 53] on icon at bounding box center [223, 51] width 8 height 7
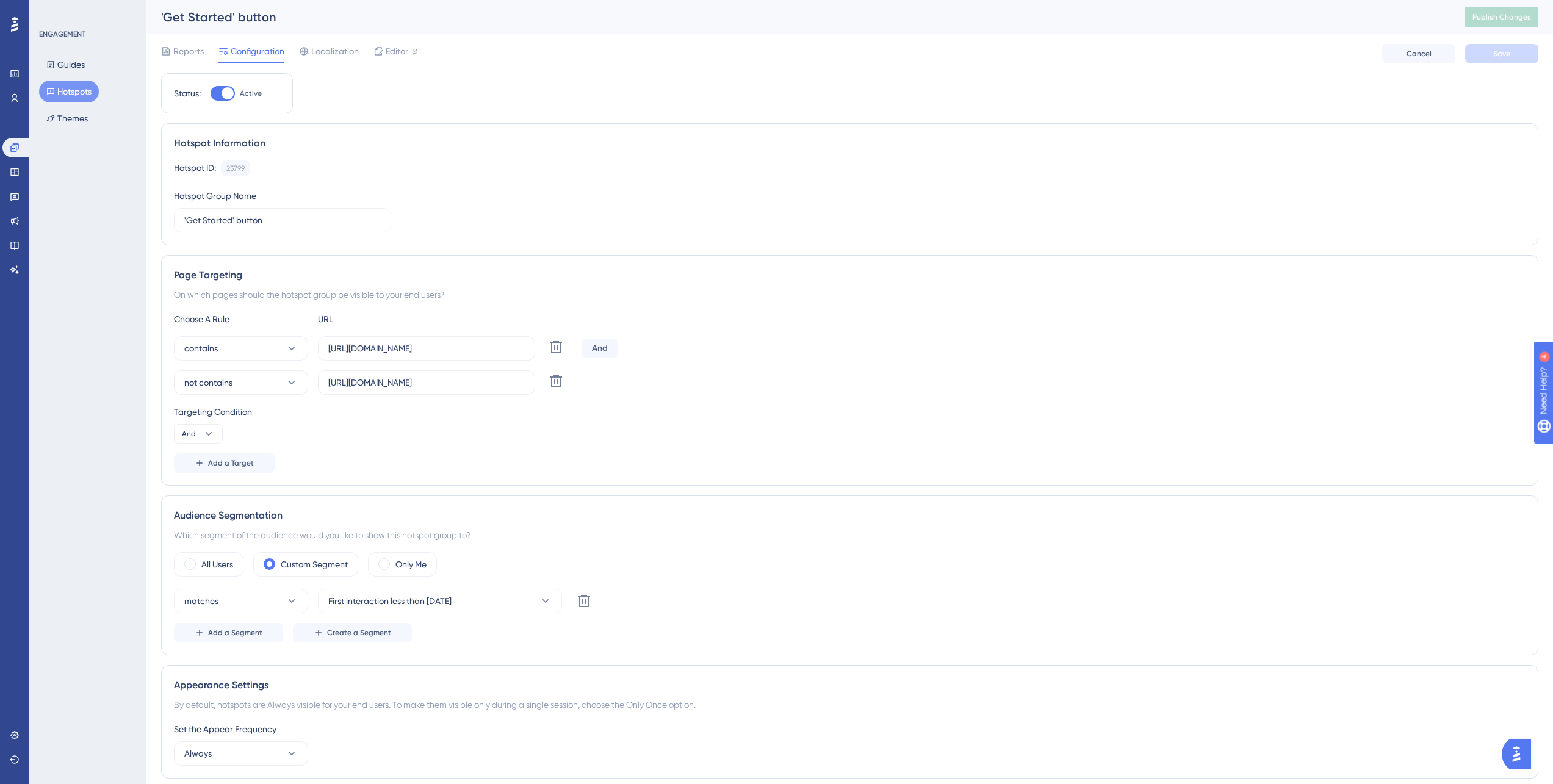
click at [55, 98] on button "Hotspots" at bounding box center [69, 91] width 60 height 22
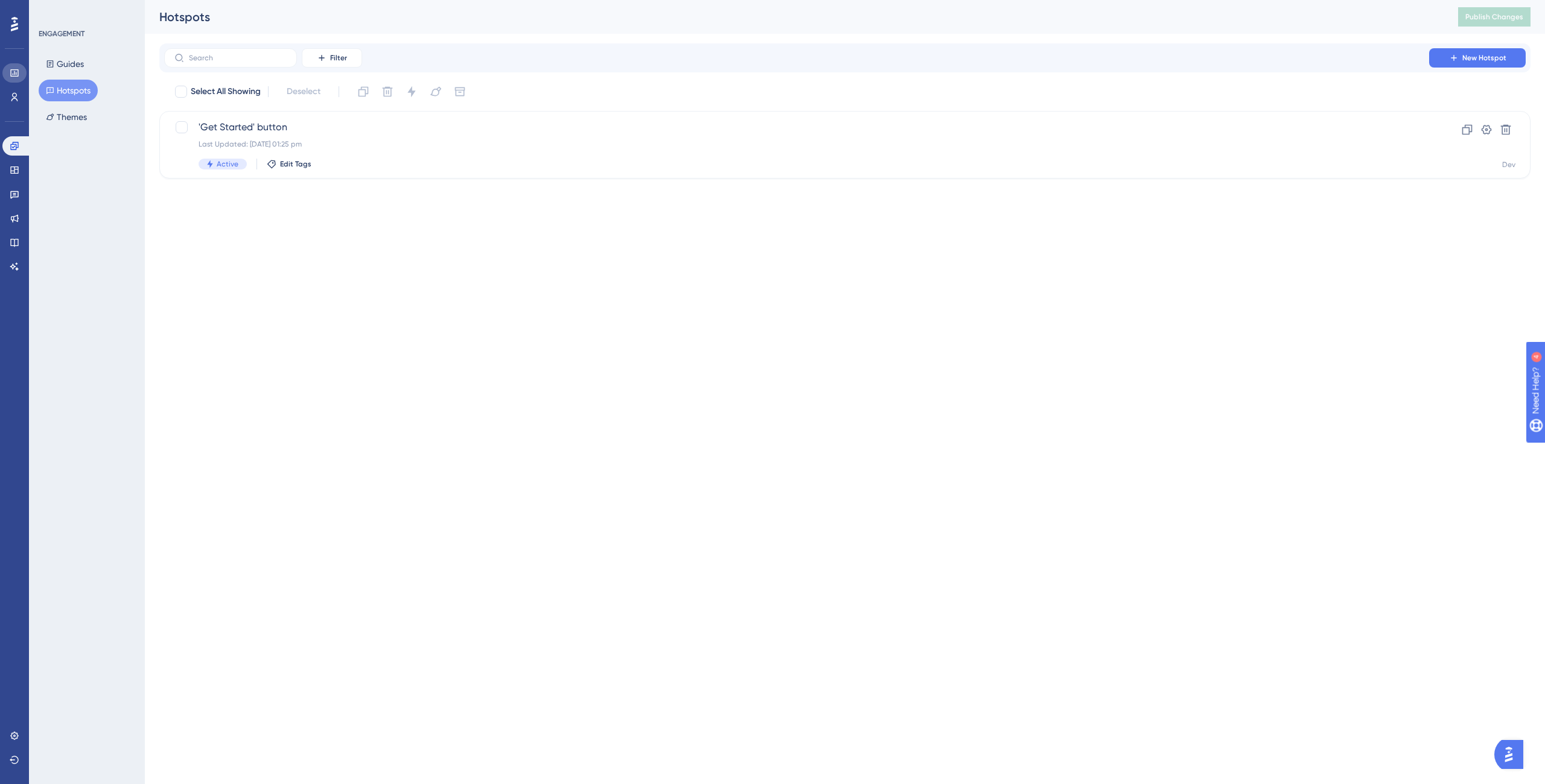
click at [25, 70] on link at bounding box center [14, 73] width 24 height 19
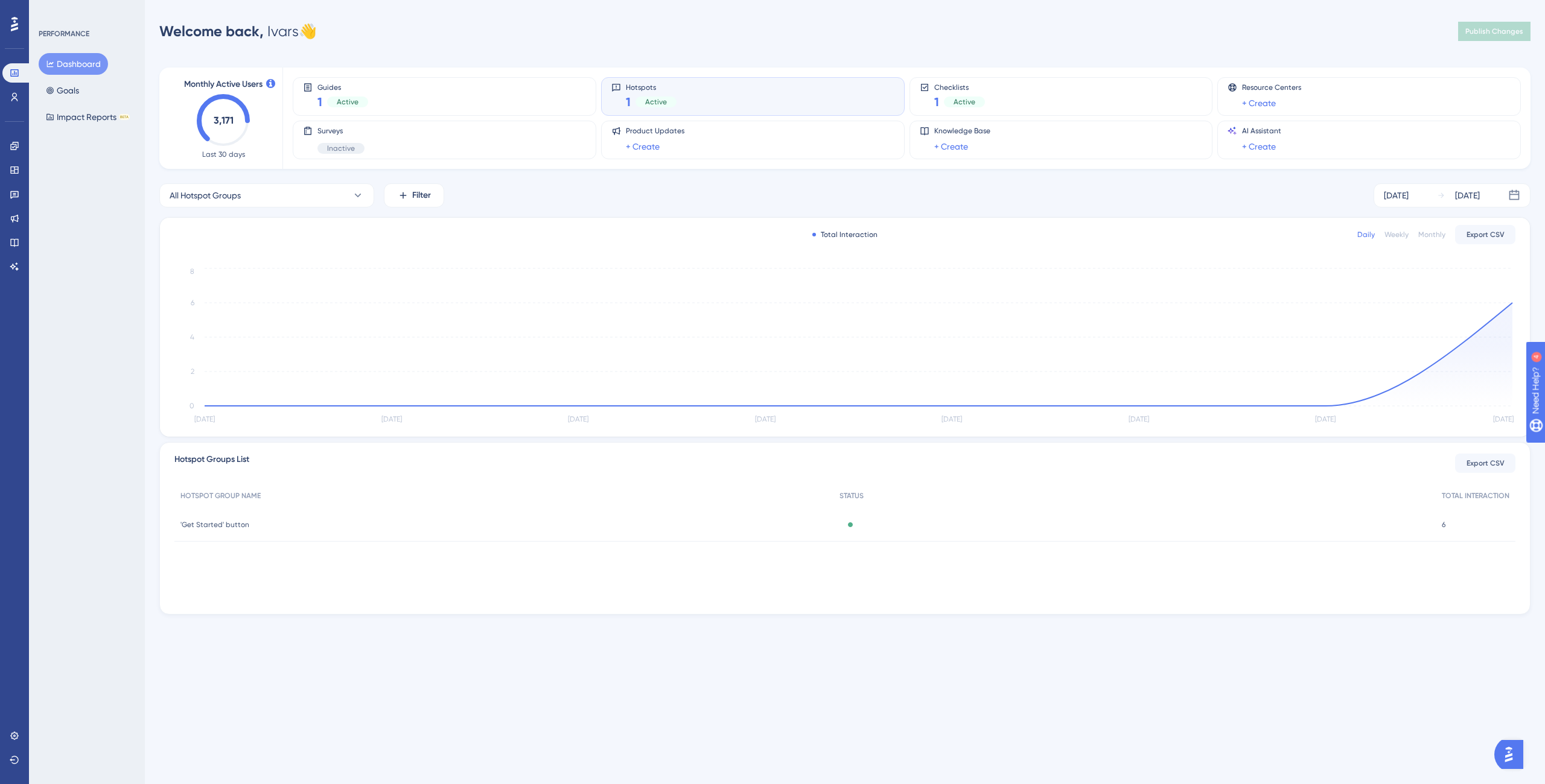
click at [699, 102] on div "Hotspots 1 Active" at bounding box center [752, 97] width 283 height 28
click at [686, 103] on div "Hotspots 1 Active" at bounding box center [752, 97] width 283 height 28
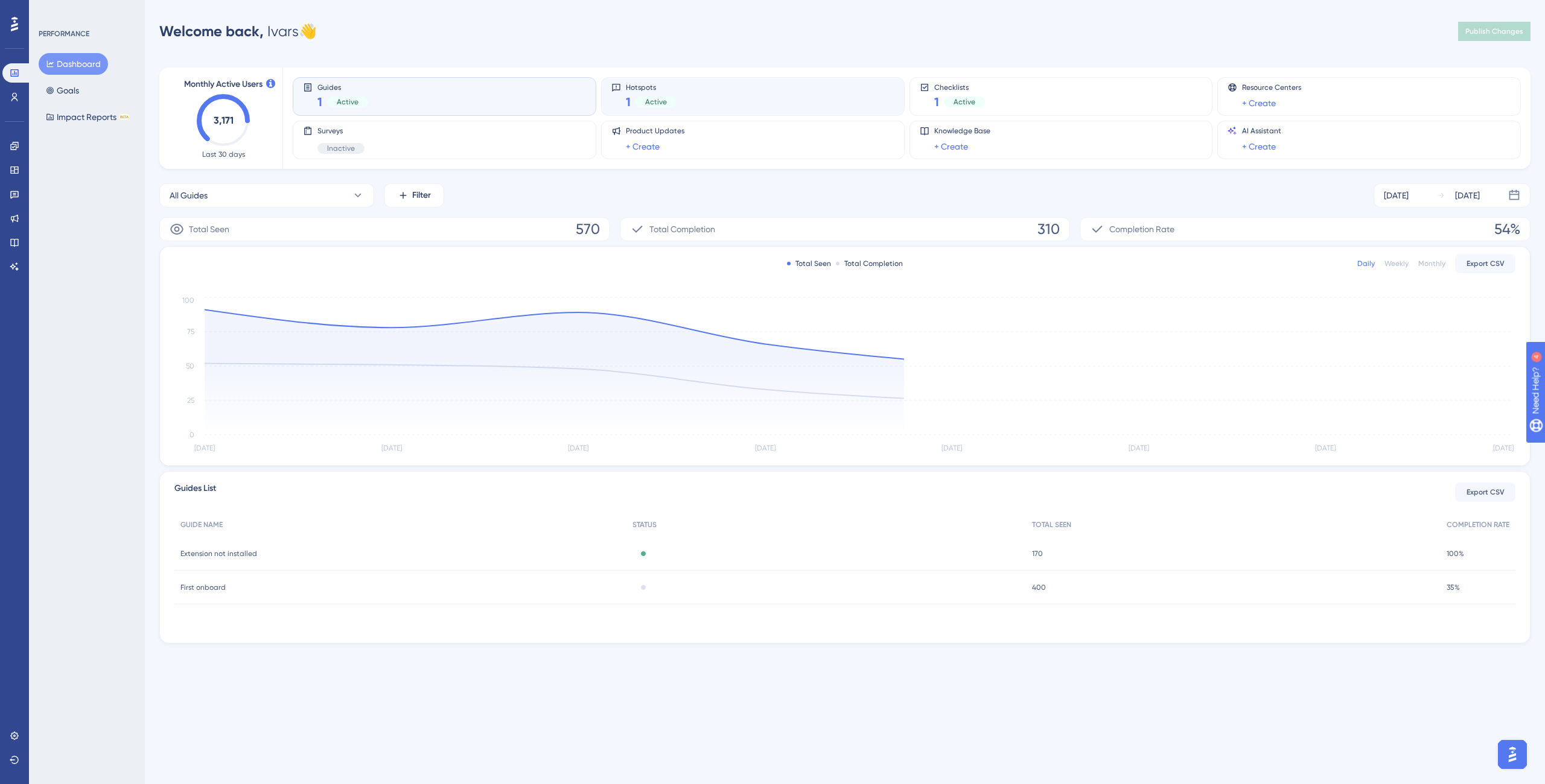
click at [707, 101] on div "Hotspots 1 Active" at bounding box center [752, 97] width 283 height 28
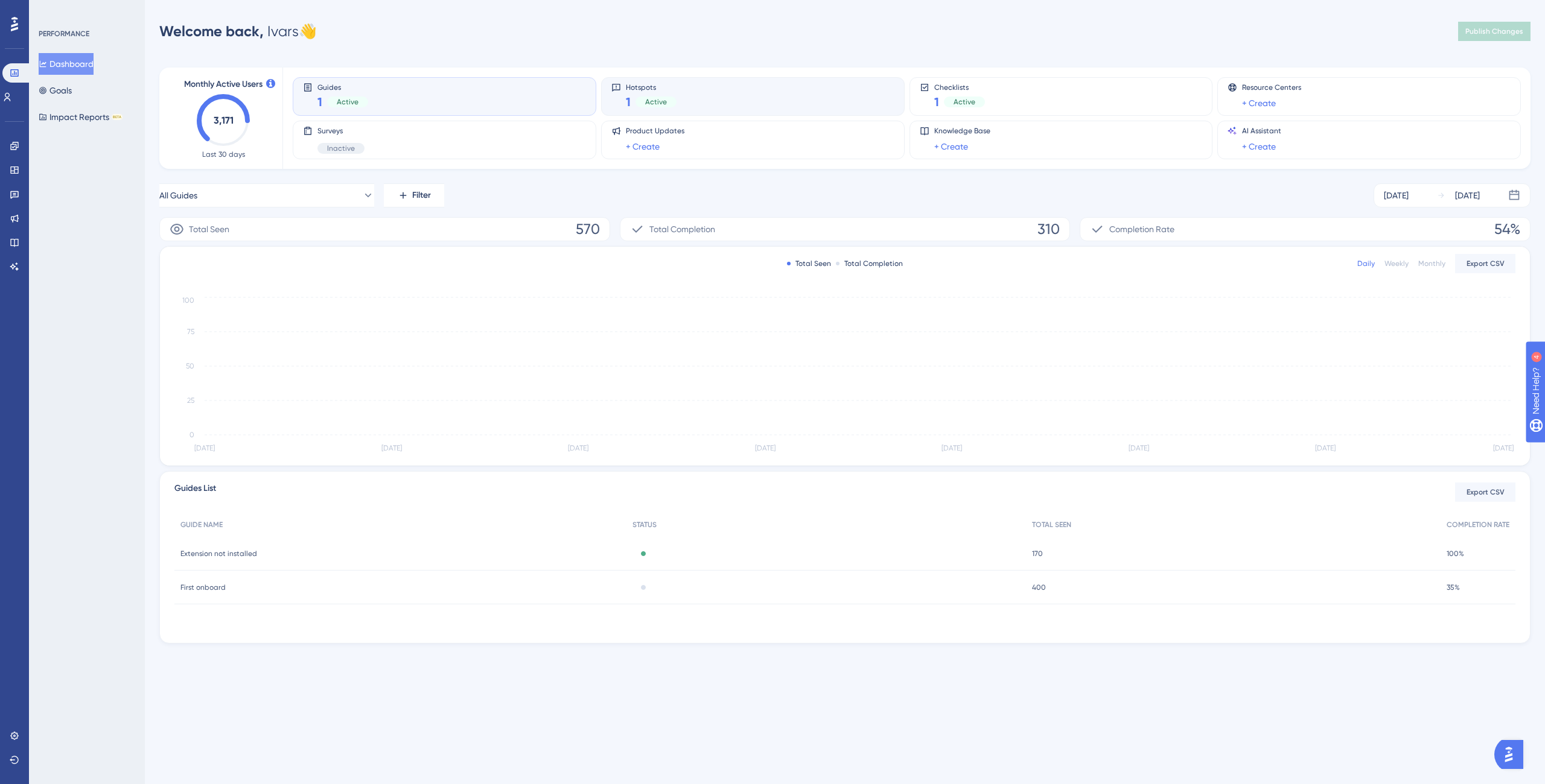
click at [639, 97] on div "Active" at bounding box center [656, 102] width 41 height 11
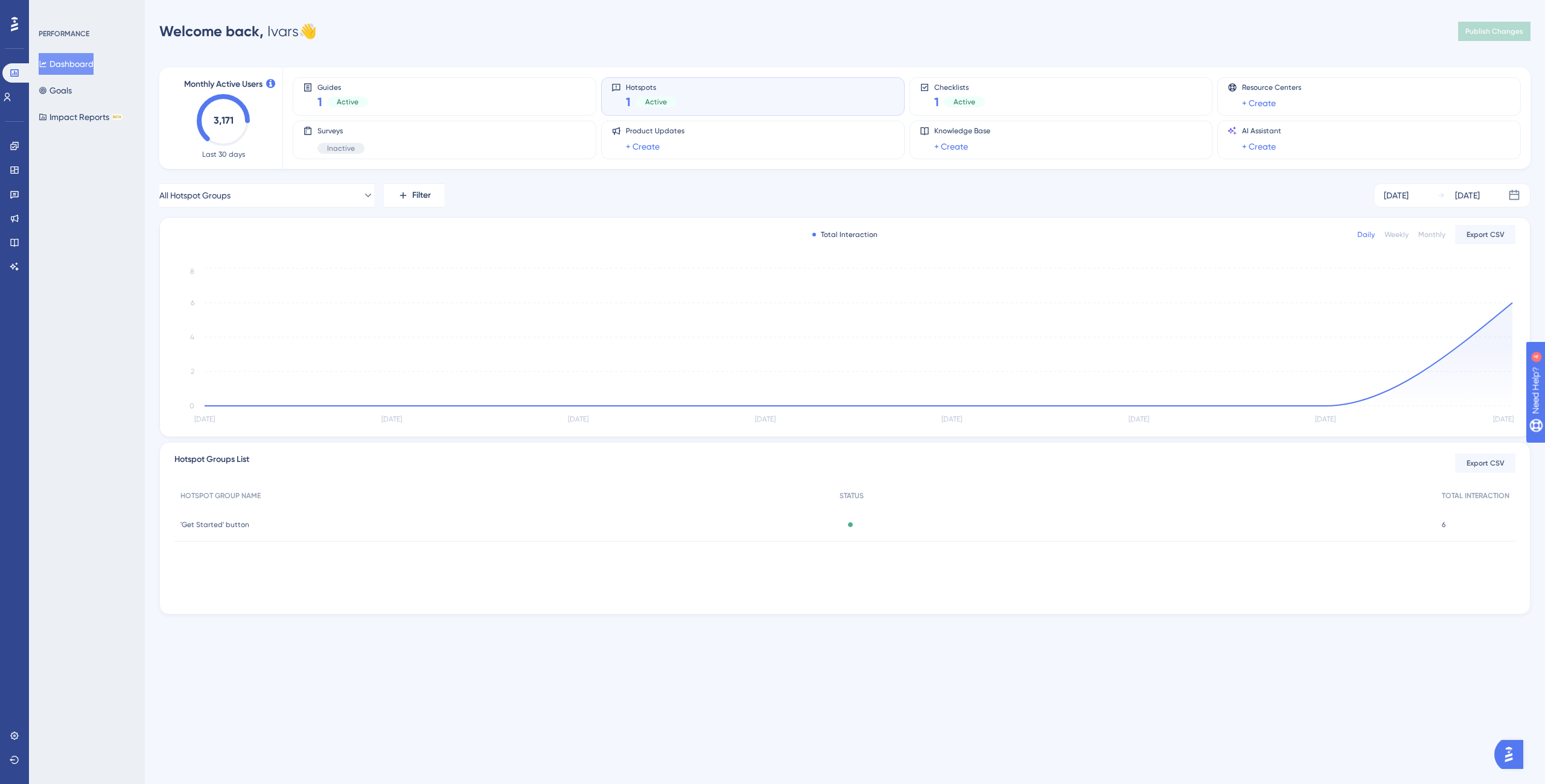
click at [748, 92] on div "Hotspots 1 Active" at bounding box center [752, 97] width 283 height 28
click at [72, 89] on button "Goals" at bounding box center [55, 90] width 33 height 22
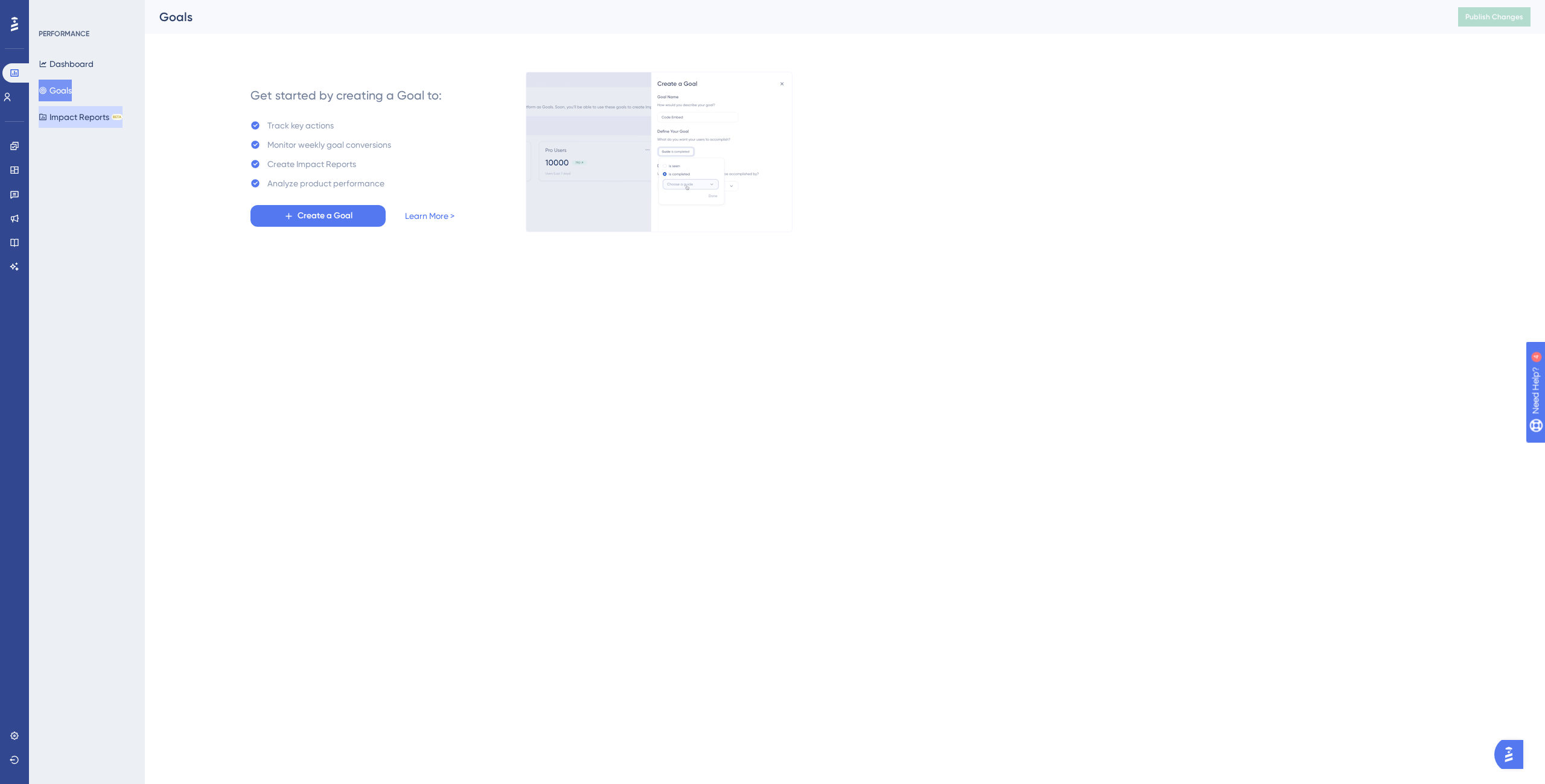
click at [63, 117] on button "Impact Reports BETA" at bounding box center [81, 117] width 84 height 22
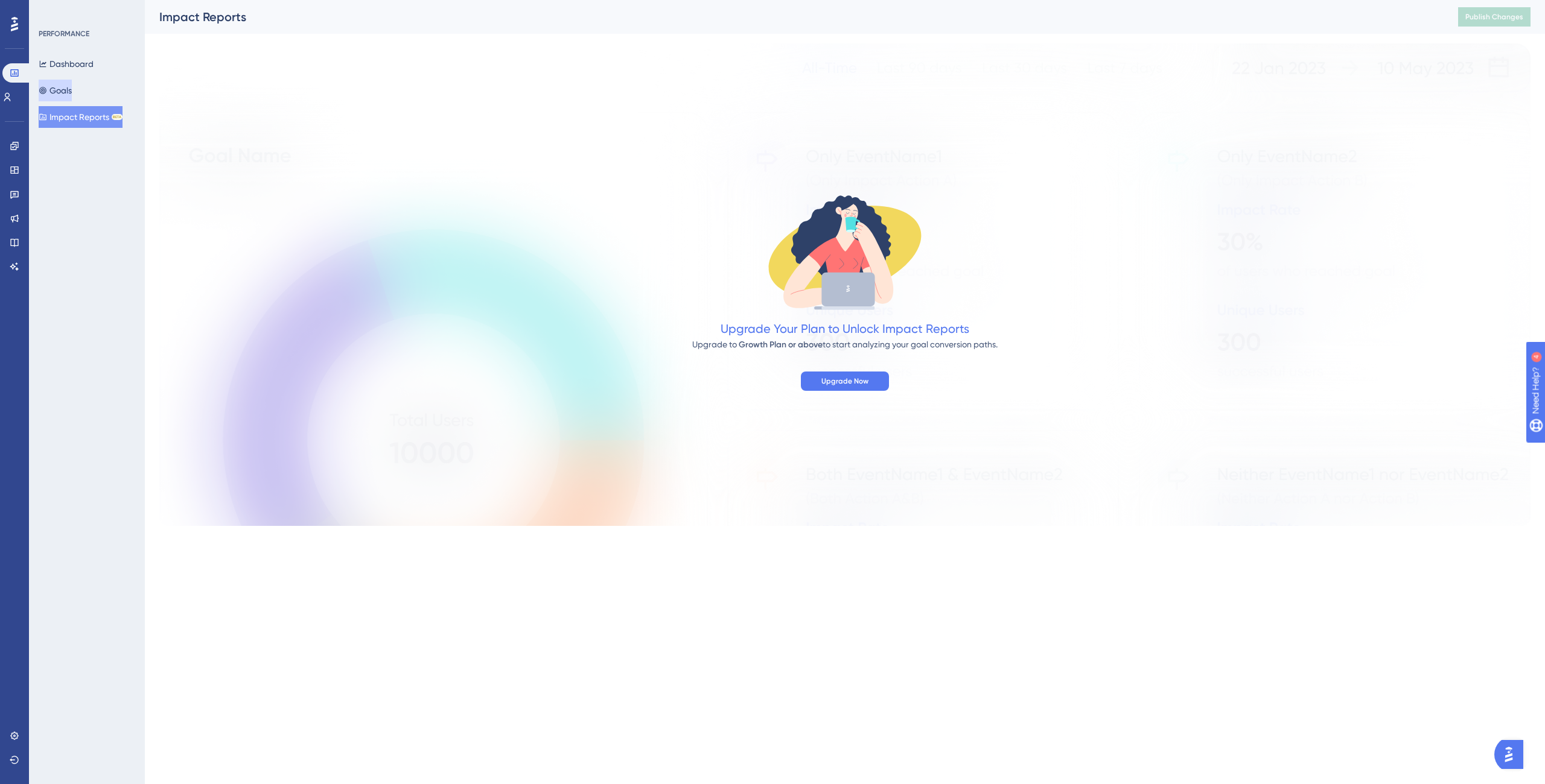
click at [48, 83] on button "Goals" at bounding box center [55, 90] width 33 height 22
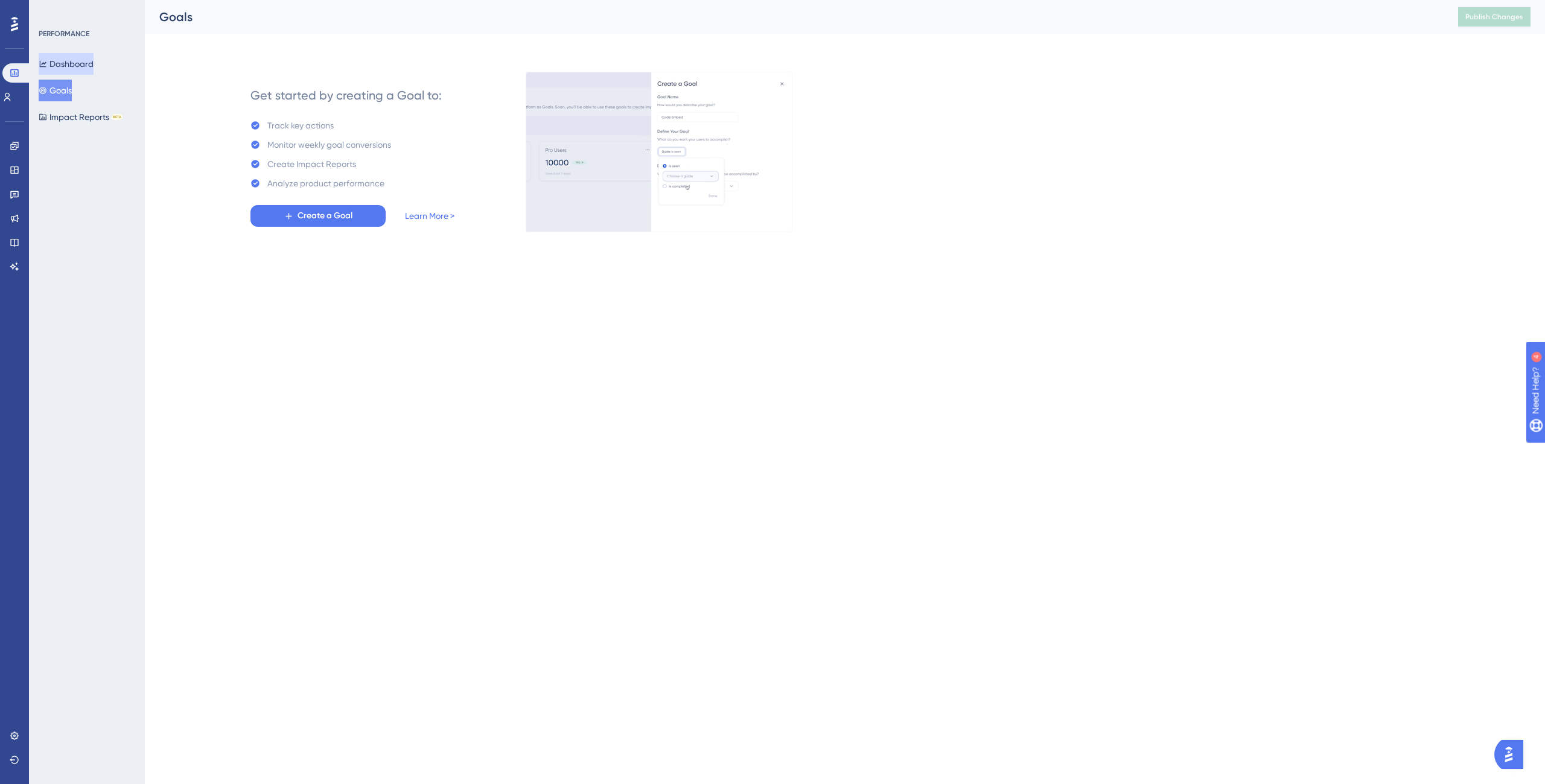
click at [55, 58] on button "Dashboard" at bounding box center [66, 64] width 55 height 22
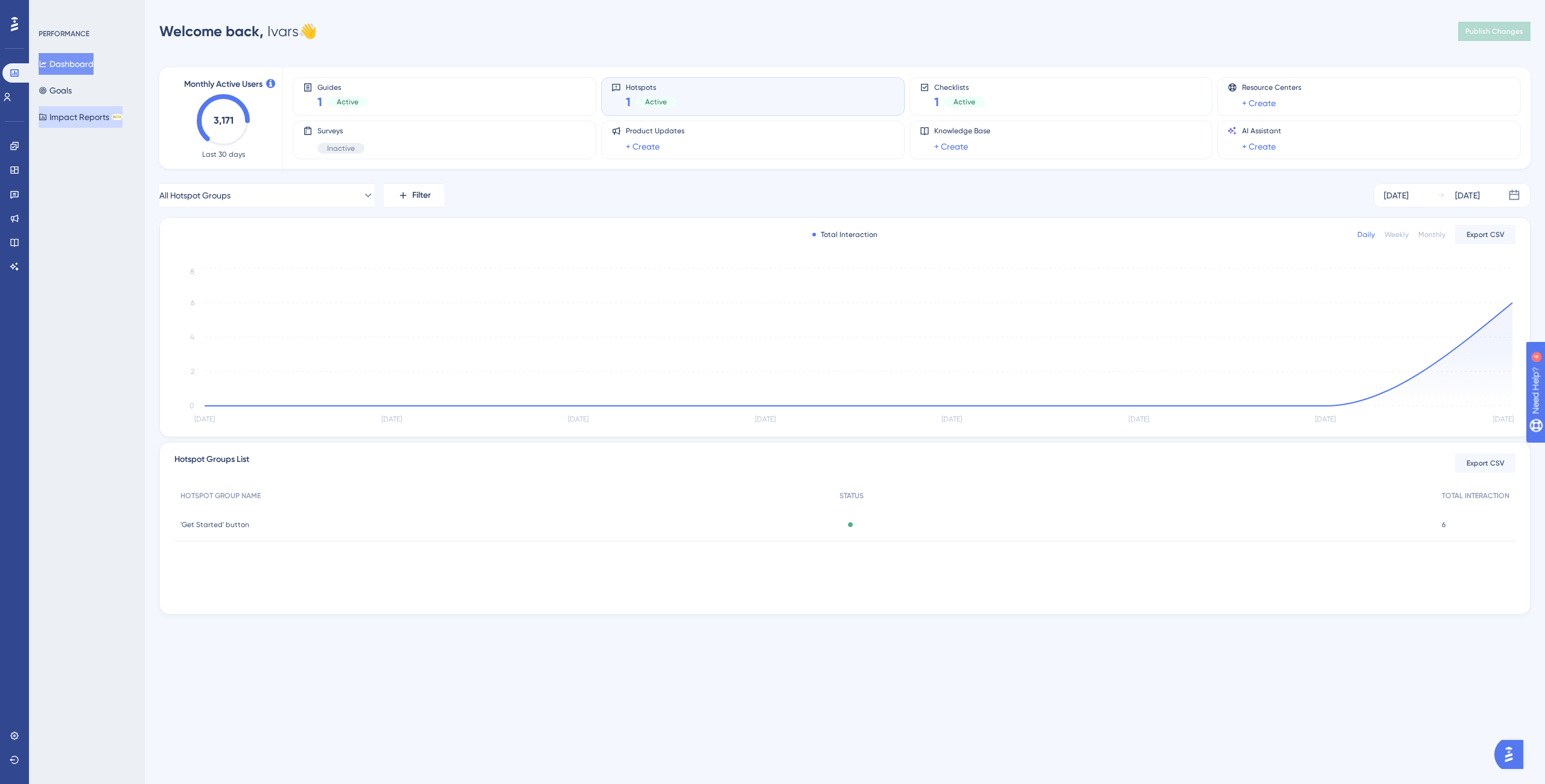
click at [73, 114] on button "Impact Reports BETA" at bounding box center [81, 117] width 84 height 22
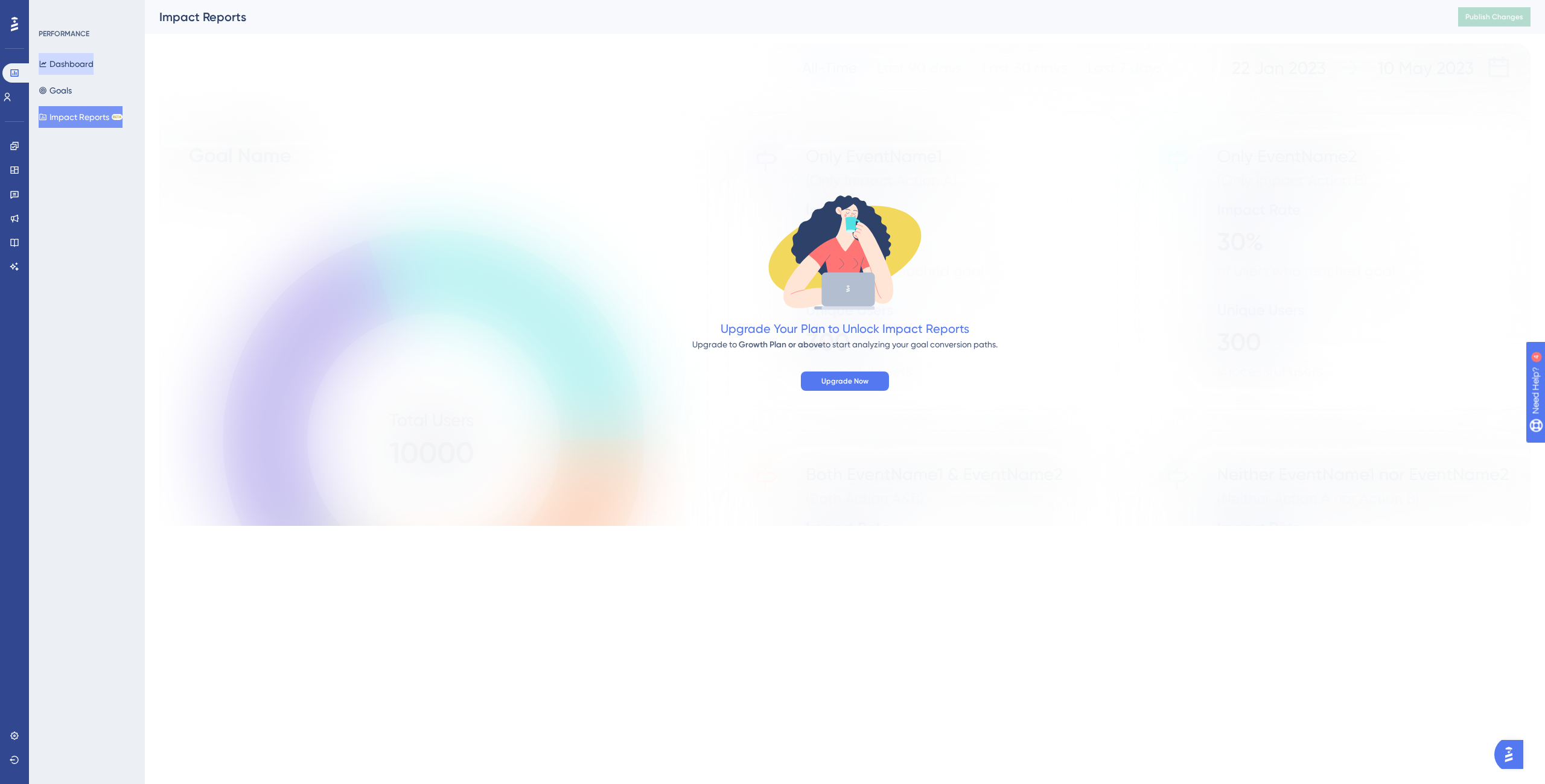
click at [79, 65] on button "Dashboard" at bounding box center [66, 64] width 55 height 22
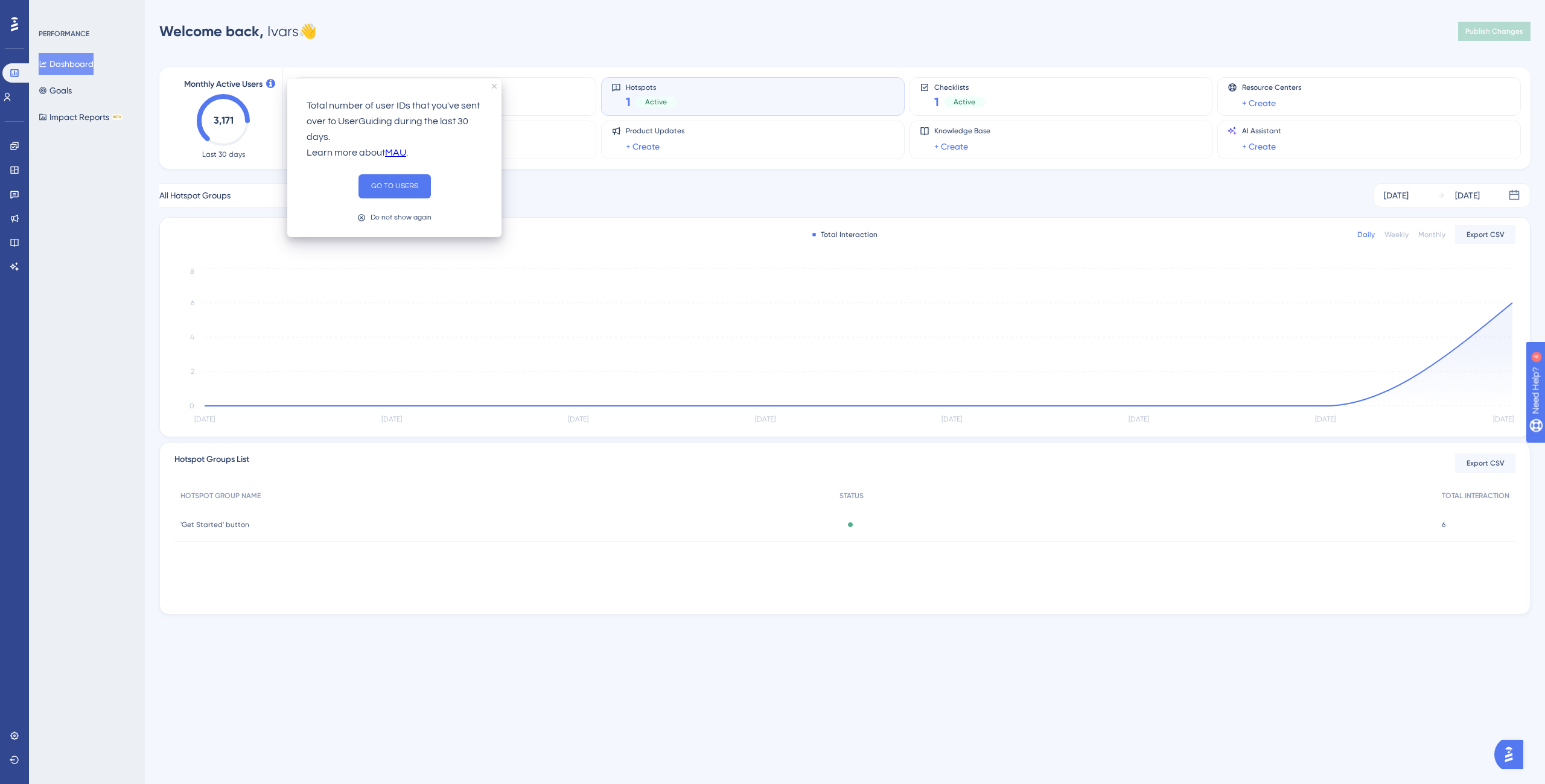
click at [271, 83] on icon at bounding box center [271, 83] width 9 height 9
click at [384, 54] on div "Monthly Active Users 3,171 Last 30 days Guides 1 Active Hotspots 1 Active Check…" at bounding box center [845, 334] width 1371 height 562
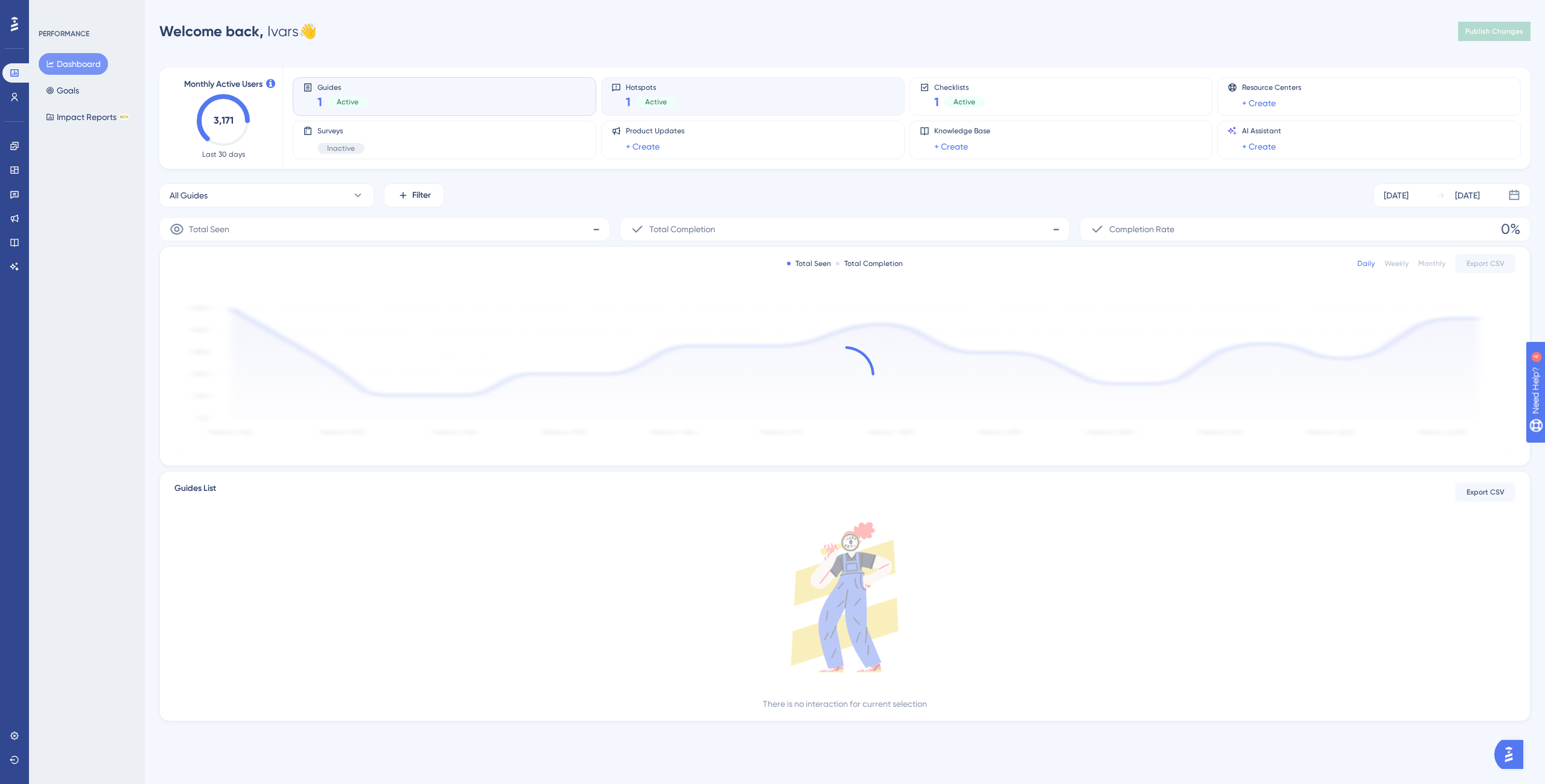
click at [717, 100] on div "Hotspots 1 Active" at bounding box center [752, 97] width 283 height 28
click at [686, 85] on div "Hotspots 1 Active" at bounding box center [752, 97] width 283 height 28
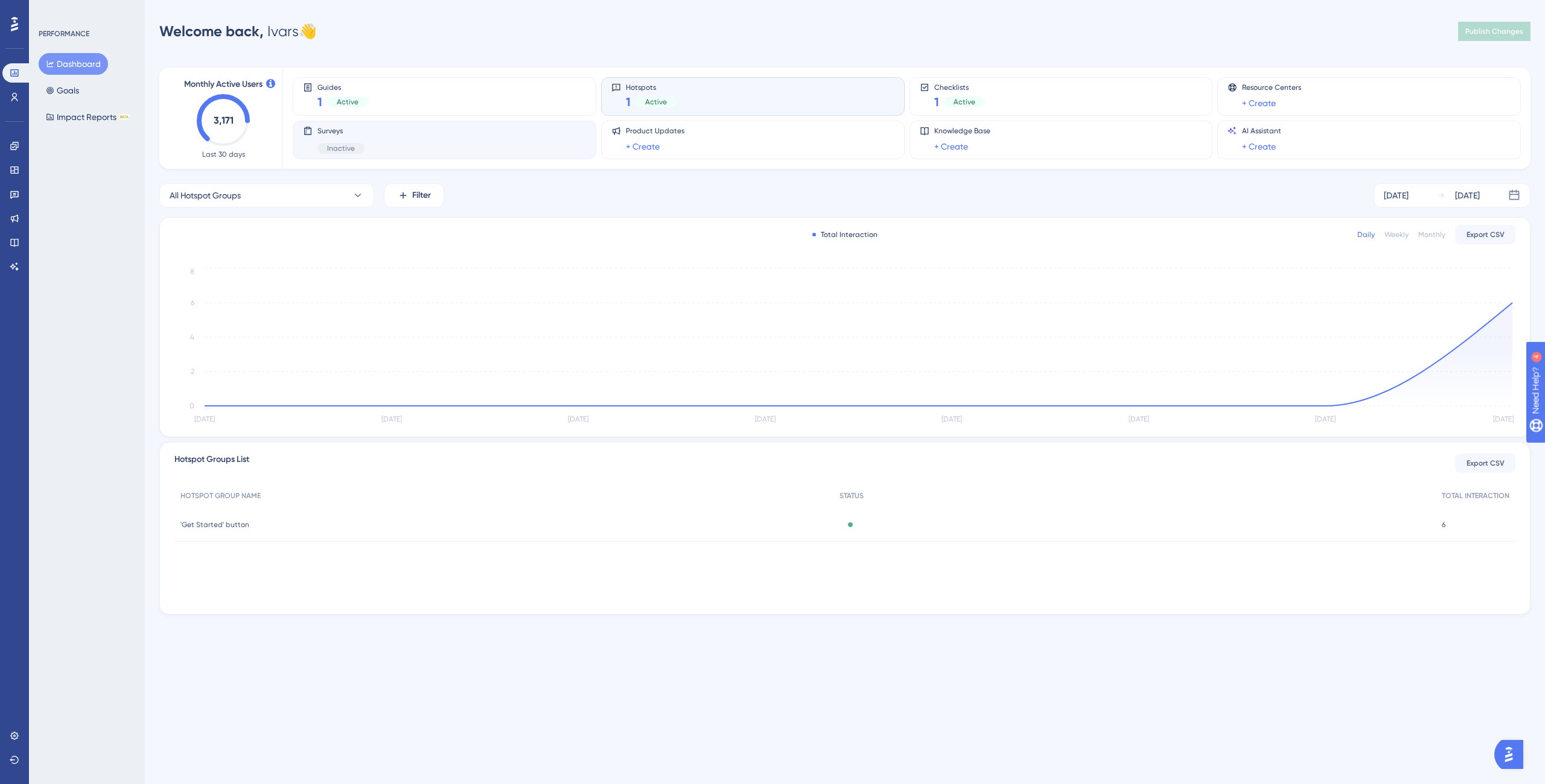
click at [350, 149] on span "Inactive" at bounding box center [341, 148] width 28 height 9
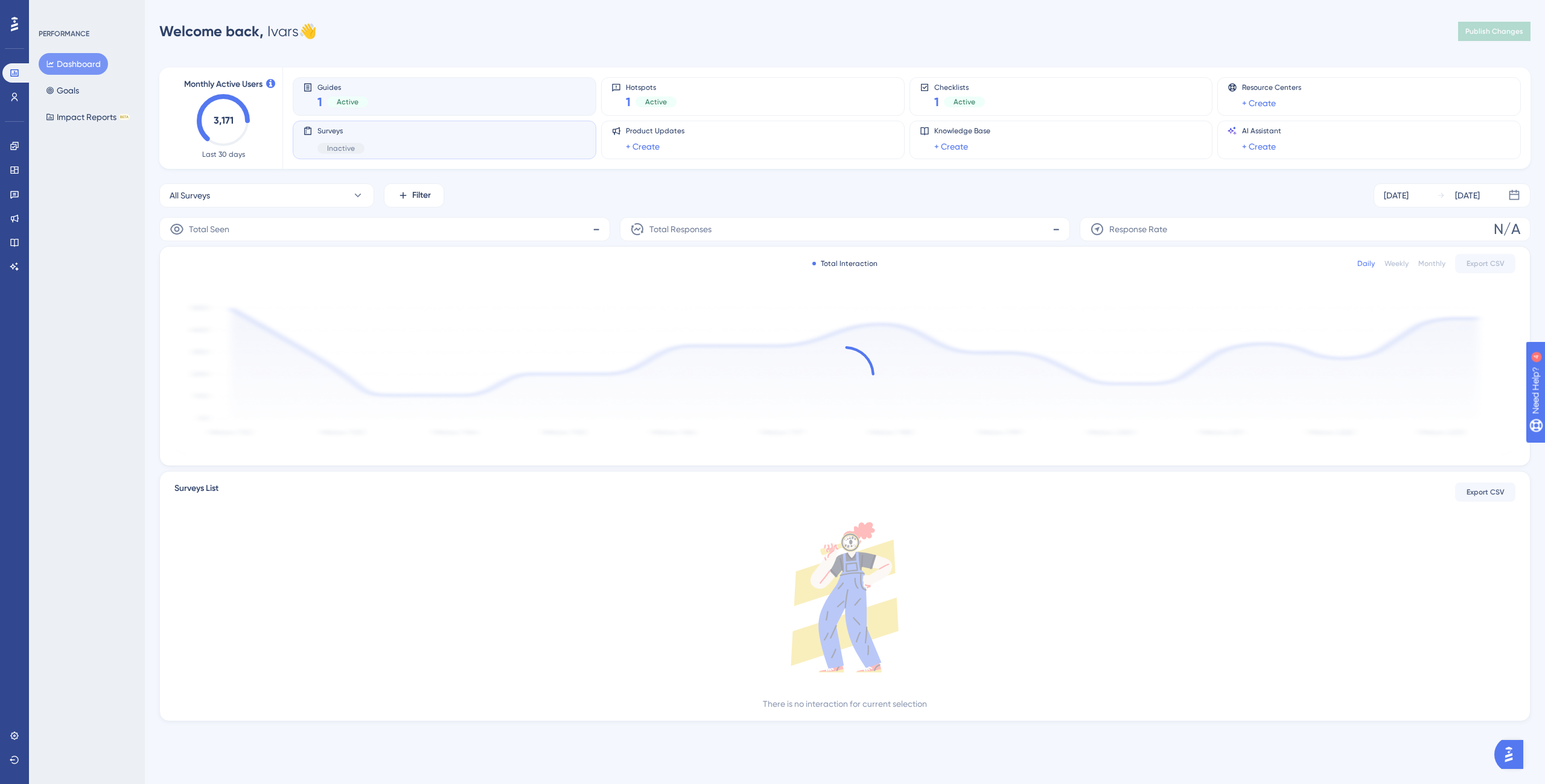
click at [388, 80] on div "Guides 1 Active" at bounding box center [444, 97] width 303 height 39
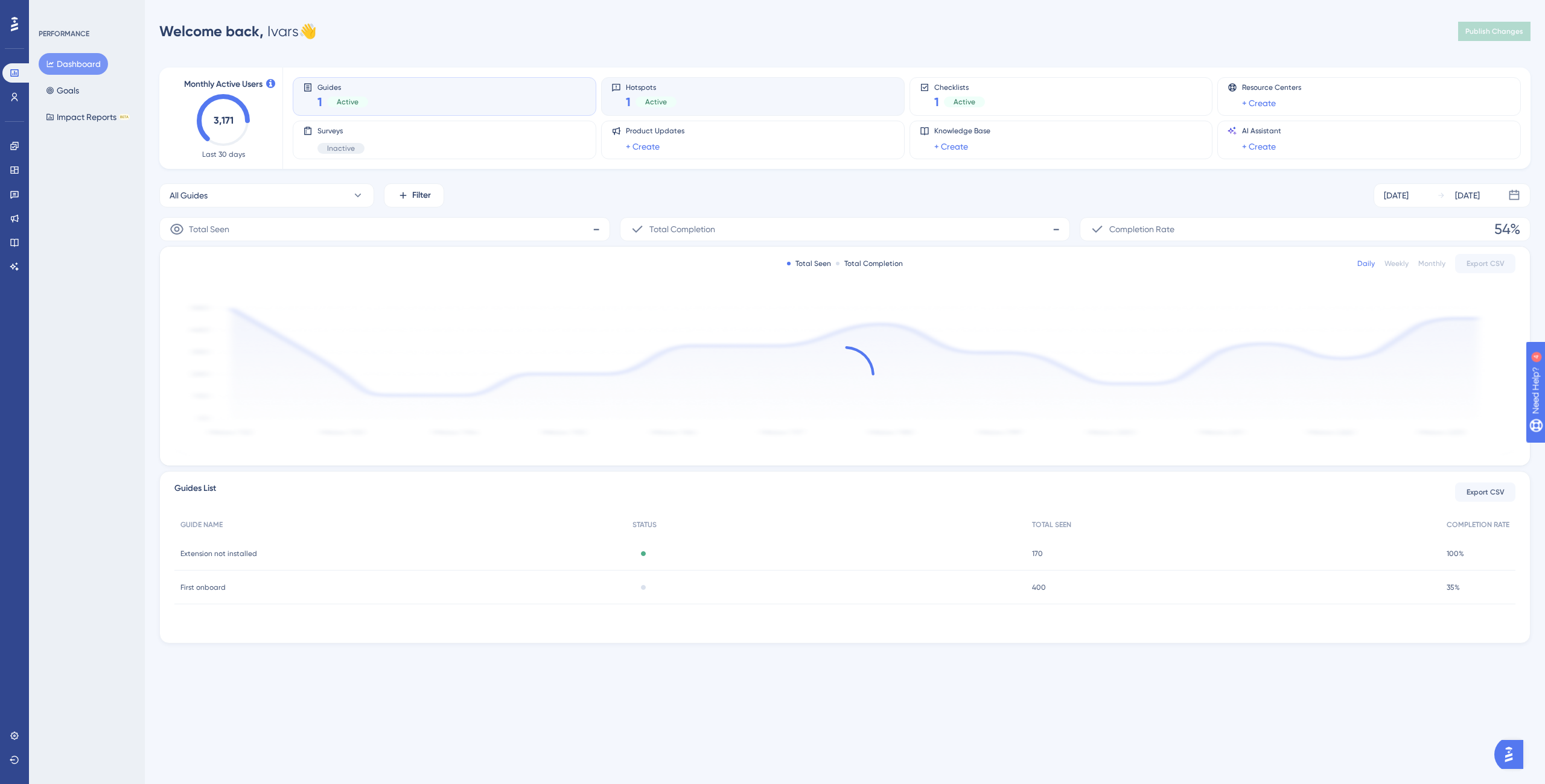
click at [784, 98] on div "Hotspots 1 Active" at bounding box center [752, 97] width 283 height 28
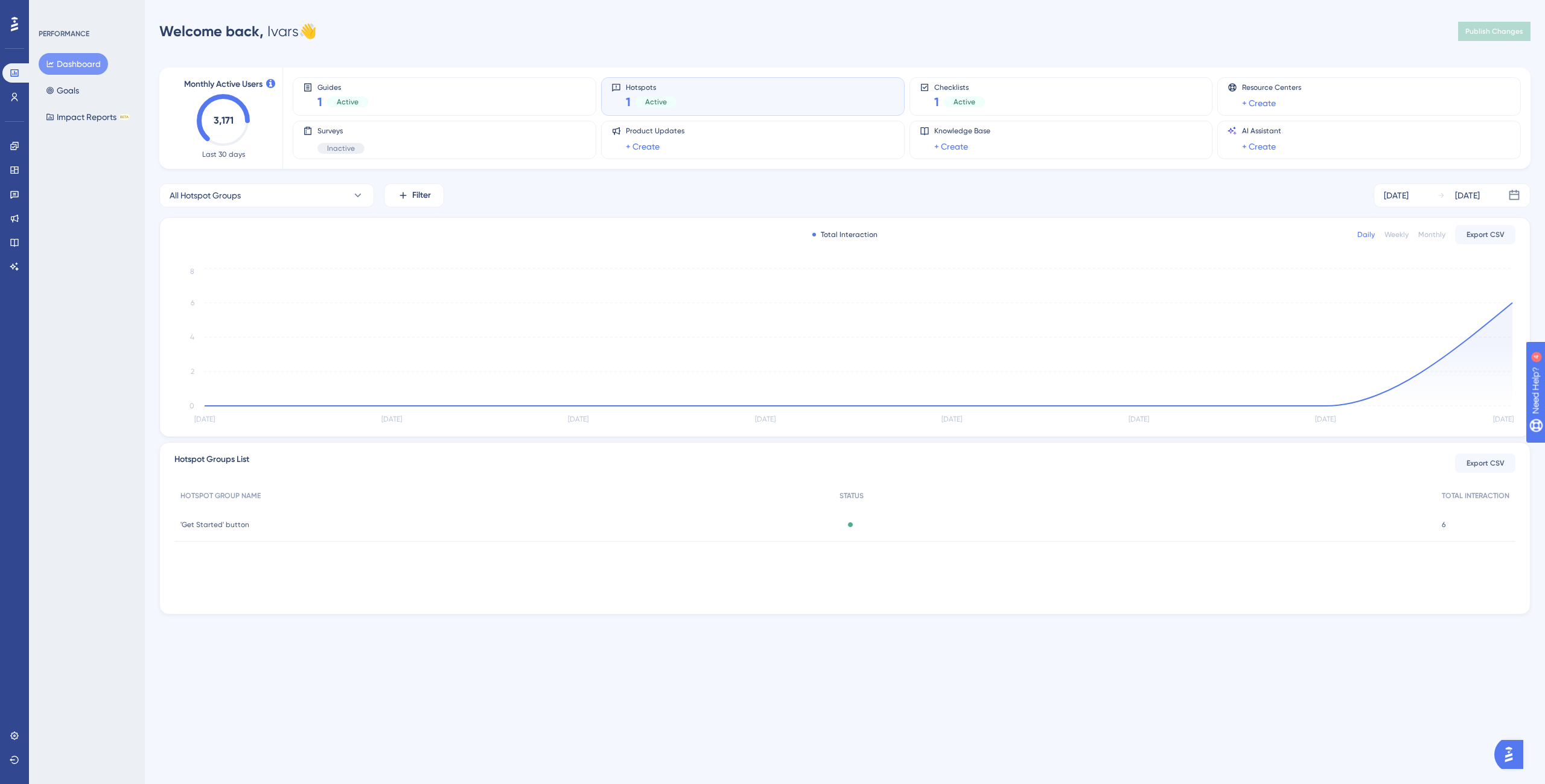
click at [1457, 525] on div "6 6" at bounding box center [1475, 525] width 80 height 34
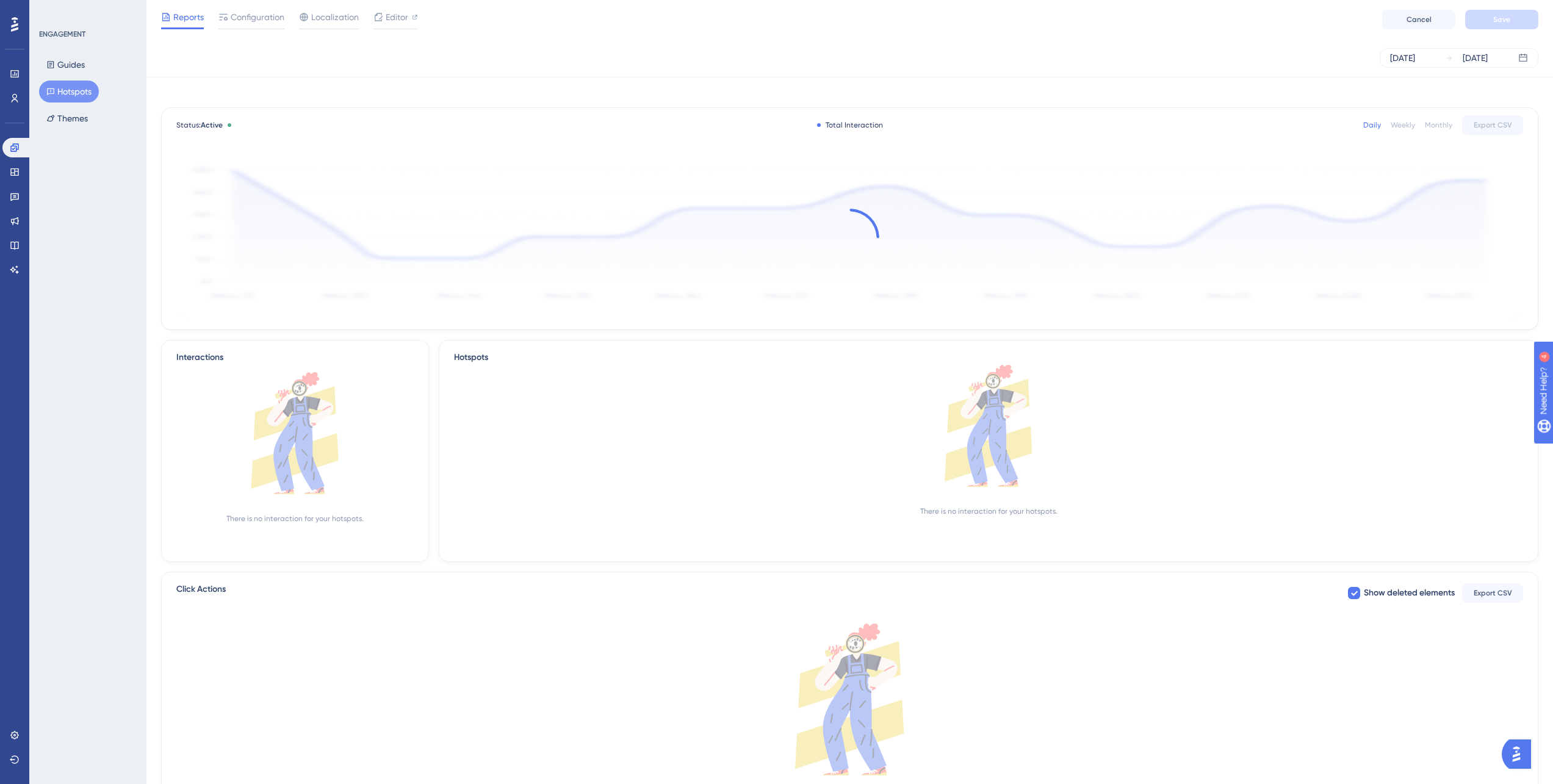
scroll to position [80, 0]
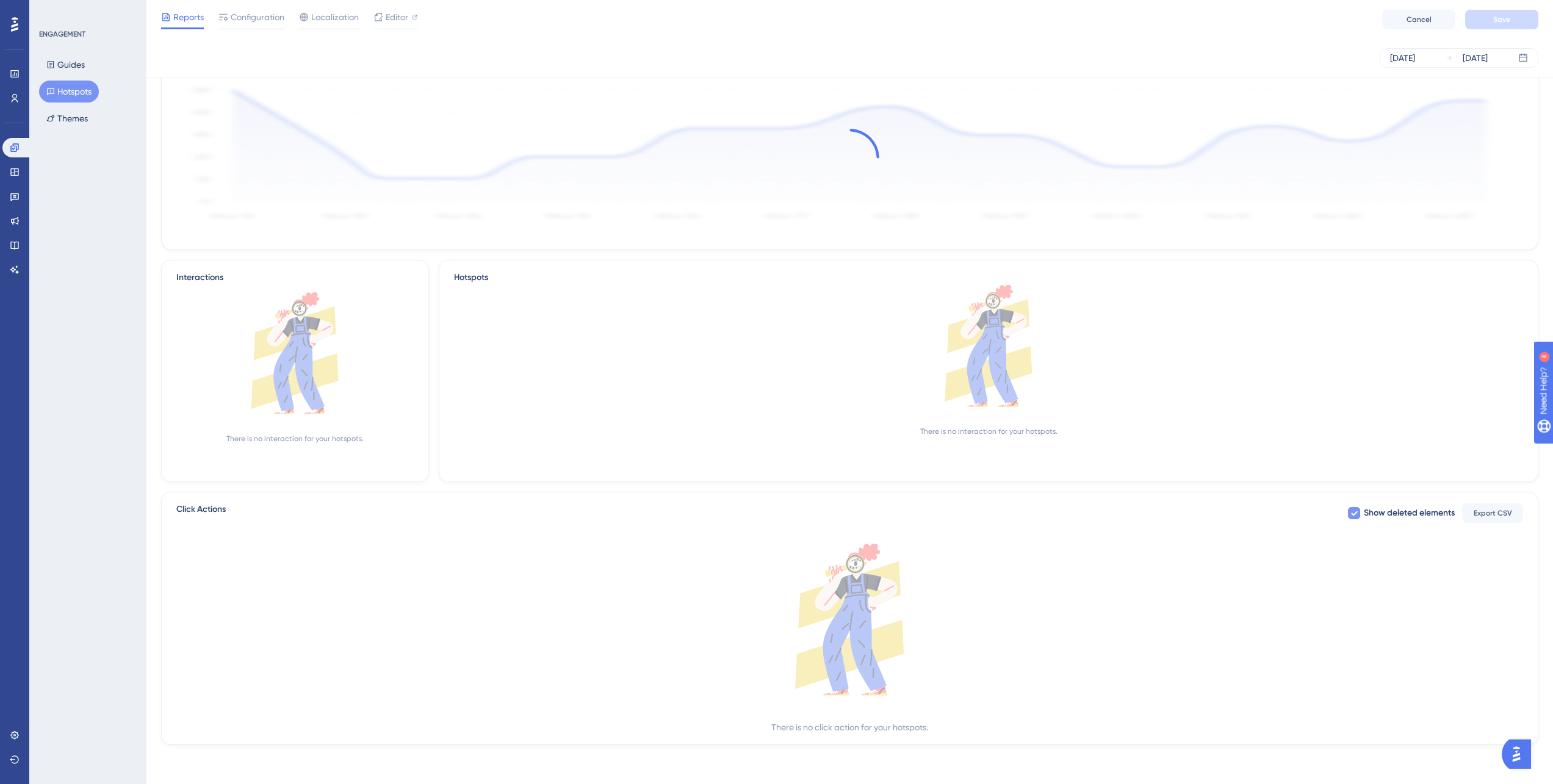
click at [1378, 514] on span "Show deleted elements" at bounding box center [1409, 513] width 91 height 15
checkbox input "true"
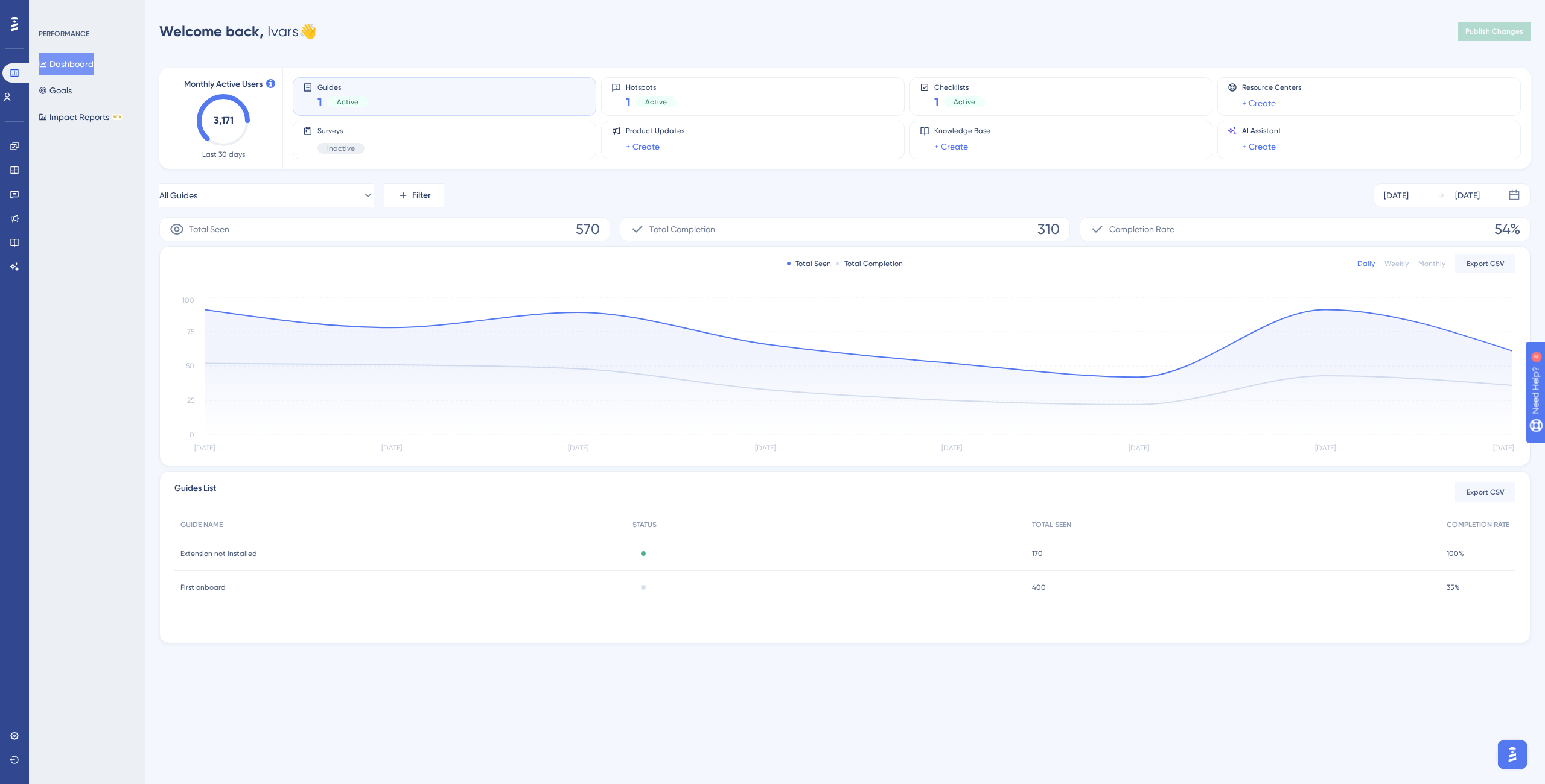
click at [336, 680] on div "Performance Users Engagement Widgets Feedback Product Updates Knowledge Base AI…" at bounding box center [772, 341] width 1545 height 682
click at [639, 79] on div "Hotspots 1 Active" at bounding box center [752, 97] width 303 height 39
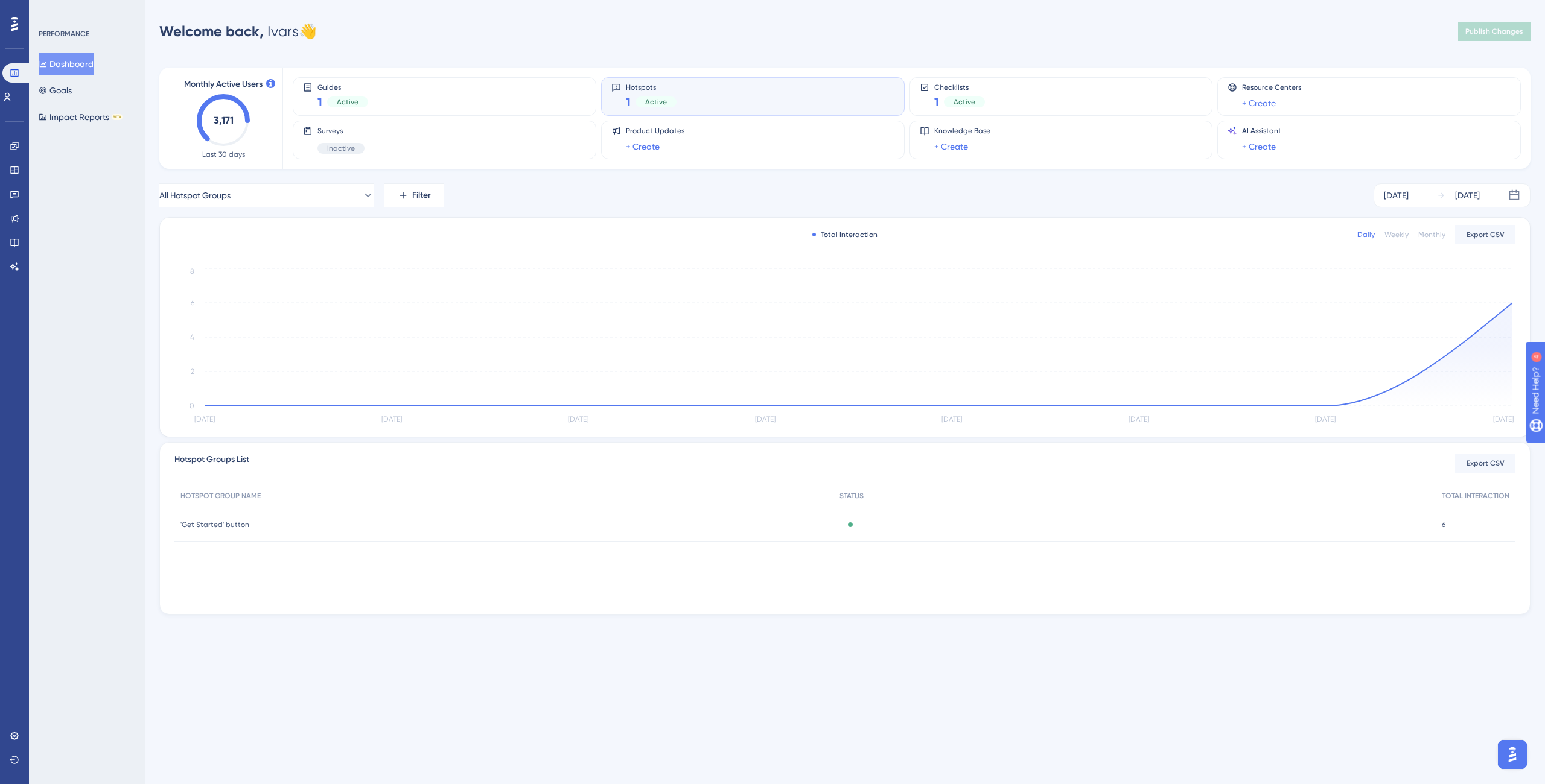
click at [1040, 0] on html "Performance Users Engagement Widgets Feedback Product Updates Knowledge Base AI…" at bounding box center [772, 0] width 1545 height 0
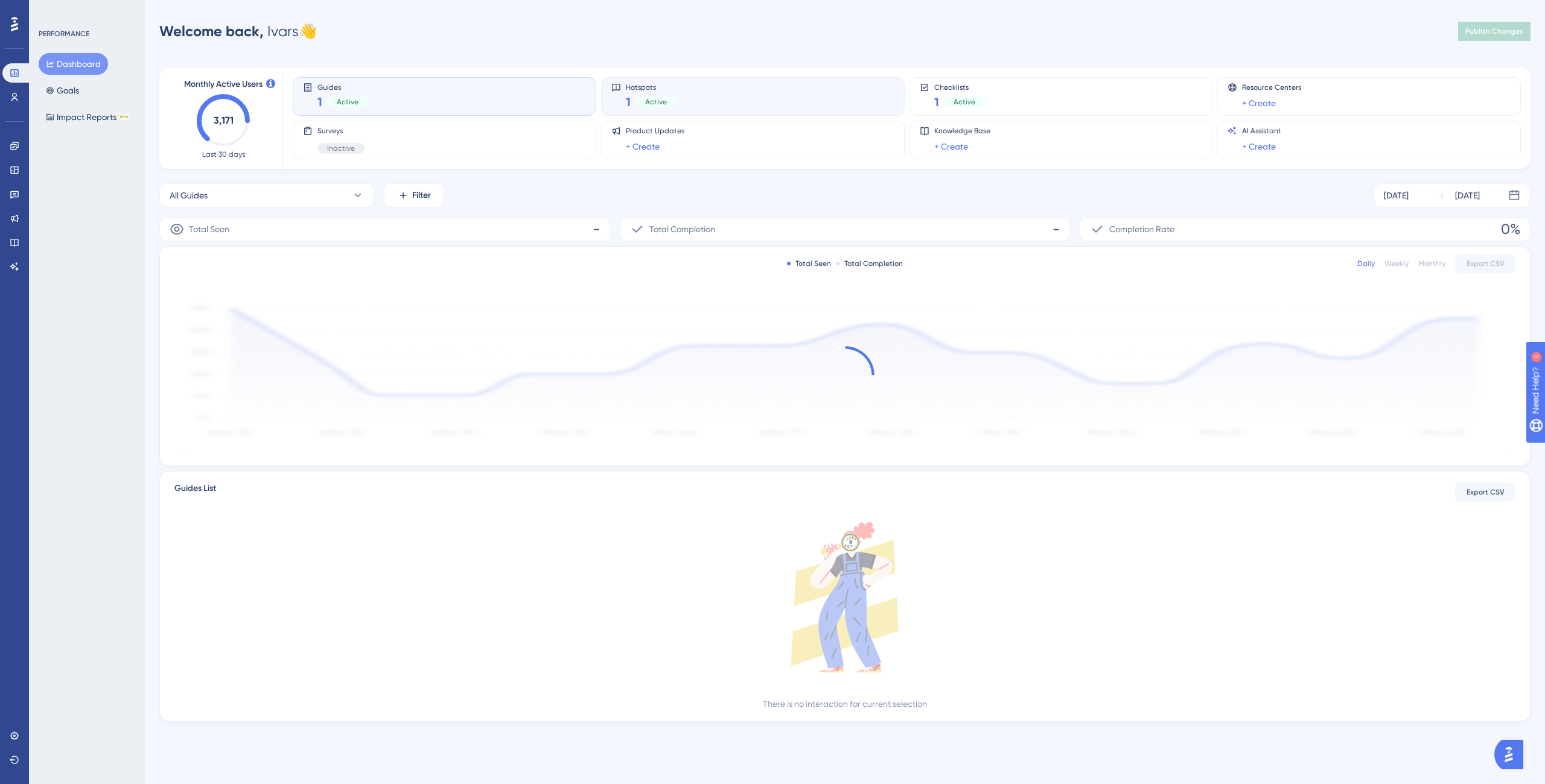
click at [674, 88] on span "Hotspots" at bounding box center [651, 87] width 51 height 8
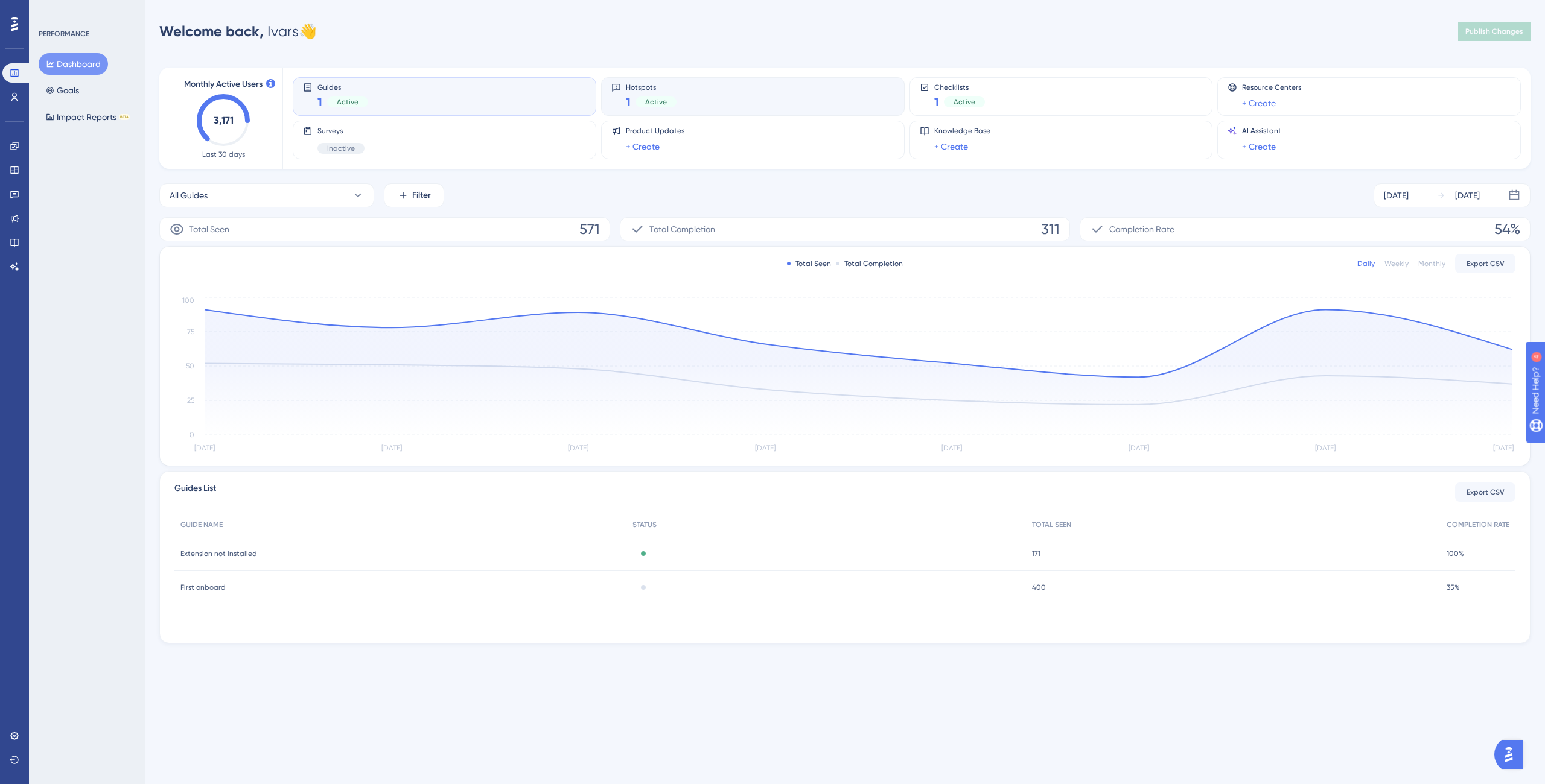
click at [699, 83] on div "Hotspots 1 Active" at bounding box center [752, 97] width 283 height 28
